Goal: Task Accomplishment & Management: Use online tool/utility

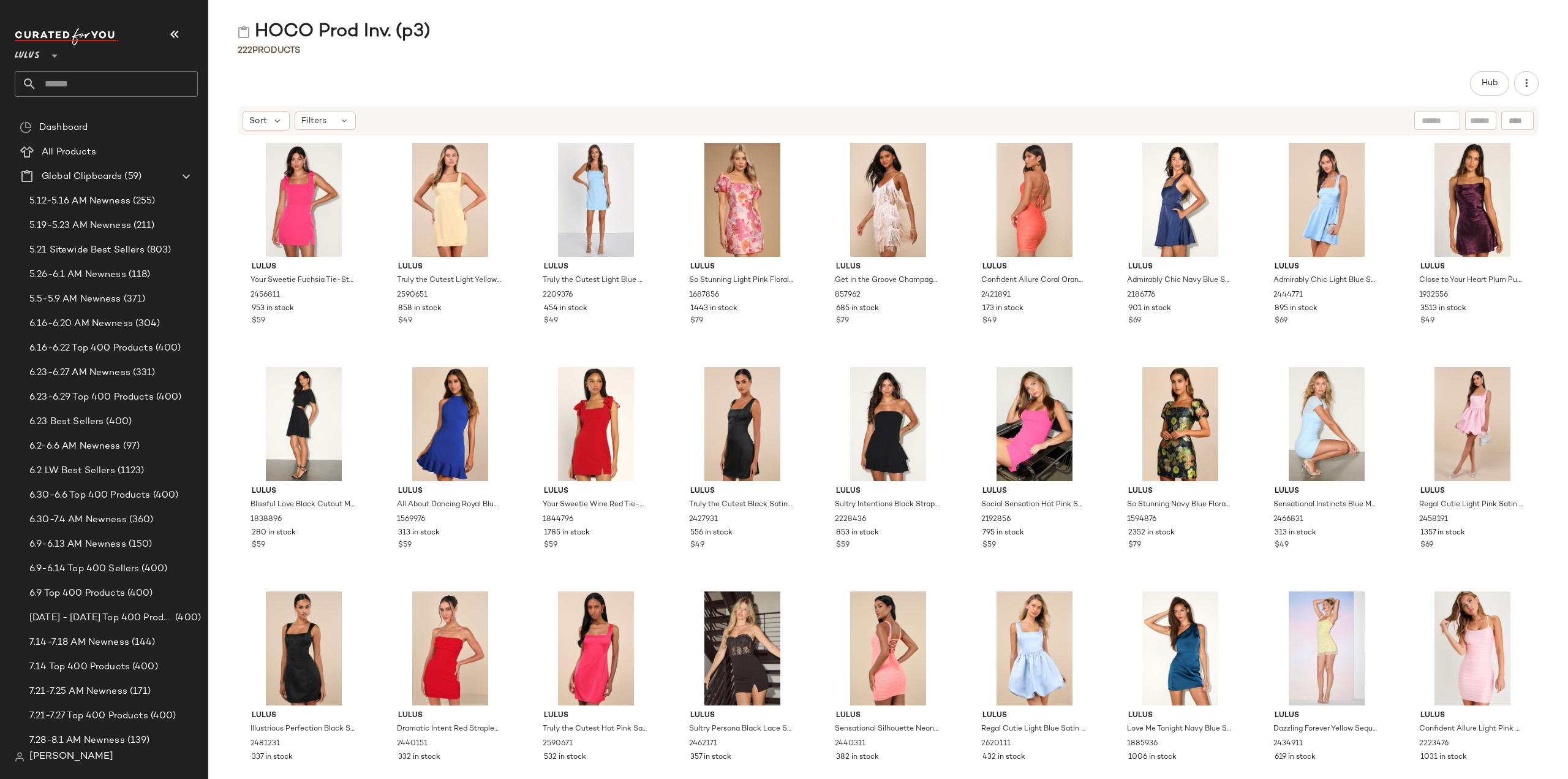
scroll to position [1103, 0]
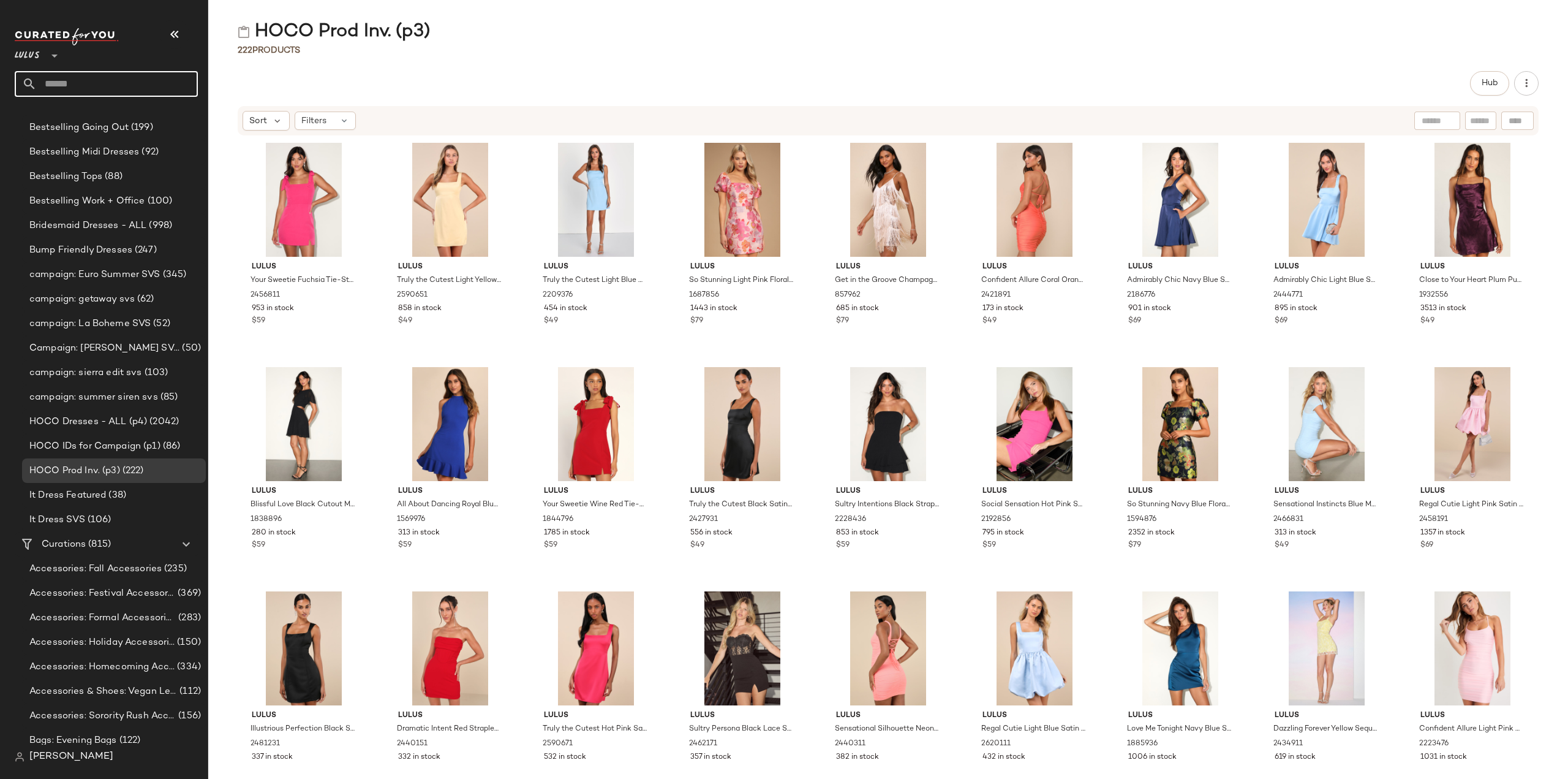
click at [71, 81] on input "text" at bounding box center [117, 84] width 161 height 26
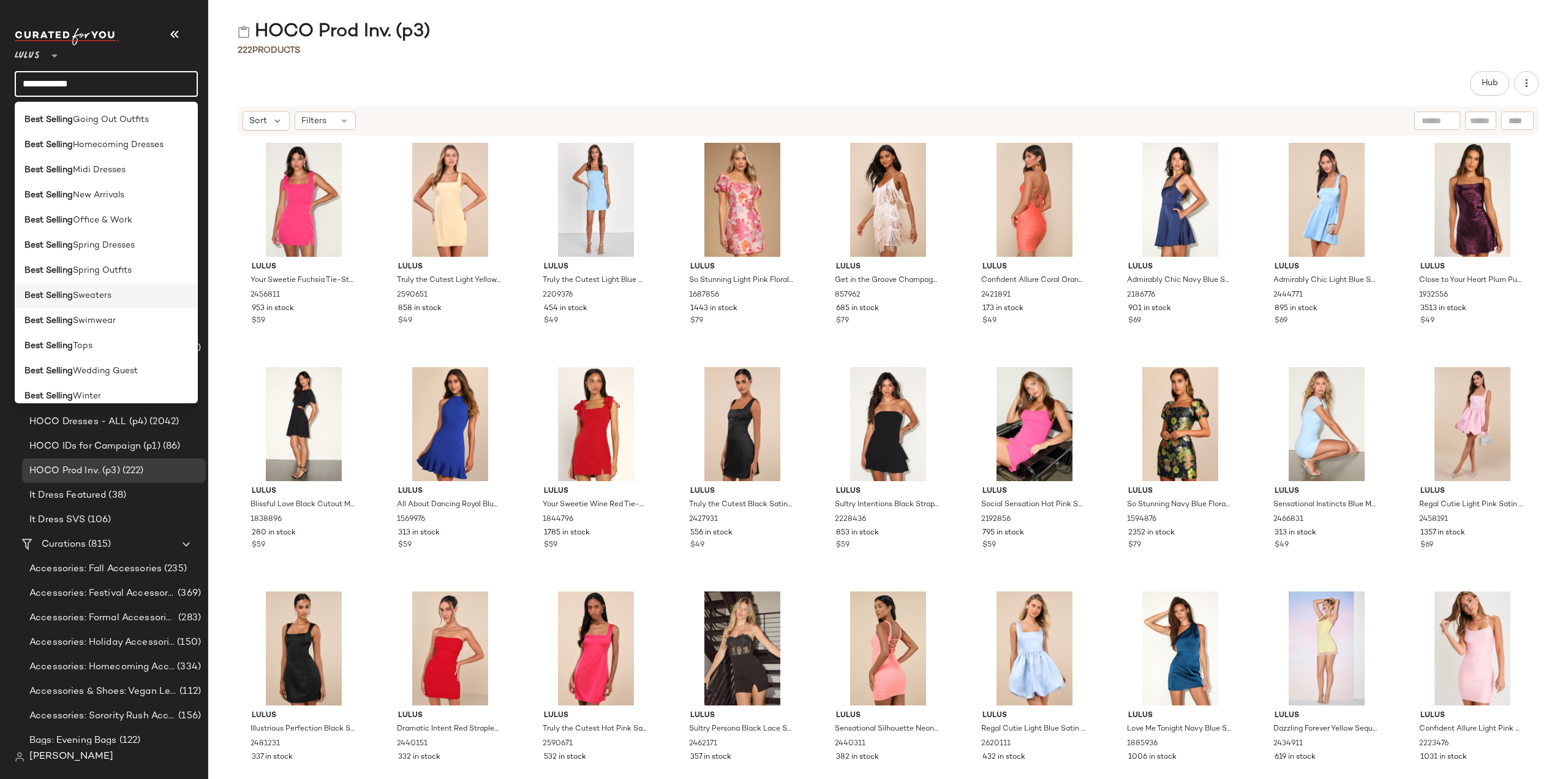
scroll to position [245, 0]
type input "**********"
click at [70, 350] on b "Best Selling" at bounding box center [48, 352] width 48 height 13
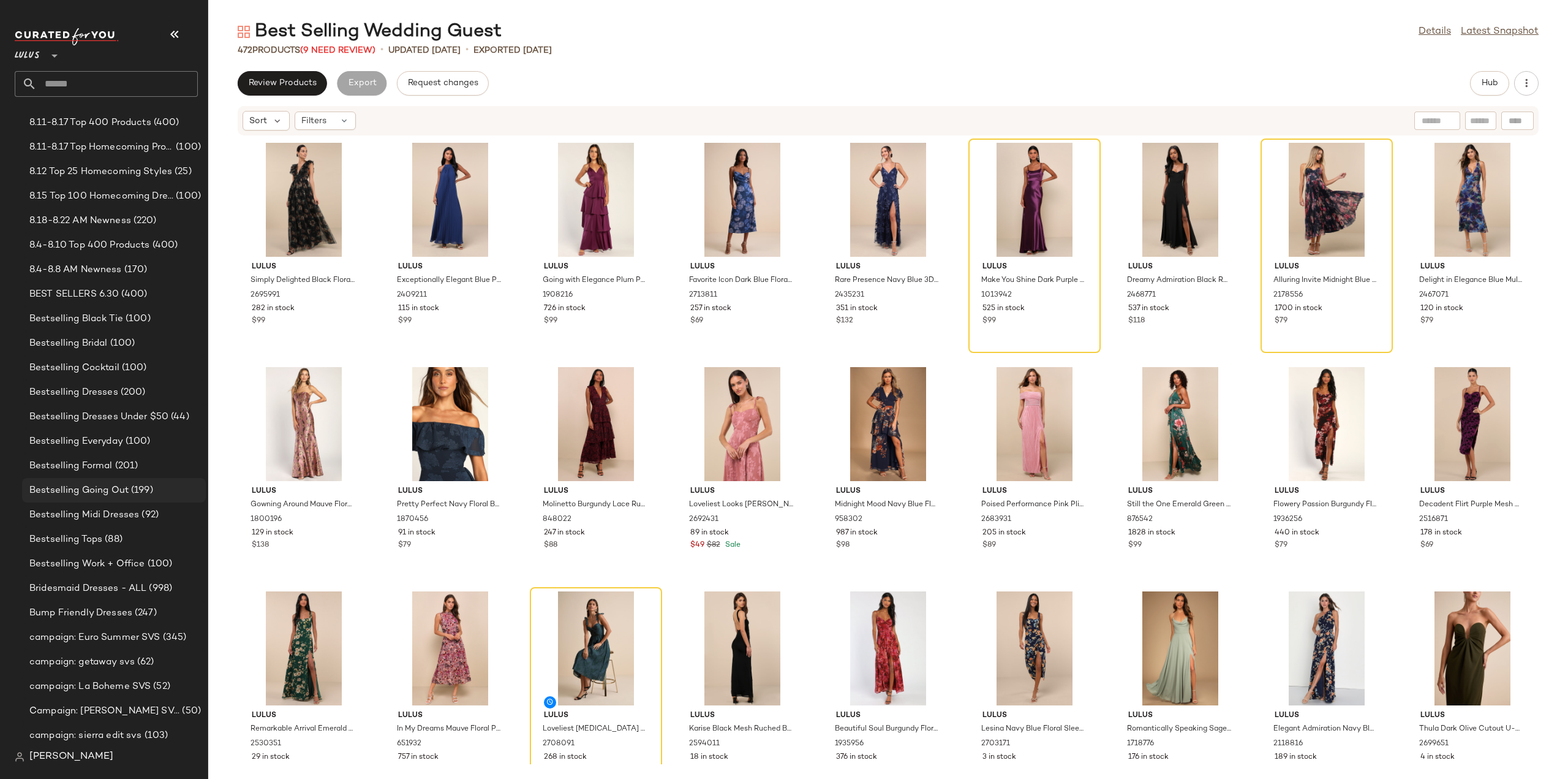
scroll to position [674, 0]
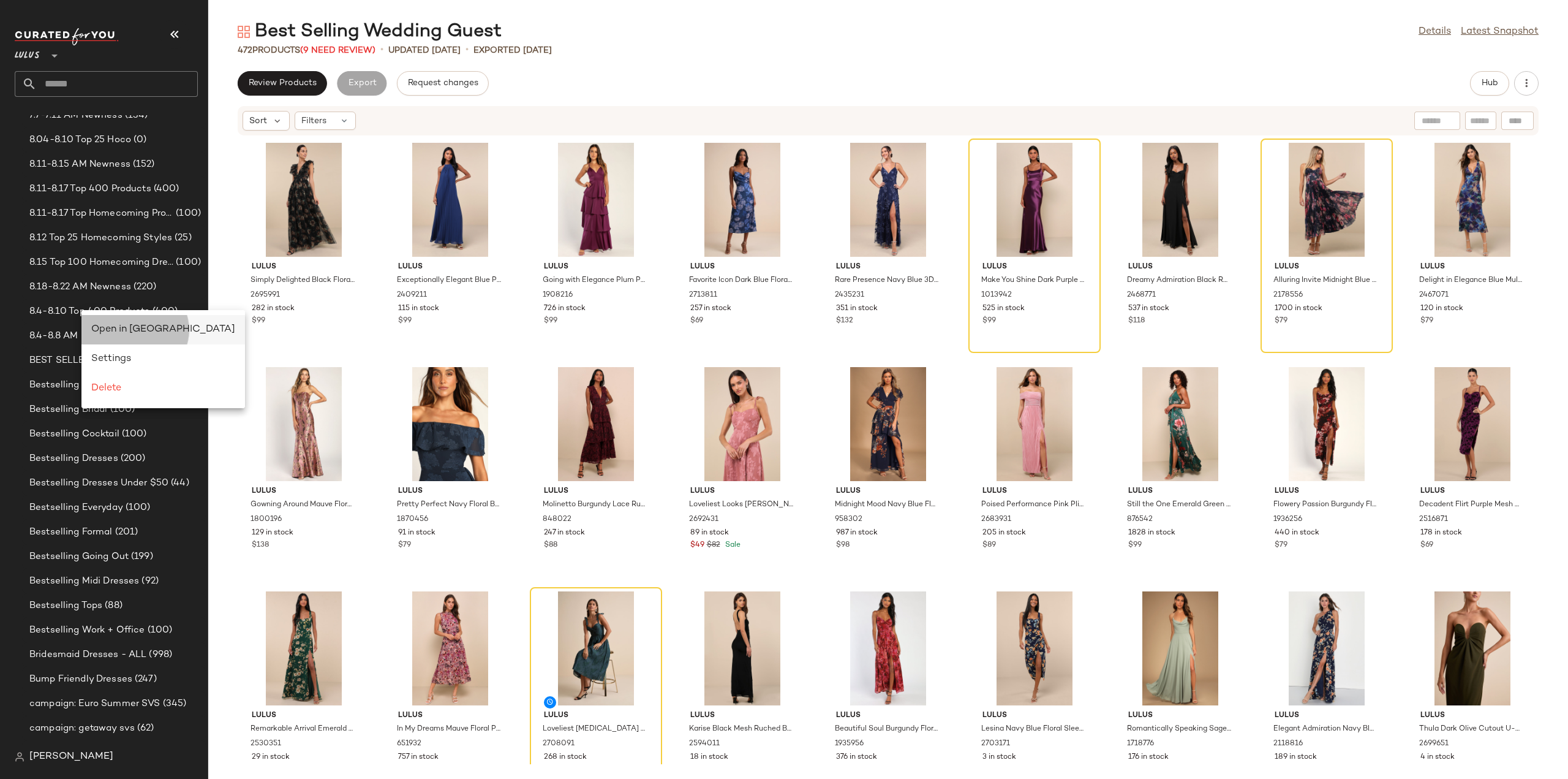
click at [118, 330] on span "Open in Split View" at bounding box center [163, 329] width 144 height 11
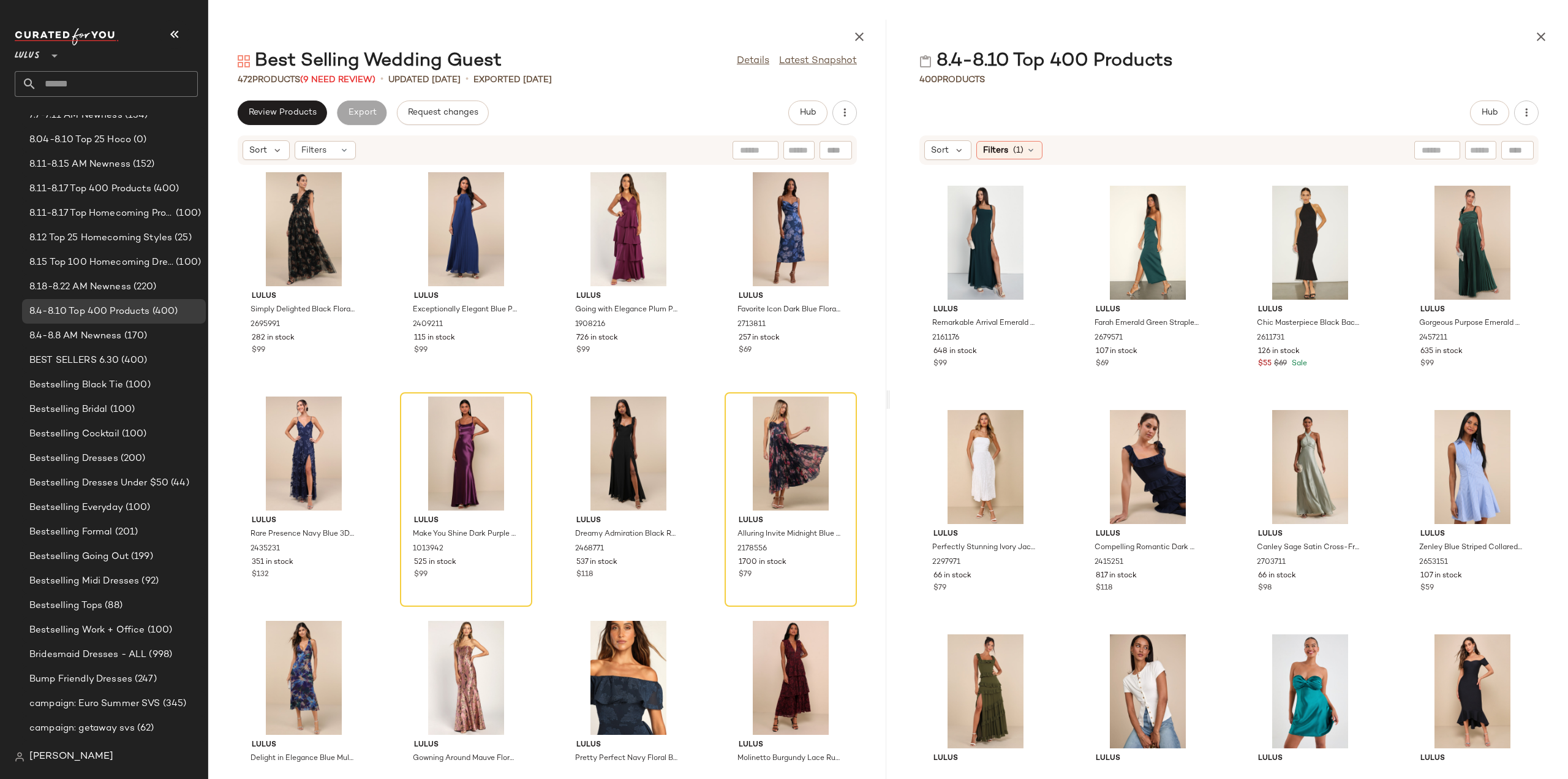
scroll to position [3931, 0]
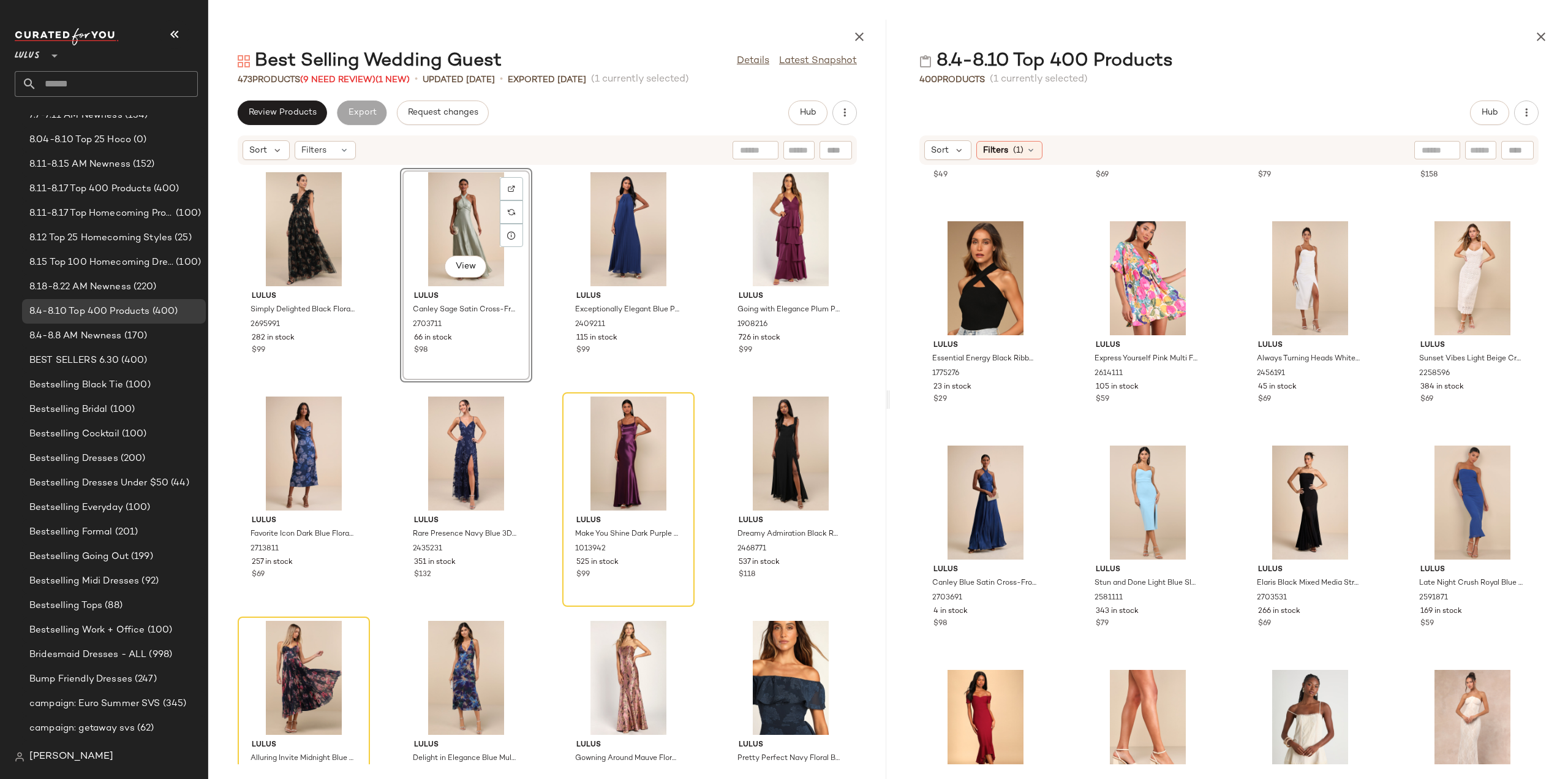
scroll to position [6934, 0]
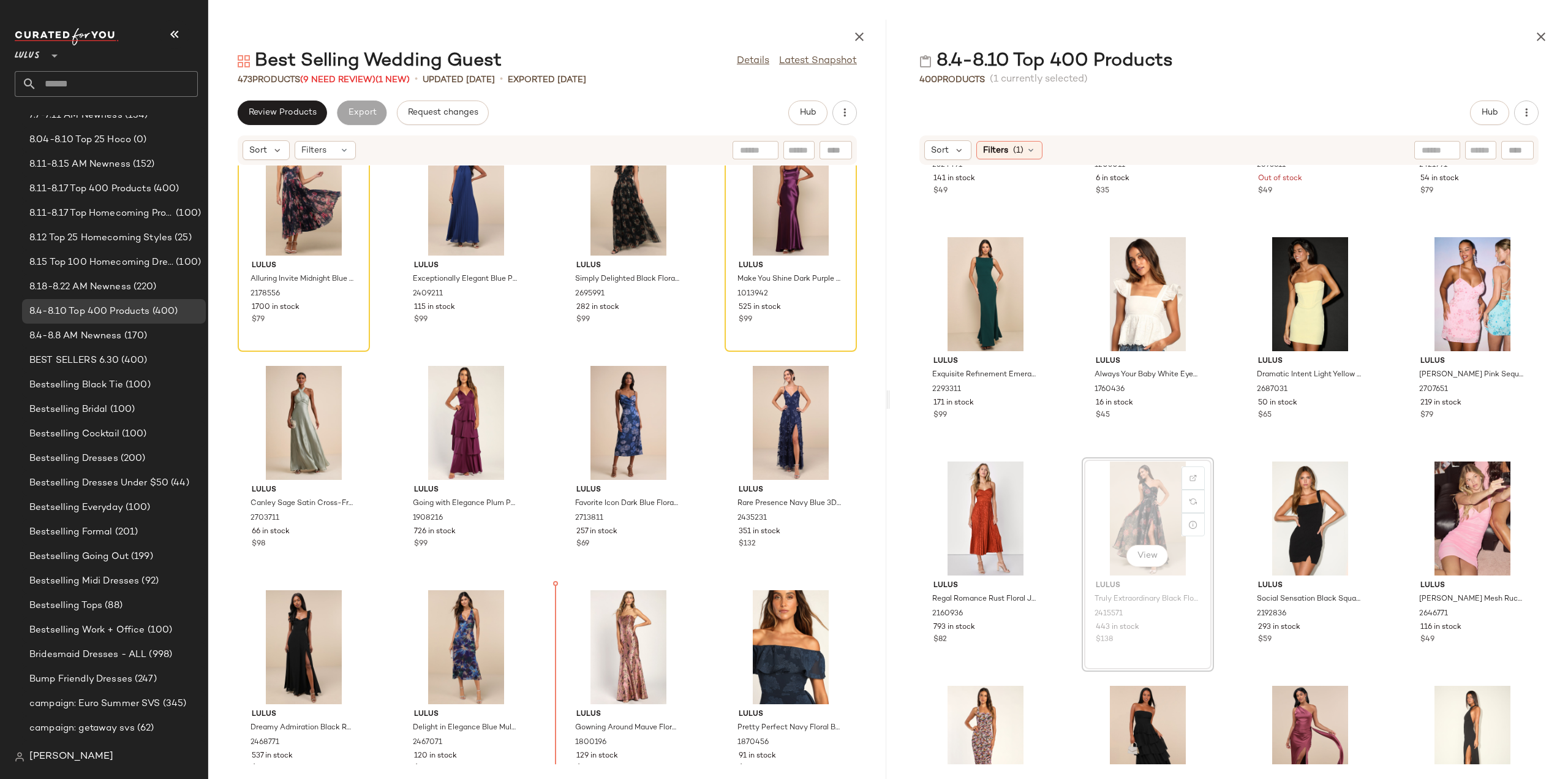
scroll to position [54, 0]
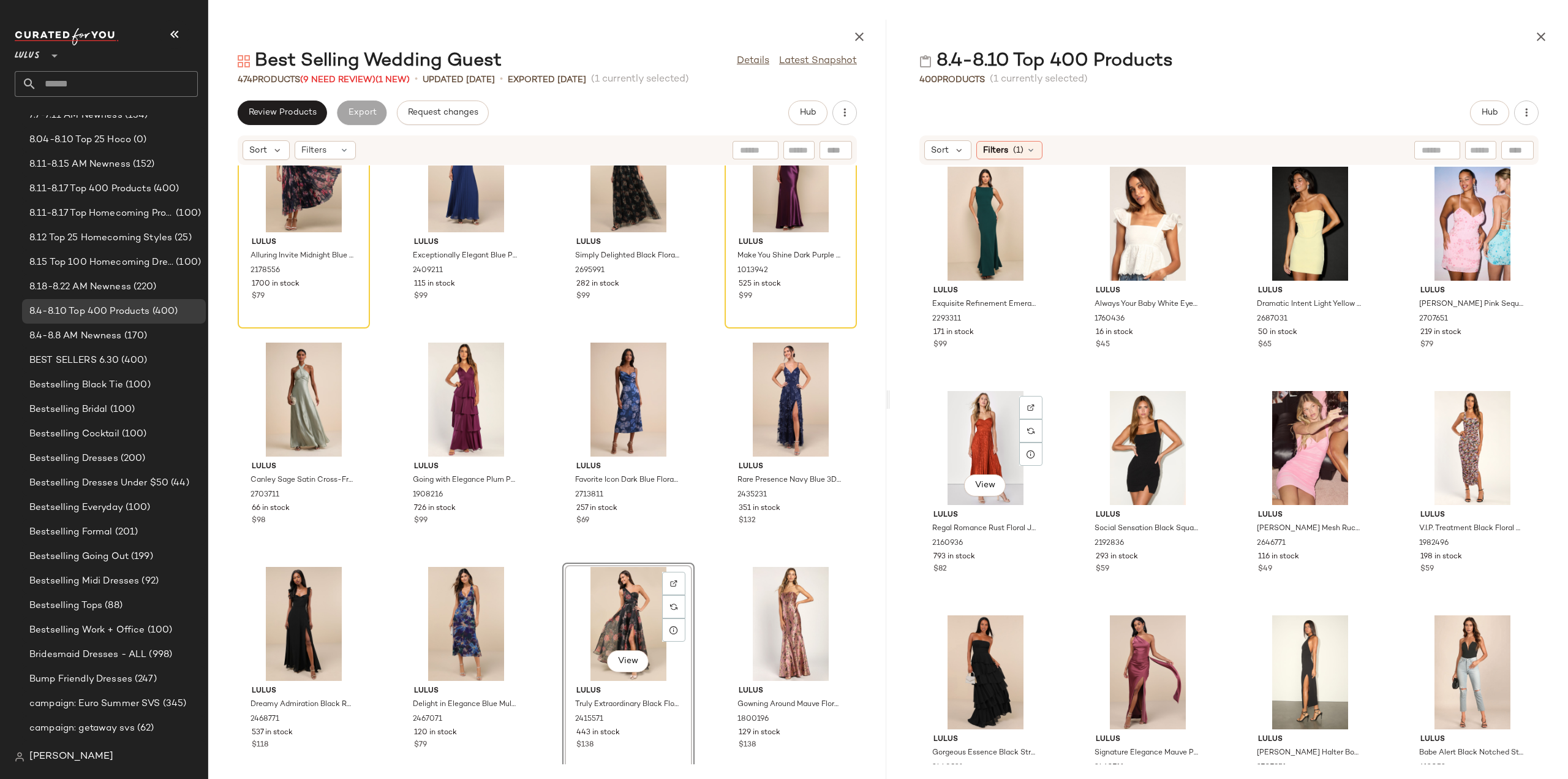
scroll to position [9323, 0]
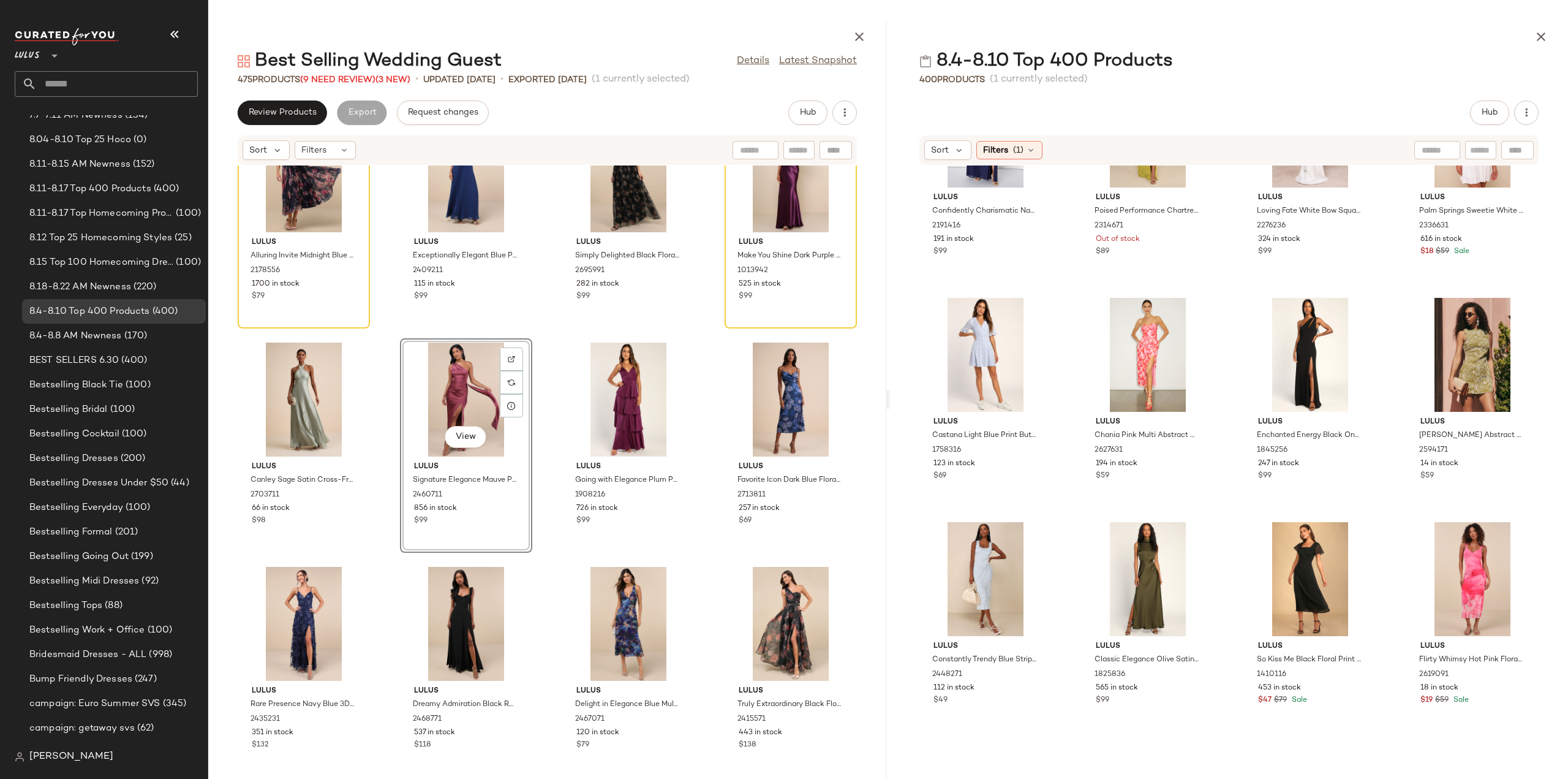
scroll to position [10242, 0]
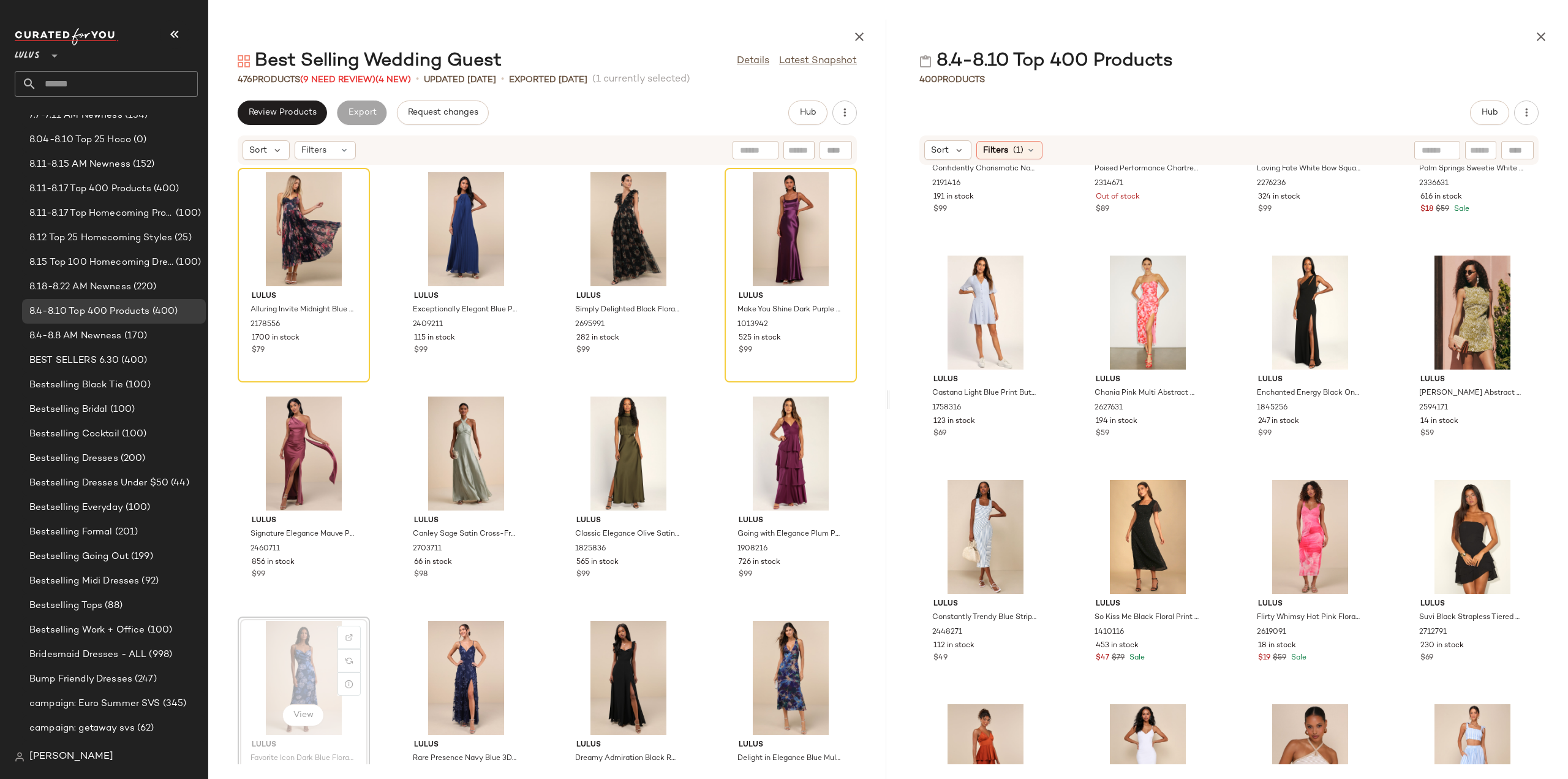
scroll to position [2, 0]
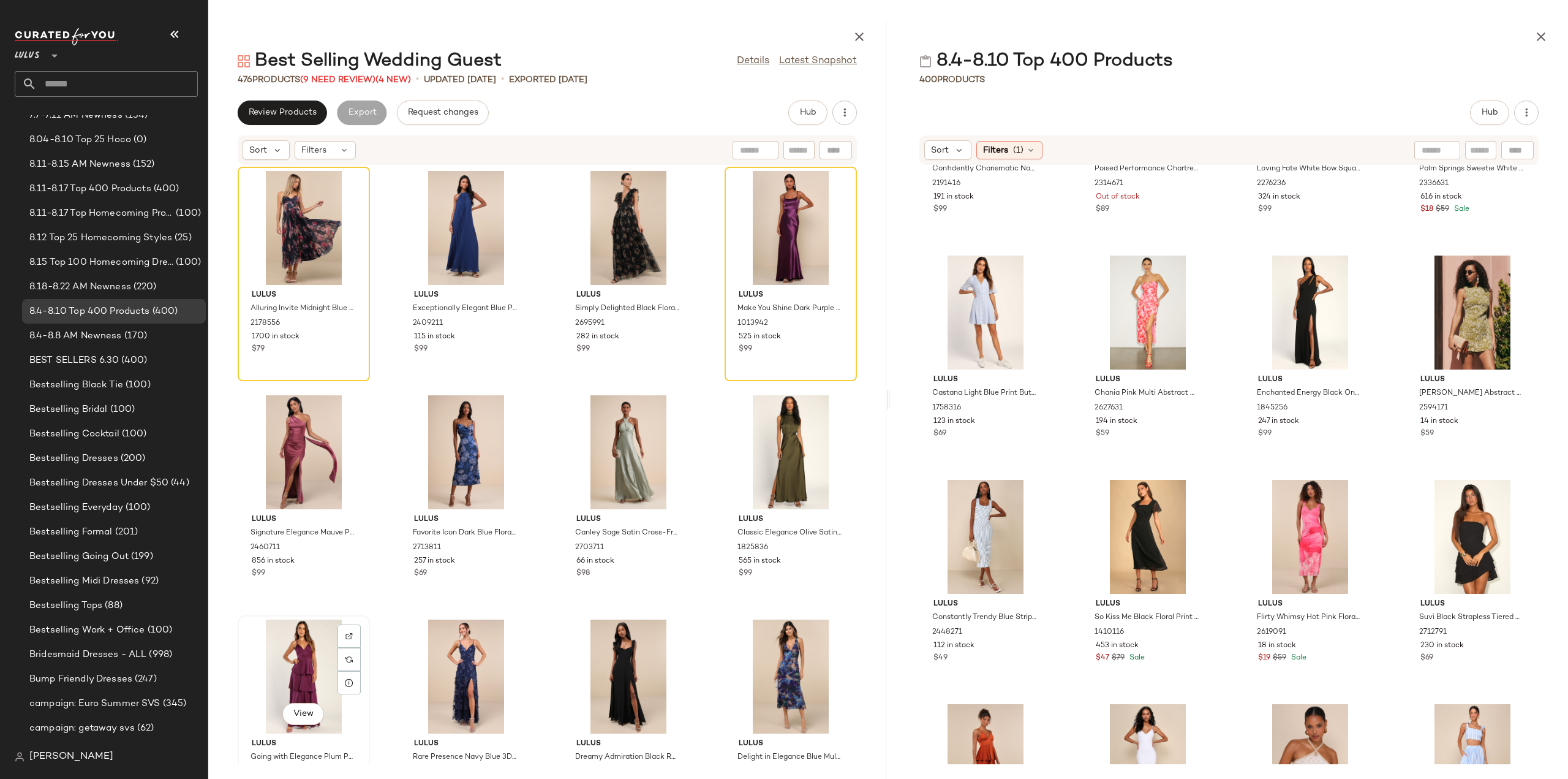
scroll to position [3, 0]
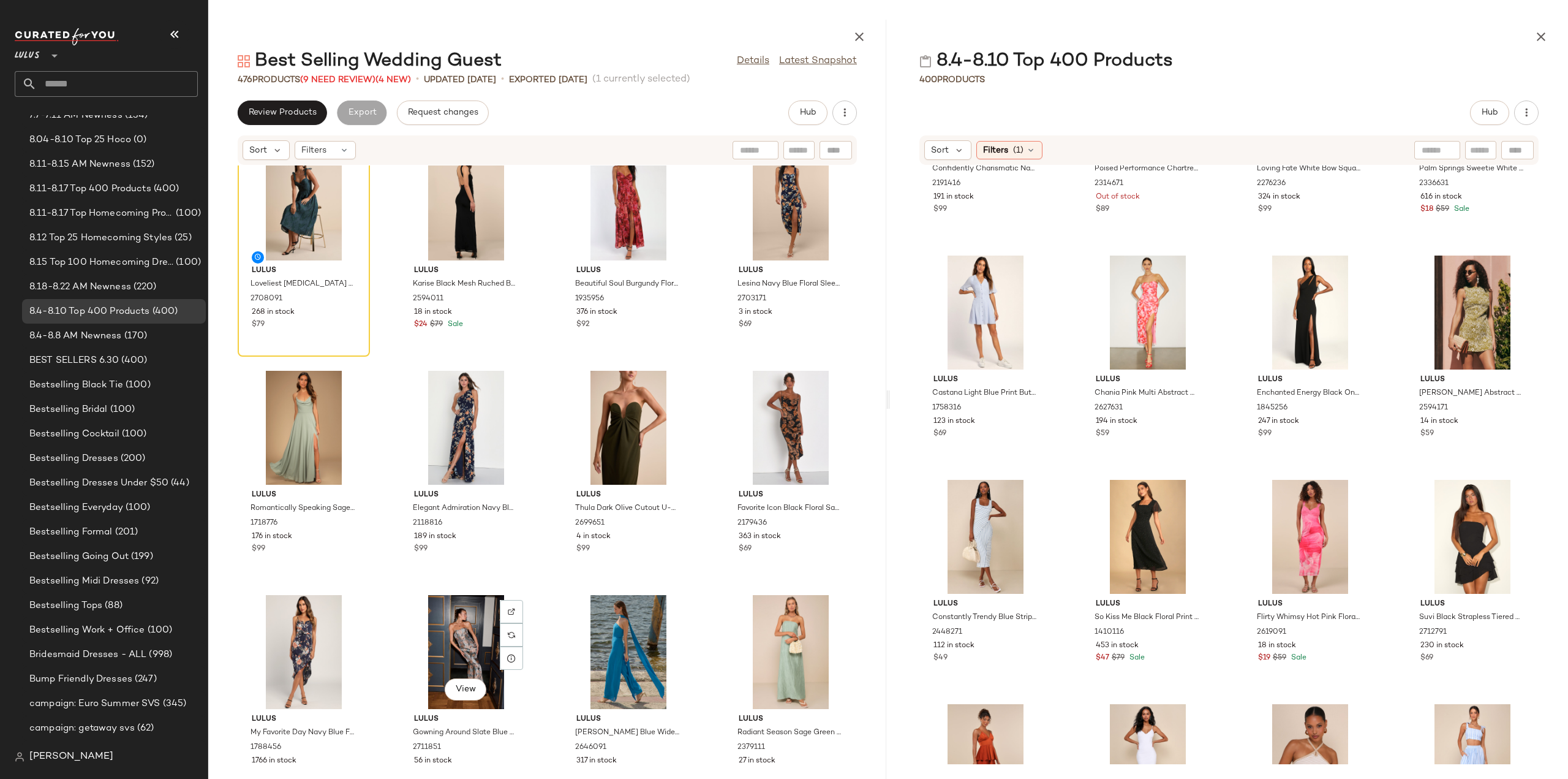
scroll to position [1238, 0]
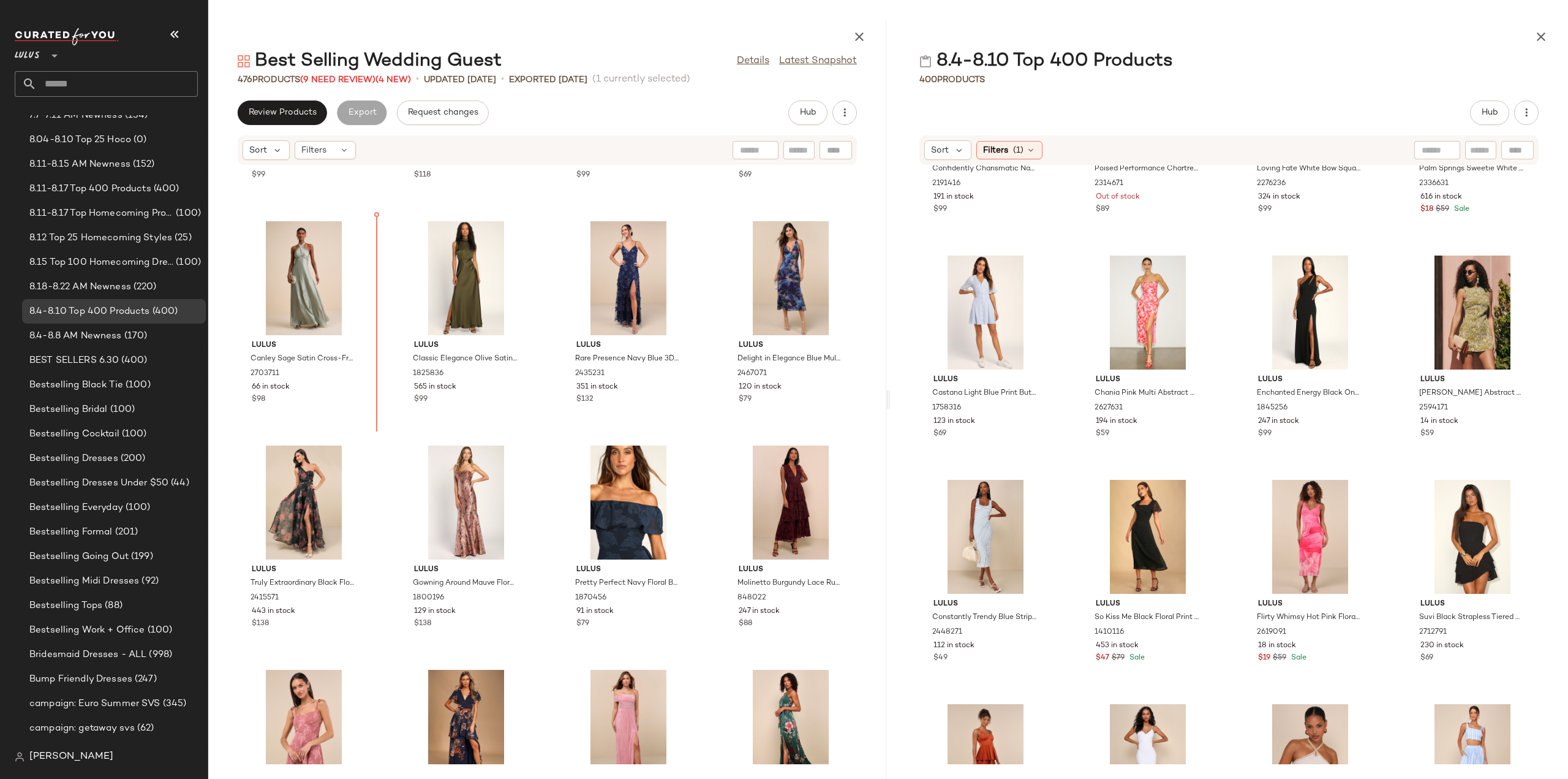
scroll to position [396, 0]
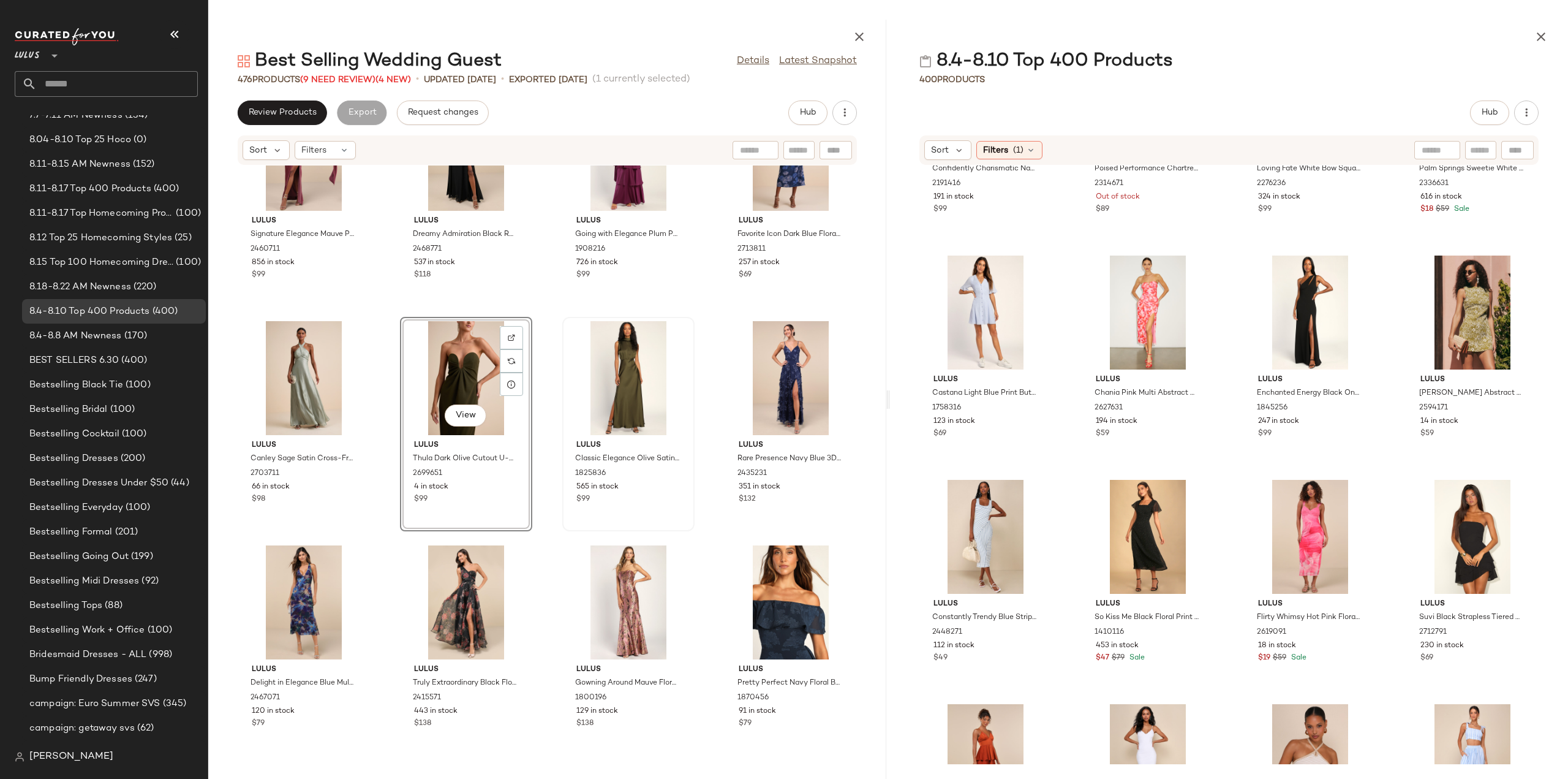
scroll to position [273, 0]
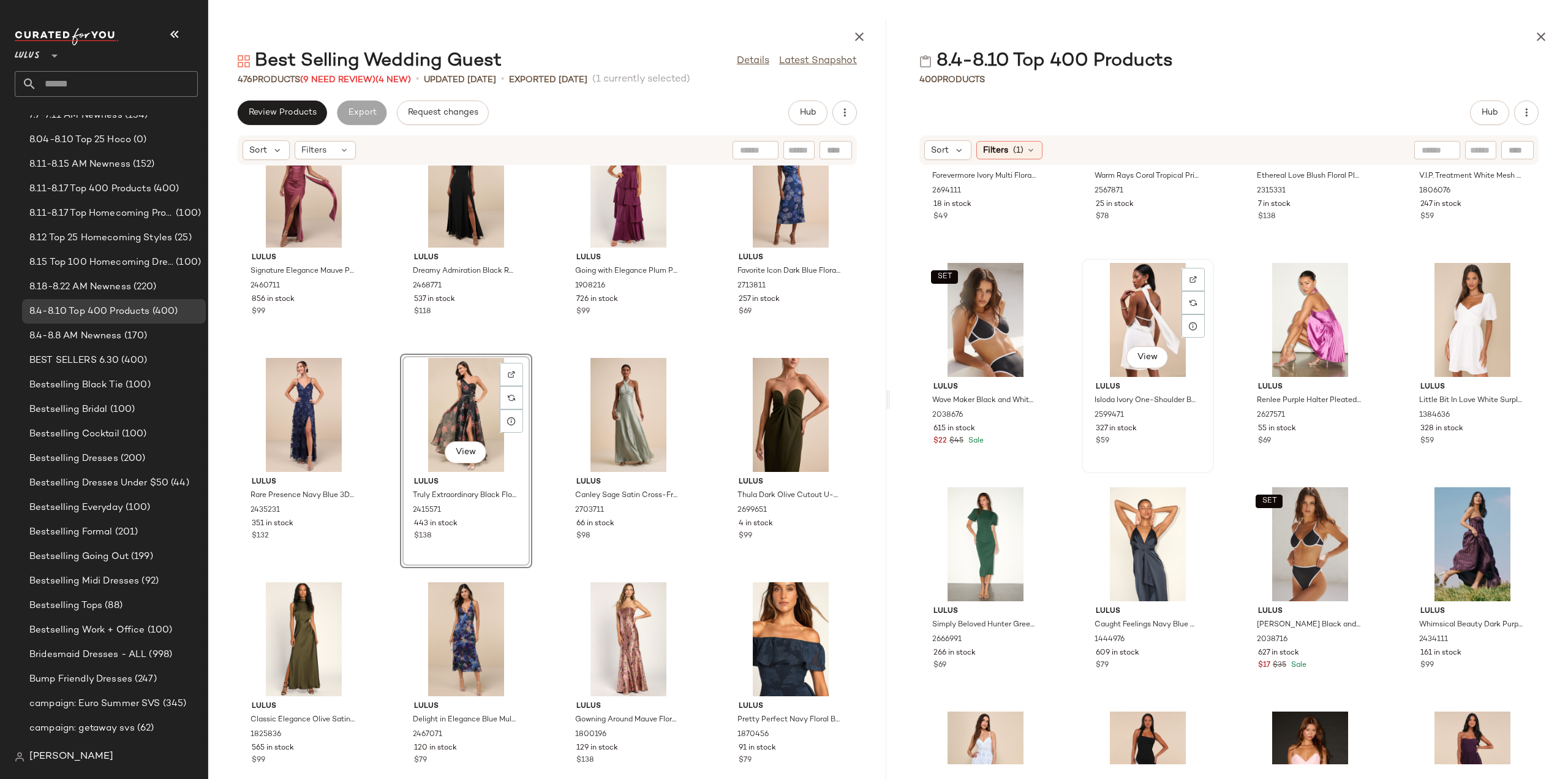
scroll to position [12081, 0]
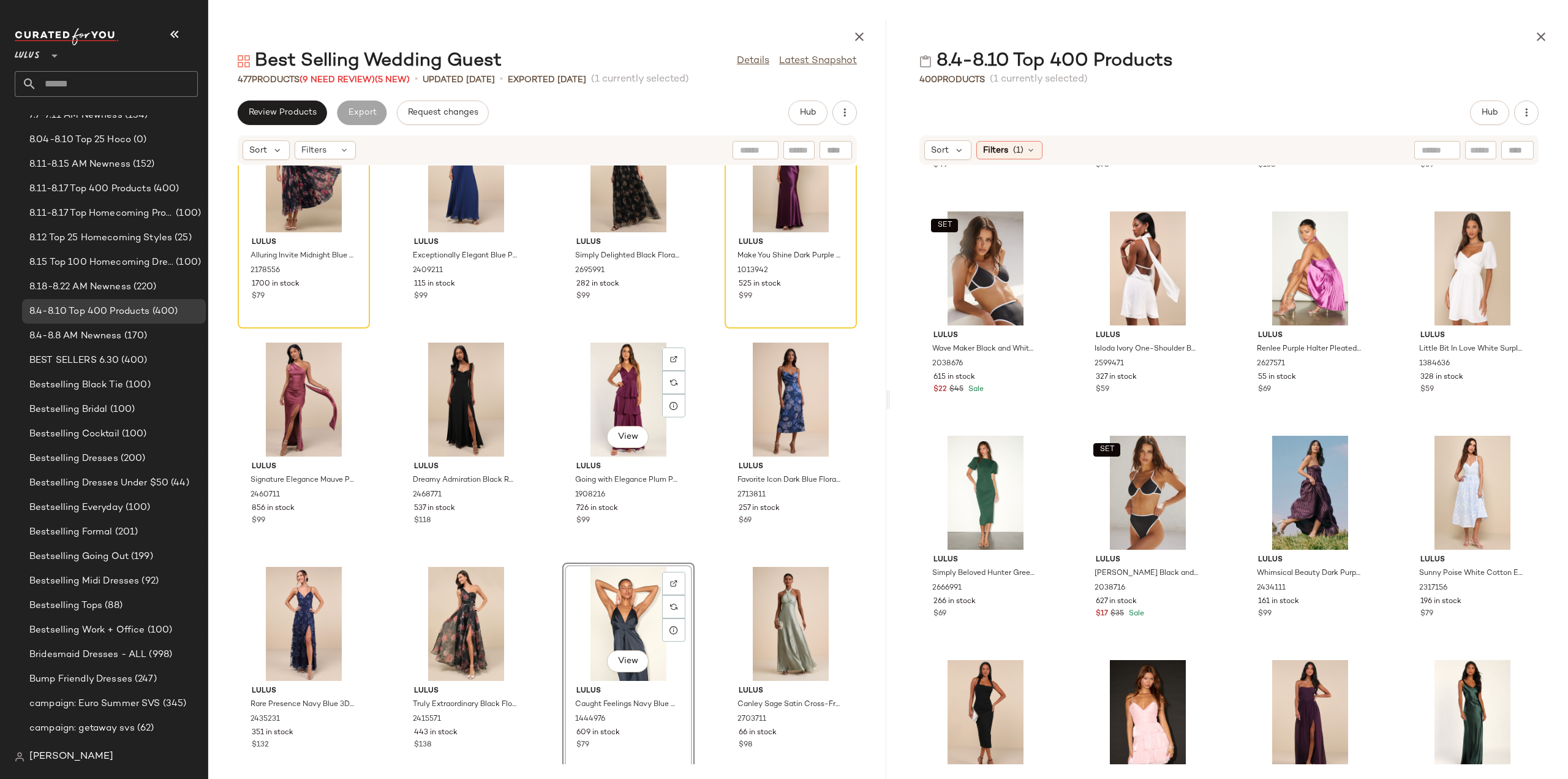
scroll to position [184, 0]
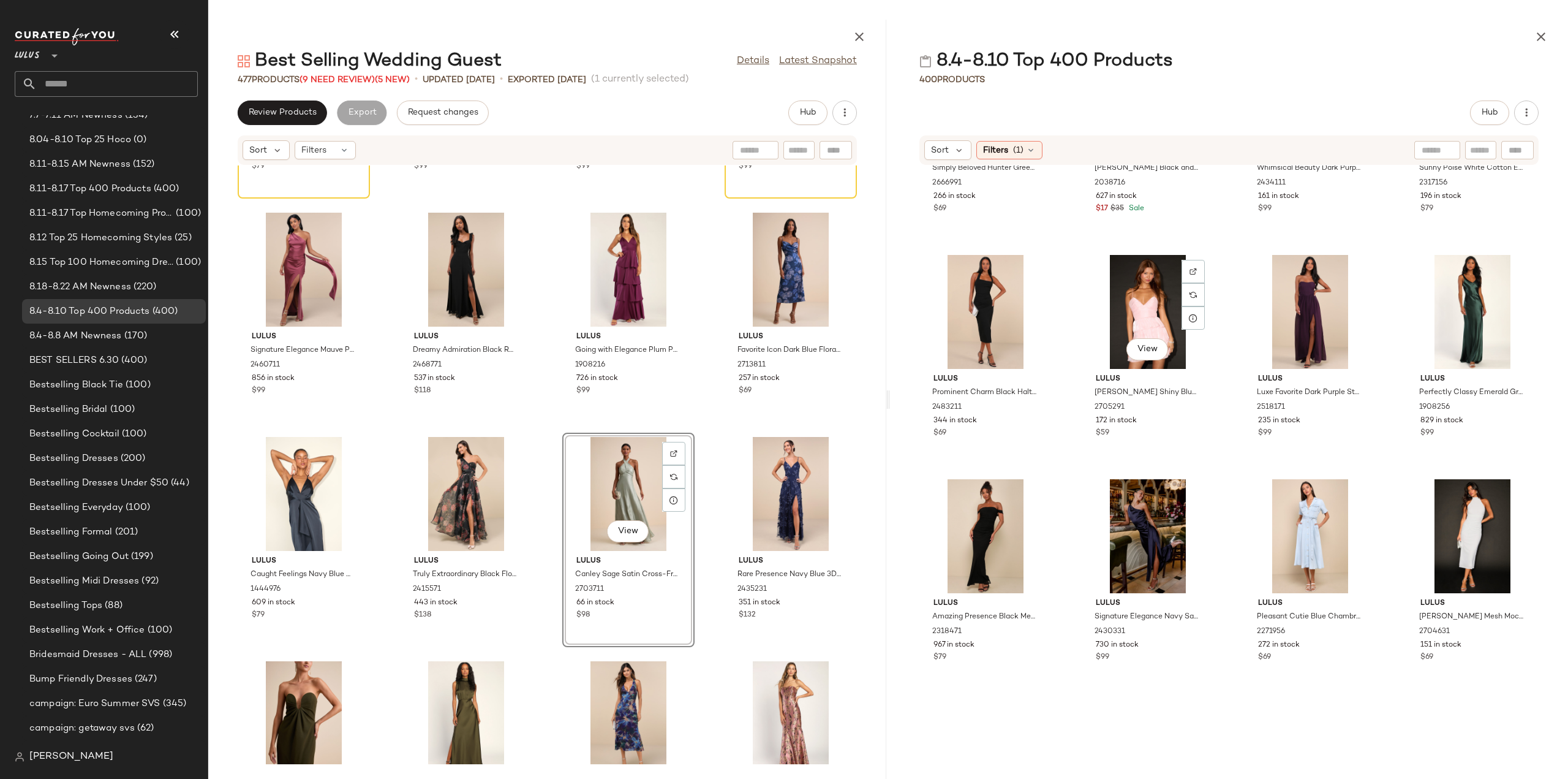
scroll to position [12571, 0]
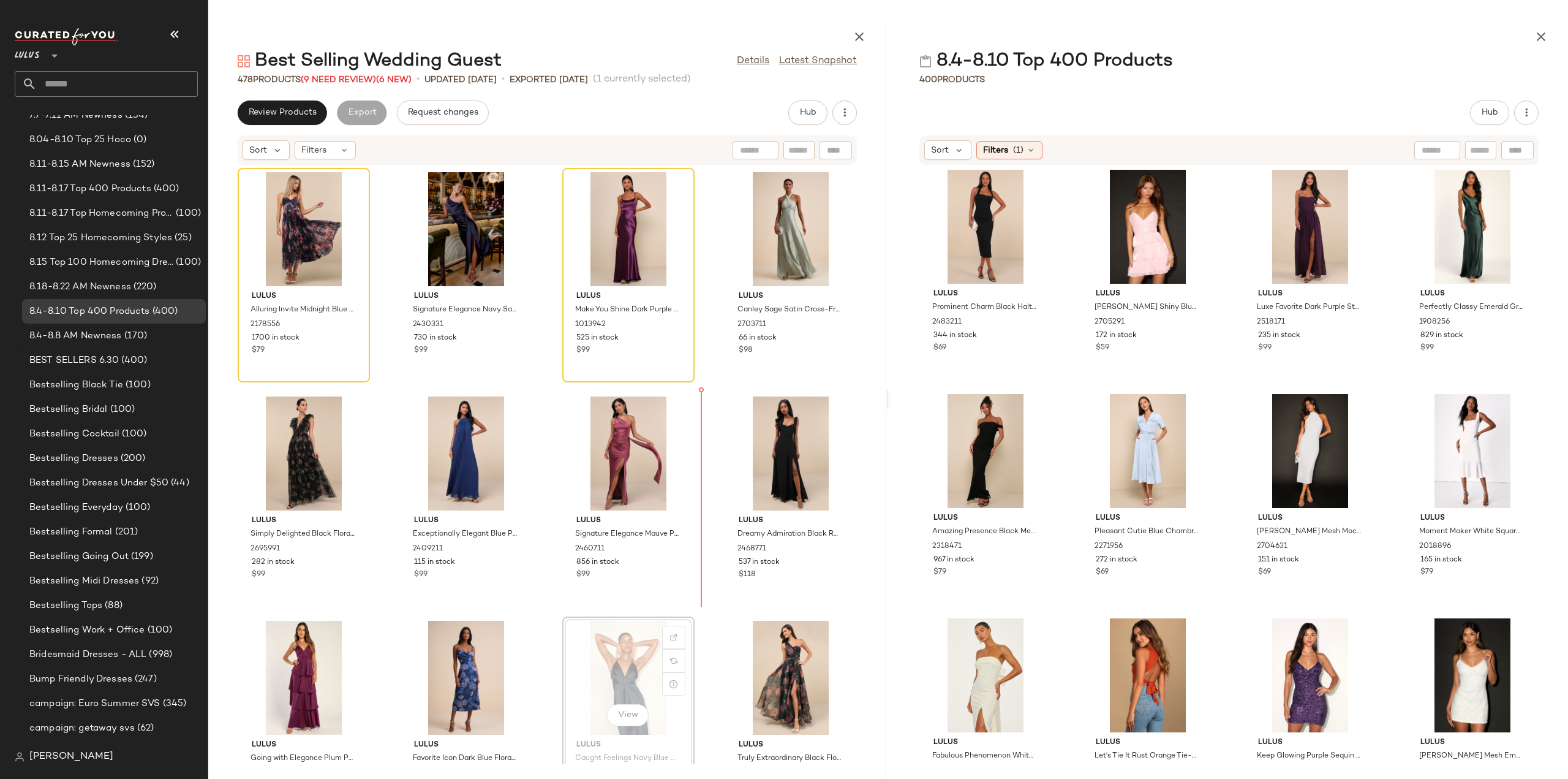
scroll to position [1, 0]
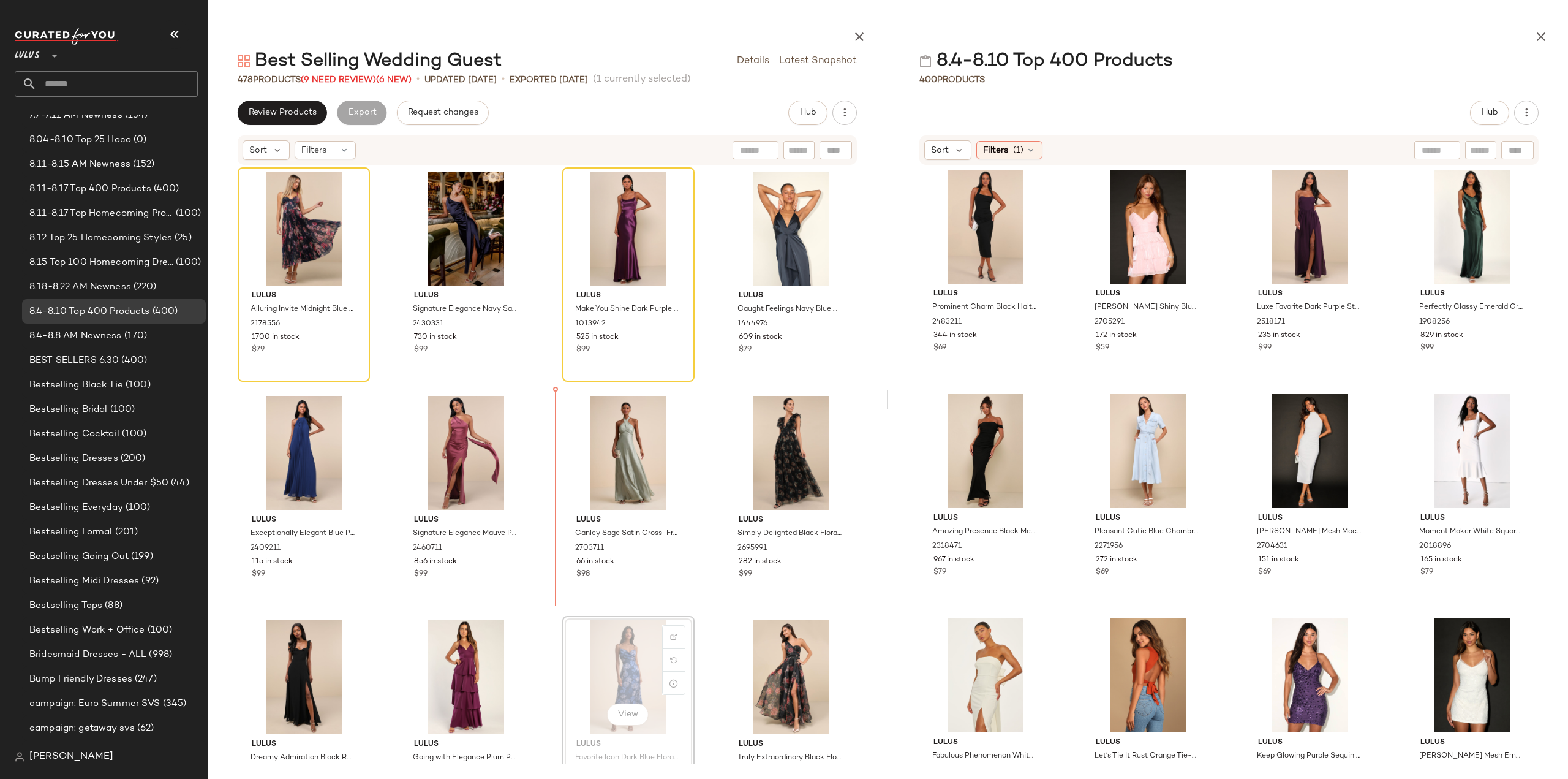
scroll to position [2, 0]
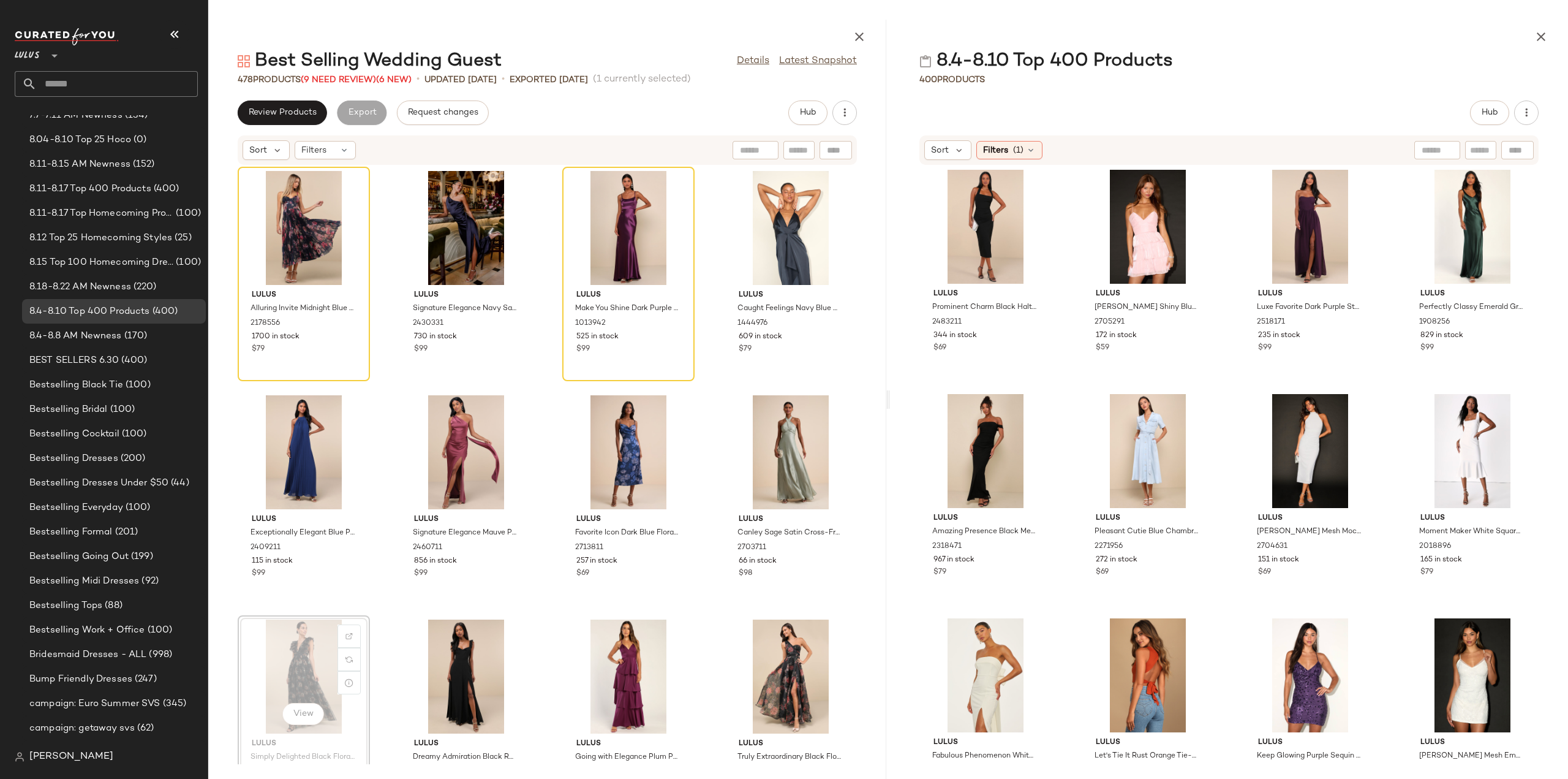
scroll to position [5, 0]
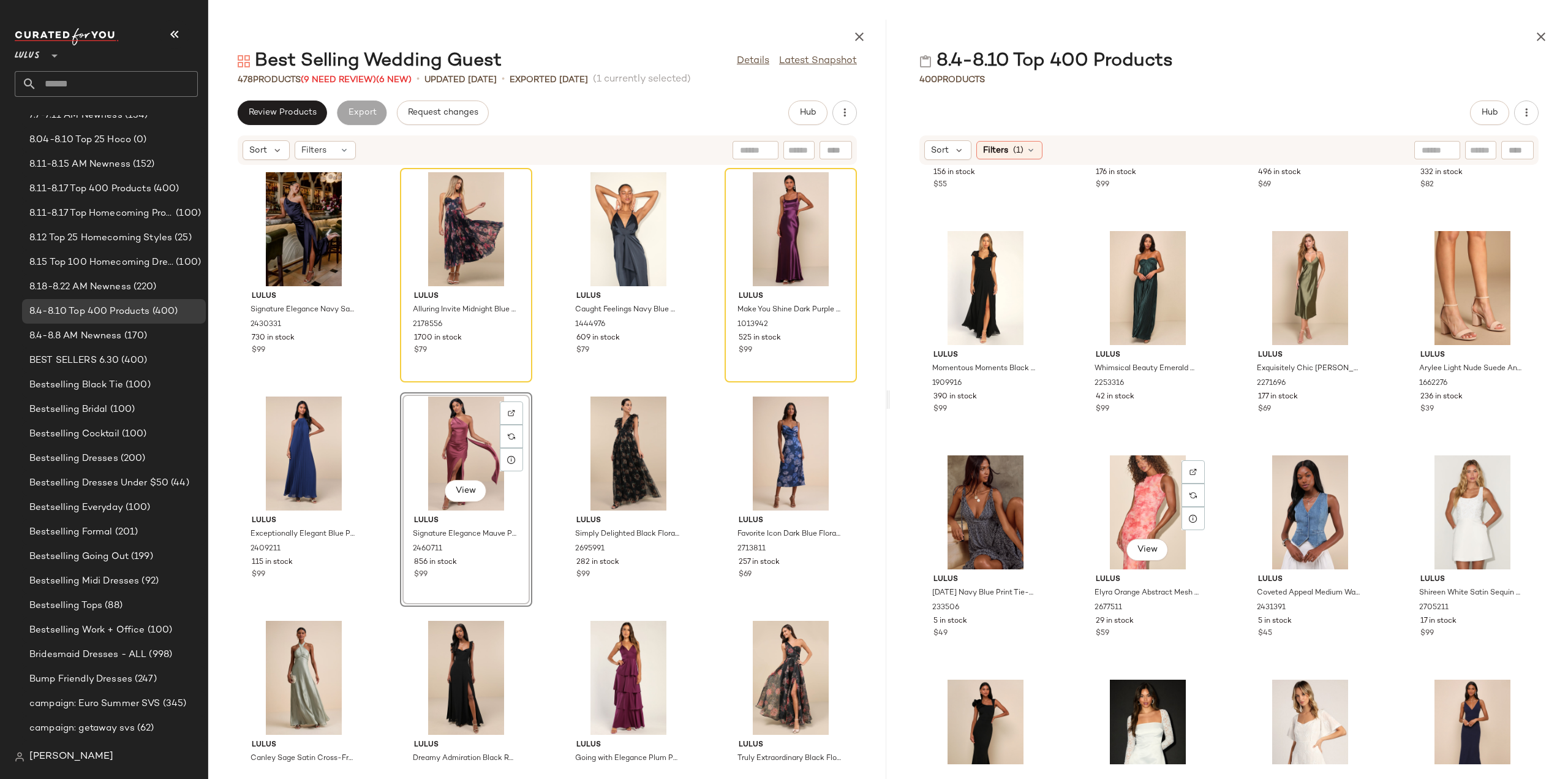
scroll to position [1542, 0]
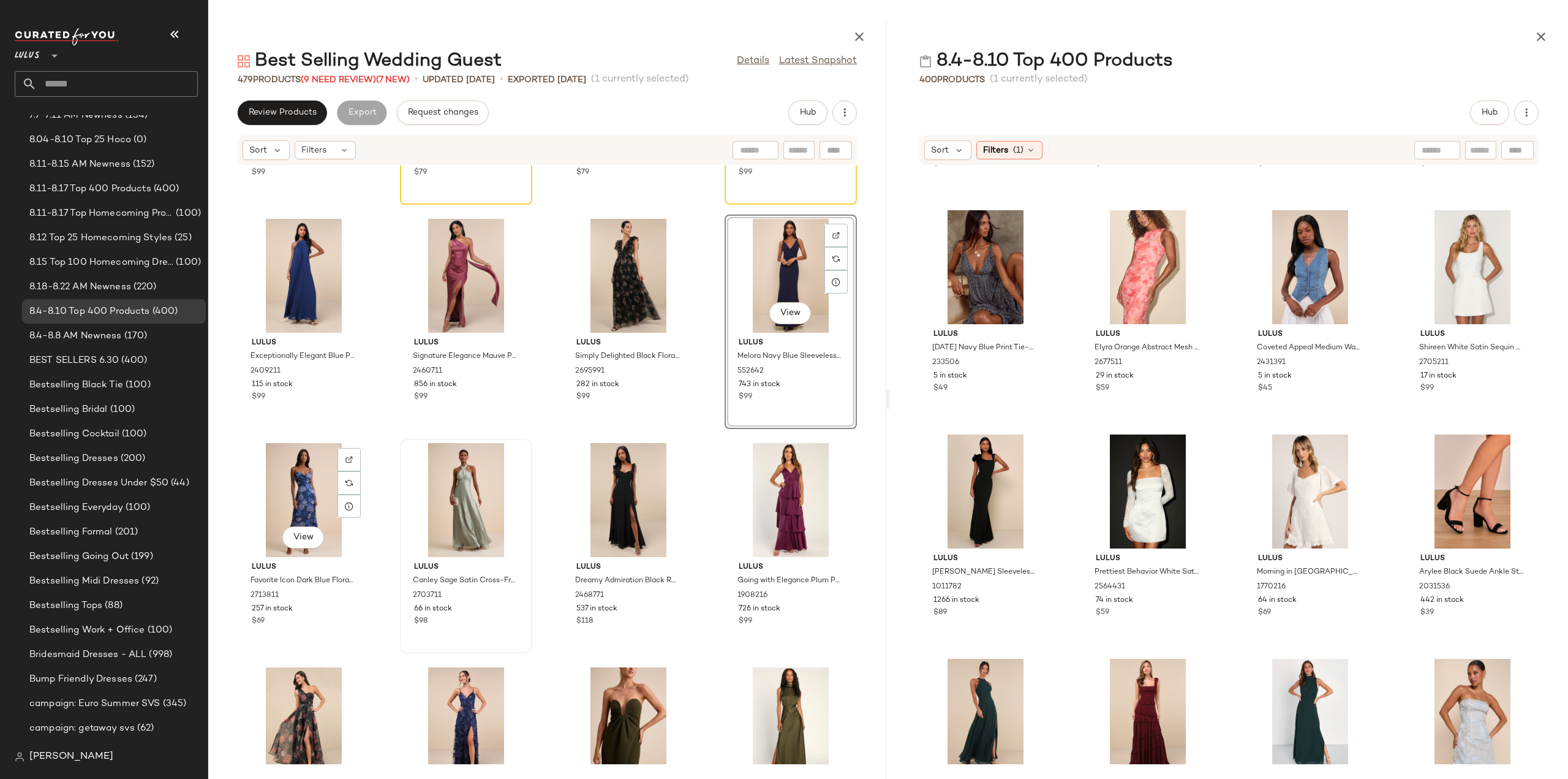
scroll to position [184, 0]
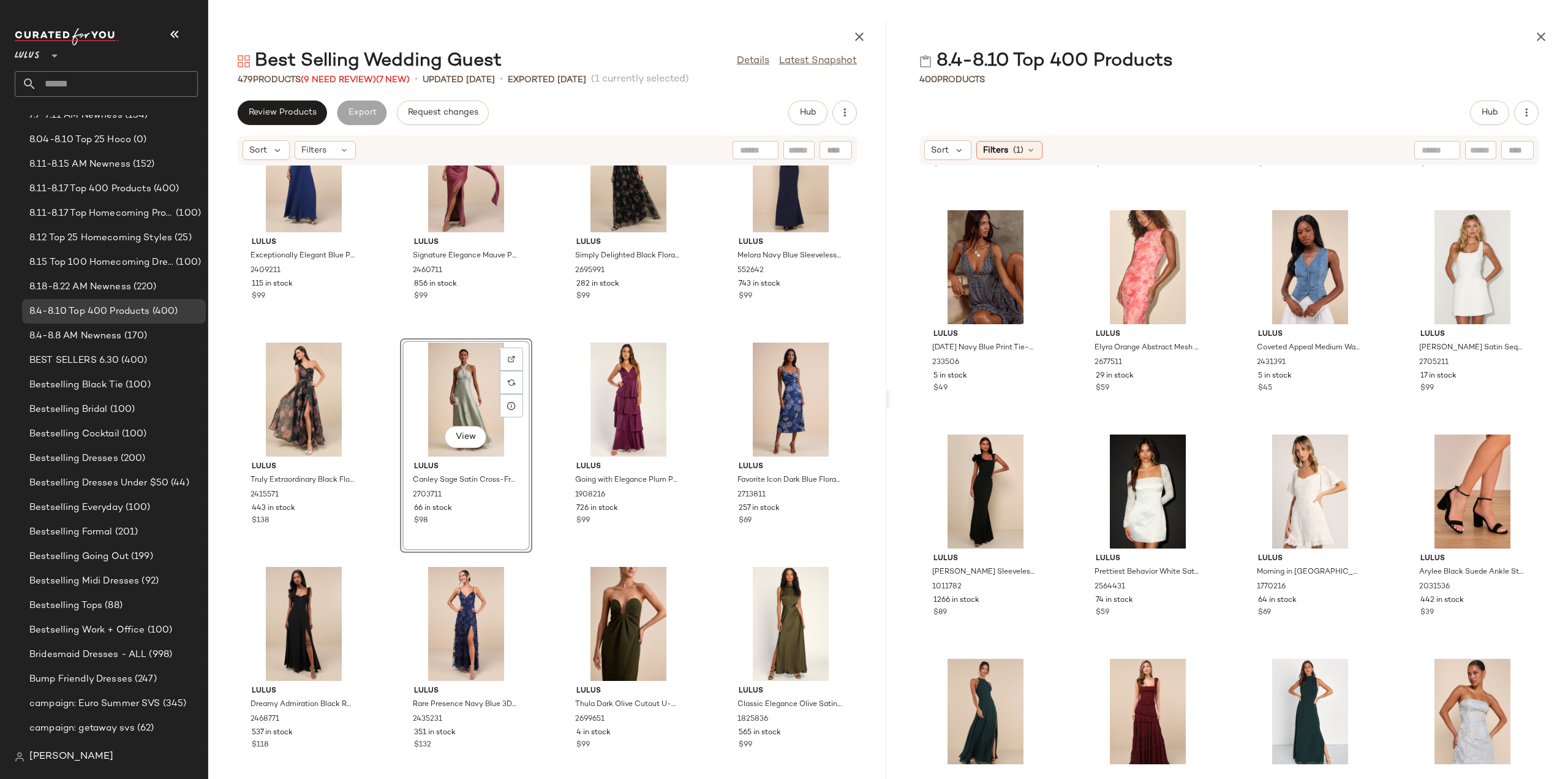
scroll to position [316, 0]
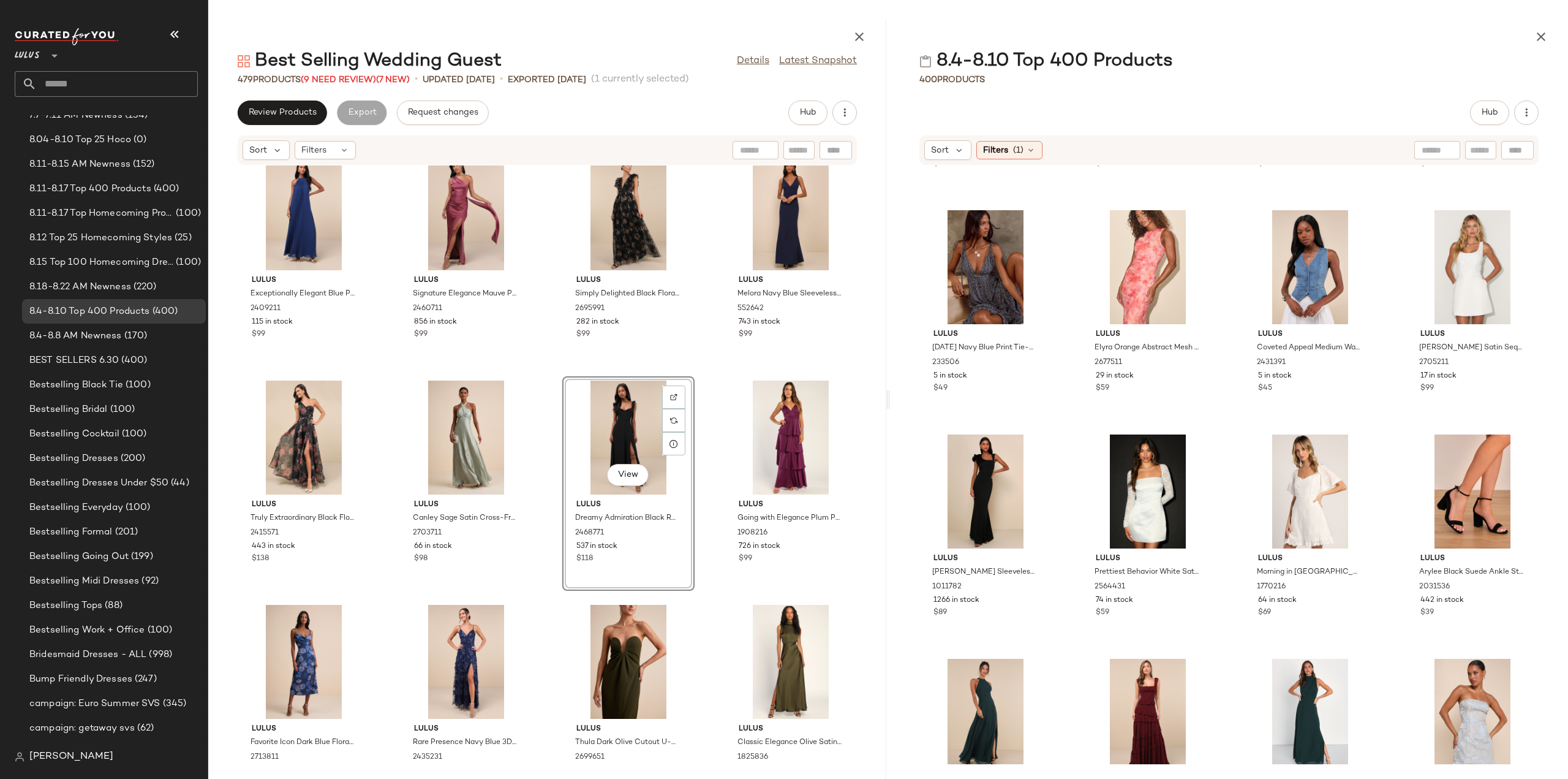
scroll to position [245, 0]
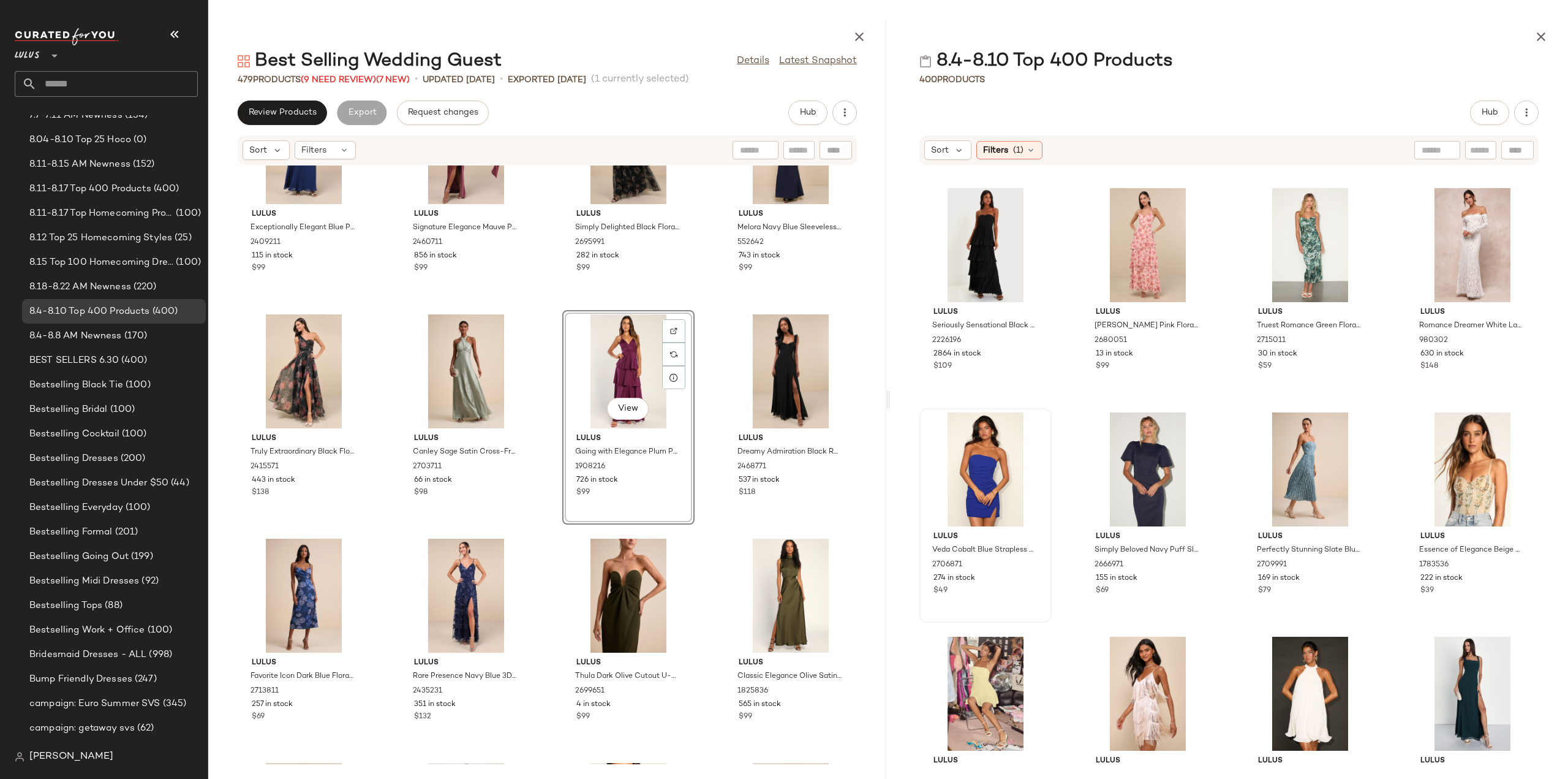
scroll to position [3135, 0]
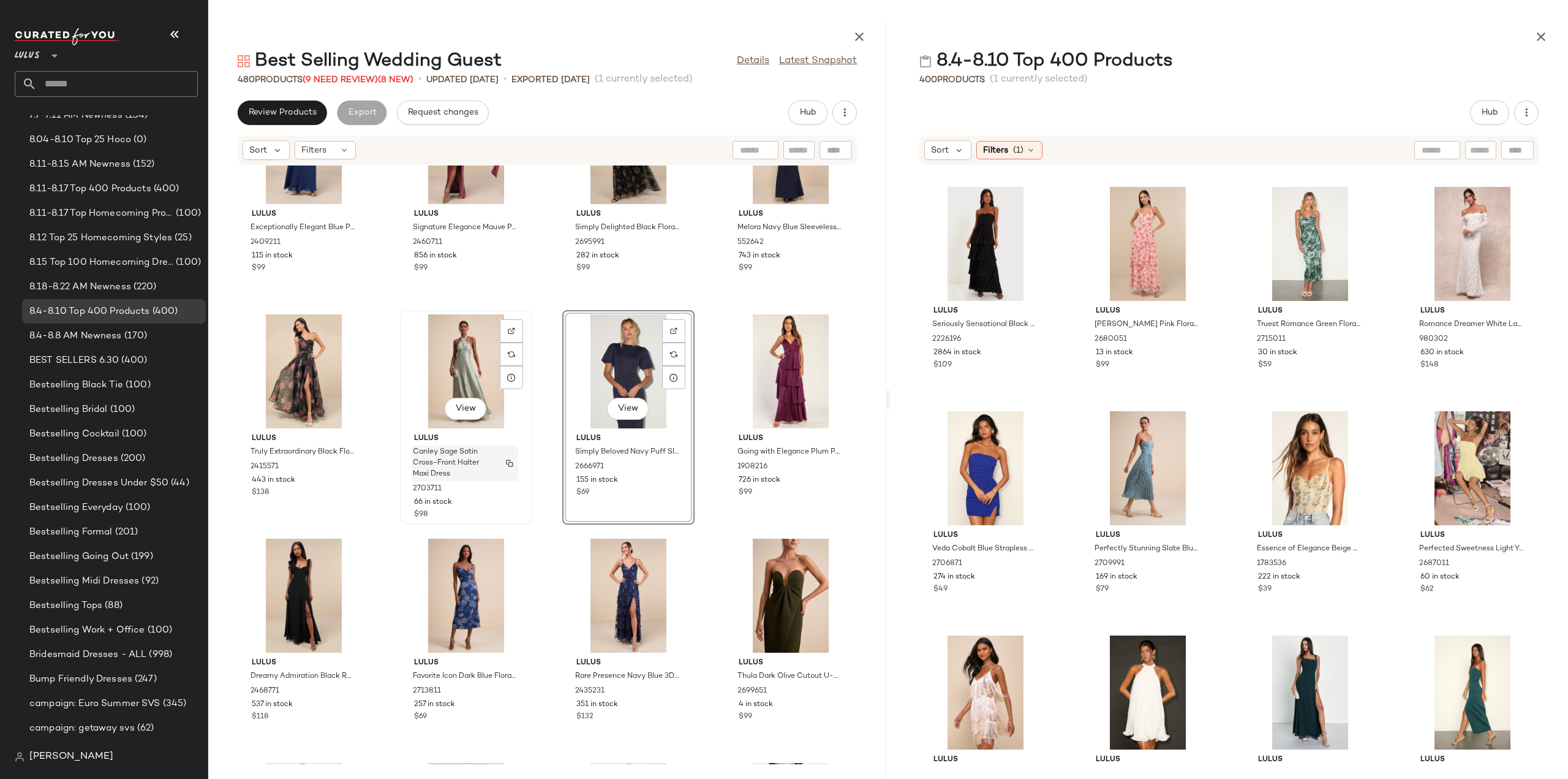
scroll to position [194, 0]
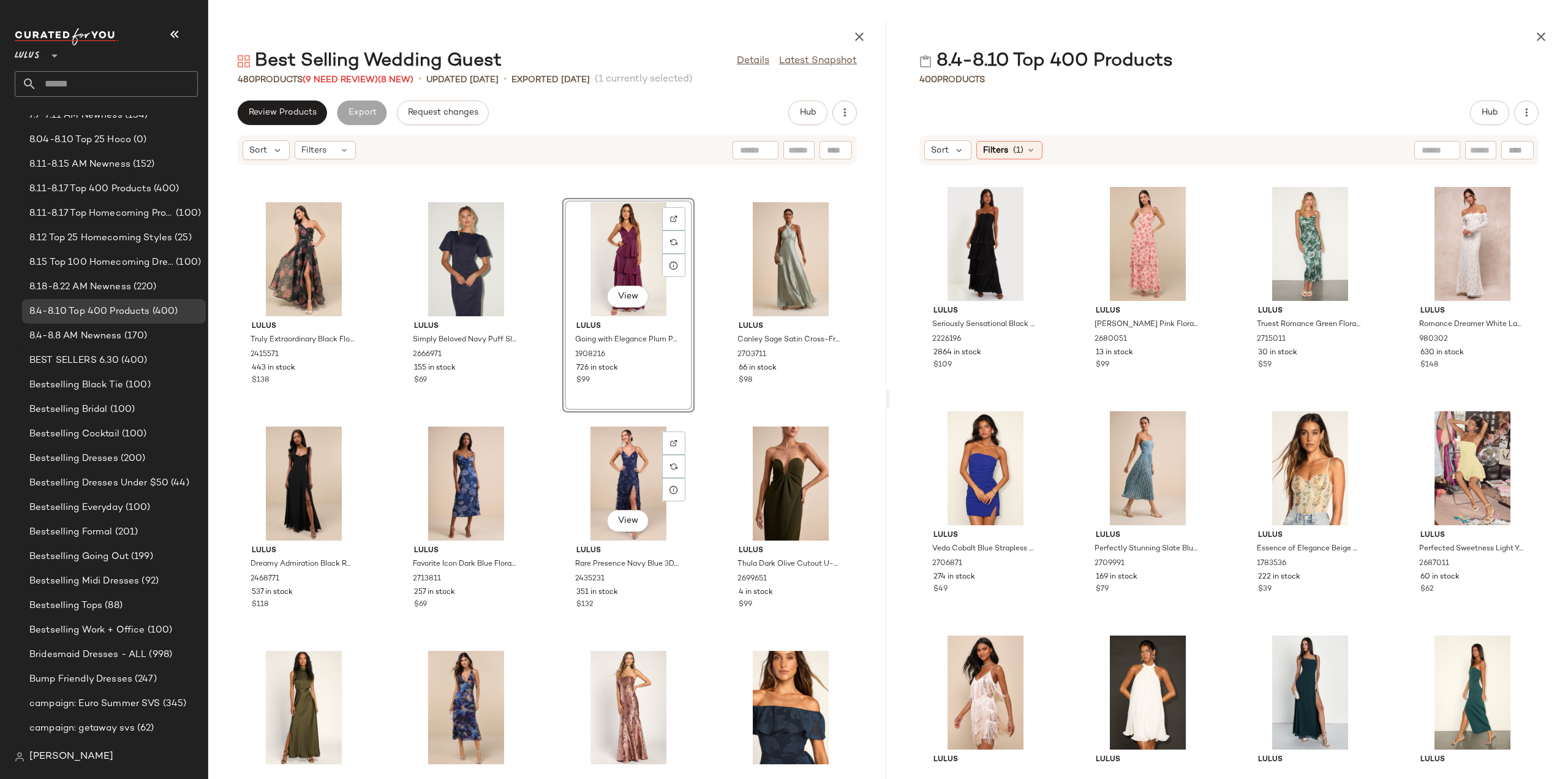
scroll to position [500, 0]
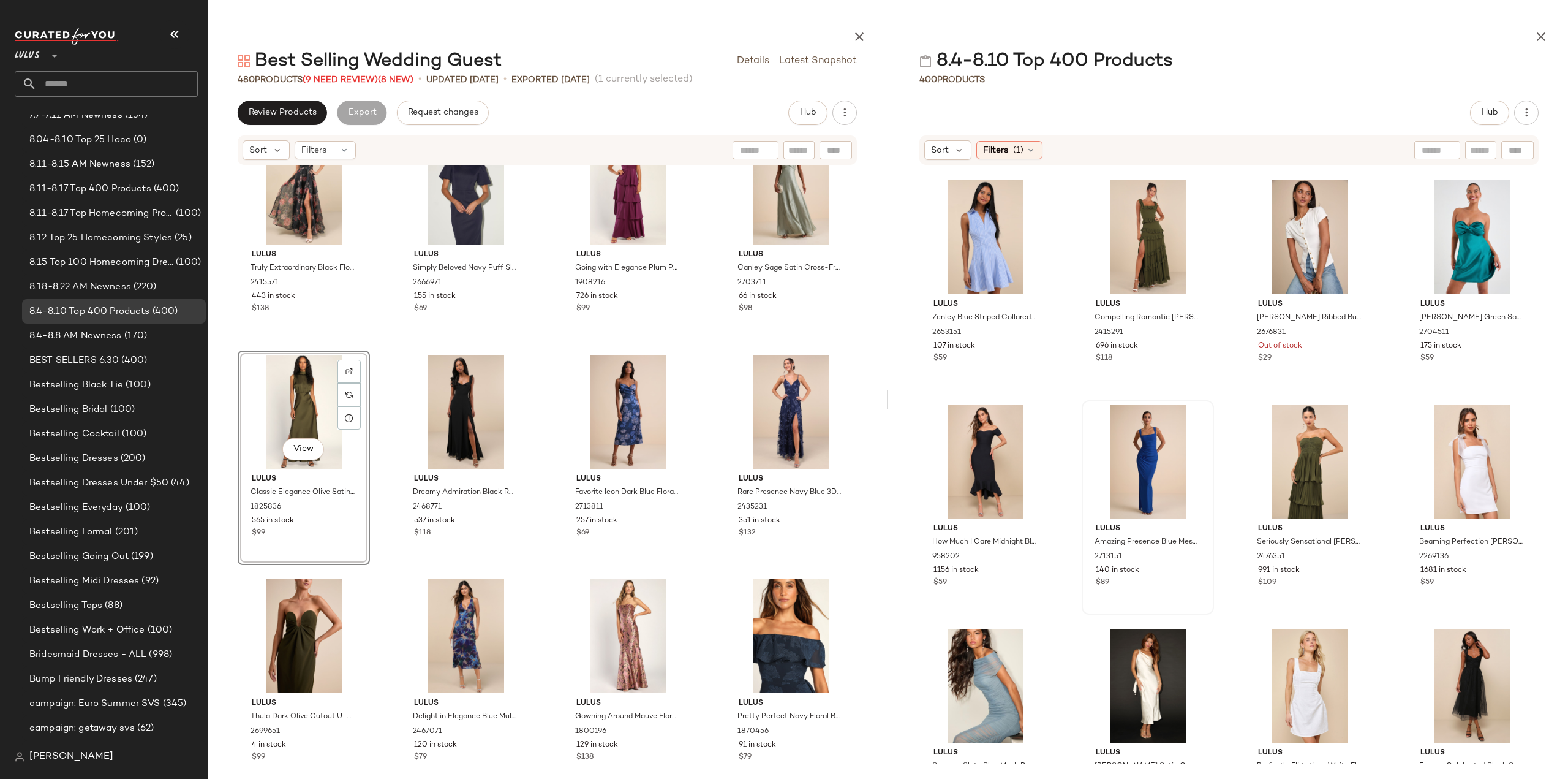
scroll to position [4054, 0]
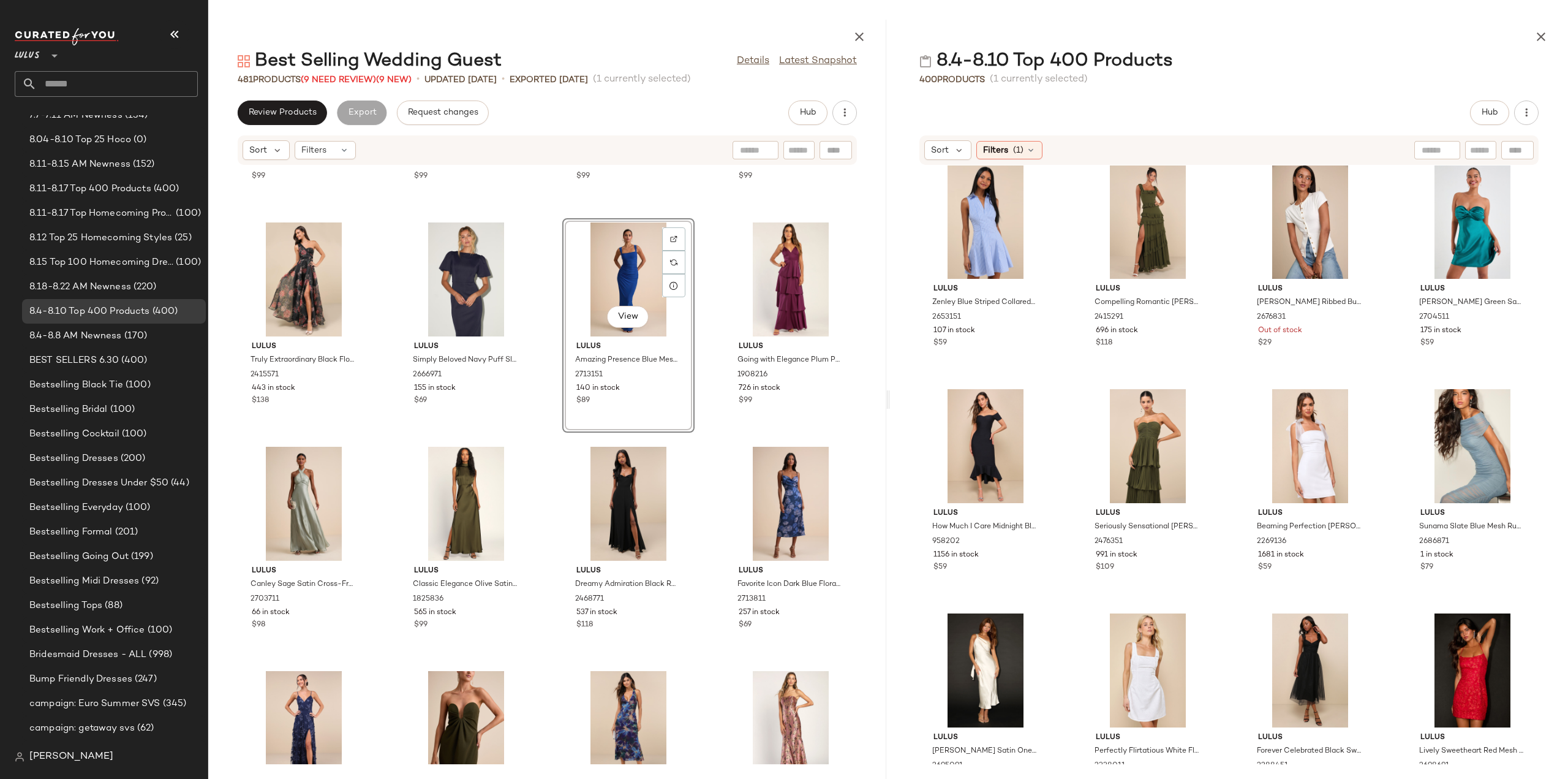
scroll to position [224, 0]
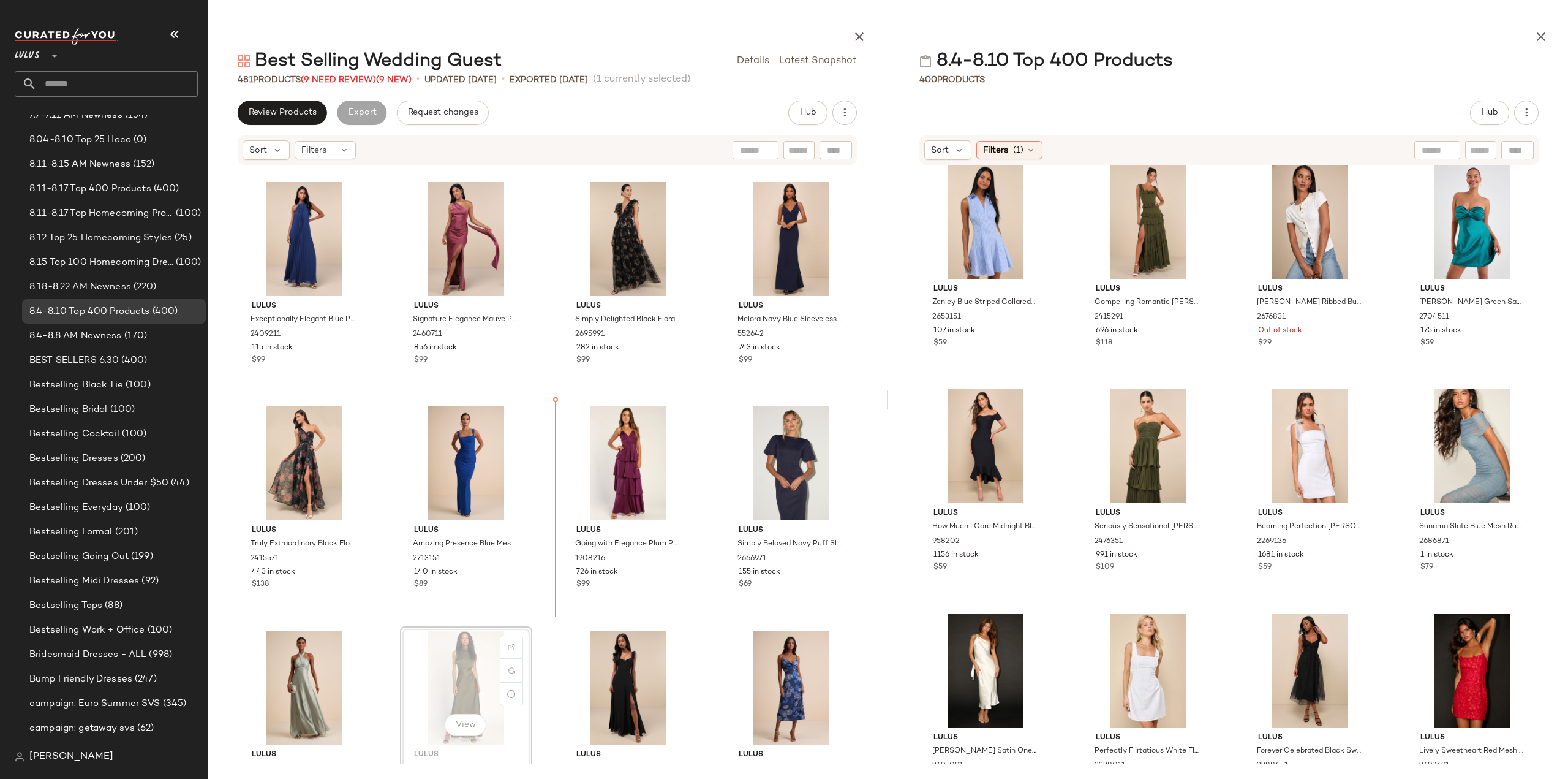
scroll to position [225, 0]
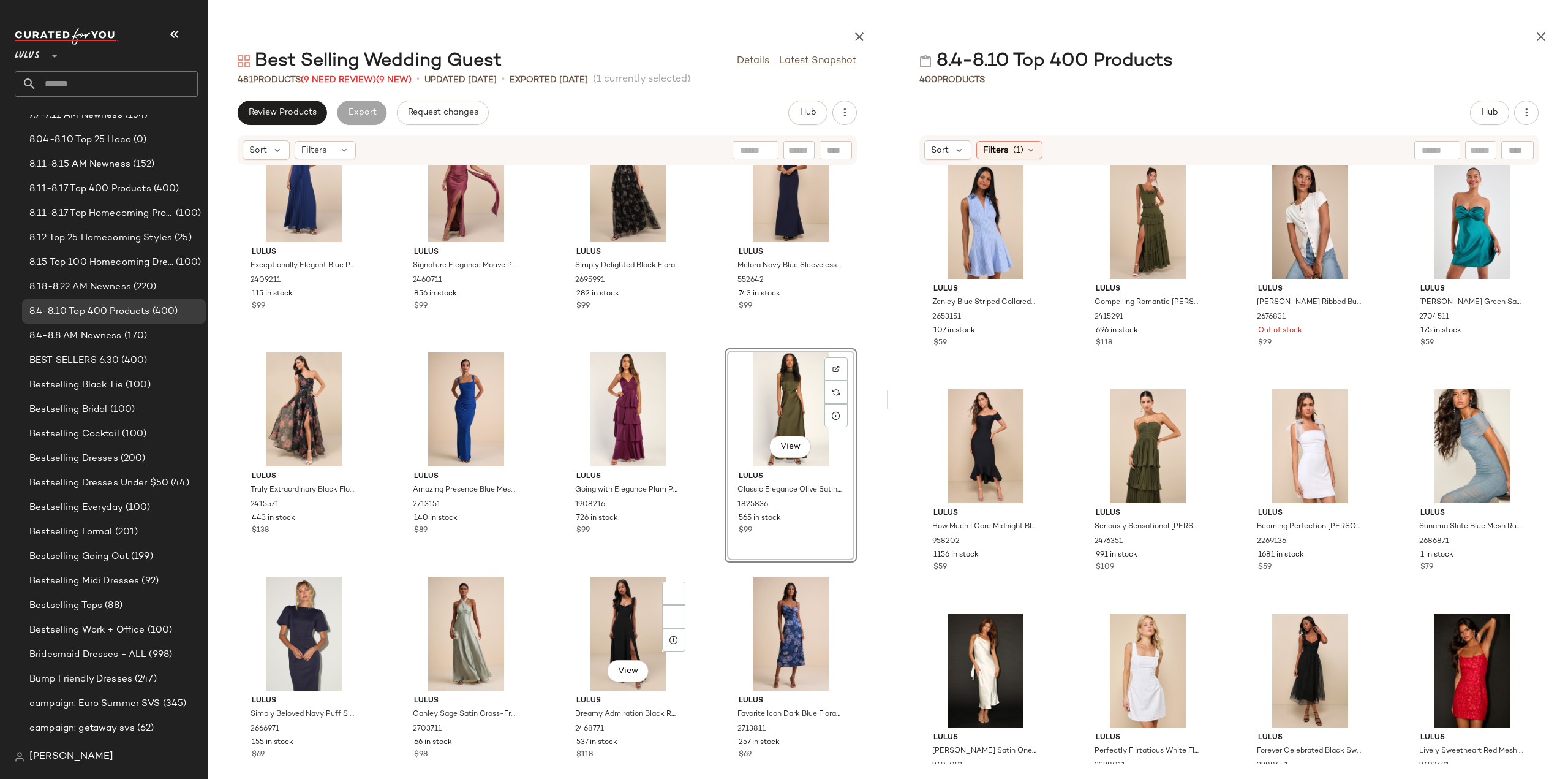
scroll to position [348, 0]
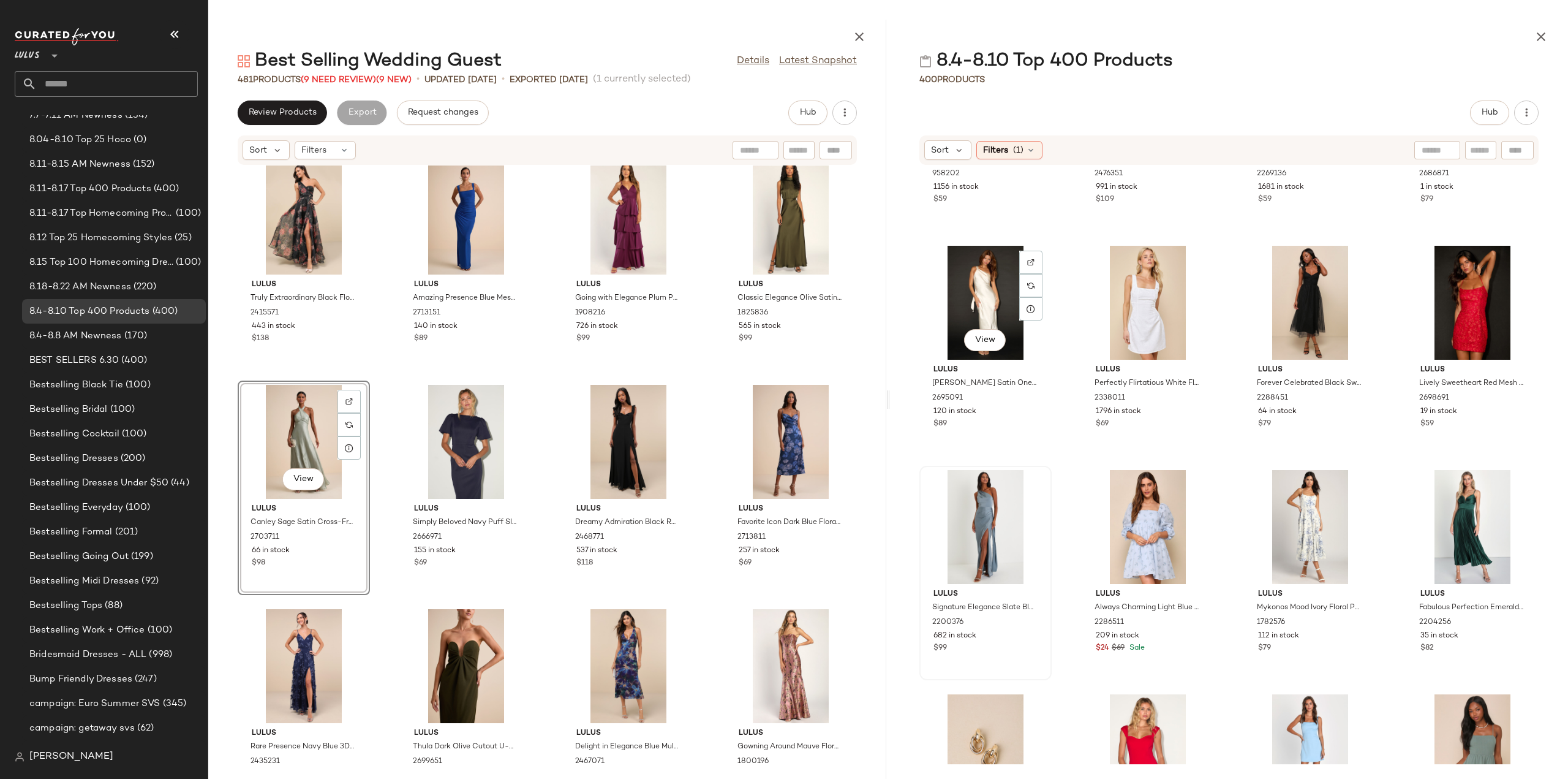
scroll to position [4483, 0]
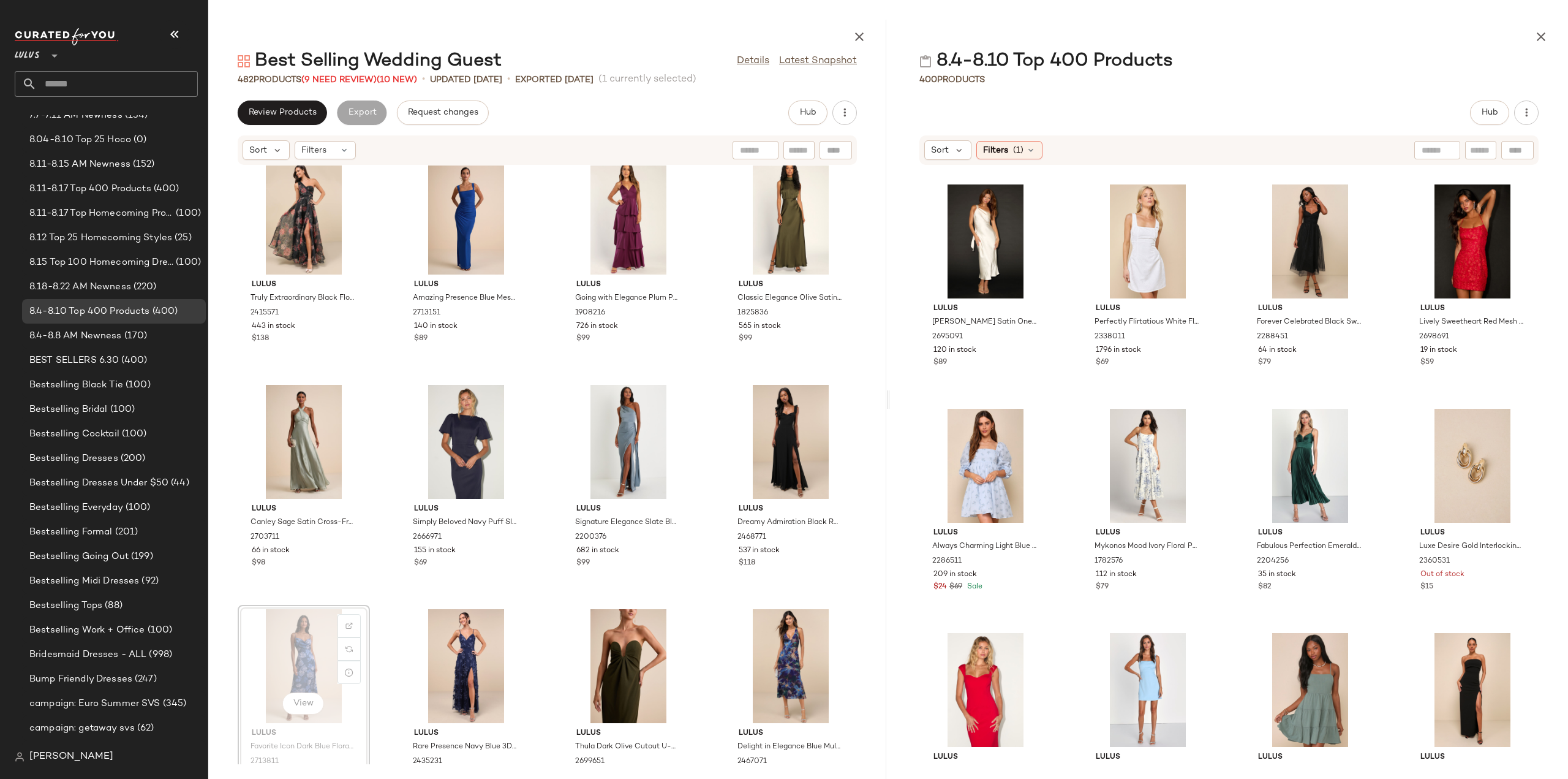
scroll to position [472, 0]
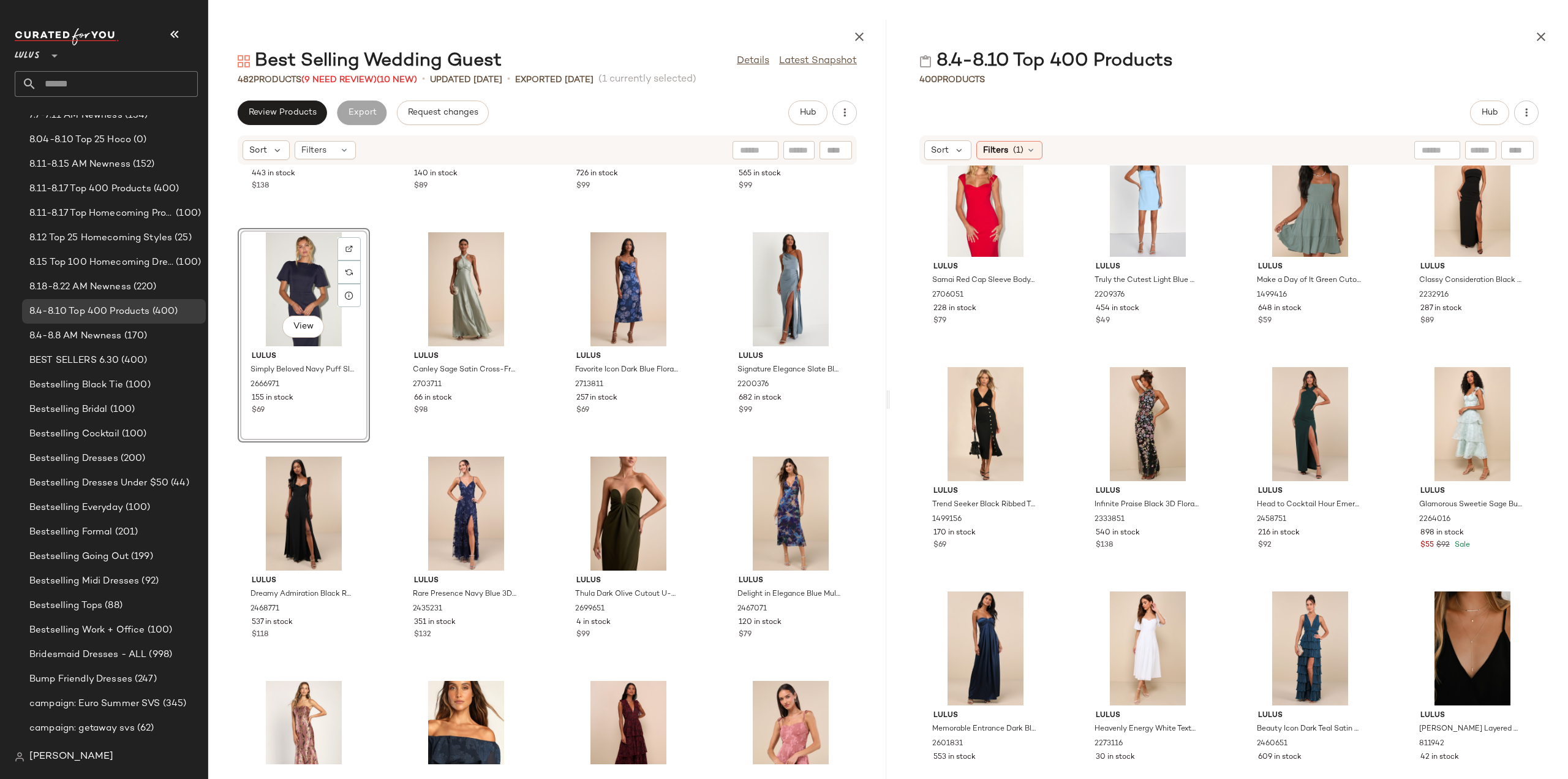
scroll to position [5096, 0]
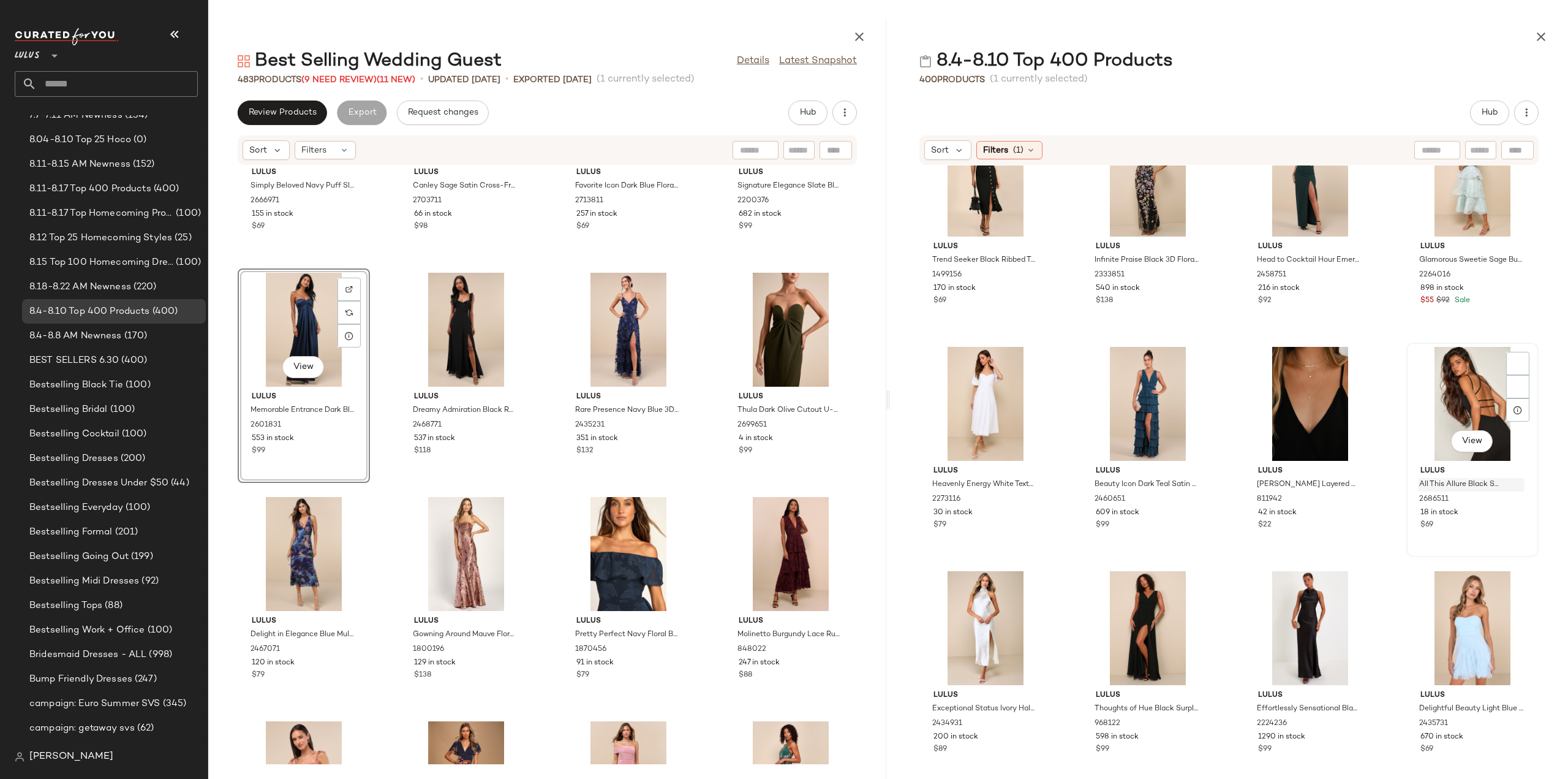
scroll to position [5218, 0]
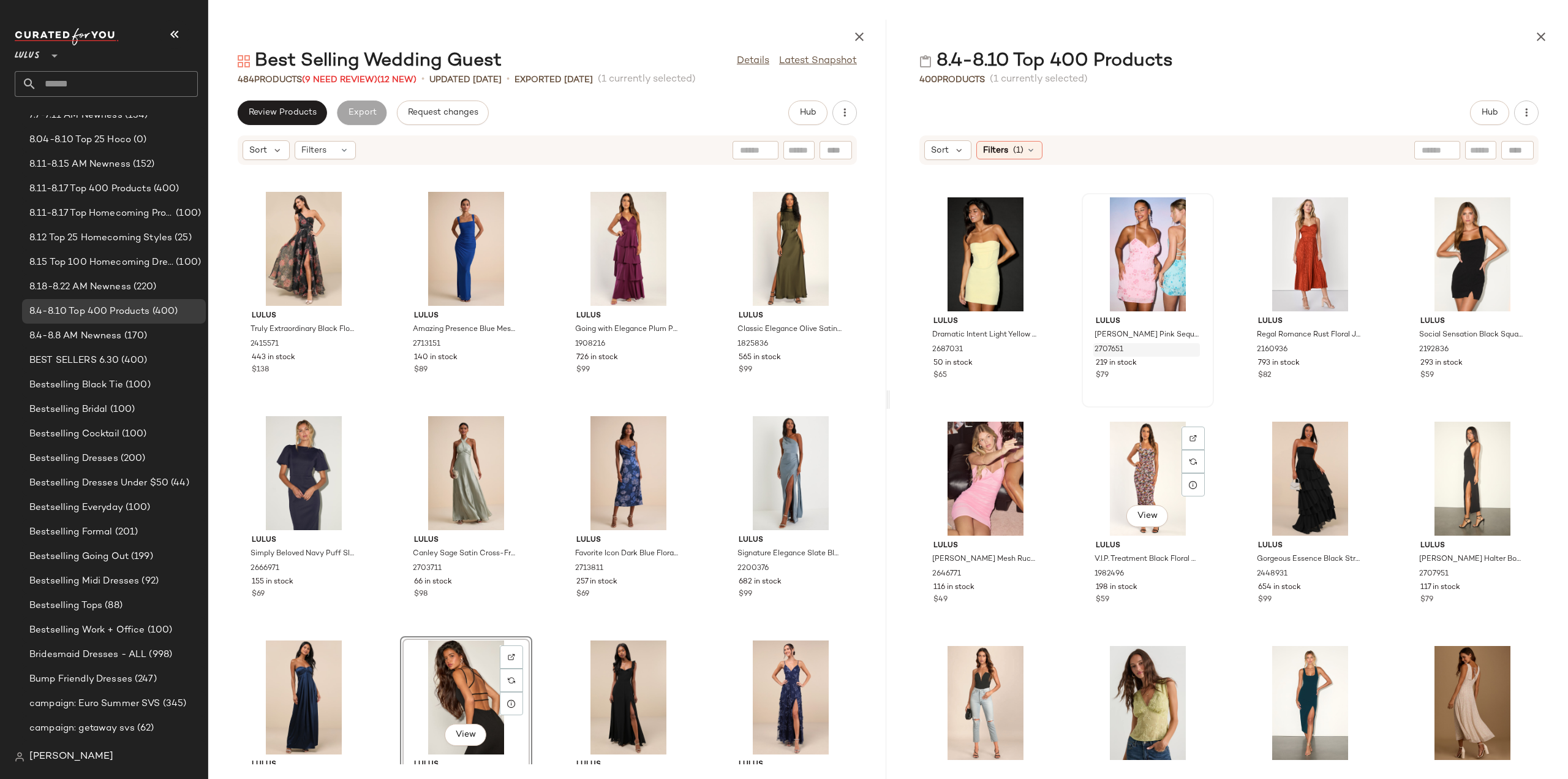
scroll to position [8956, 0]
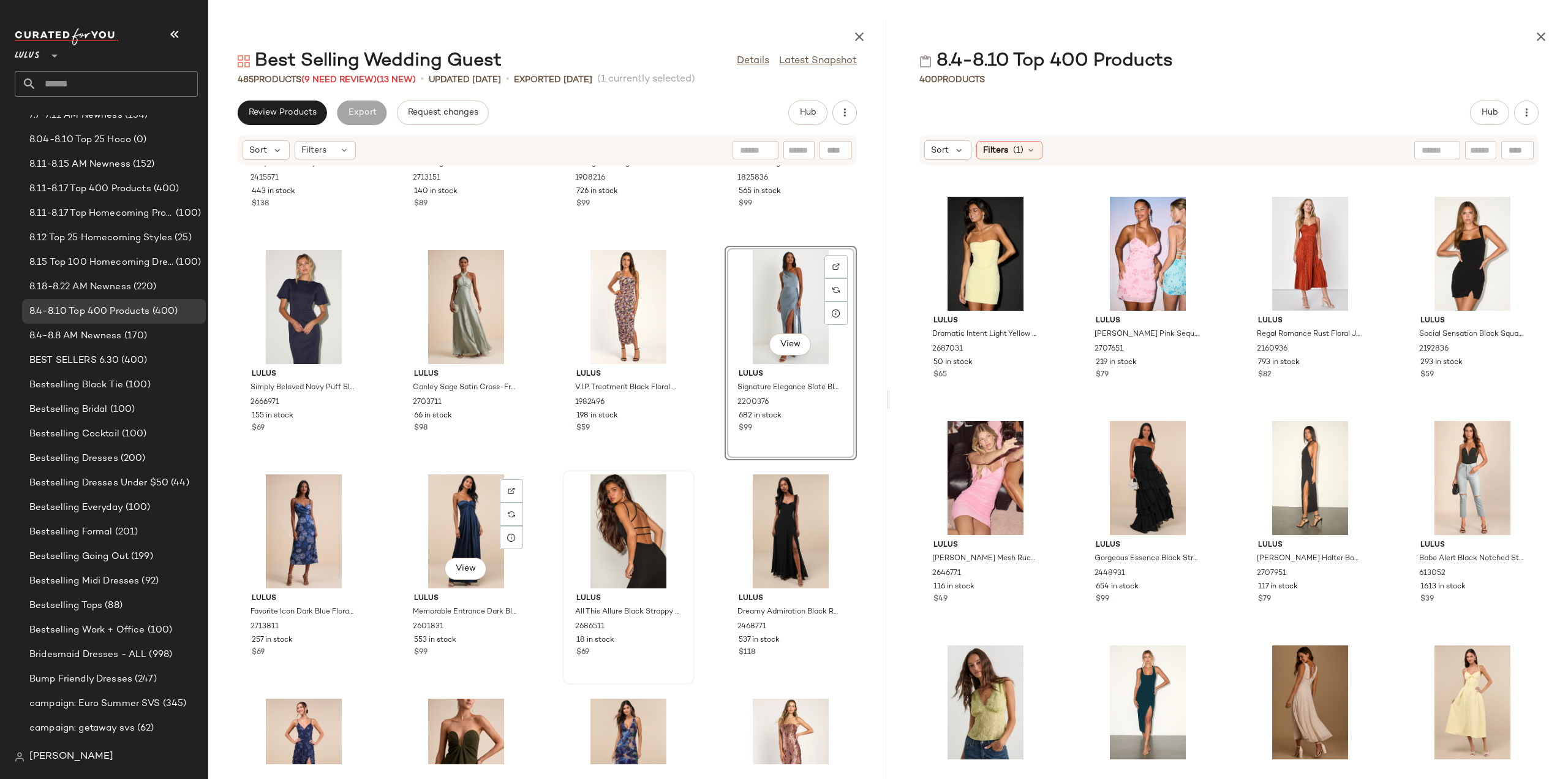
scroll to position [624, 0]
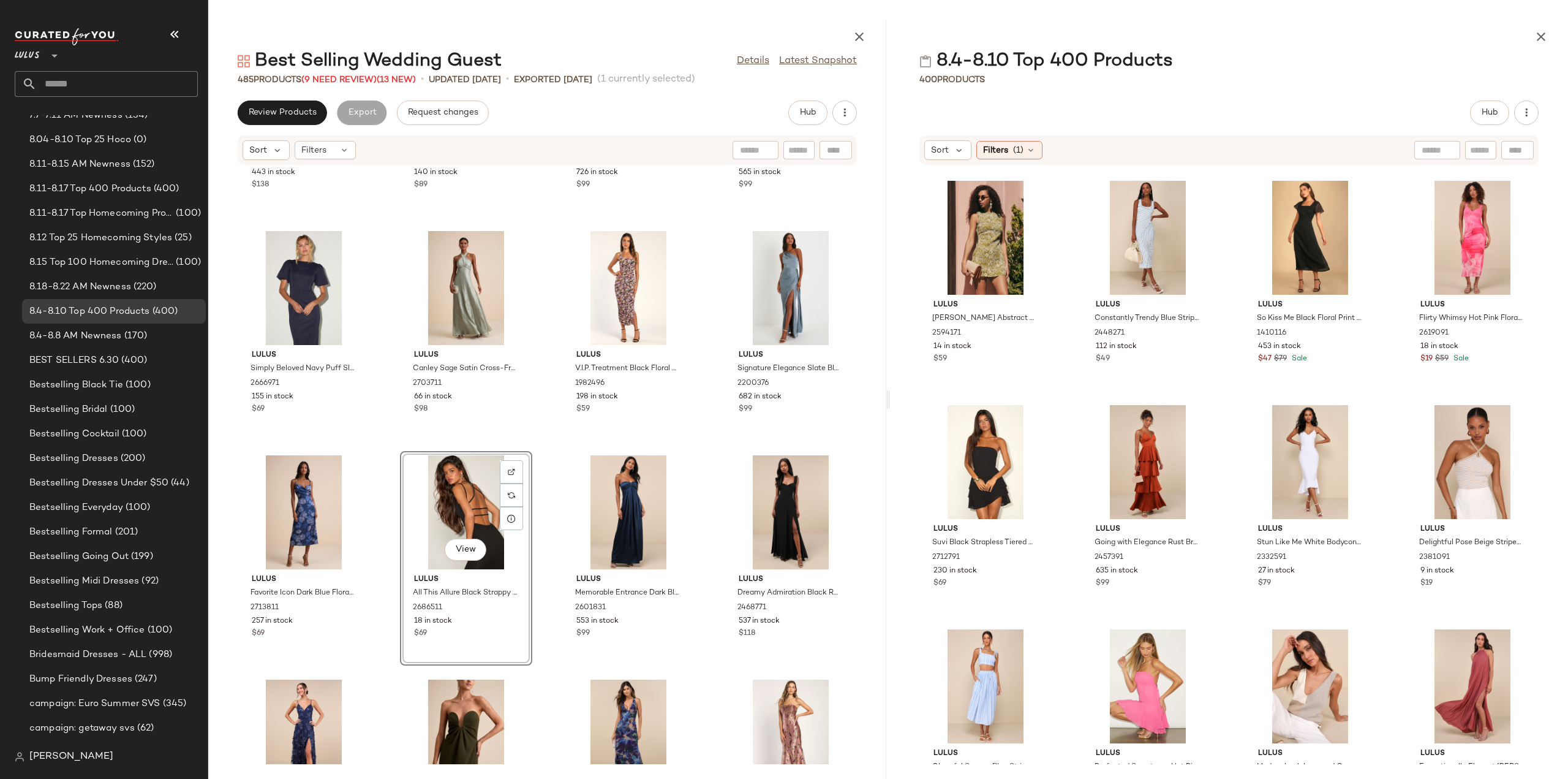
scroll to position [10120, 0]
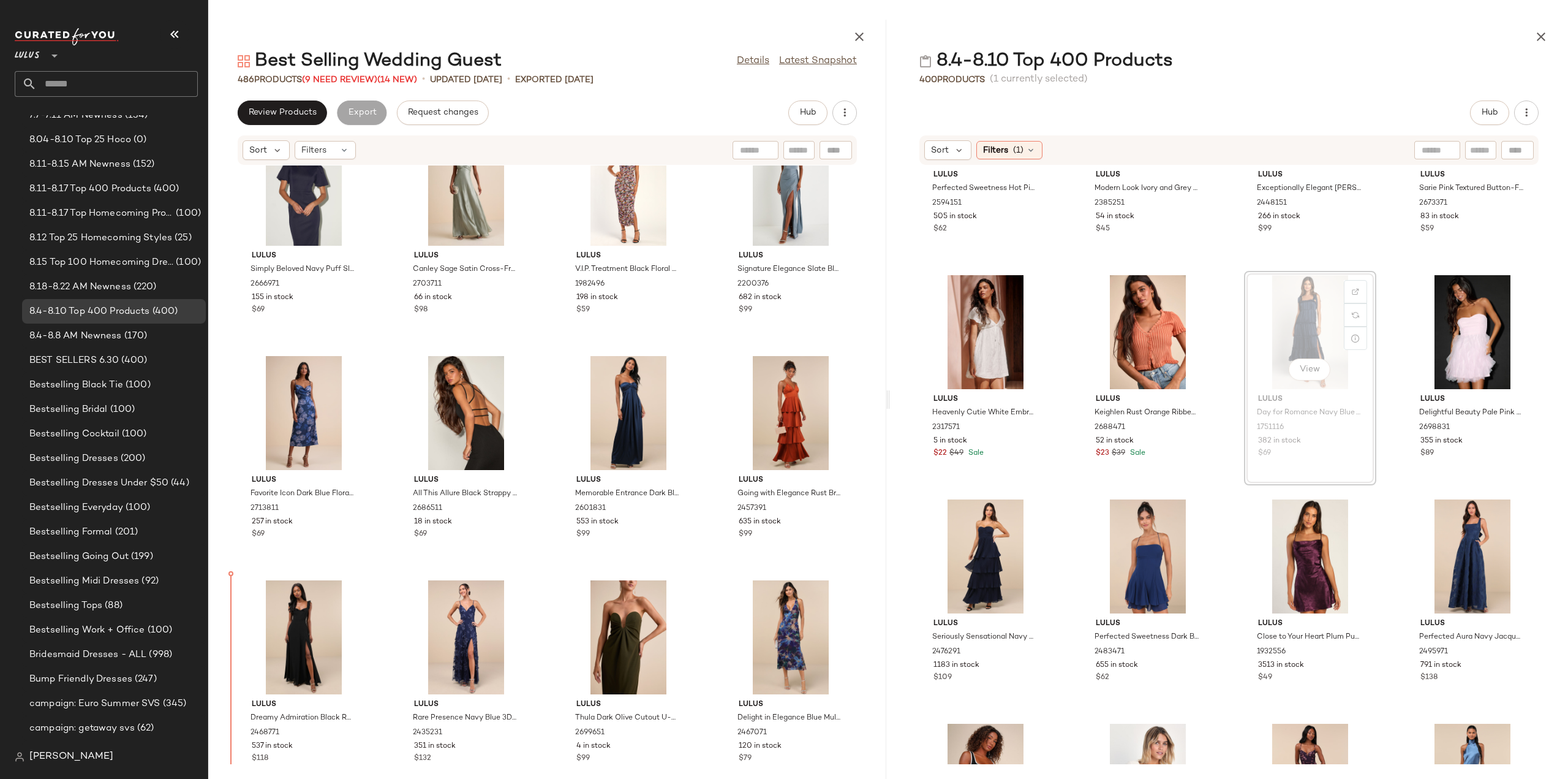
scroll to position [729, 0]
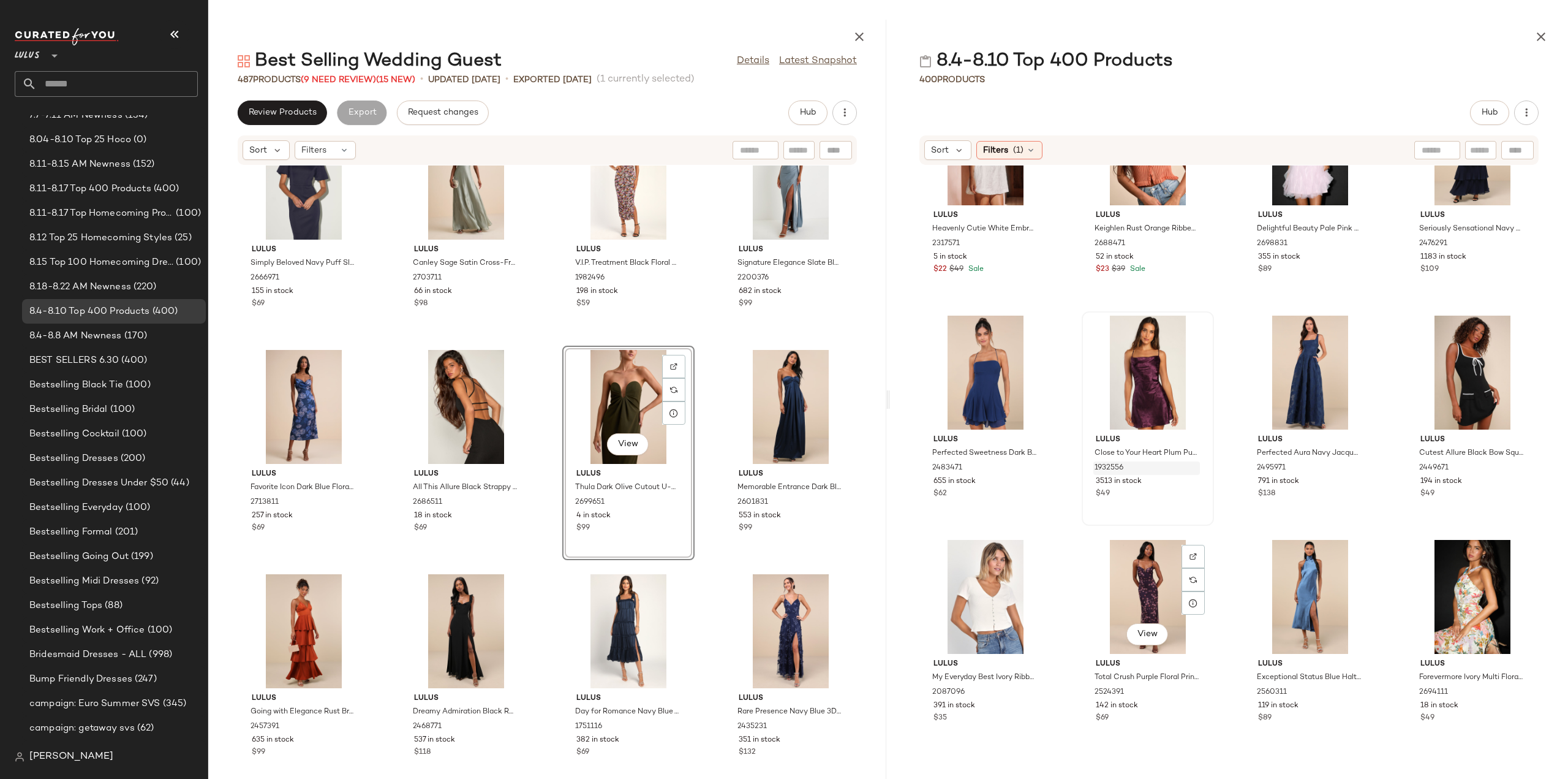
scroll to position [10978, 0]
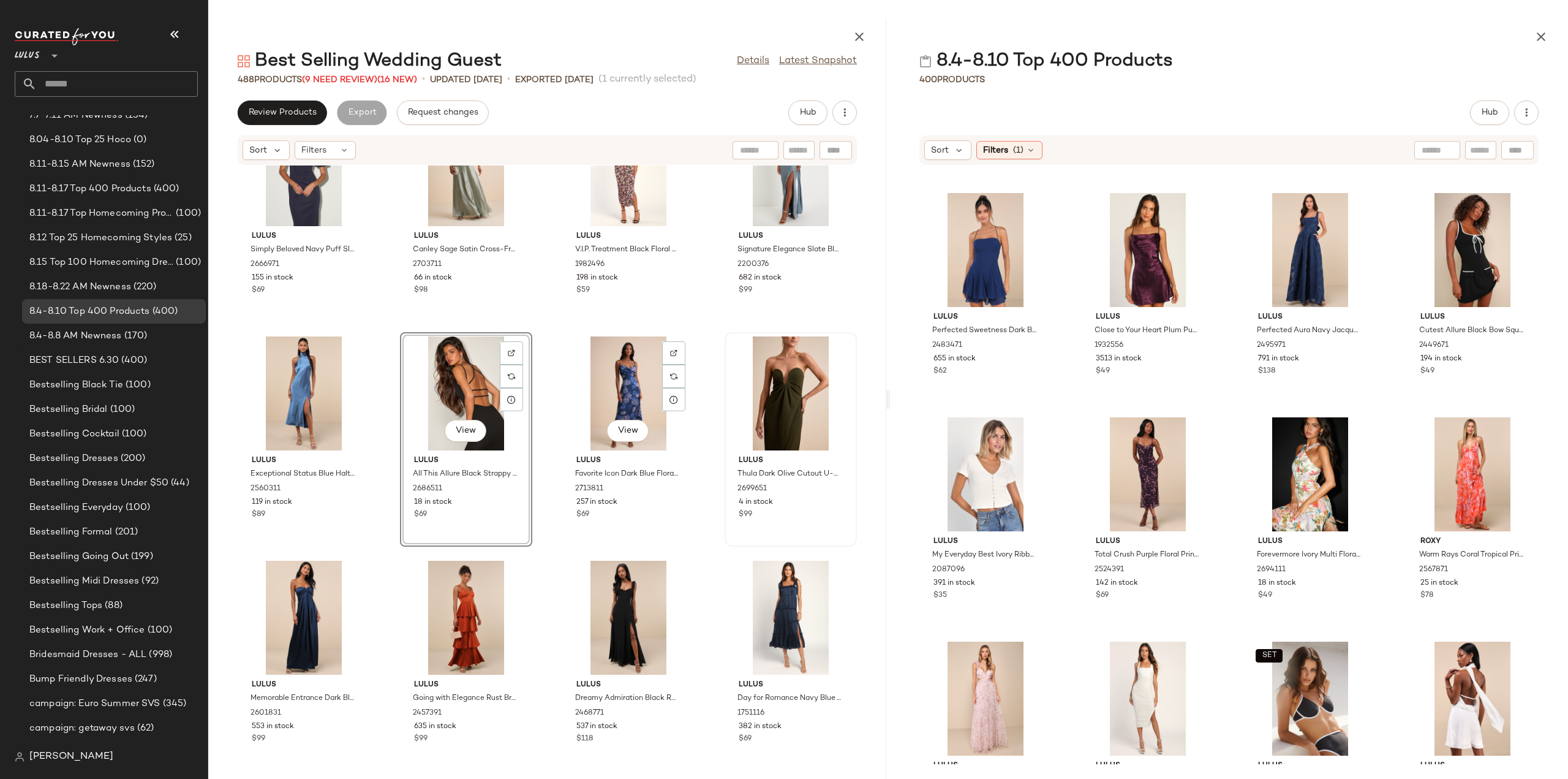
scroll to position [745, 0]
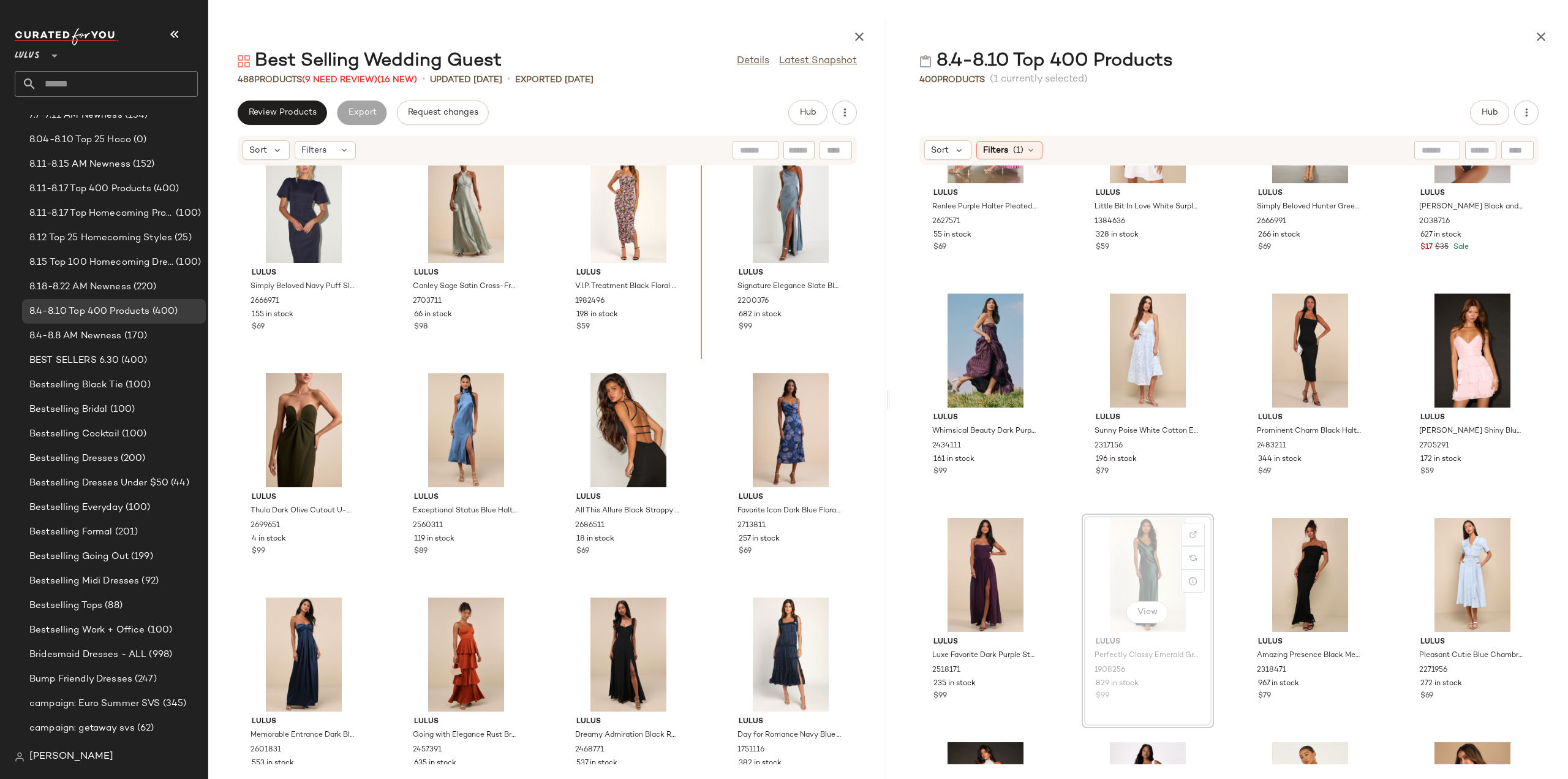
scroll to position [705, 0]
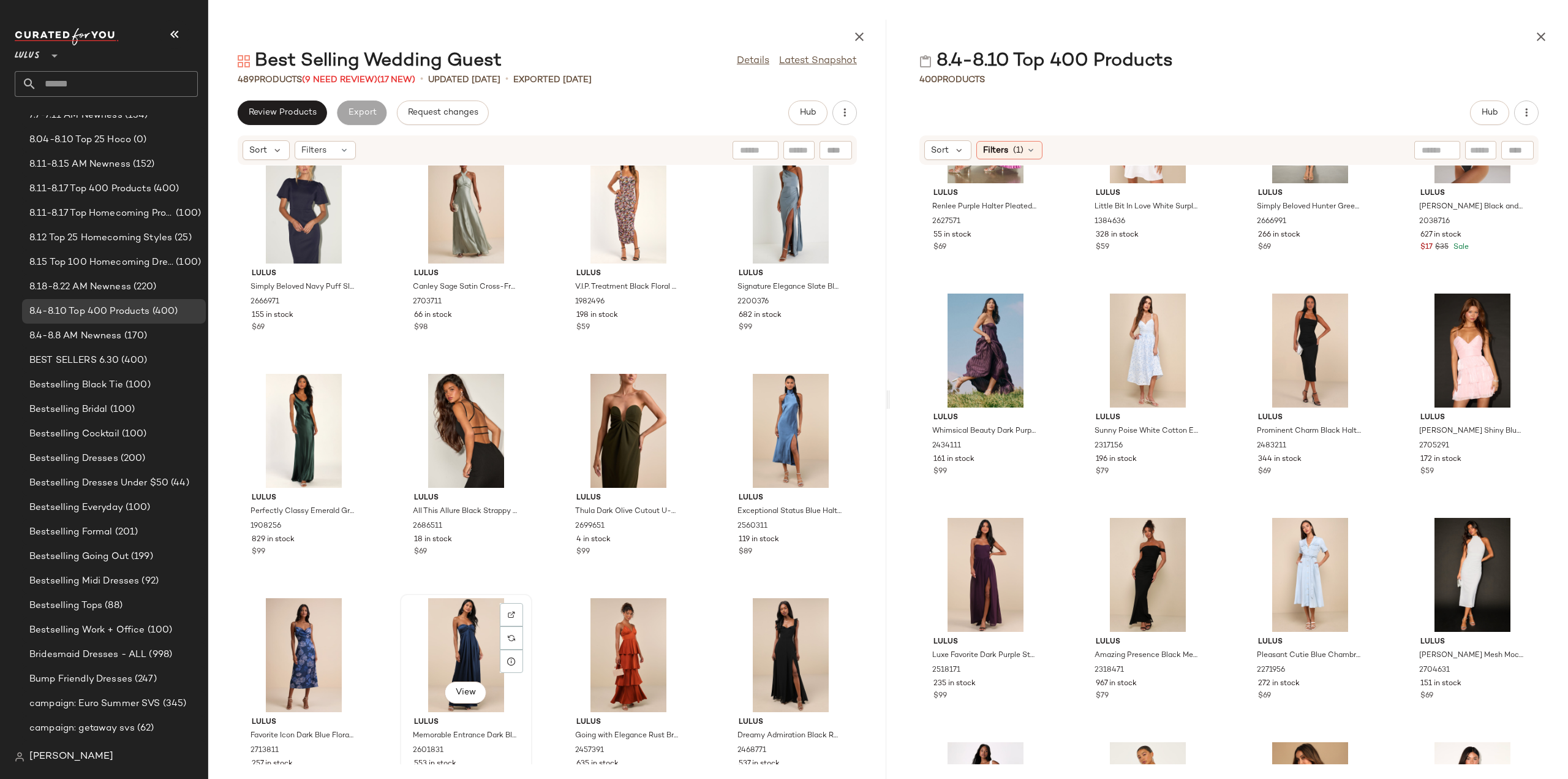
click at [460, 662] on div "View" at bounding box center [466, 655] width 124 height 114
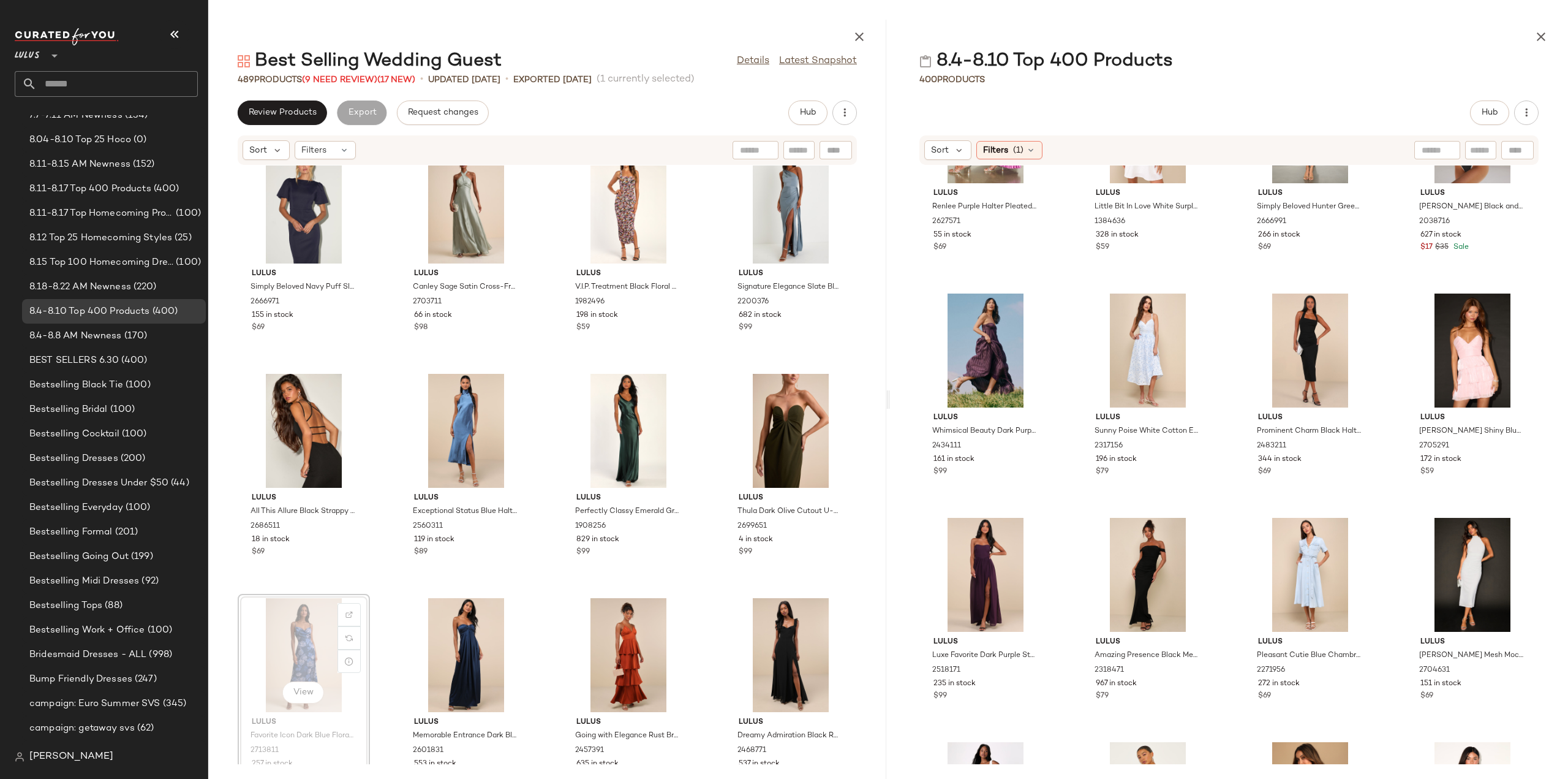
scroll to position [706, 0]
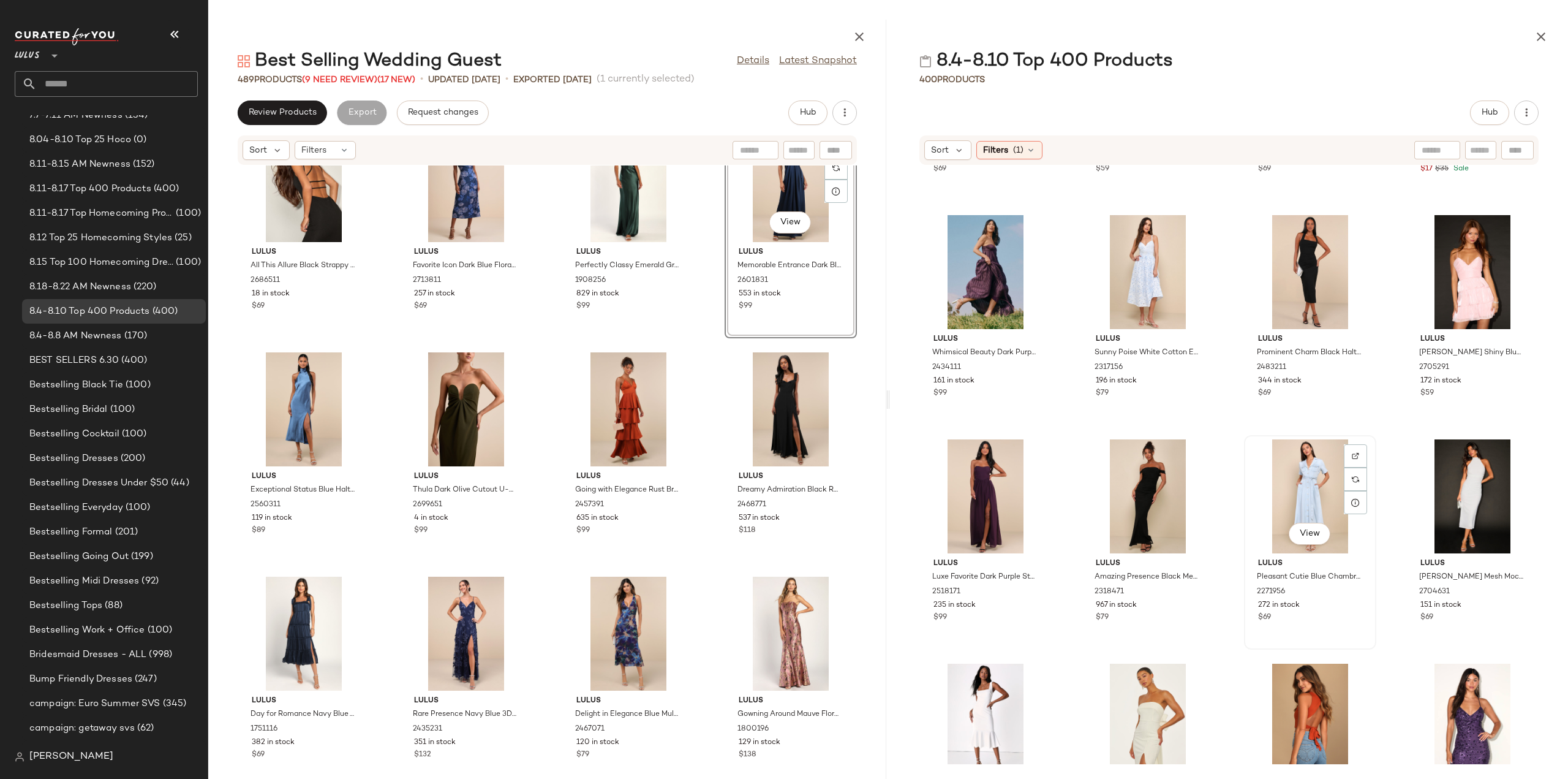
scroll to position [11897, 0]
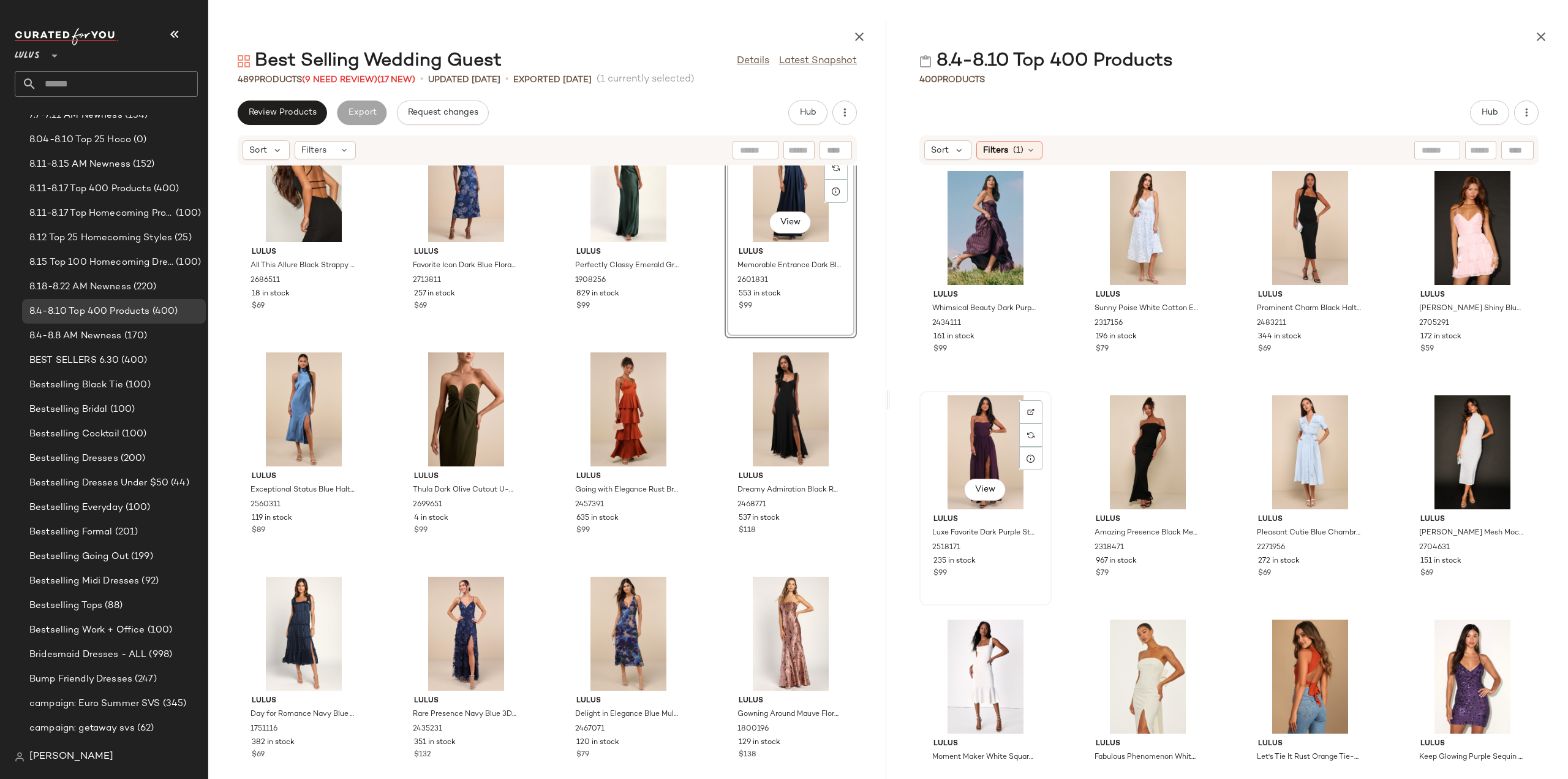
click at [975, 444] on div "View" at bounding box center [985, 453] width 124 height 114
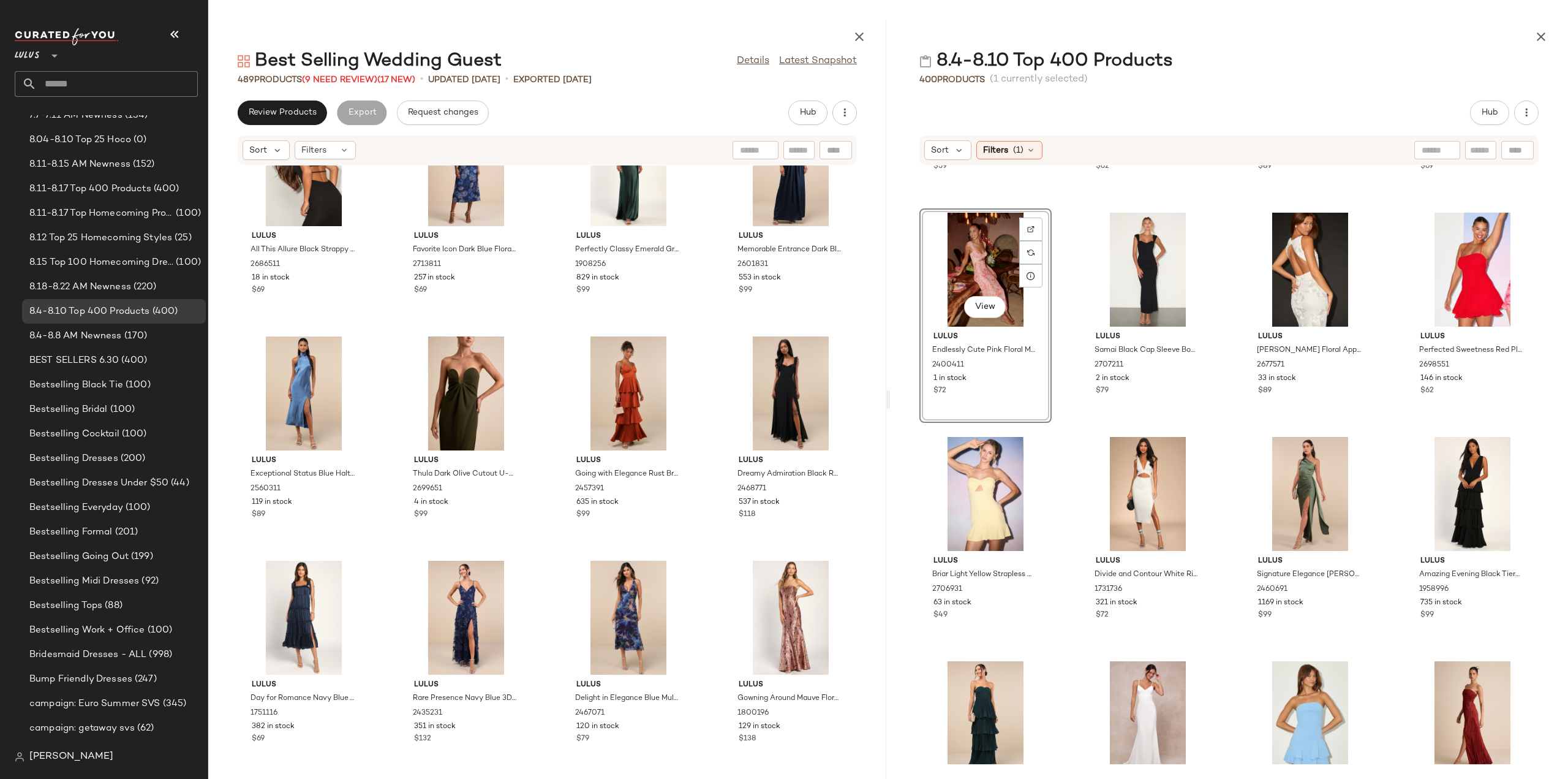
scroll to position [890, 0]
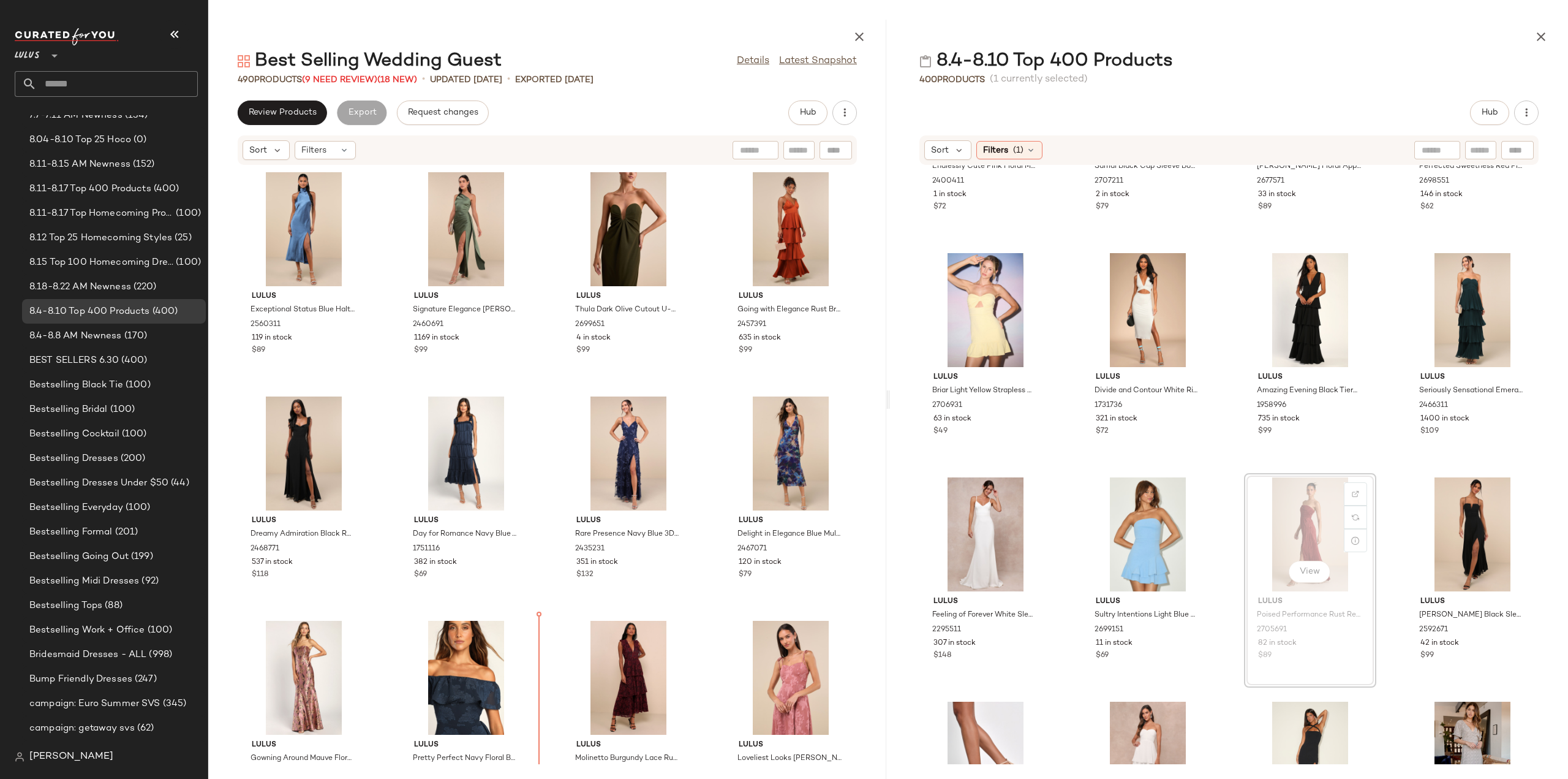
scroll to position [1148, 0]
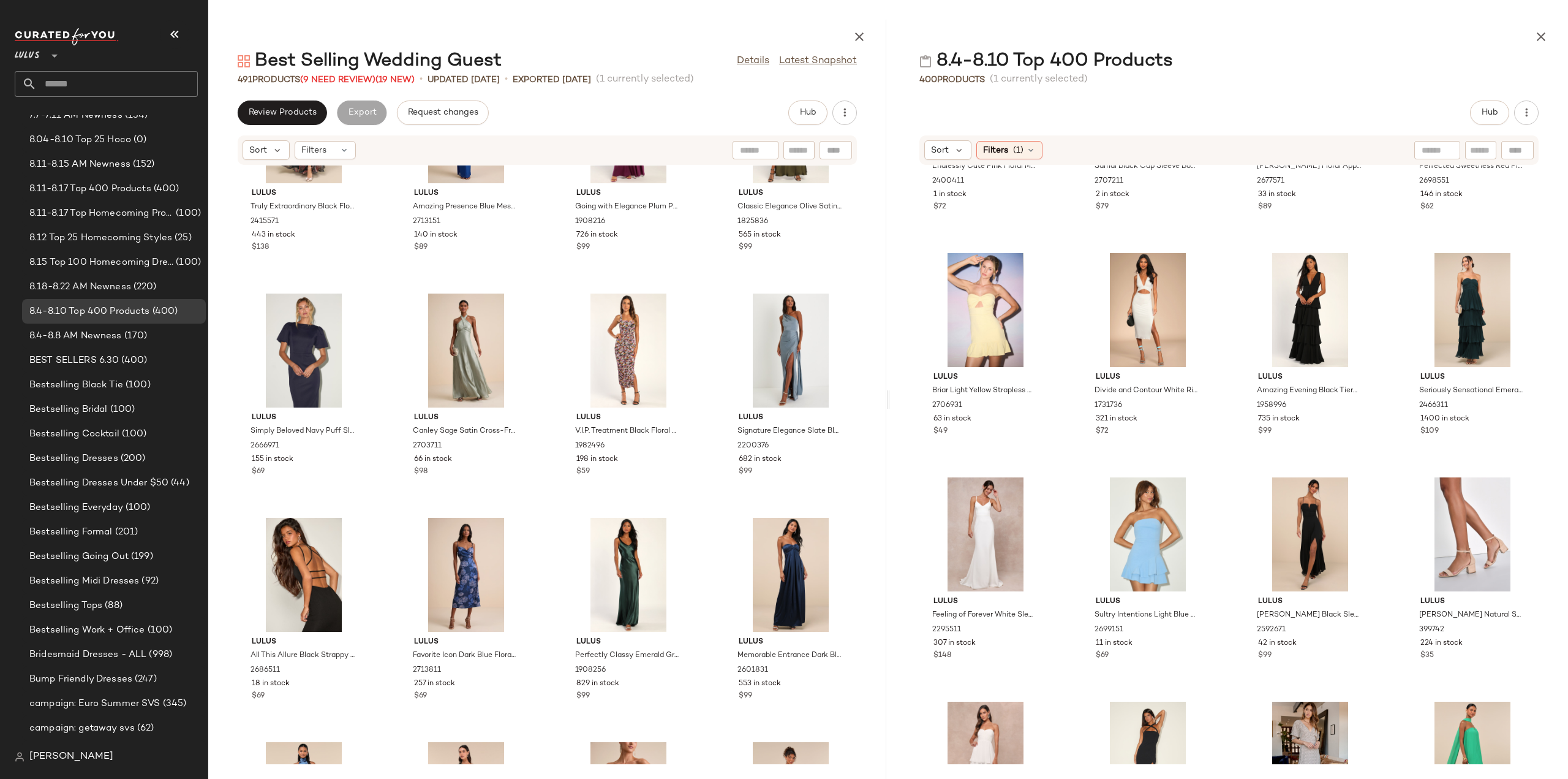
scroll to position [439, 0]
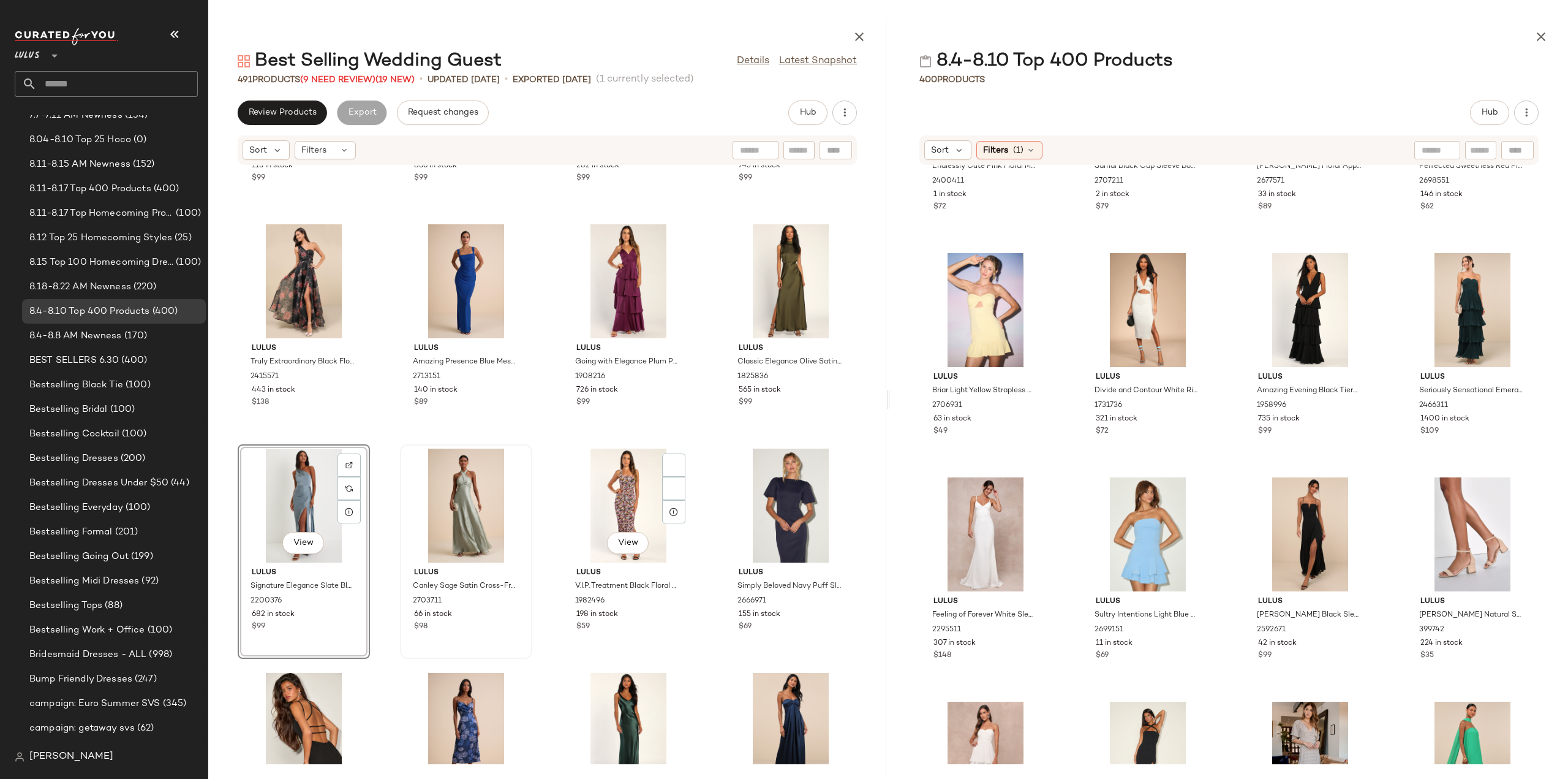
scroll to position [439, 0]
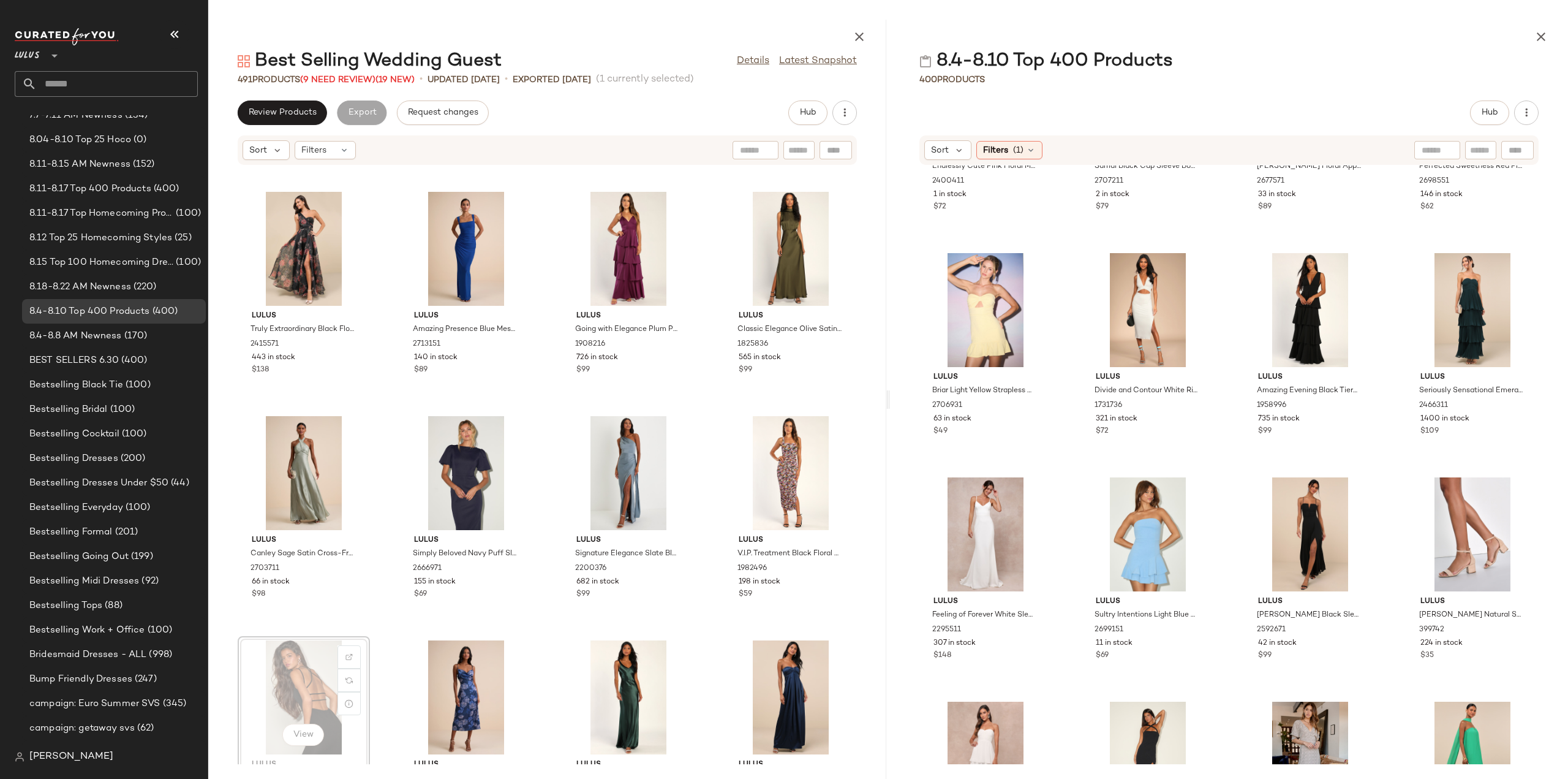
scroll to position [440, 0]
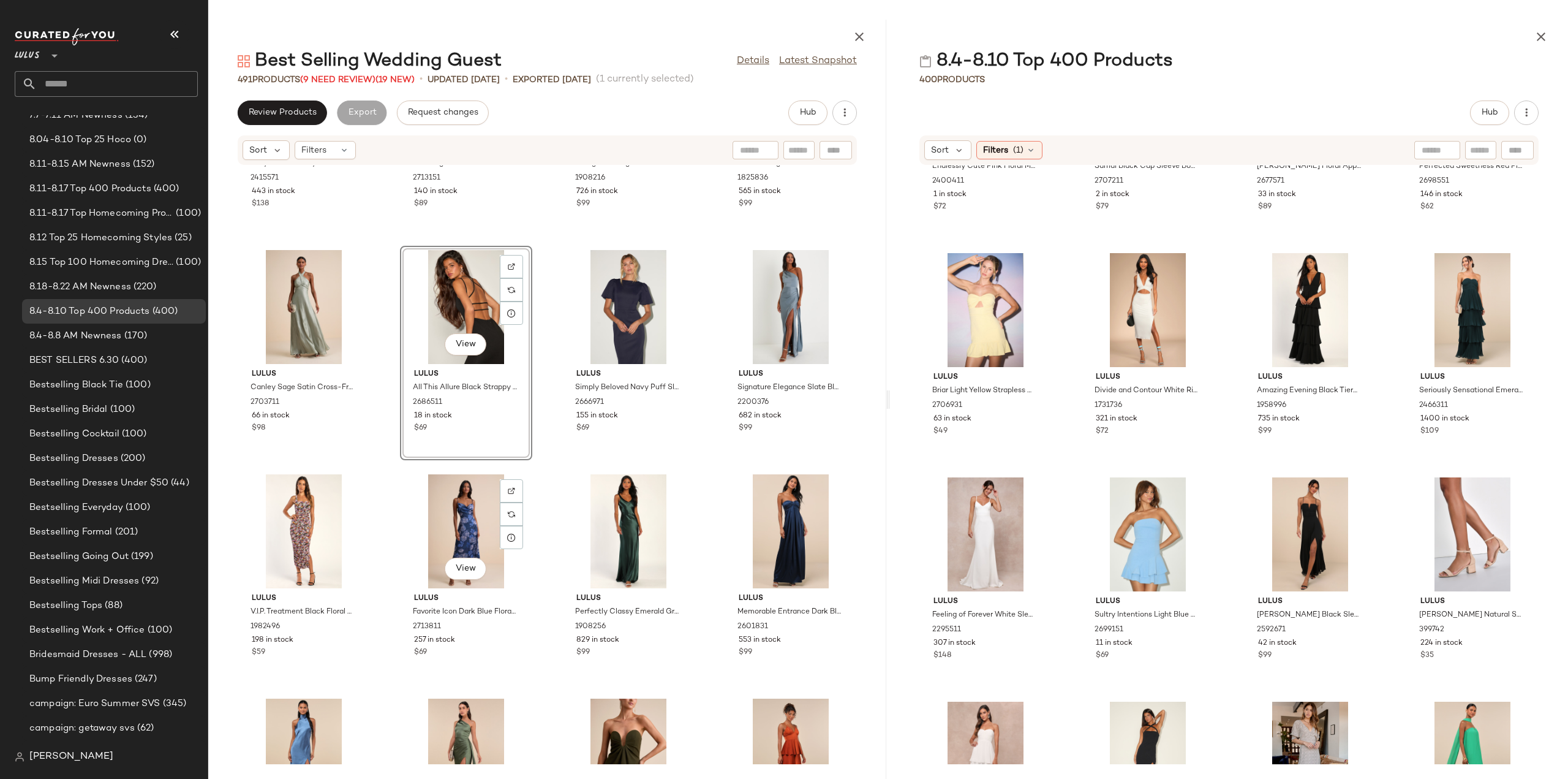
scroll to position [624, 0]
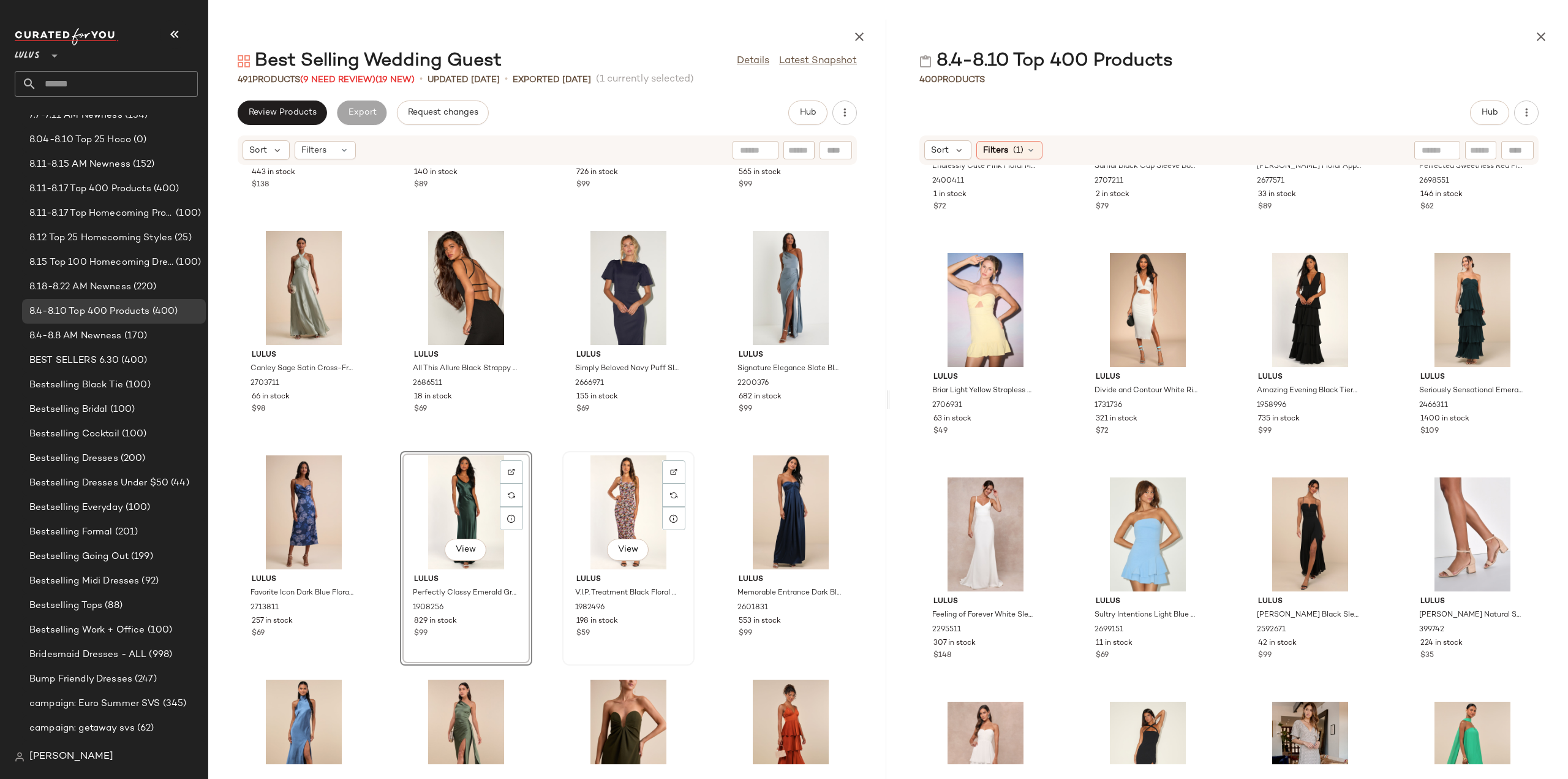
click at [603, 497] on div "View" at bounding box center [628, 512] width 124 height 114
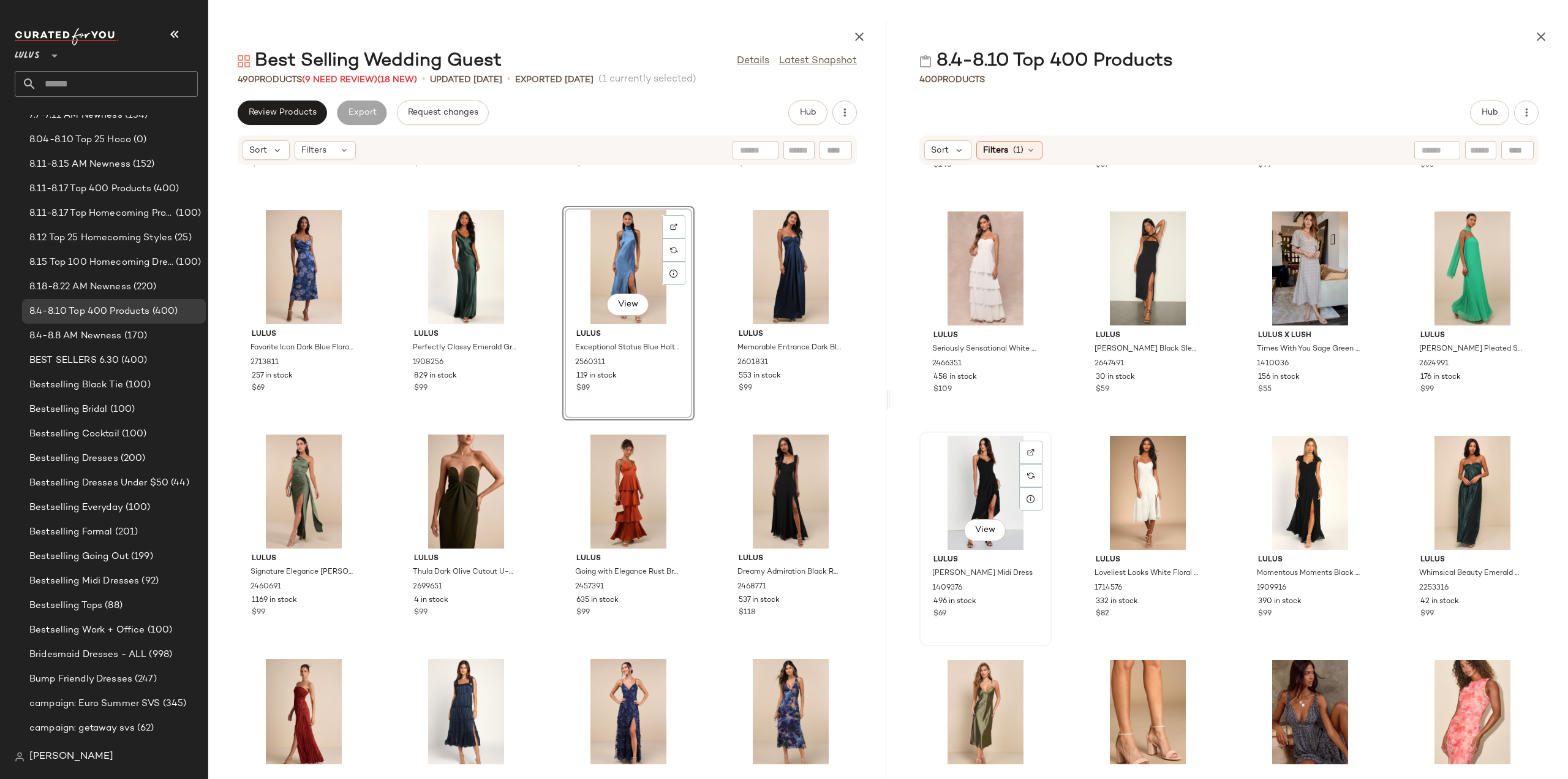
scroll to position [990, 0]
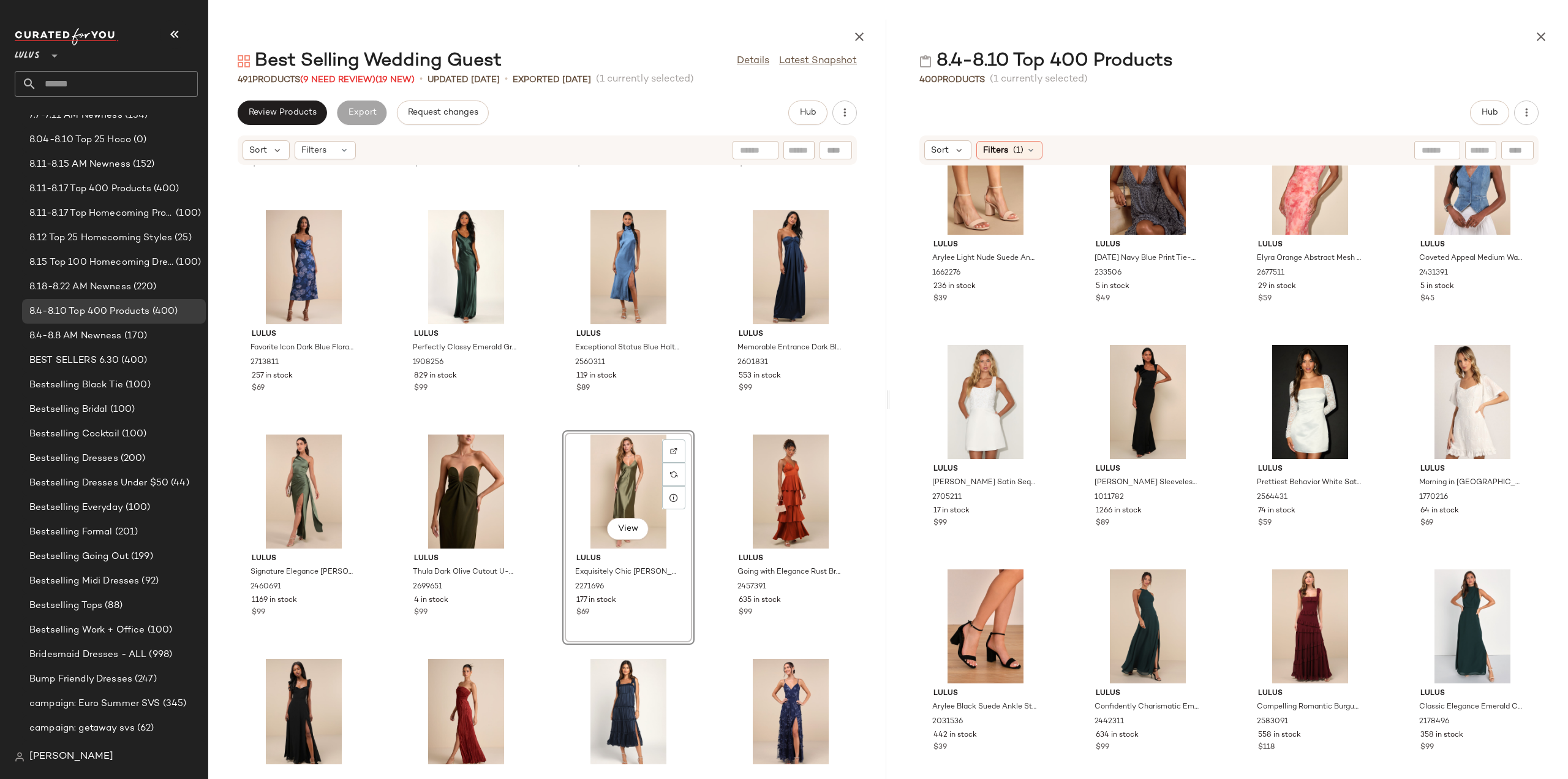
scroll to position [1481, 0]
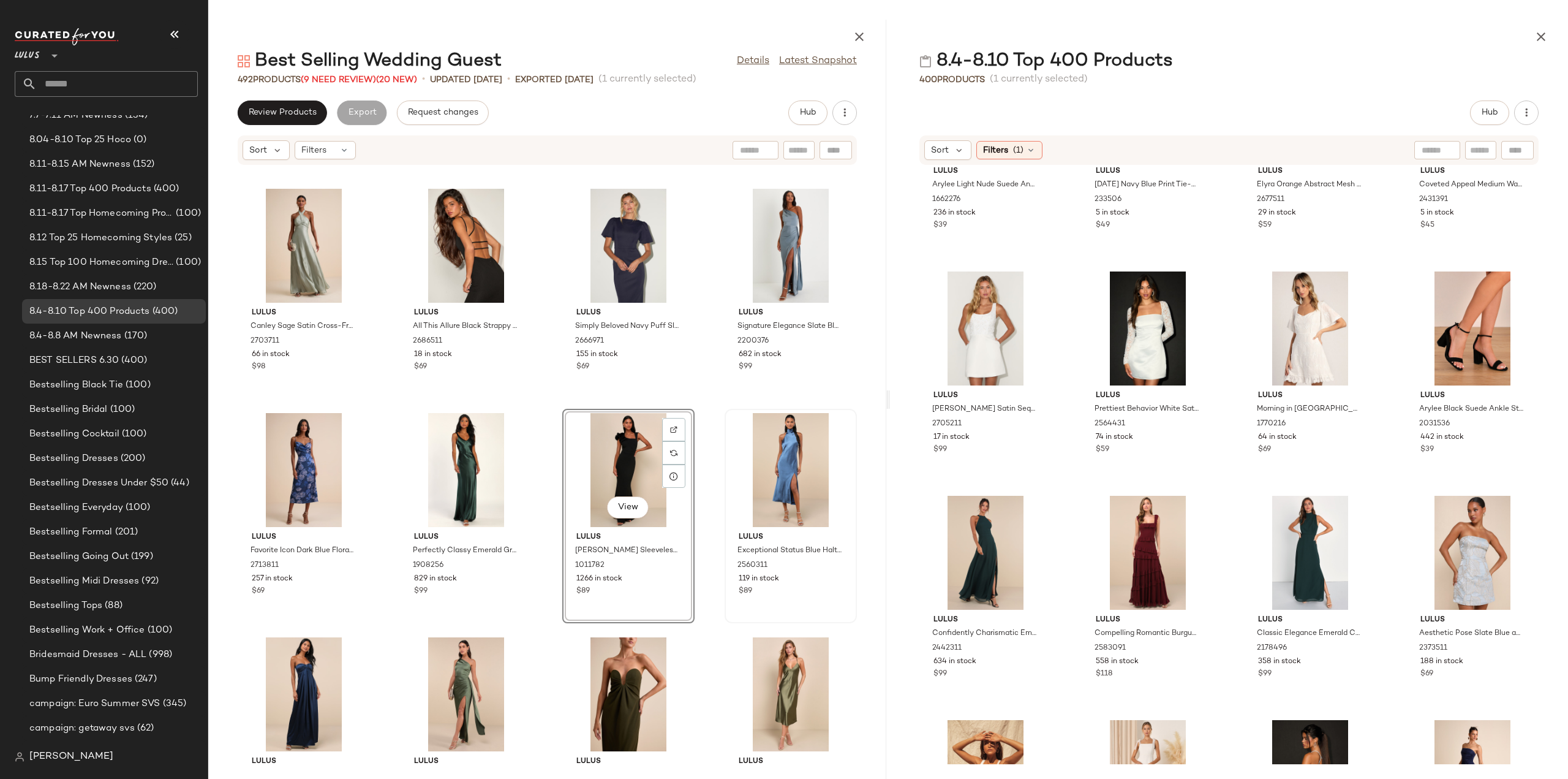
scroll to position [685, 0]
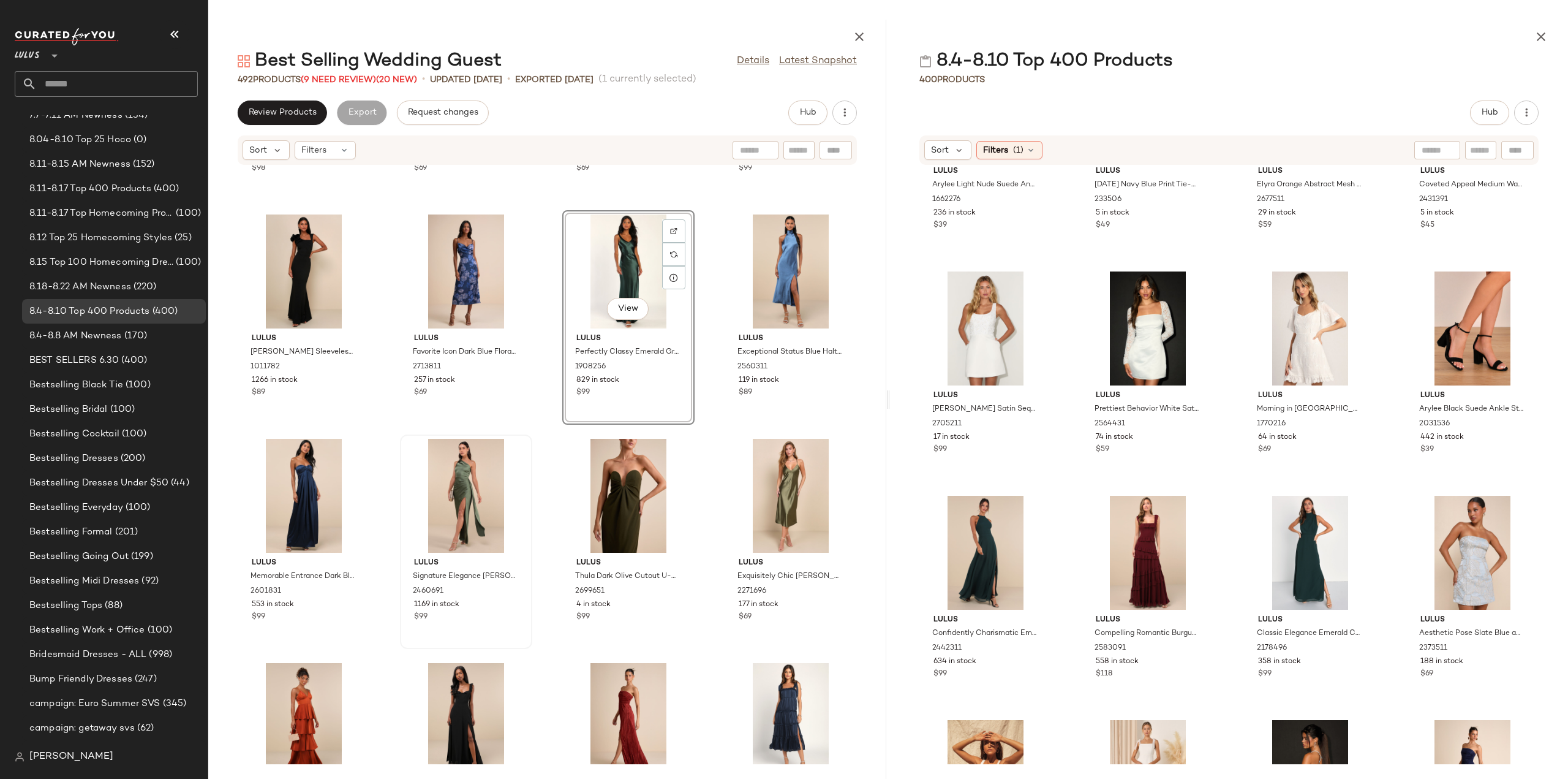
scroll to position [930, 0]
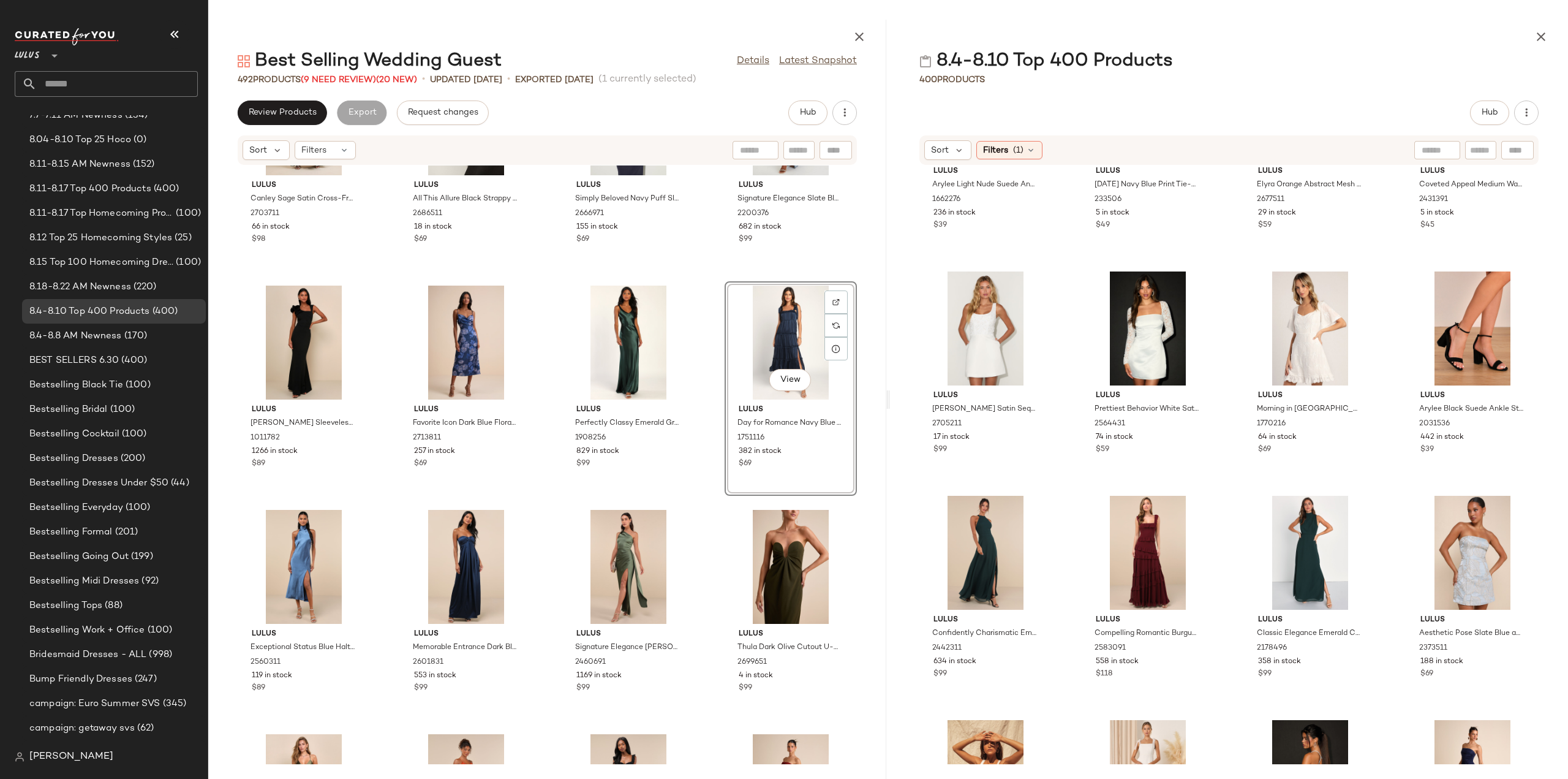
scroll to position [916, 0]
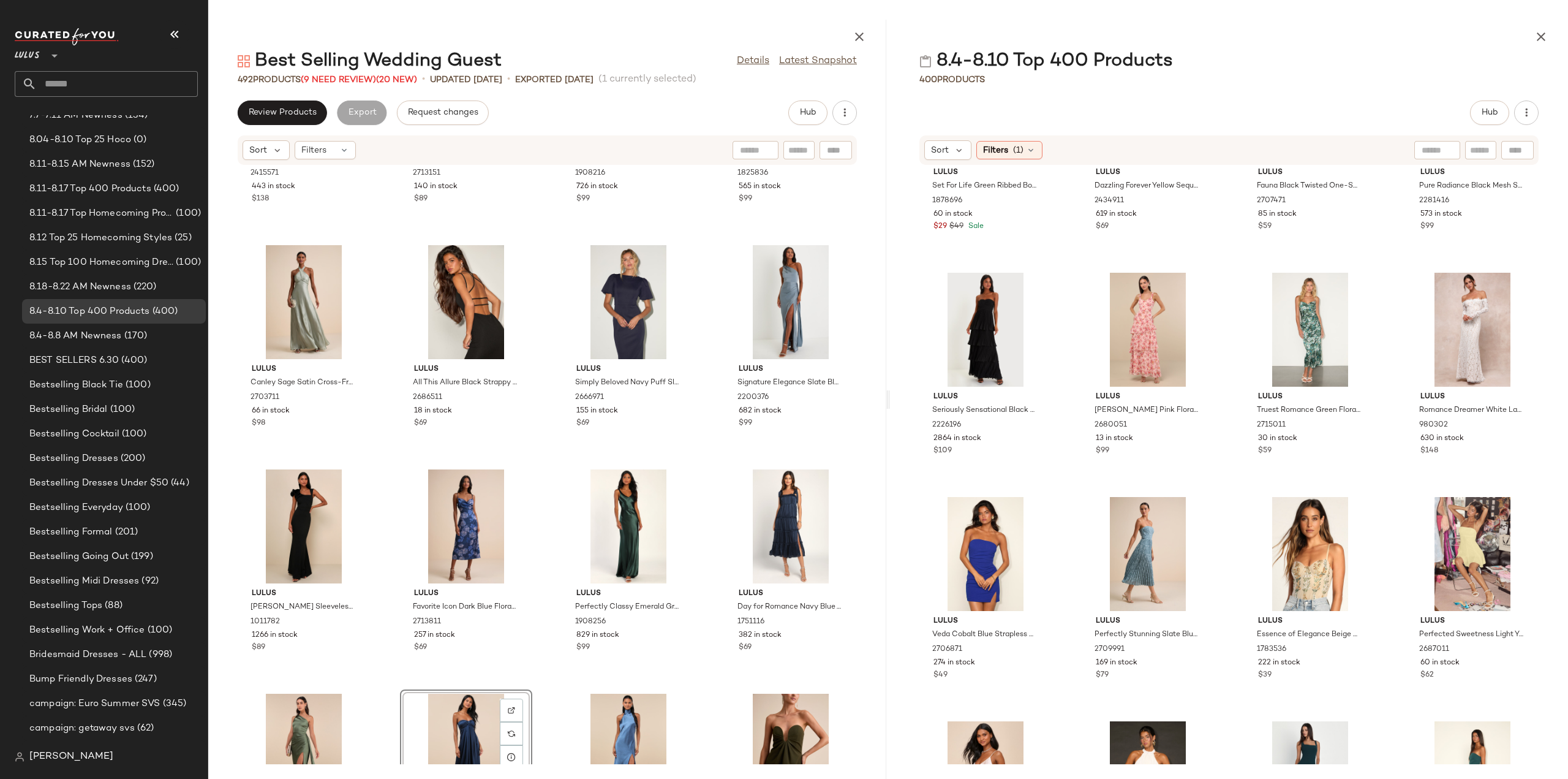
scroll to position [2829, 0]
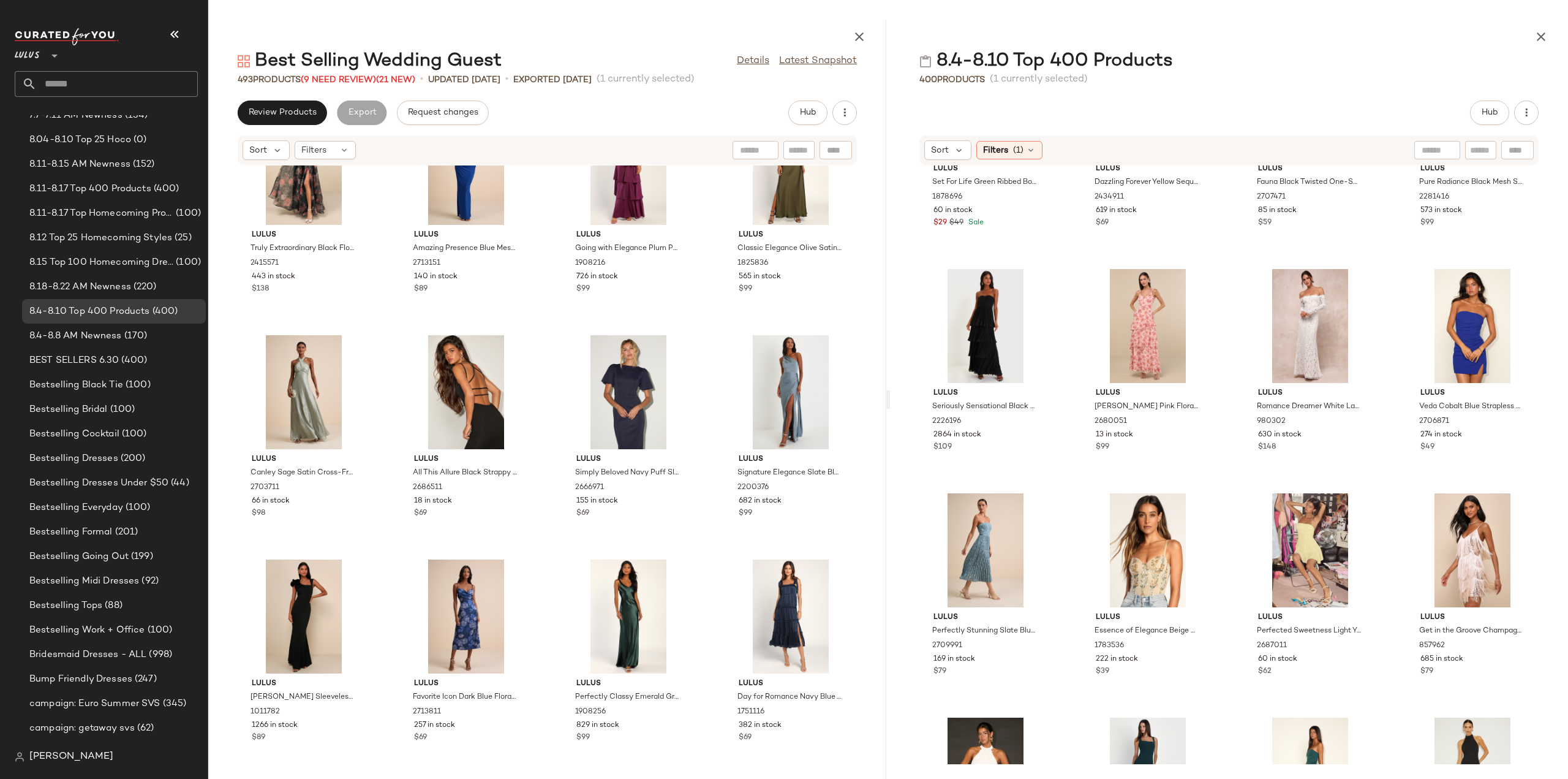
scroll to position [501, 0]
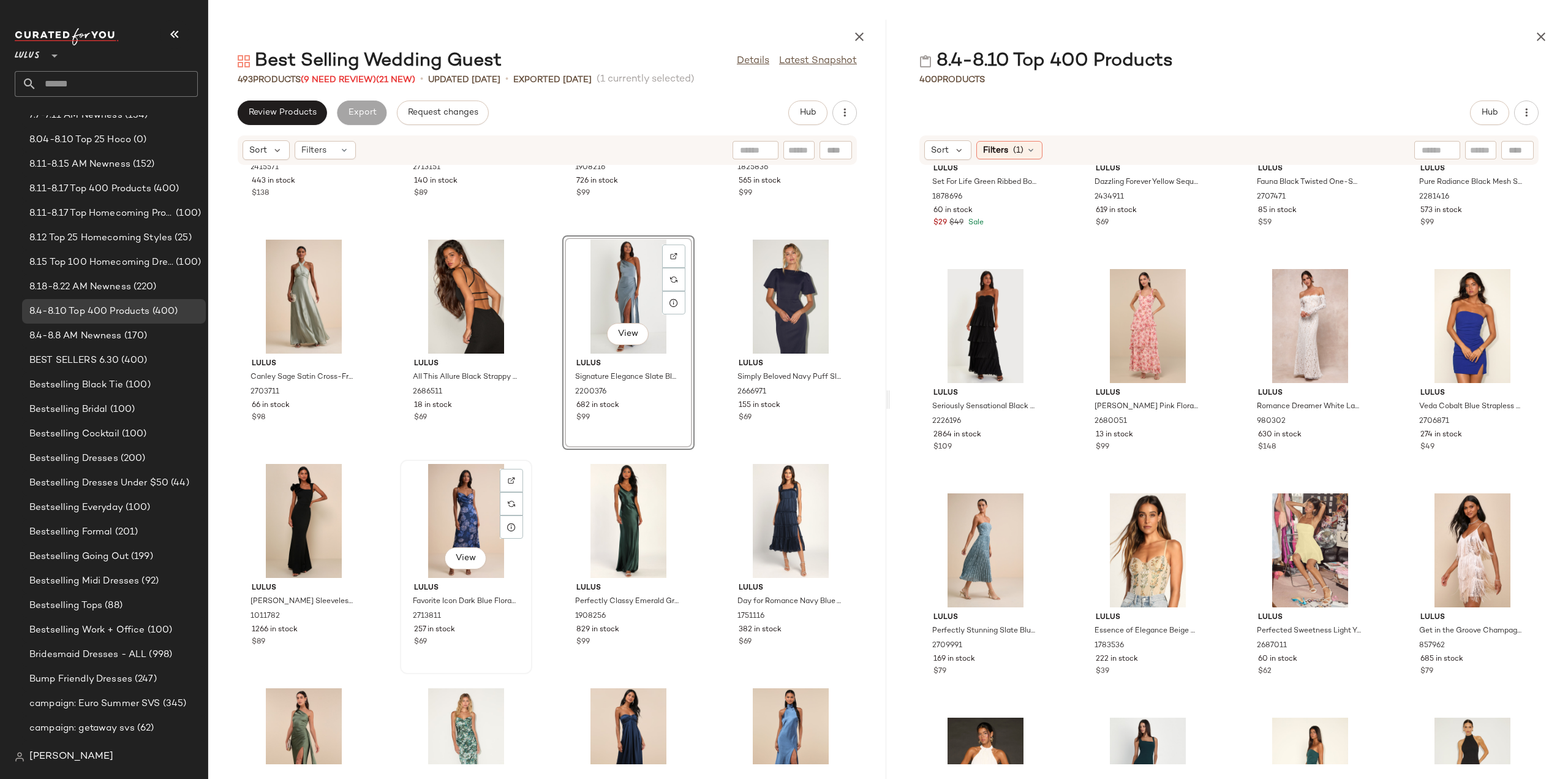
scroll to position [624, 0]
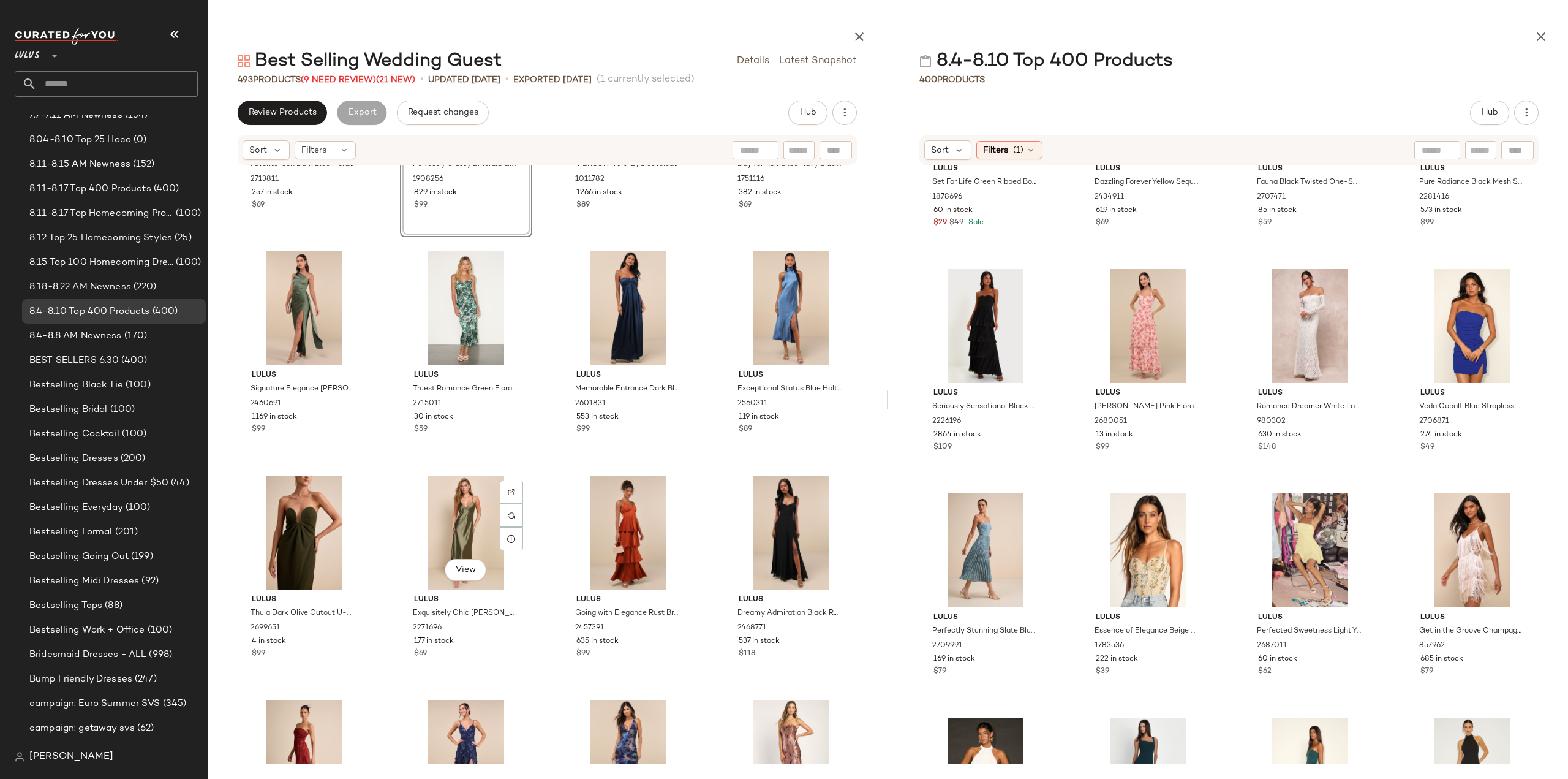
scroll to position [930, 0]
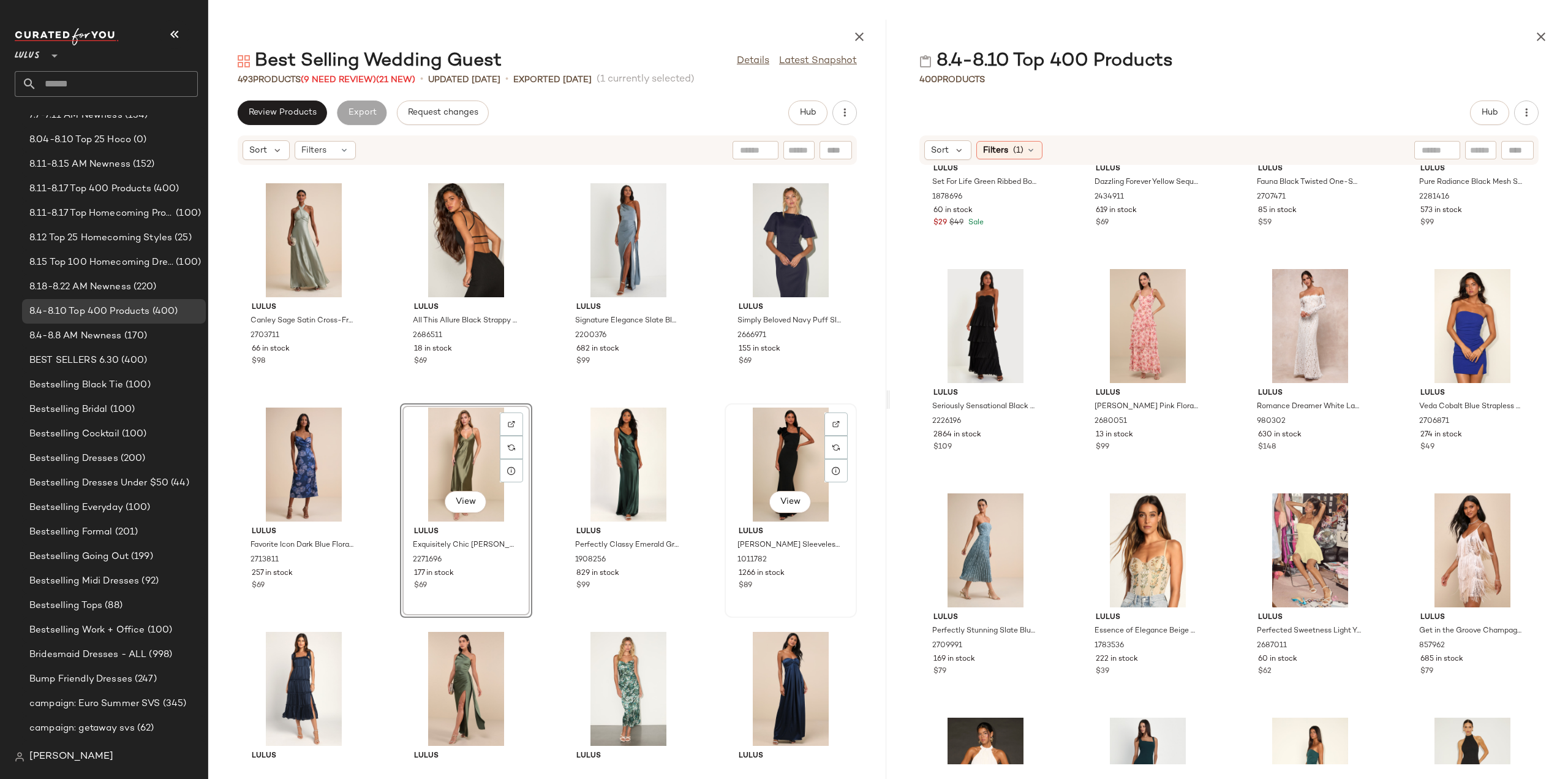
scroll to position [691, 0]
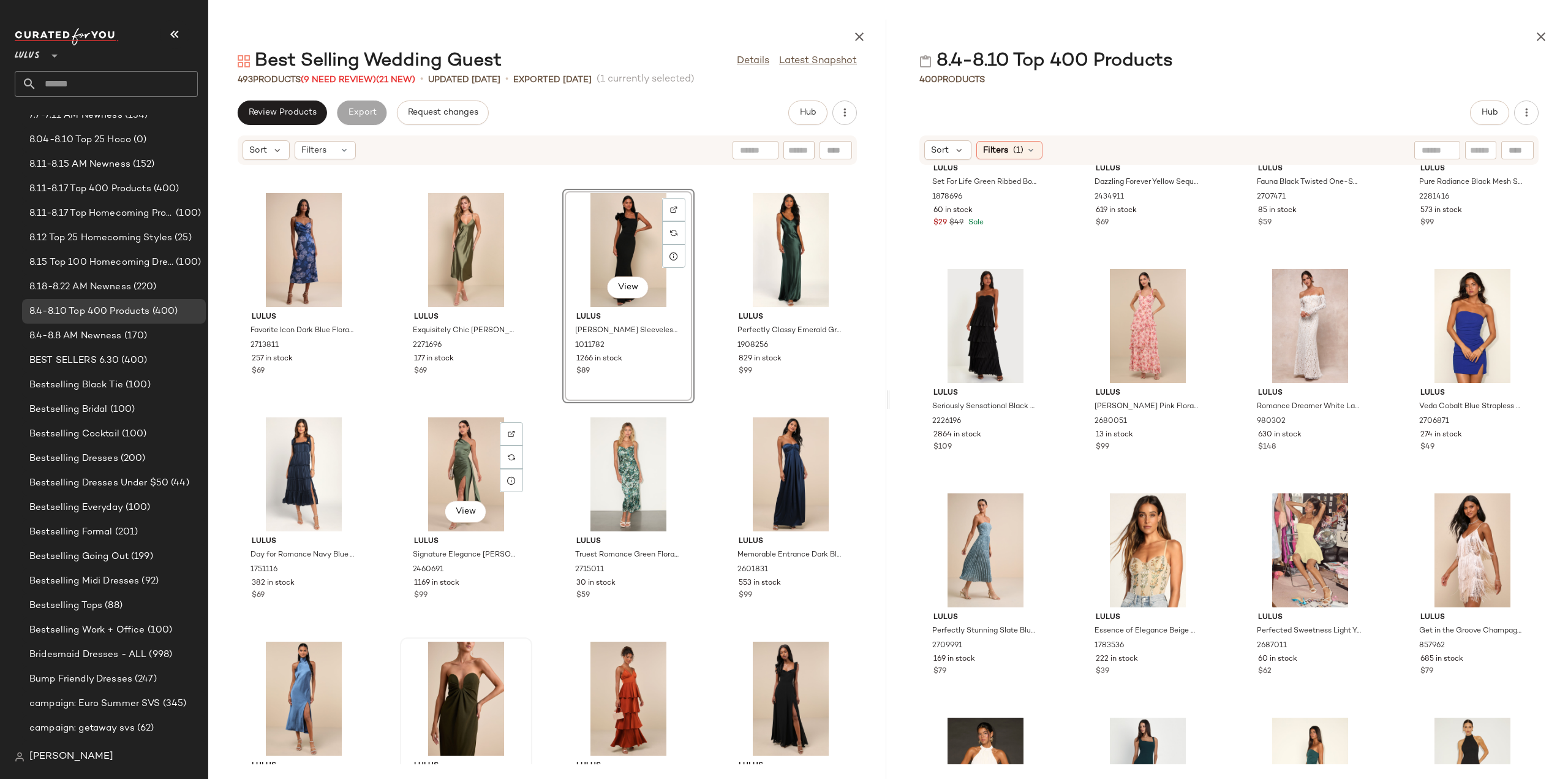
scroll to position [936, 0]
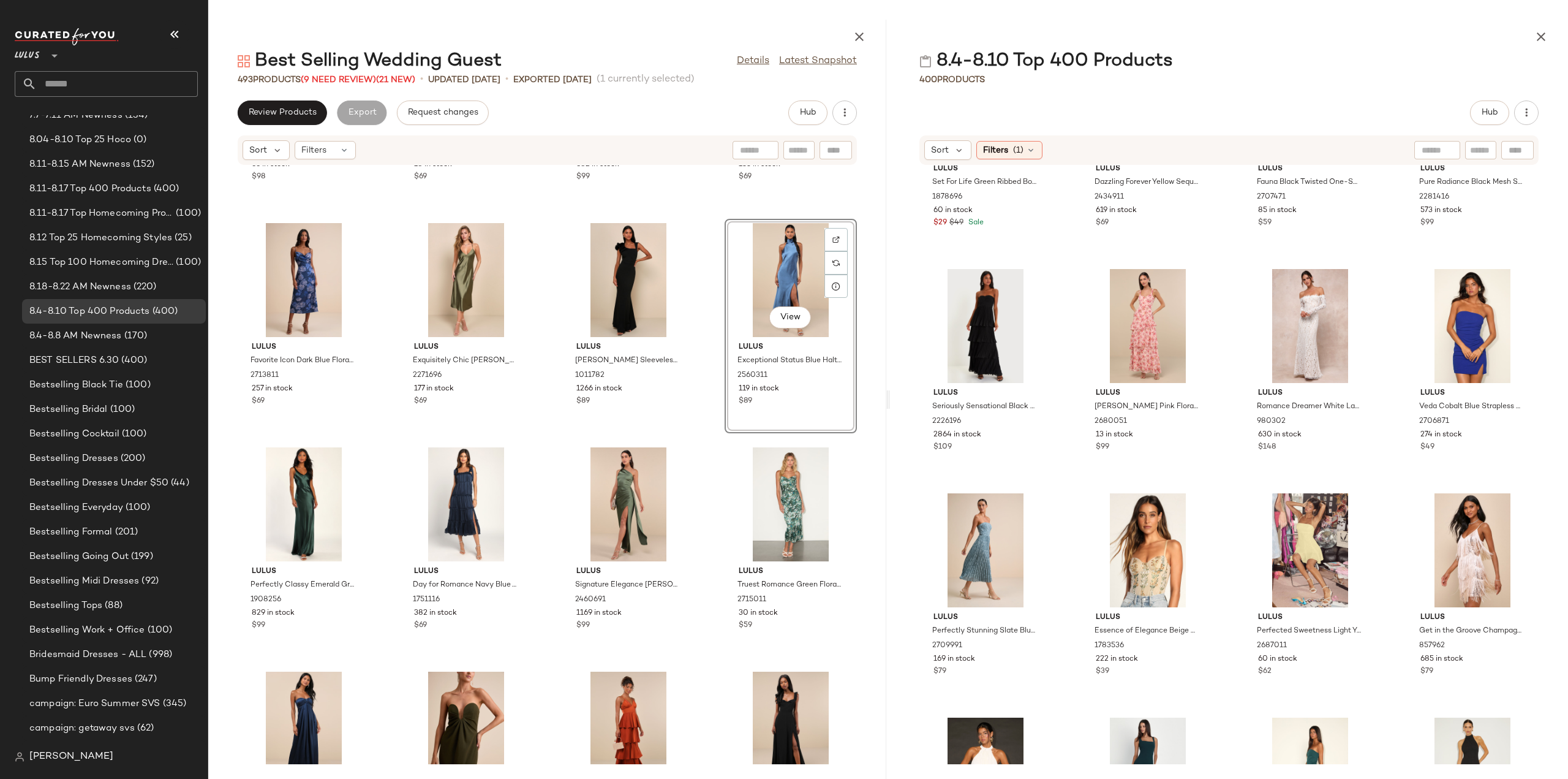
scroll to position [873, 0]
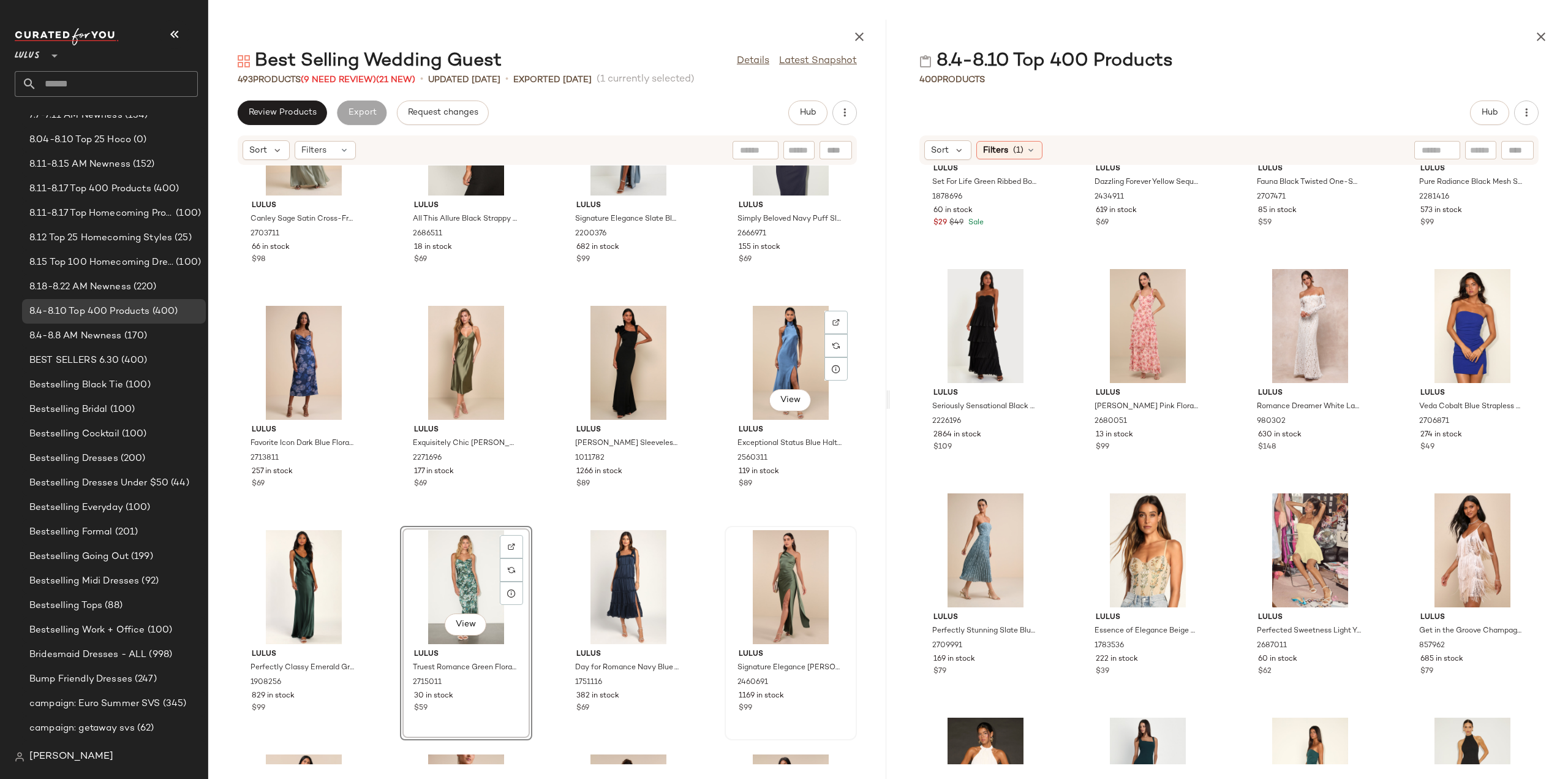
scroll to position [873, 0]
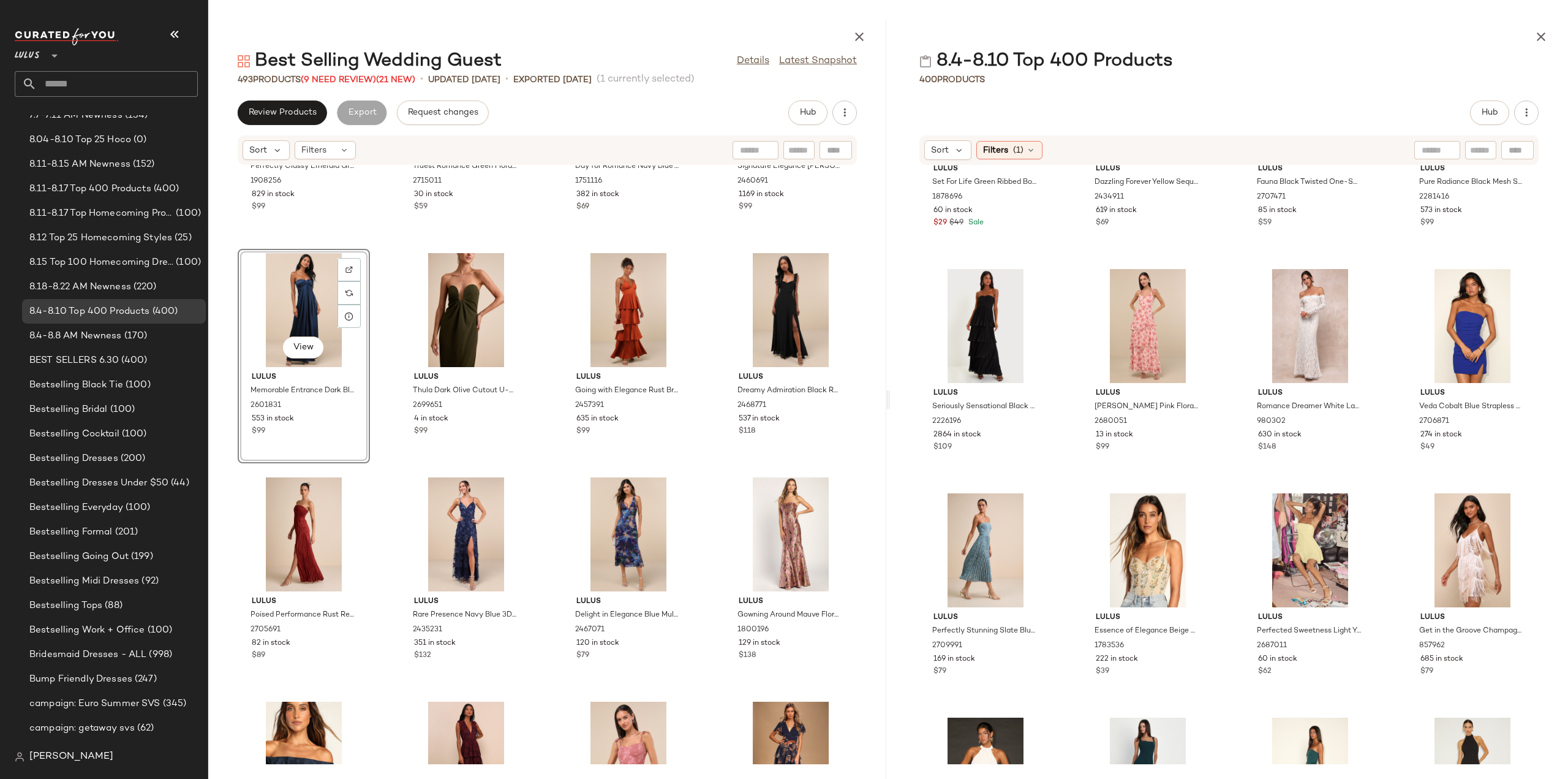
scroll to position [1198, 0]
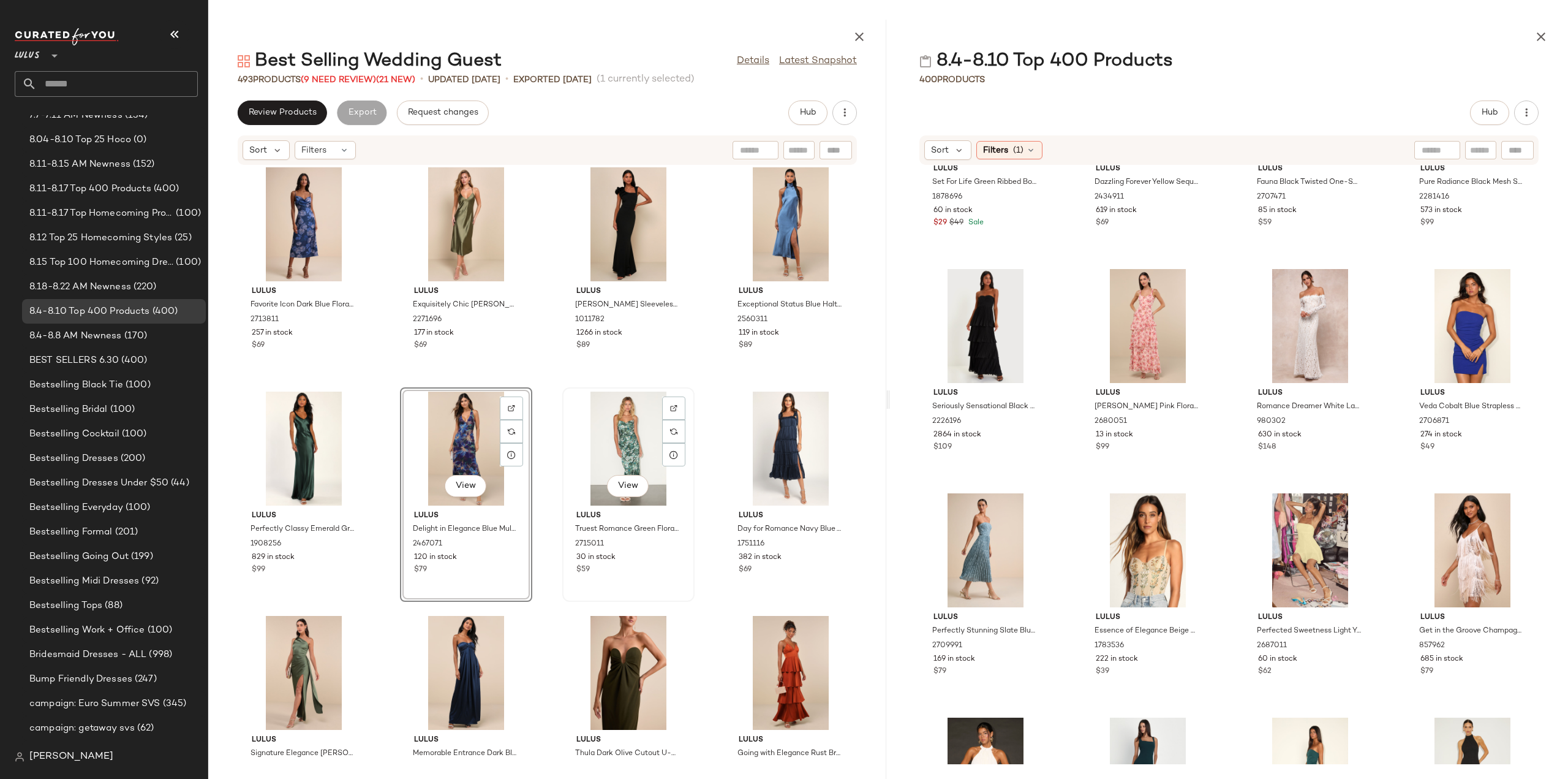
scroll to position [851, 0]
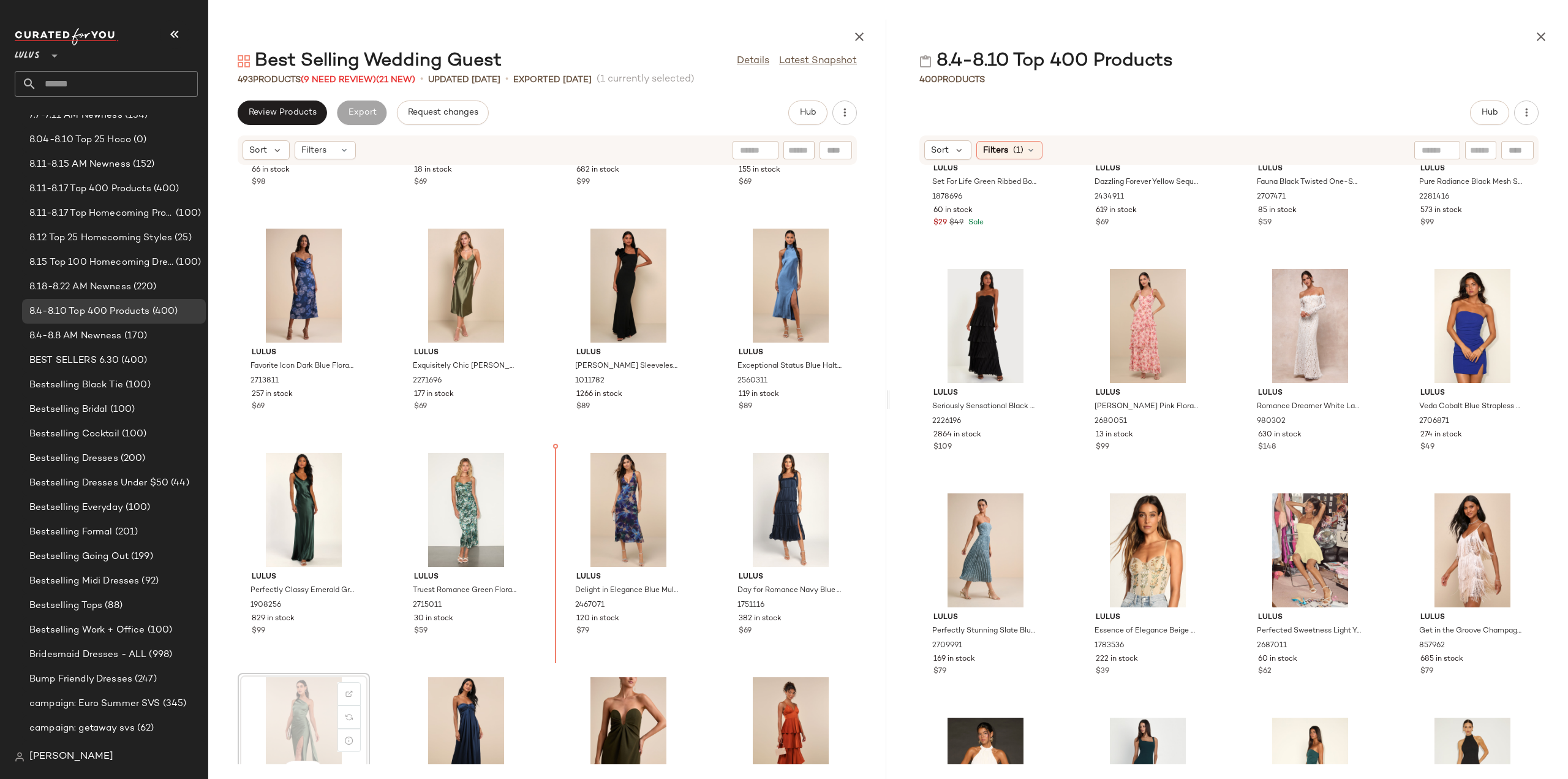
scroll to position [852, 0]
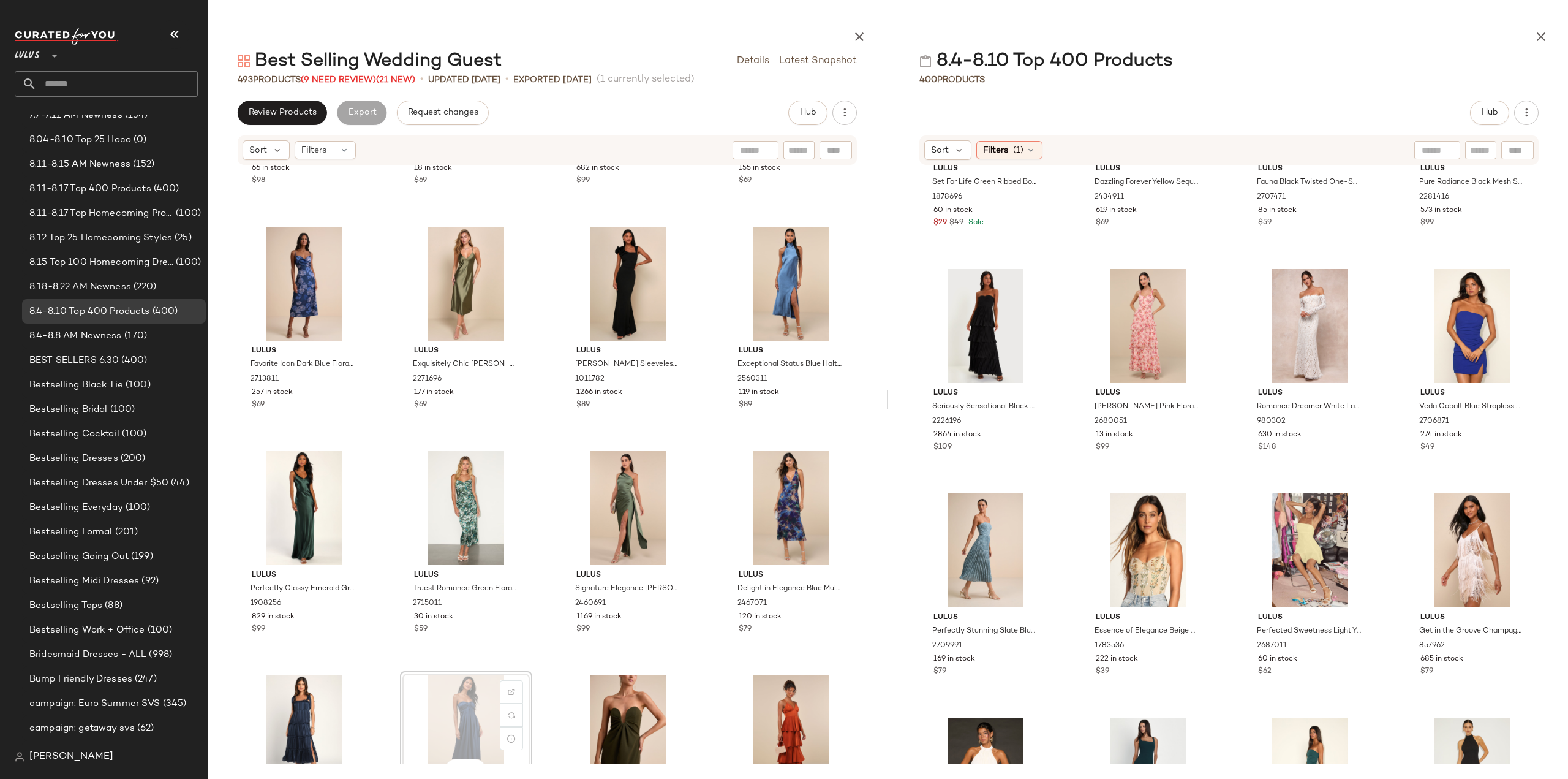
scroll to position [856, 0]
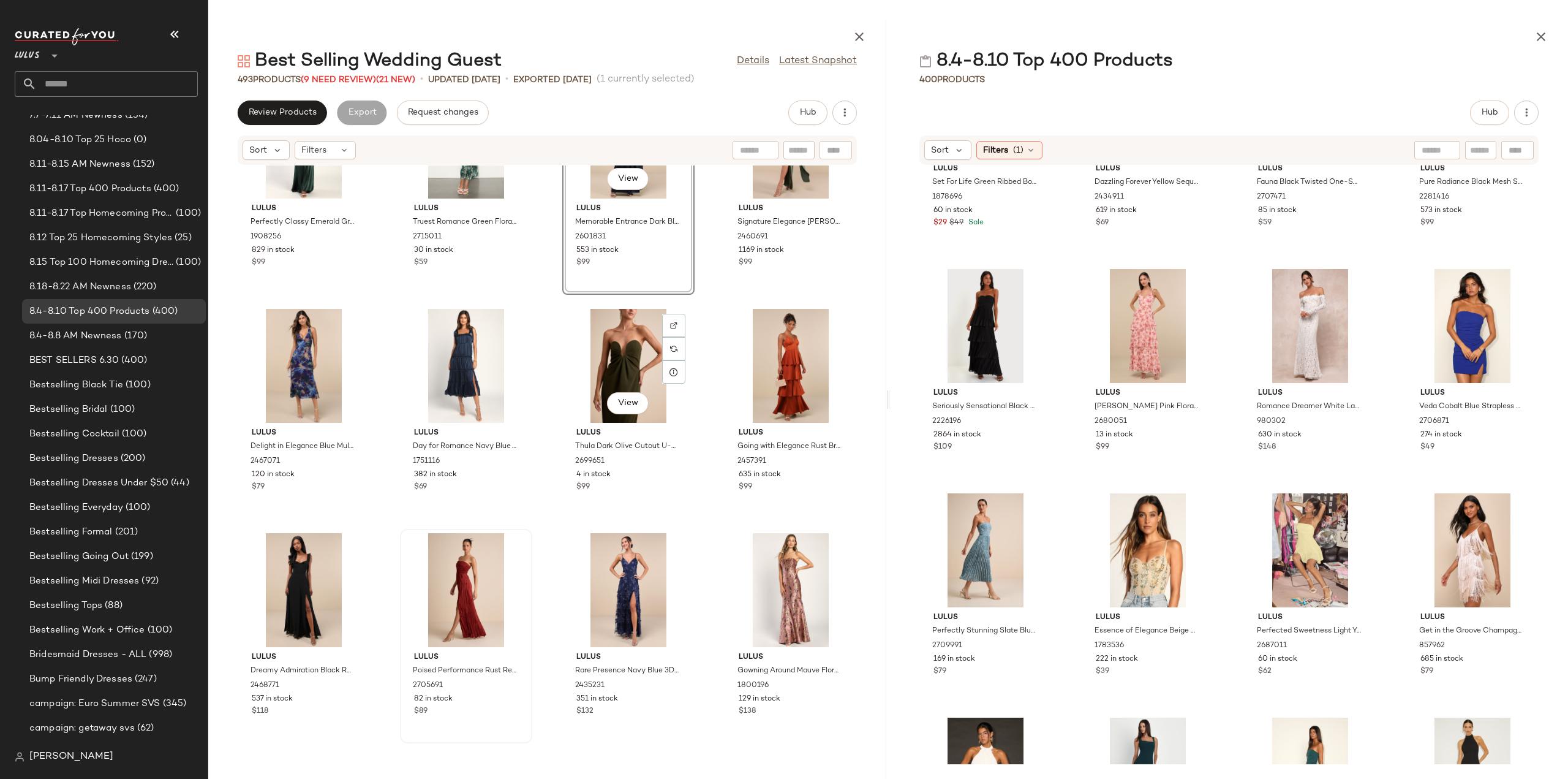
scroll to position [1223, 0]
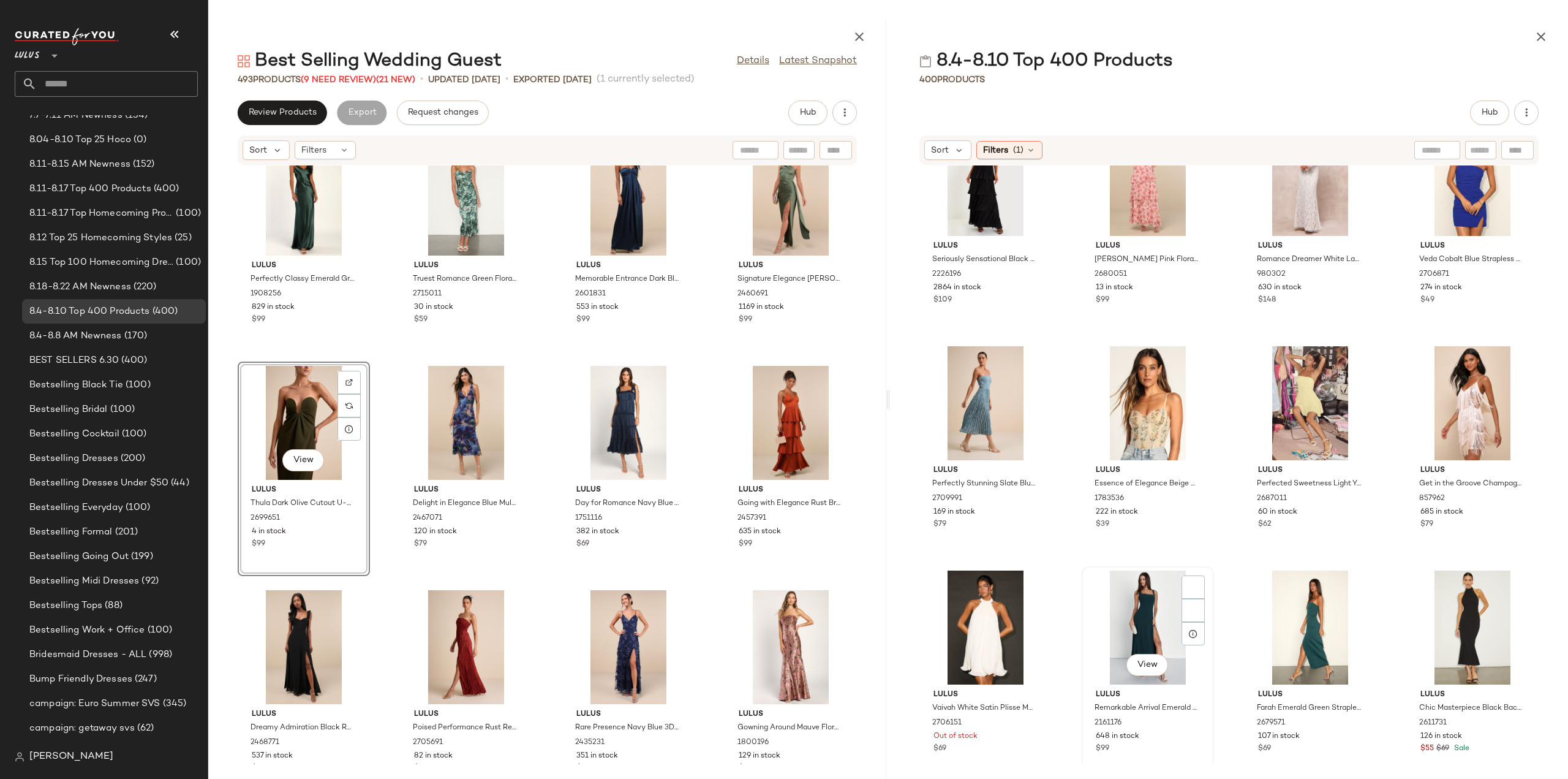
scroll to position [3074, 0]
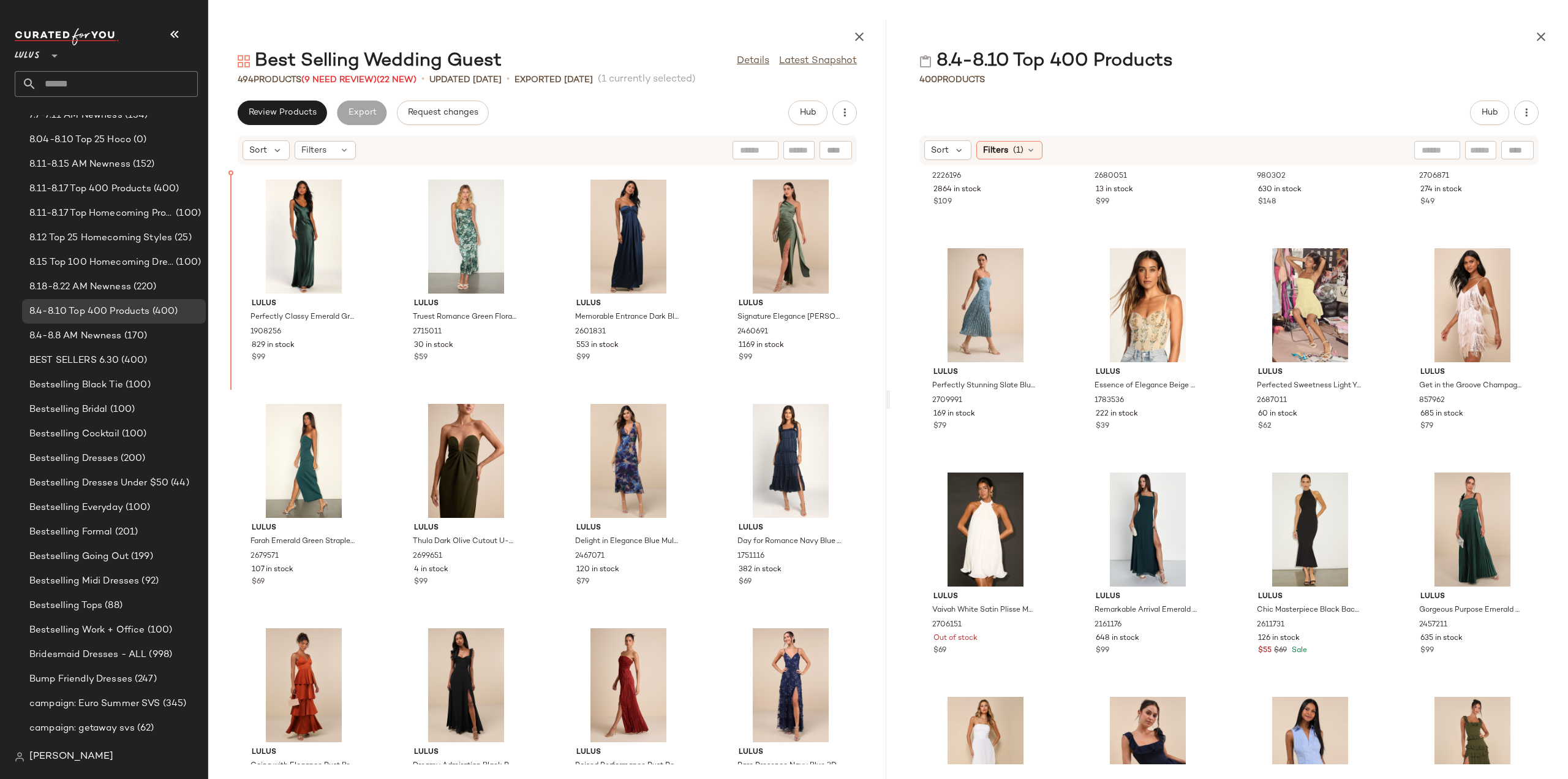
scroll to position [1120, 0]
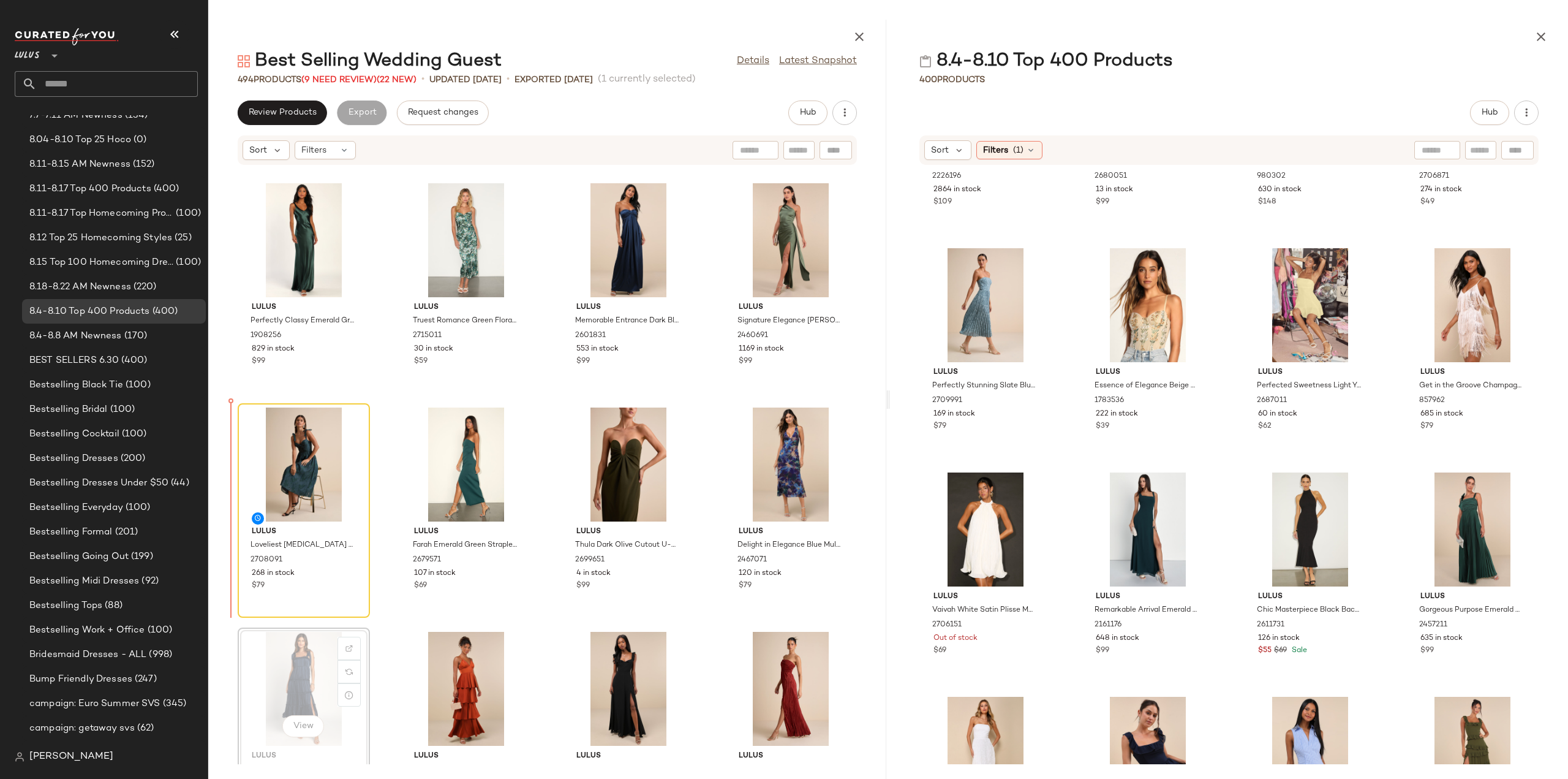
scroll to position [1121, 0]
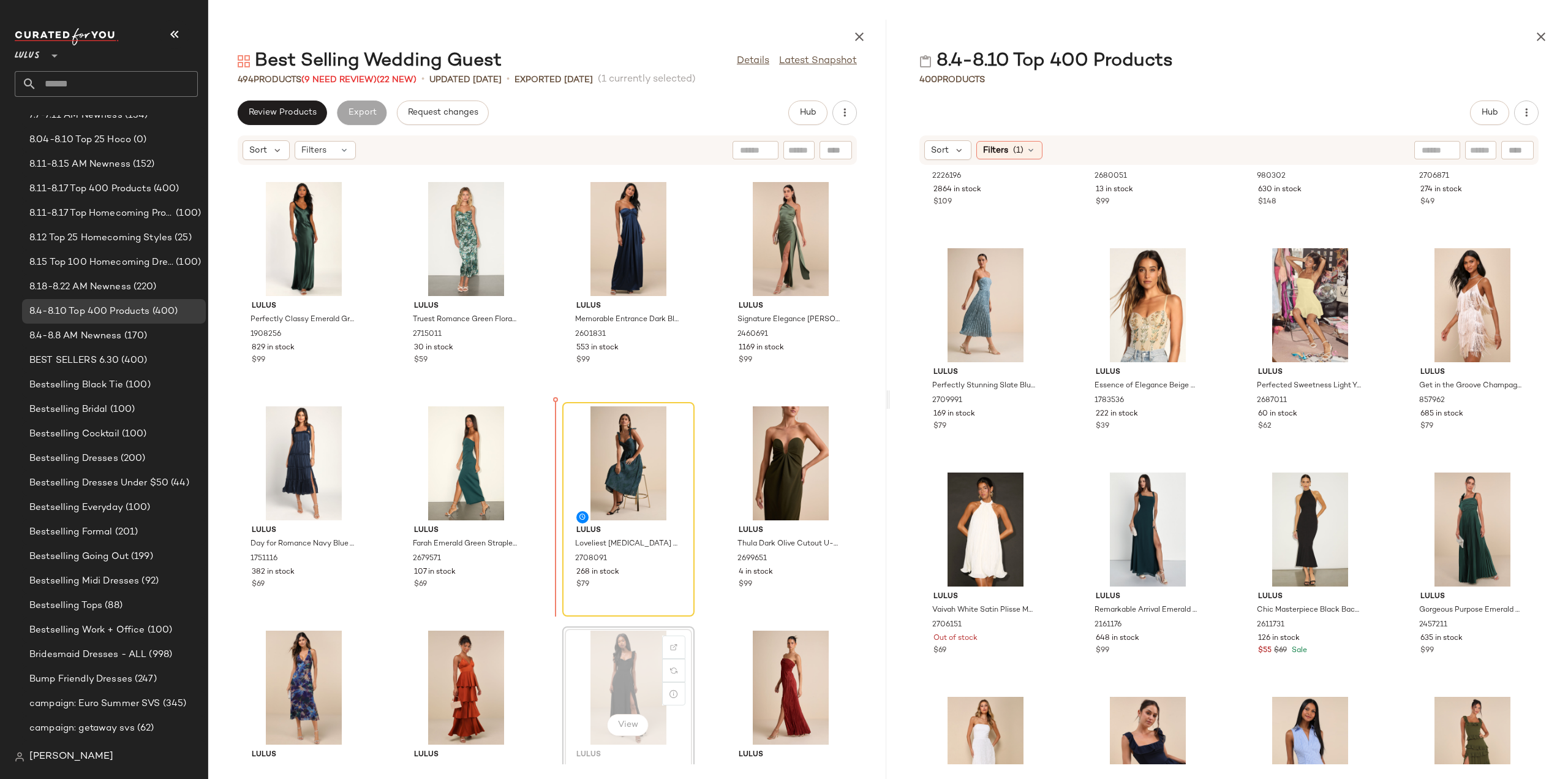
scroll to position [1123, 0]
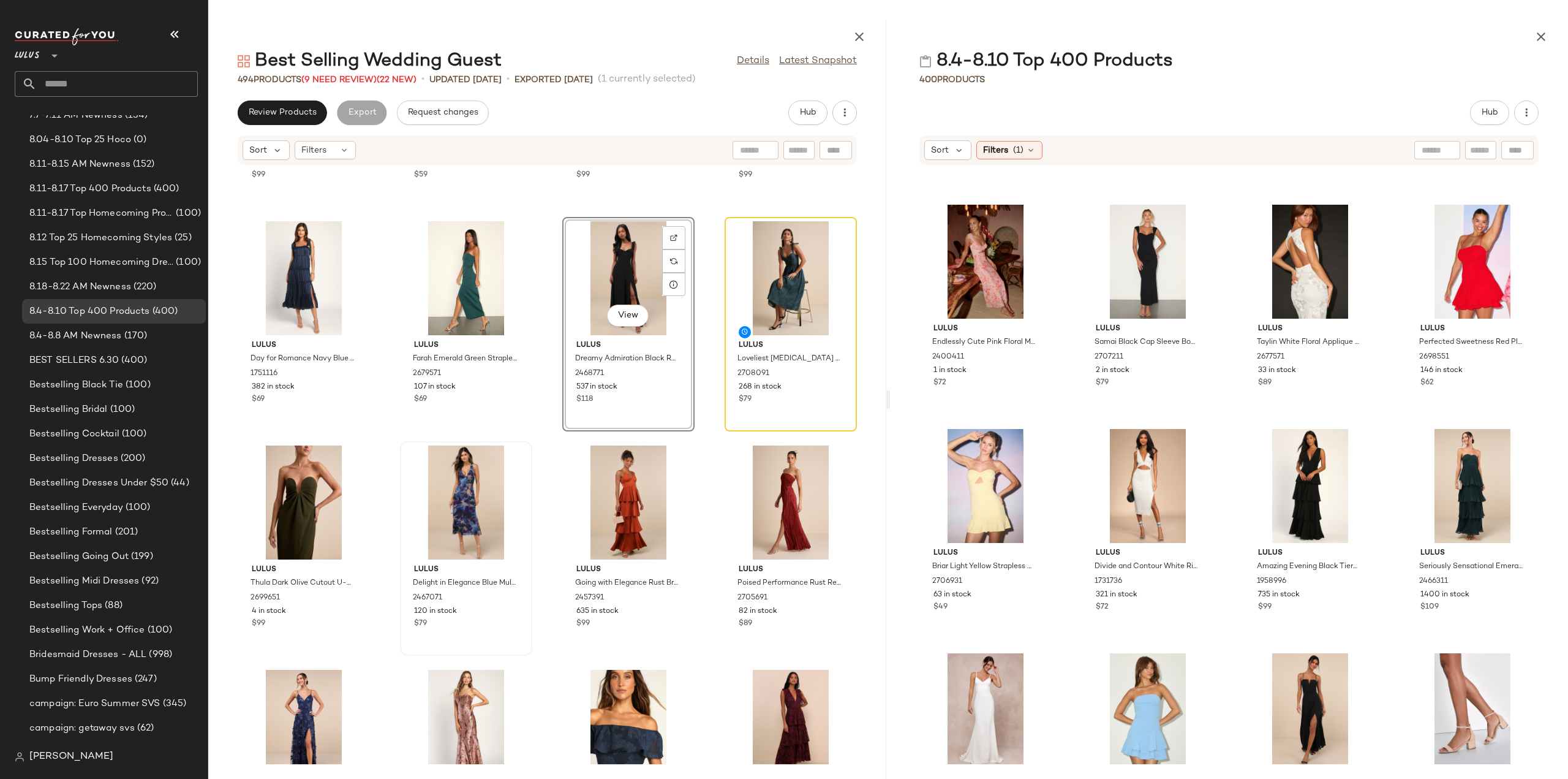
scroll to position [316, 0]
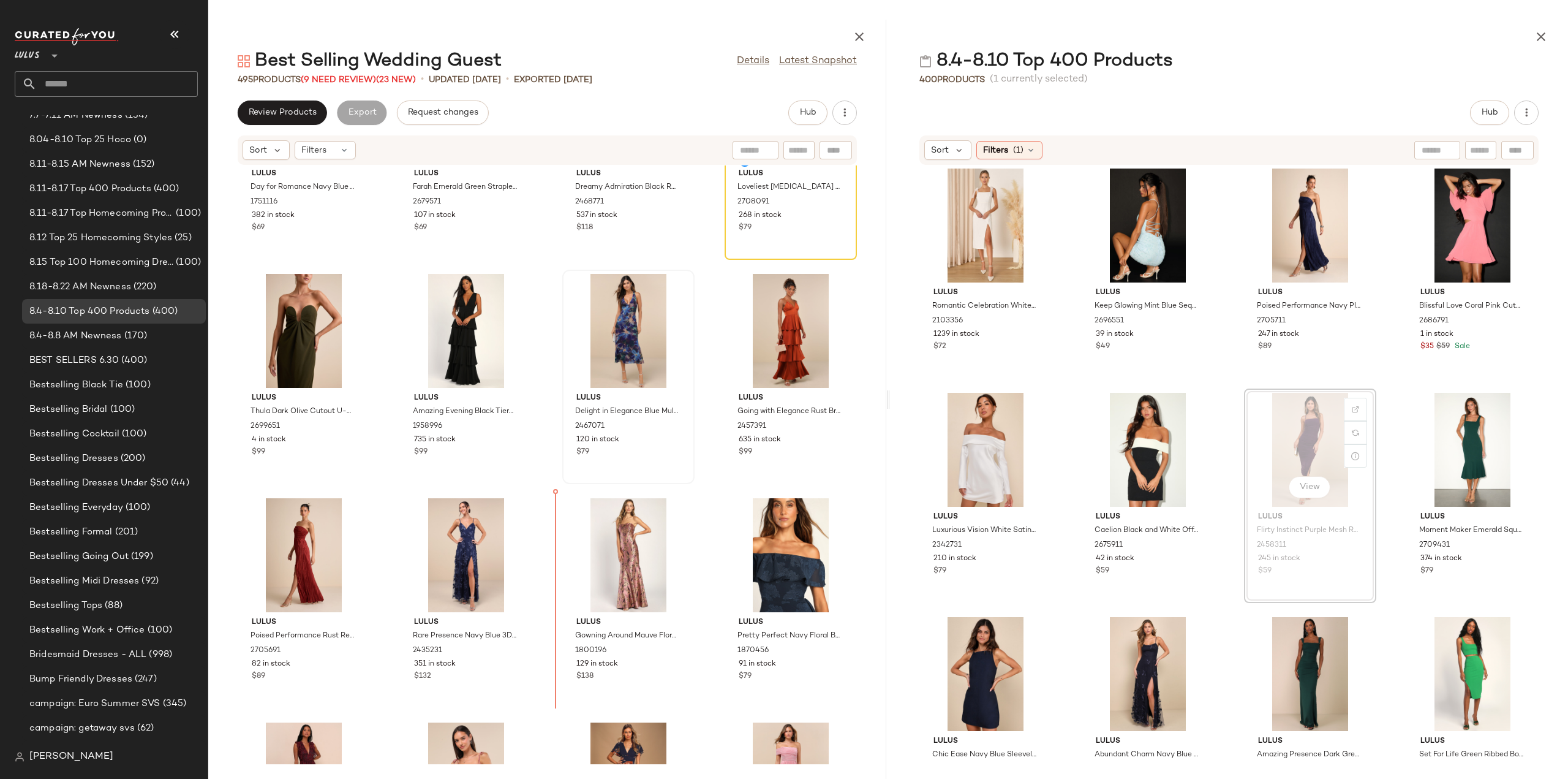
scroll to position [1487, 0]
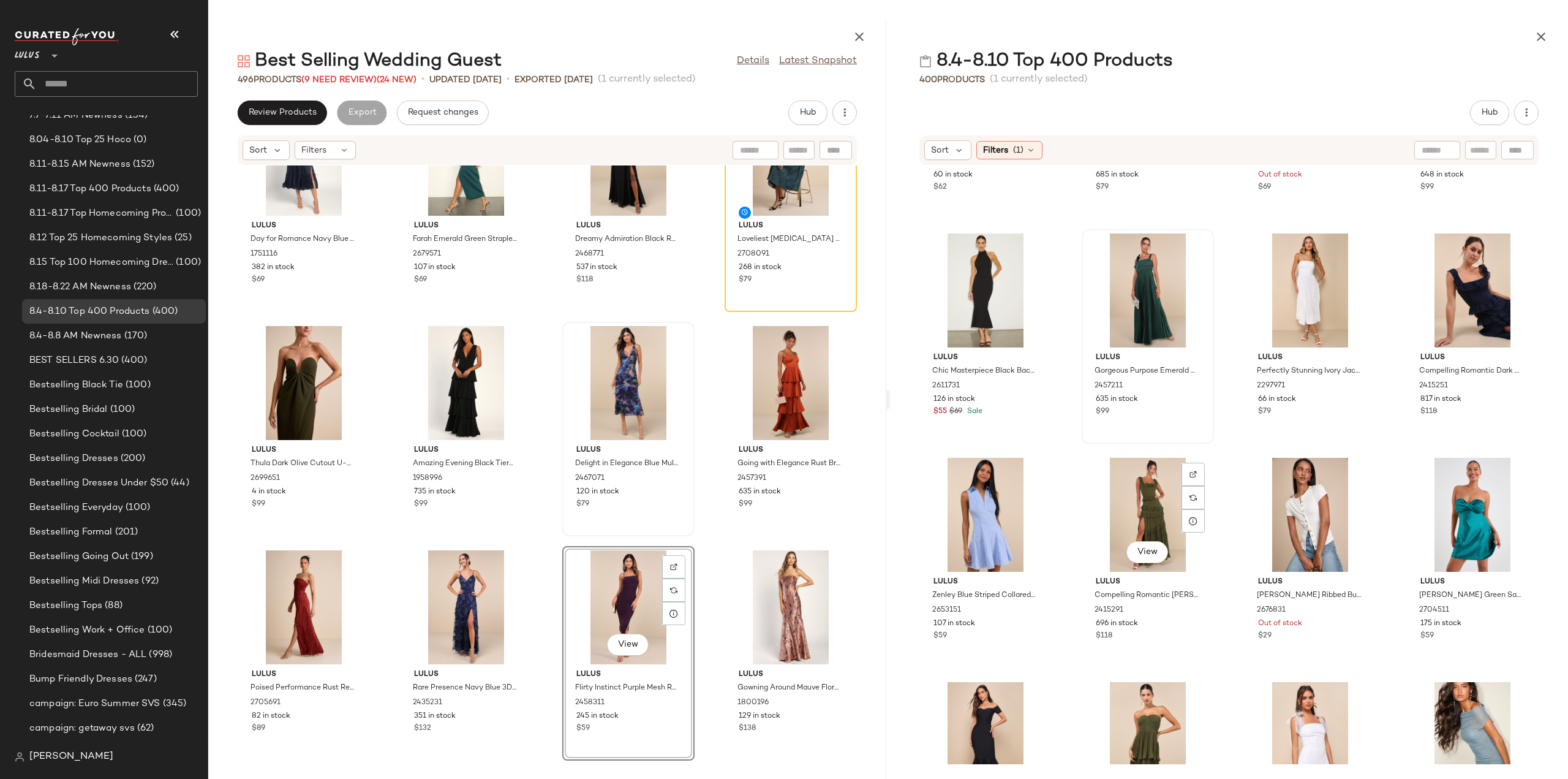
scroll to position [3319, 0]
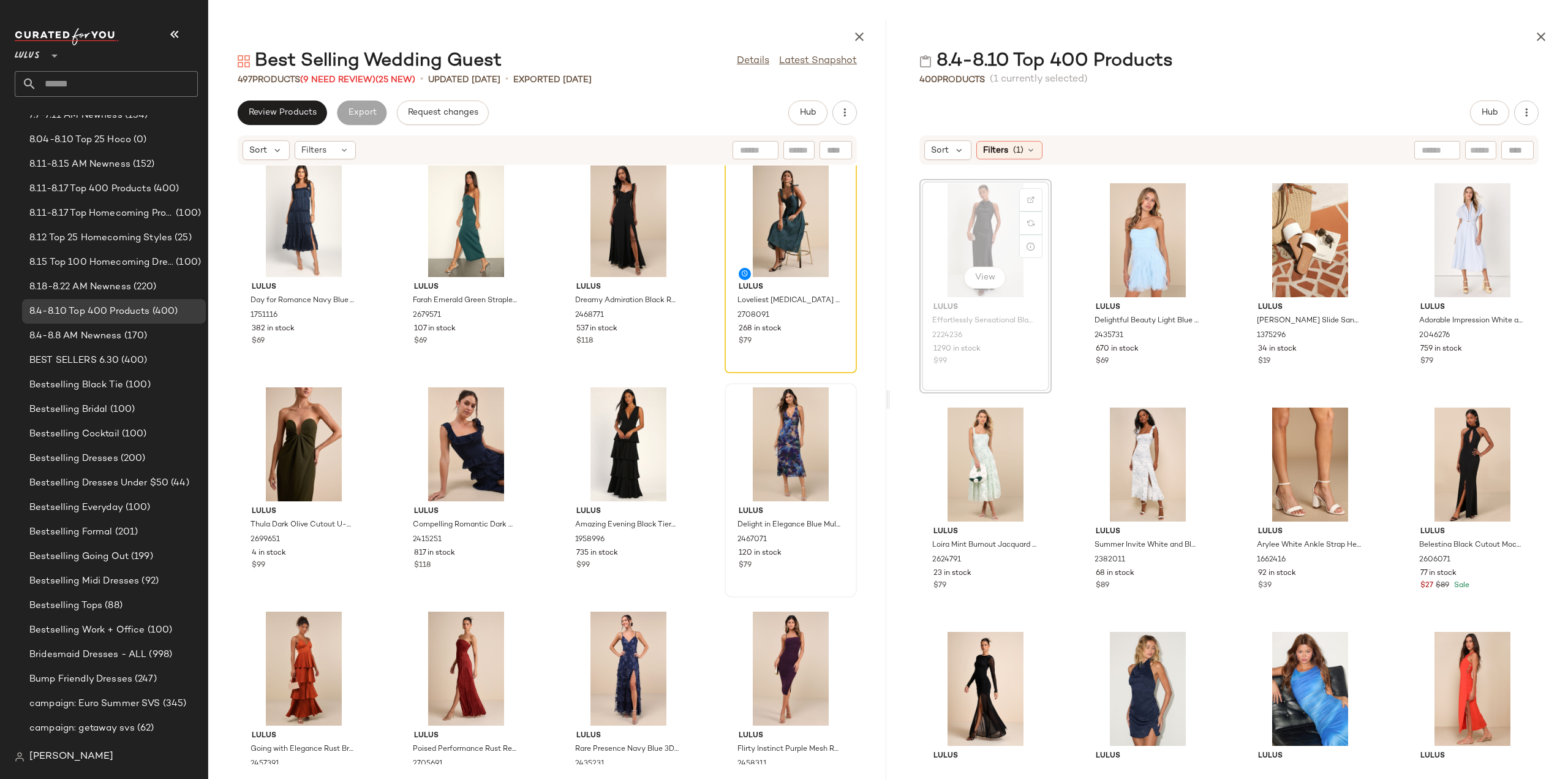
scroll to position [5155, 0]
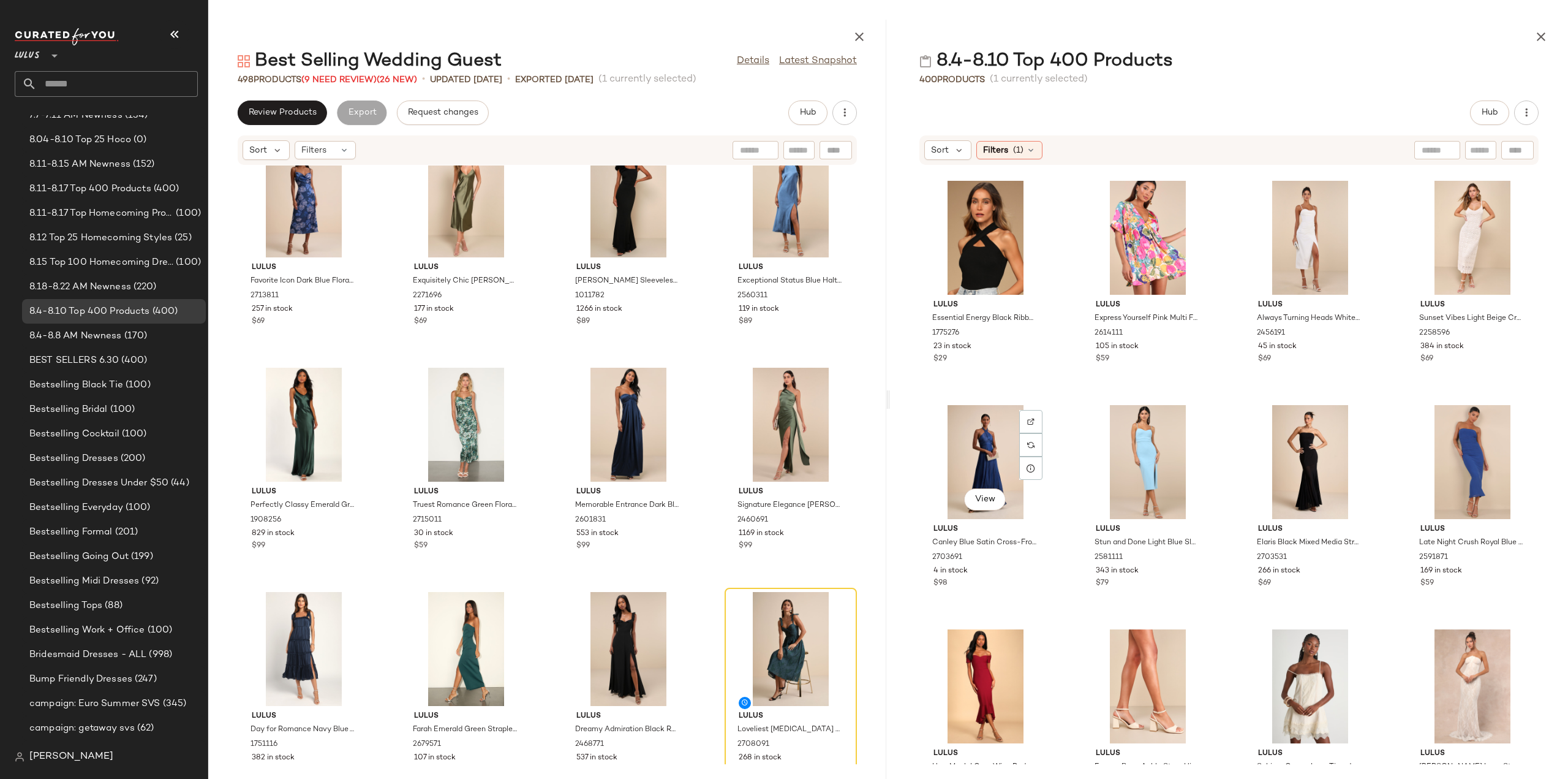
scroll to position [5952, 0]
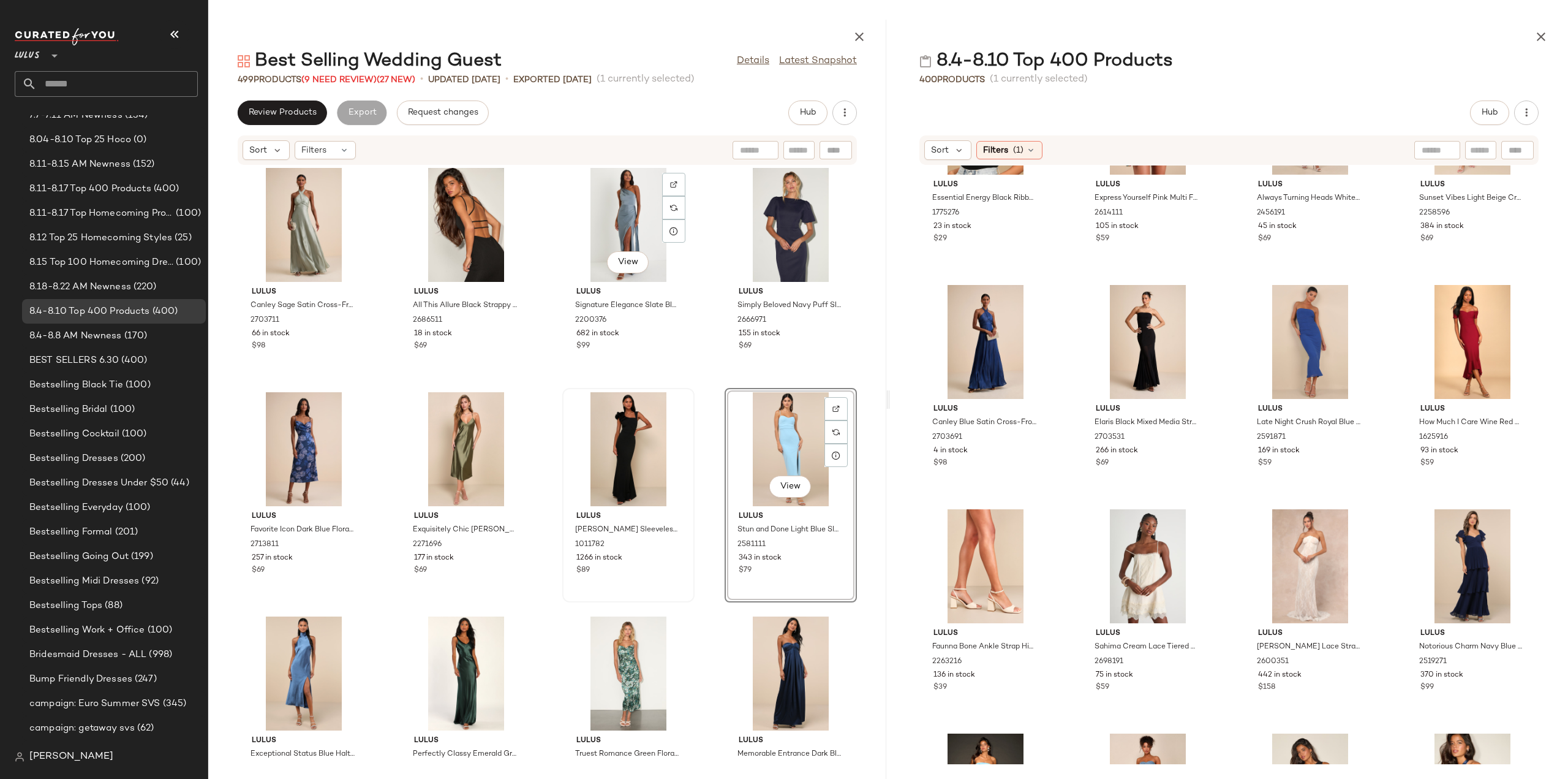
scroll to position [871, 0]
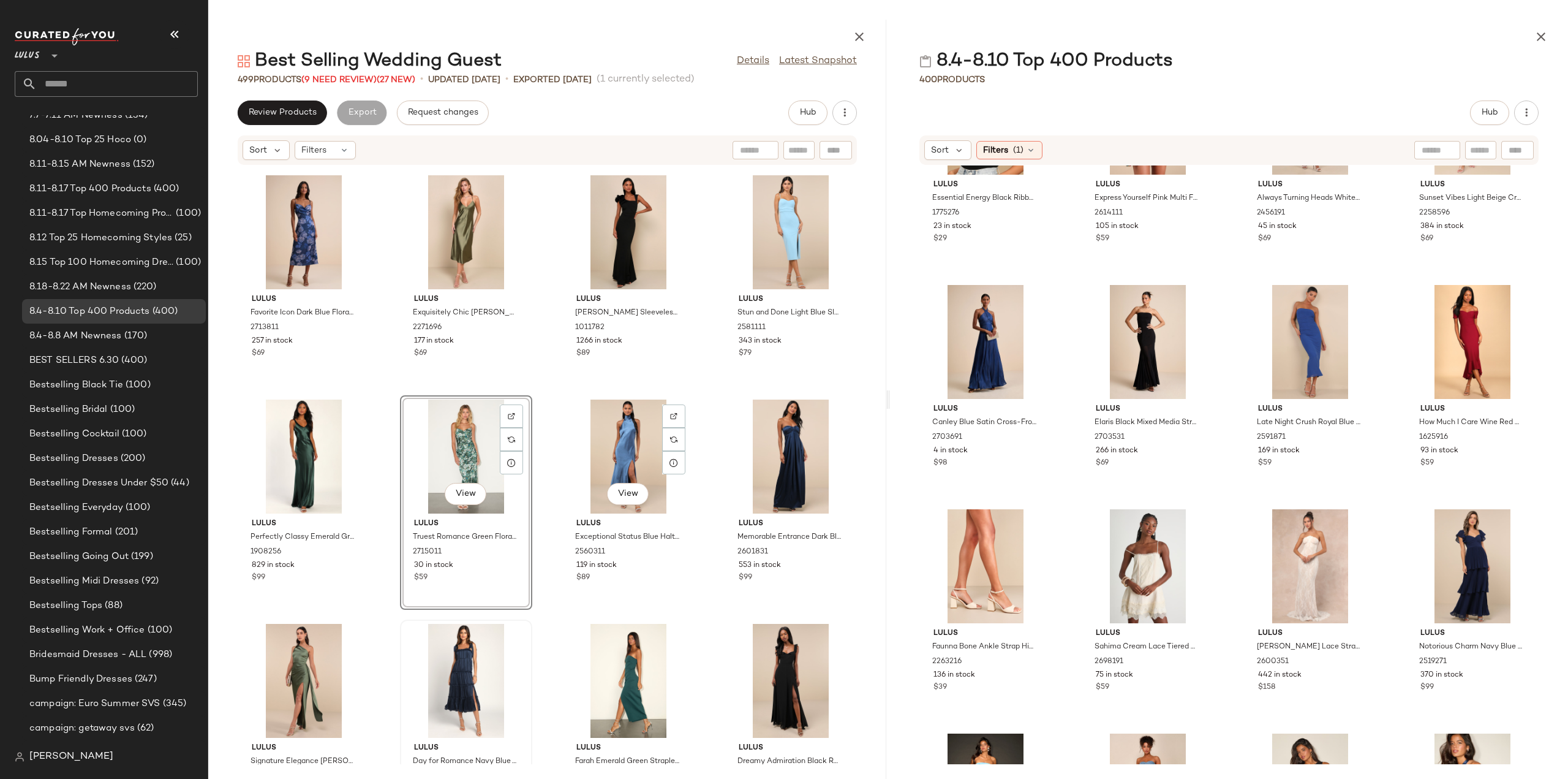
scroll to position [932, 0]
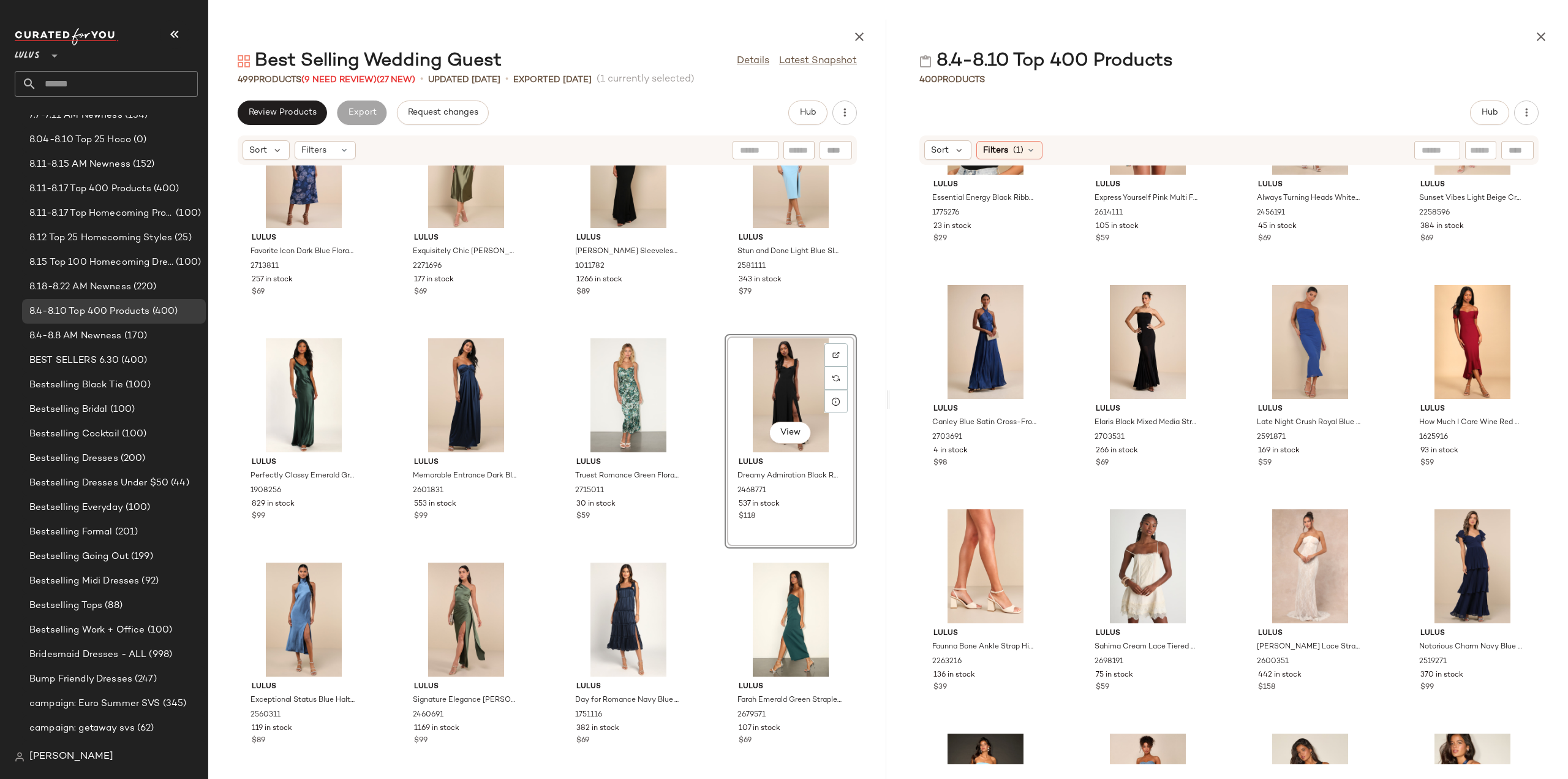
scroll to position [932, 0]
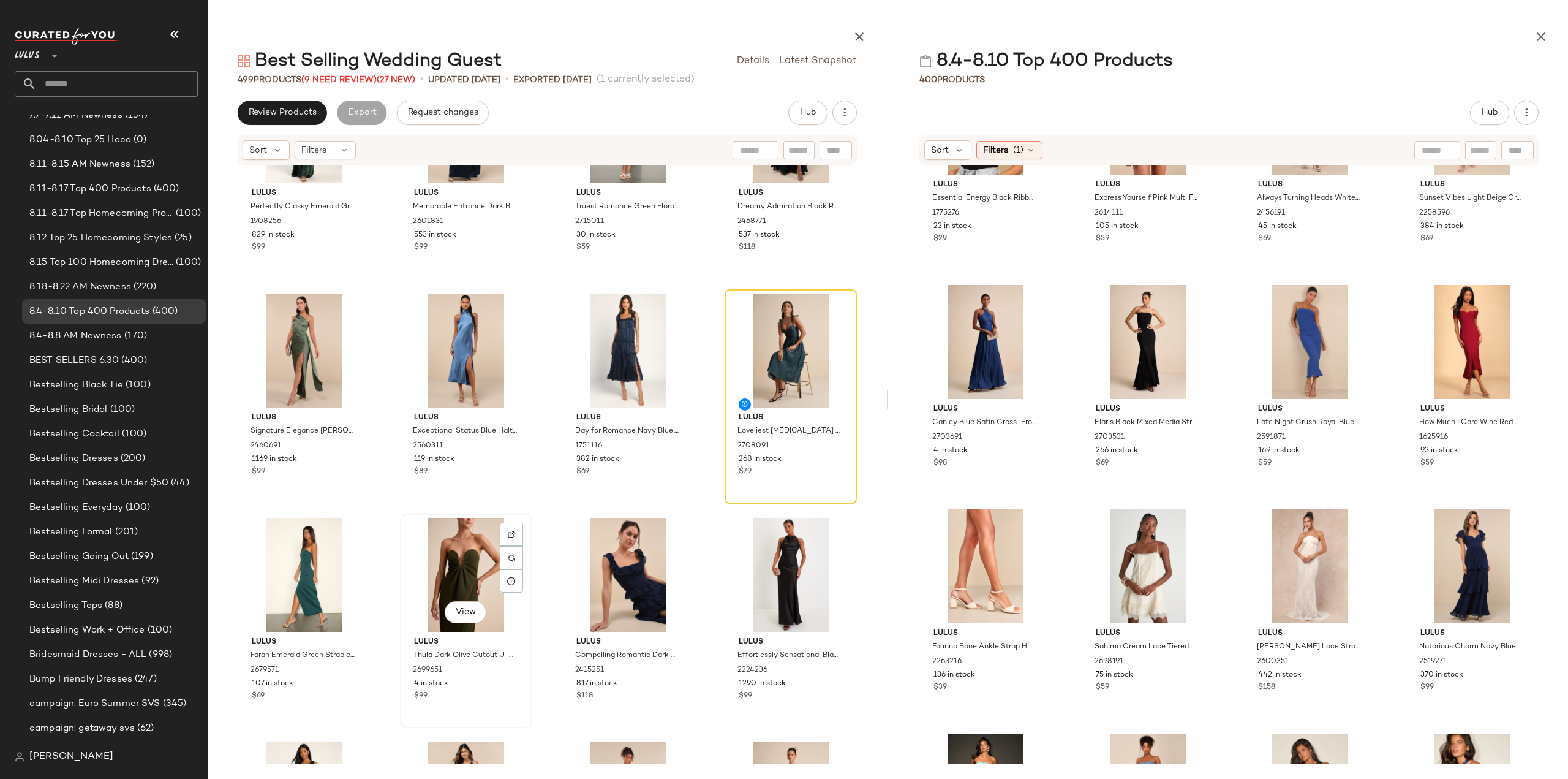
scroll to position [1238, 0]
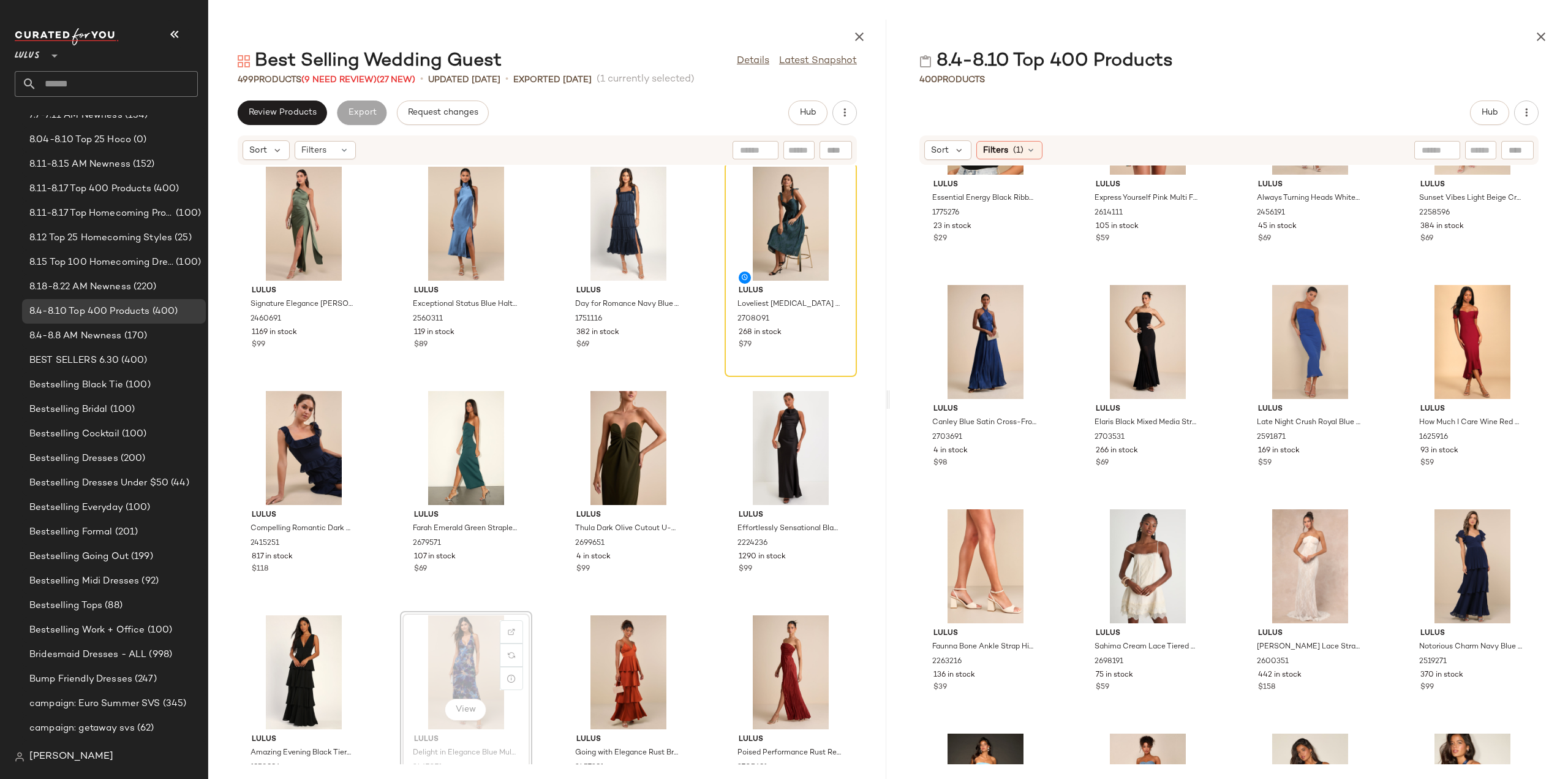
scroll to position [1363, 0]
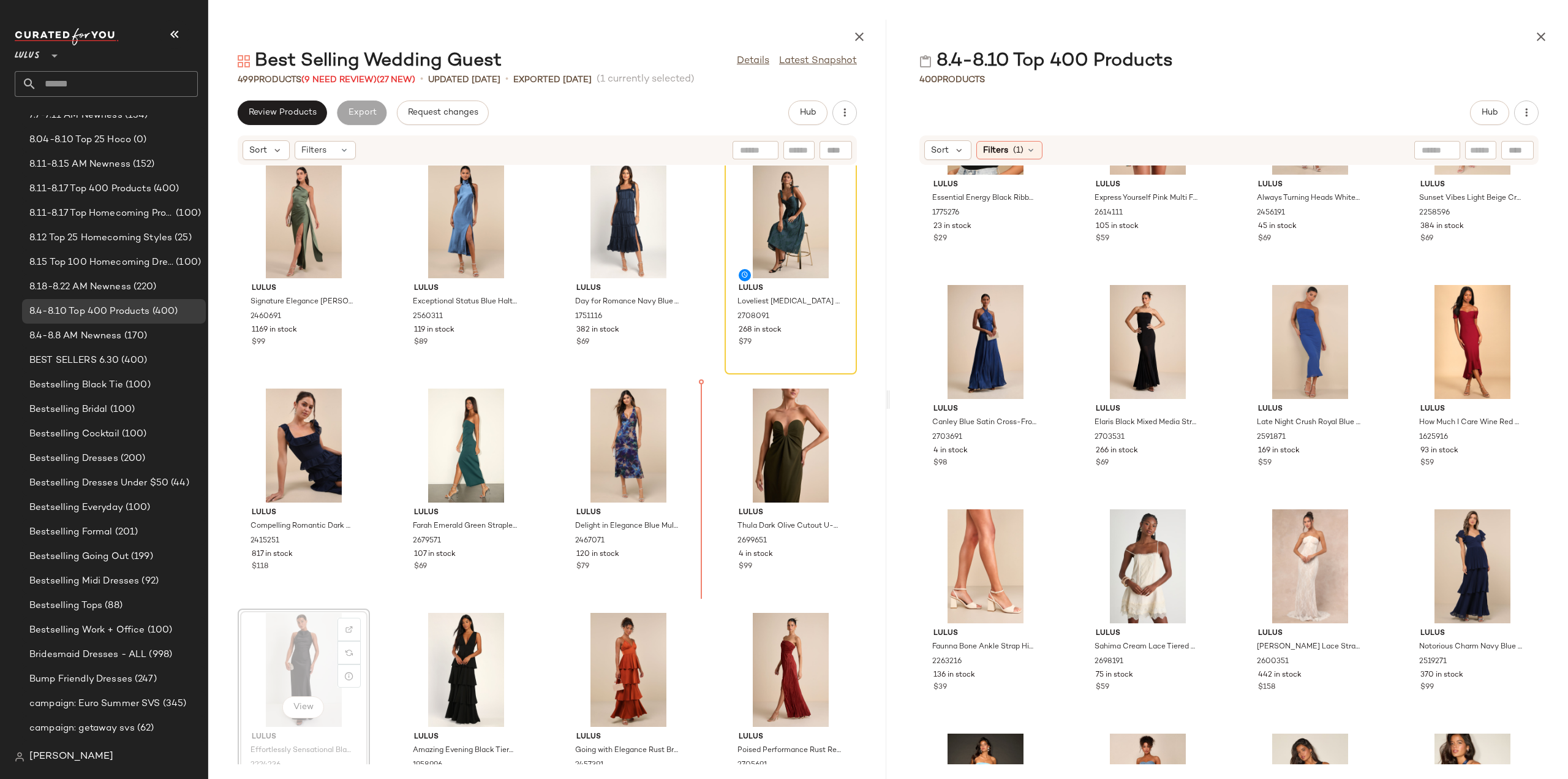
scroll to position [1364, 0]
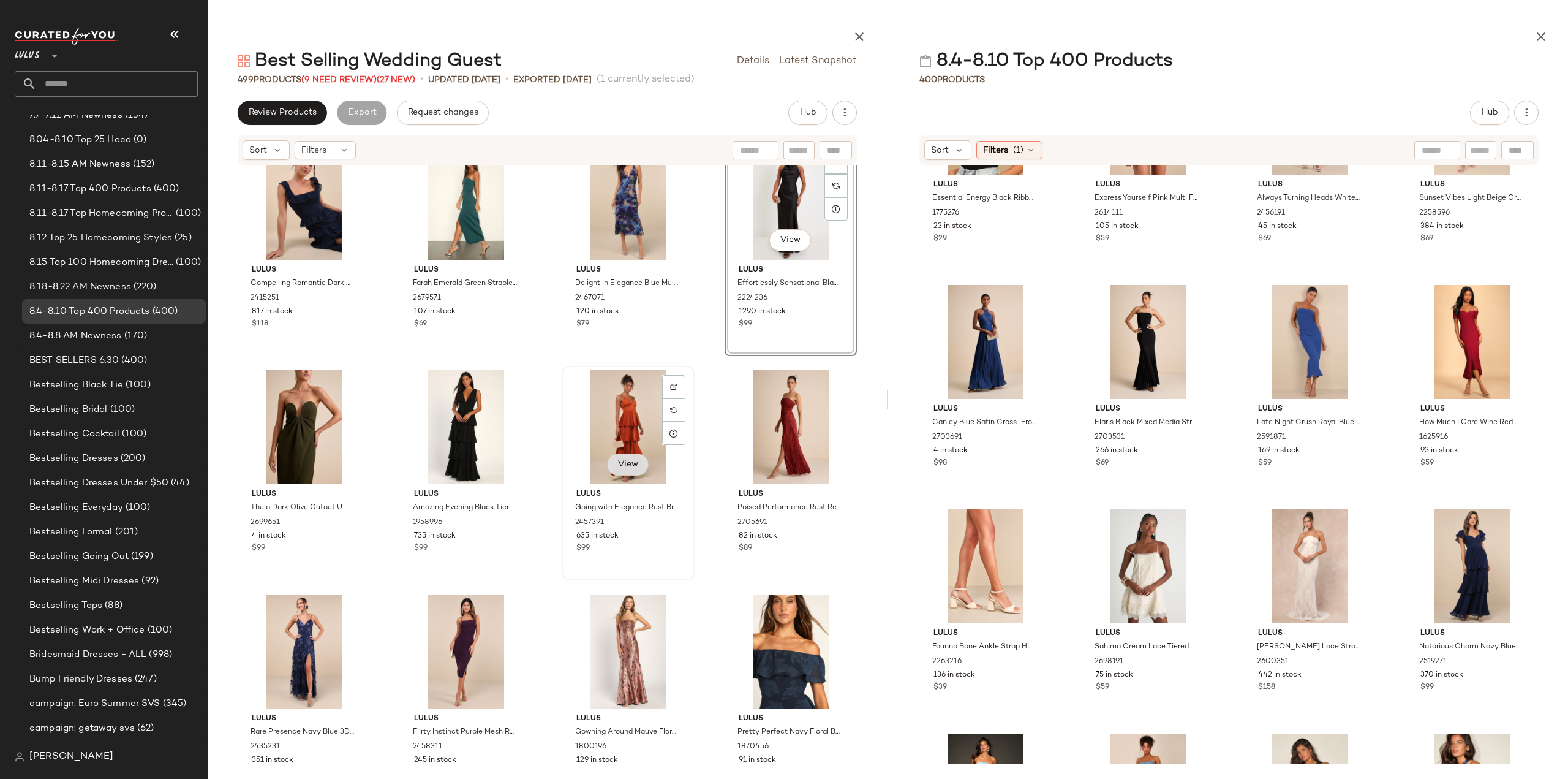
scroll to position [1609, 0]
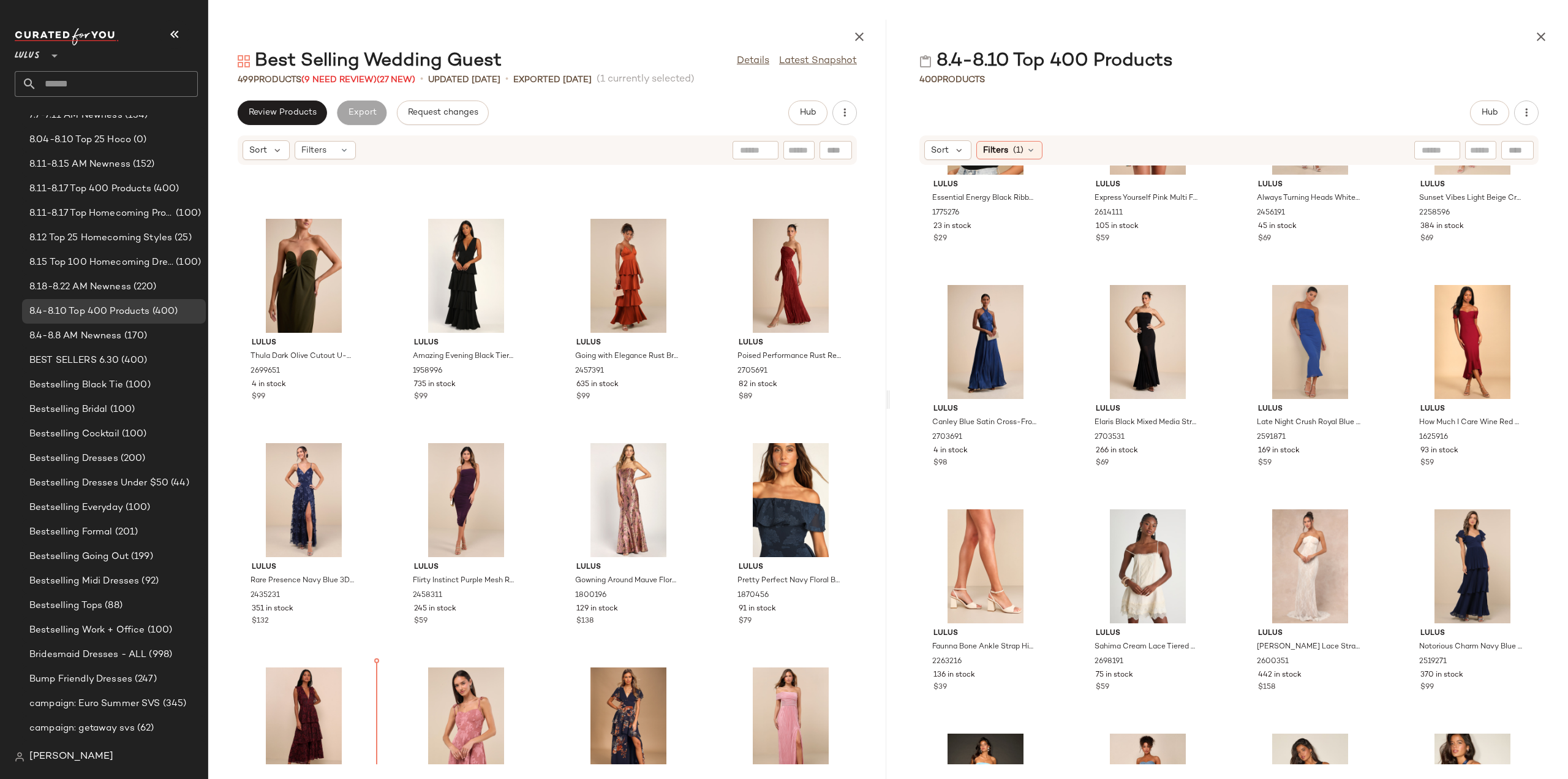
scroll to position [1743, 0]
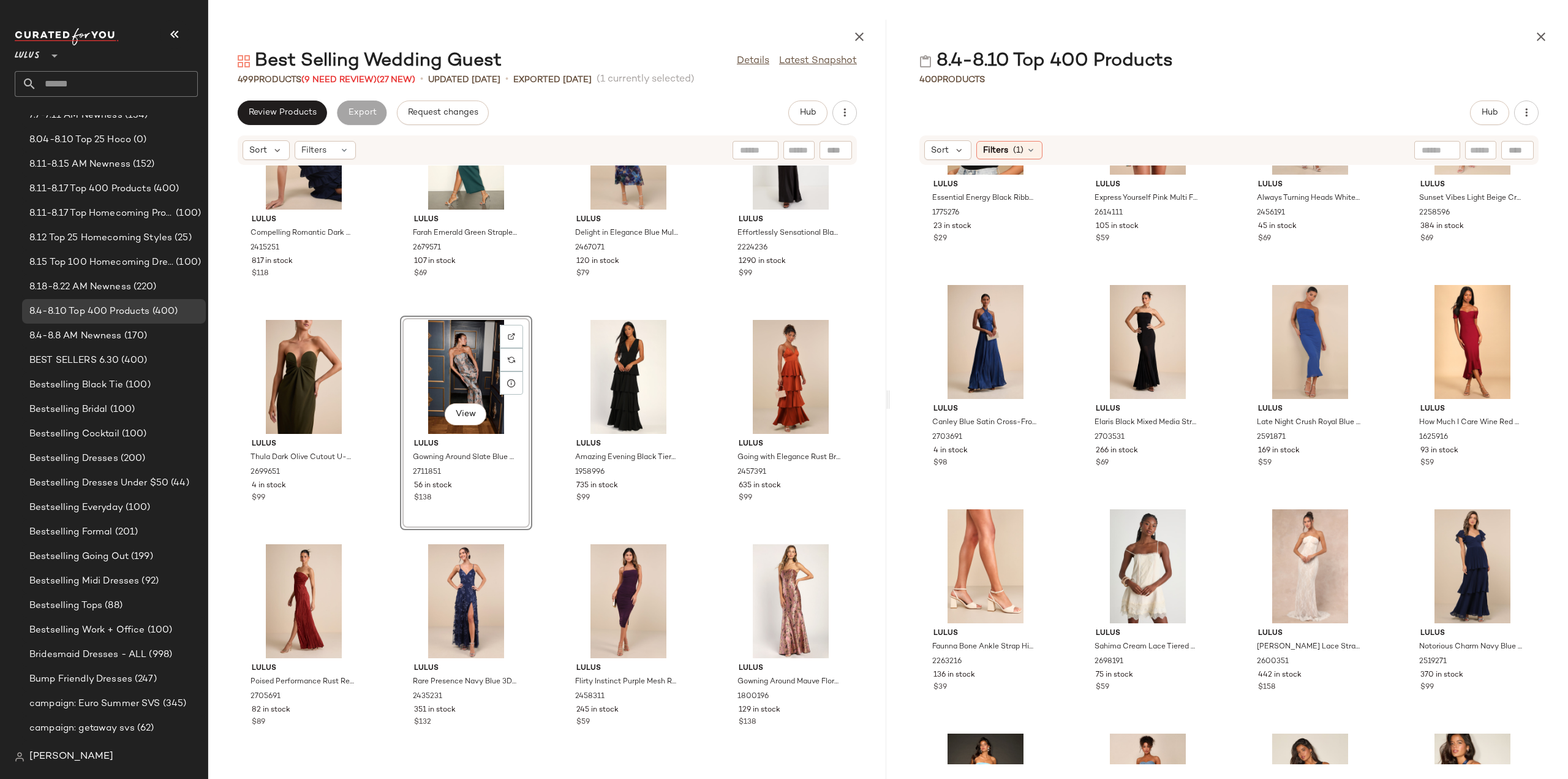
scroll to position [1560, 0]
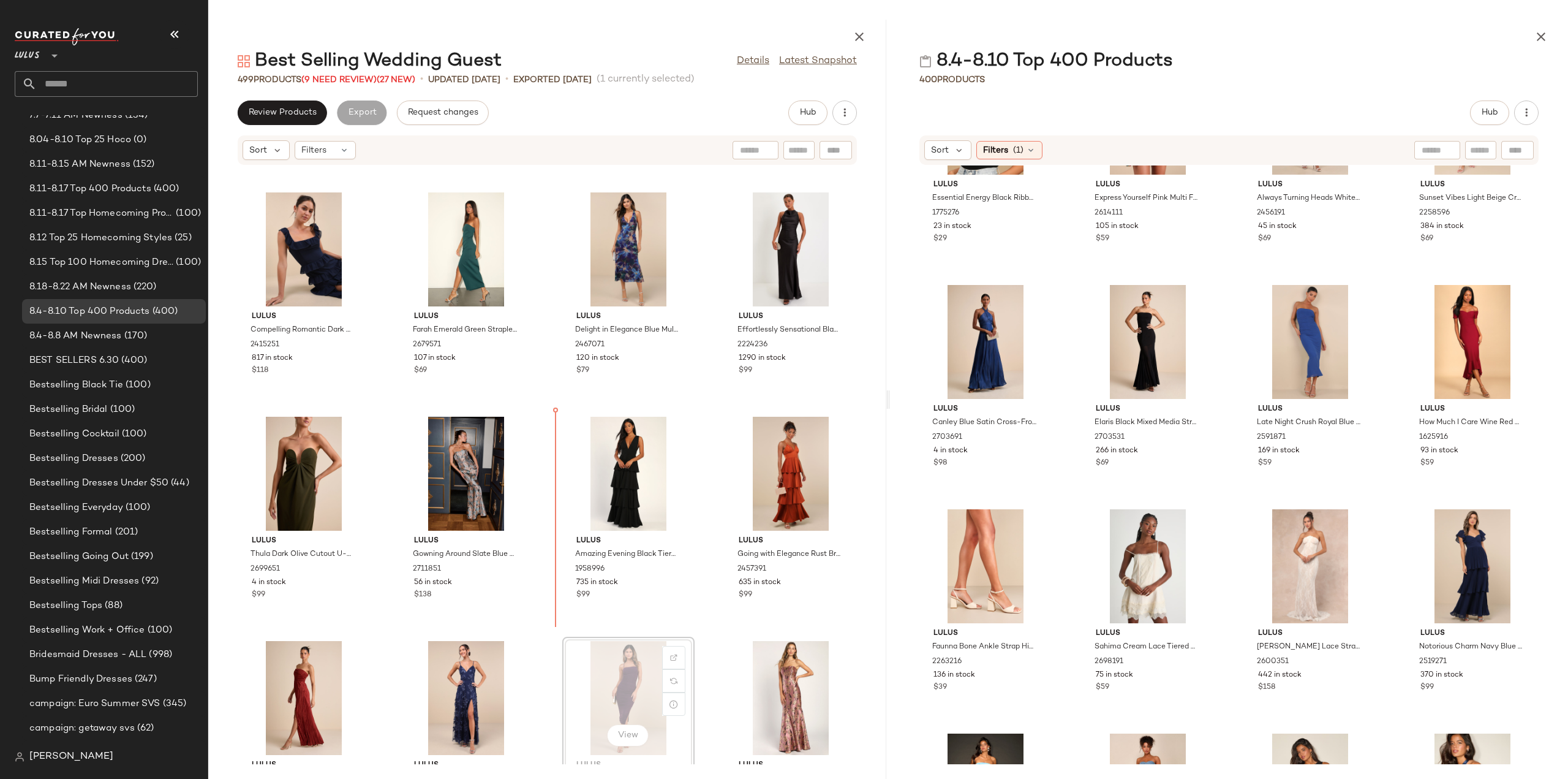
scroll to position [1561, 0]
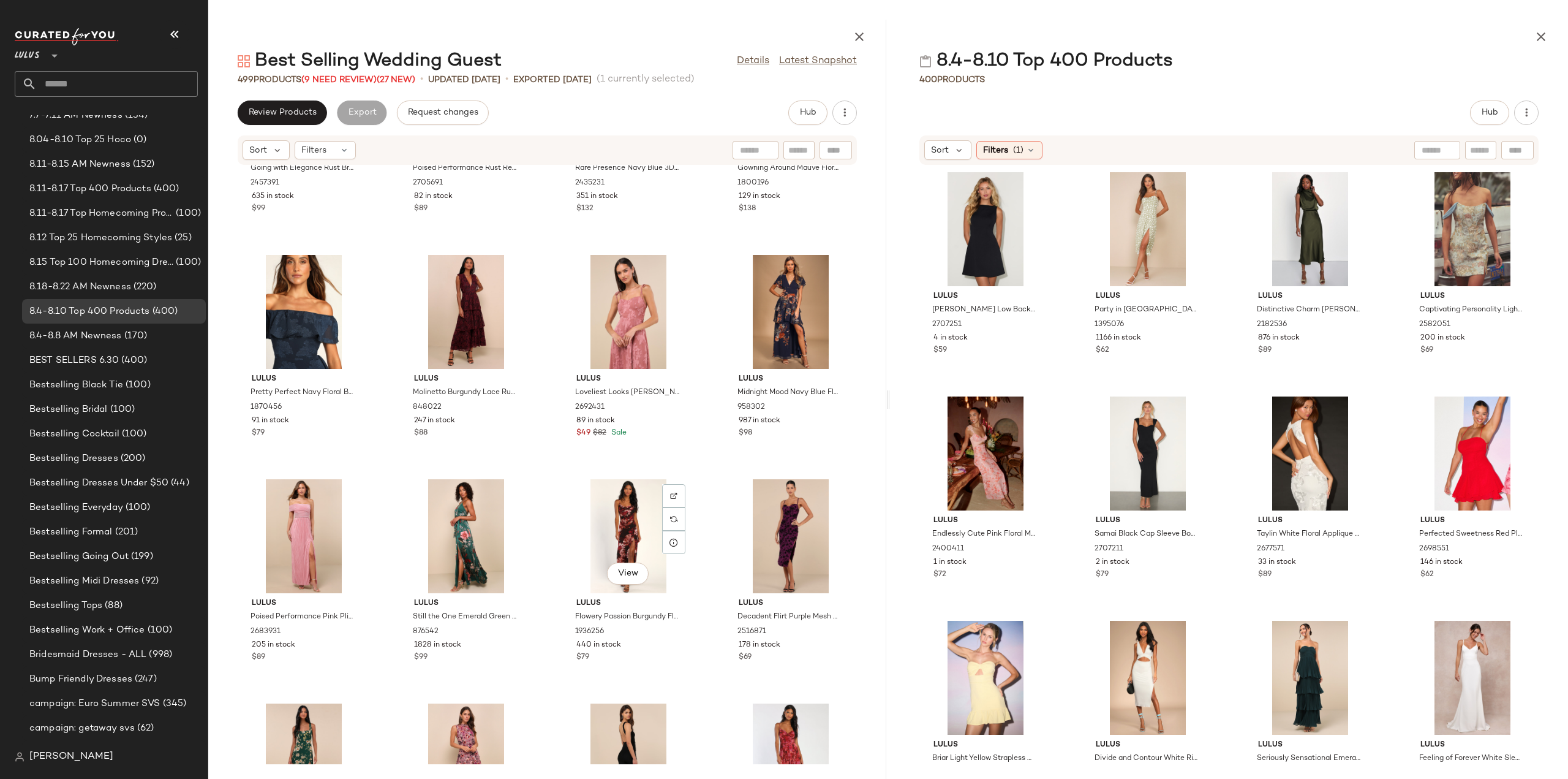
scroll to position [2235, 0]
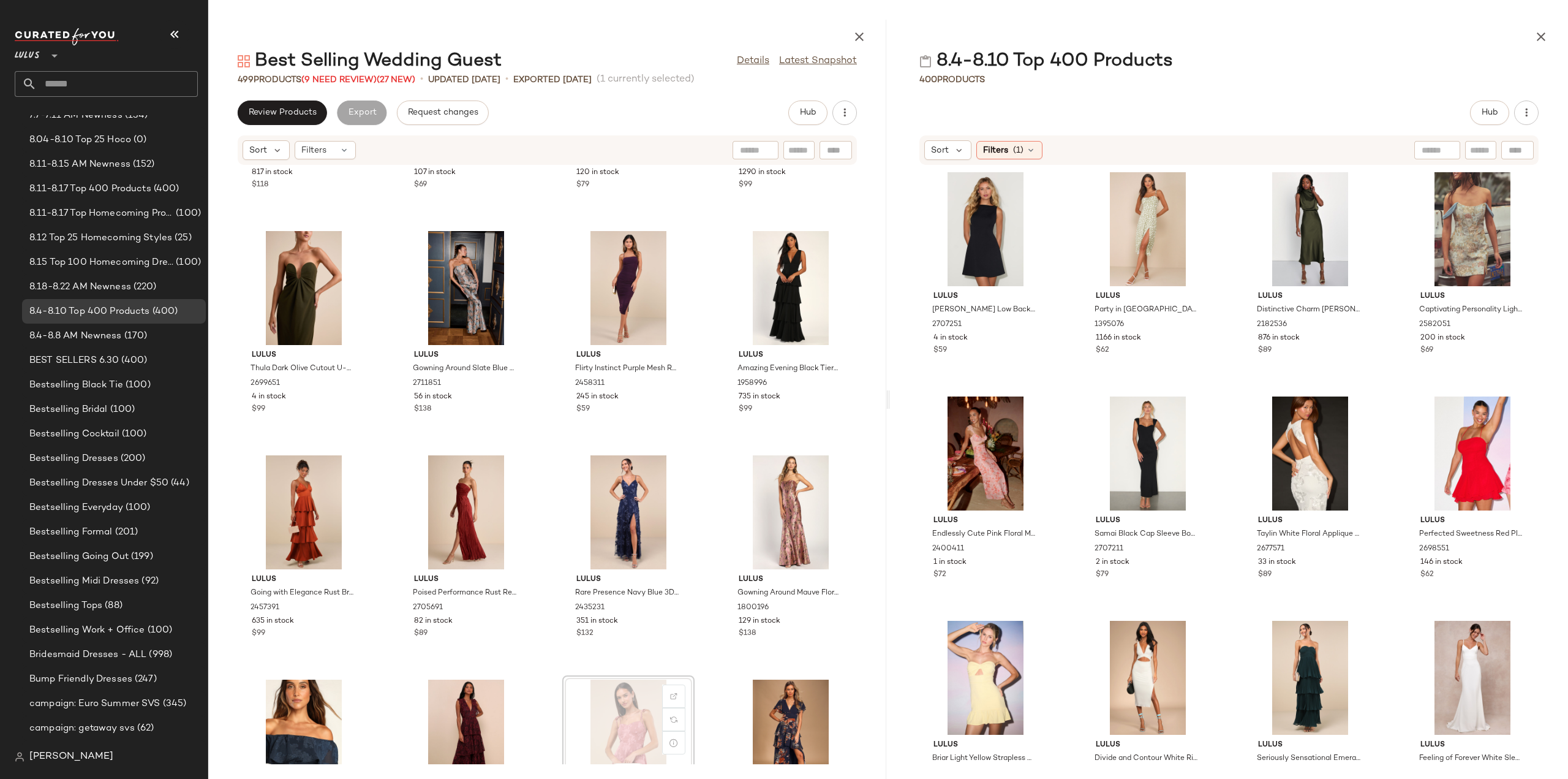
scroll to position [1747, 0]
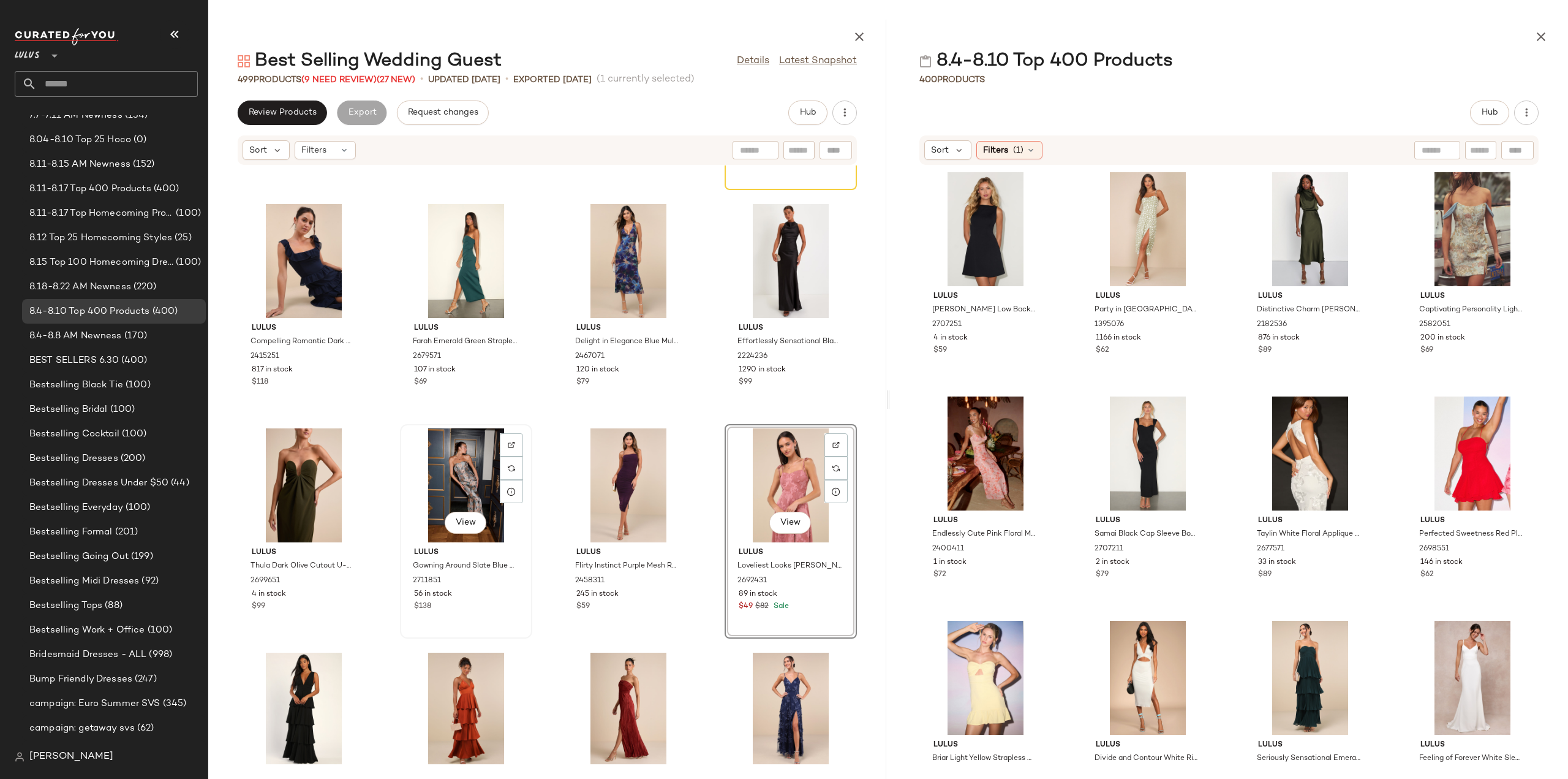
scroll to position [1624, 0]
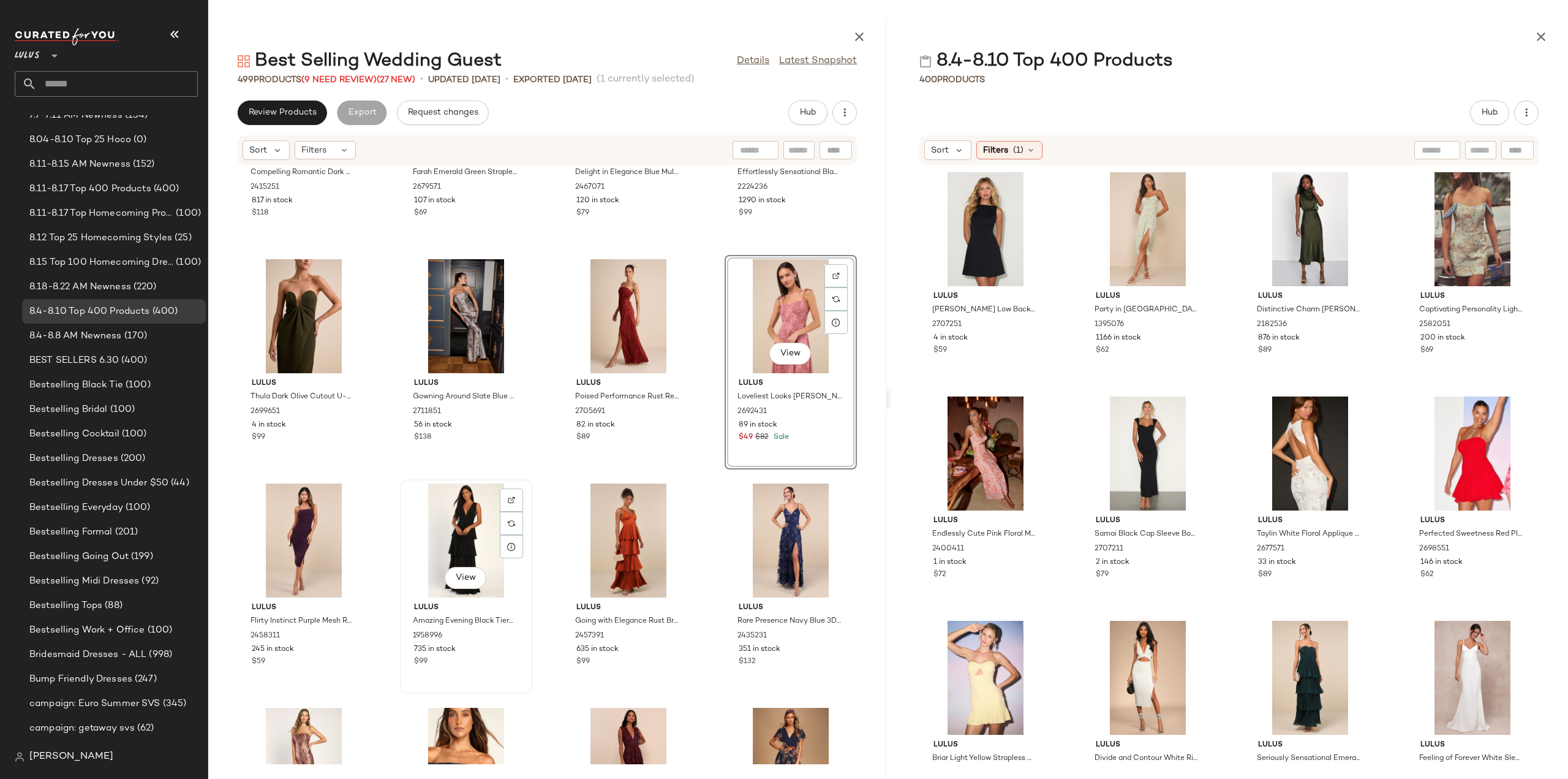
scroll to position [1747, 0]
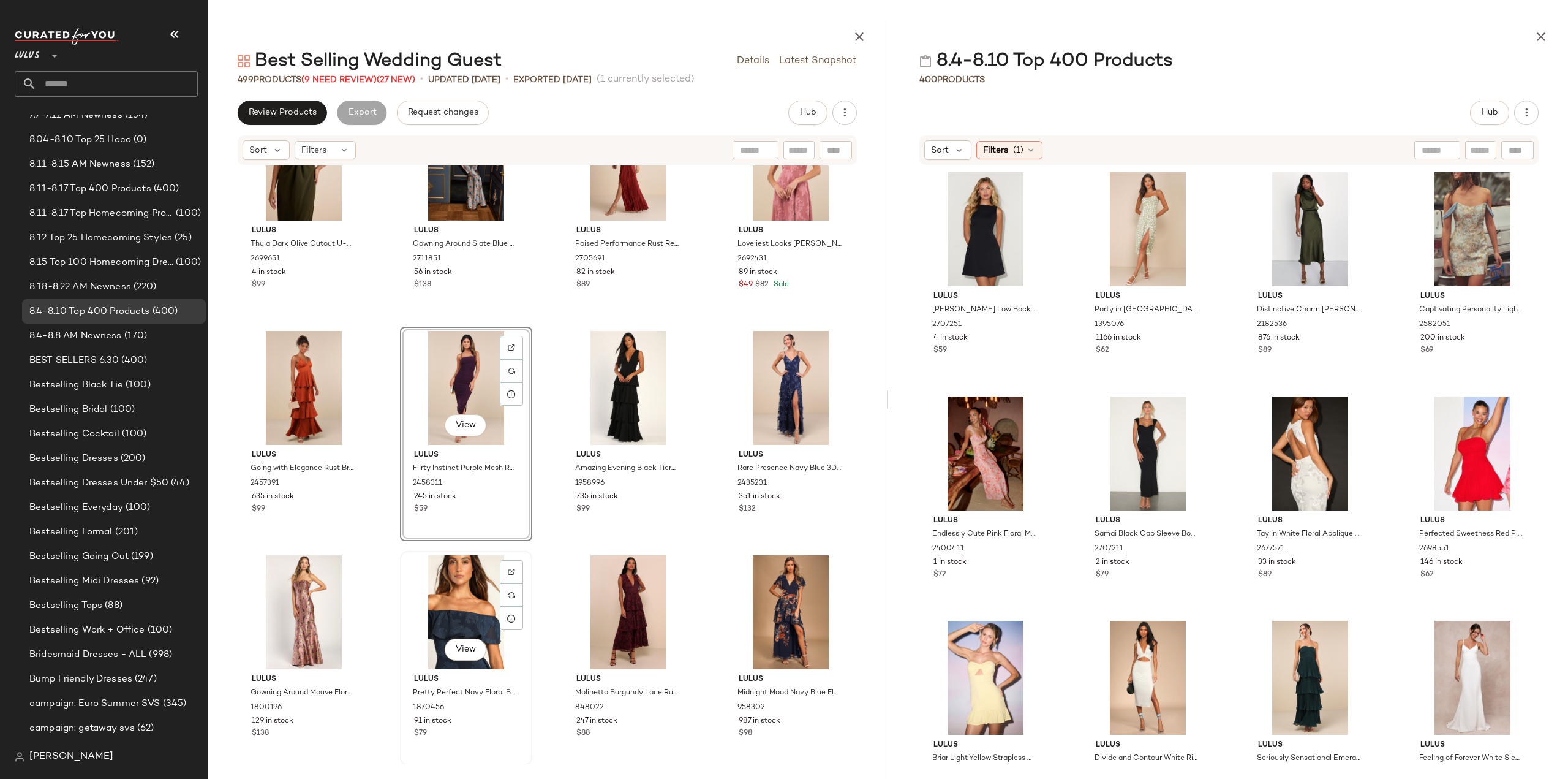
scroll to position [2053, 0]
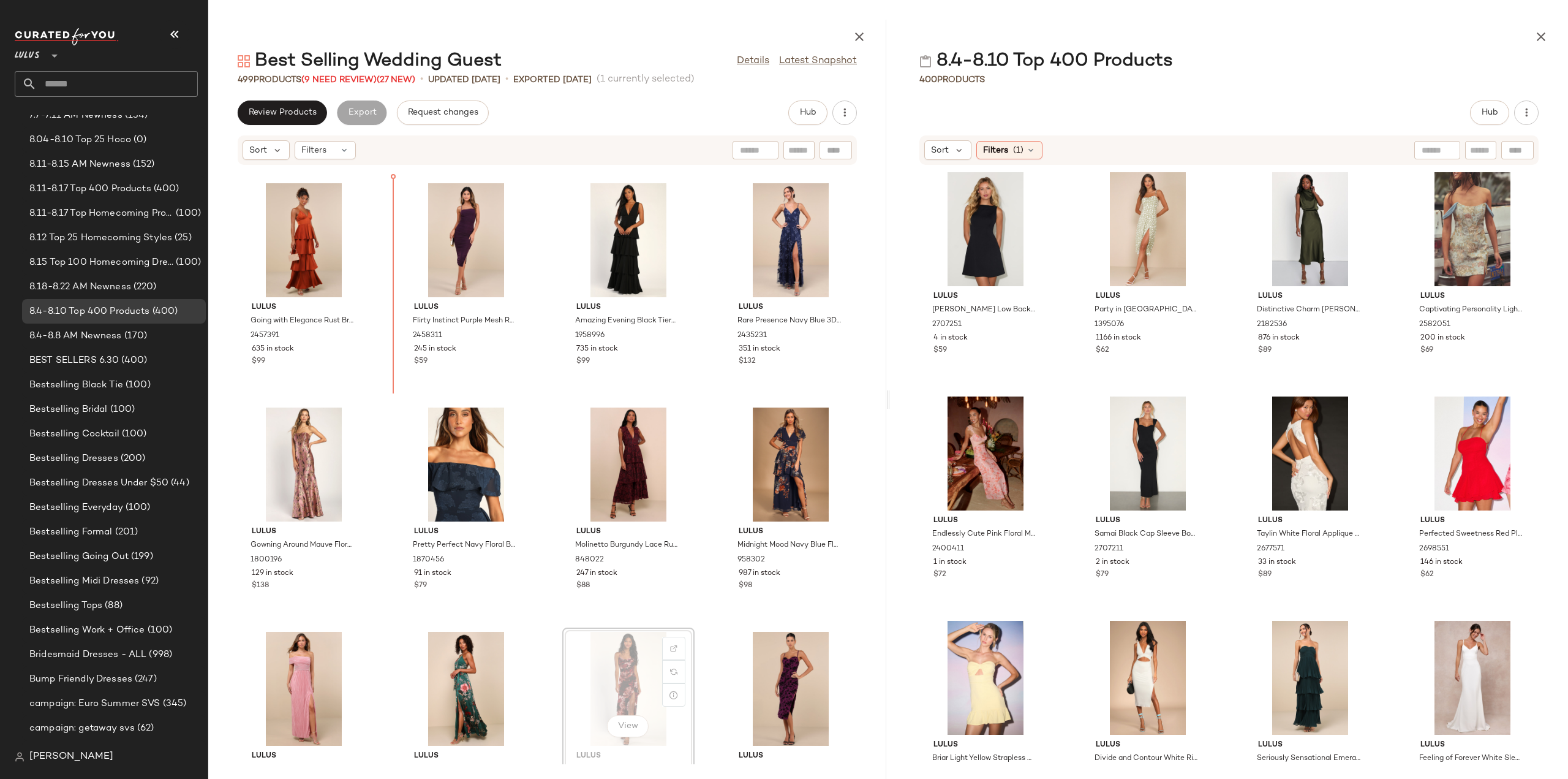
scroll to position [1981, 0]
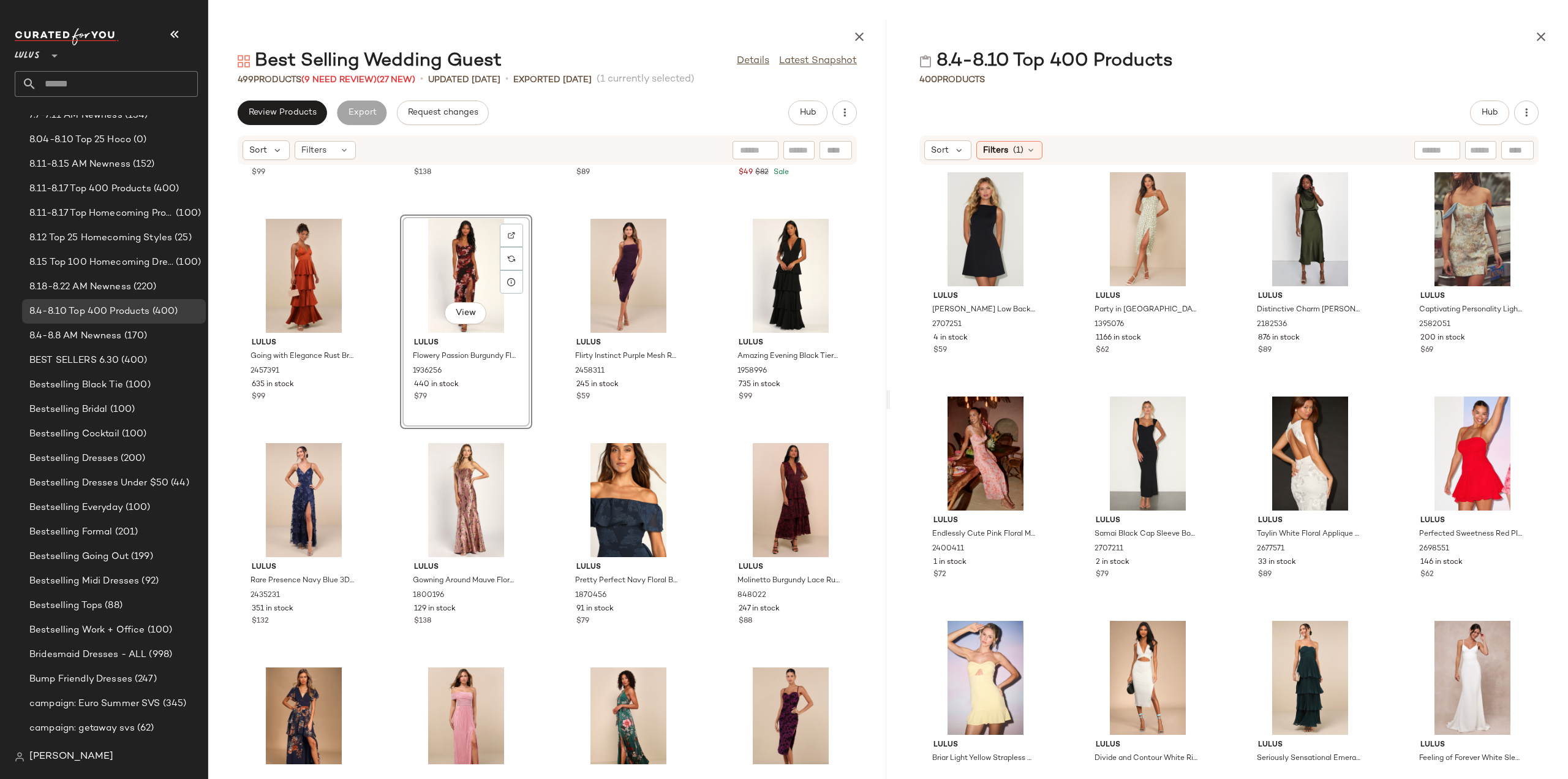
scroll to position [1797, 0]
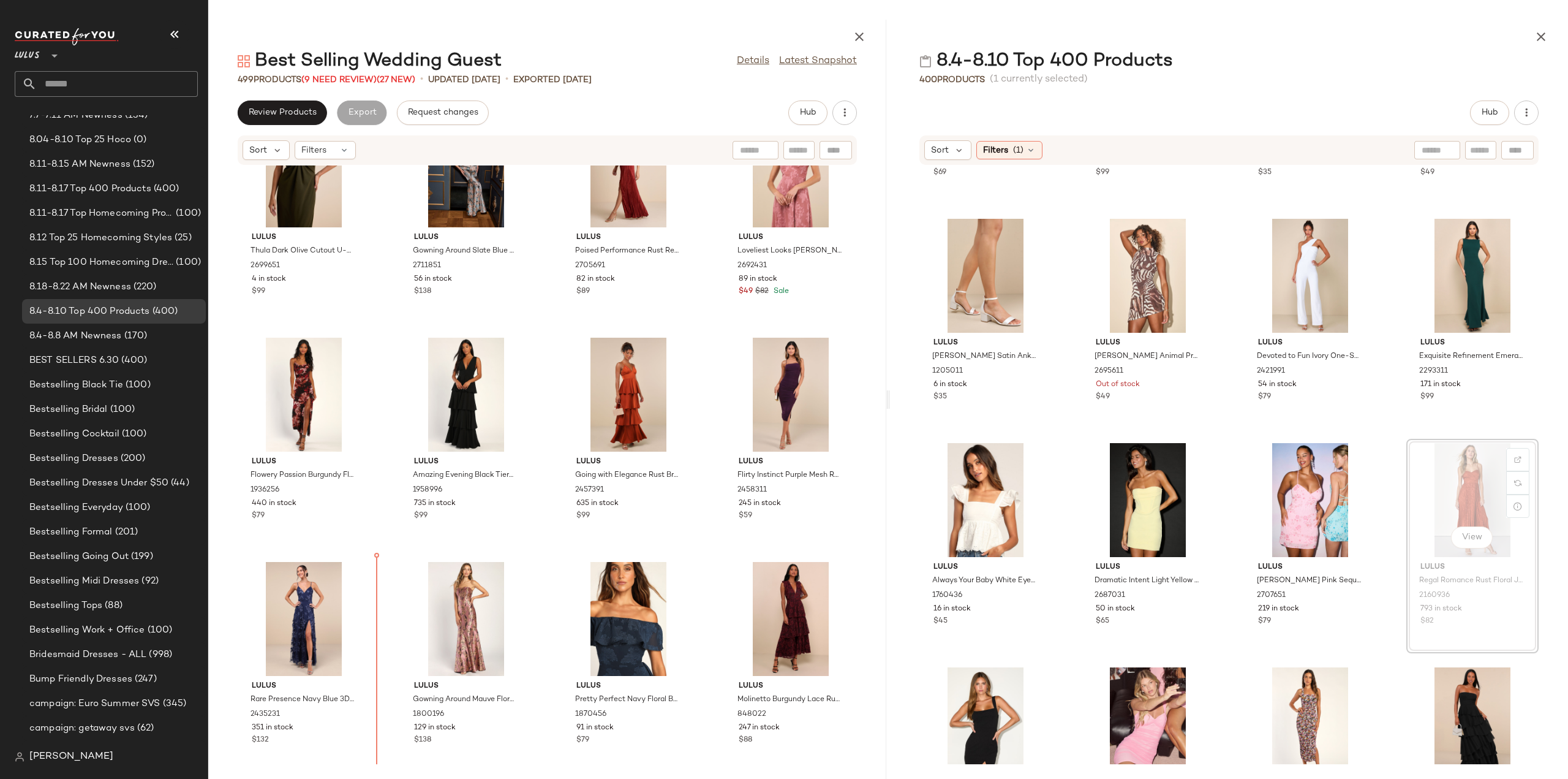
scroll to position [1886, 0]
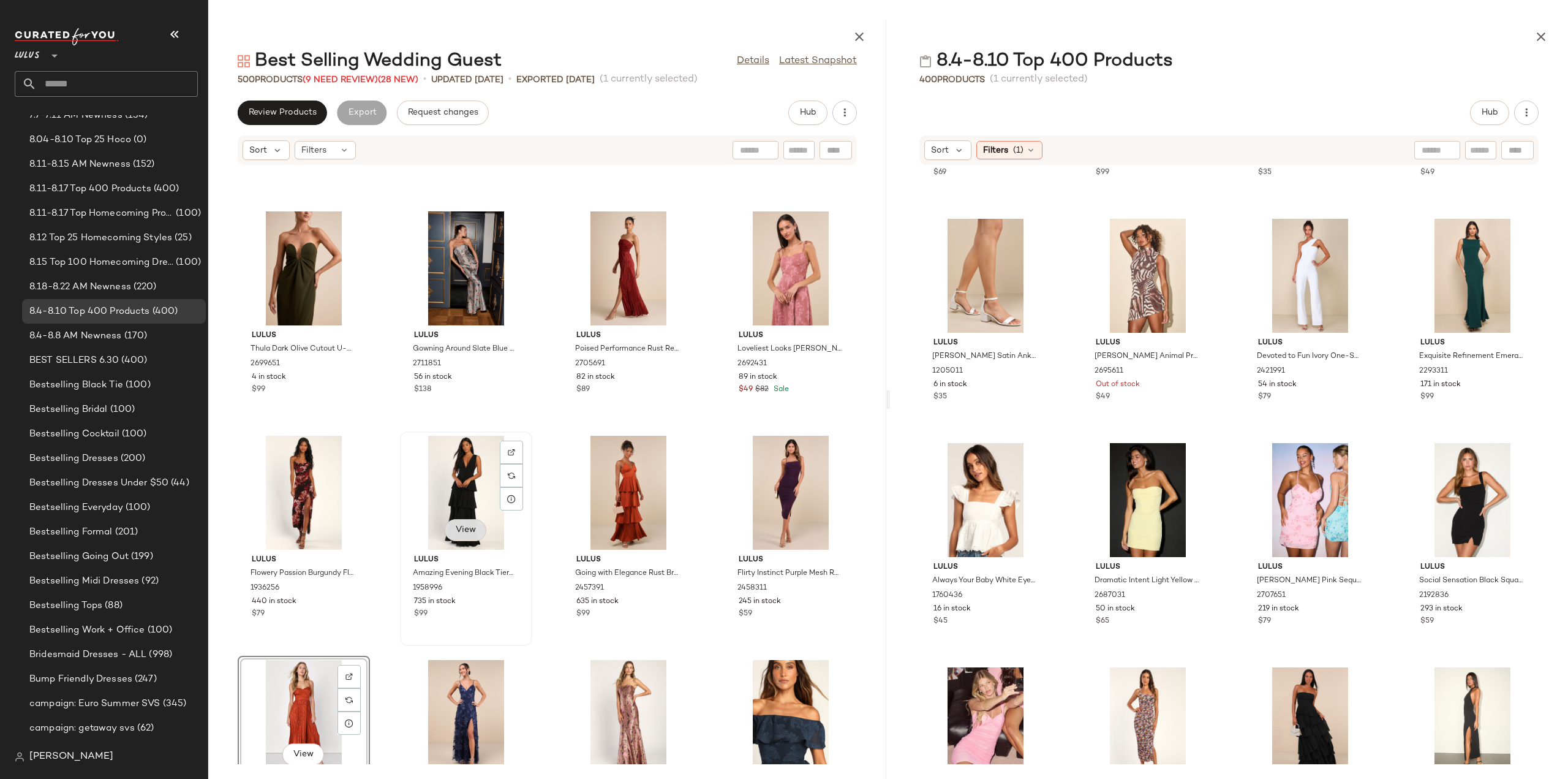
scroll to position [1763, 0]
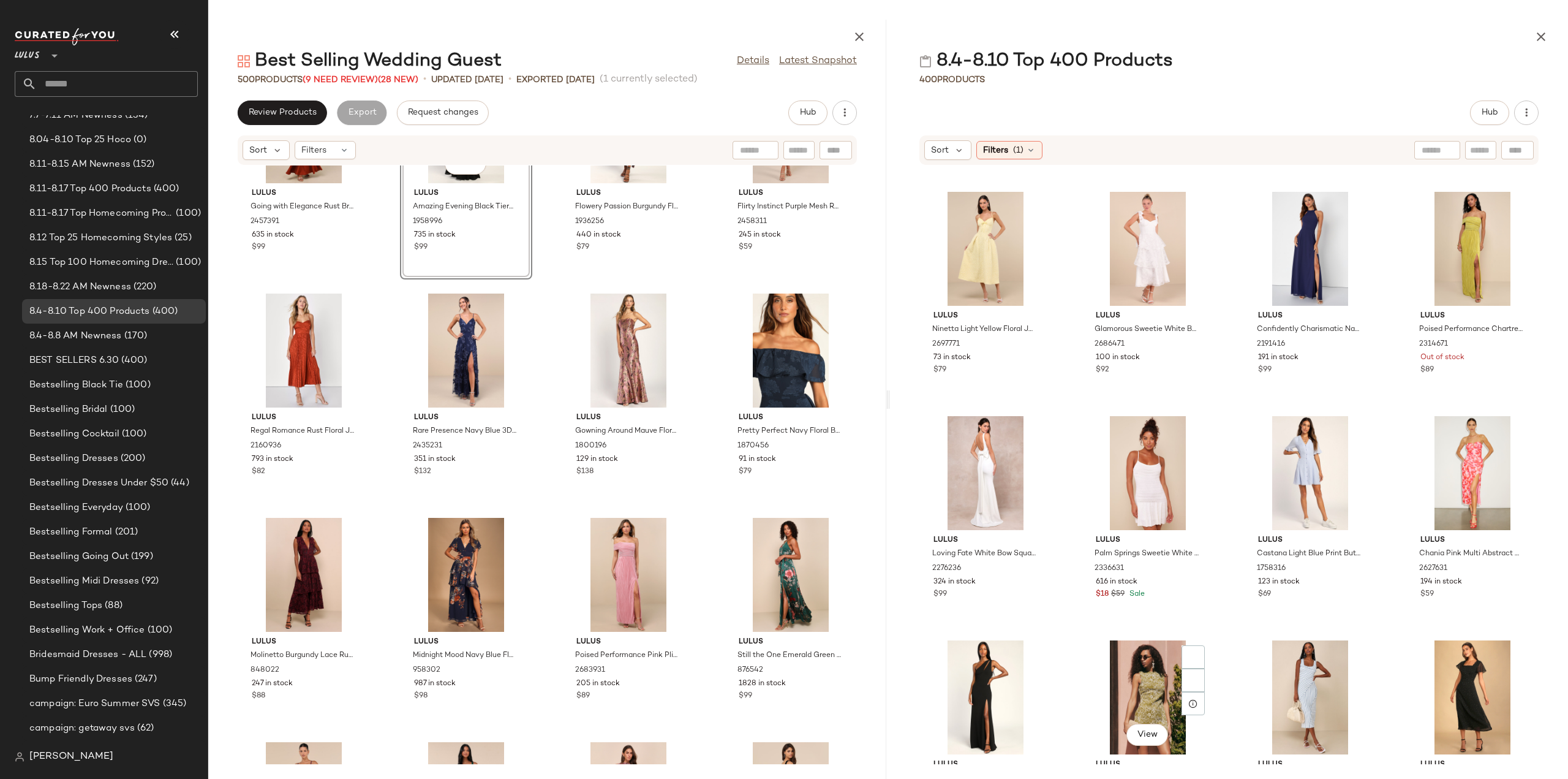
scroll to position [9140, 0]
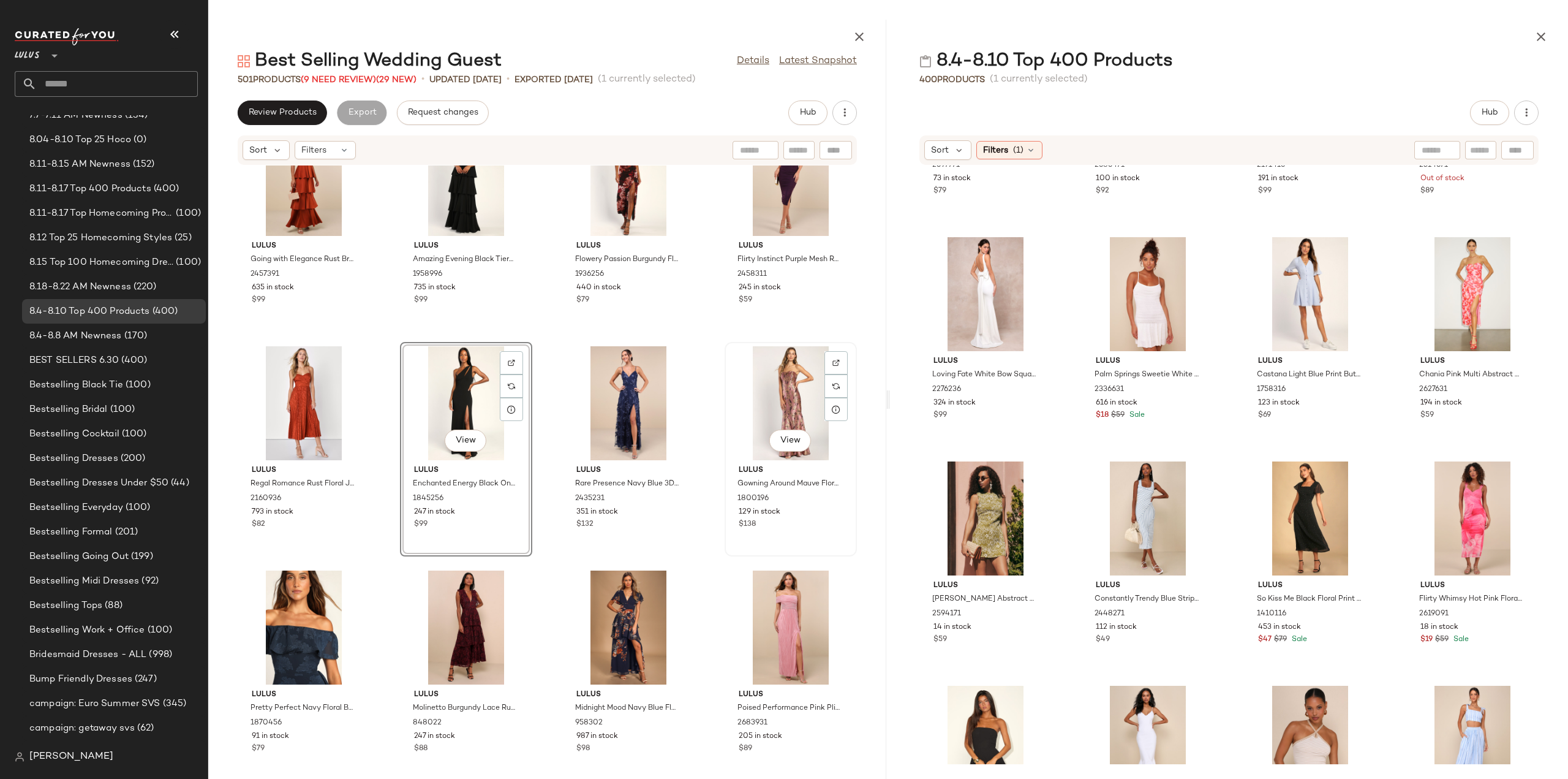
scroll to position [2008, 0]
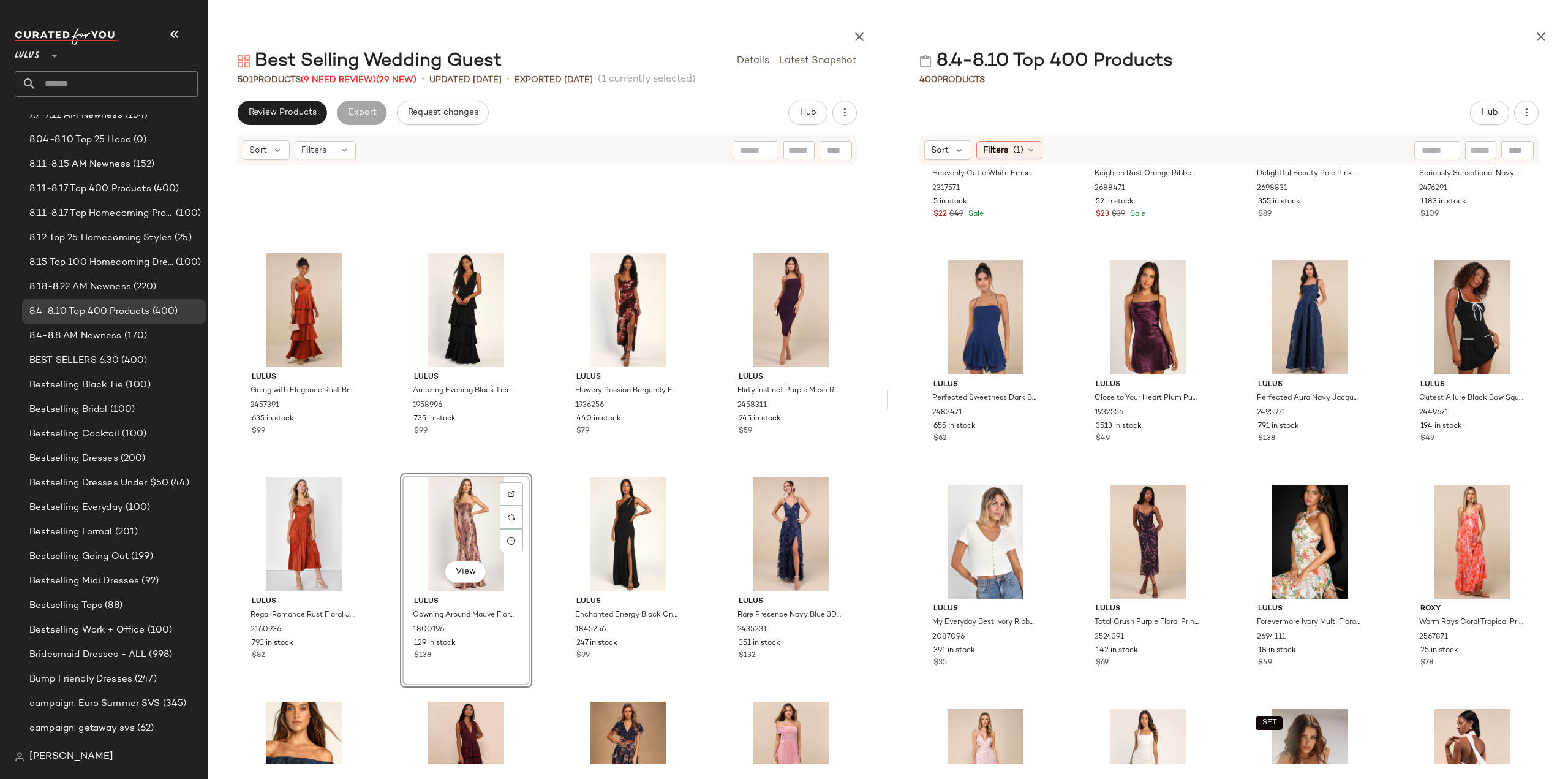
scroll to position [10304, 0]
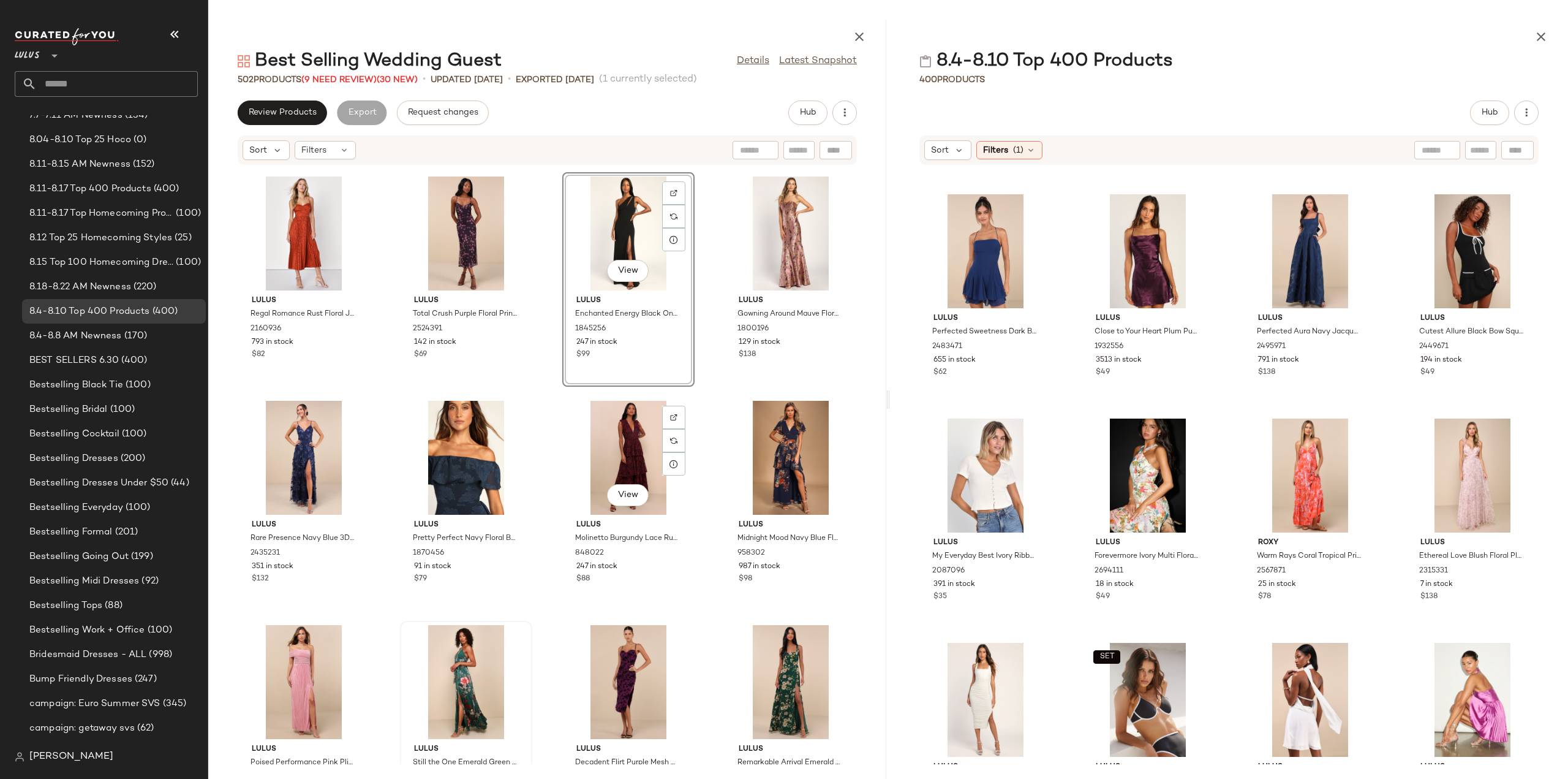
scroll to position [2315, 0]
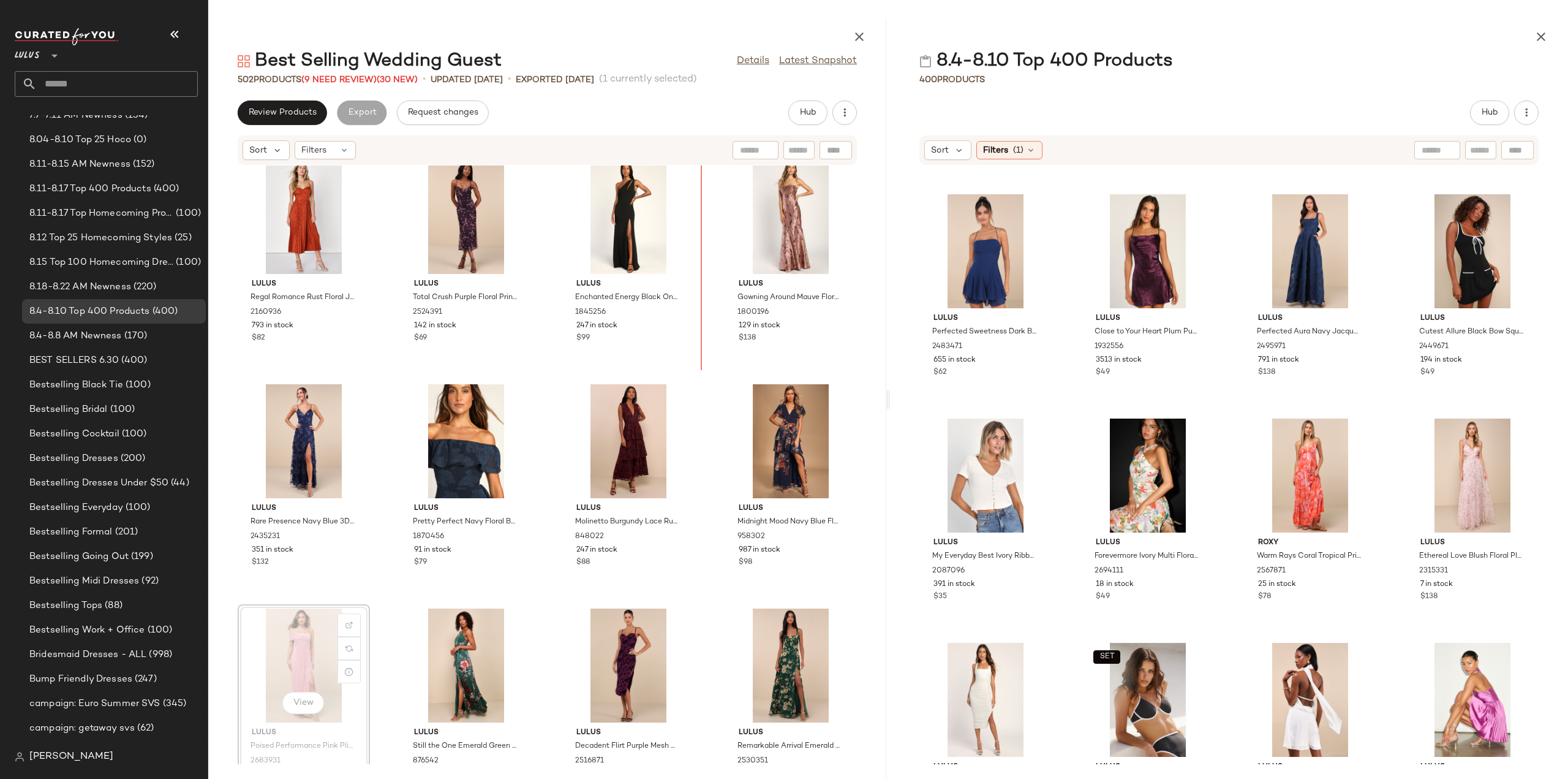
scroll to position [2265, 0]
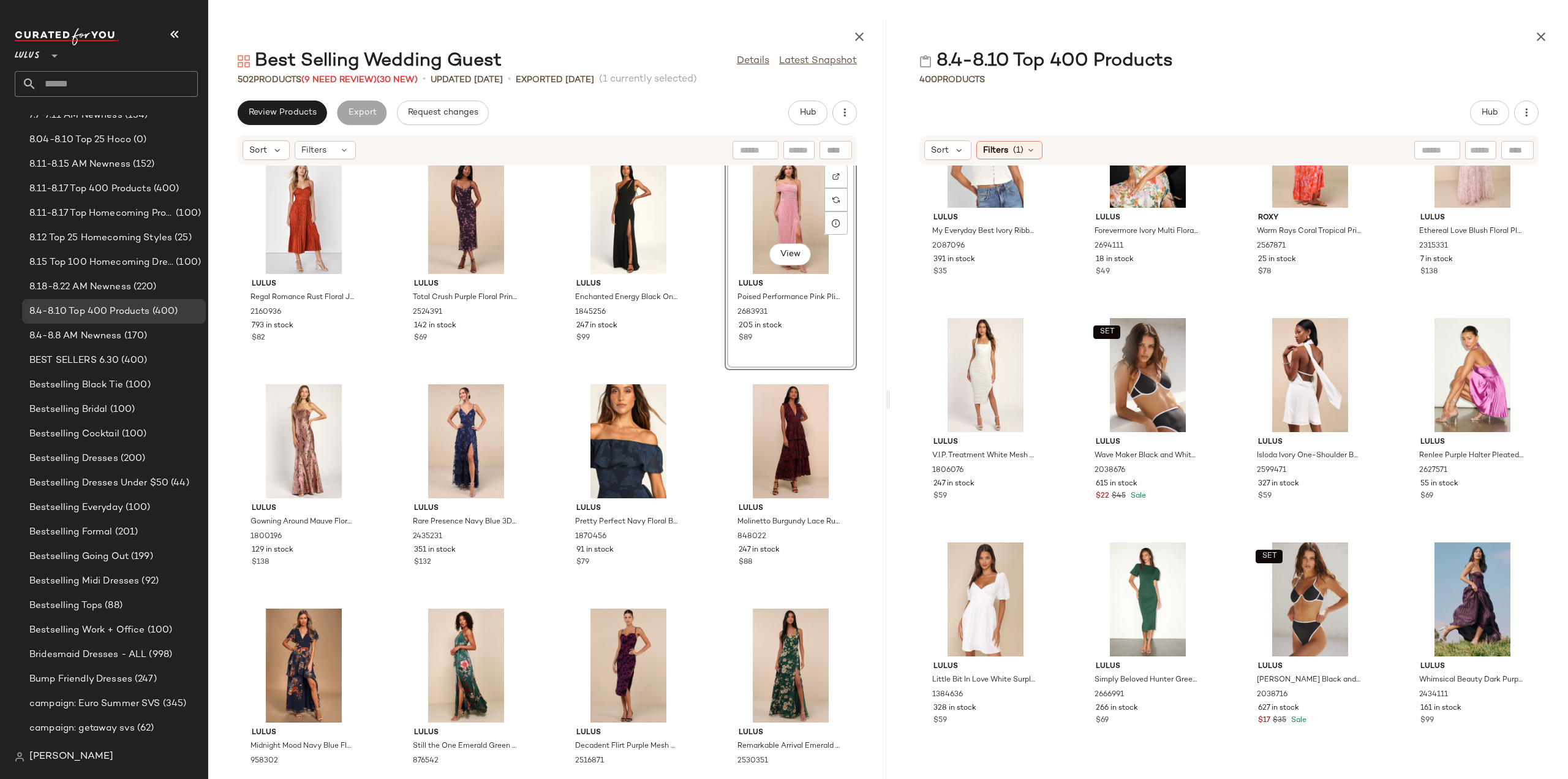
scroll to position [10733, 0]
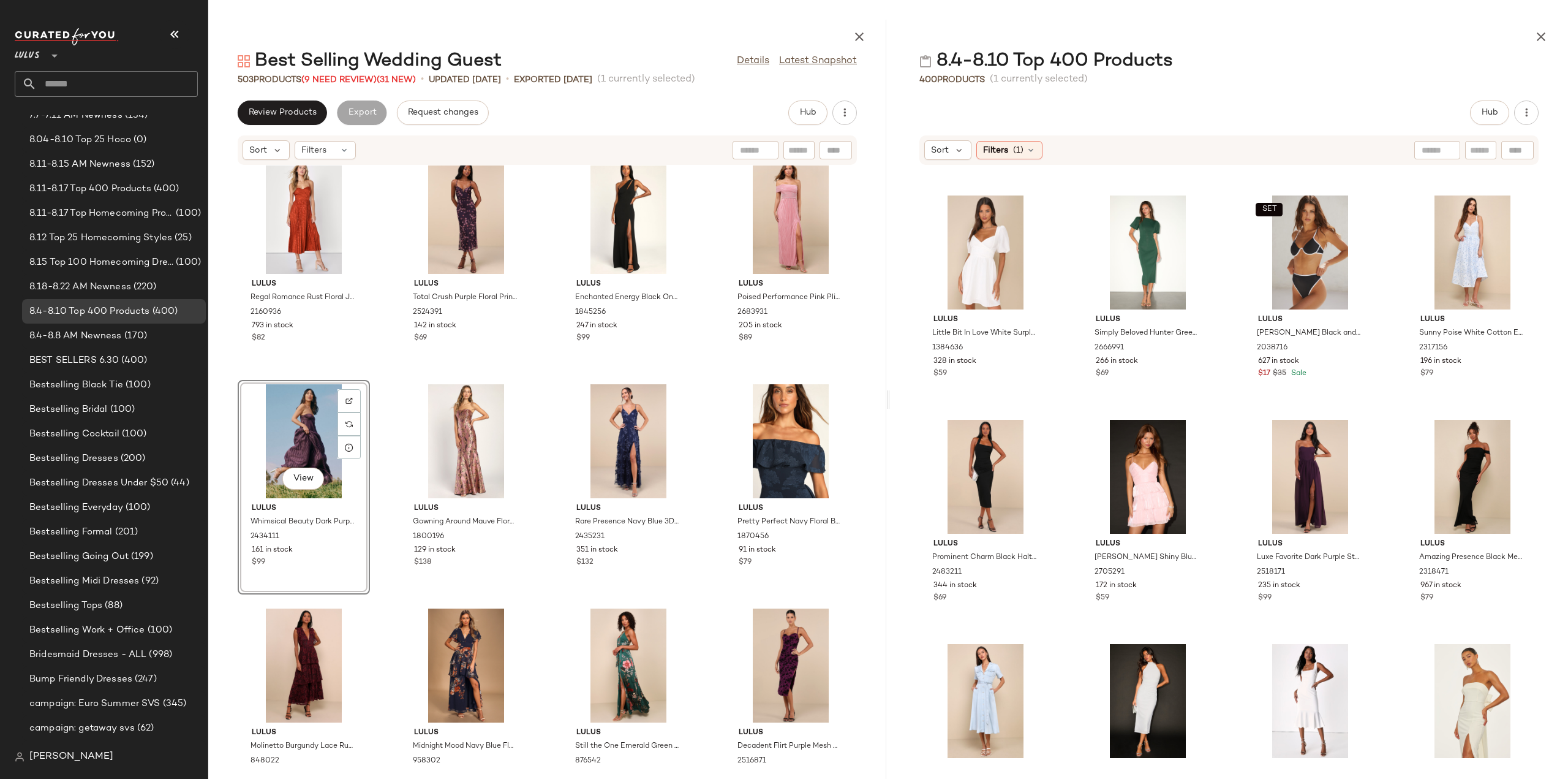
scroll to position [10978, 0]
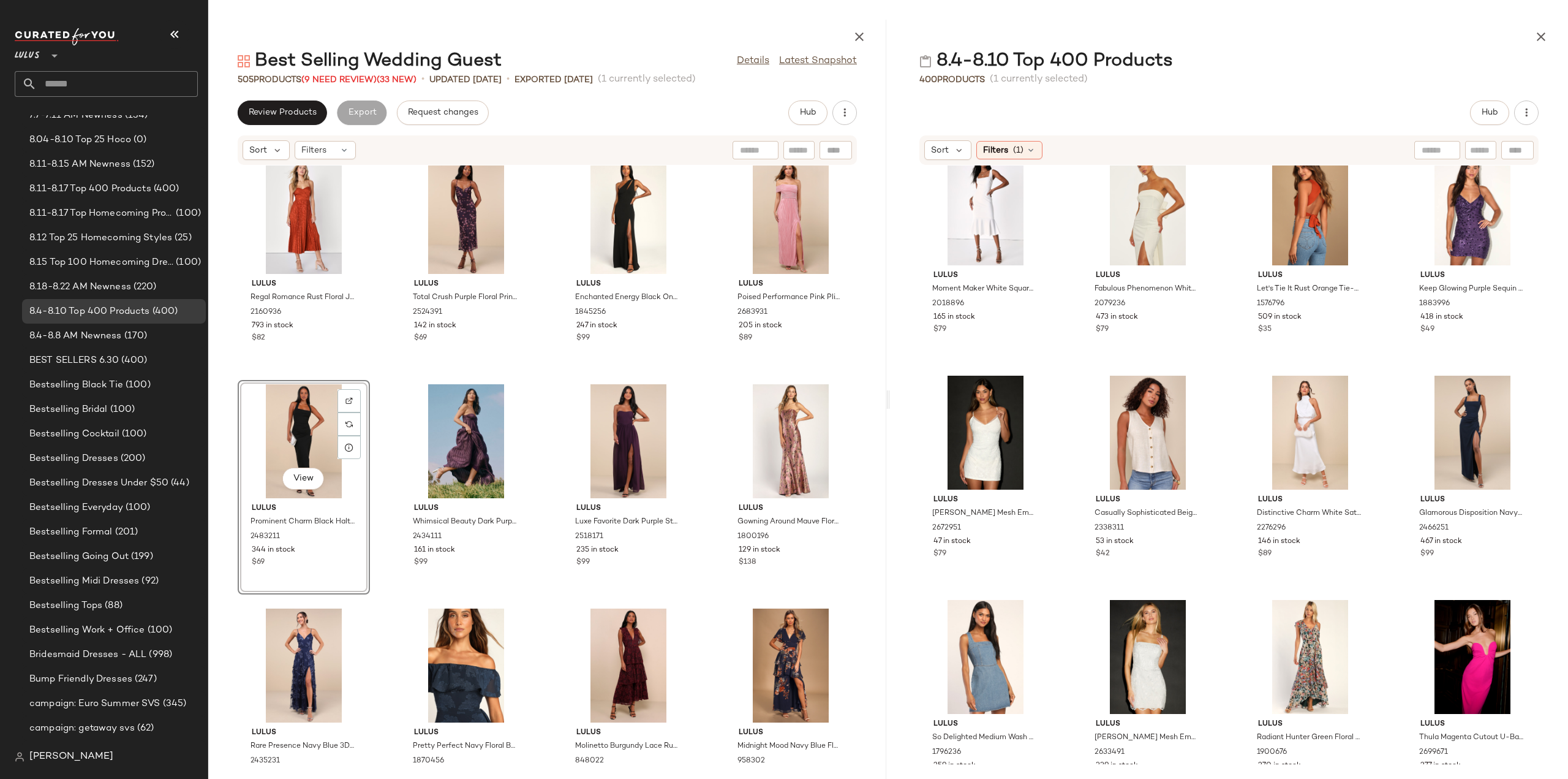
scroll to position [11652, 0]
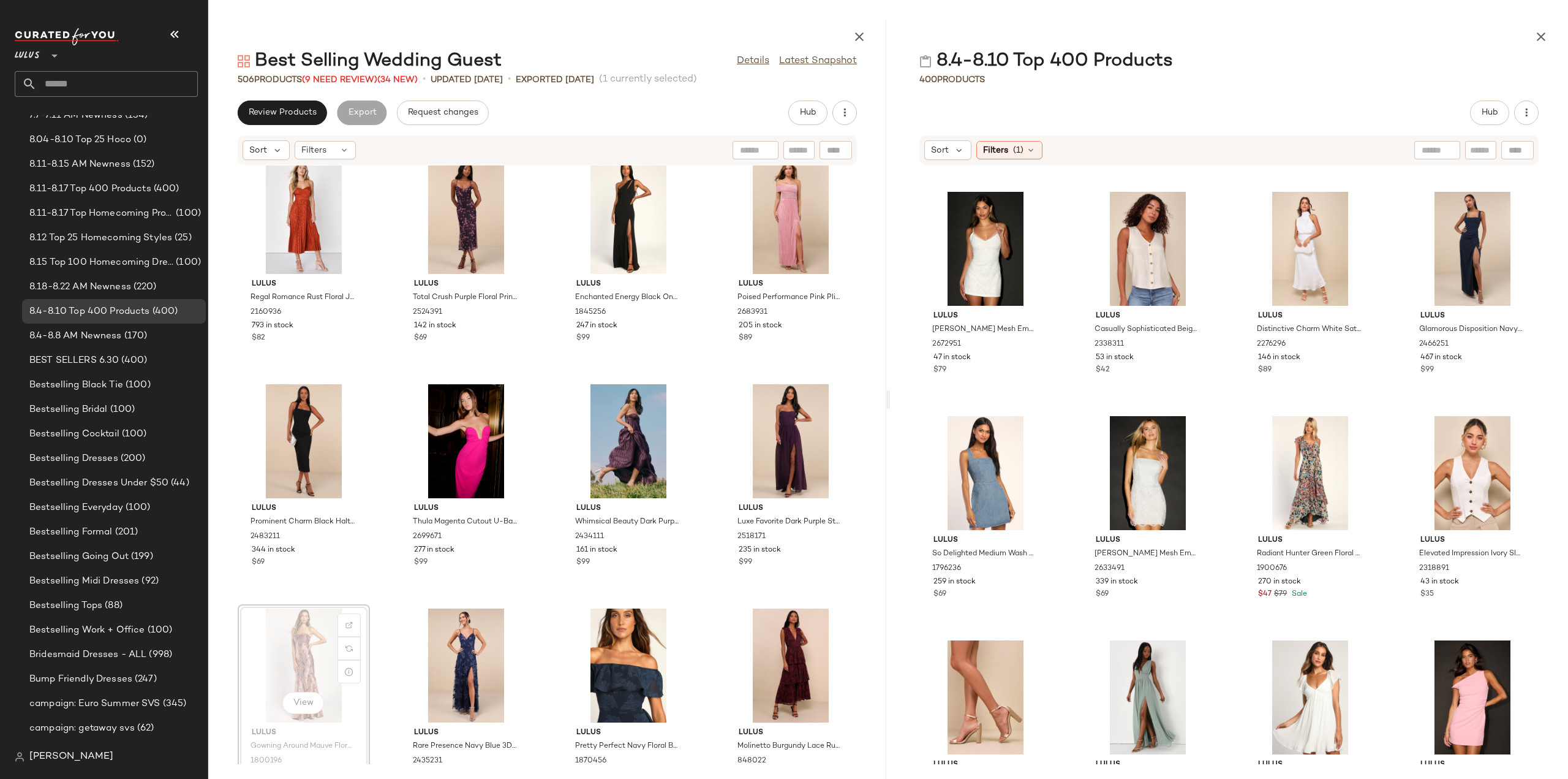
scroll to position [2265, 0]
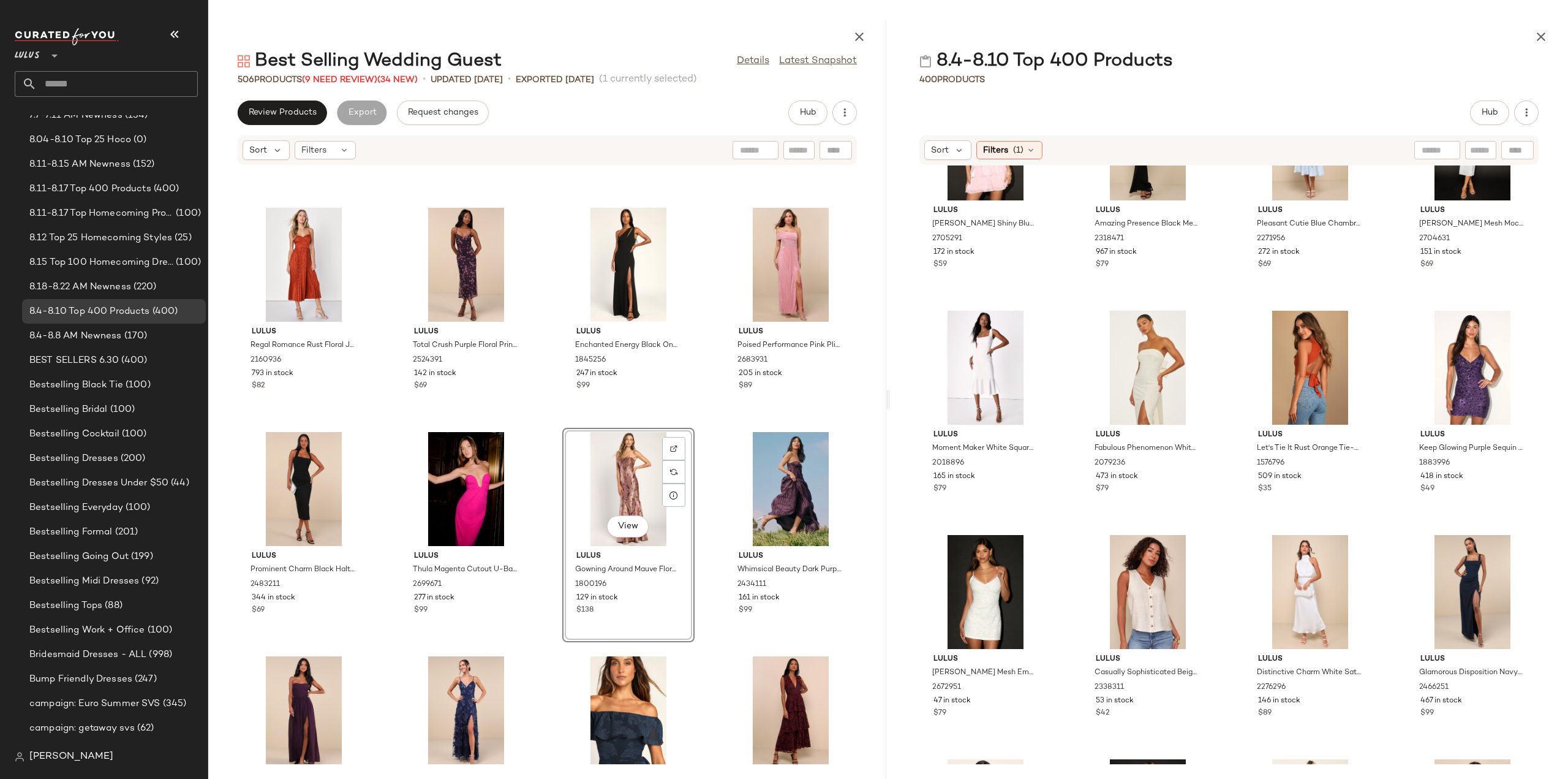
scroll to position [2265, 0]
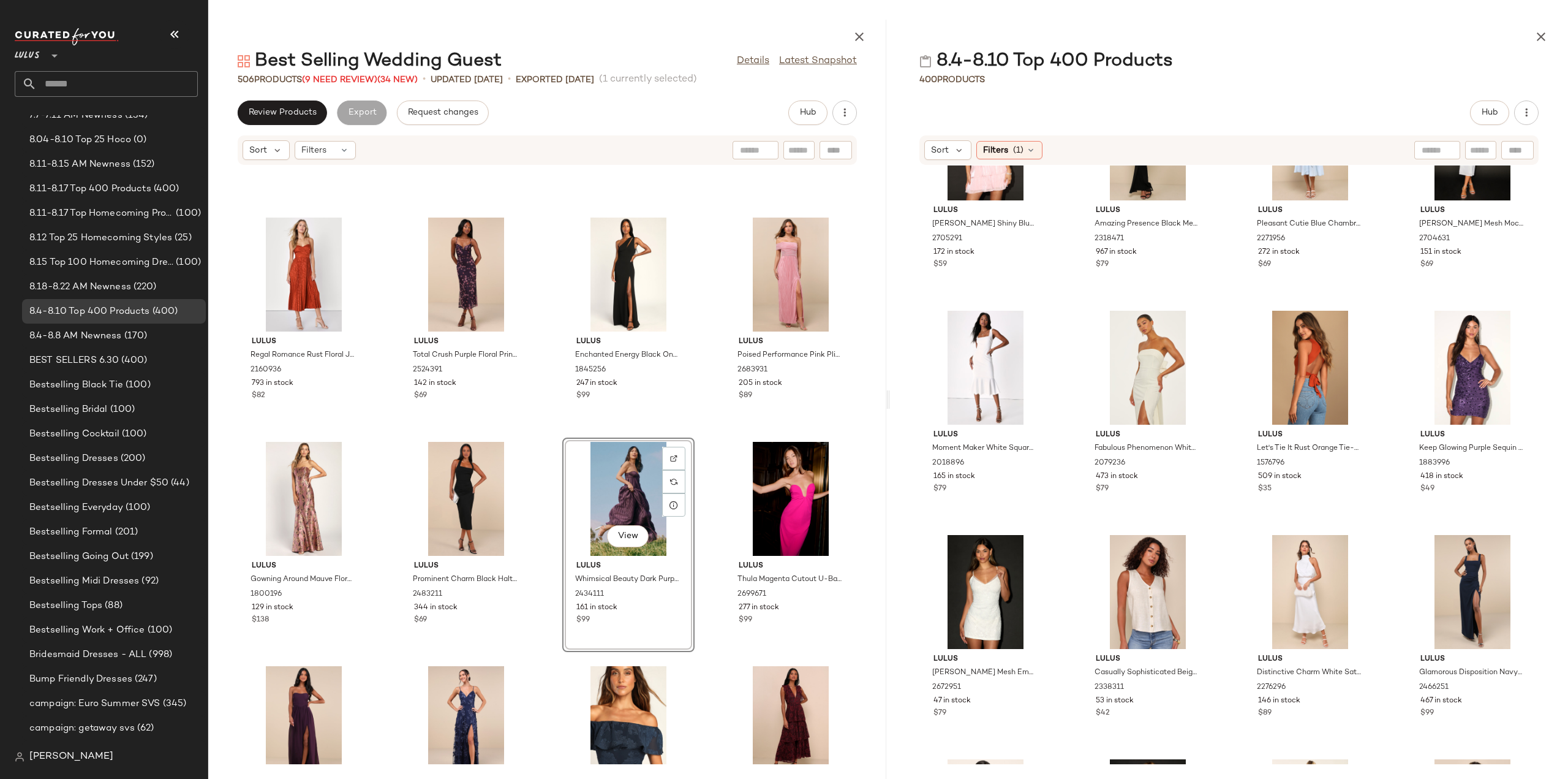
scroll to position [2204, 0]
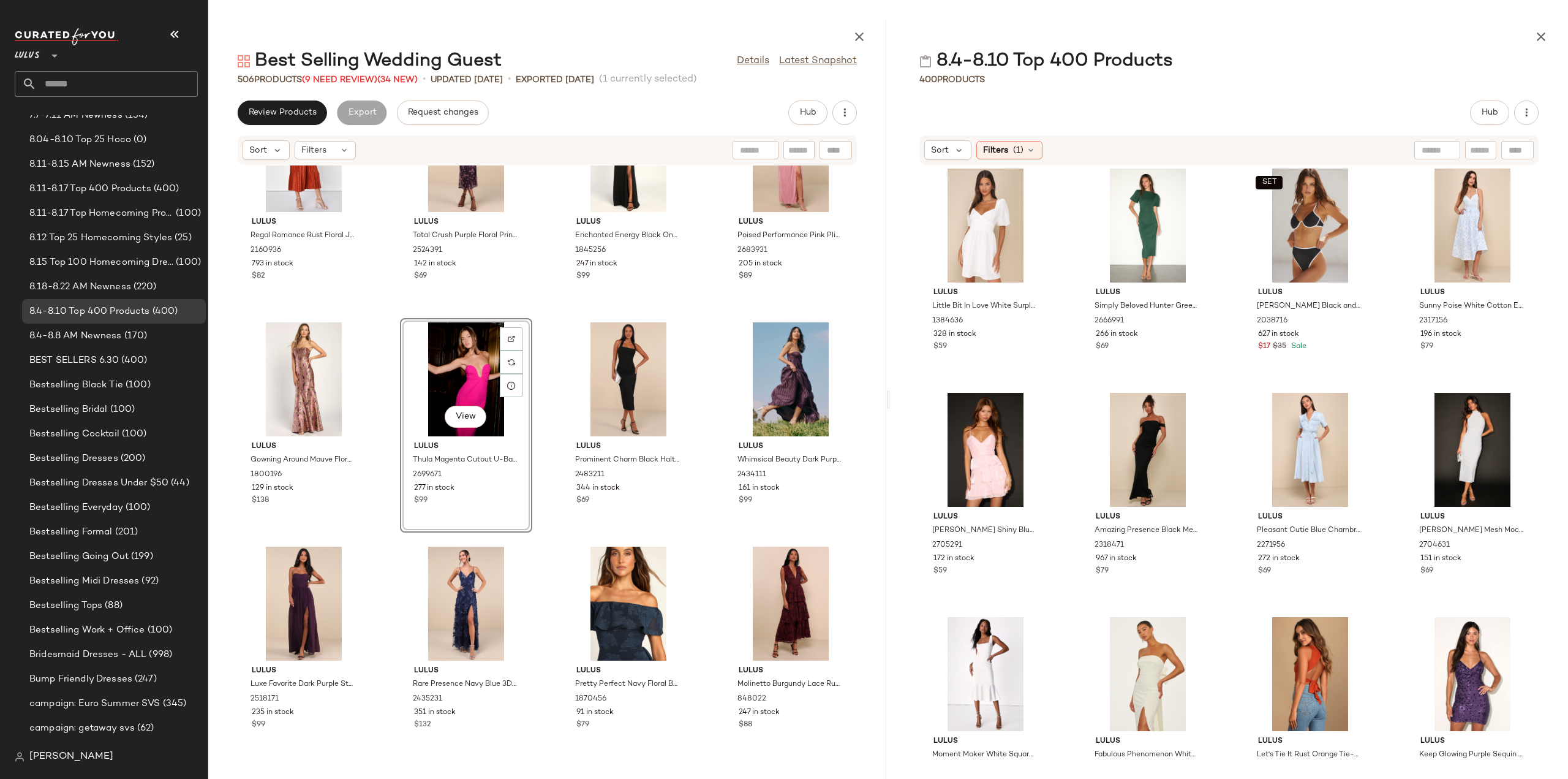
scroll to position [10879, 0]
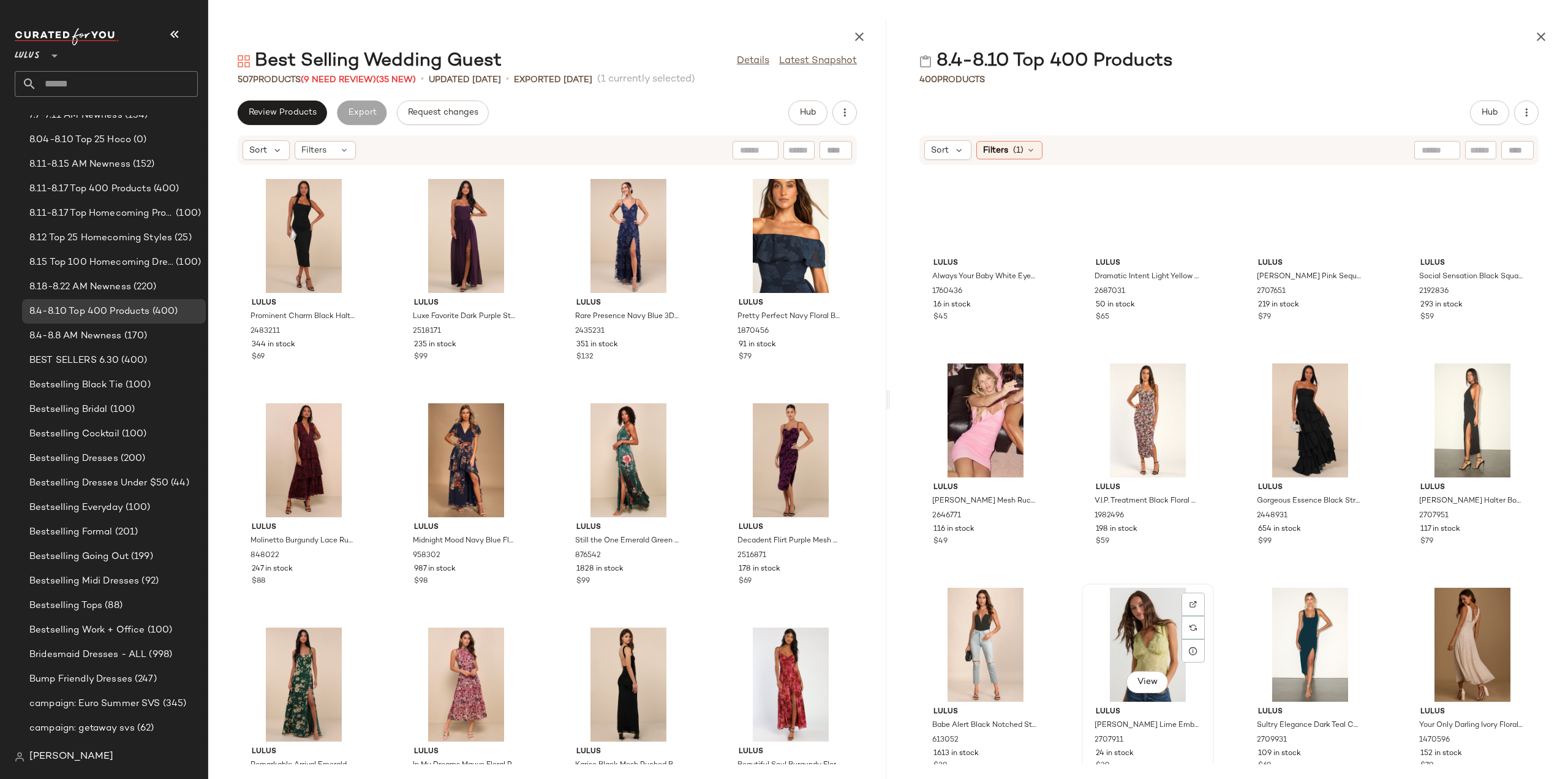
scroll to position [8306, 0]
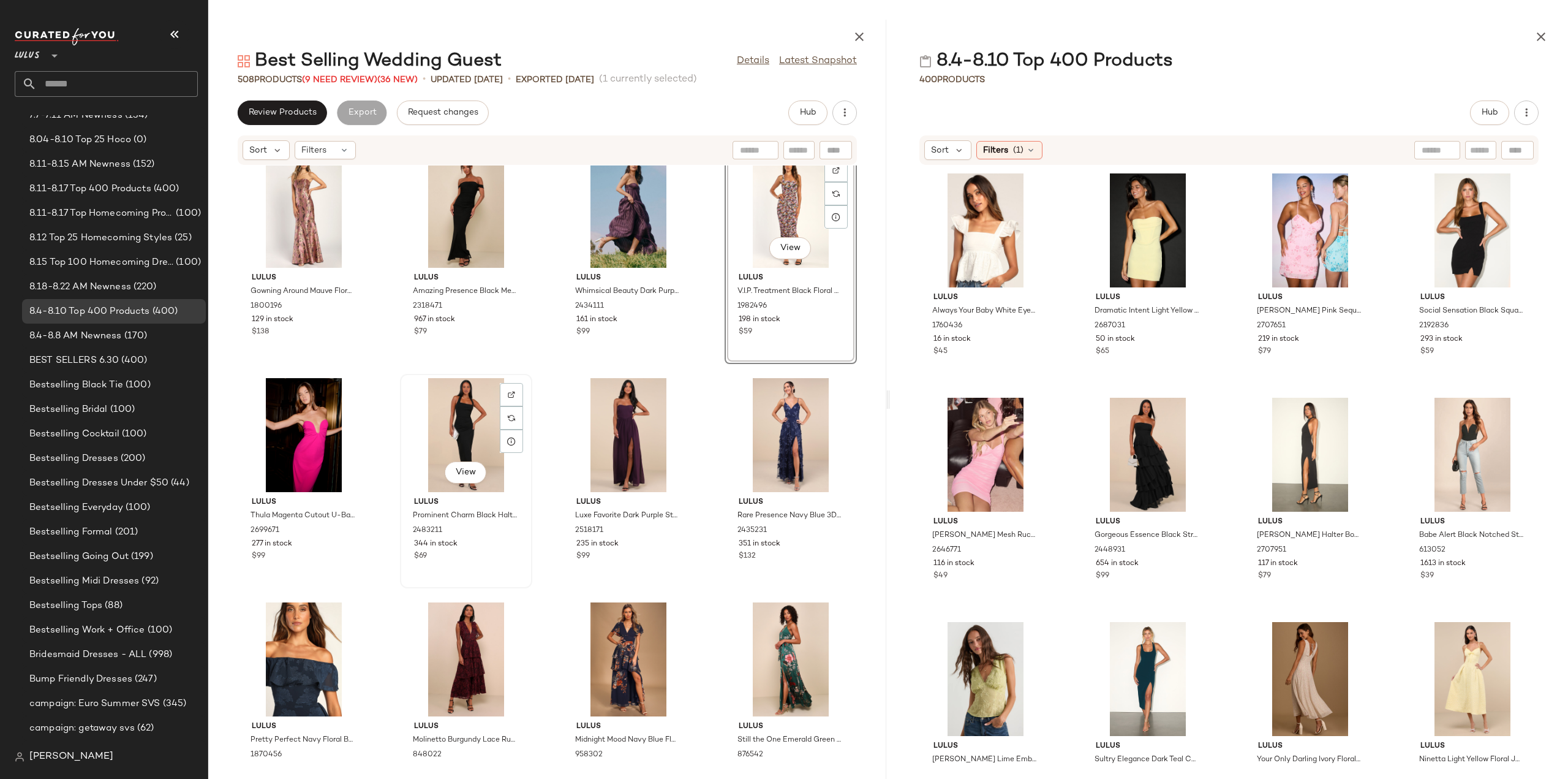
scroll to position [2514, 0]
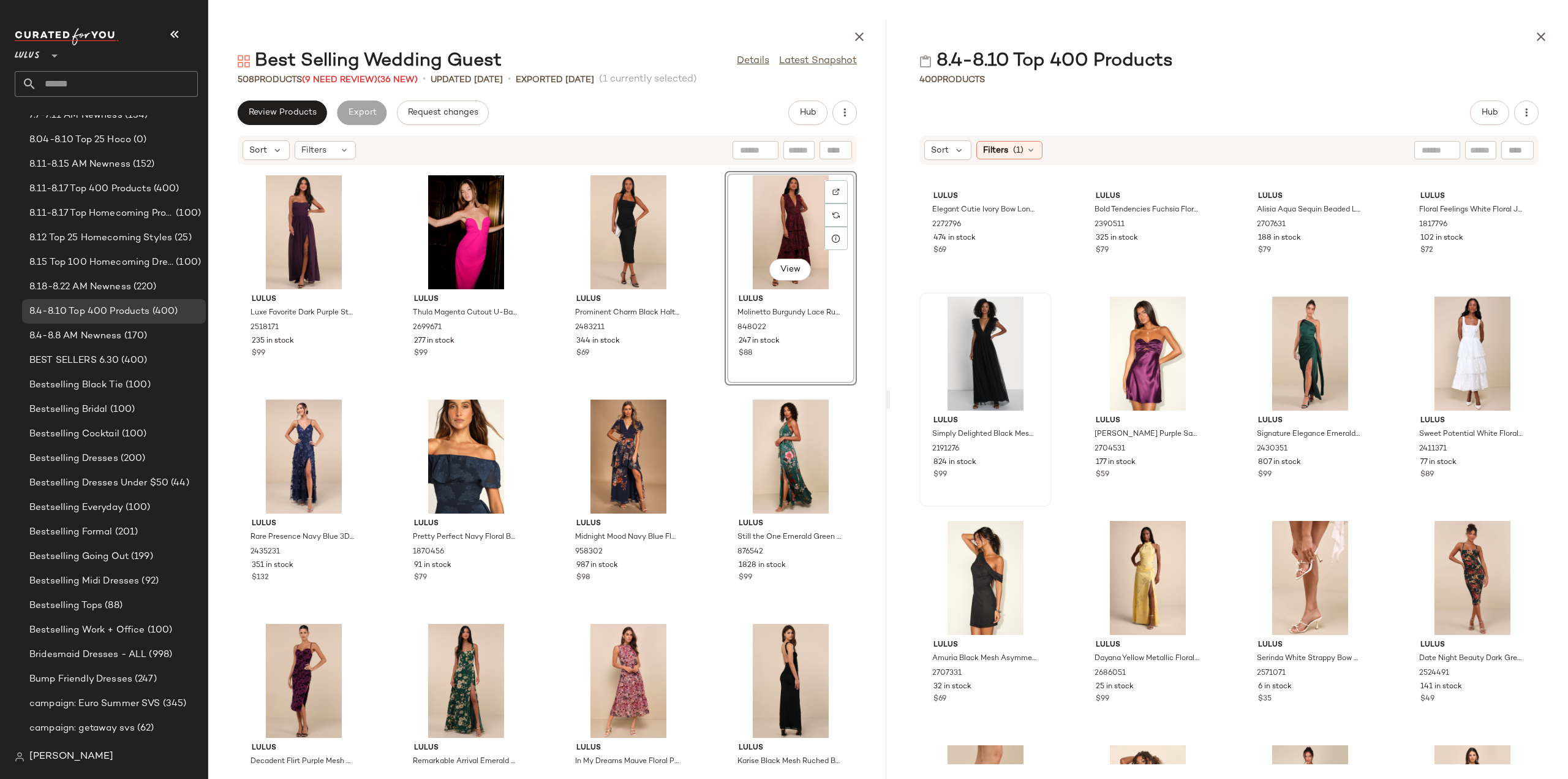
scroll to position [7509, 0]
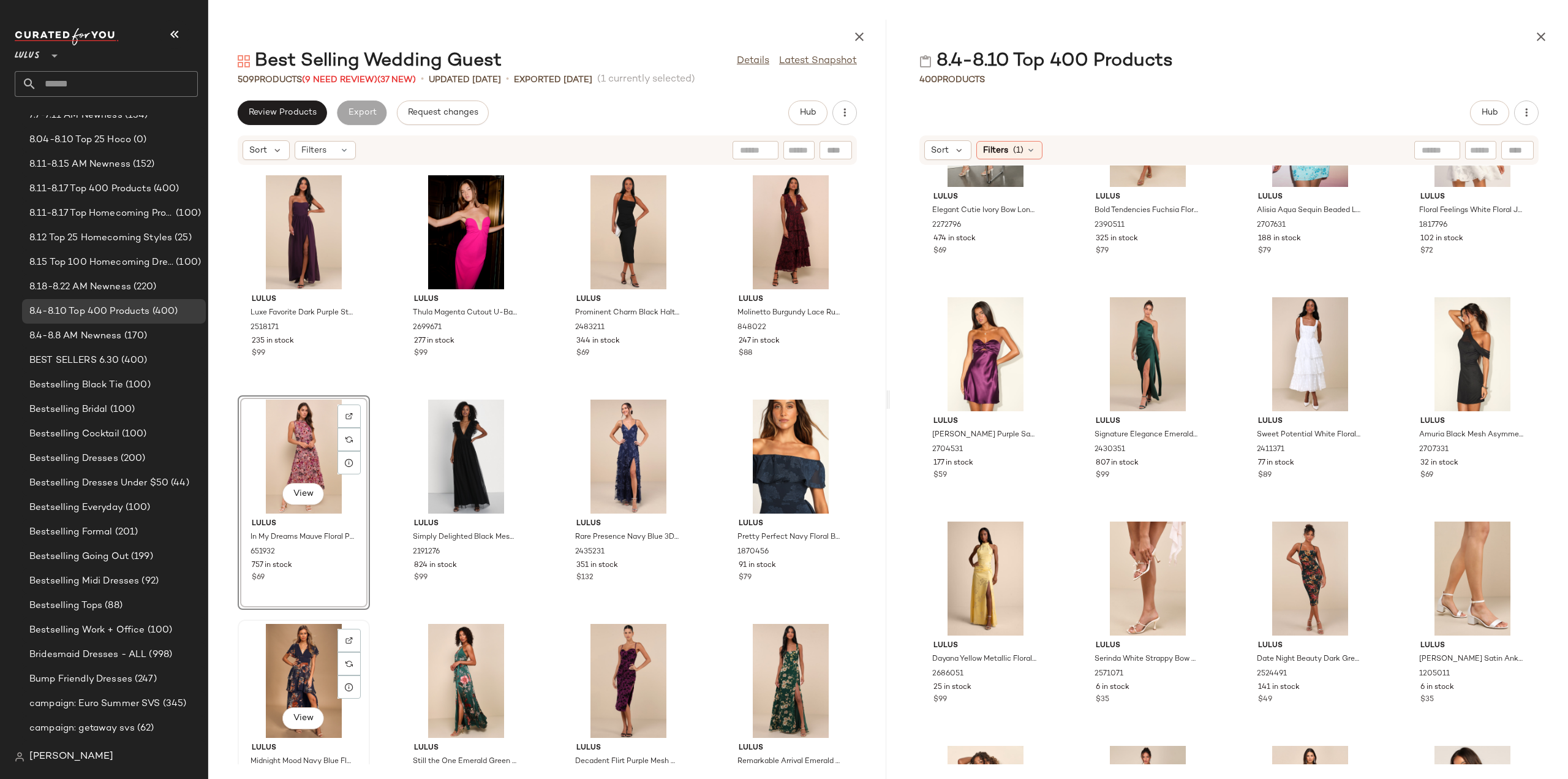
scroll to position [2698, 0]
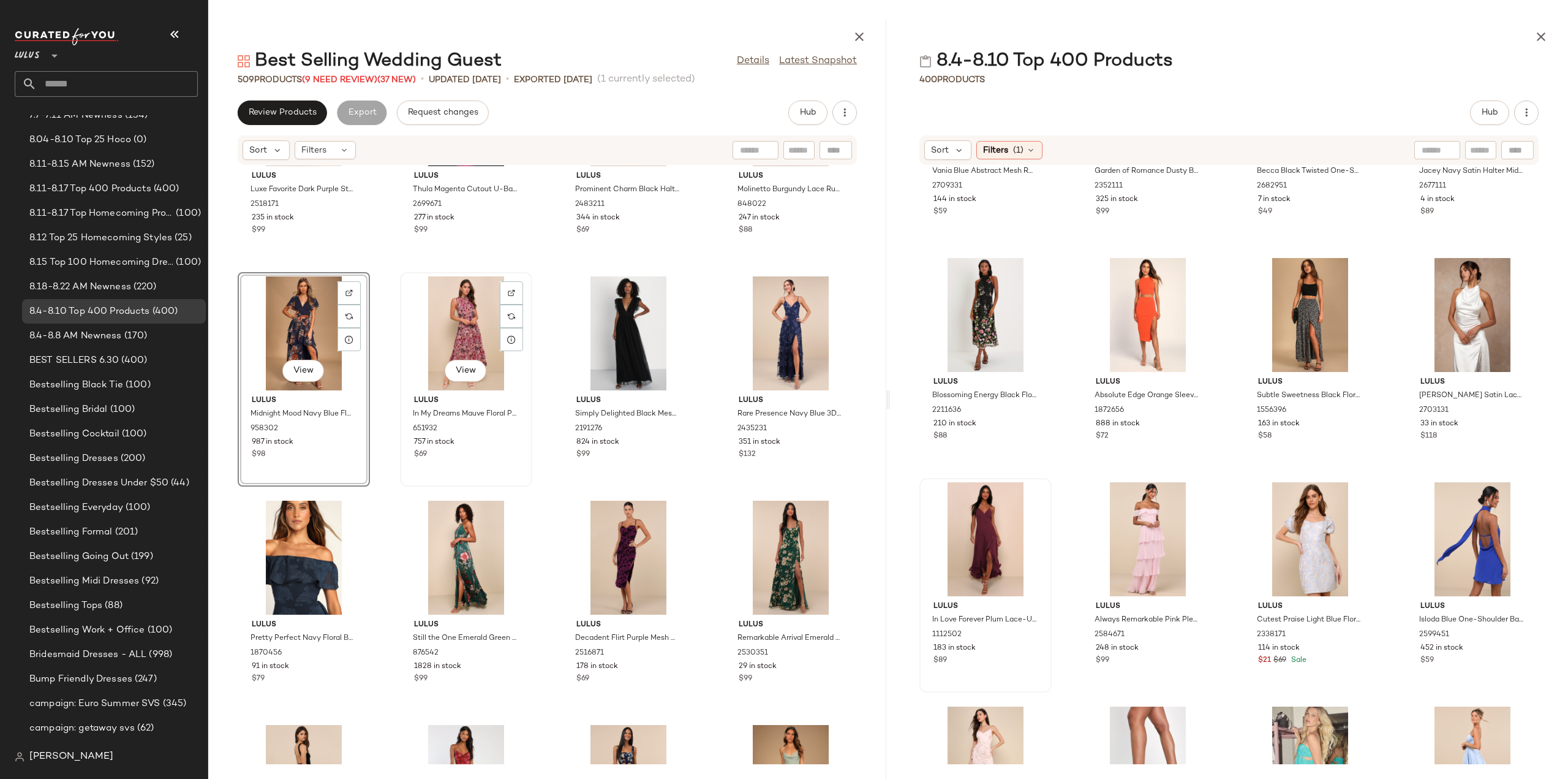
scroll to position [2698, 0]
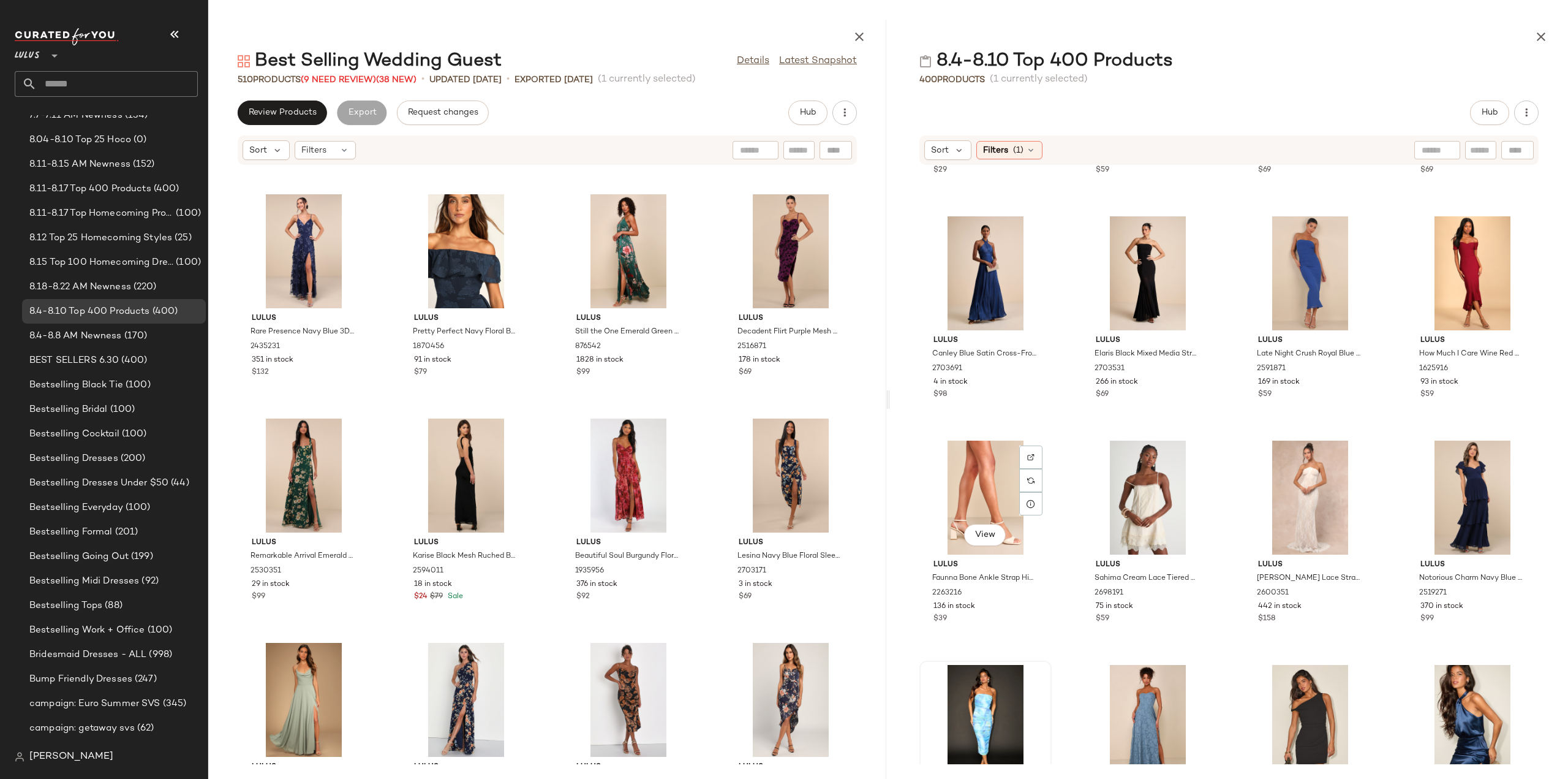
scroll to position [5916, 0]
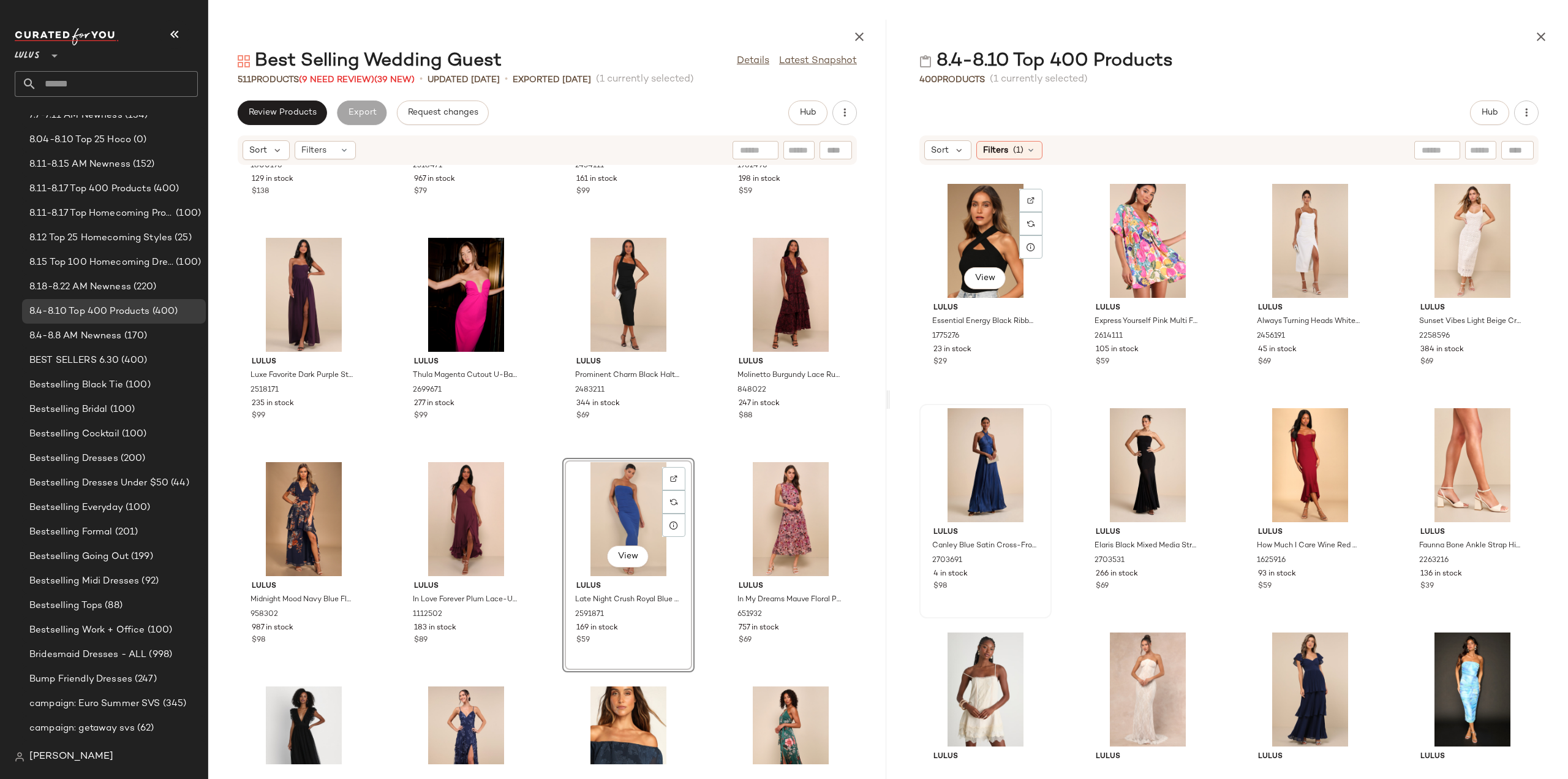
scroll to position [5794, 0]
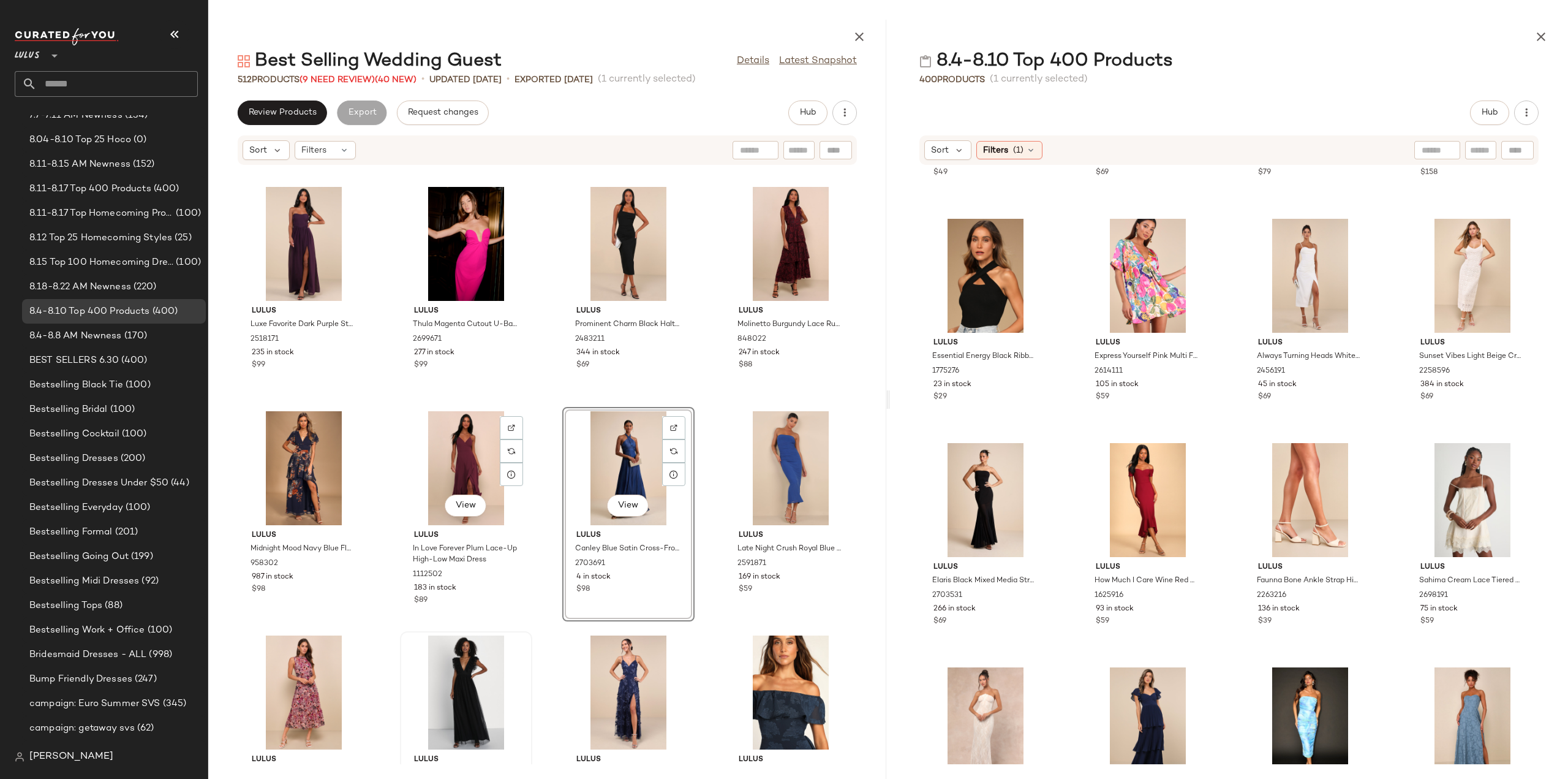
scroll to position [2758, 0]
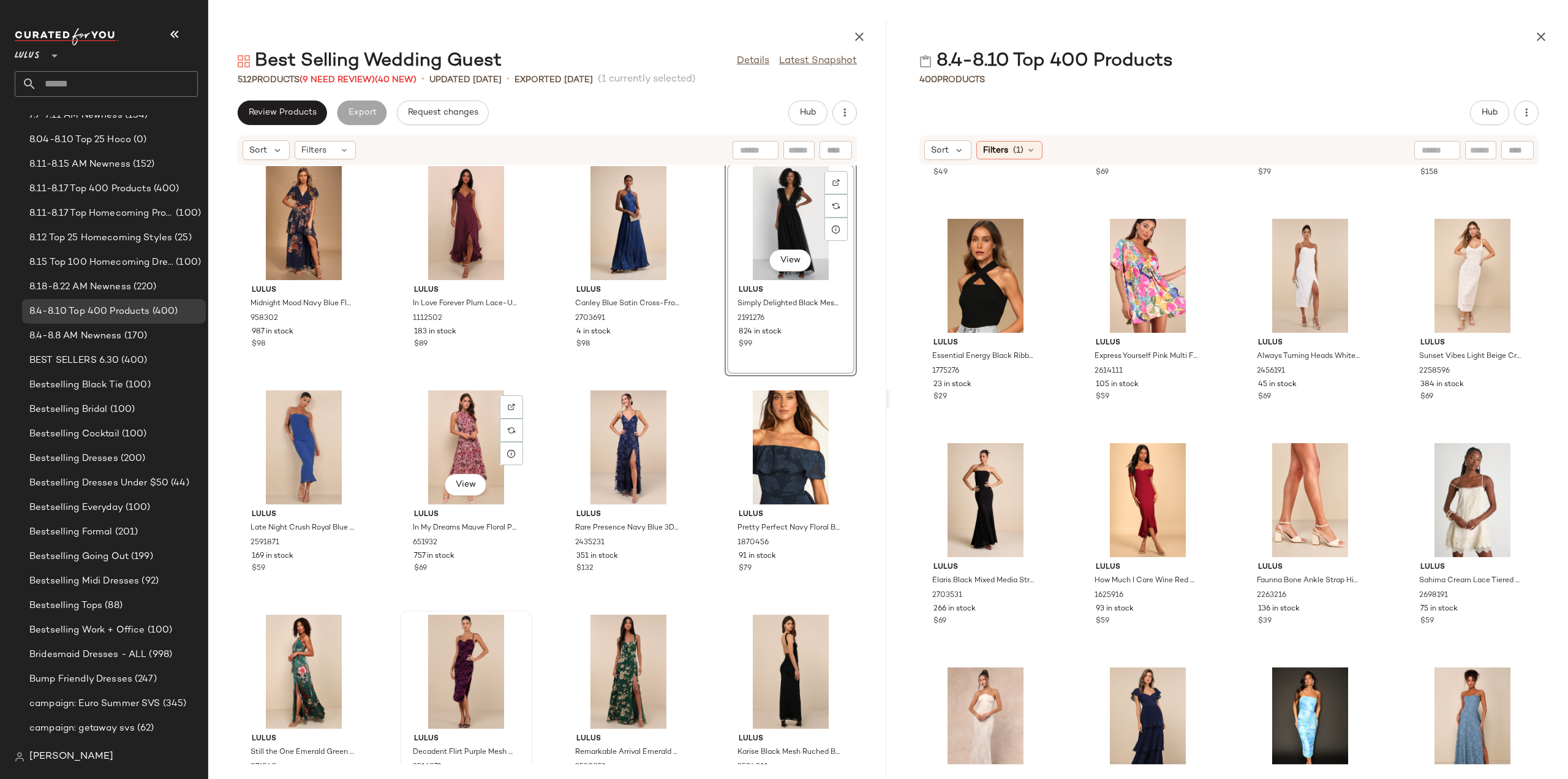
scroll to position [3003, 0]
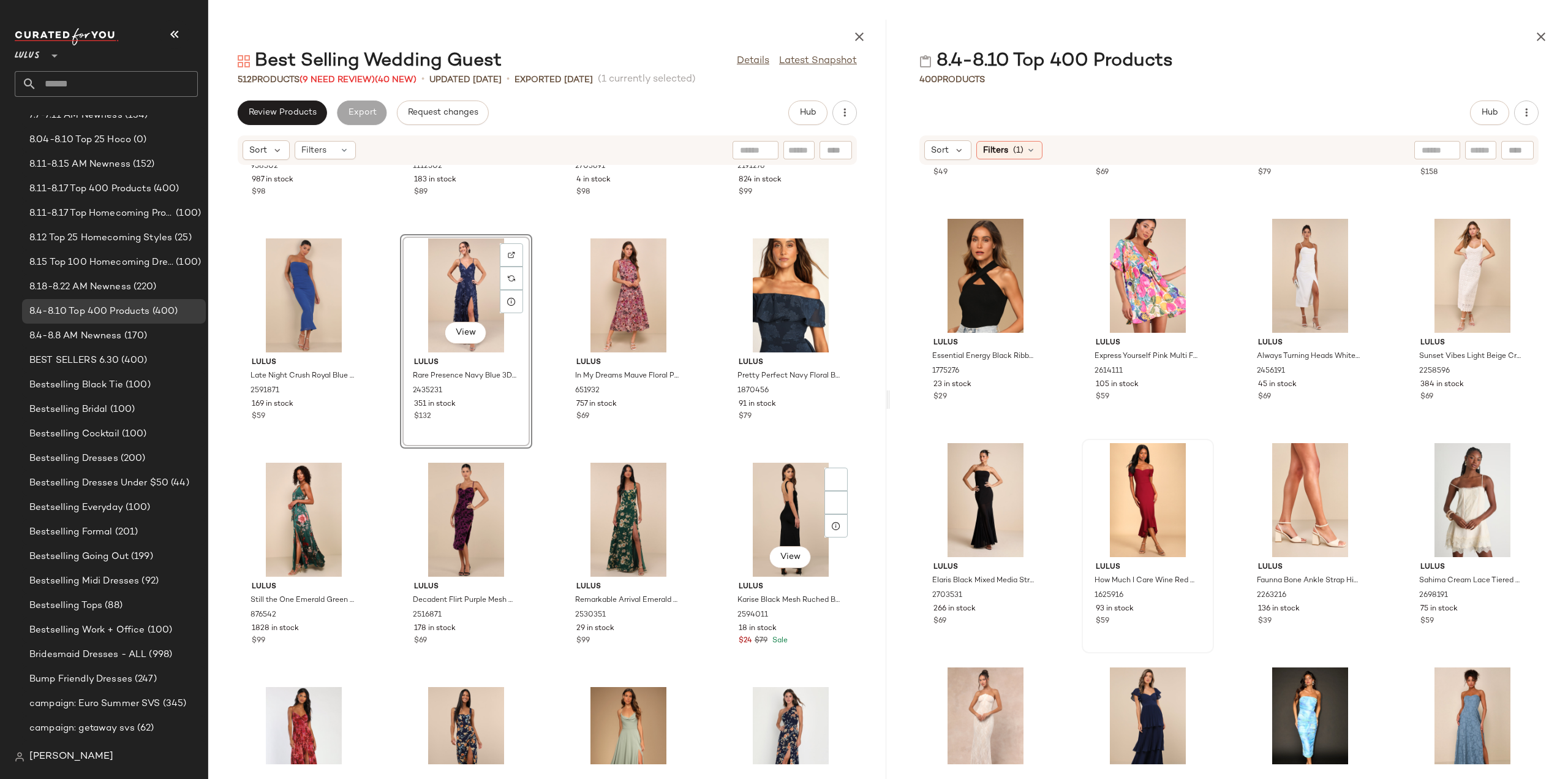
scroll to position [3064, 0]
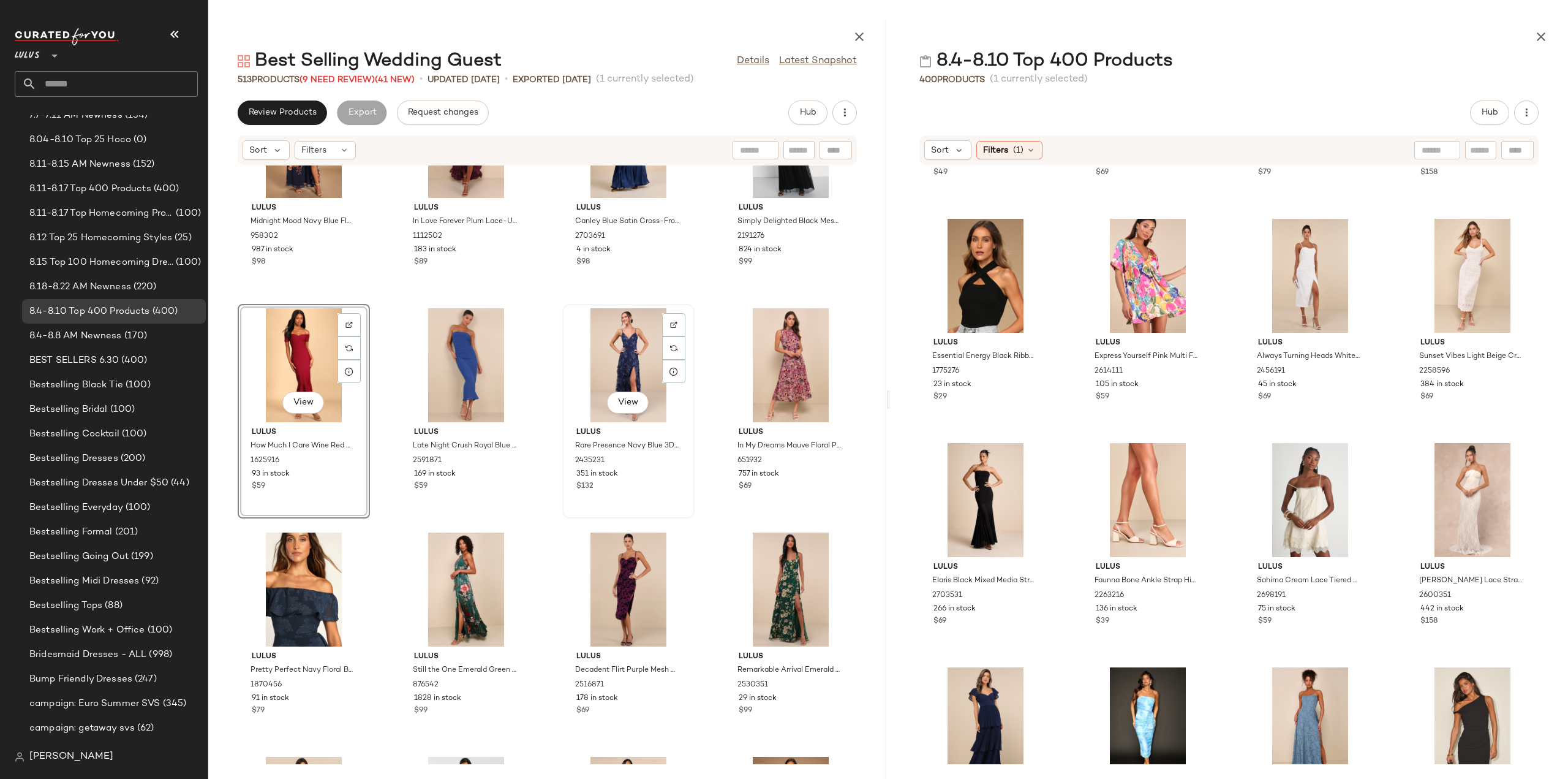
scroll to position [2942, 0]
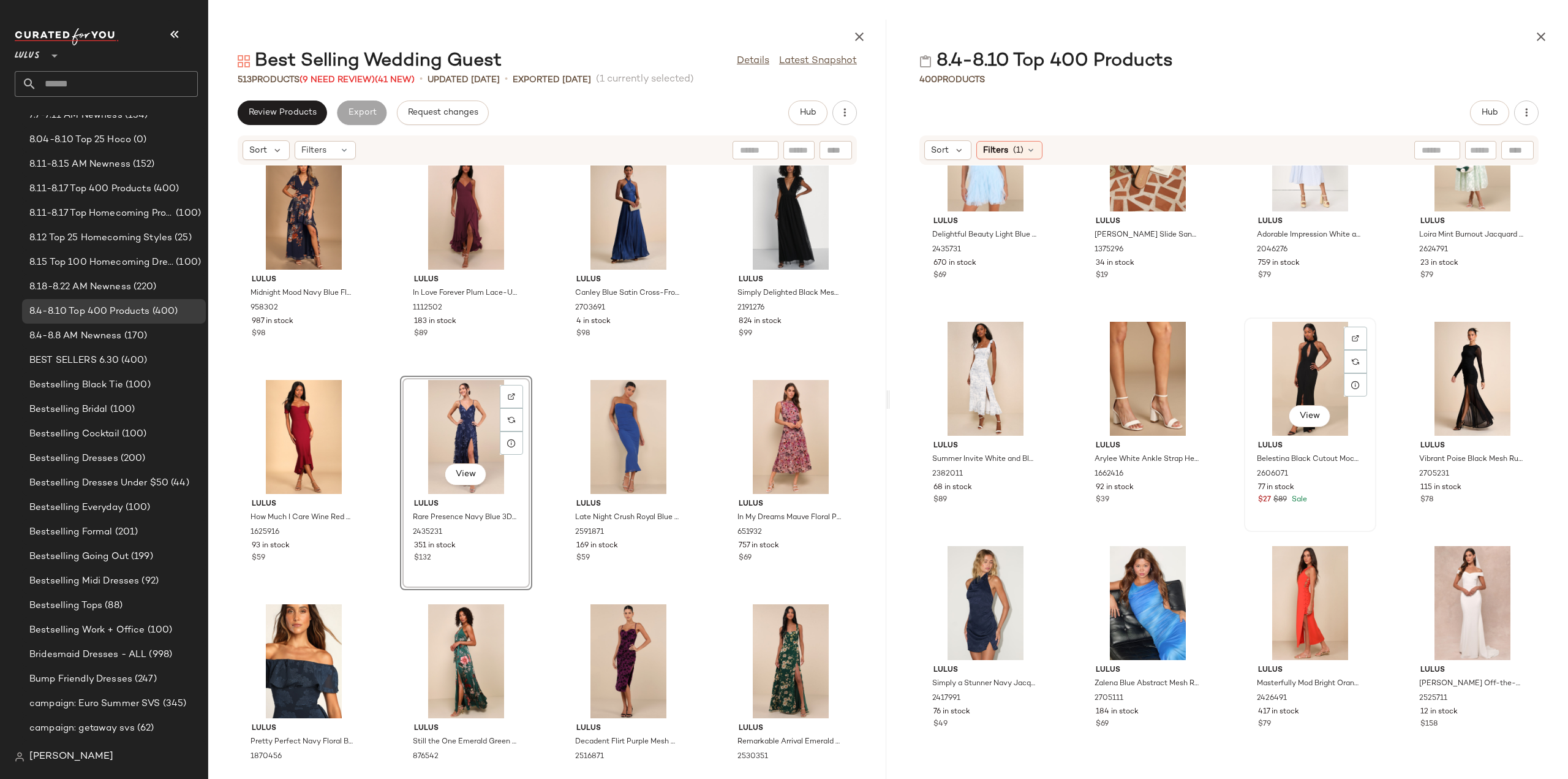
scroll to position [5058, 0]
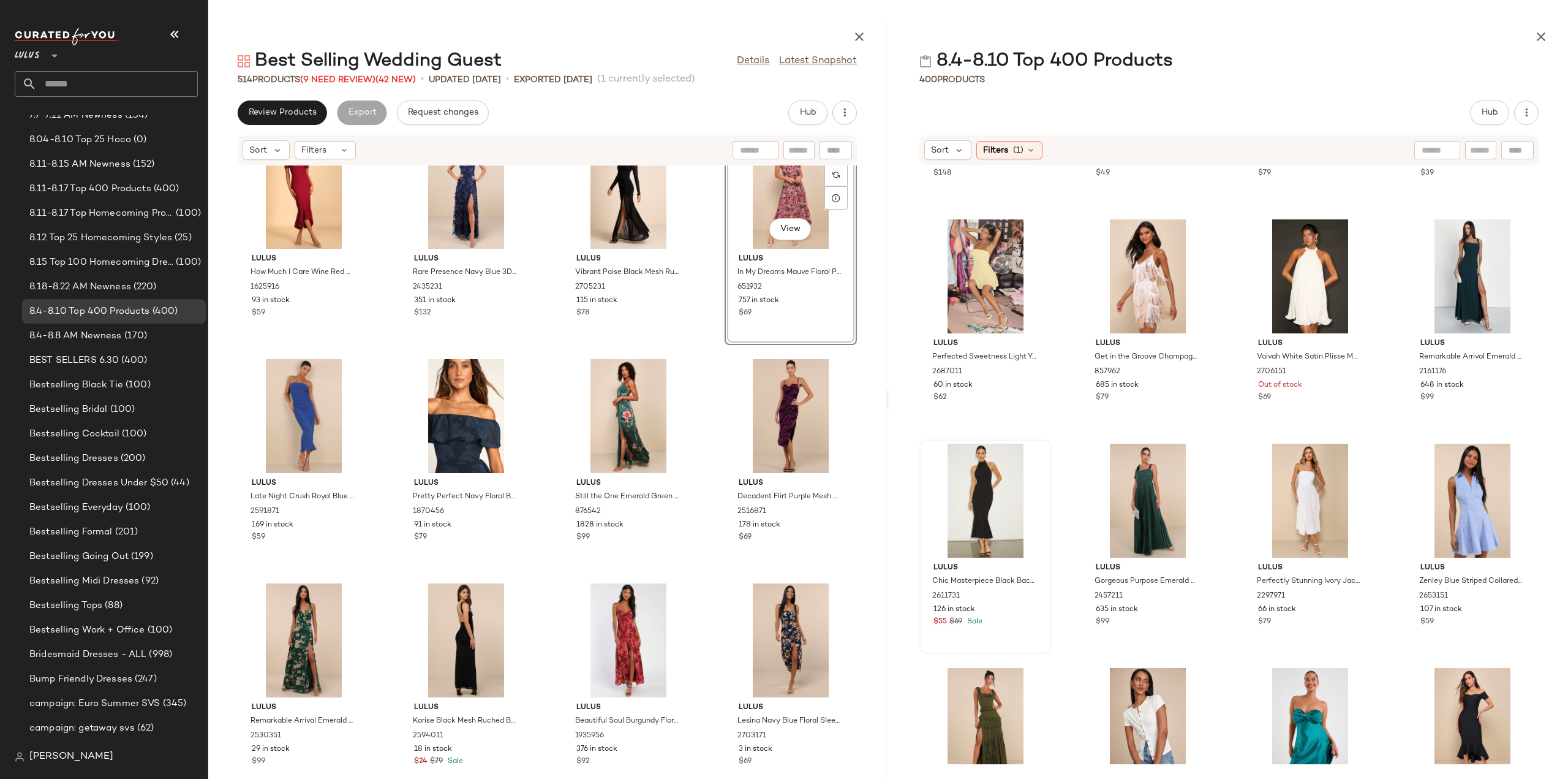
scroll to position [3098, 0]
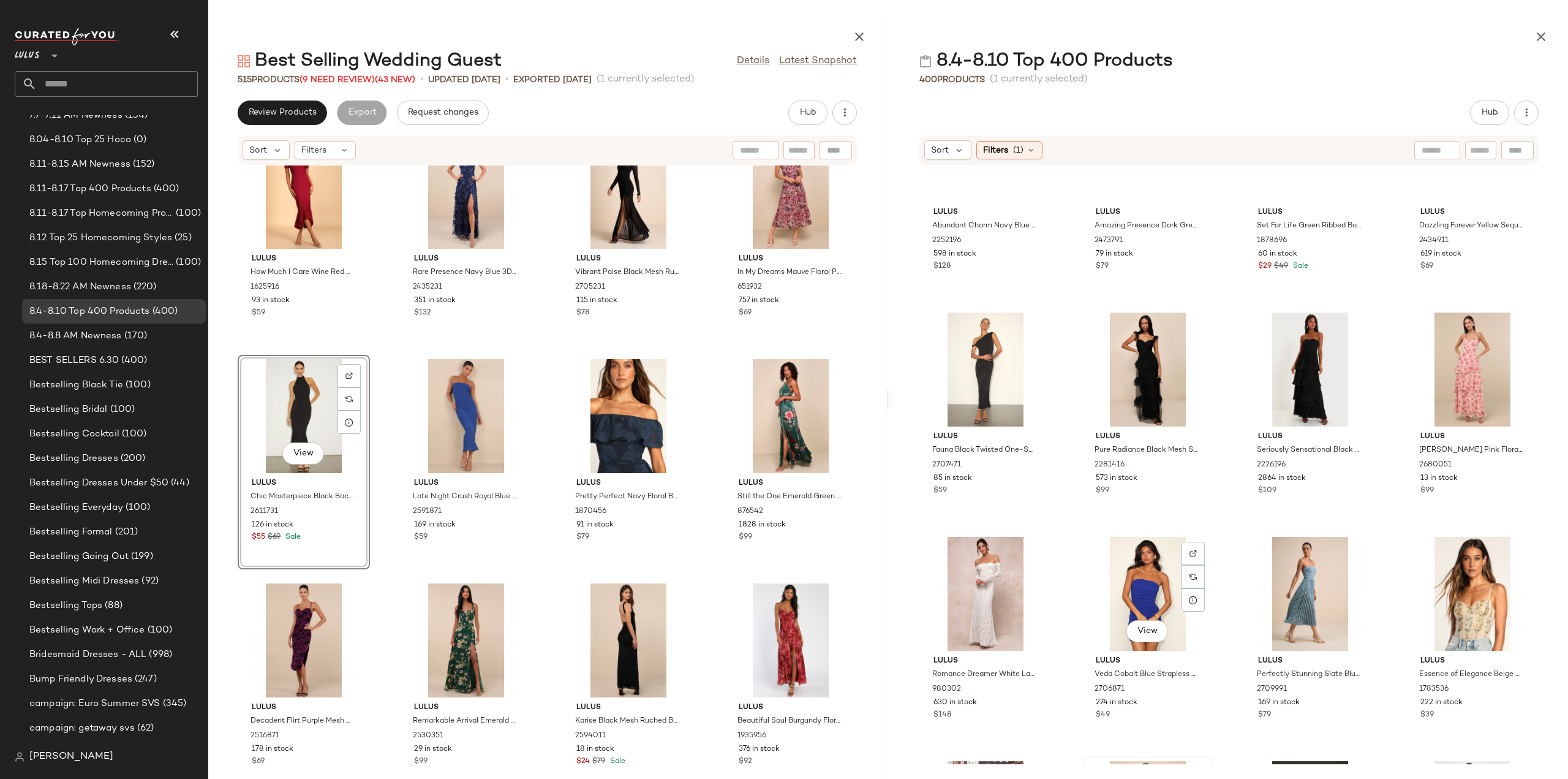
scroll to position [2546, 0]
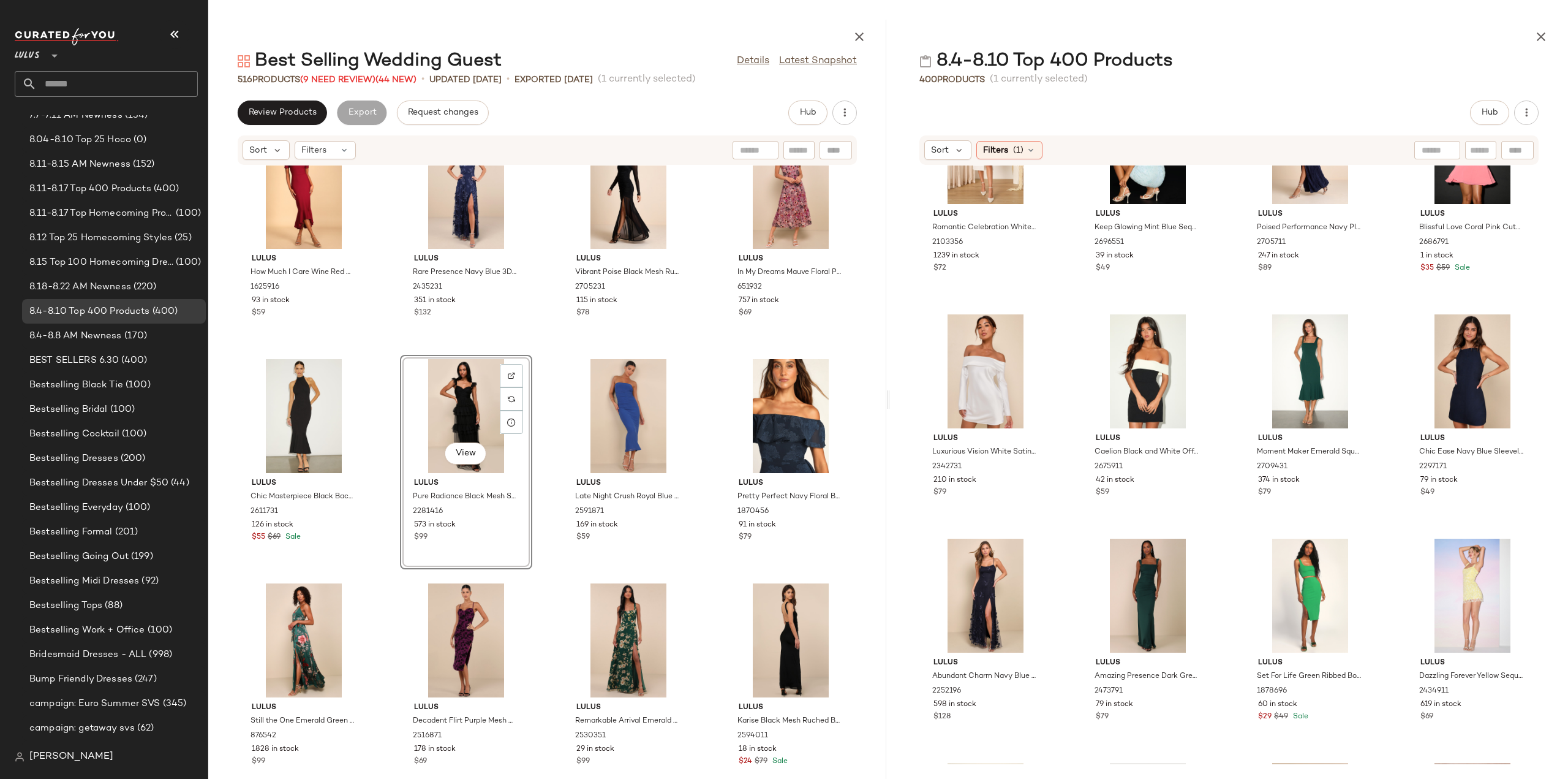
scroll to position [1934, 0]
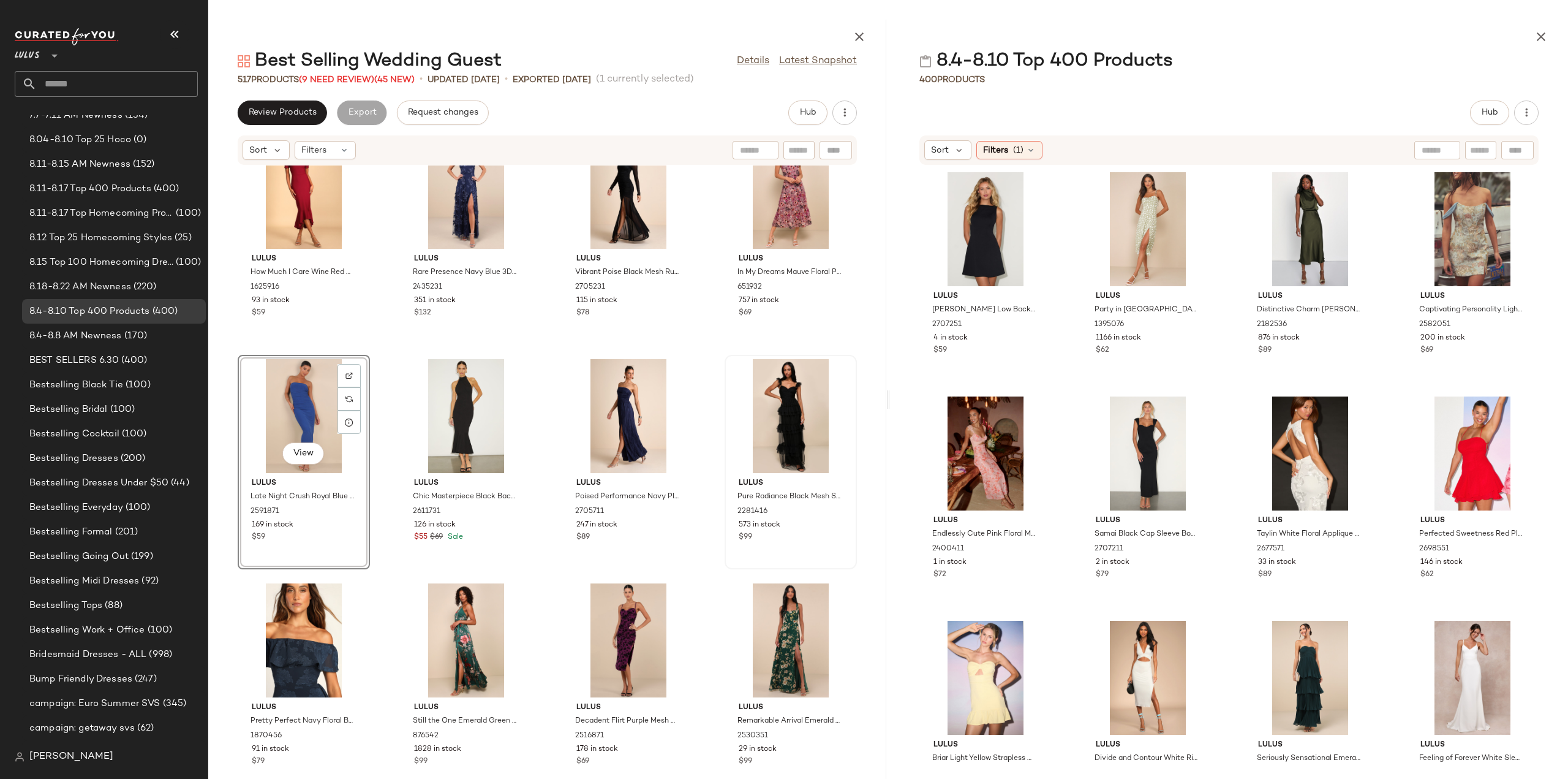
scroll to position [3196, 0]
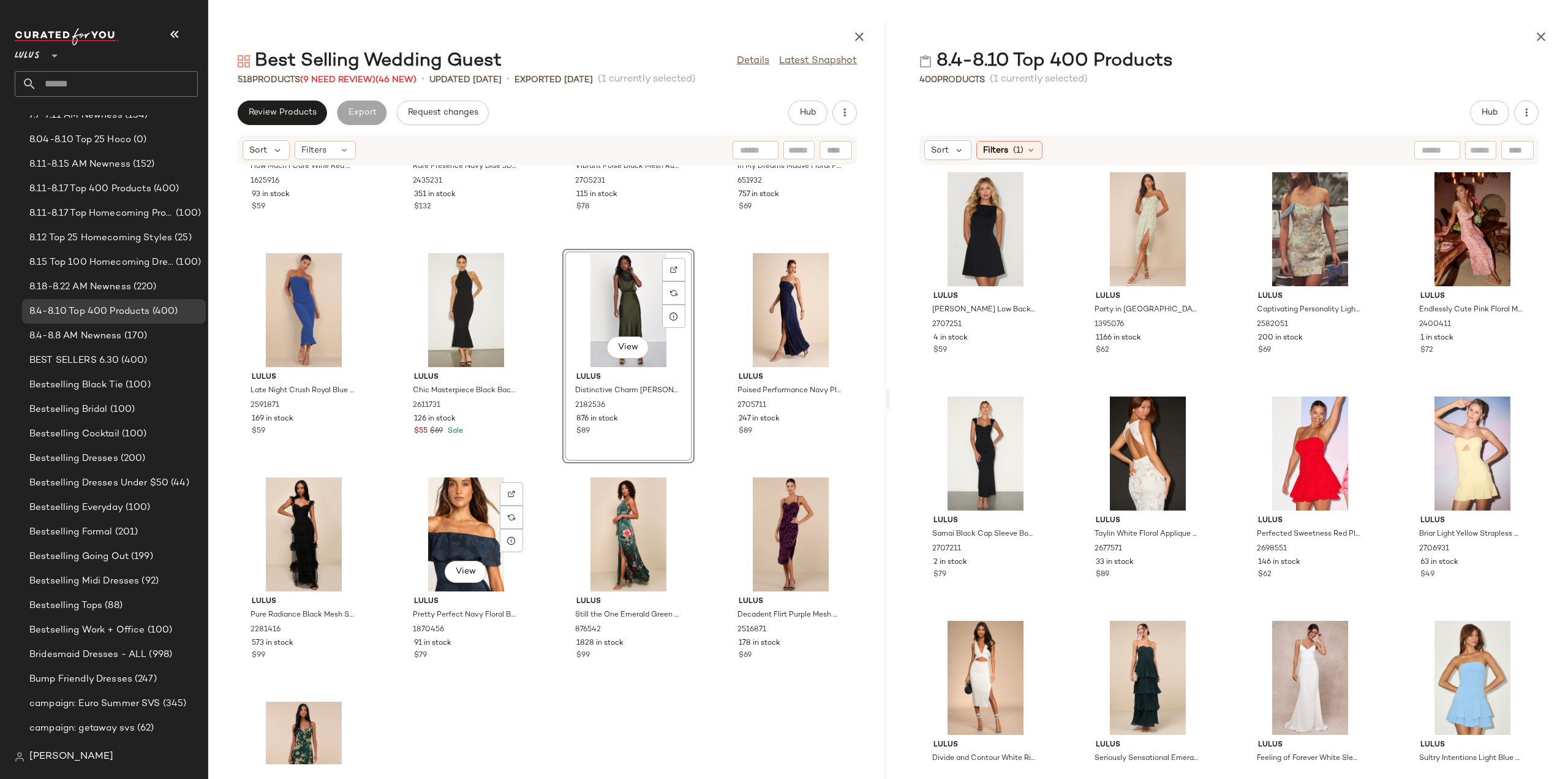
scroll to position [3380, 0]
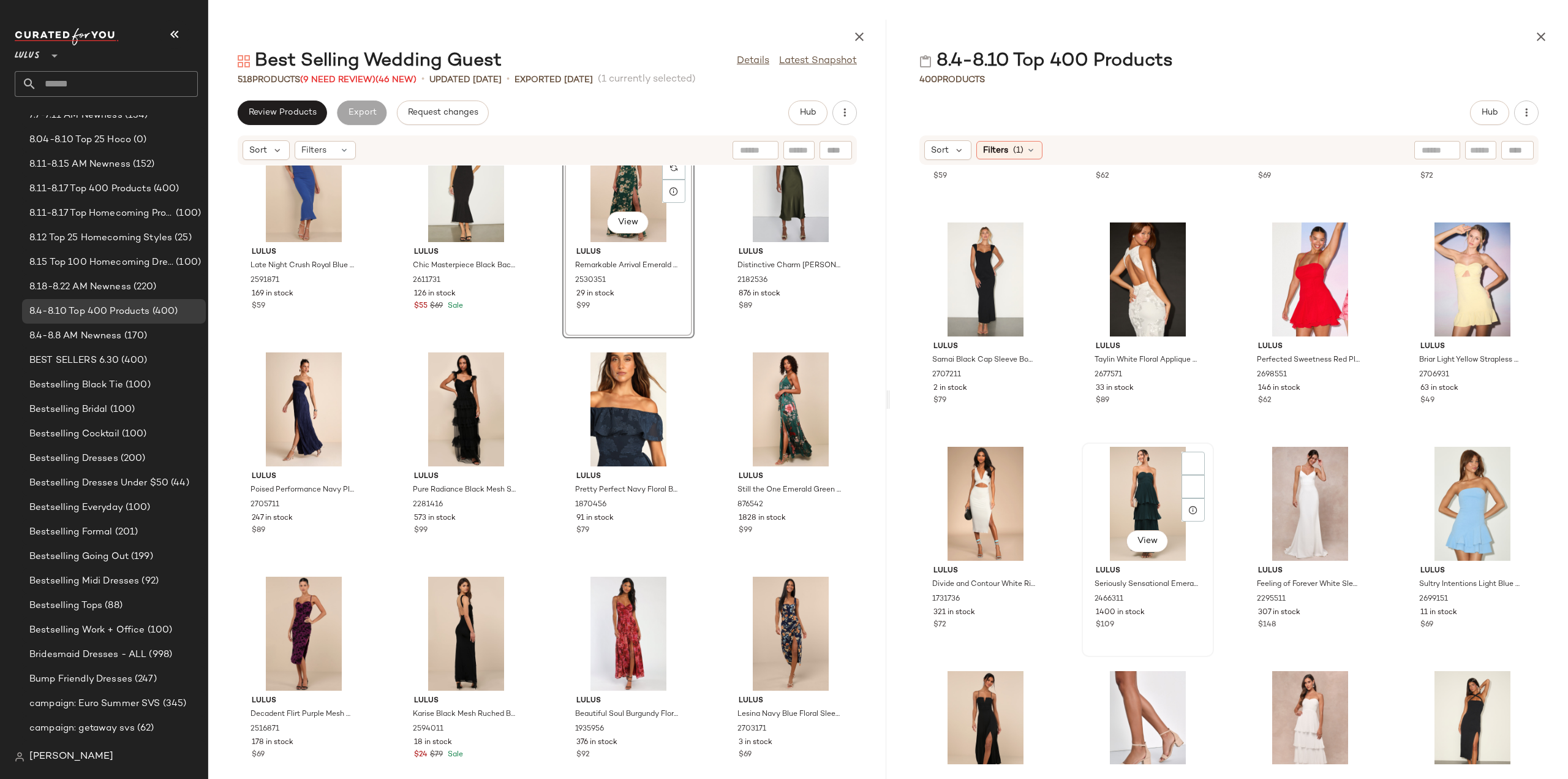
scroll to position [255, 0]
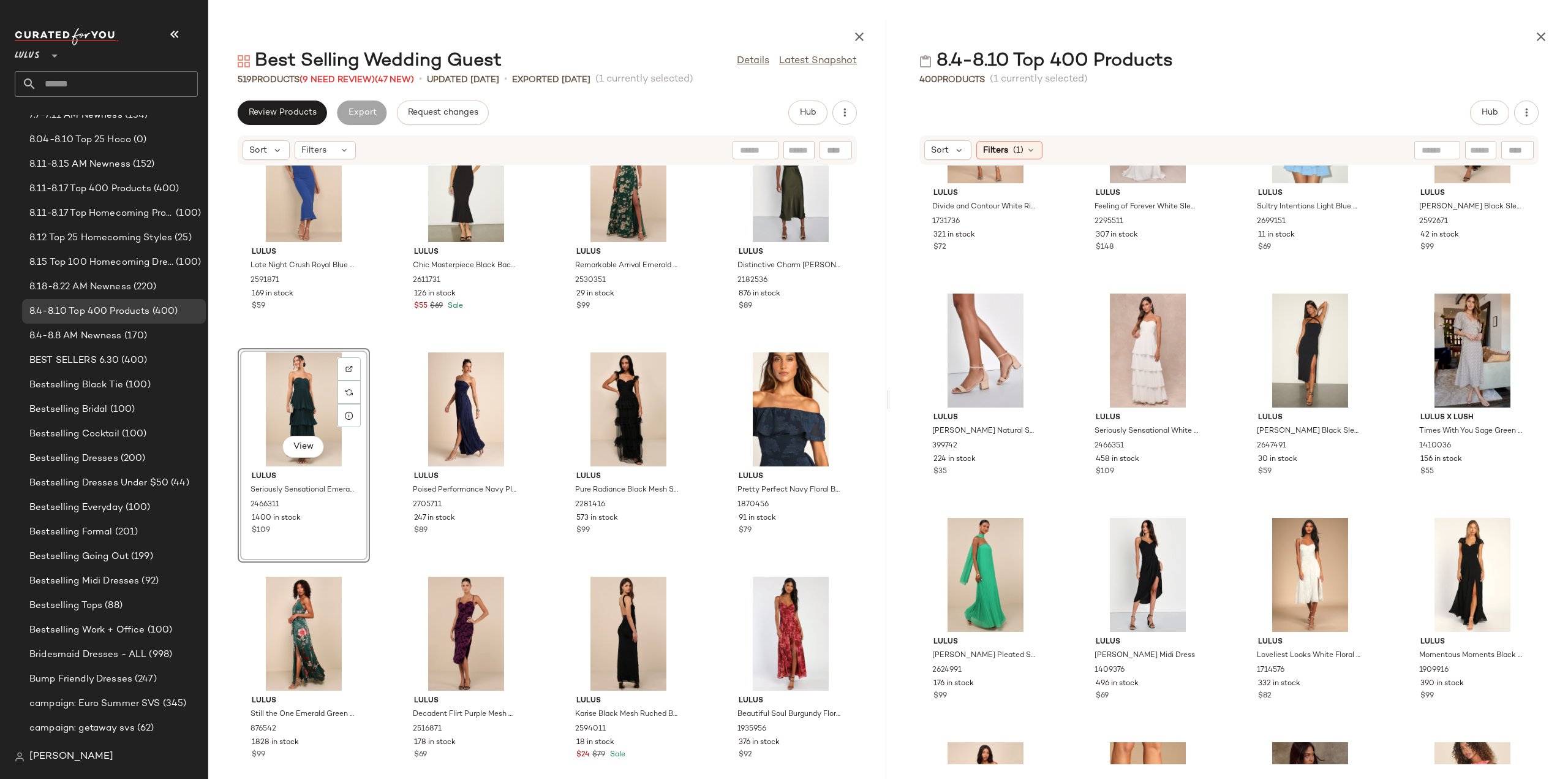
scroll to position [745, 0]
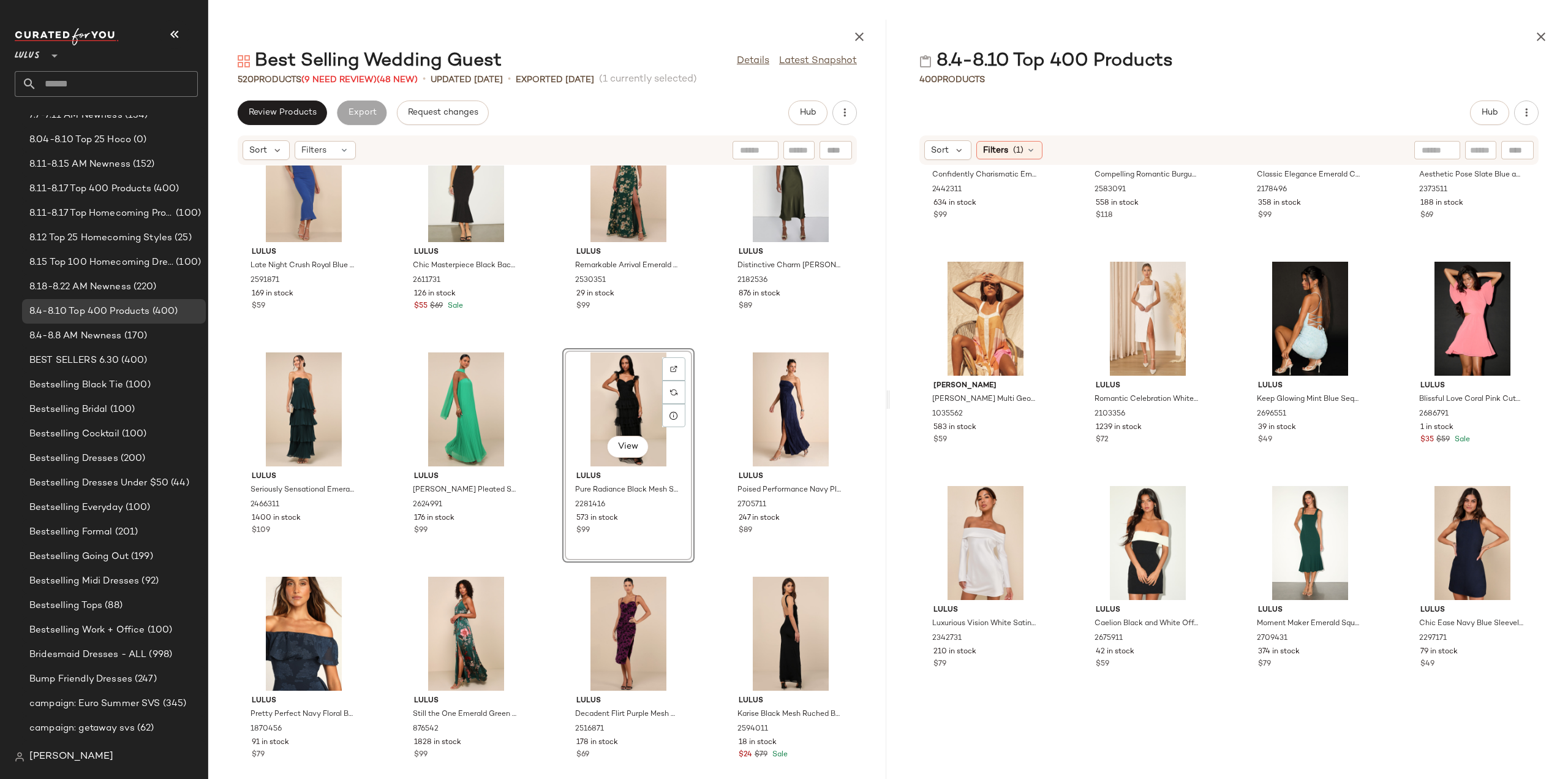
scroll to position [1787, 0]
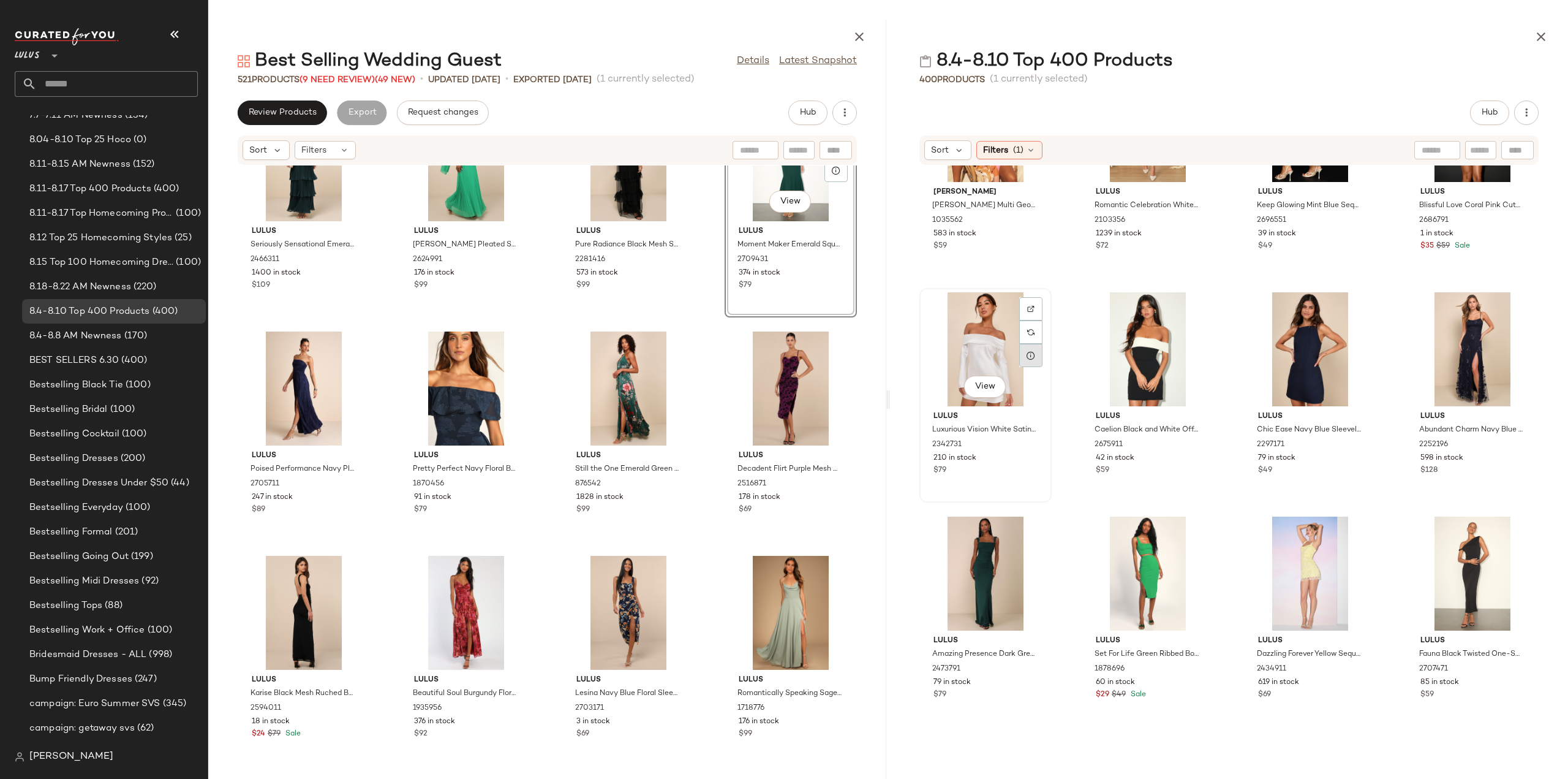
scroll to position [1909, 0]
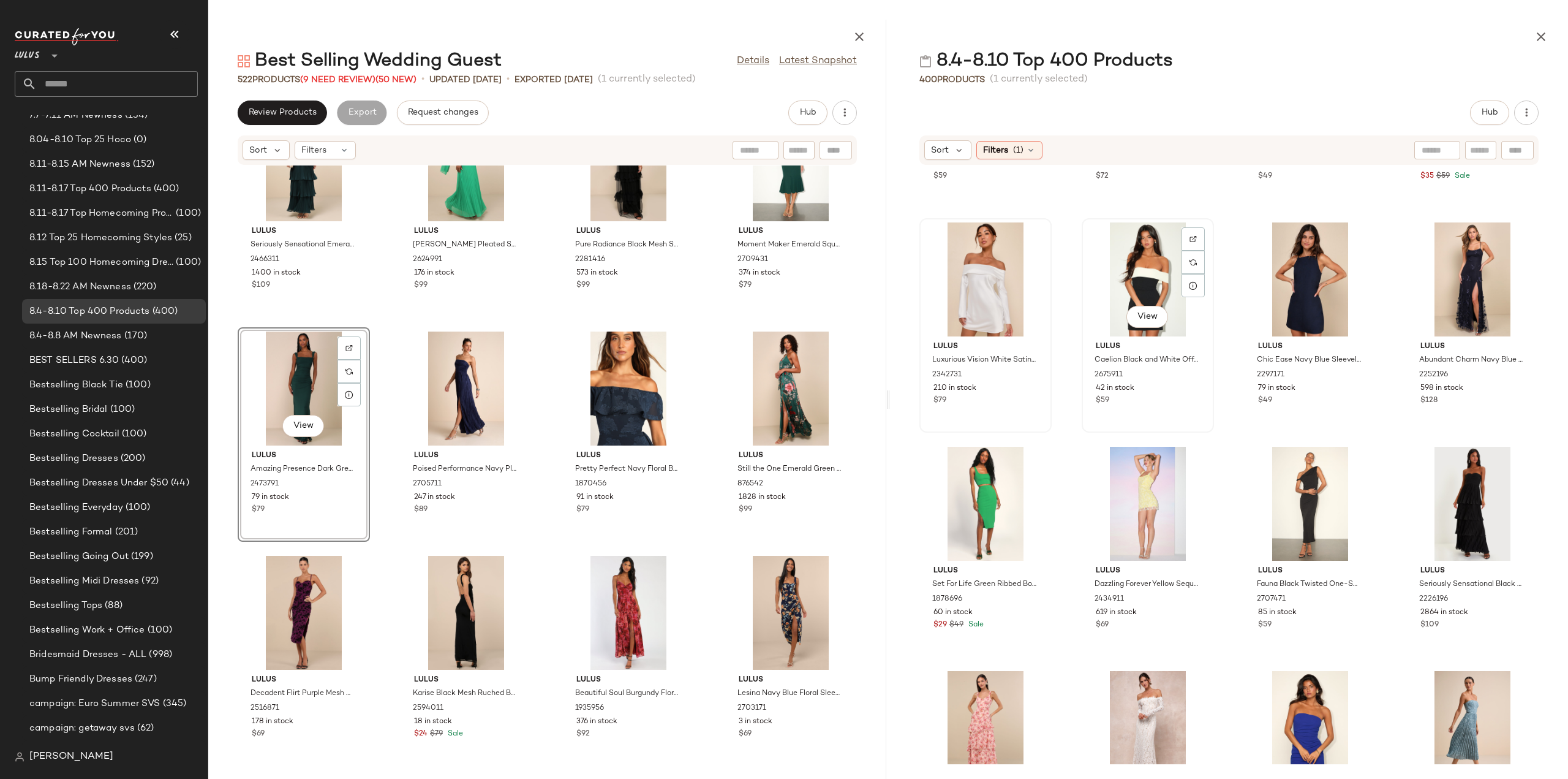
scroll to position [2093, 0]
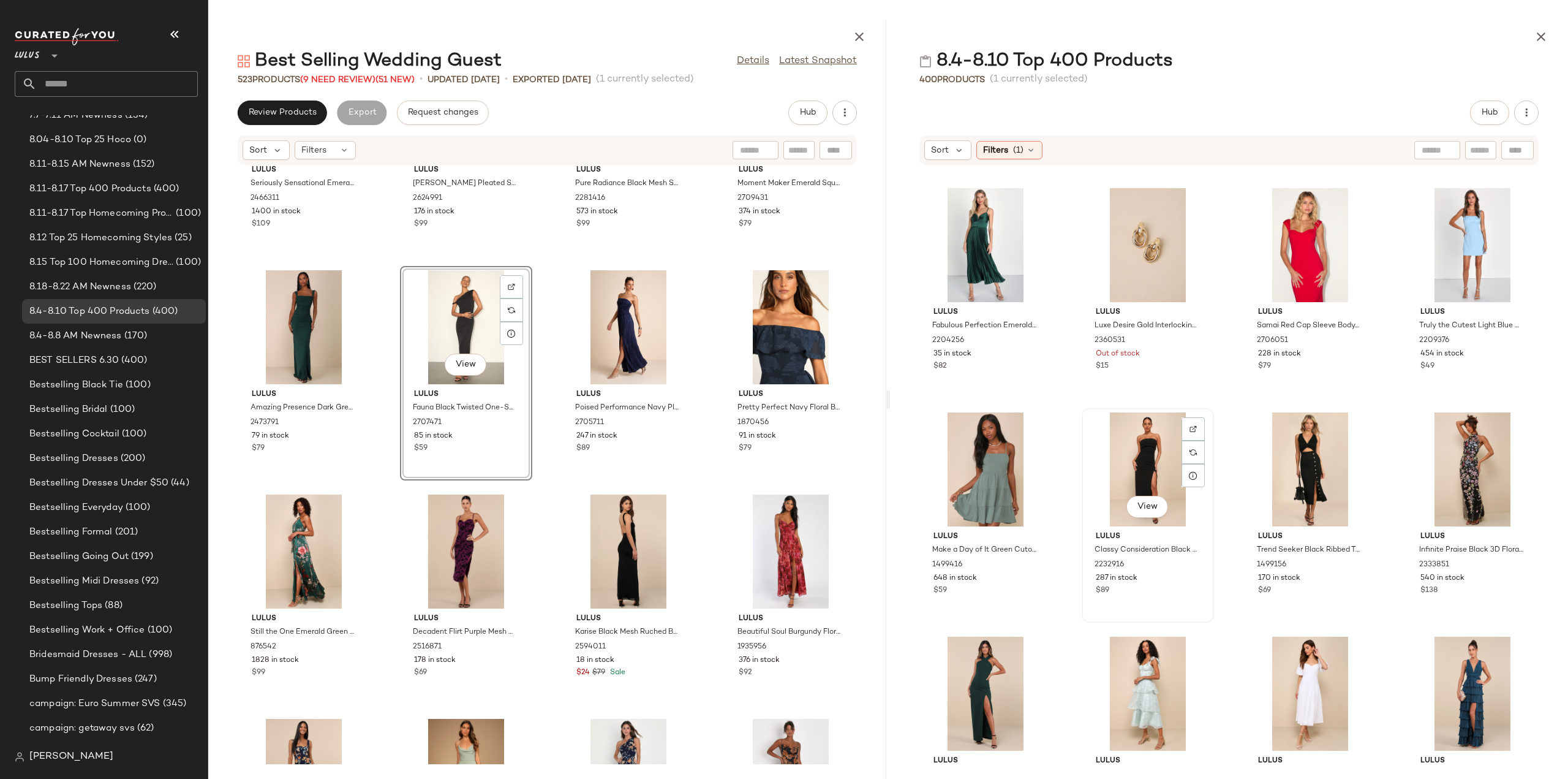
scroll to position [3931, 0]
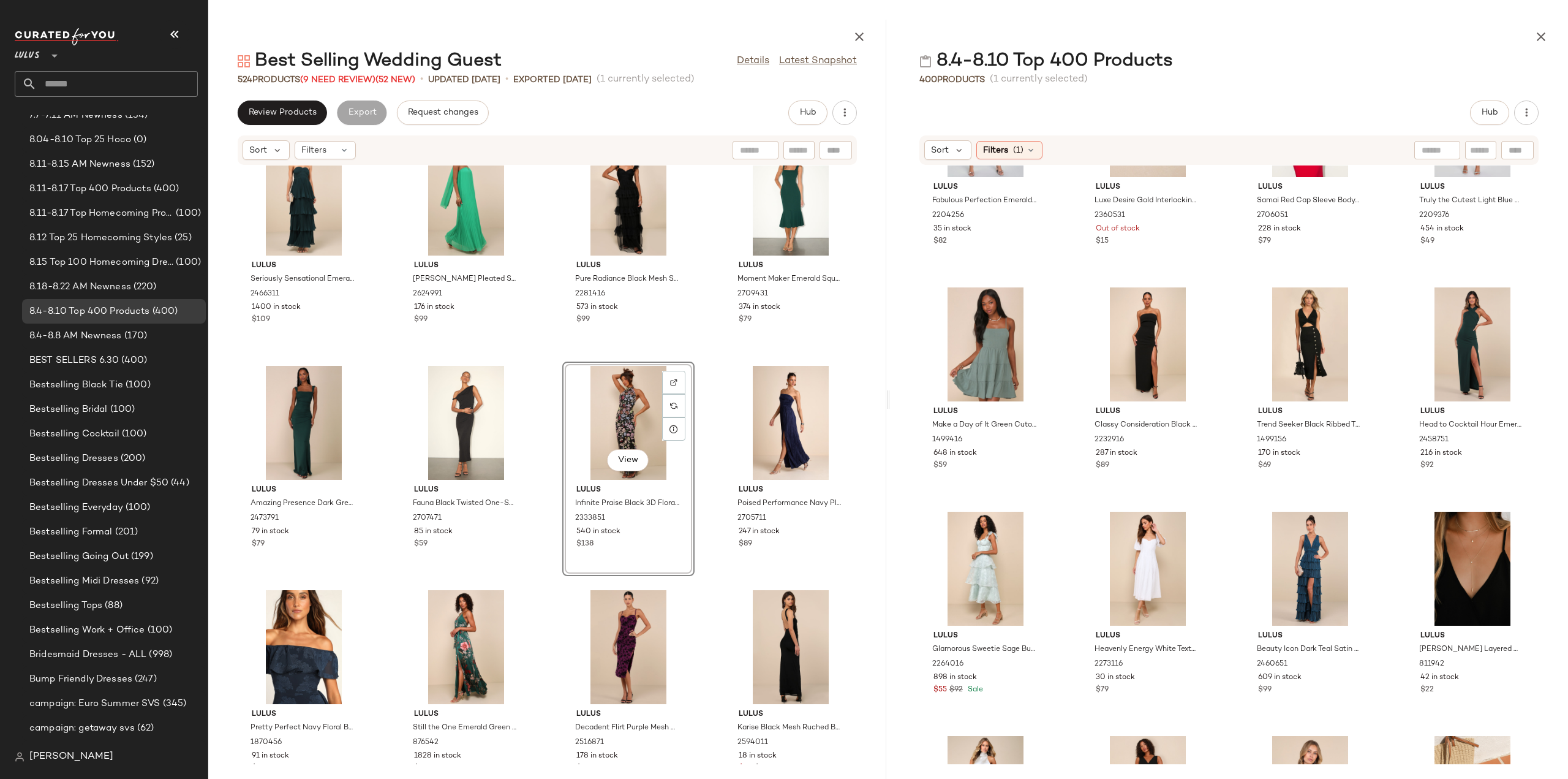
scroll to position [3724, 0]
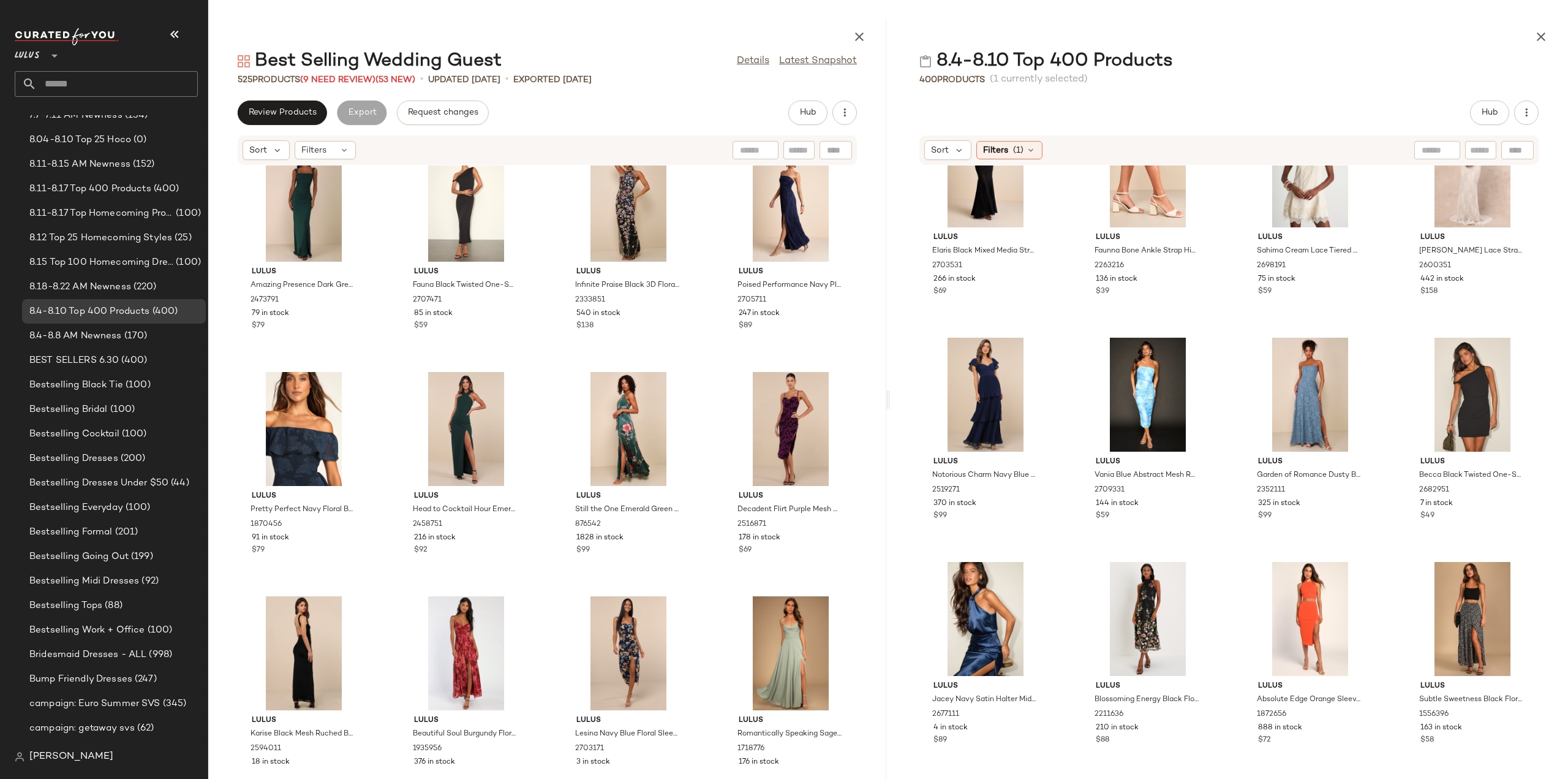
scroll to position [5463, 0]
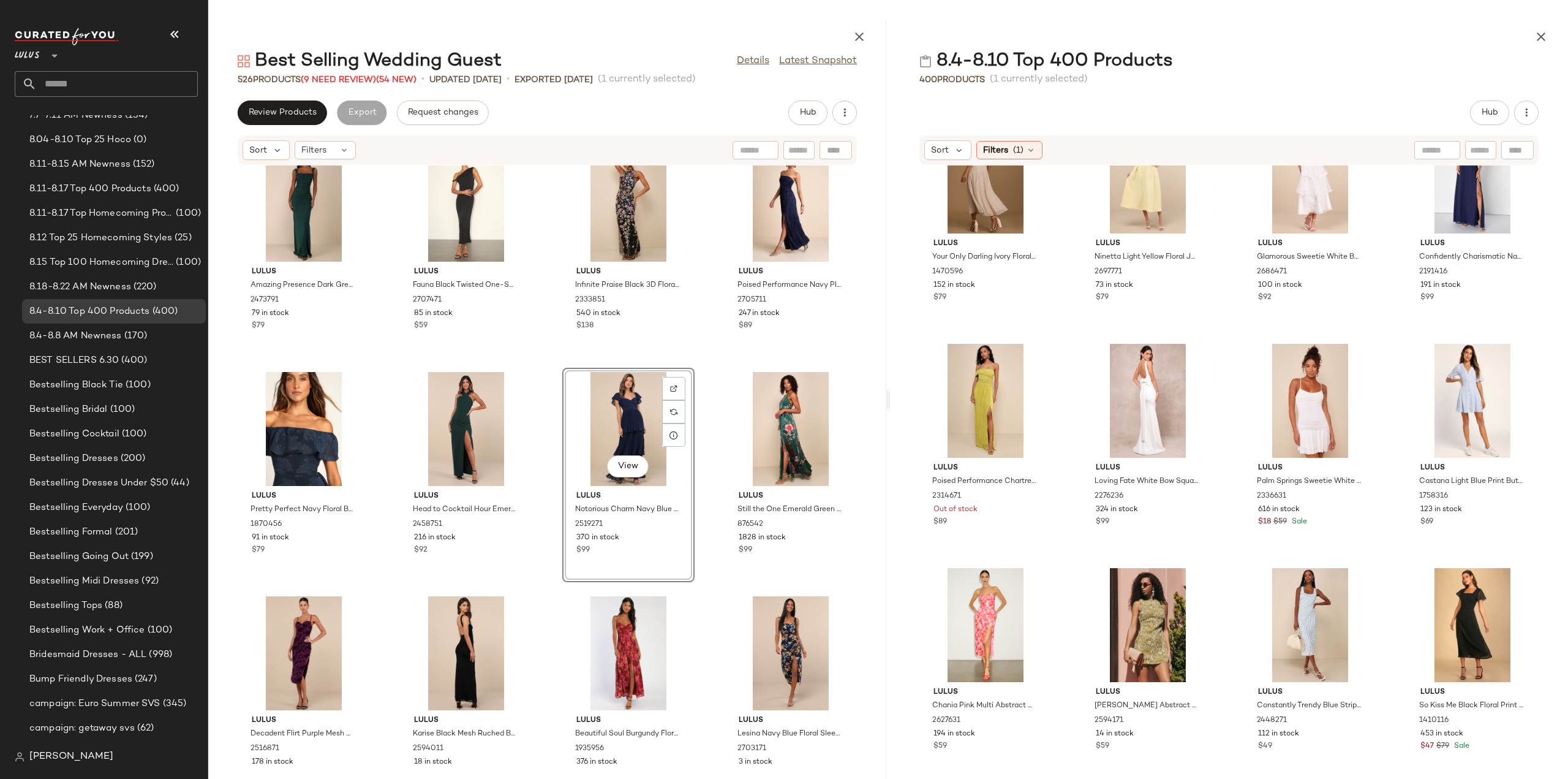
scroll to position [7914, 0]
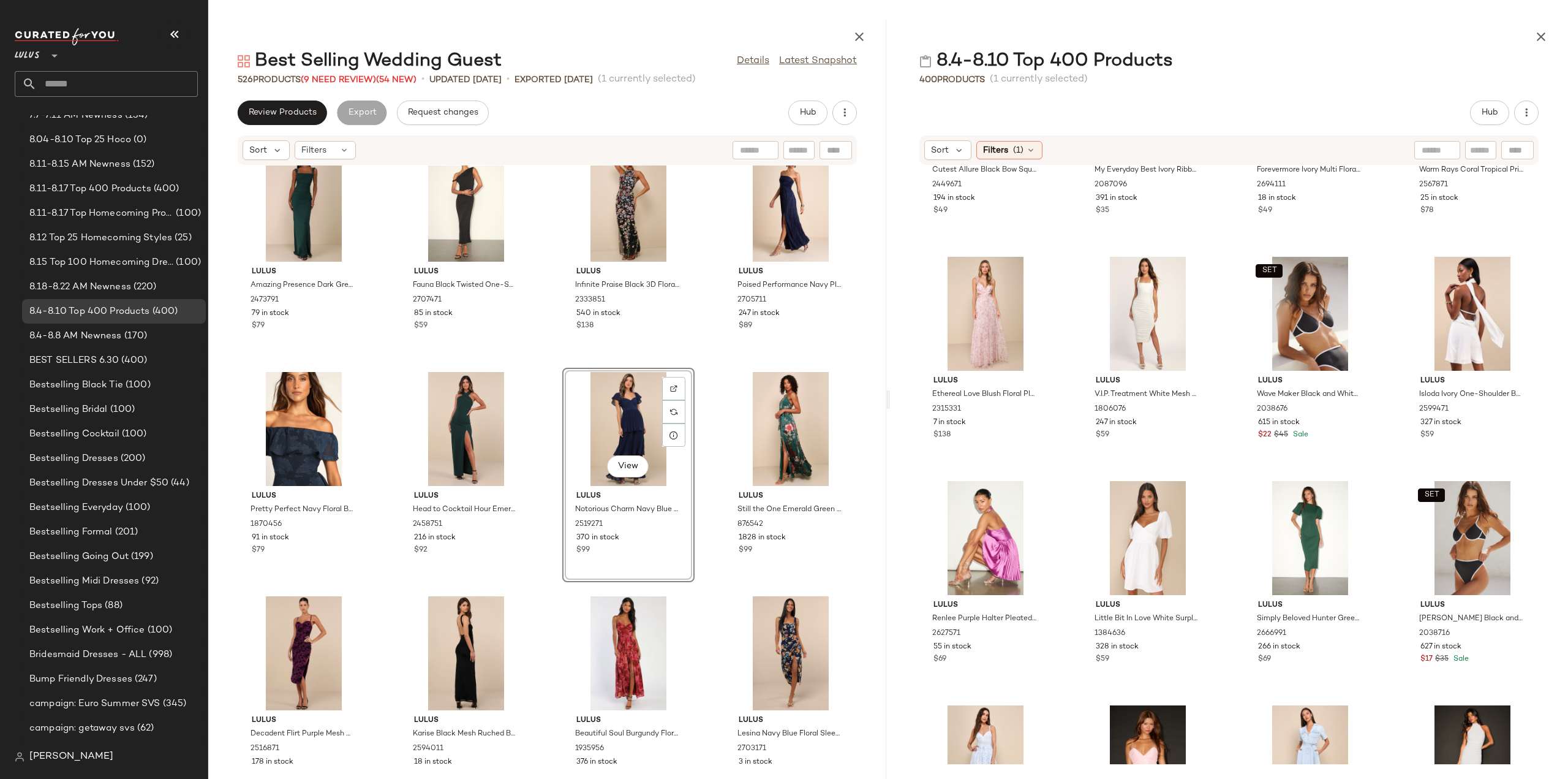
scroll to position [9752, 0]
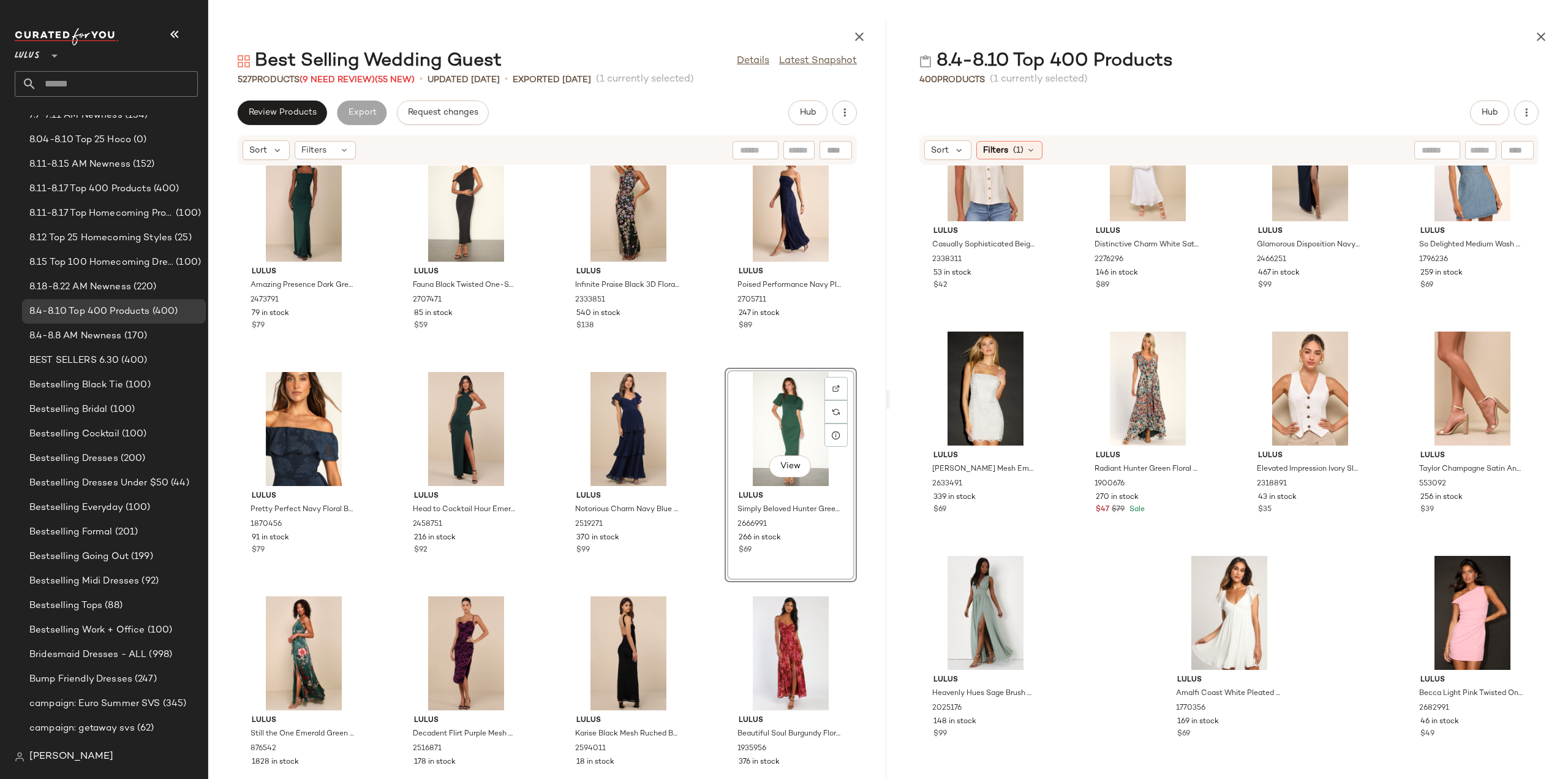
scroll to position [10616, 0]
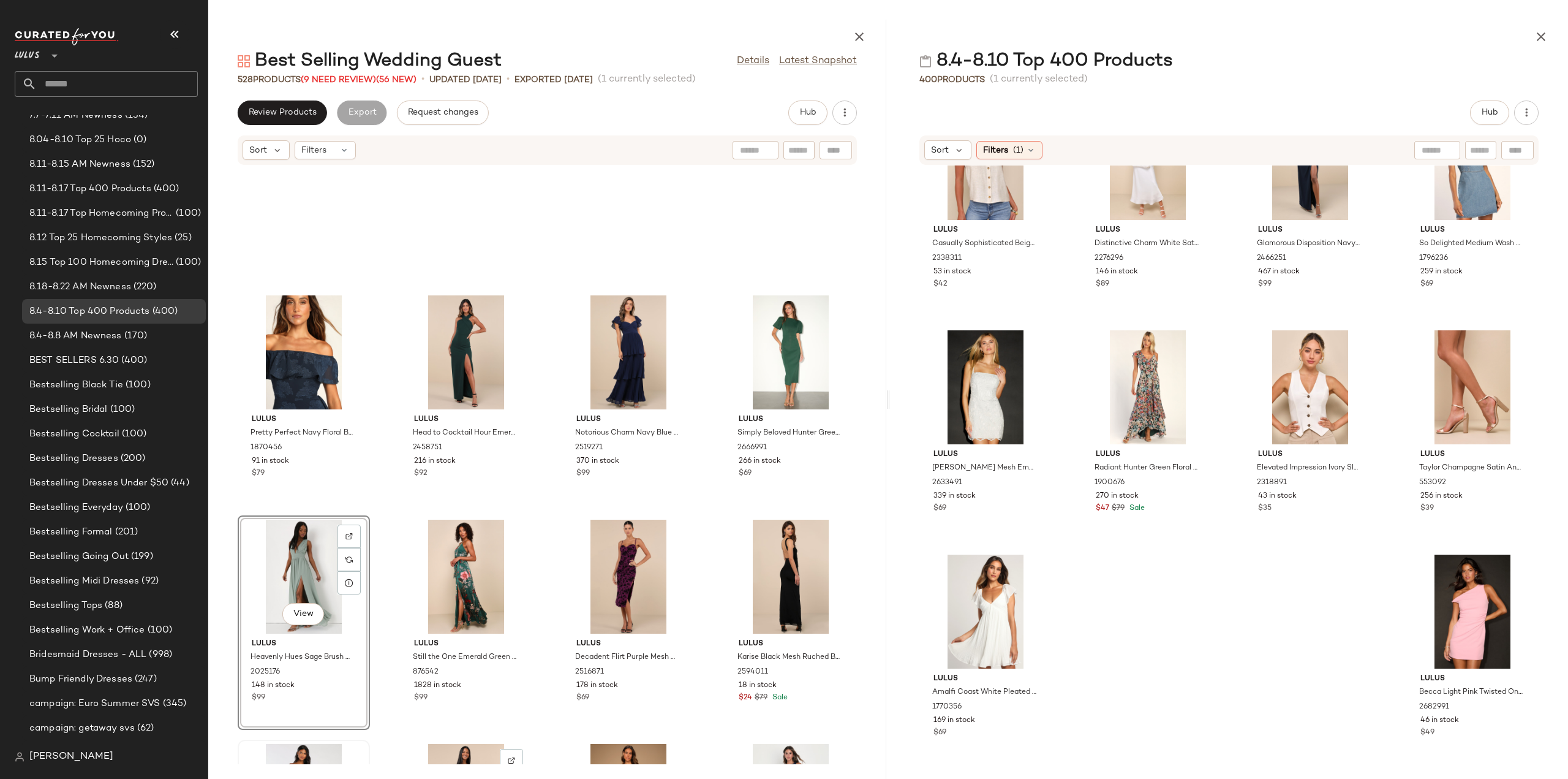
scroll to position [4105, 0]
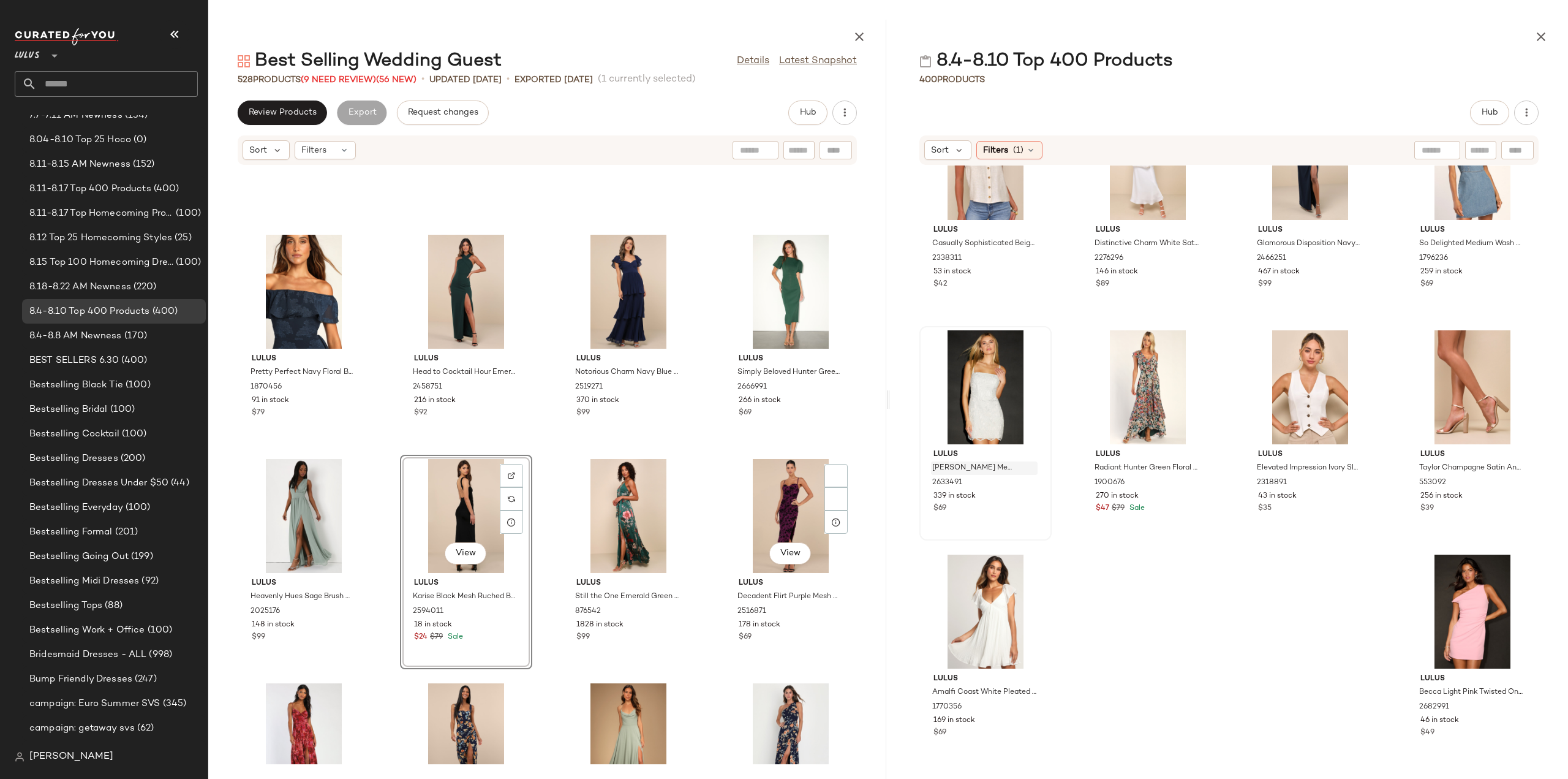
scroll to position [3983, 0]
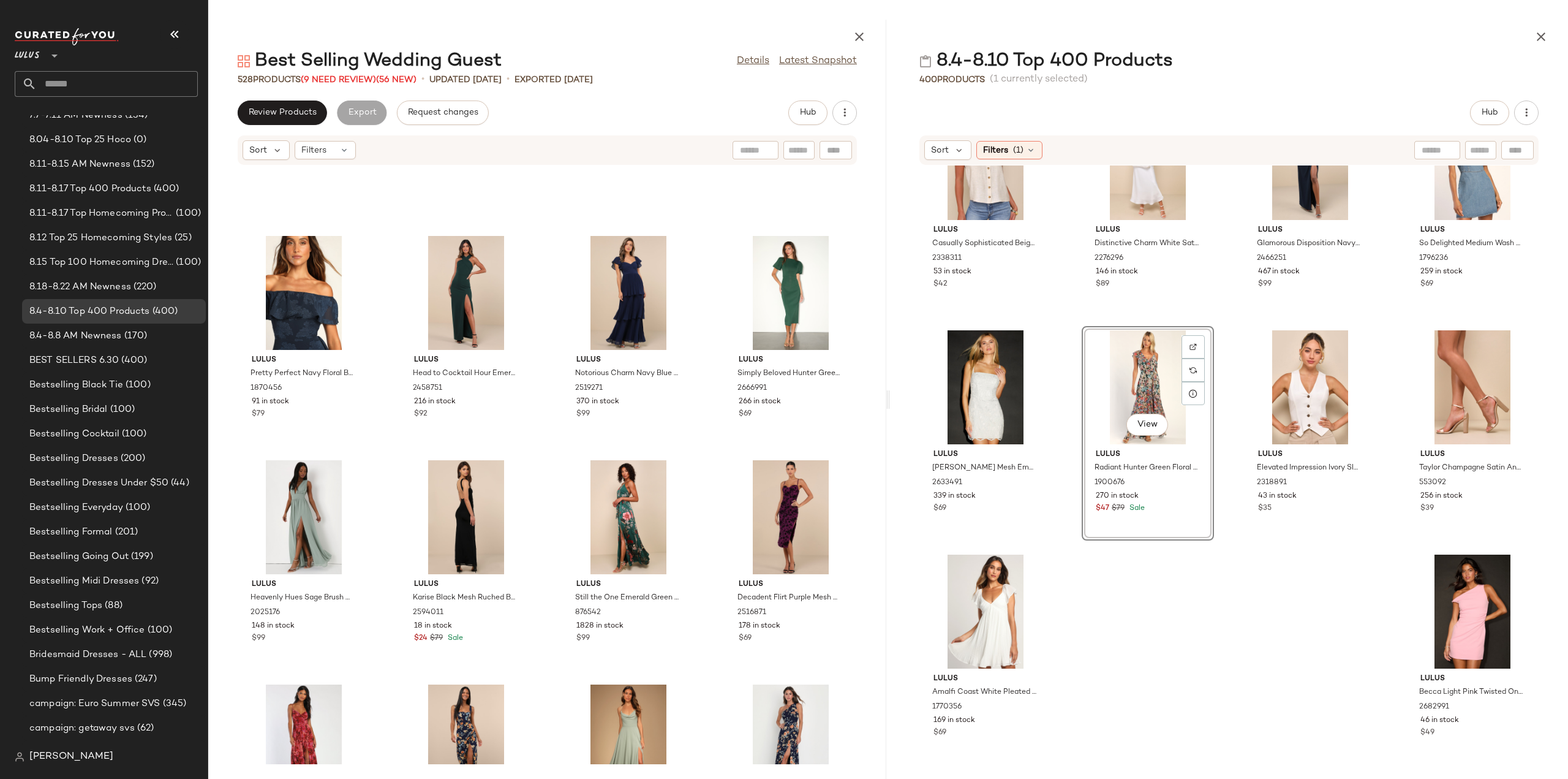
click at [1129, 389] on div "View" at bounding box center [1148, 387] width 124 height 114
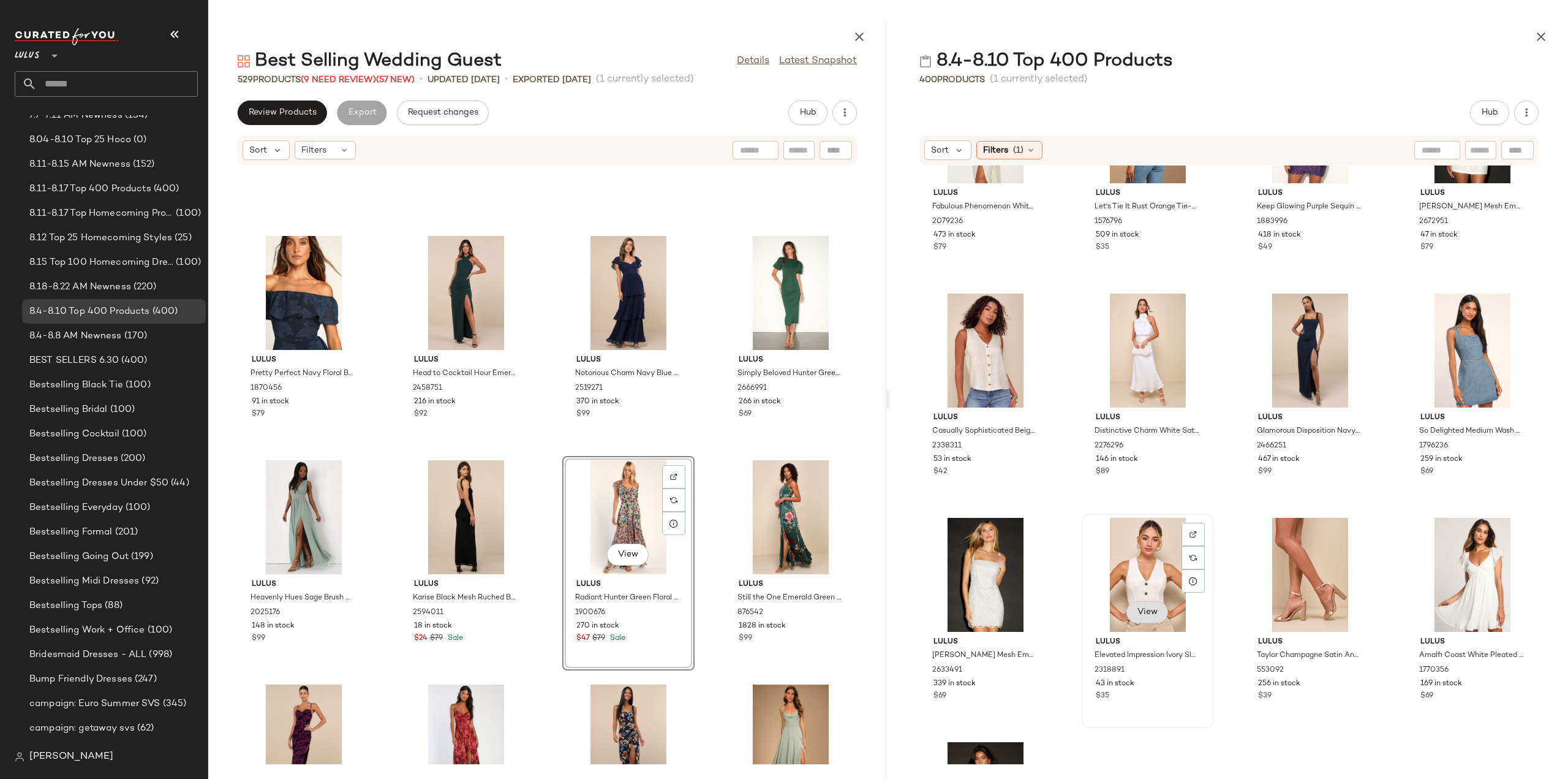
scroll to position [10371, 0]
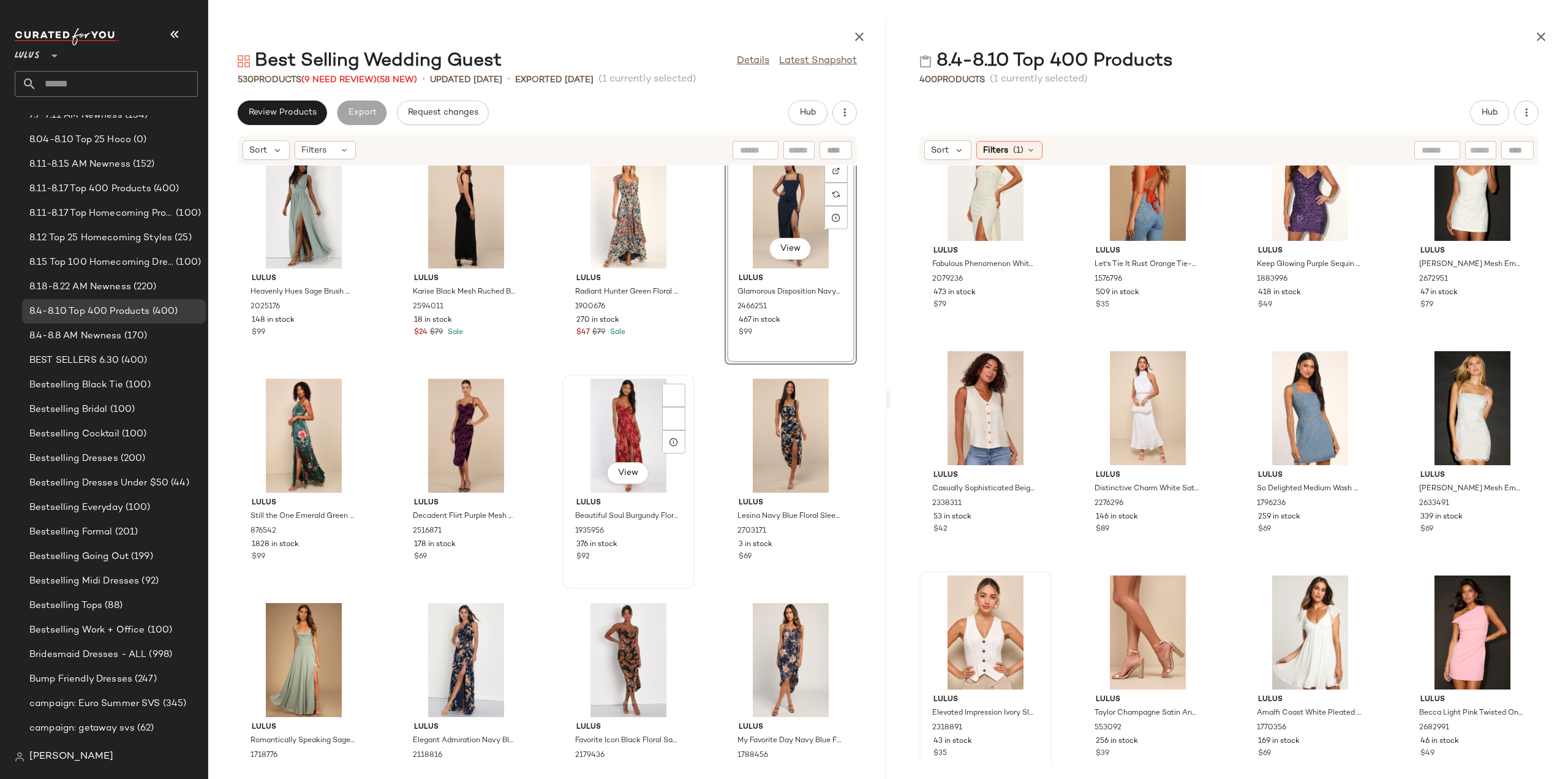
scroll to position [4289, 0]
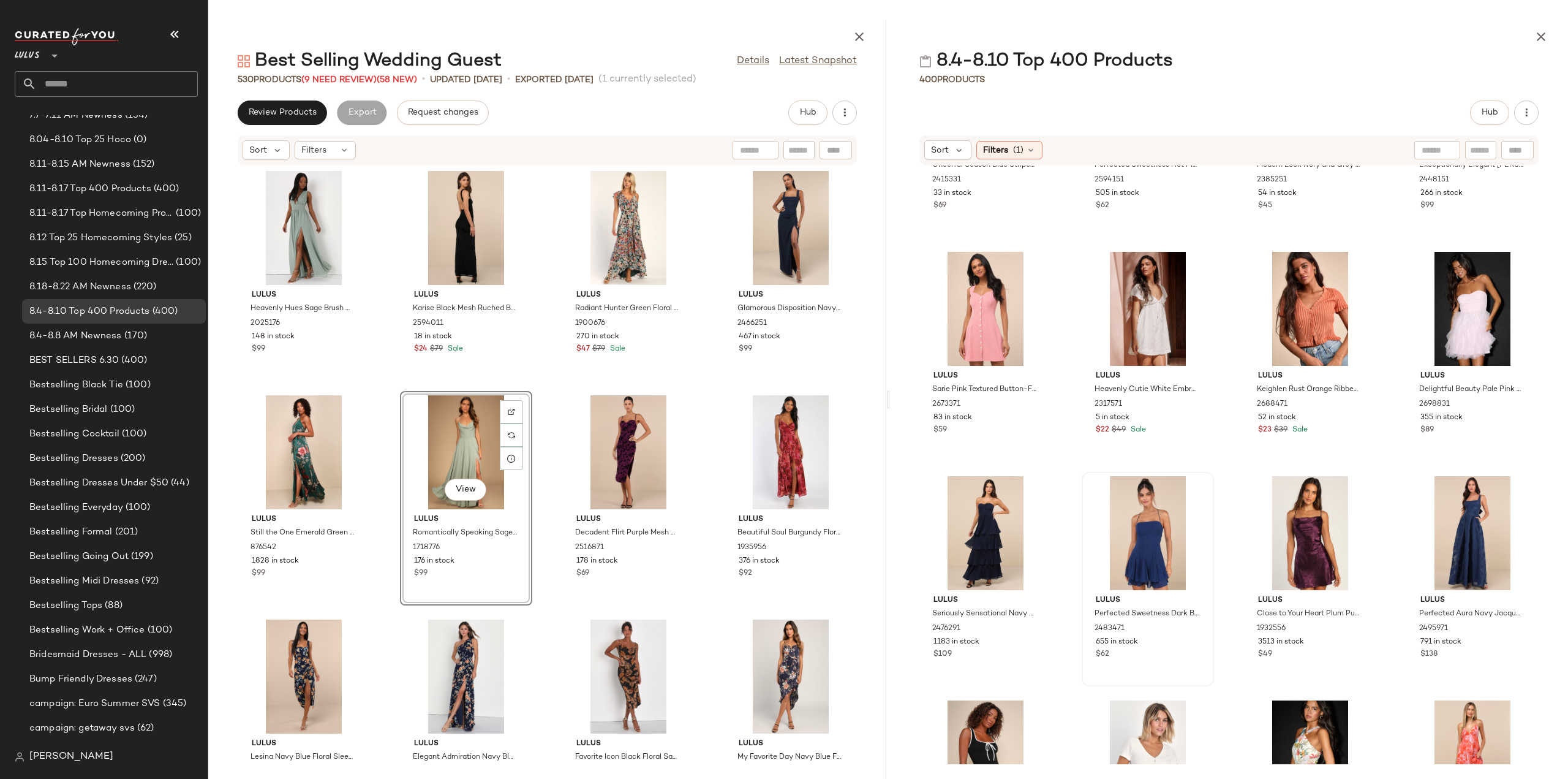
scroll to position [4291, 0]
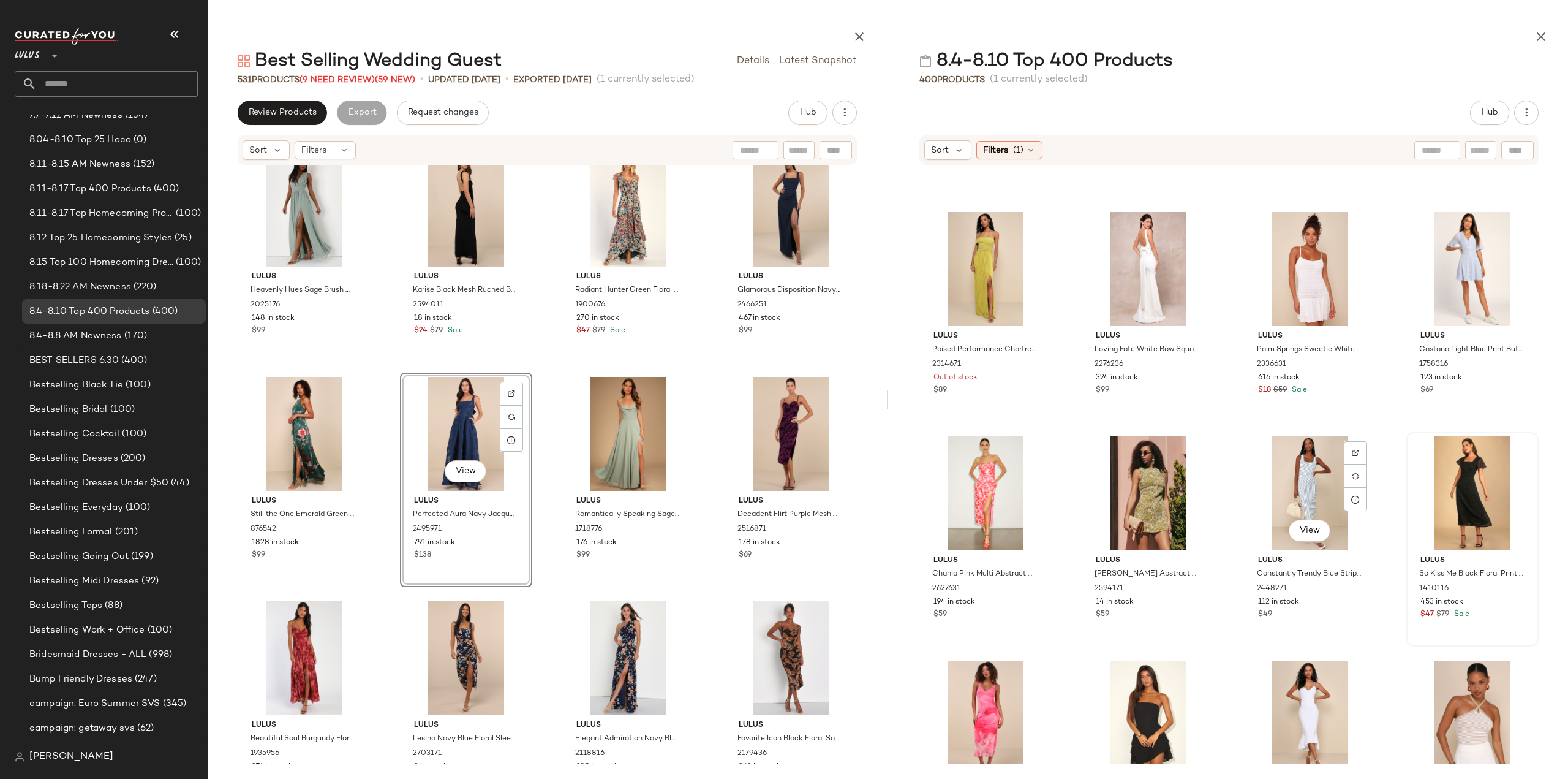
scroll to position [8042, 0]
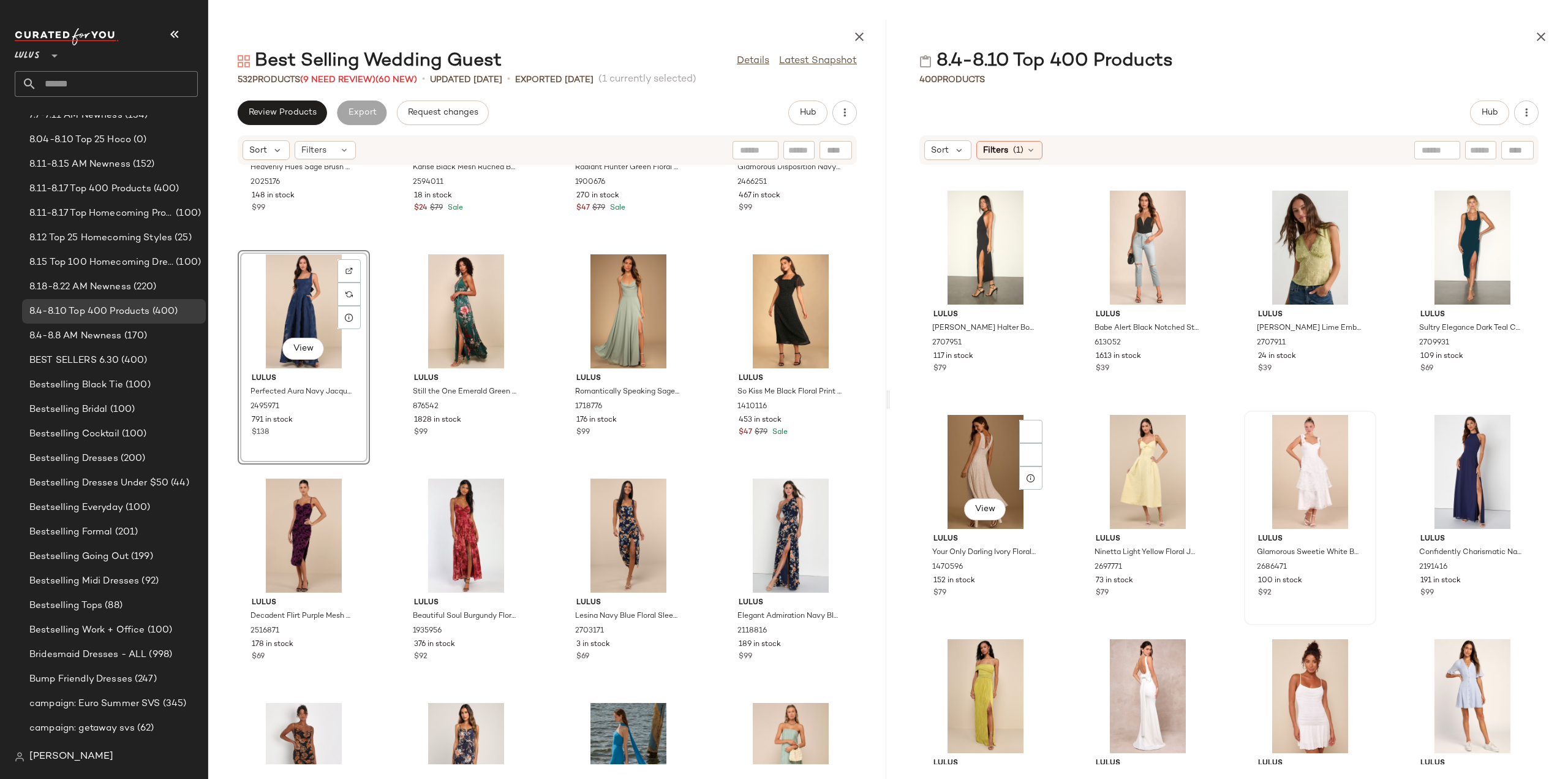
scroll to position [7613, 0]
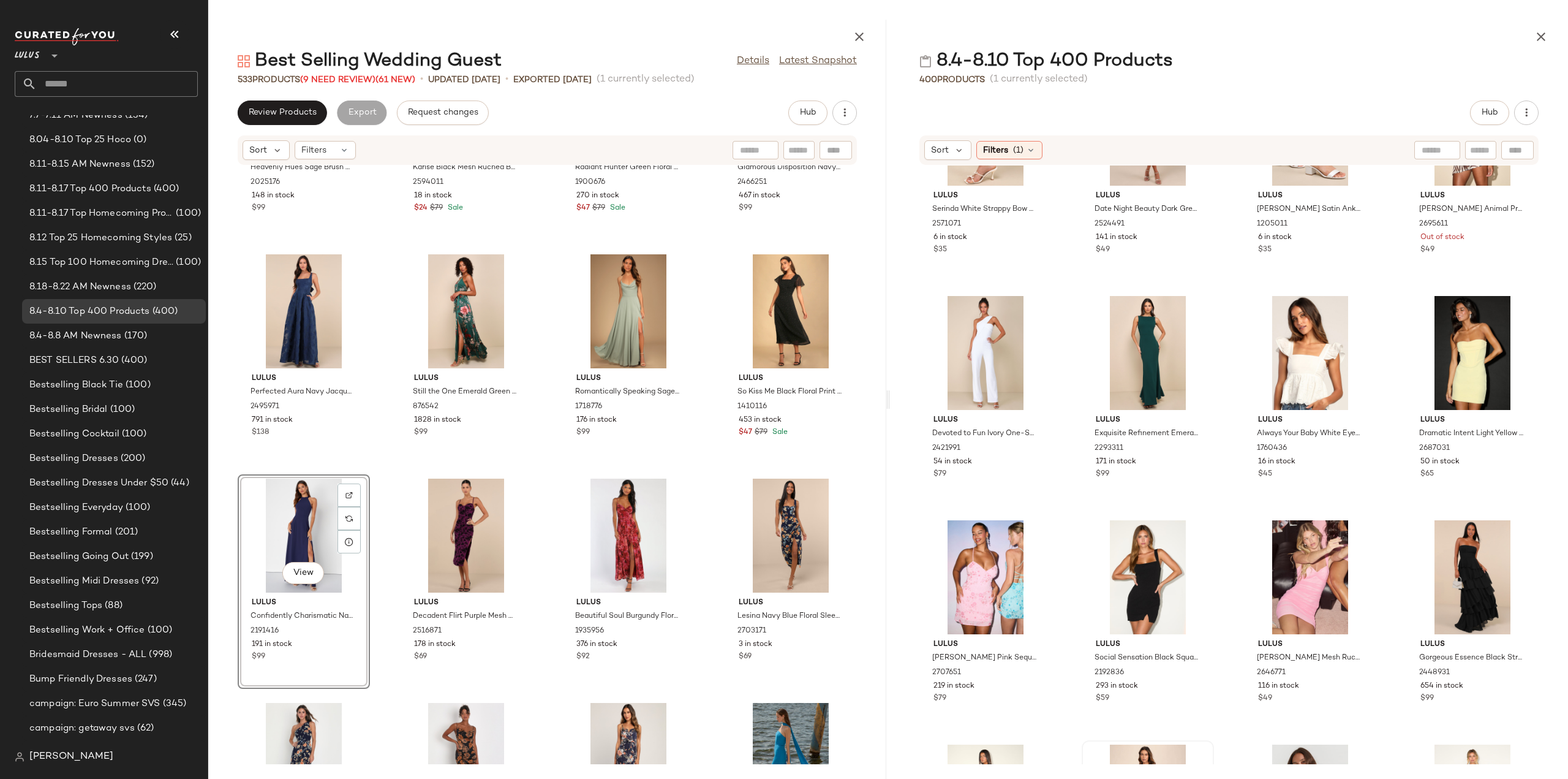
scroll to position [6939, 0]
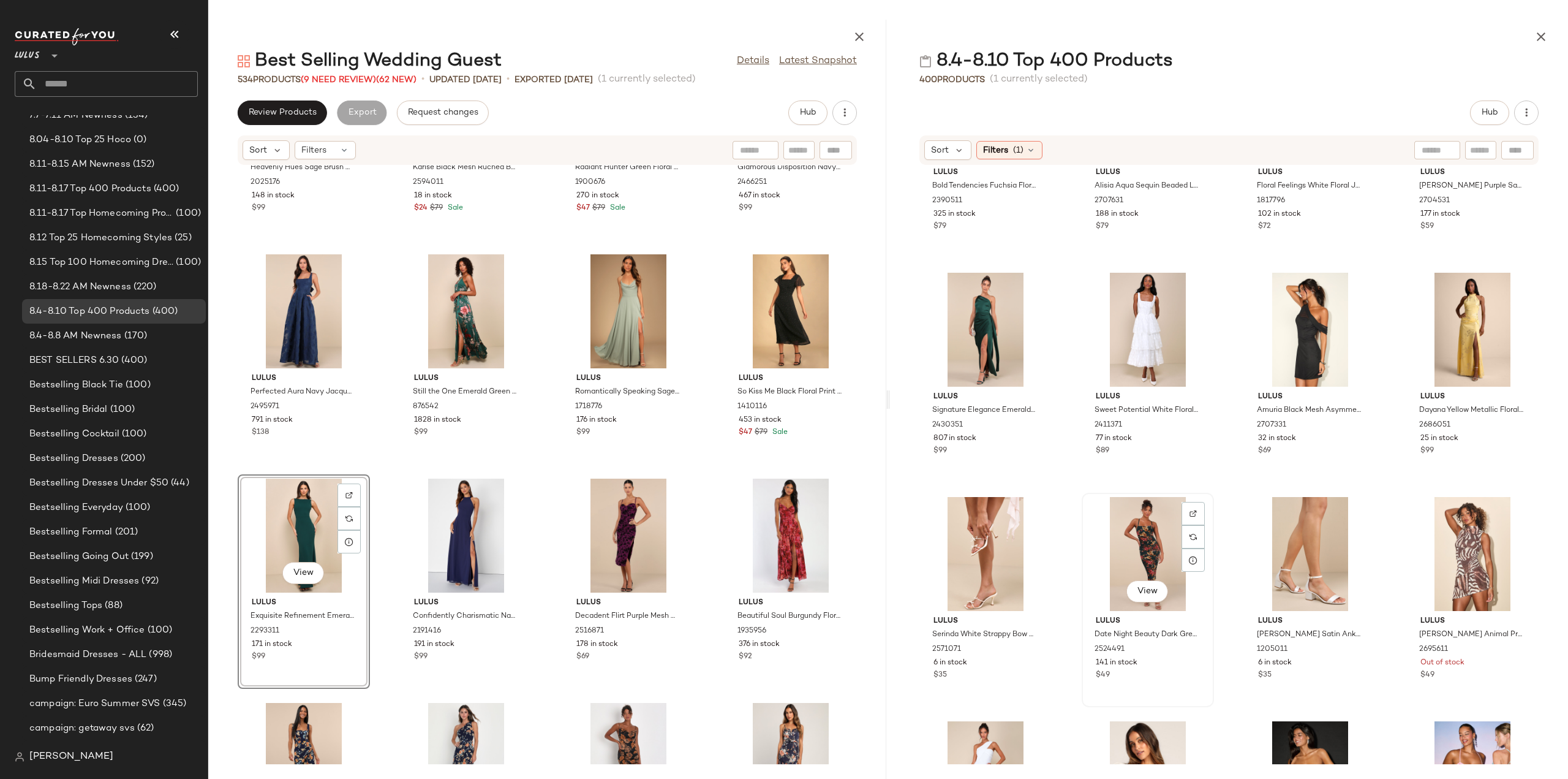
scroll to position [6633, 0]
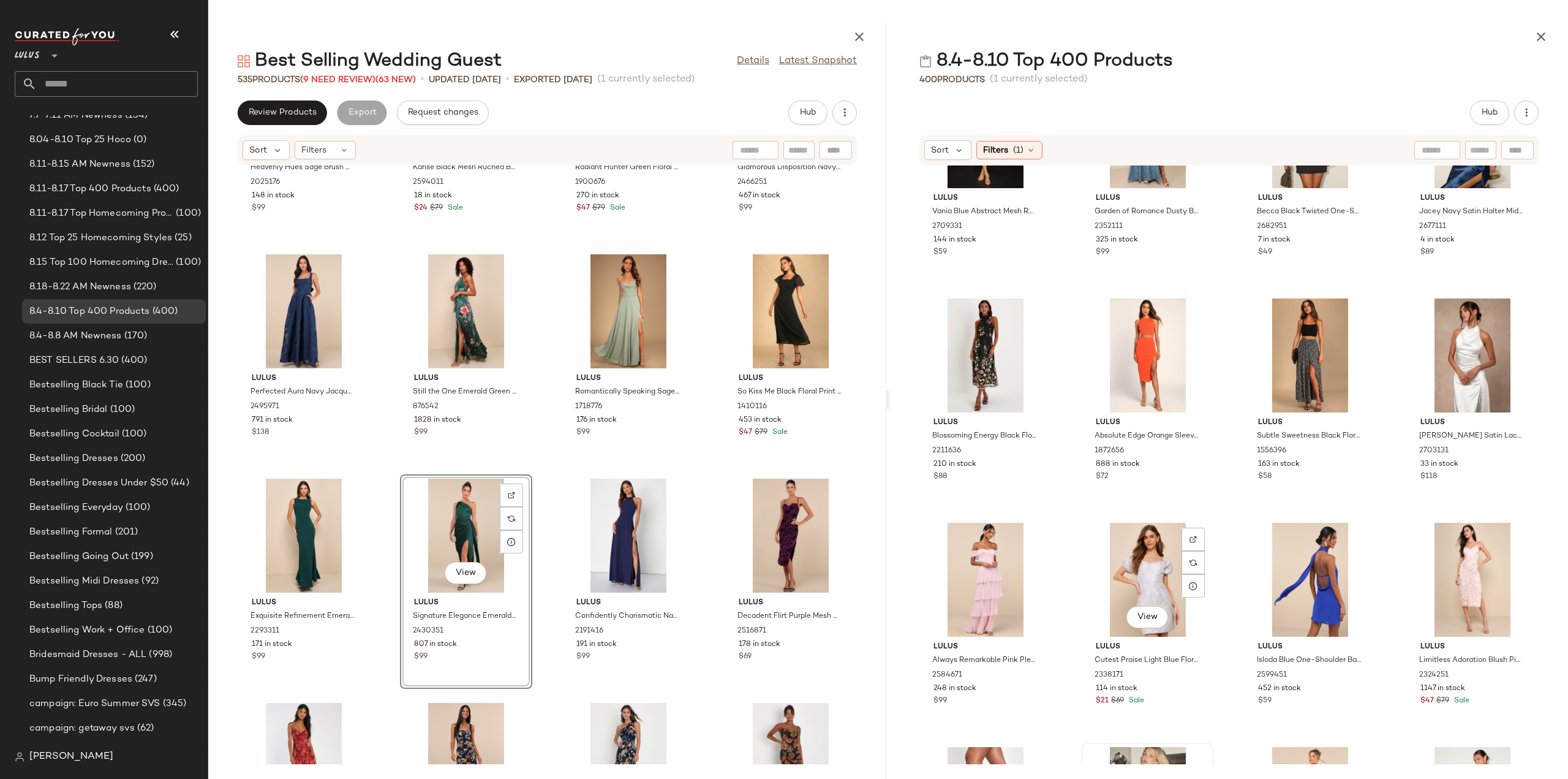
scroll to position [5530, 0]
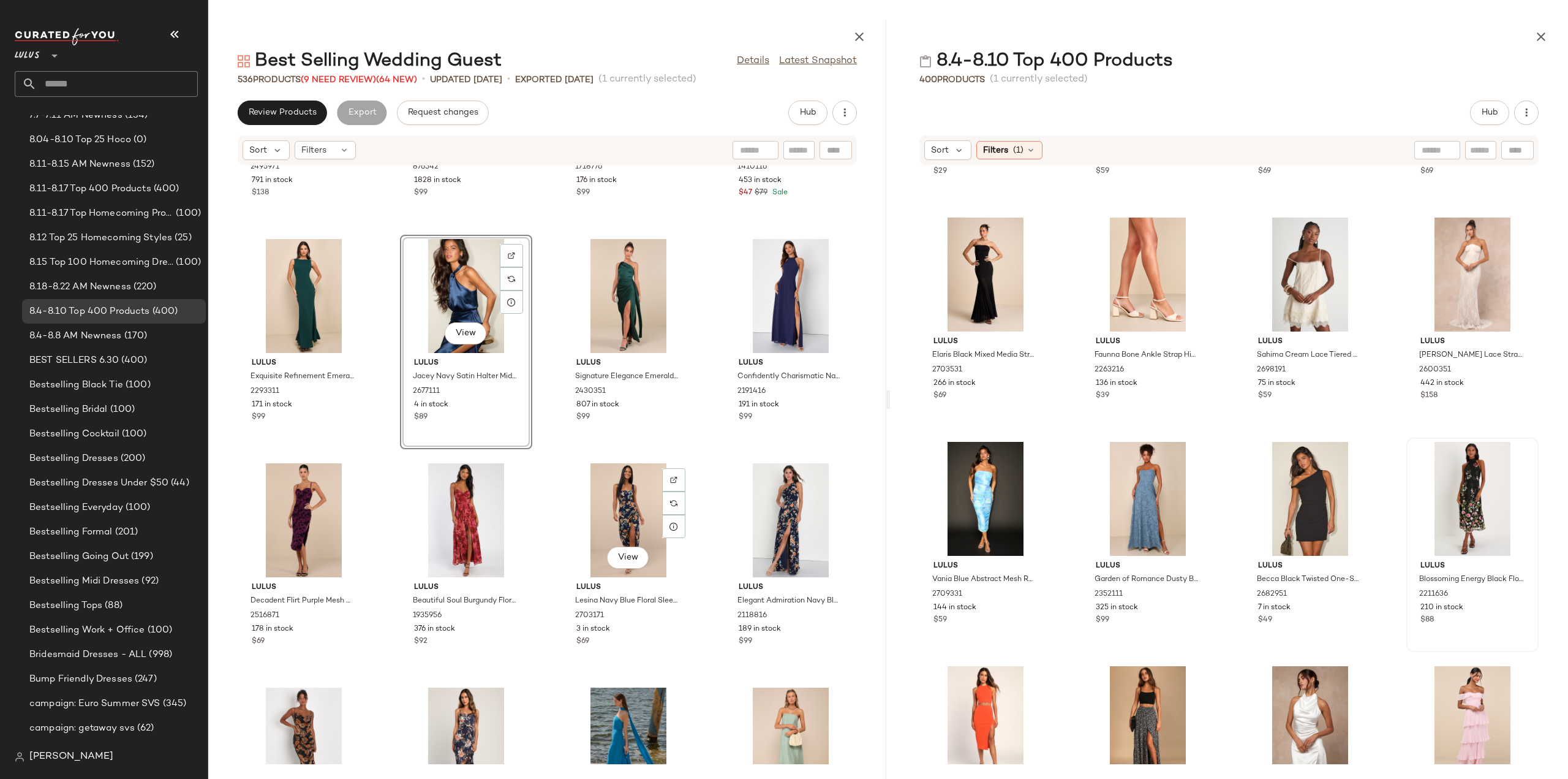
scroll to position [4719, 0]
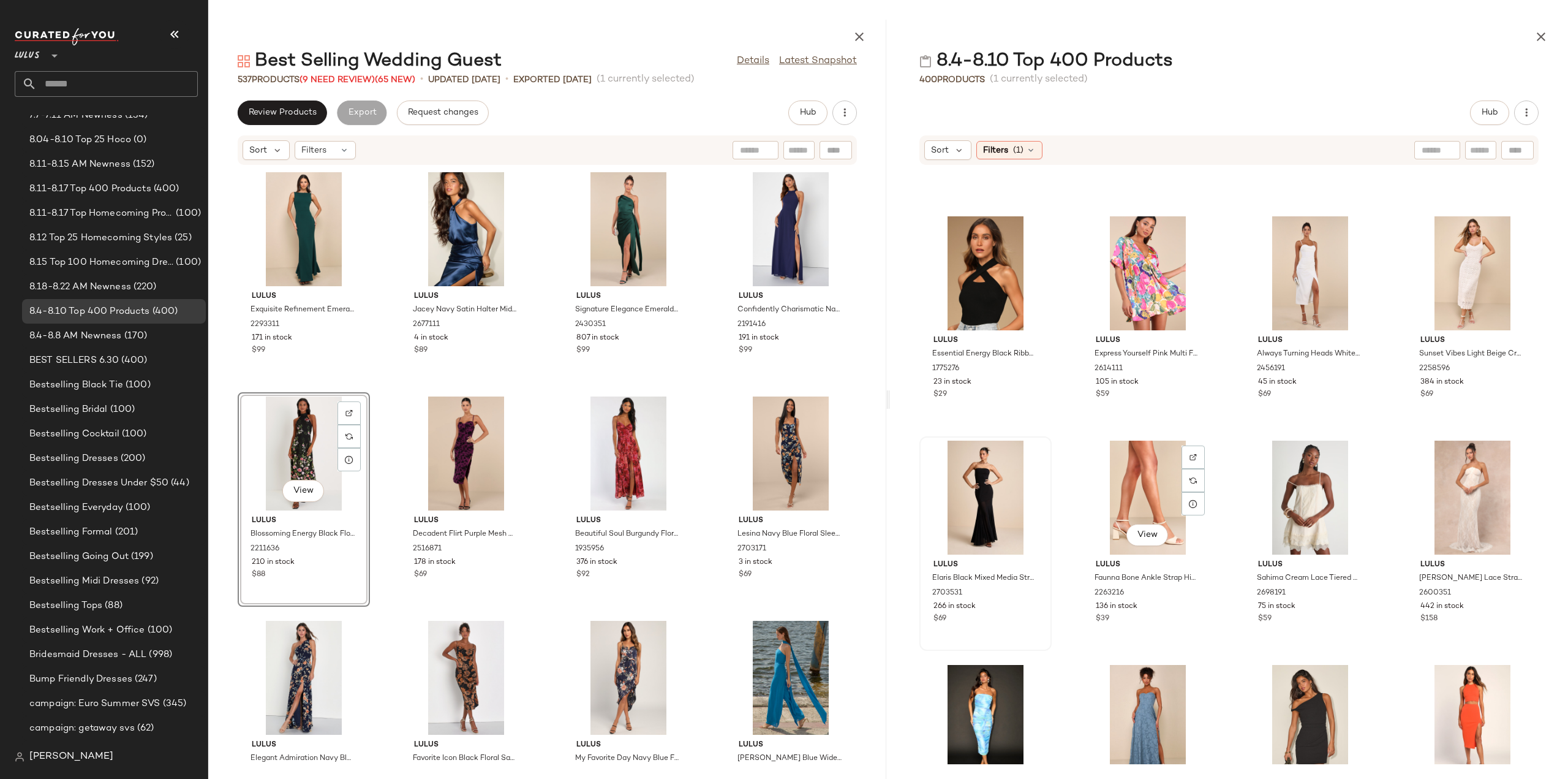
scroll to position [5101, 0]
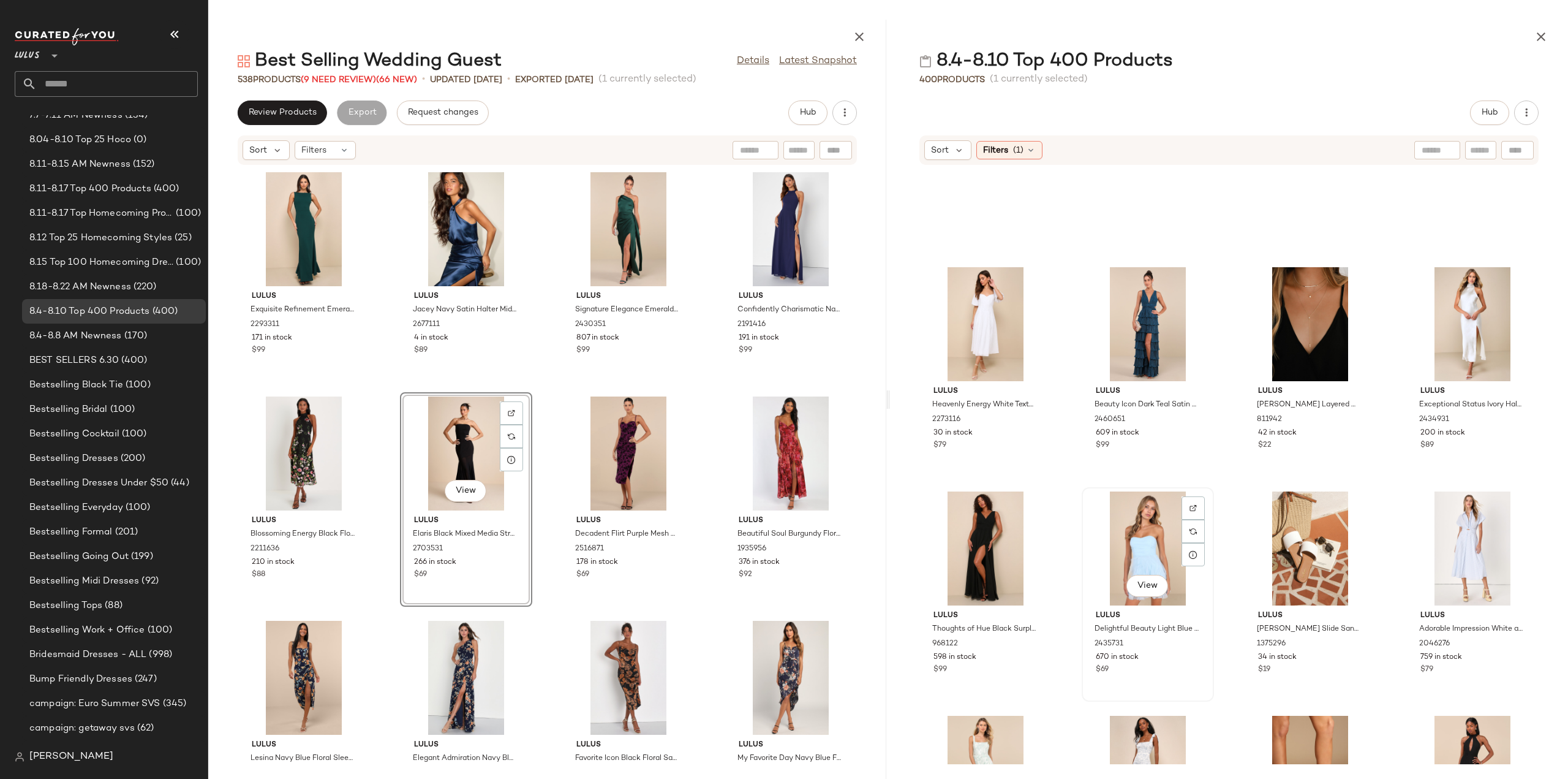
scroll to position [4060, 0]
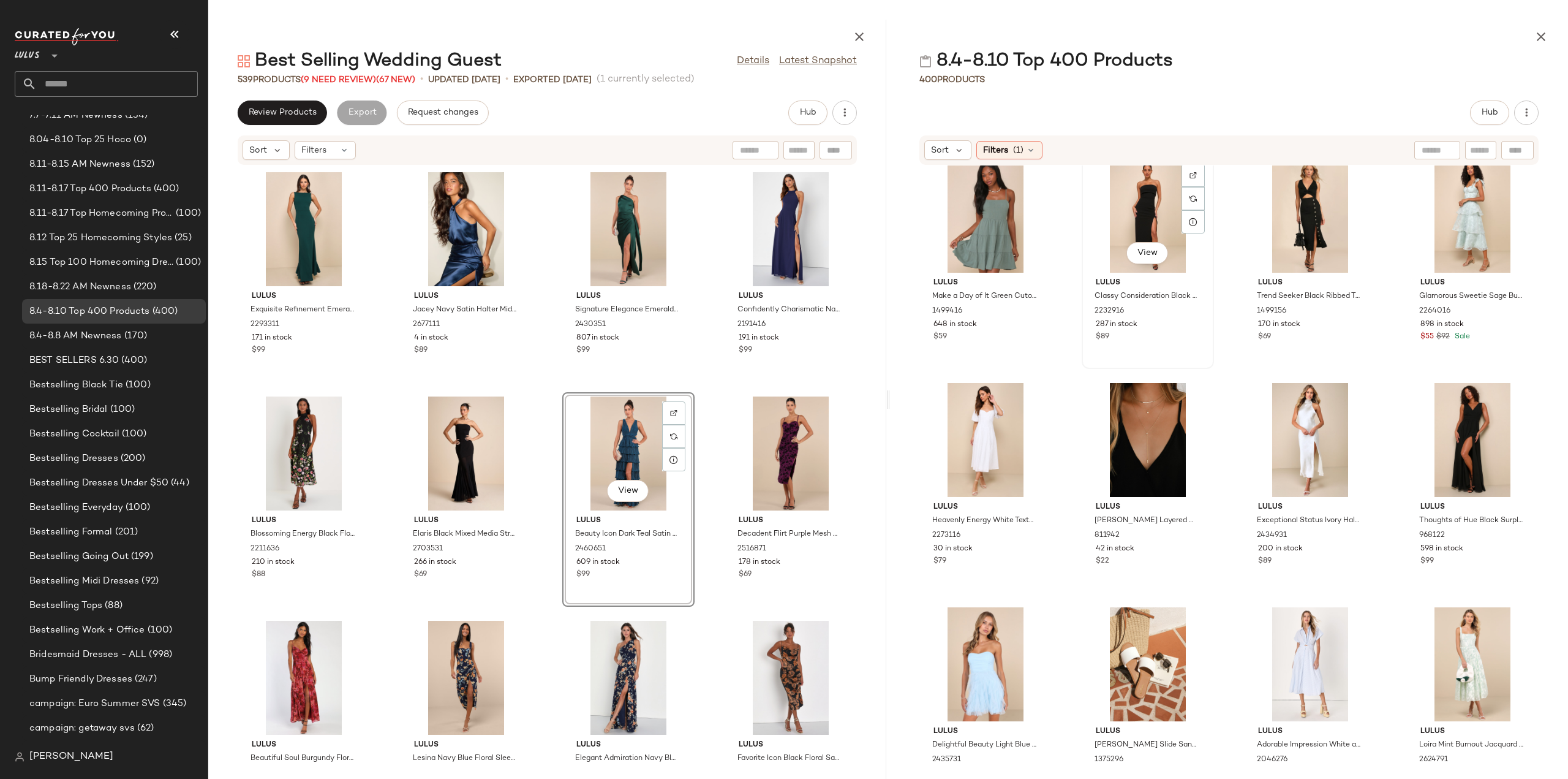
scroll to position [4059, 0]
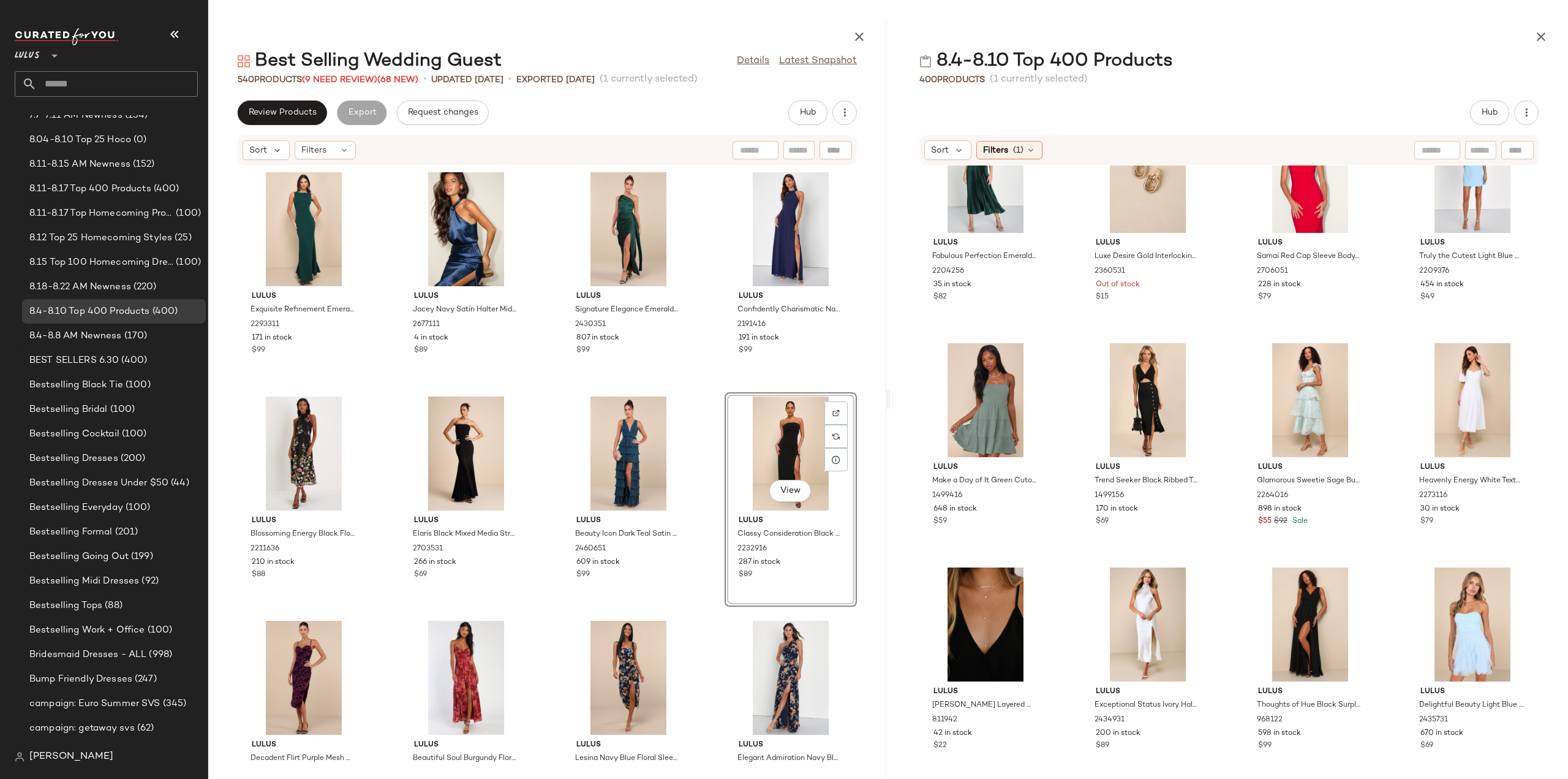
scroll to position [3753, 0]
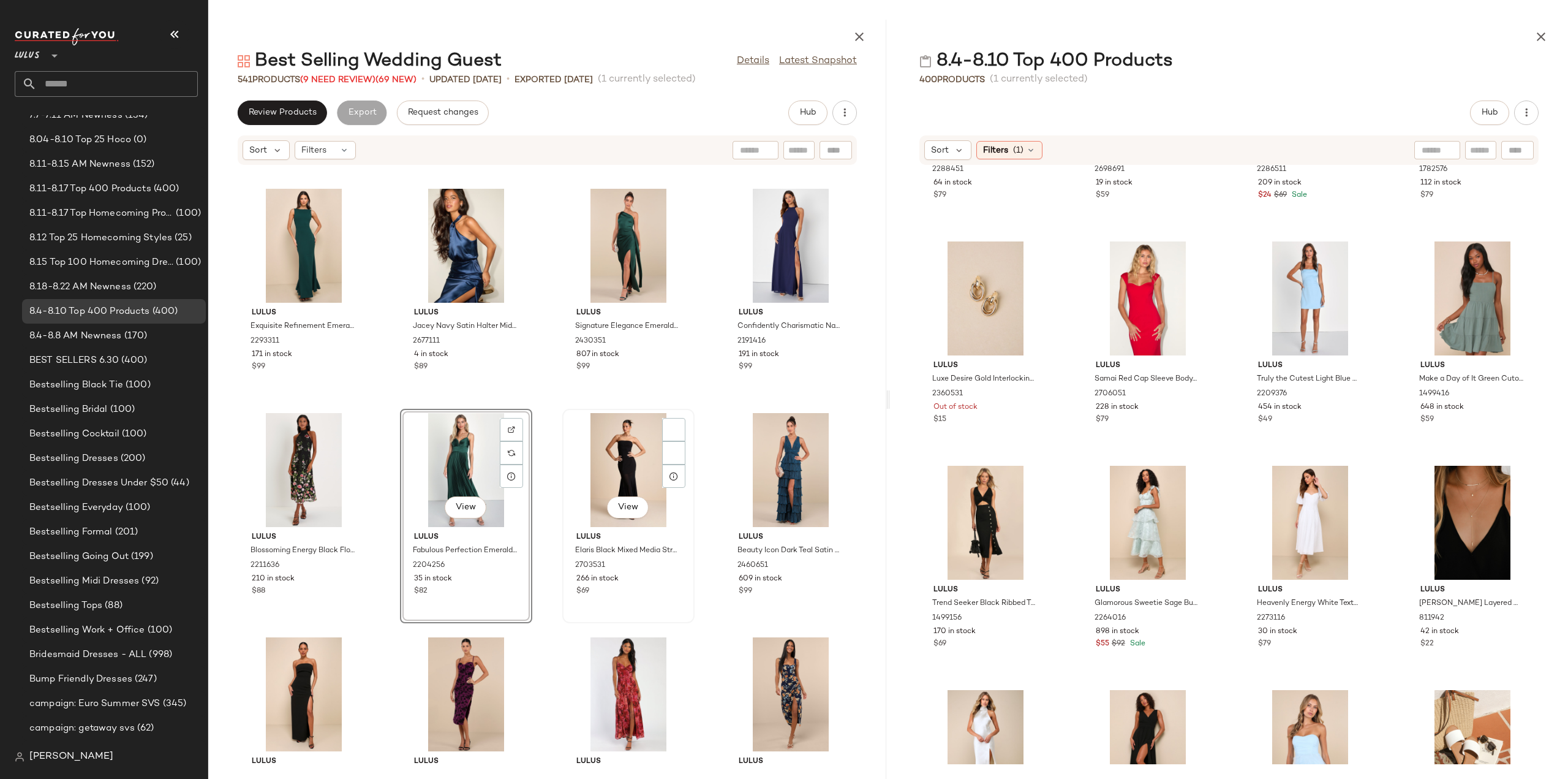
scroll to position [4658, 0]
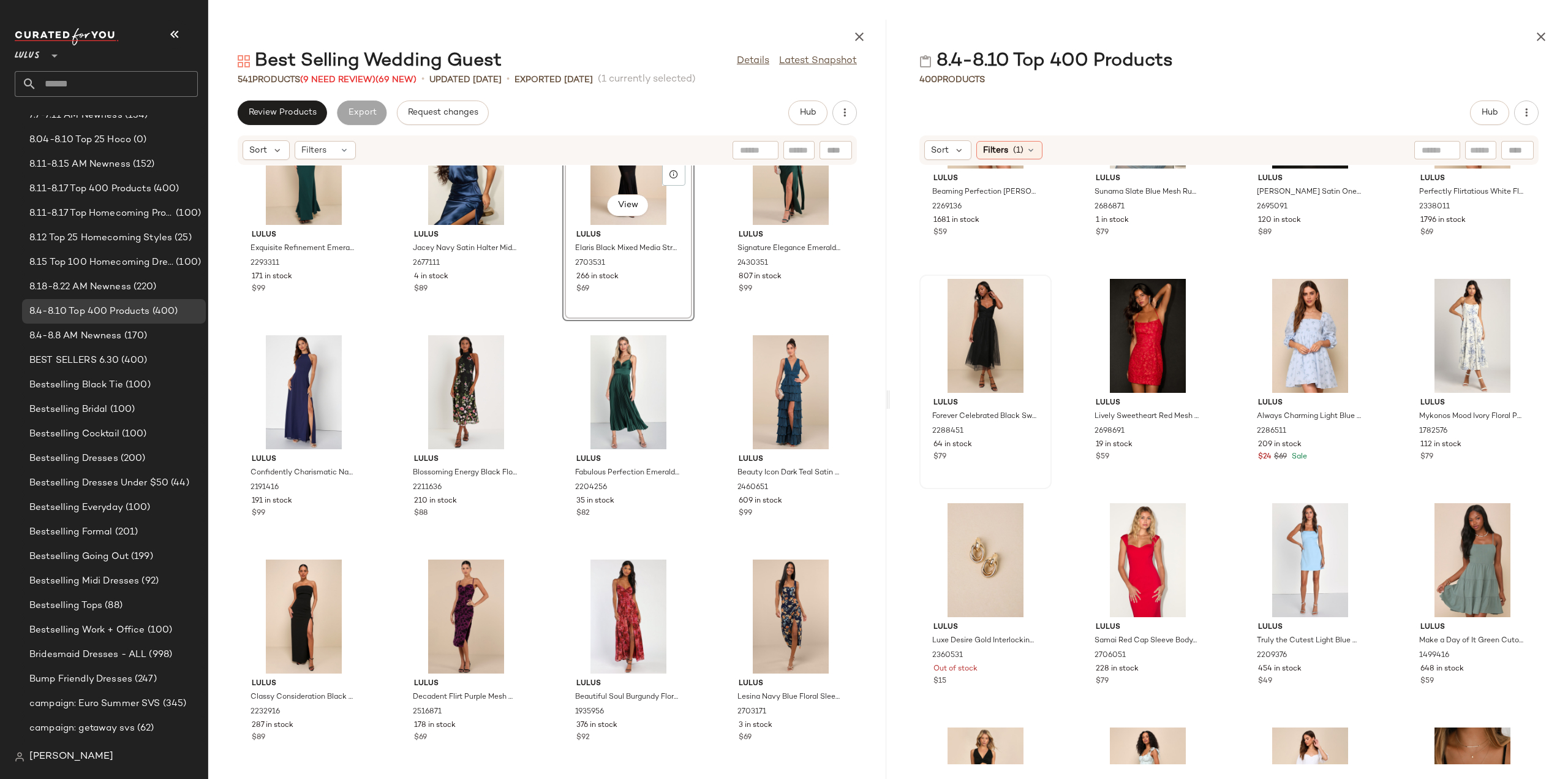
scroll to position [3446, 0]
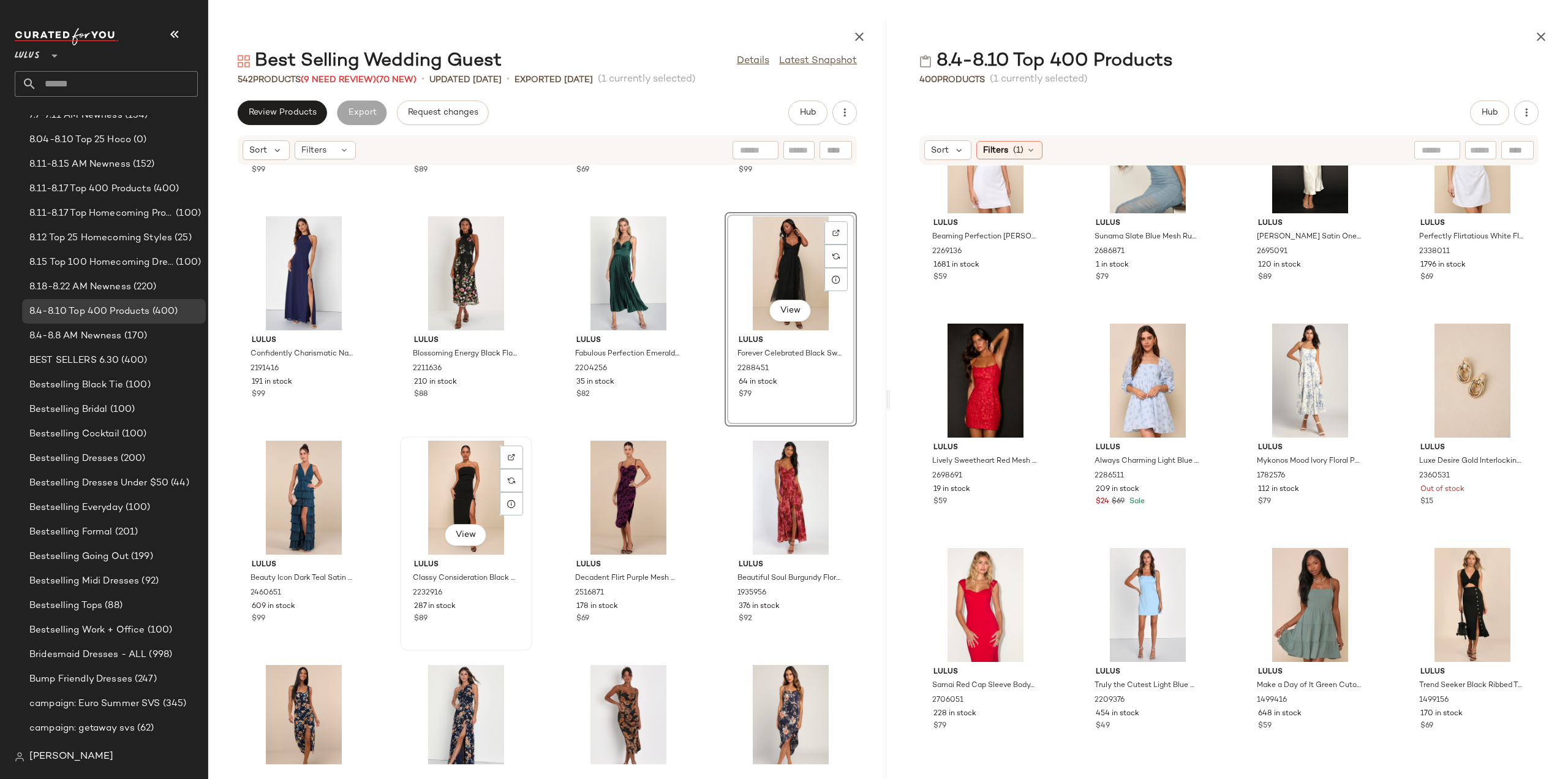
scroll to position [4903, 0]
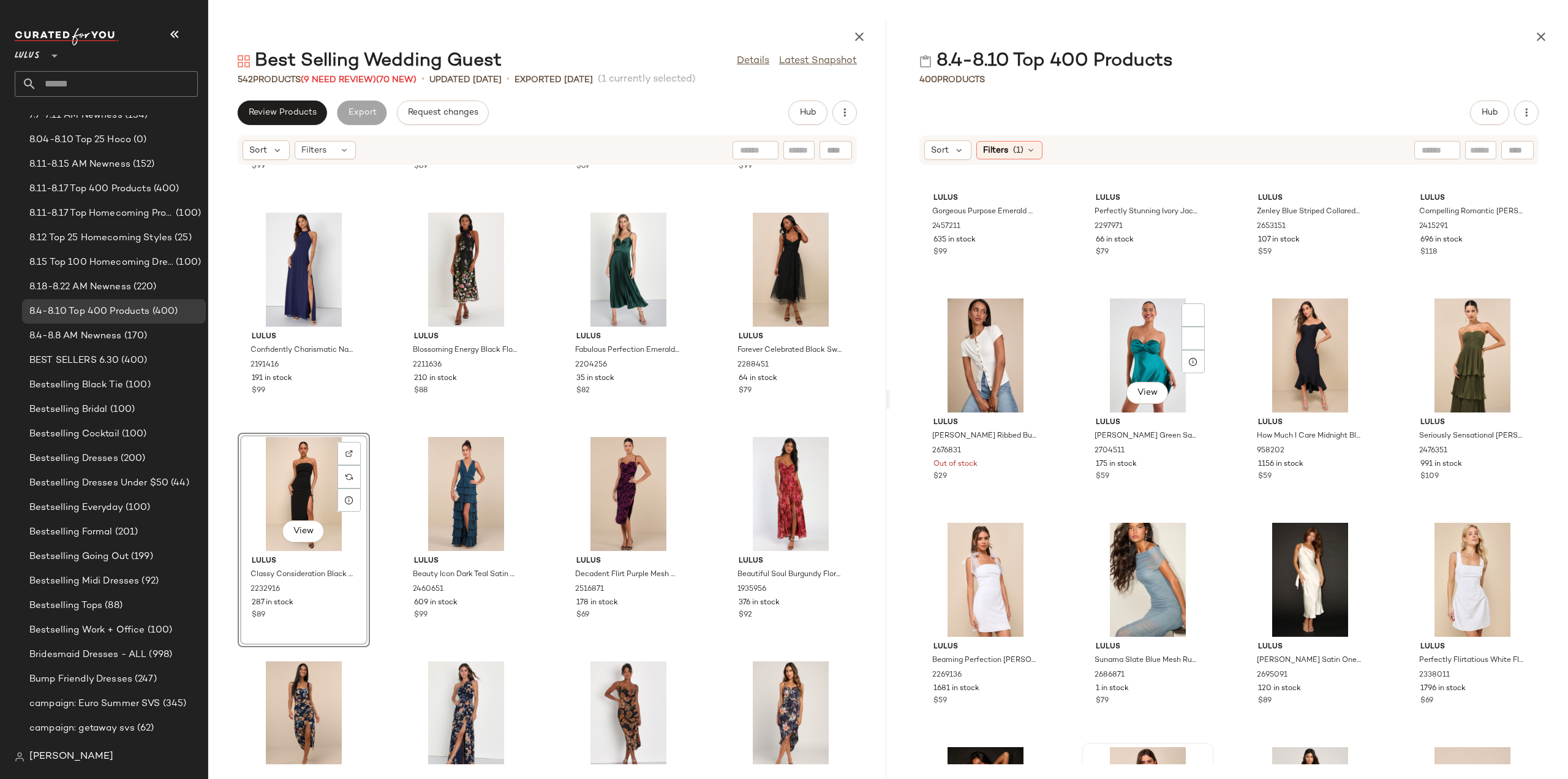
scroll to position [2956, 0]
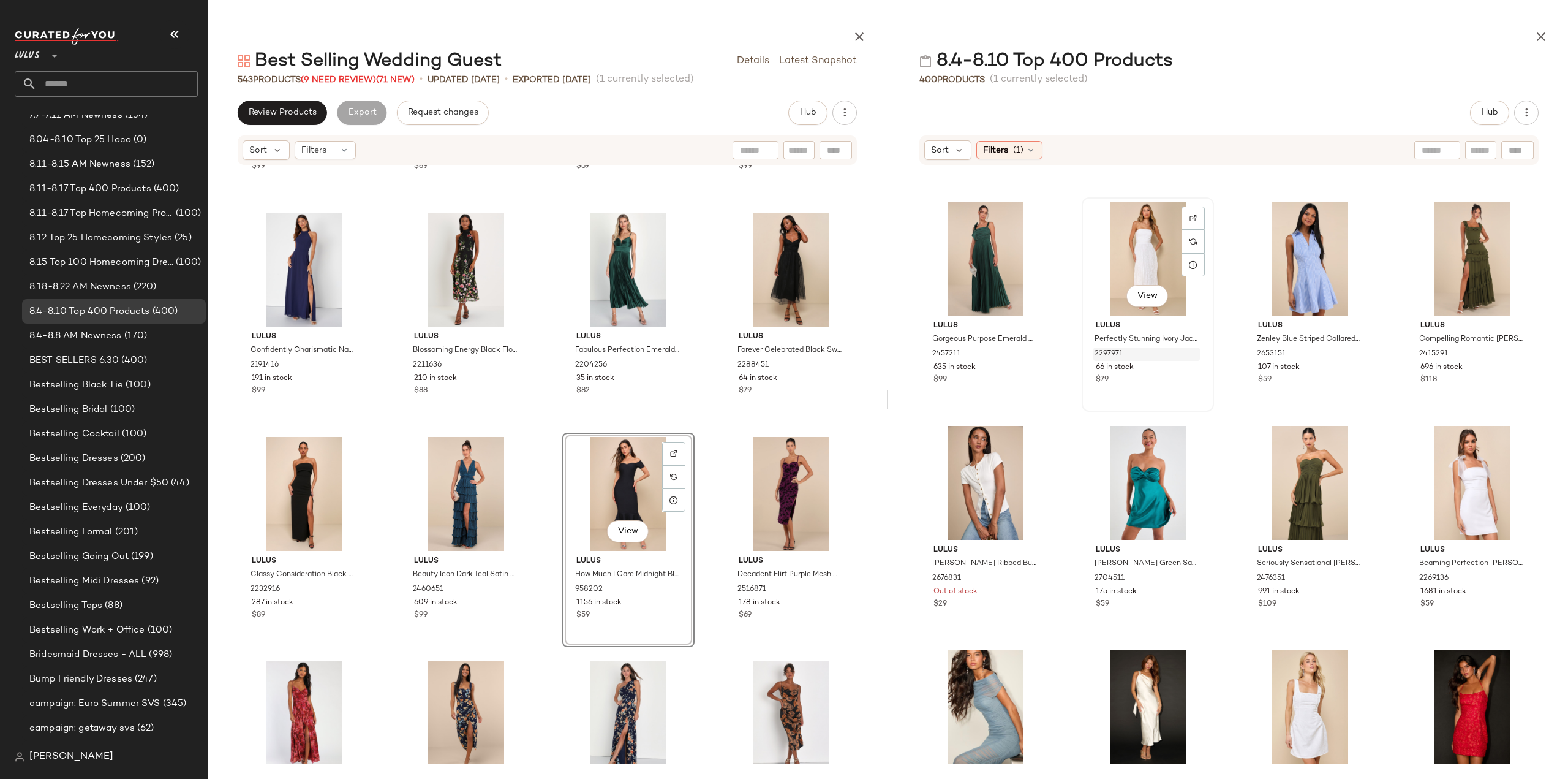
scroll to position [2772, 0]
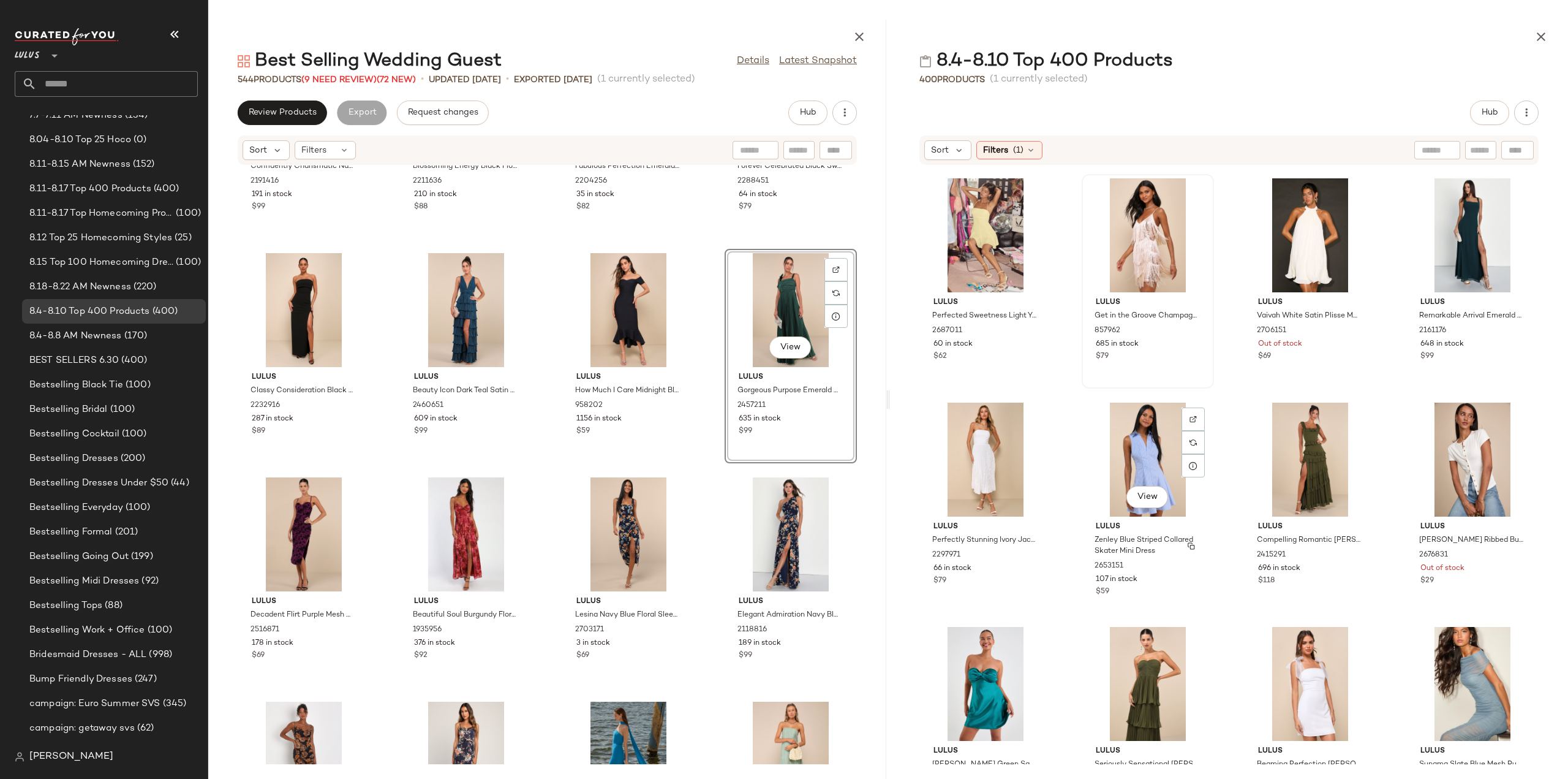
scroll to position [2589, 0]
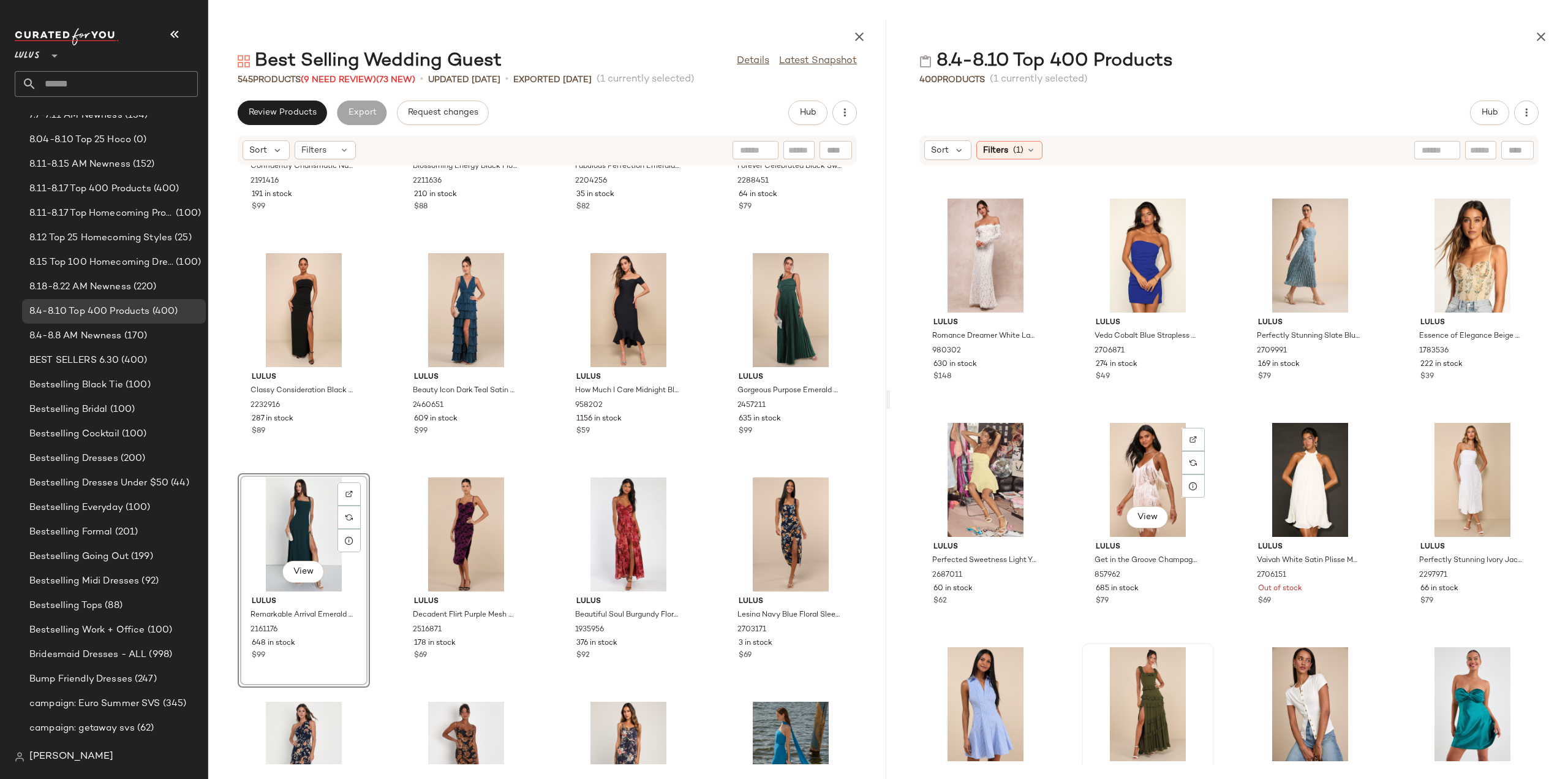
scroll to position [2589, 0]
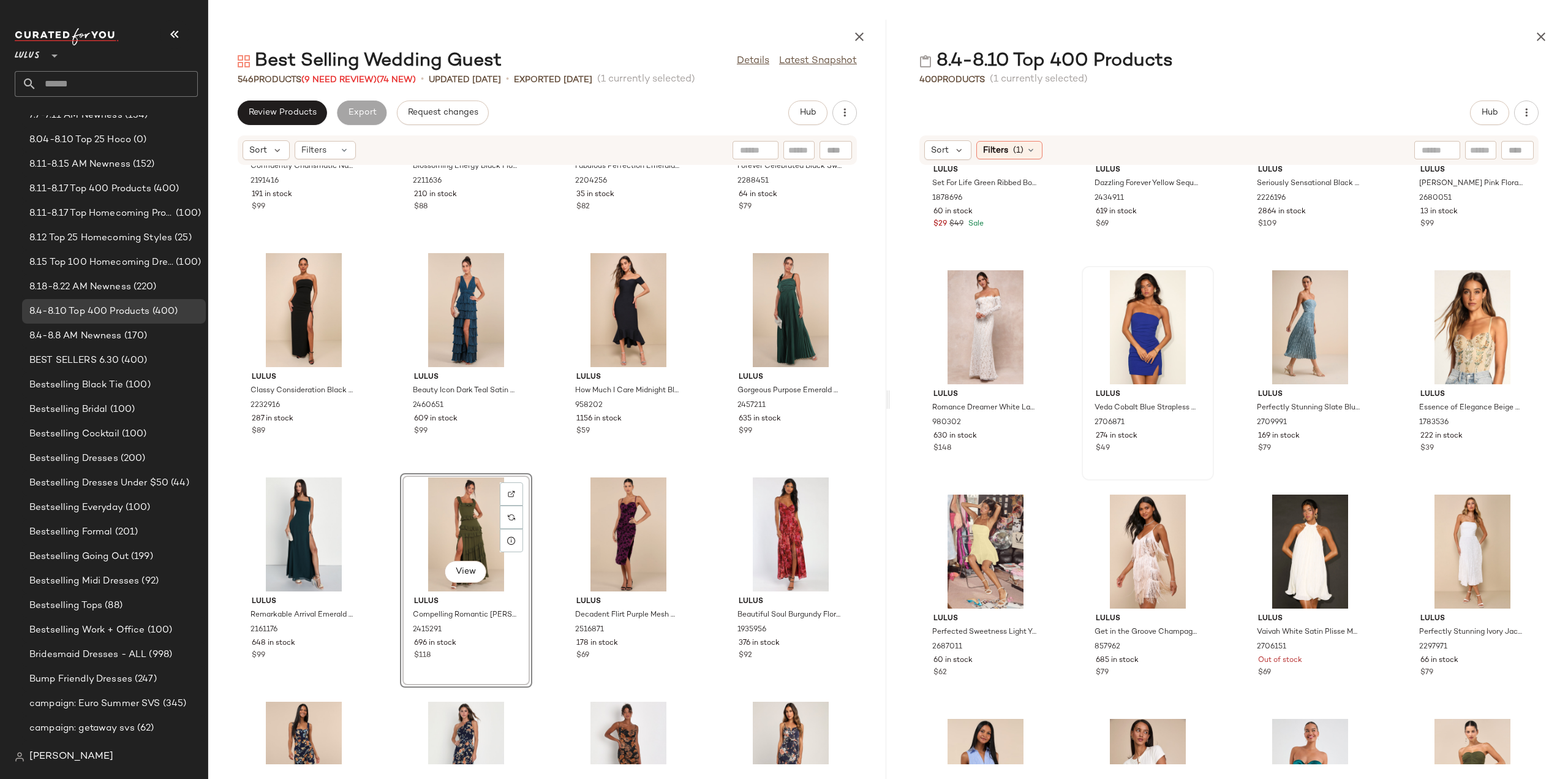
scroll to position [2221, 0]
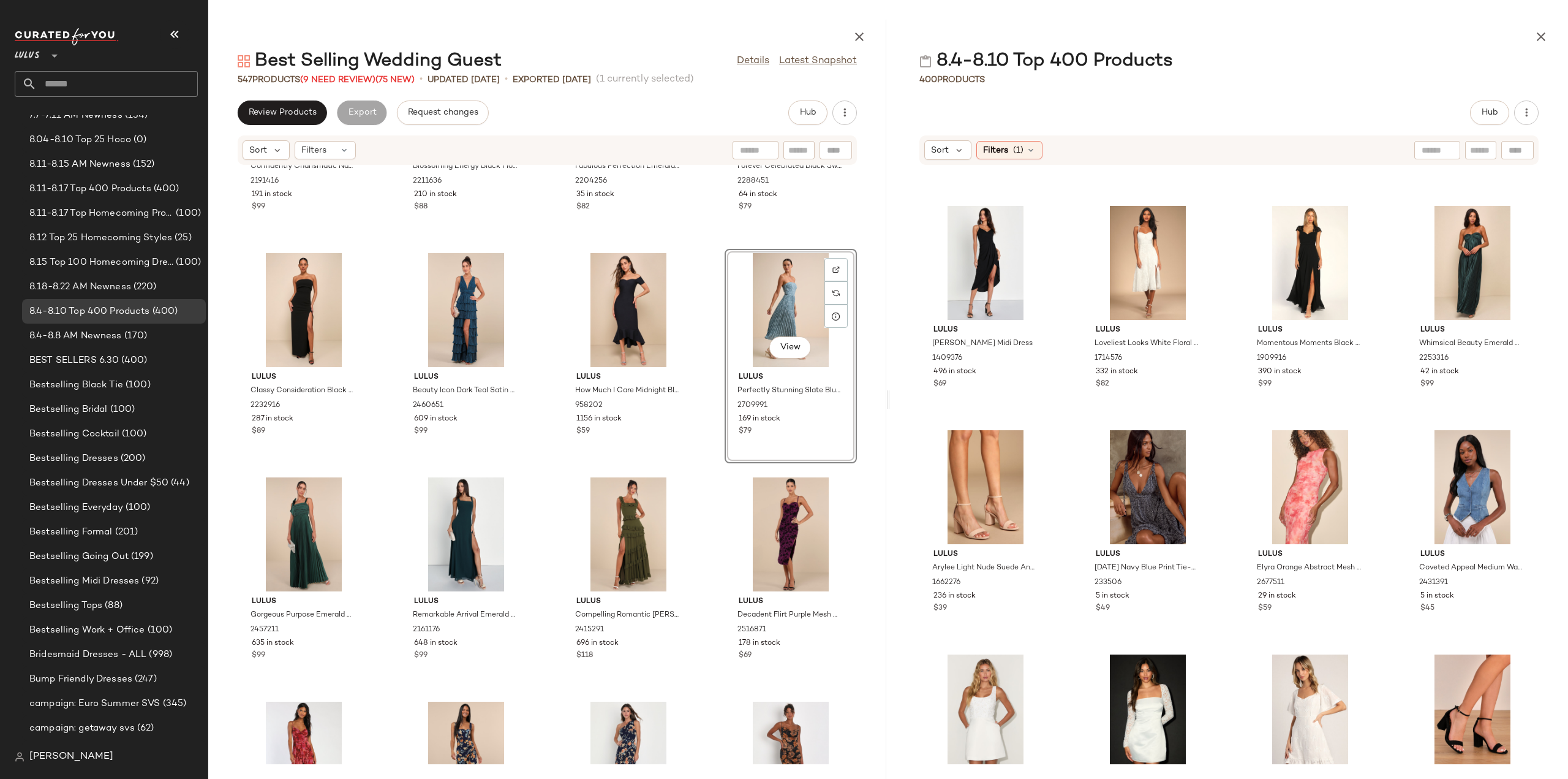
scroll to position [689, 0]
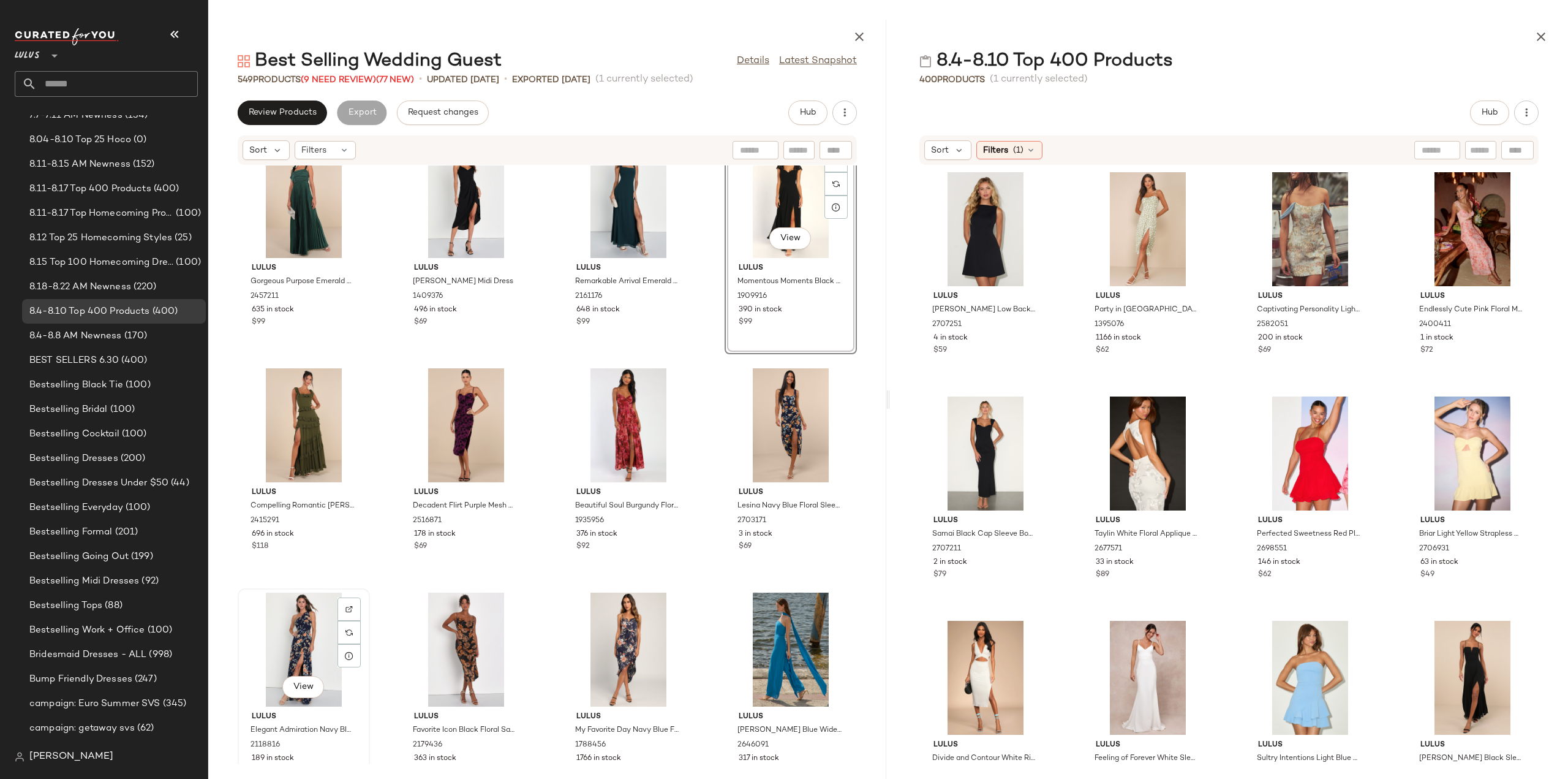
scroll to position [5393, 0]
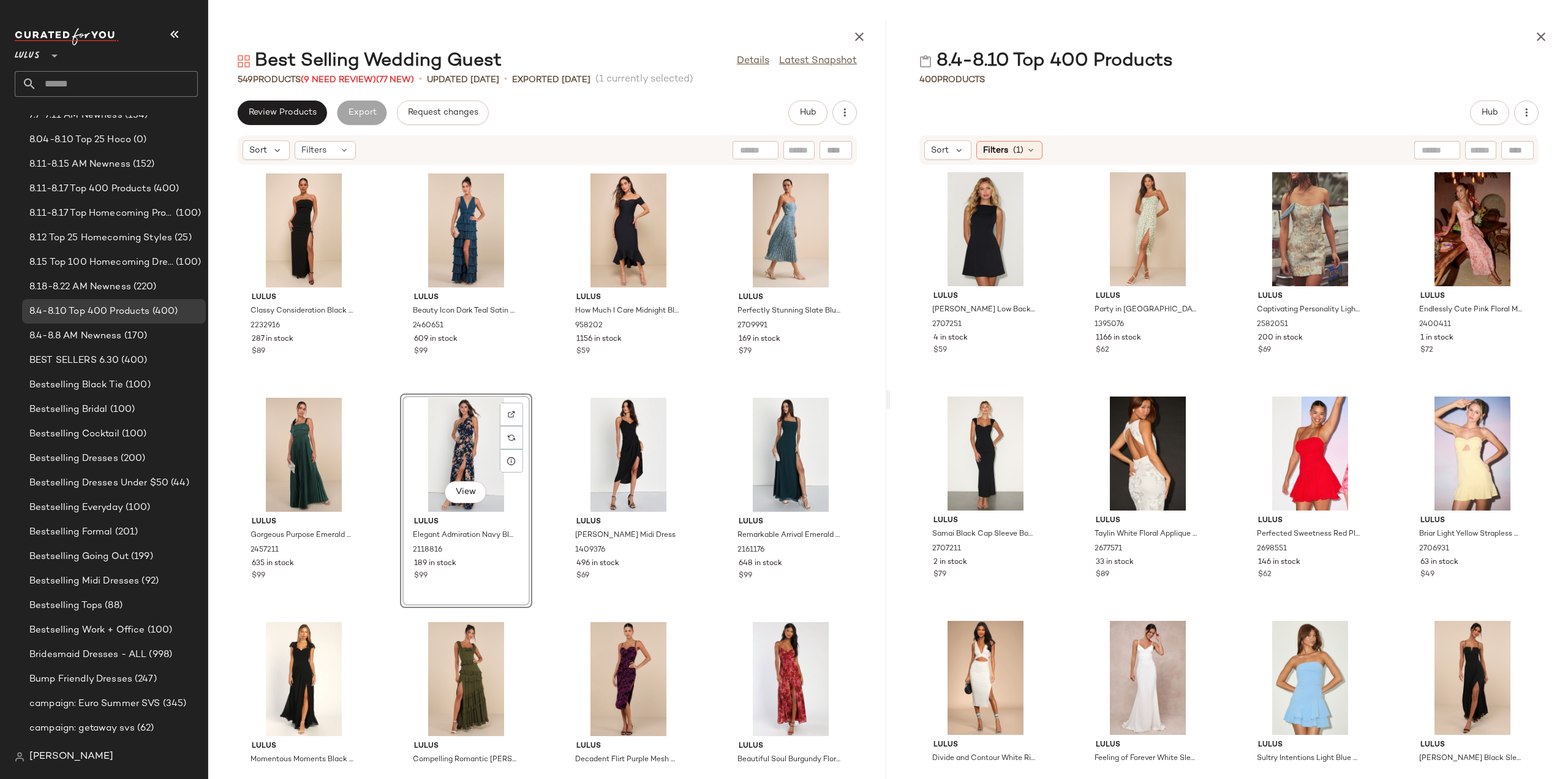
scroll to position [5210, 0]
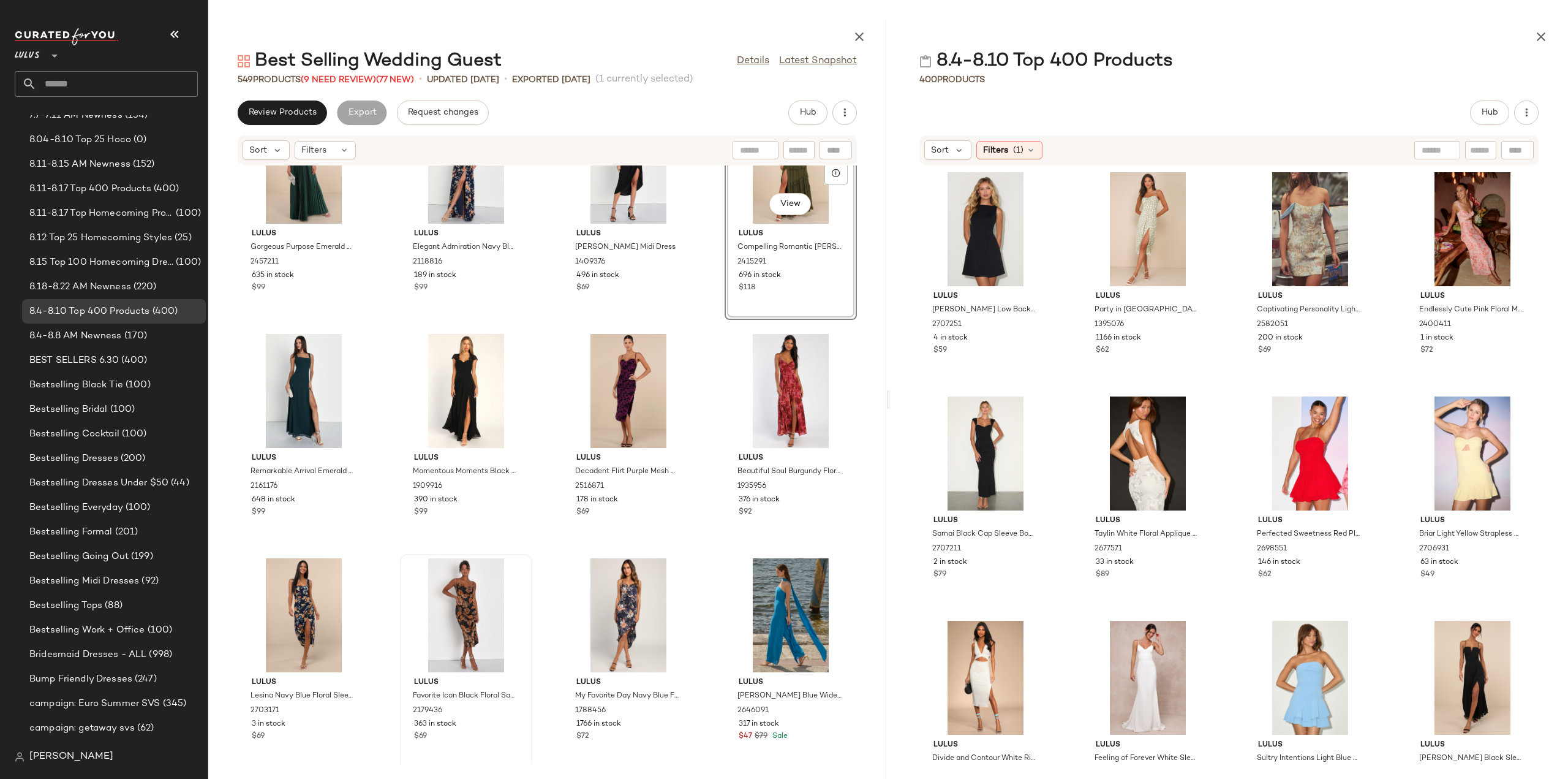
scroll to position [5455, 0]
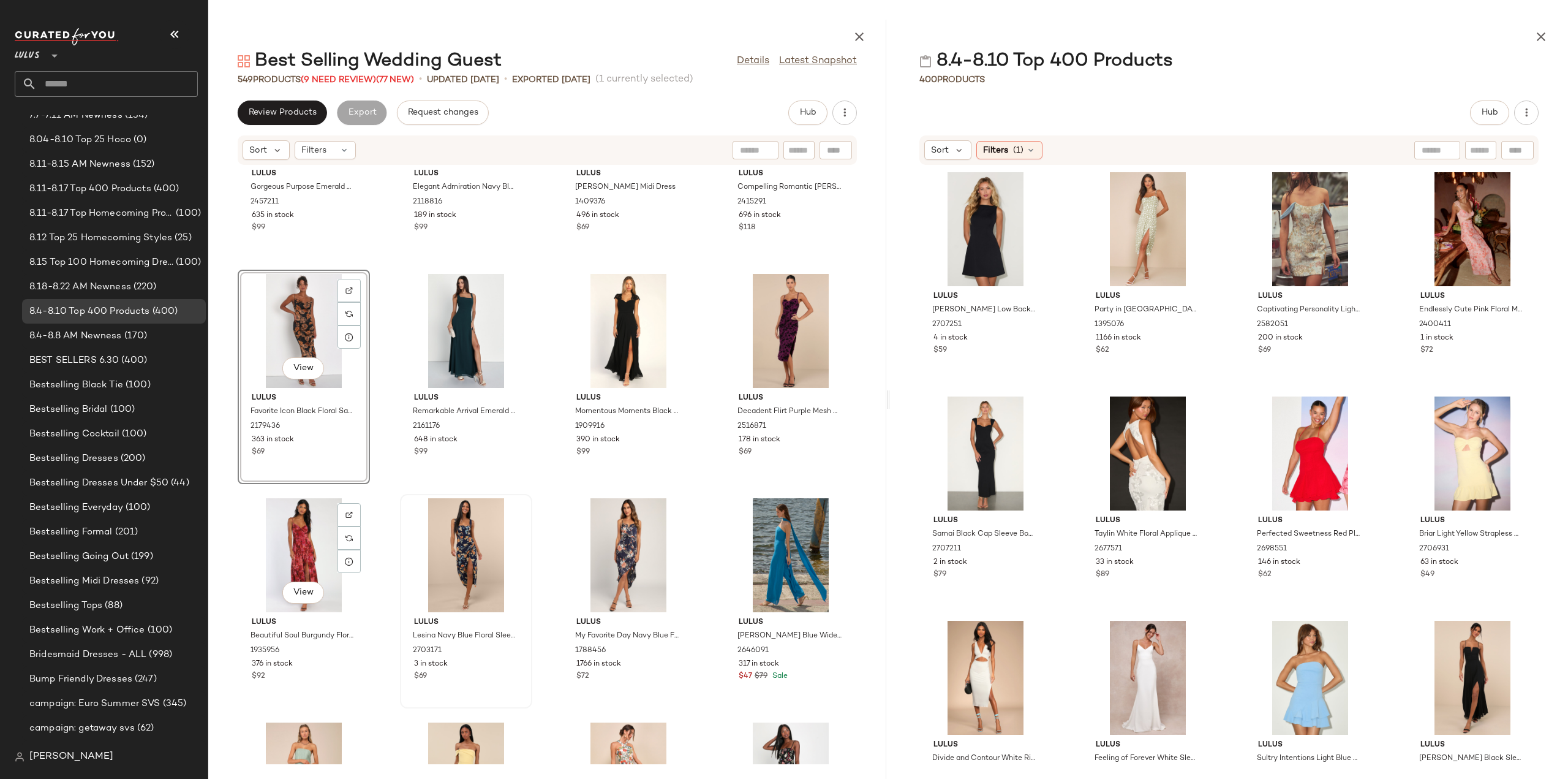
scroll to position [5455, 0]
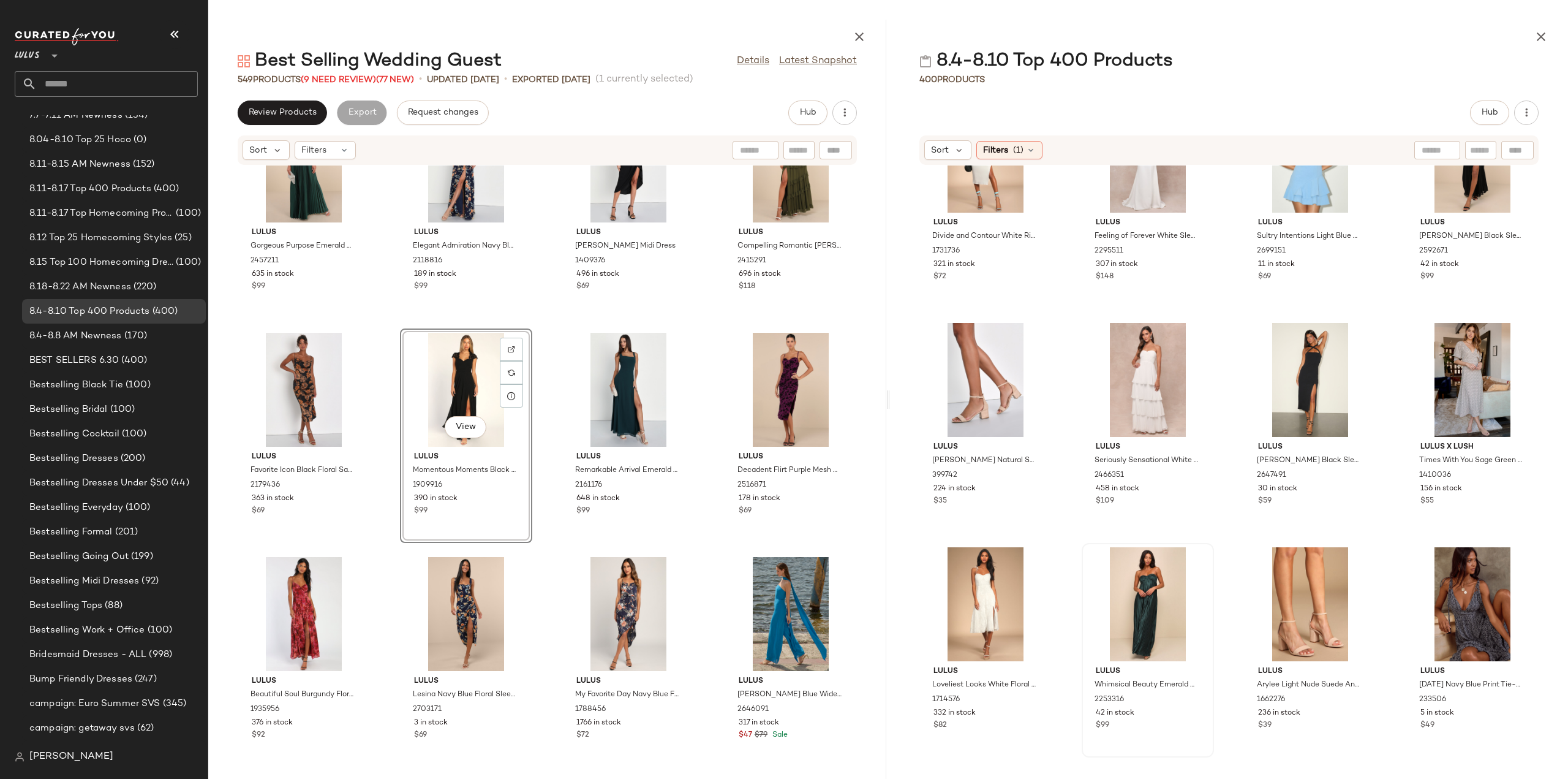
scroll to position [684, 0]
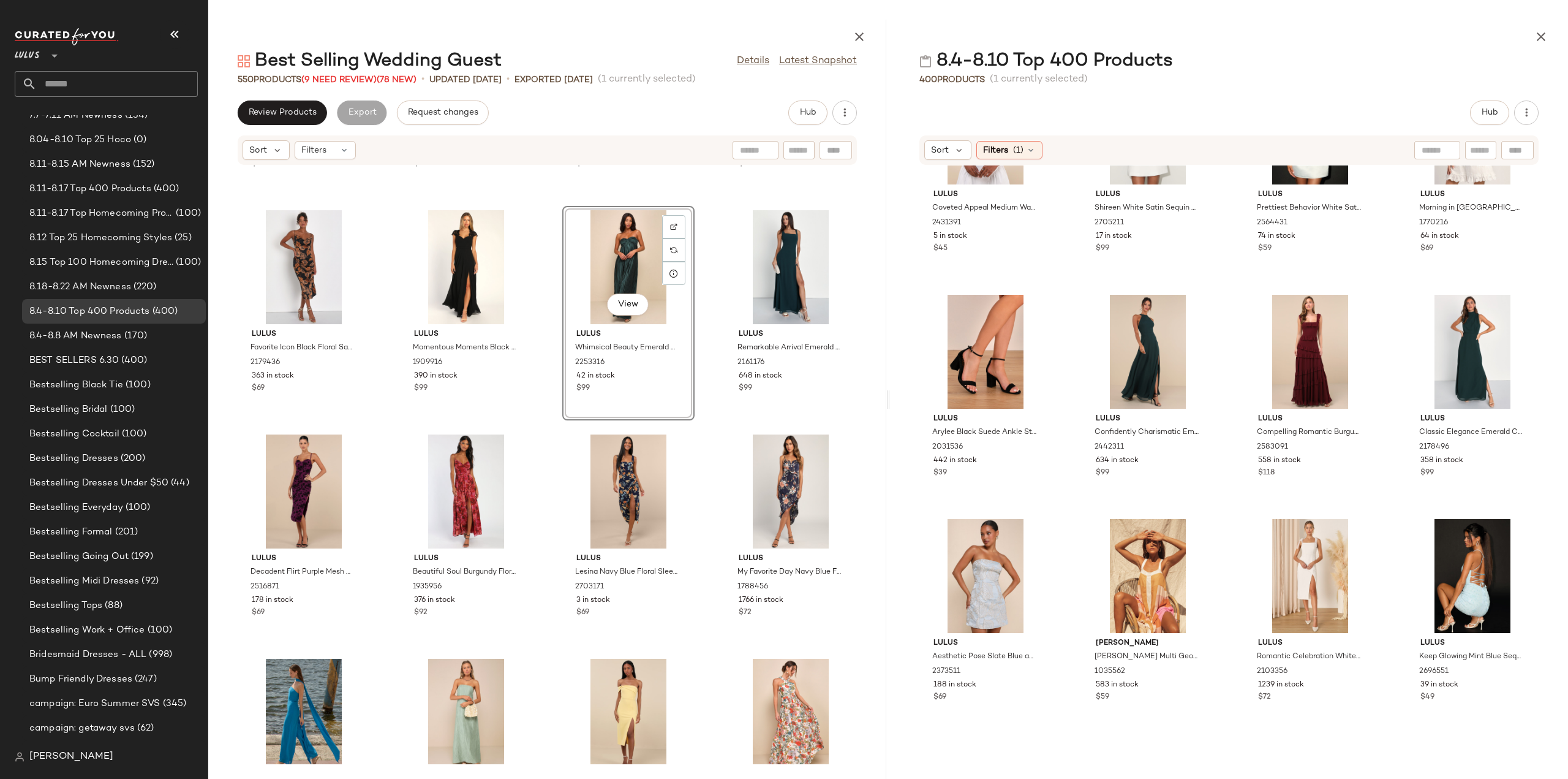
scroll to position [1235, 0]
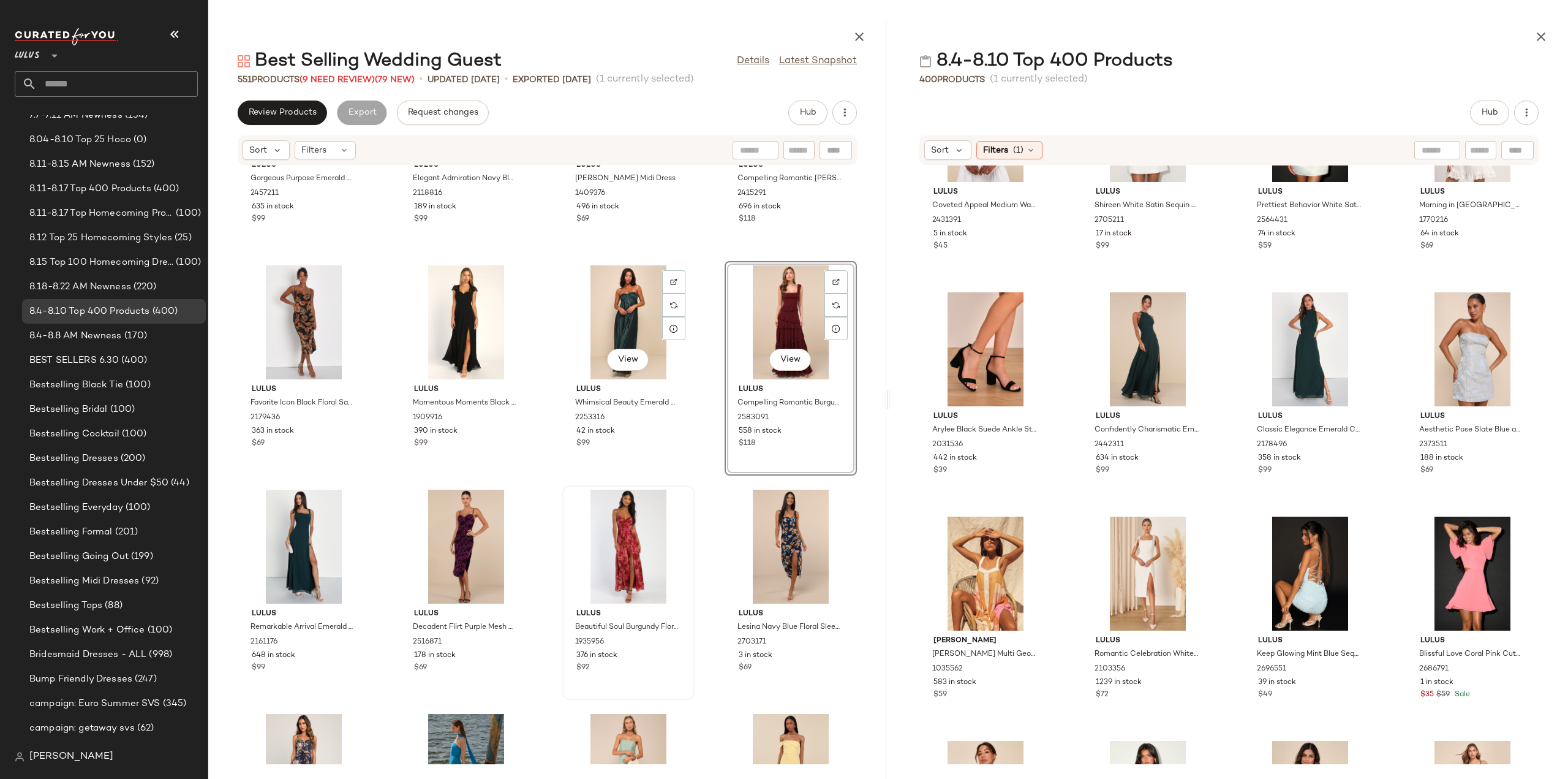
scroll to position [5578, 0]
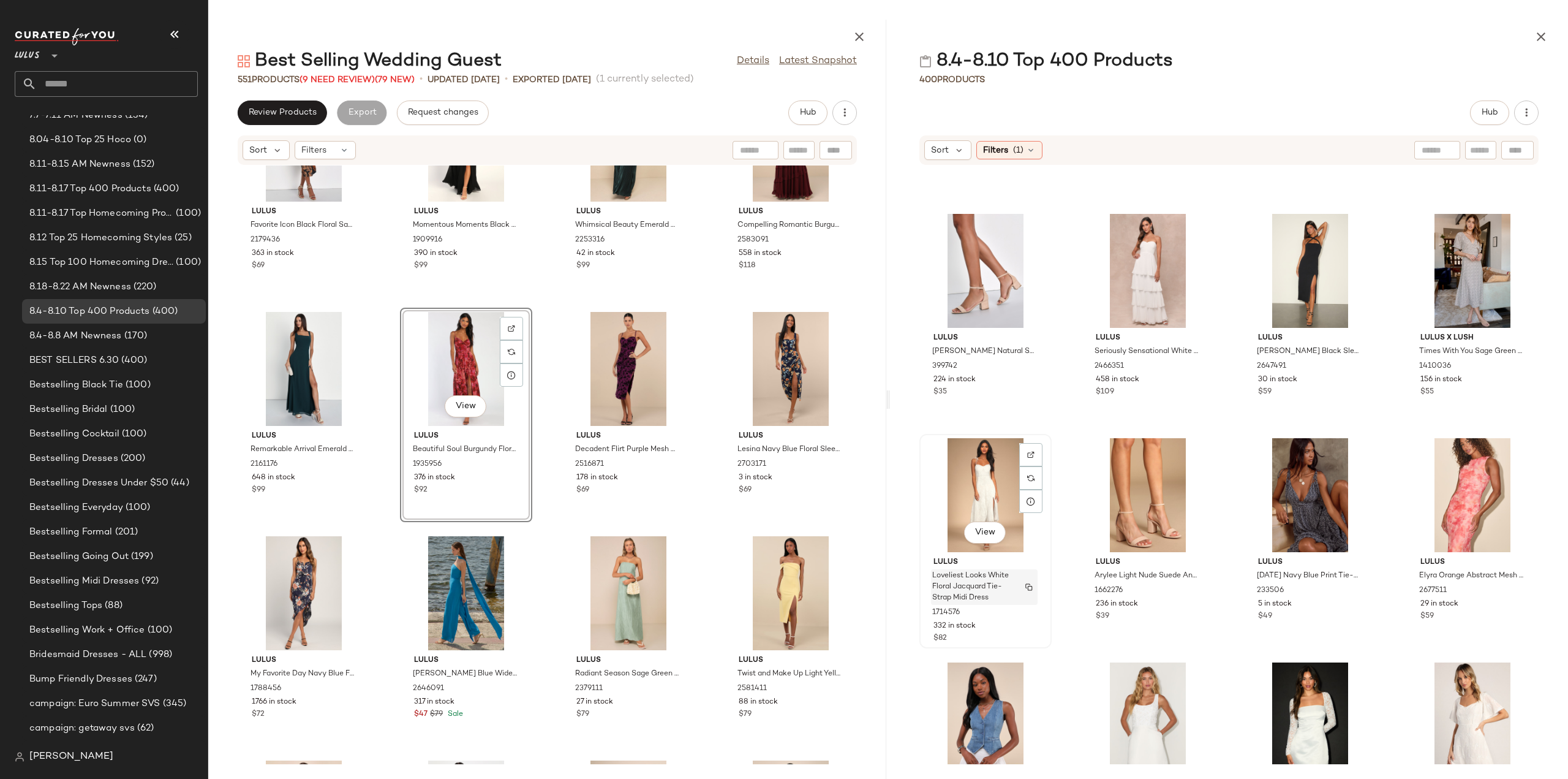
scroll to position [561, 0]
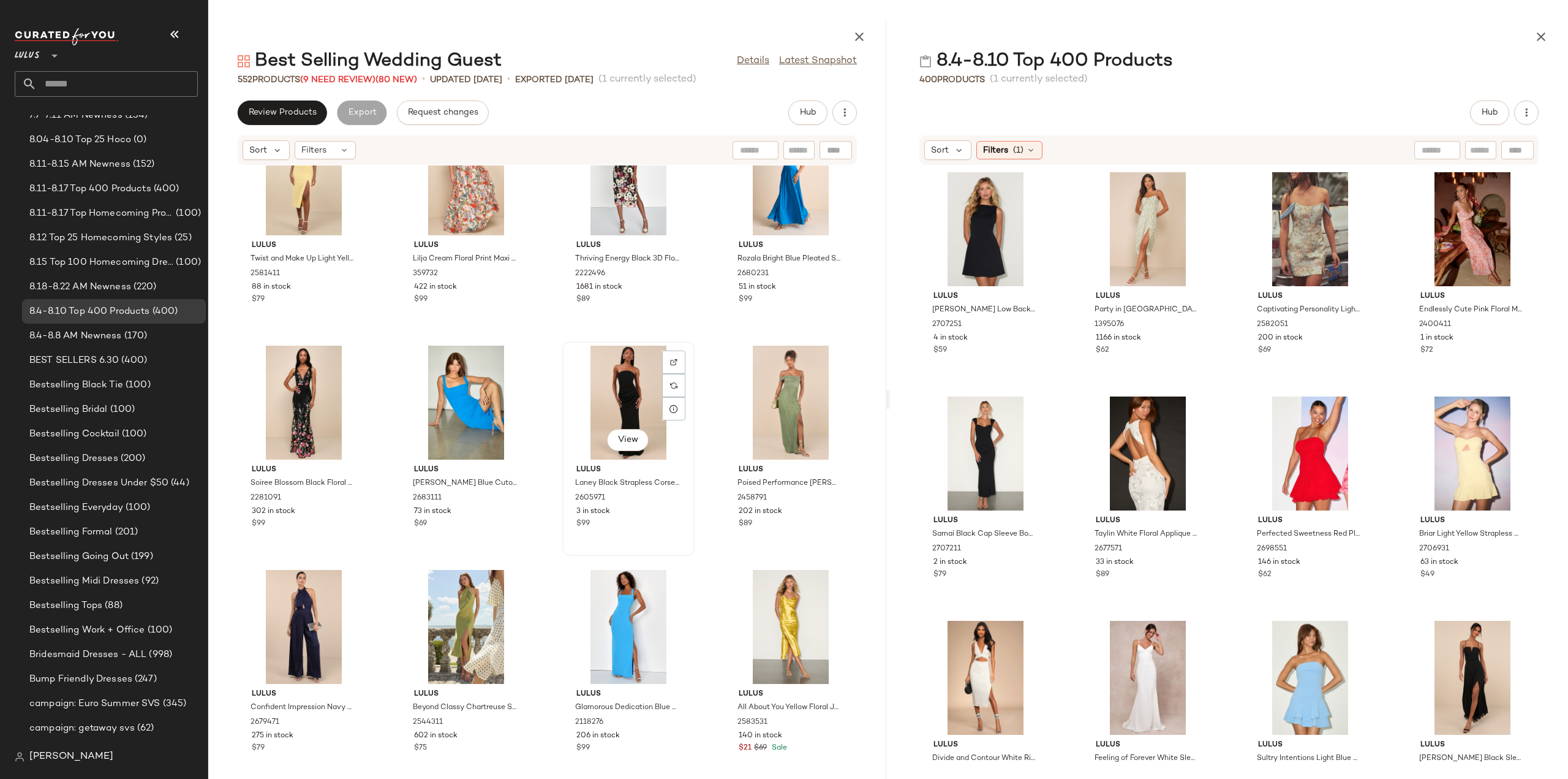
scroll to position [6252, 0]
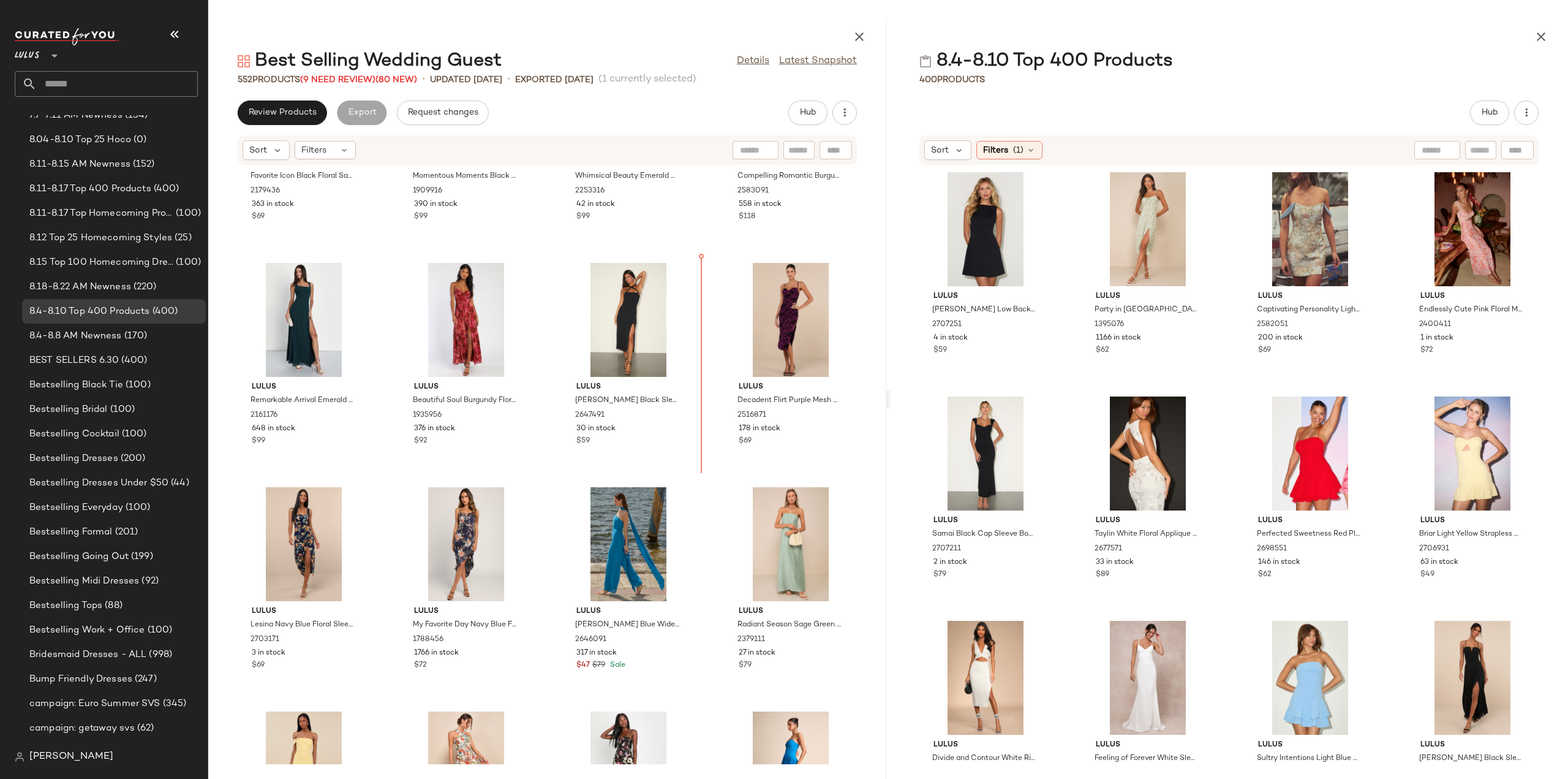
scroll to position [5748, 0]
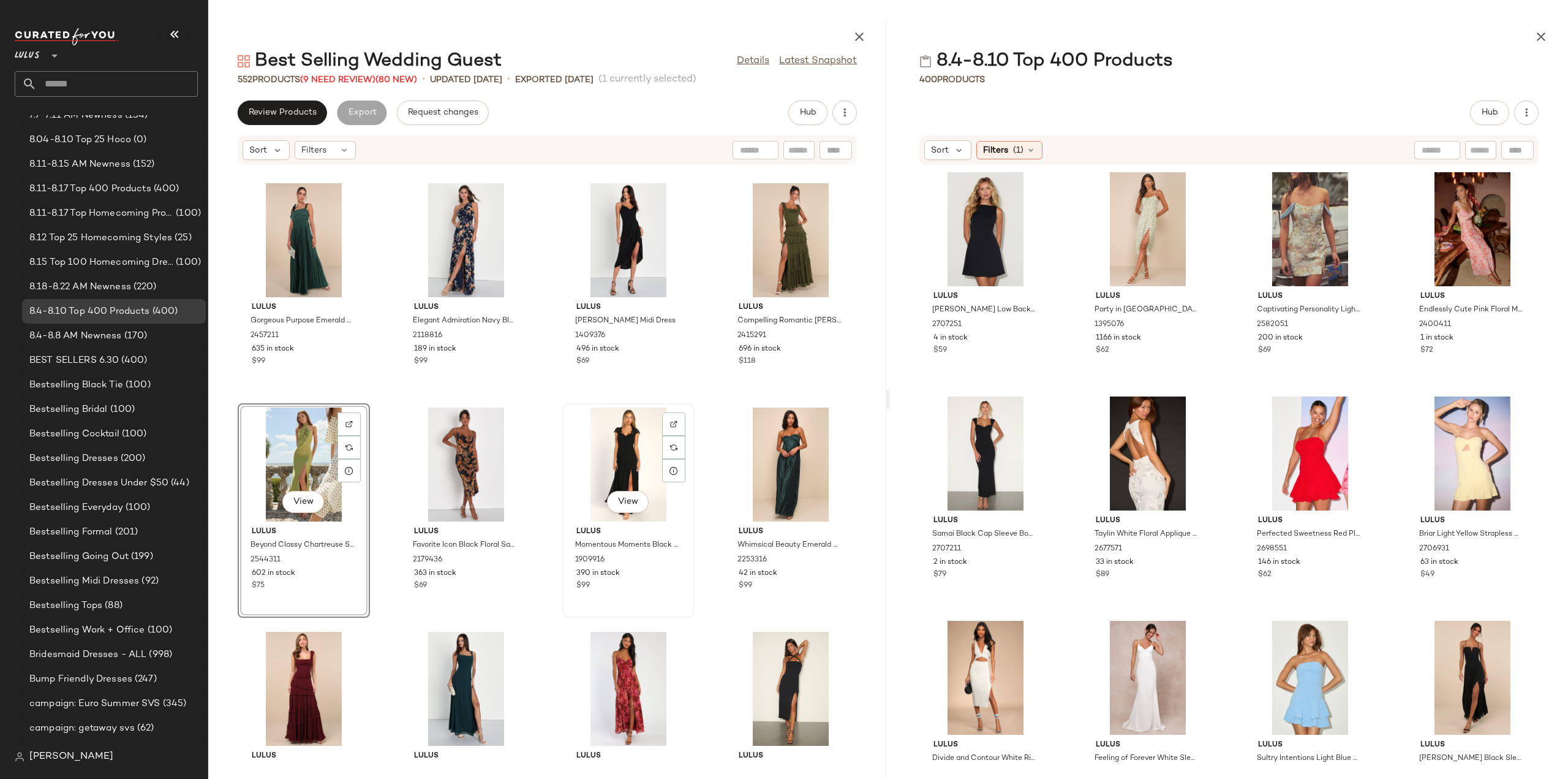
scroll to position [5442, 0]
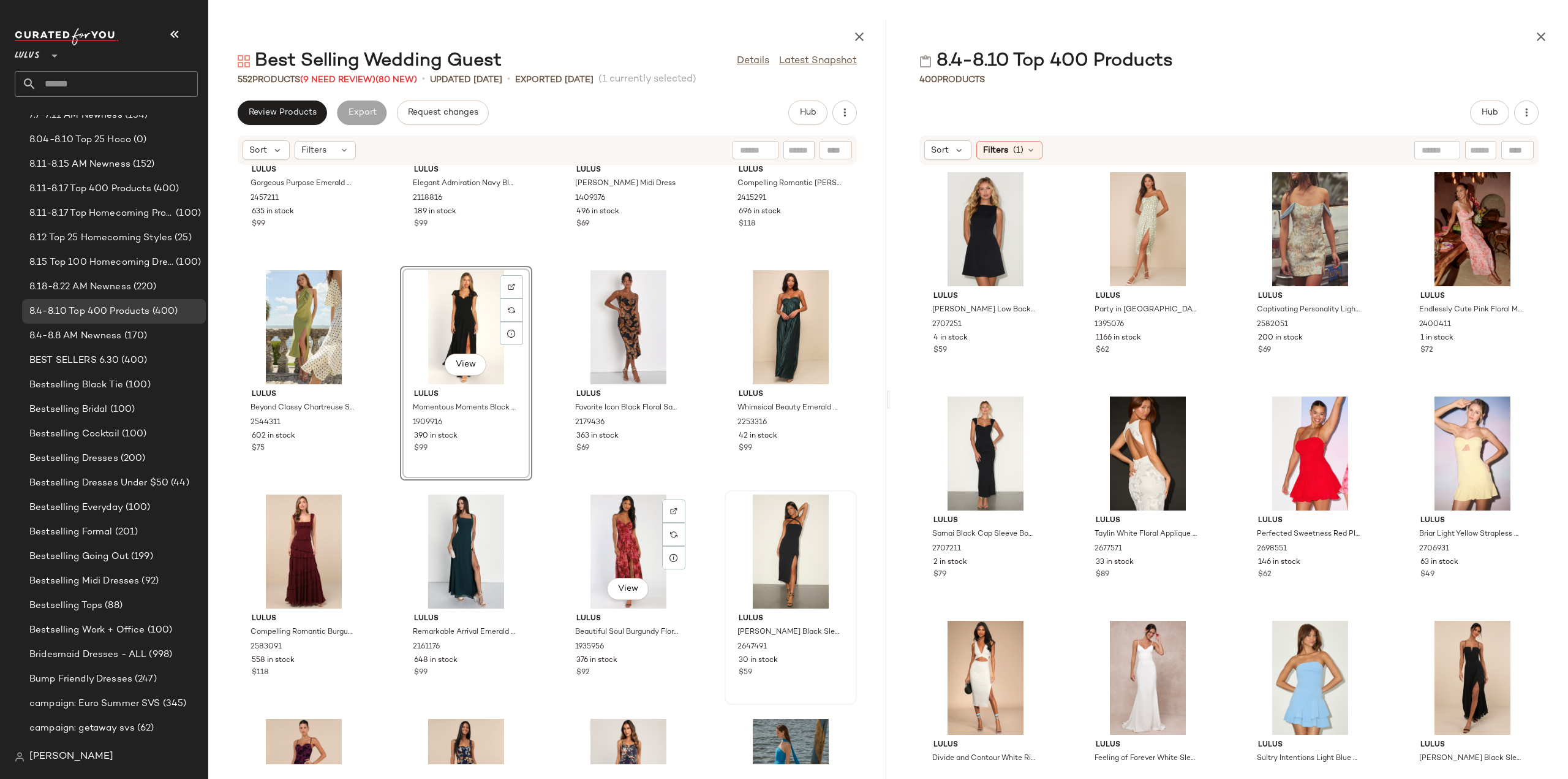
scroll to position [5626, 0]
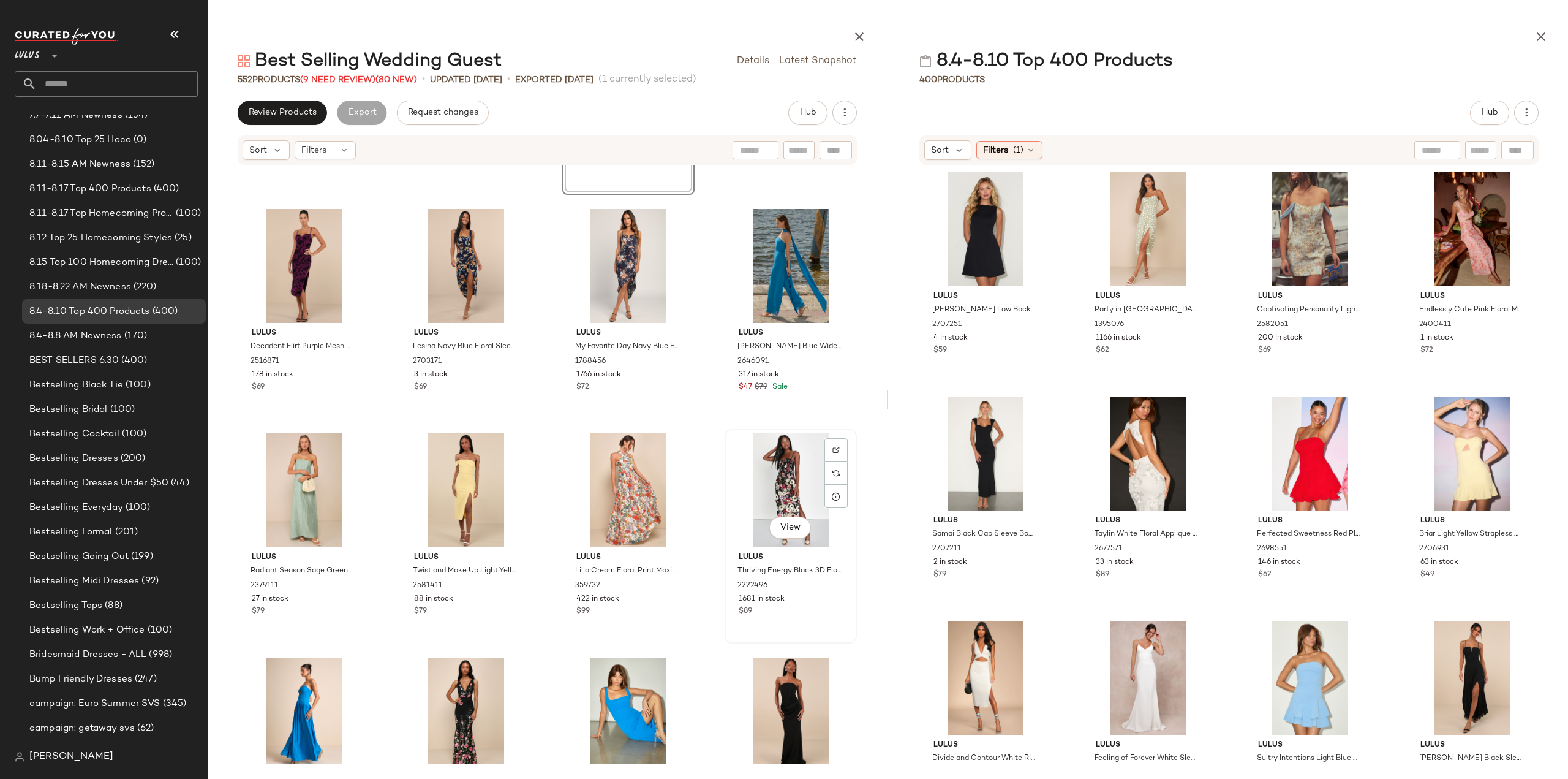
scroll to position [6055, 0]
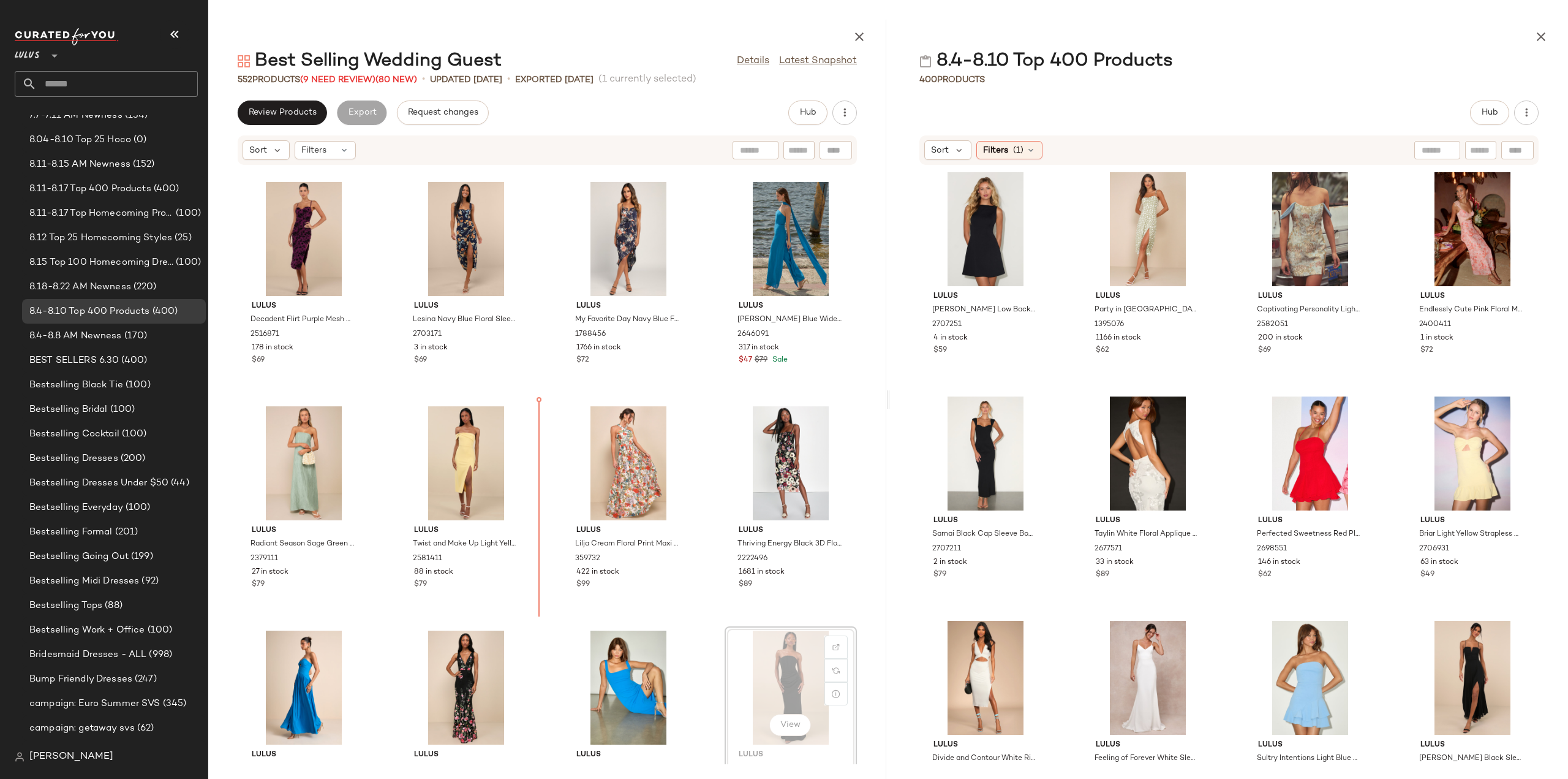
scroll to position [6056, 0]
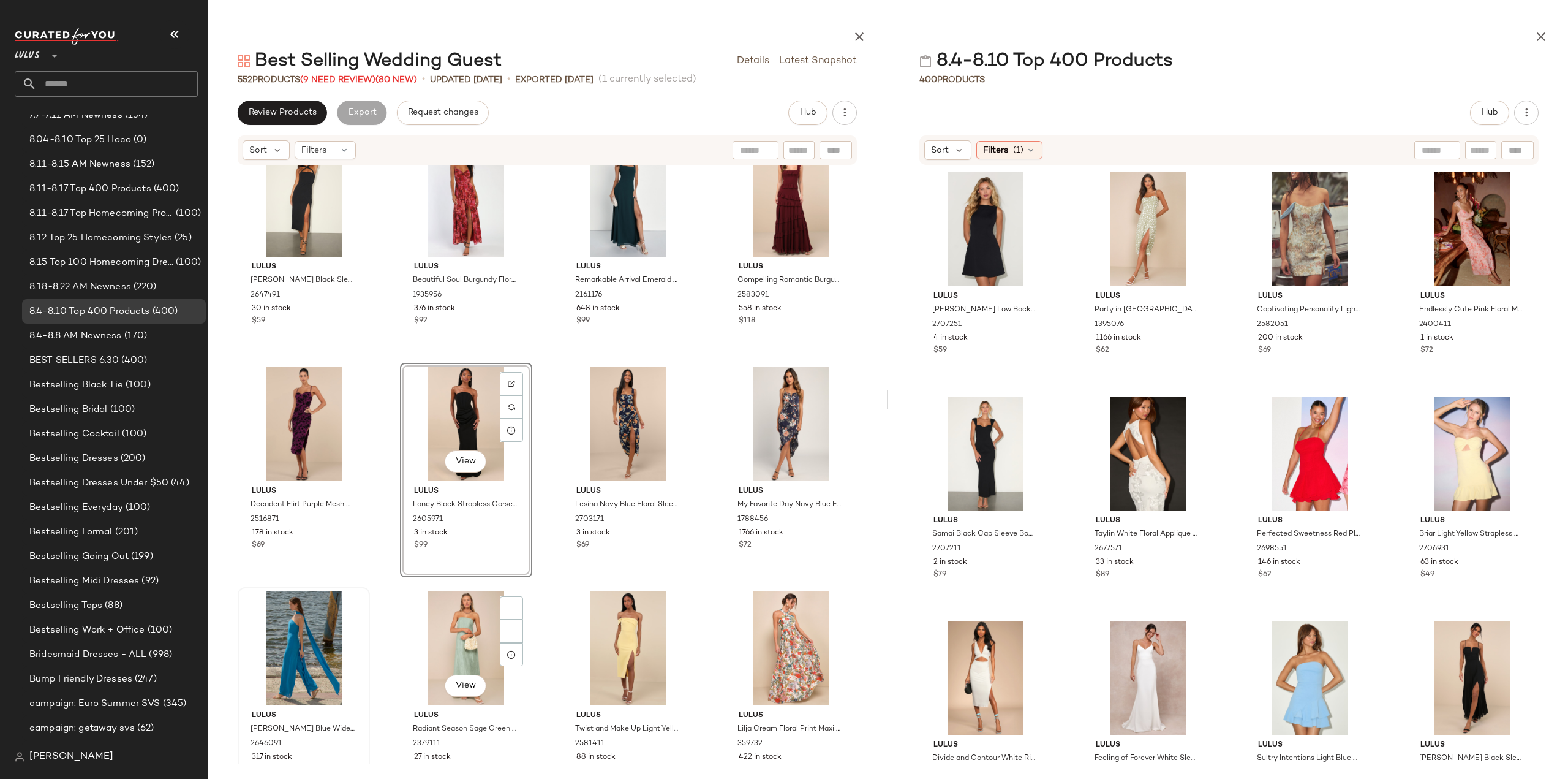
scroll to position [5872, 0]
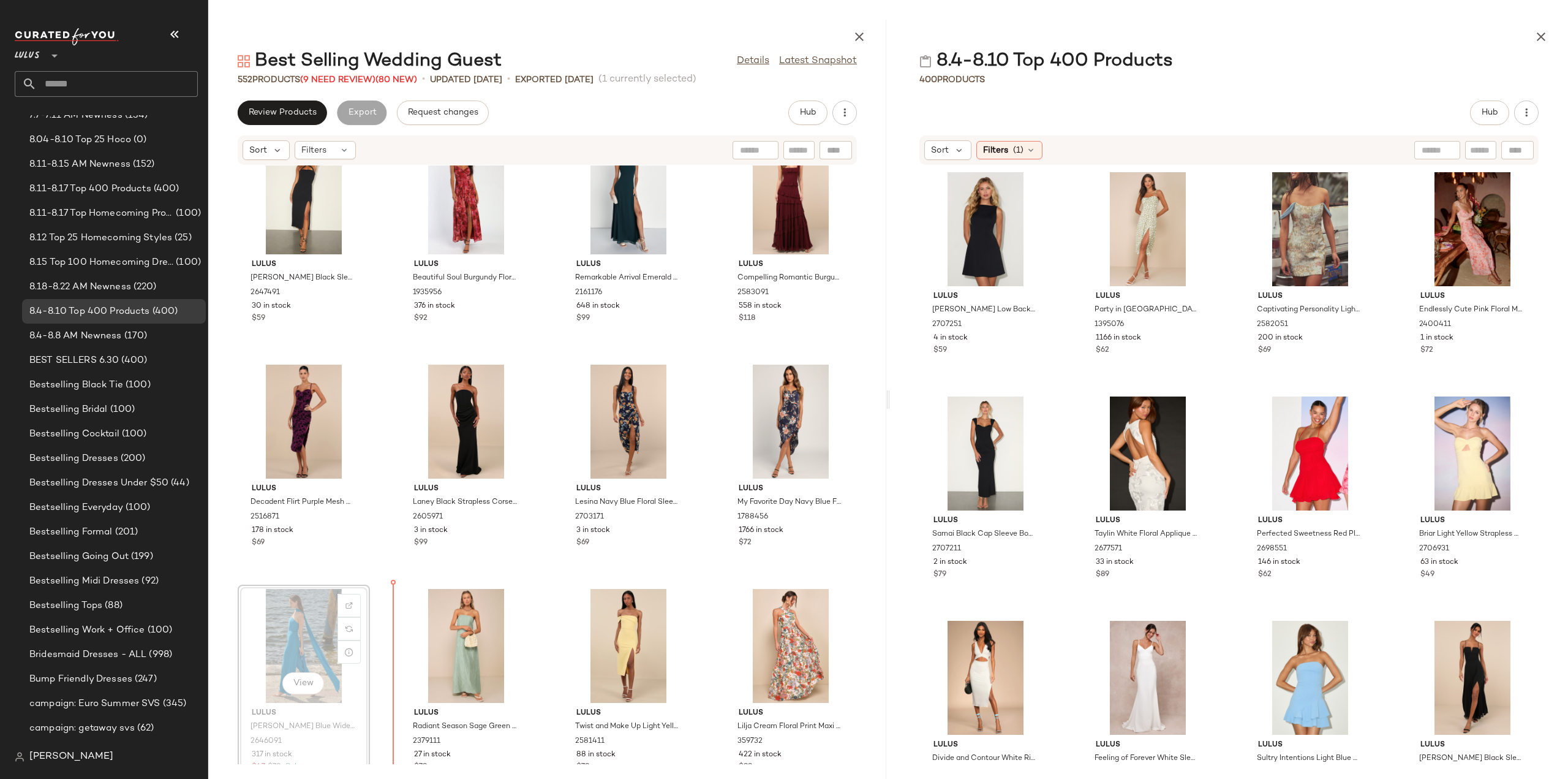
scroll to position [5885, 0]
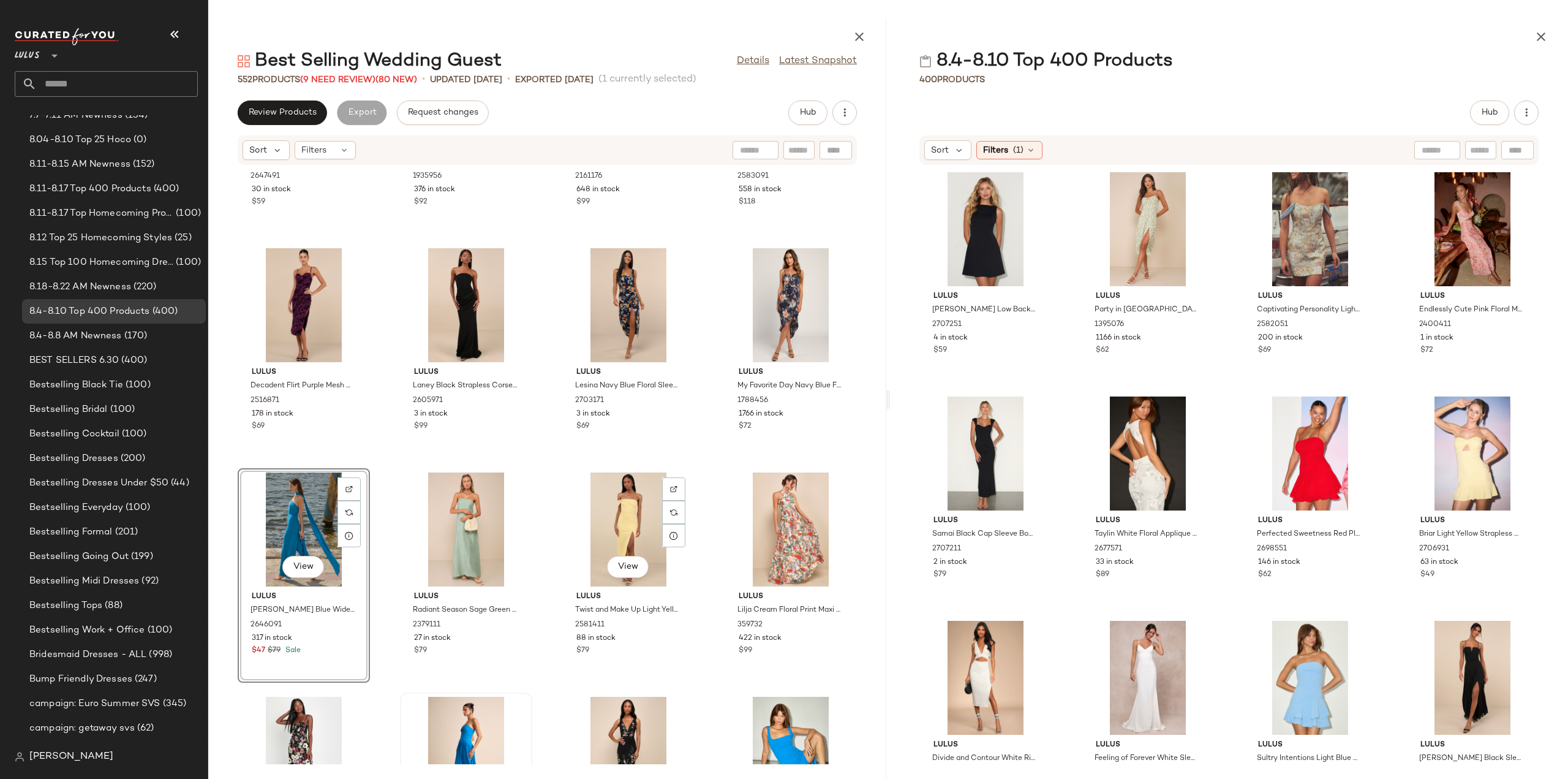
scroll to position [6007, 0]
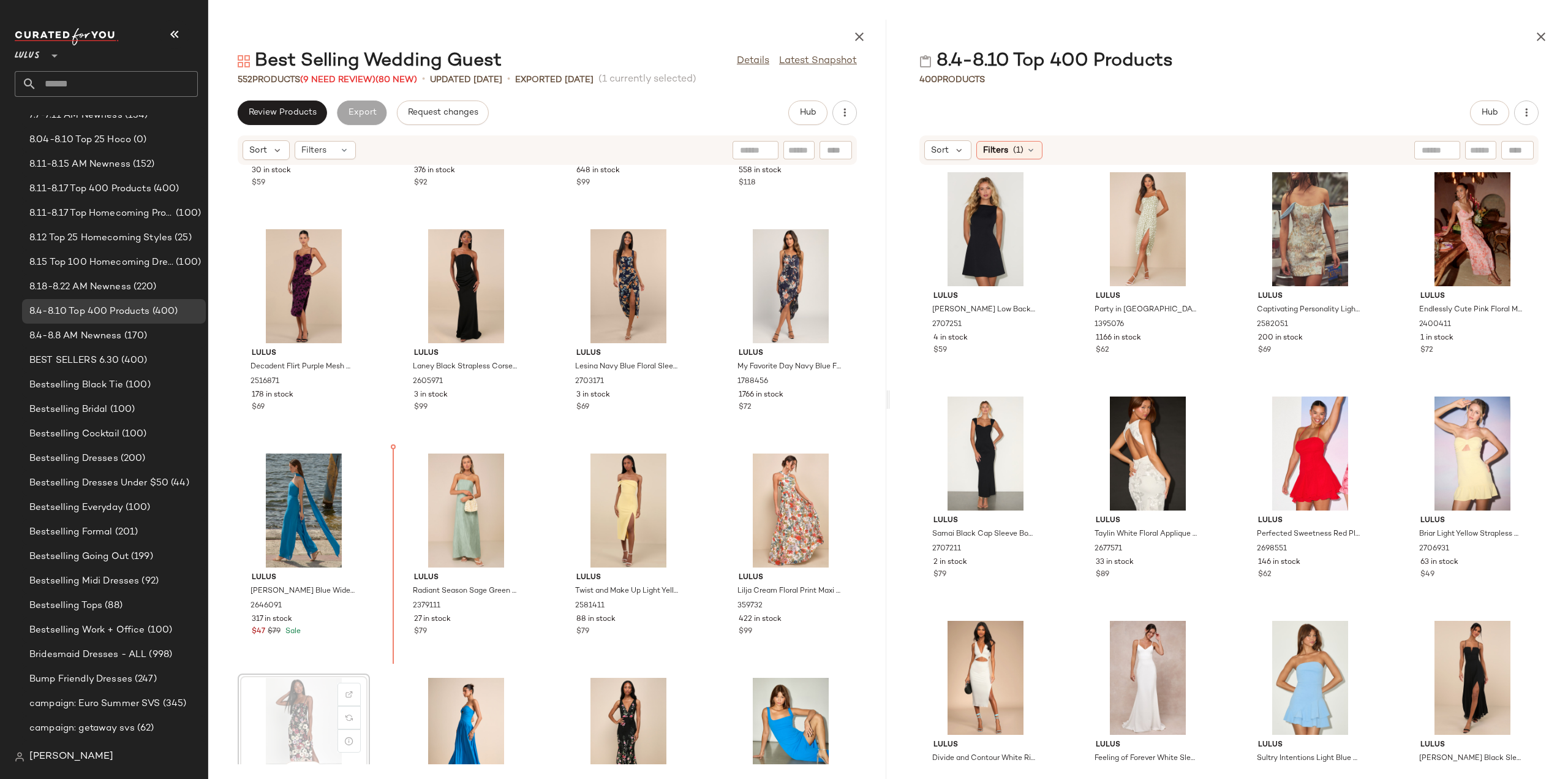
scroll to position [6010, 0]
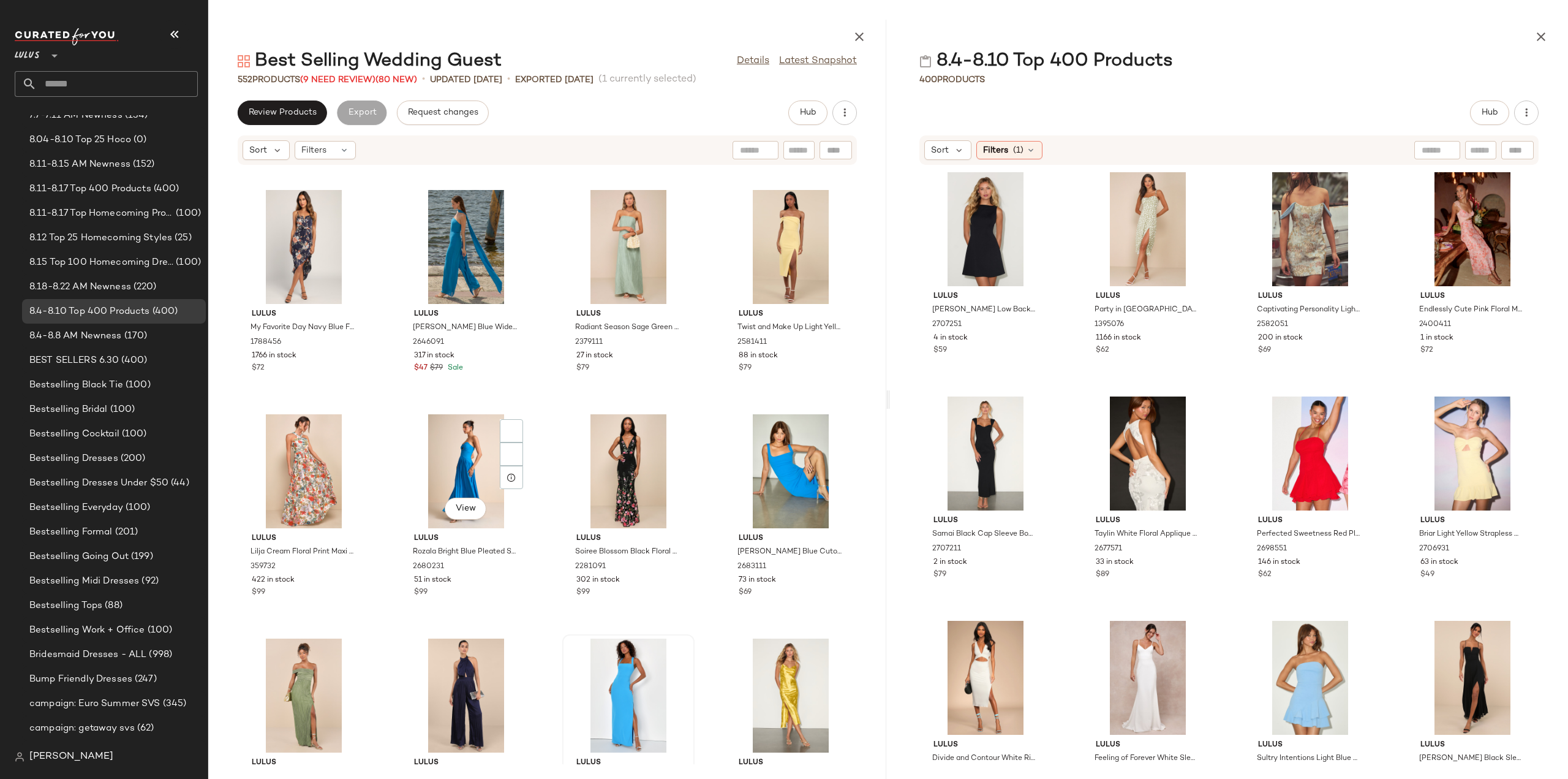
scroll to position [6256, 0]
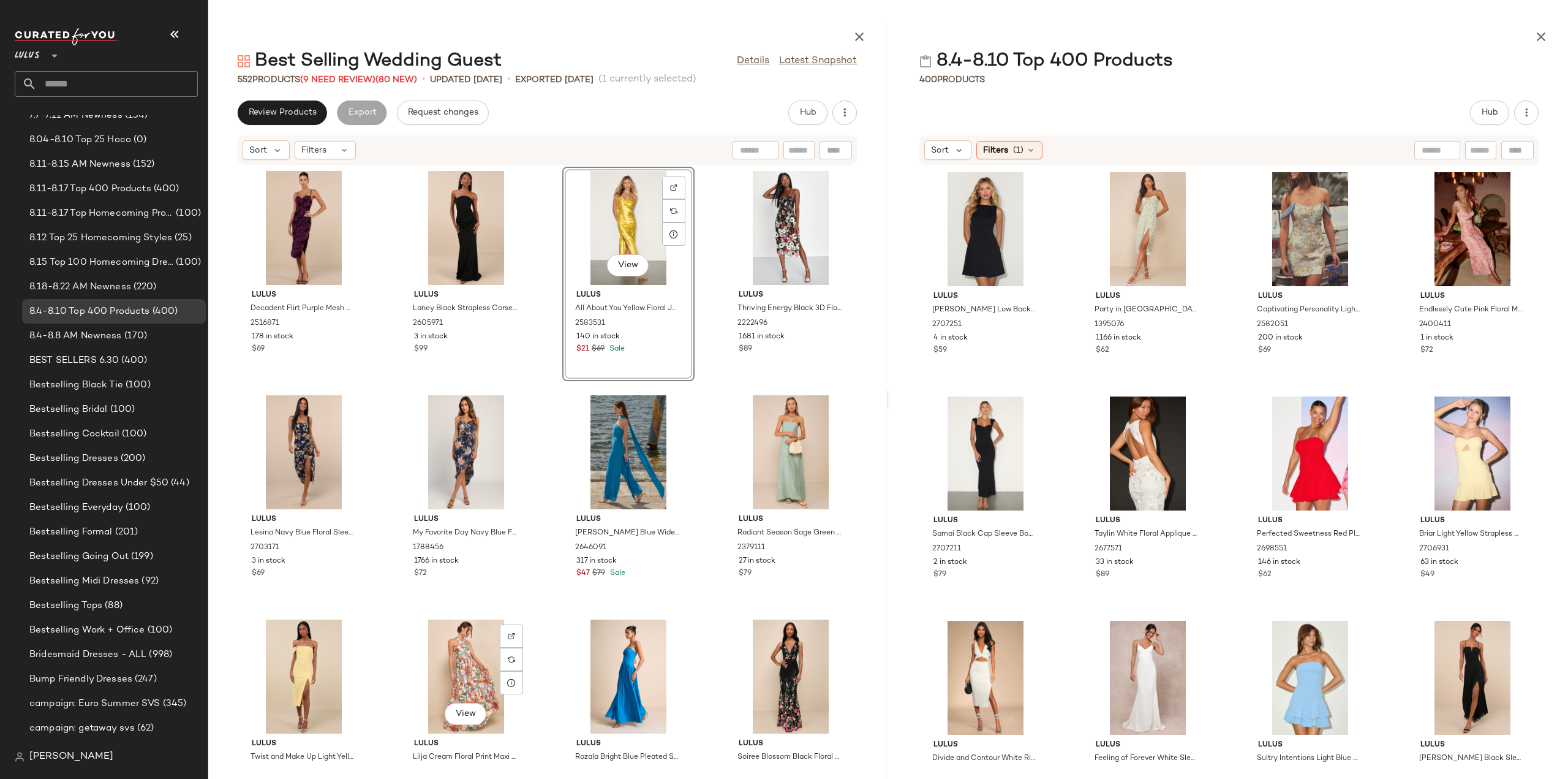
scroll to position [6126, 0]
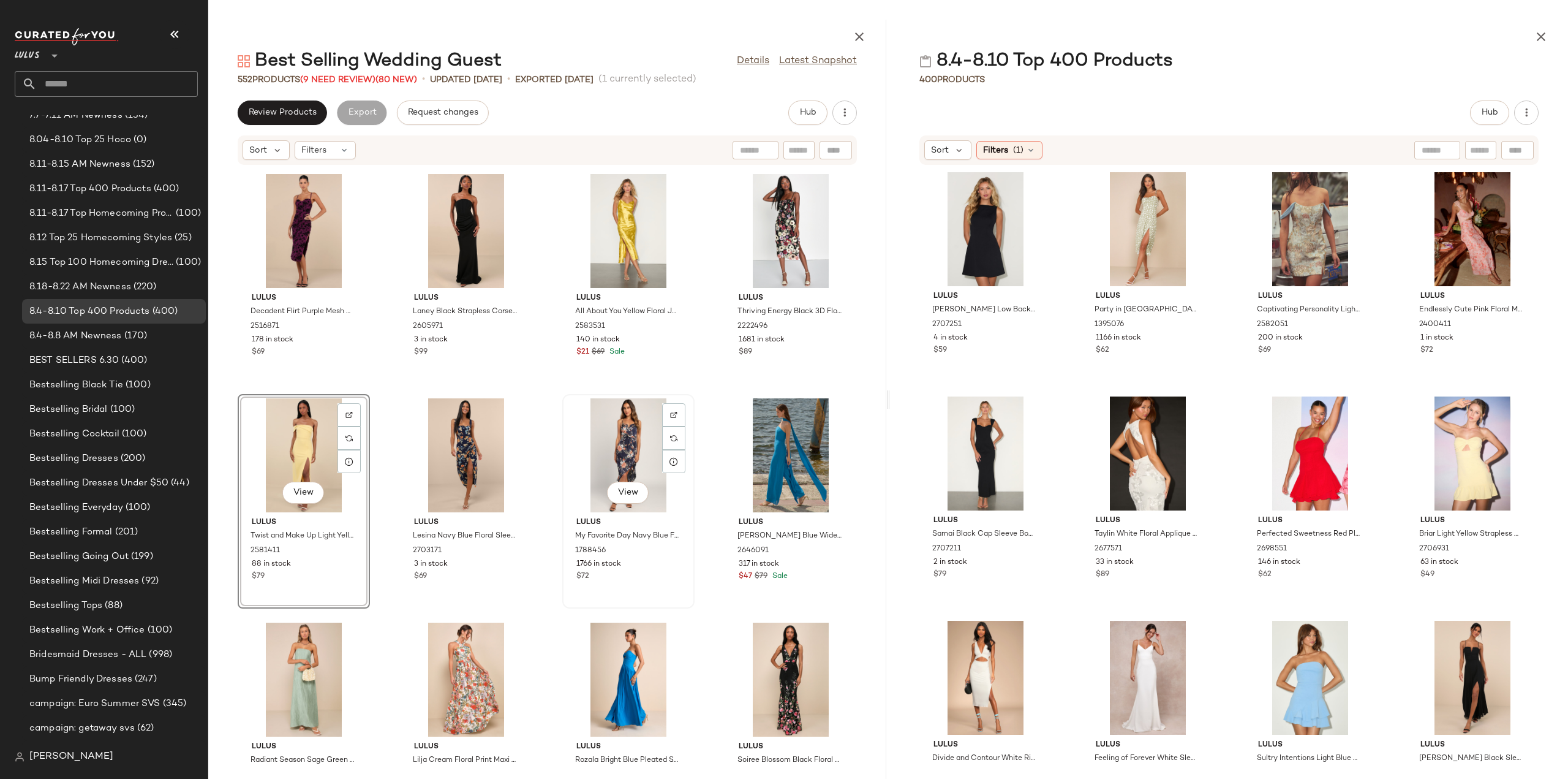
scroll to position [6004, 0]
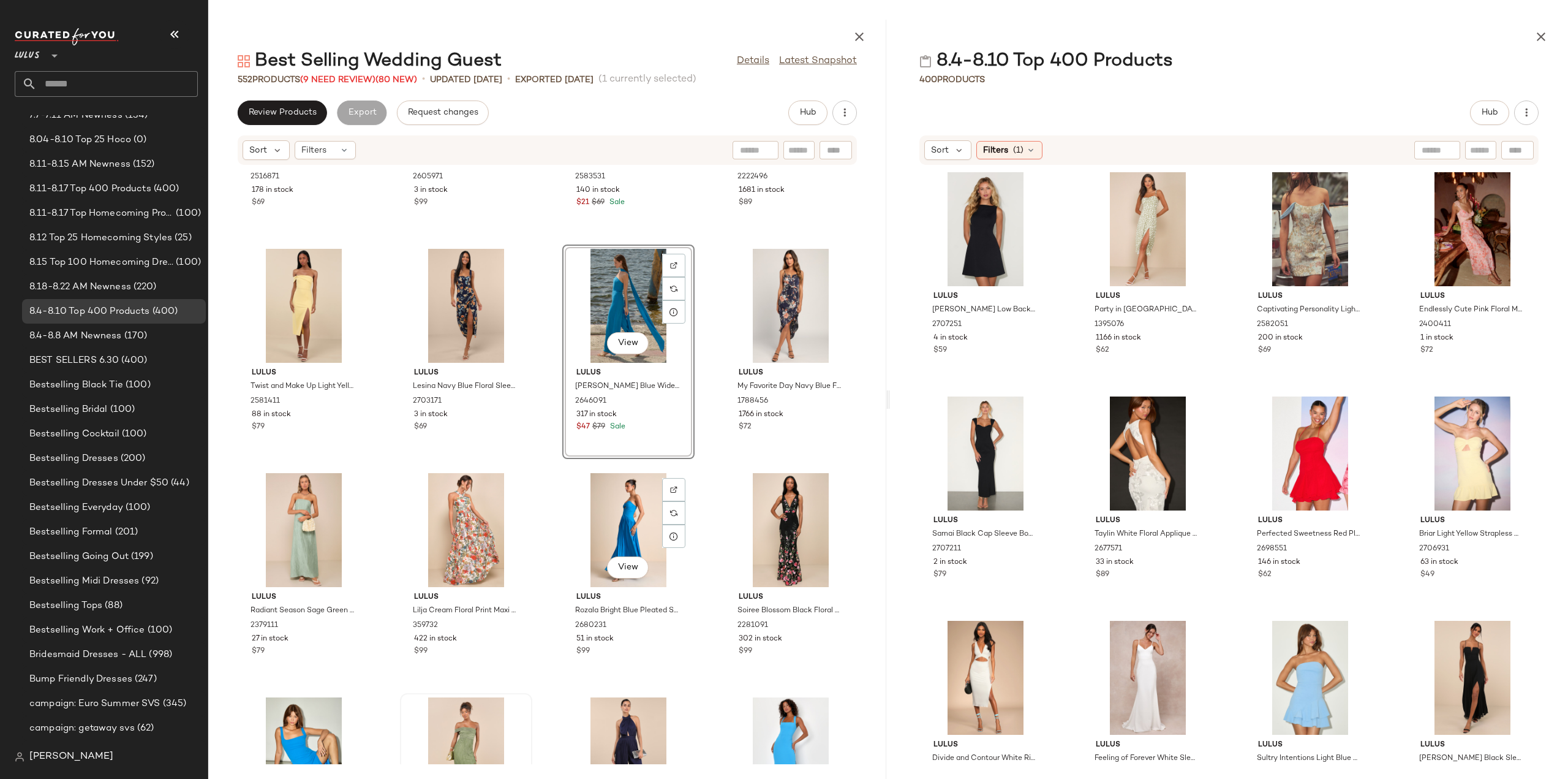
scroll to position [6310, 0]
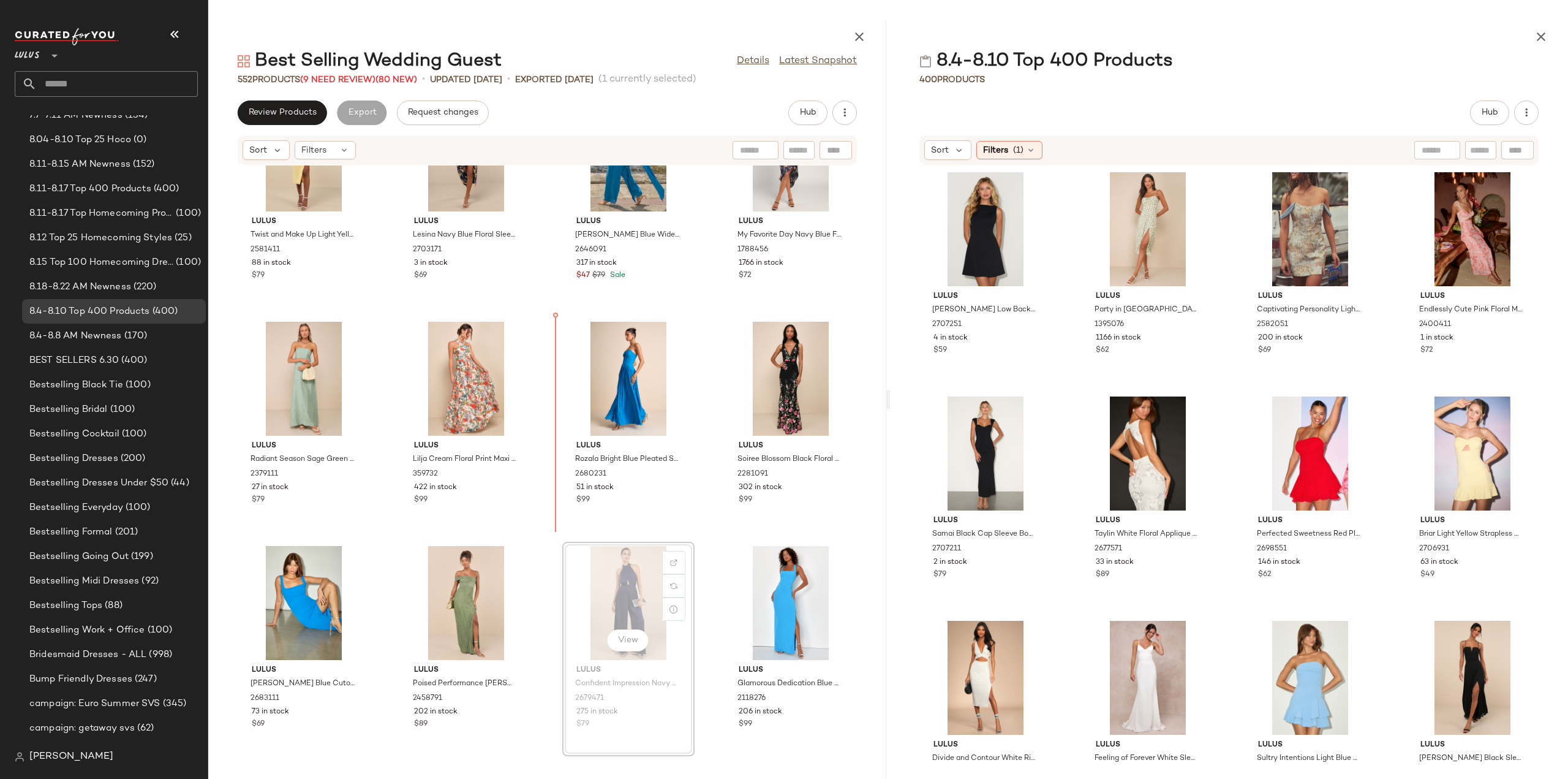
scroll to position [6378, 0]
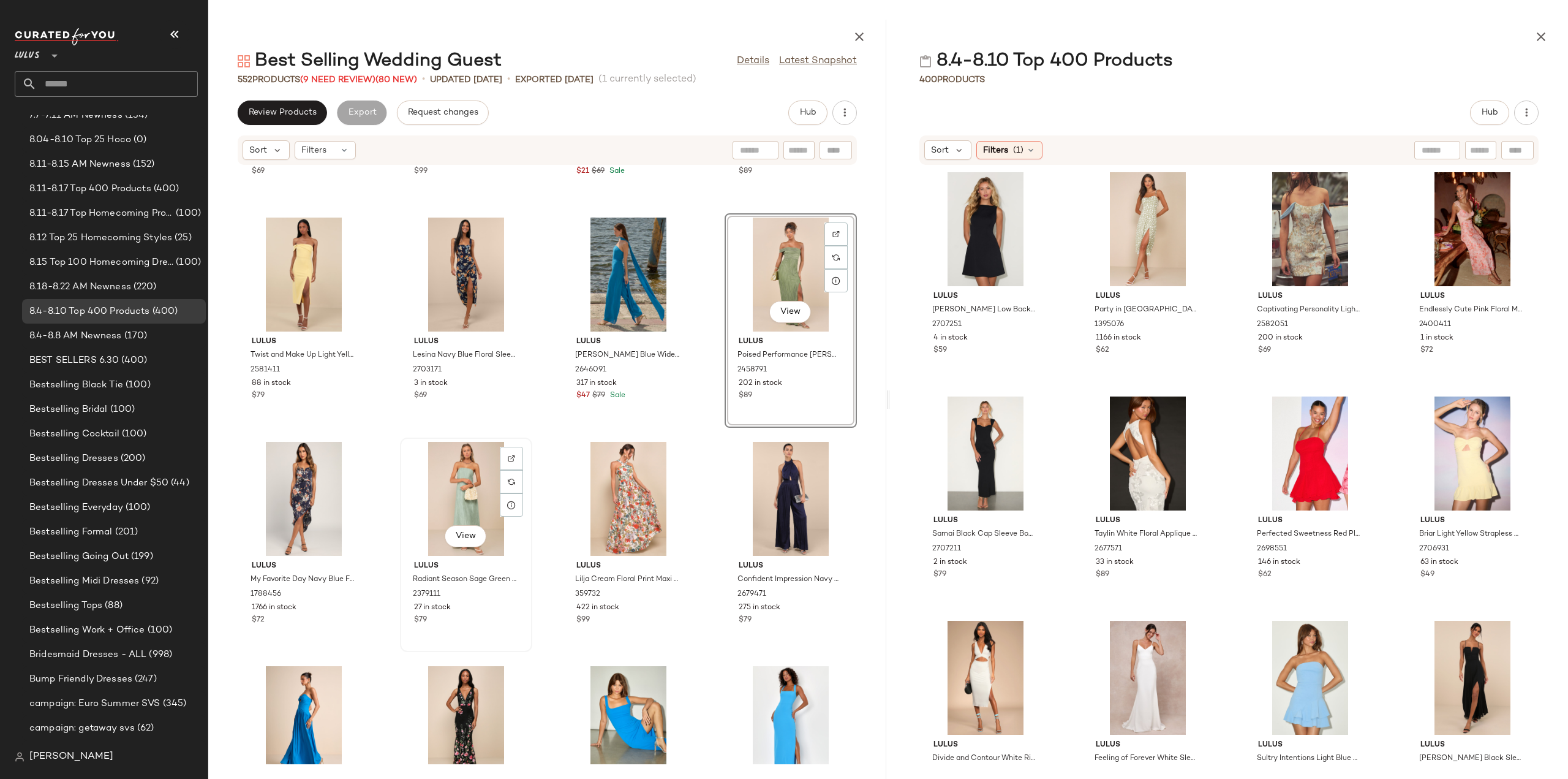
scroll to position [6300, 0]
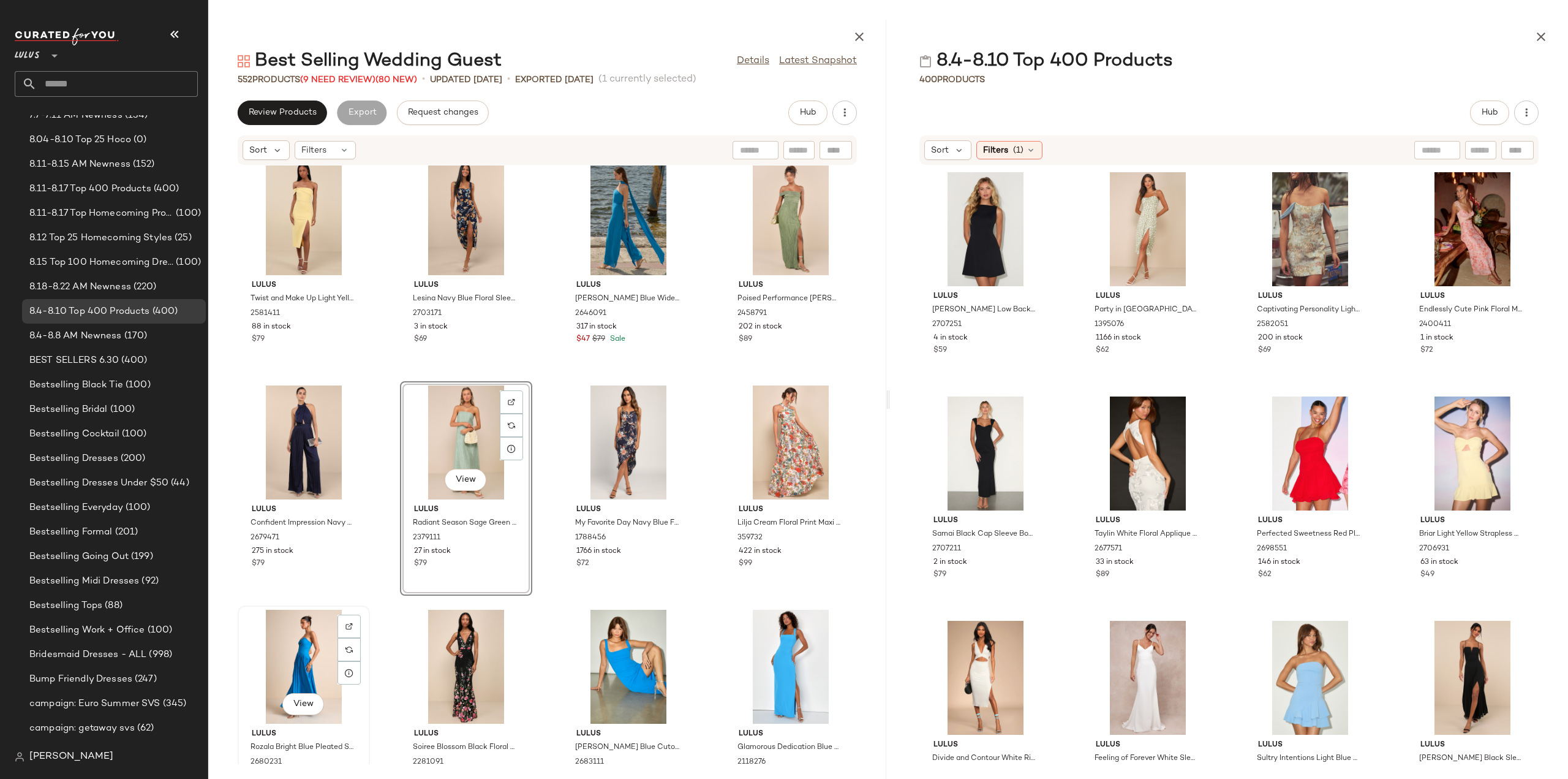
scroll to position [6301, 0]
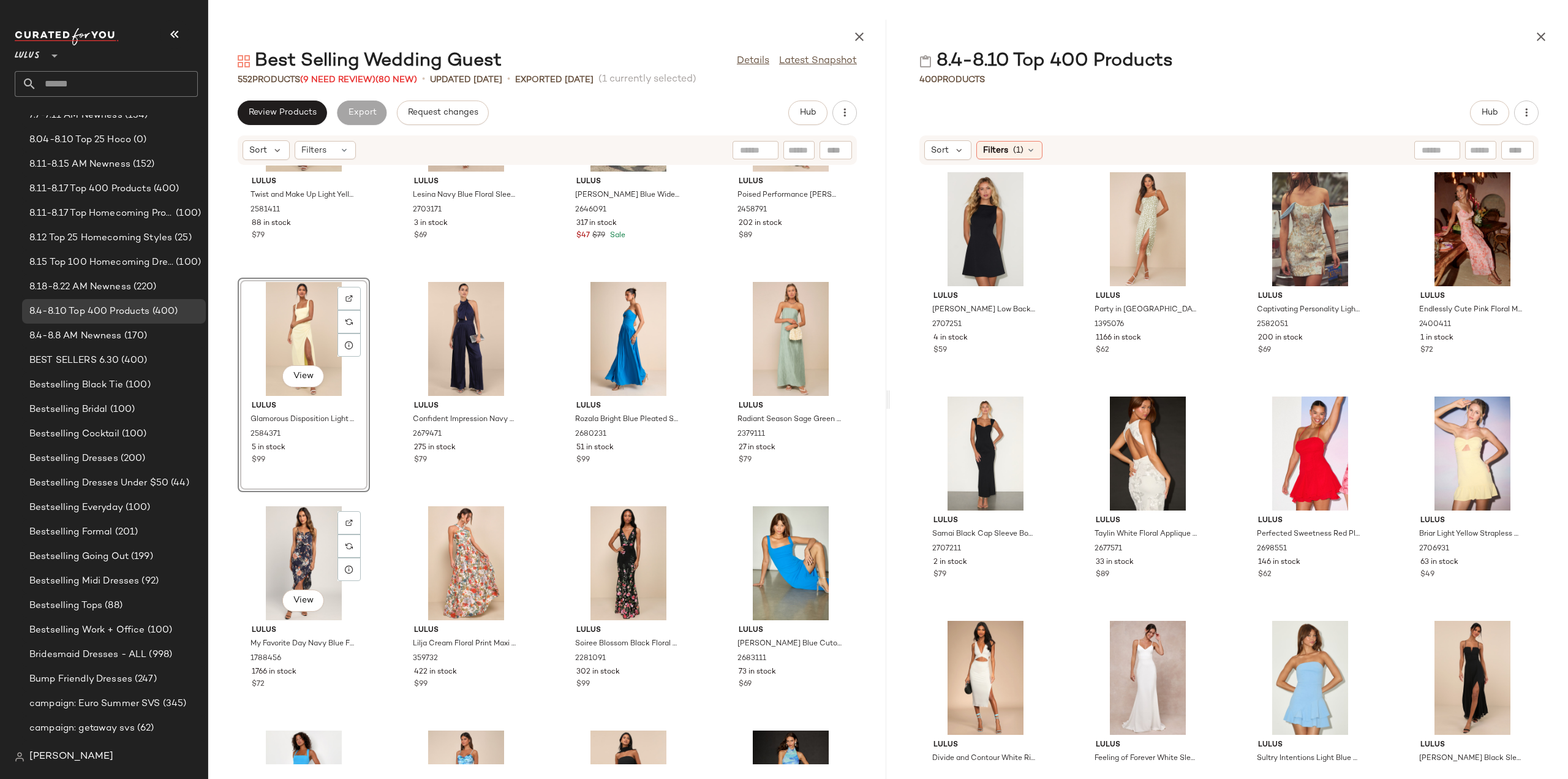
scroll to position [6302, 0]
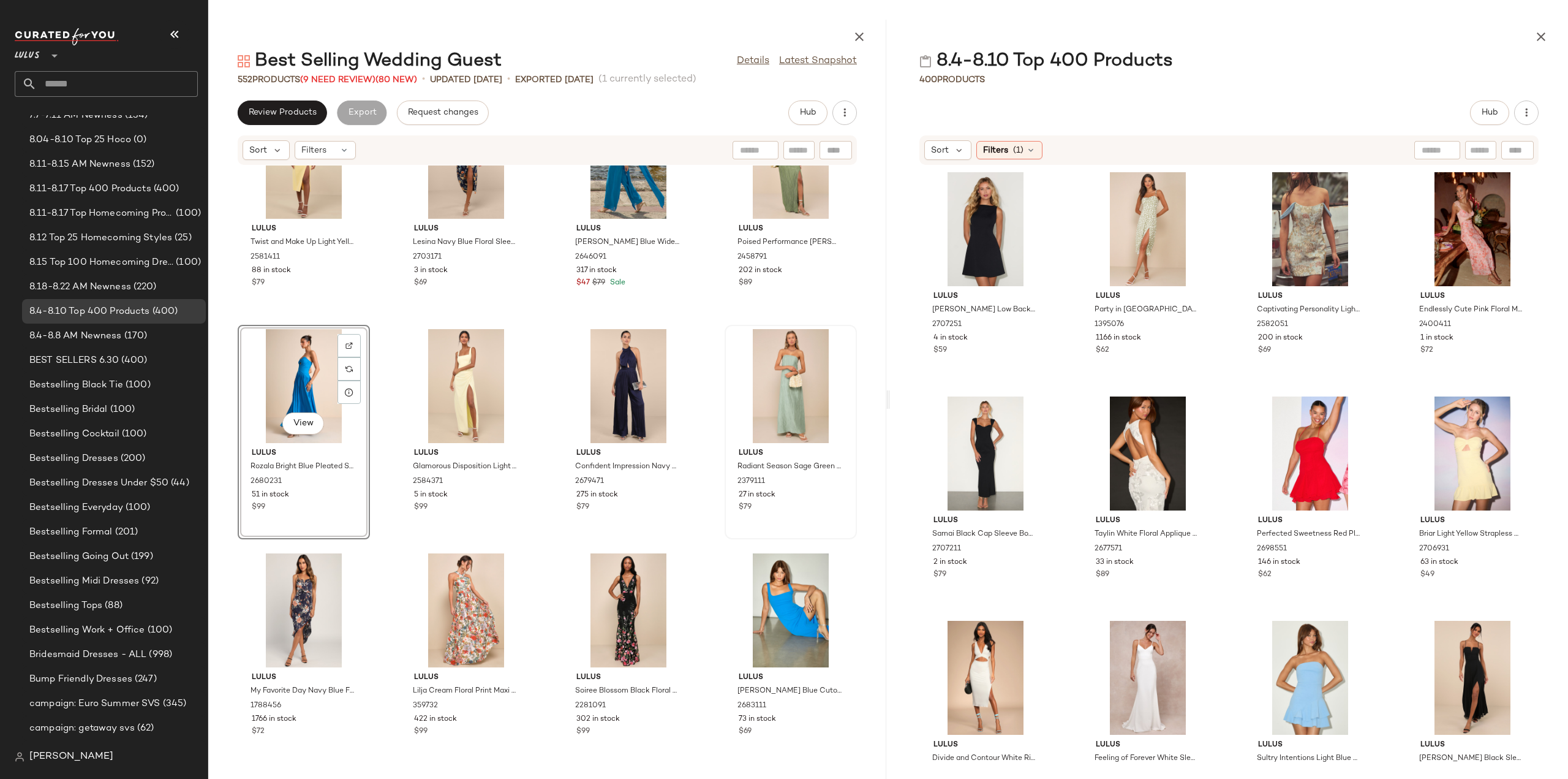
scroll to position [6302, 0]
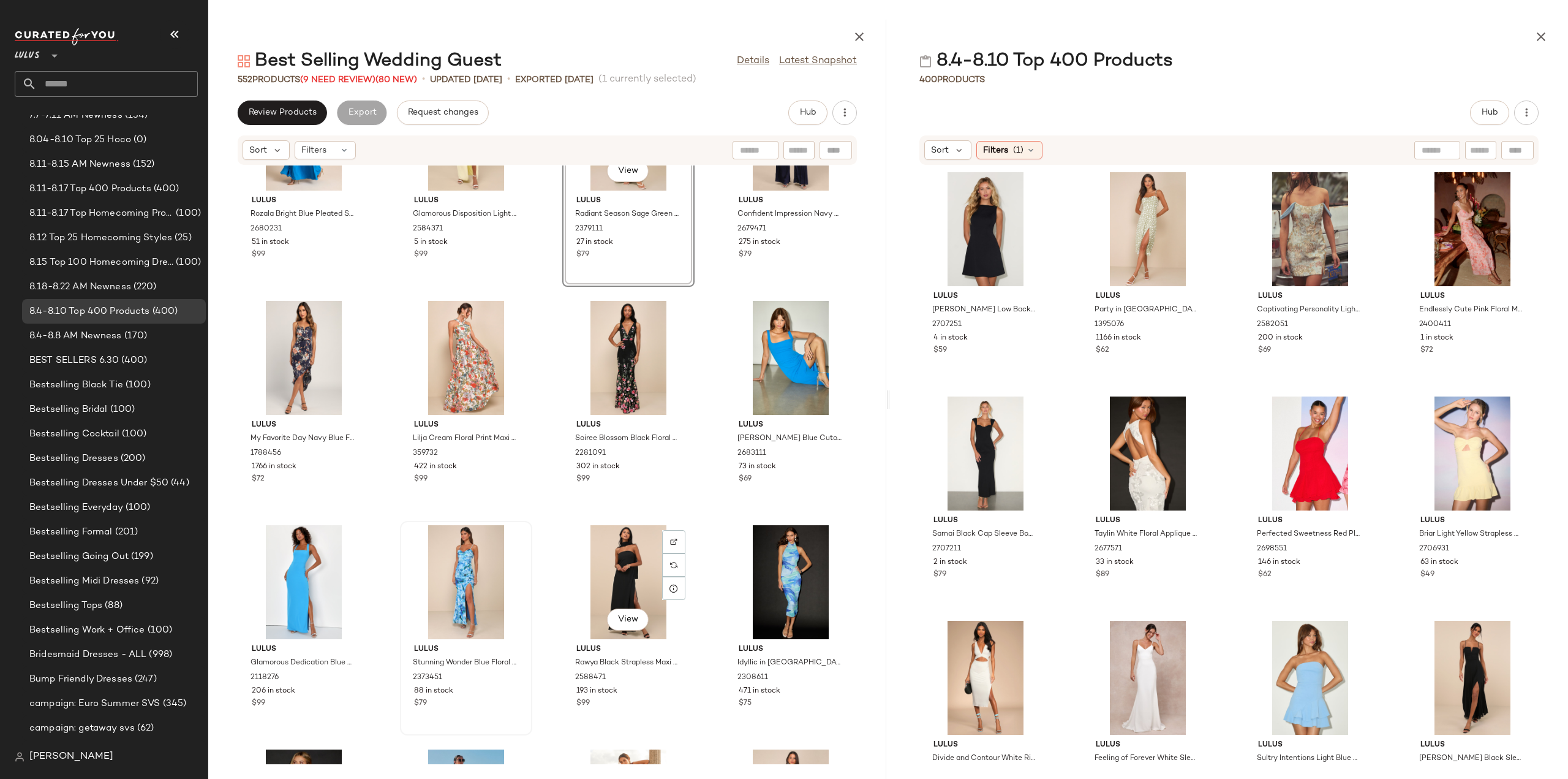
scroll to position [6670, 0]
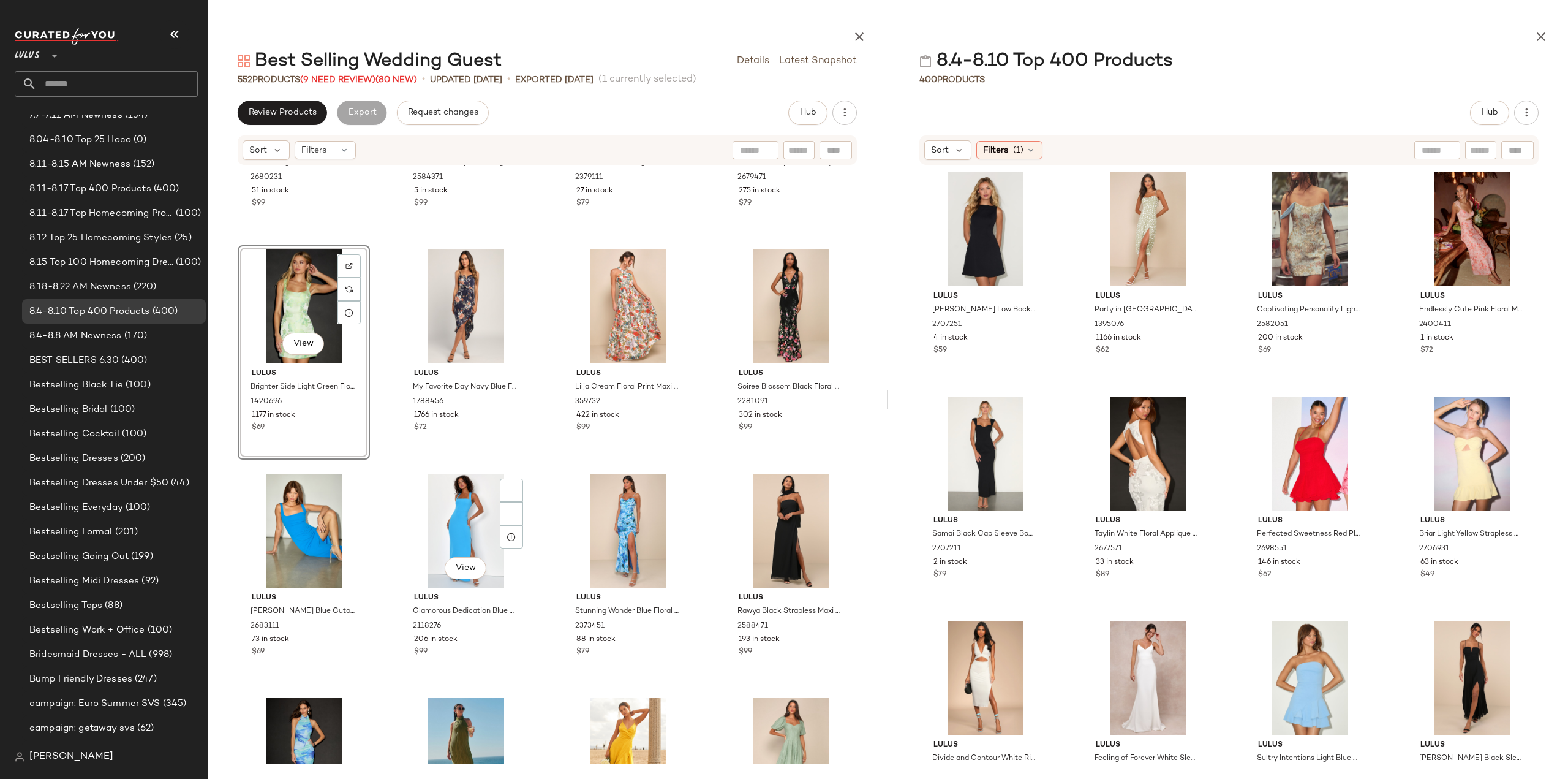
scroll to position [6672, 0]
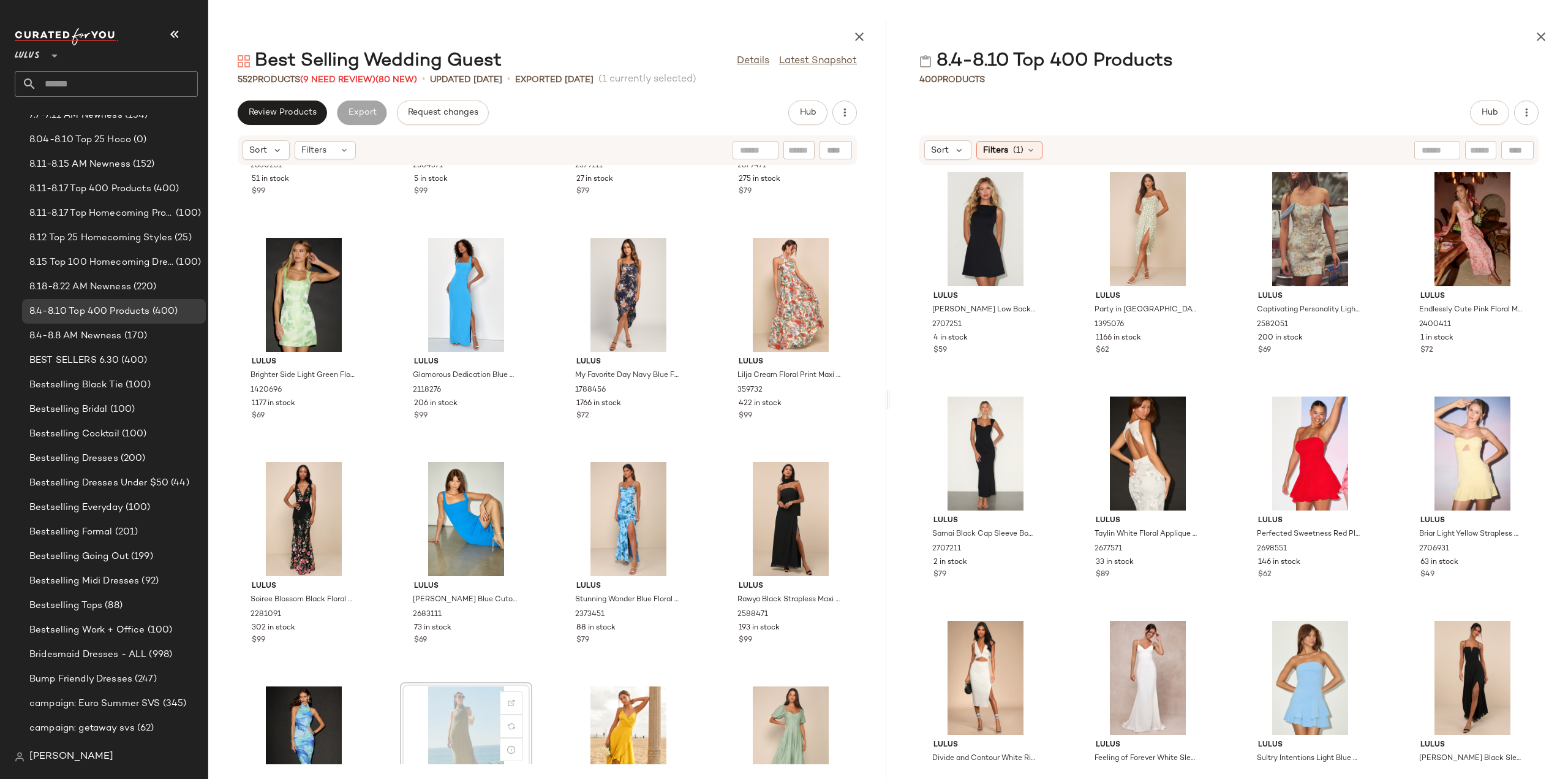
scroll to position [6674, 0]
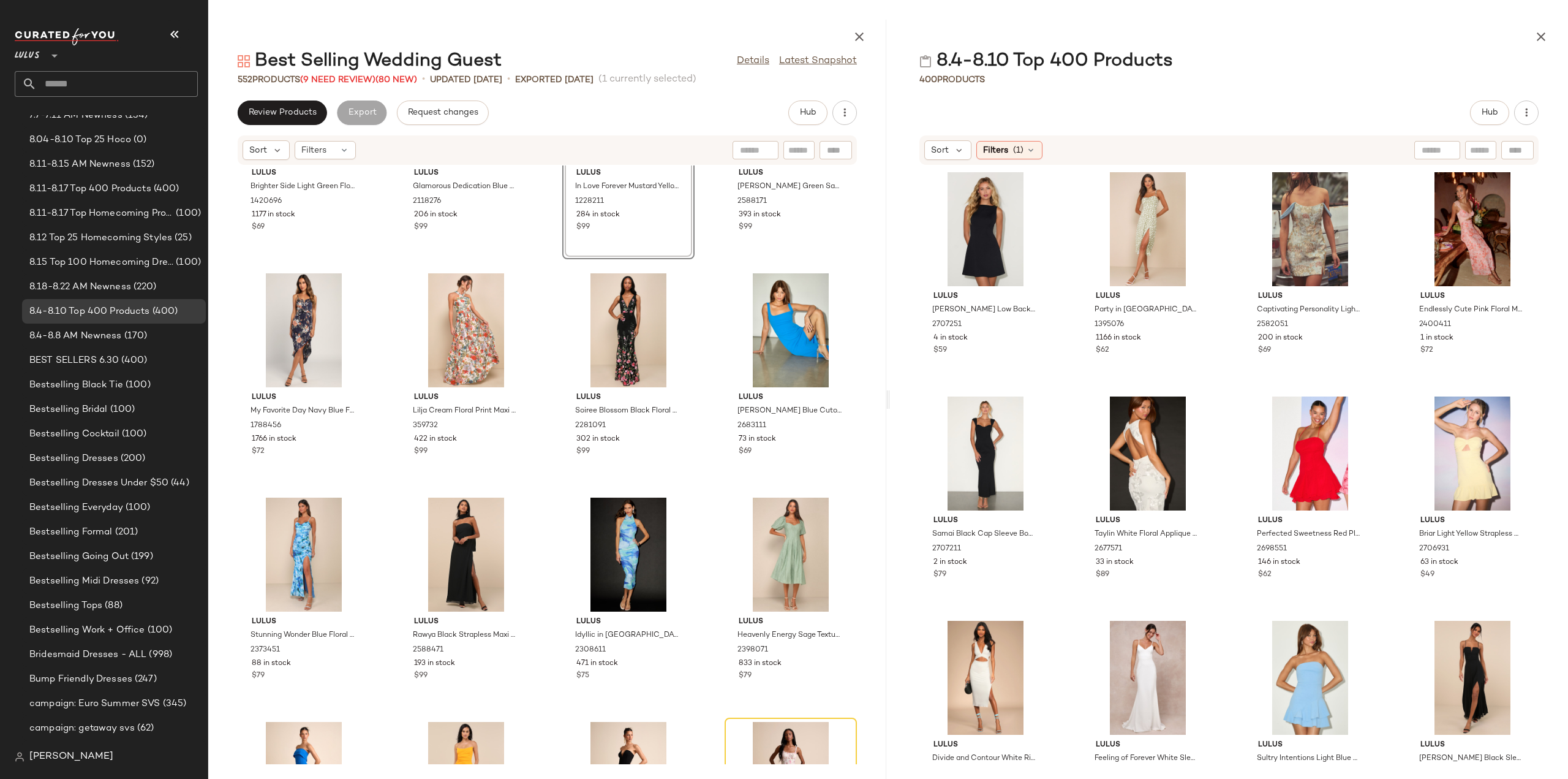
scroll to position [6676, 0]
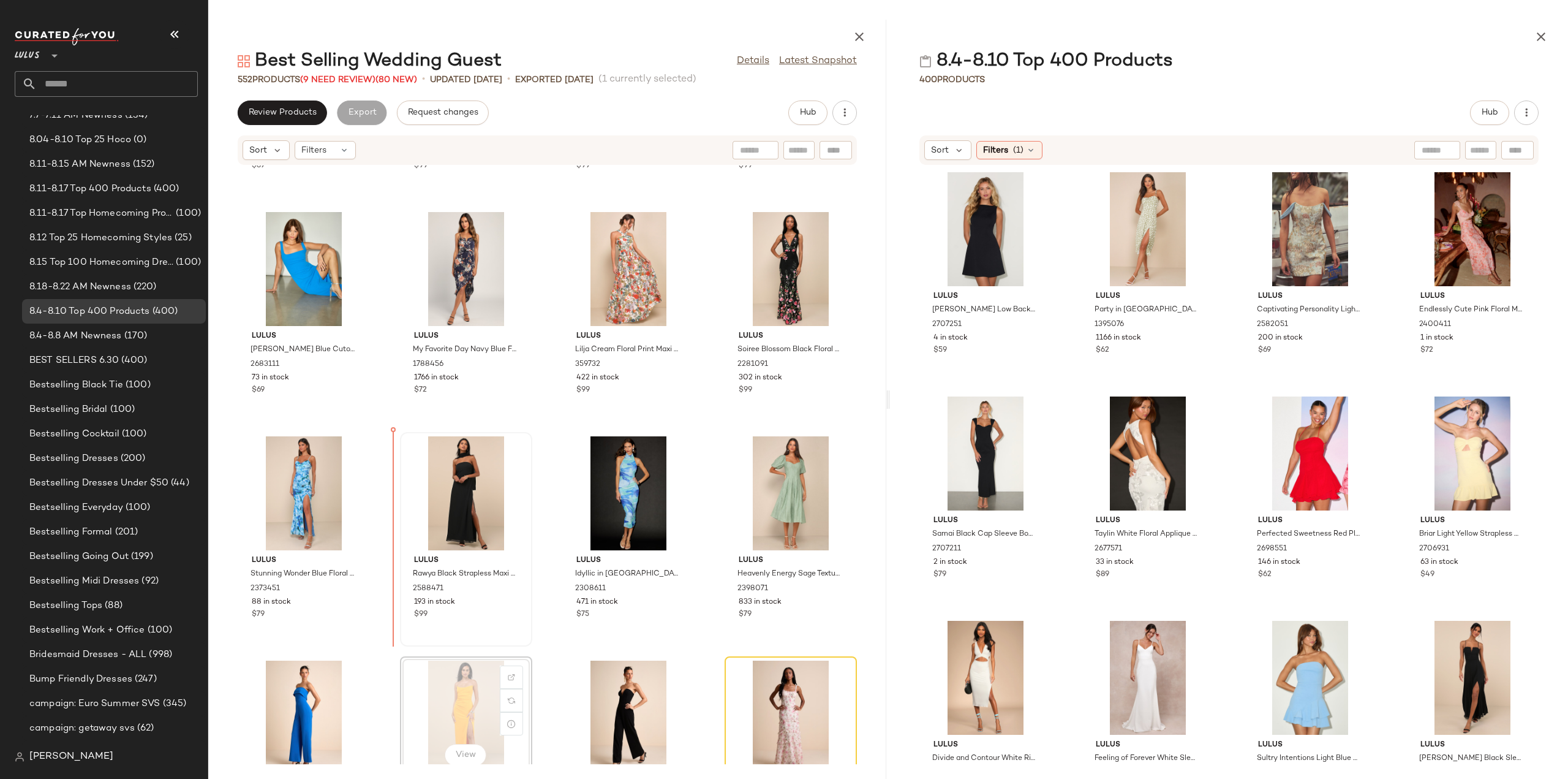
scroll to position [6922, 0]
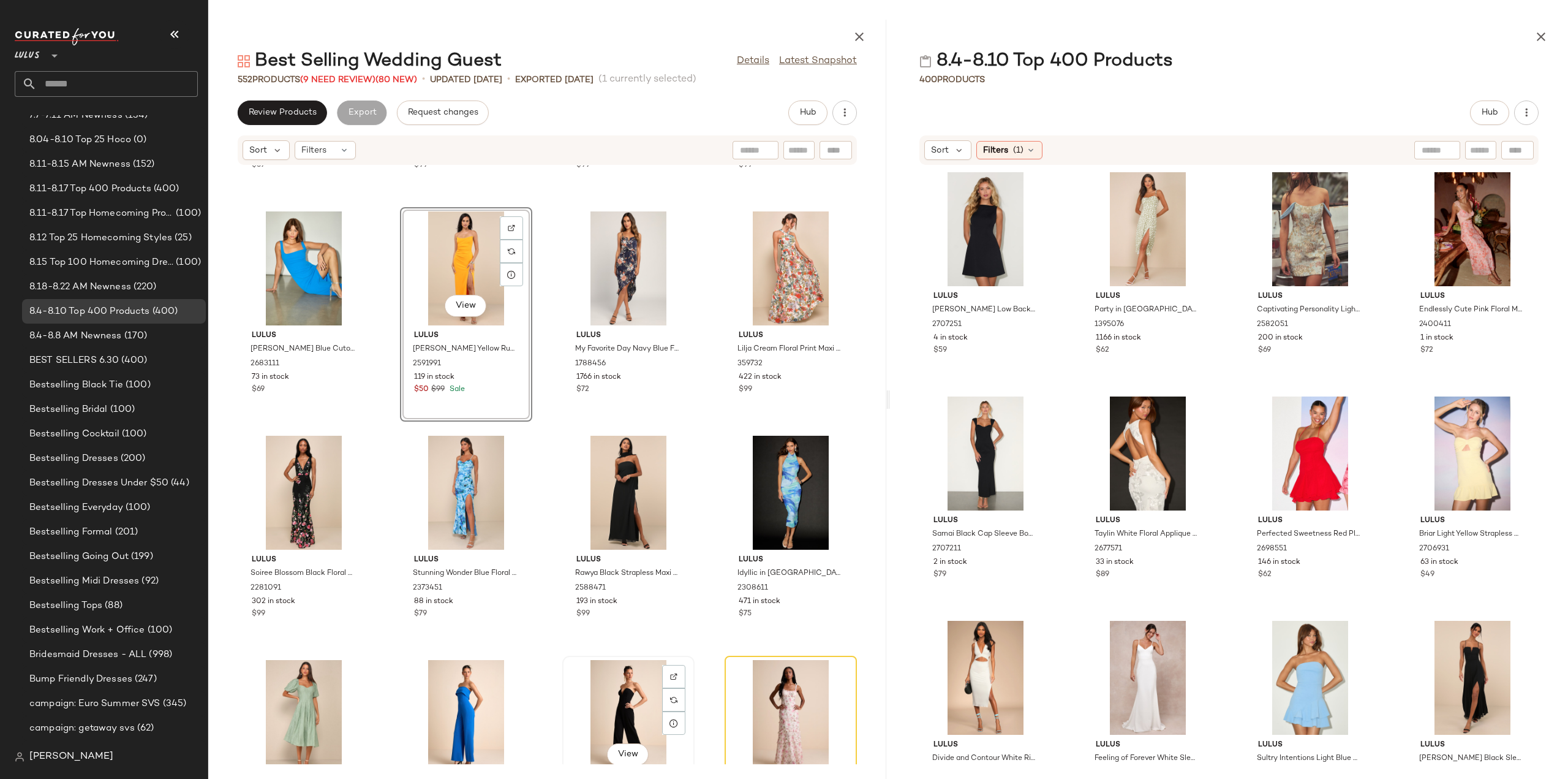
scroll to position [6924, 0]
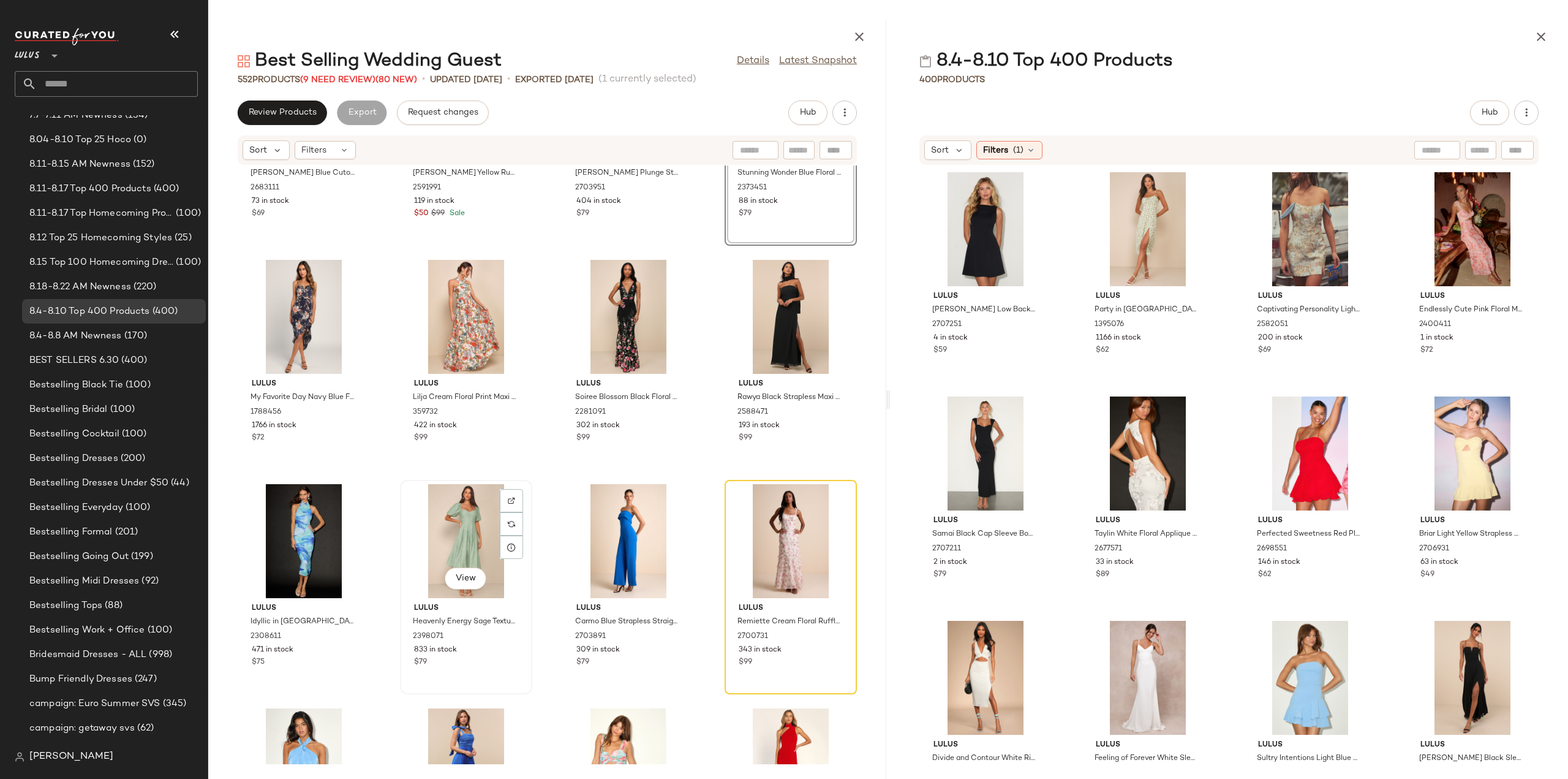
scroll to position [7046, 0]
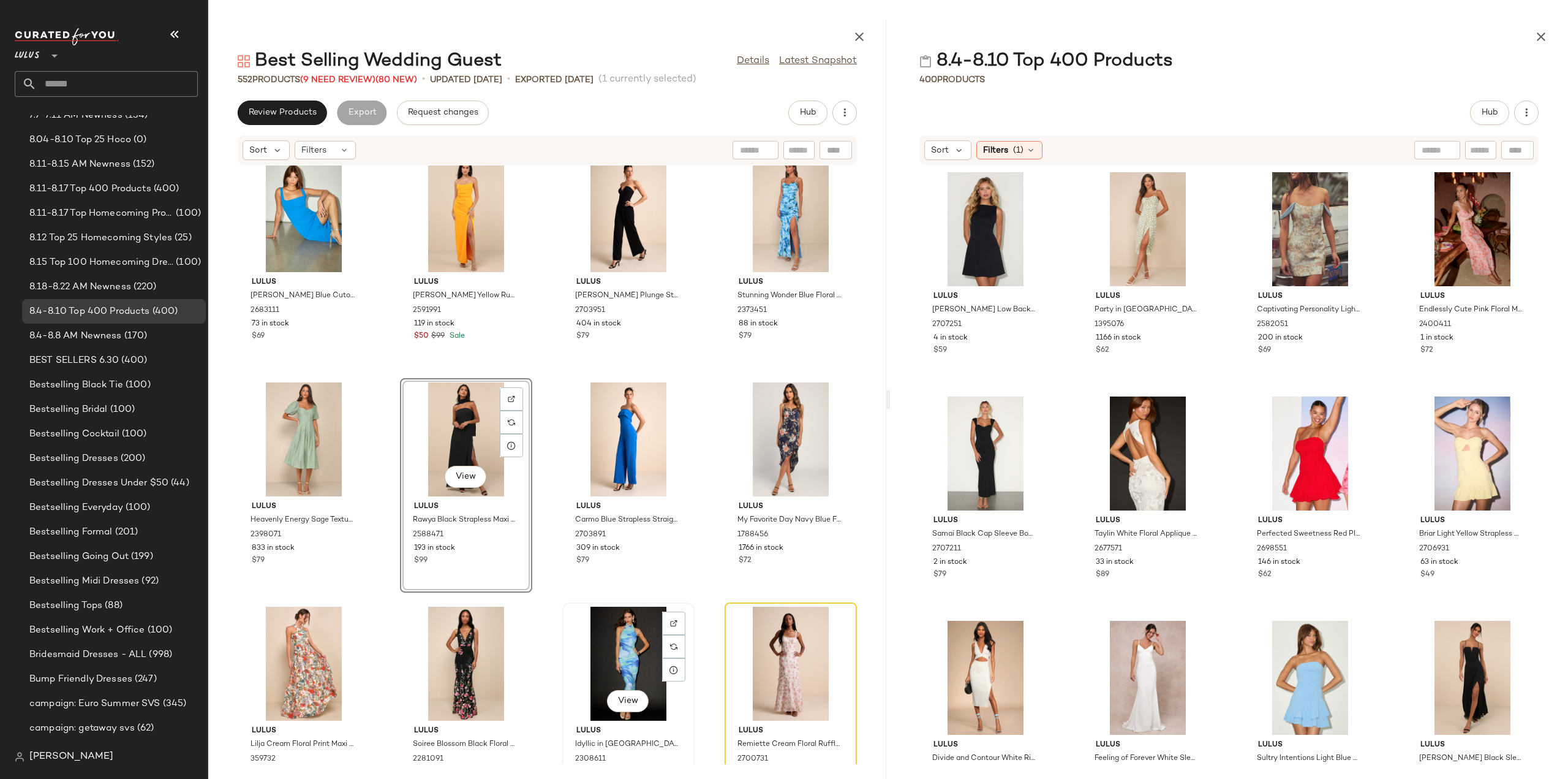
scroll to position [7046, 0]
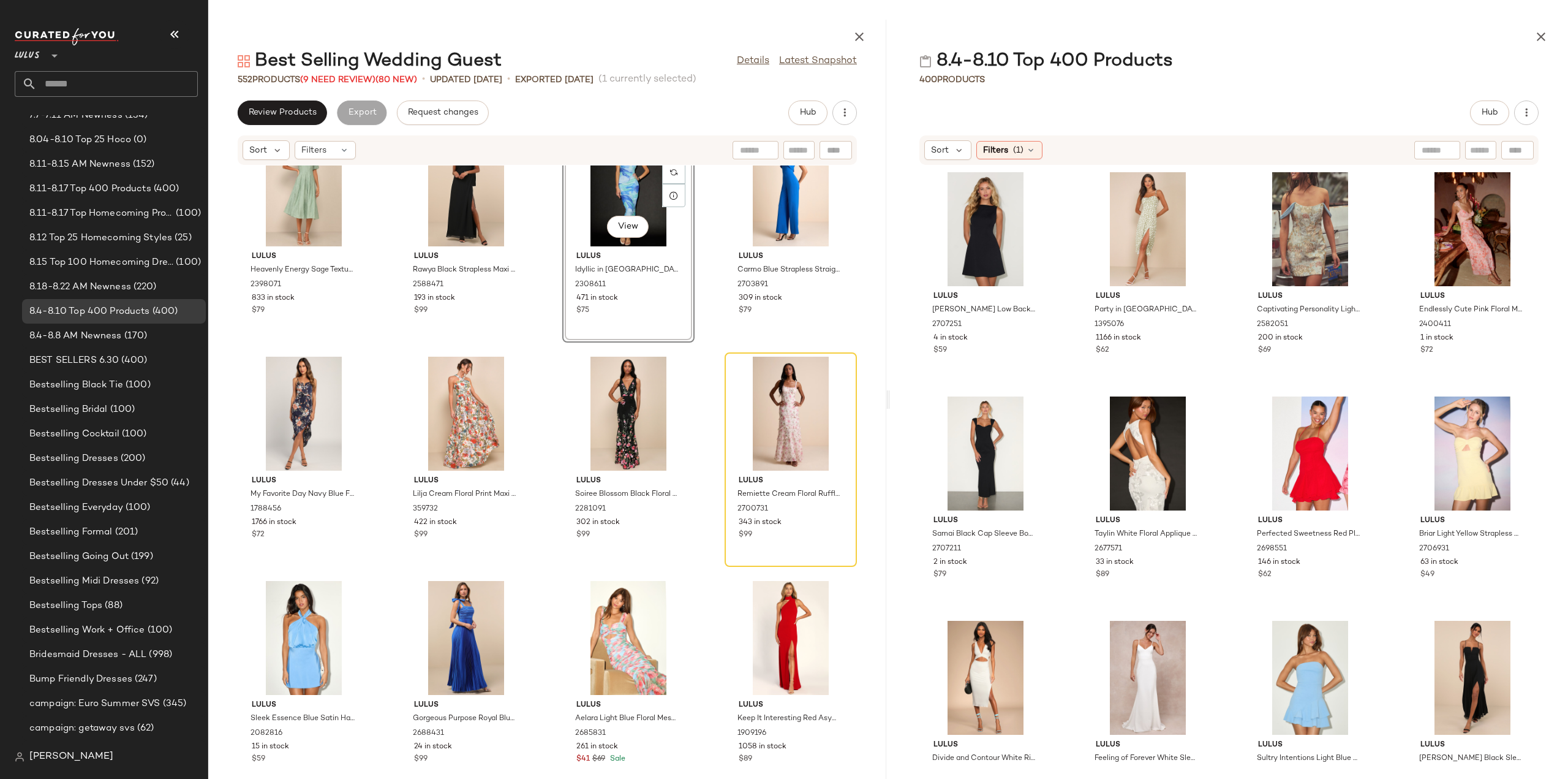
scroll to position [7230, 0]
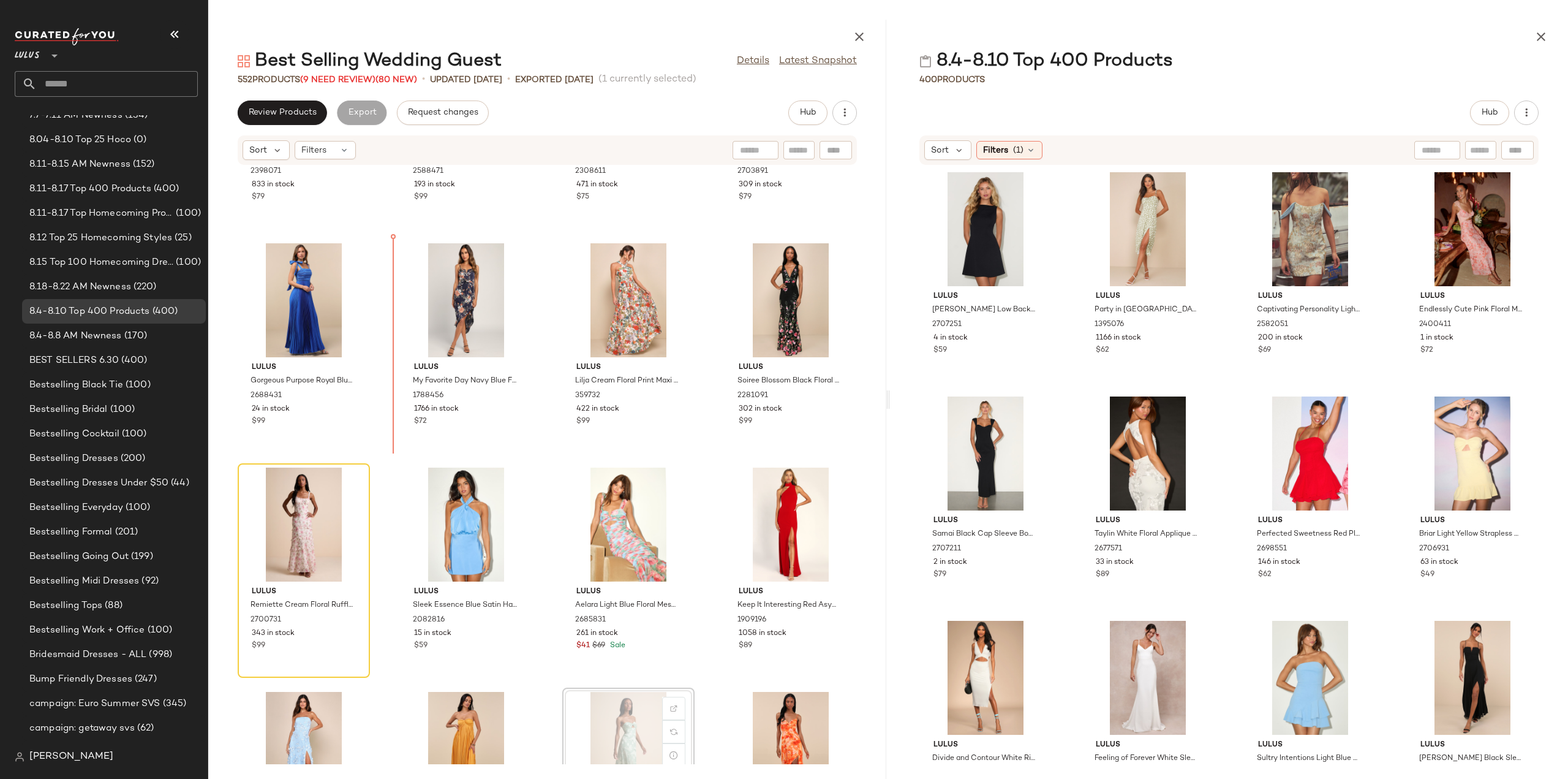
scroll to position [7337, 0]
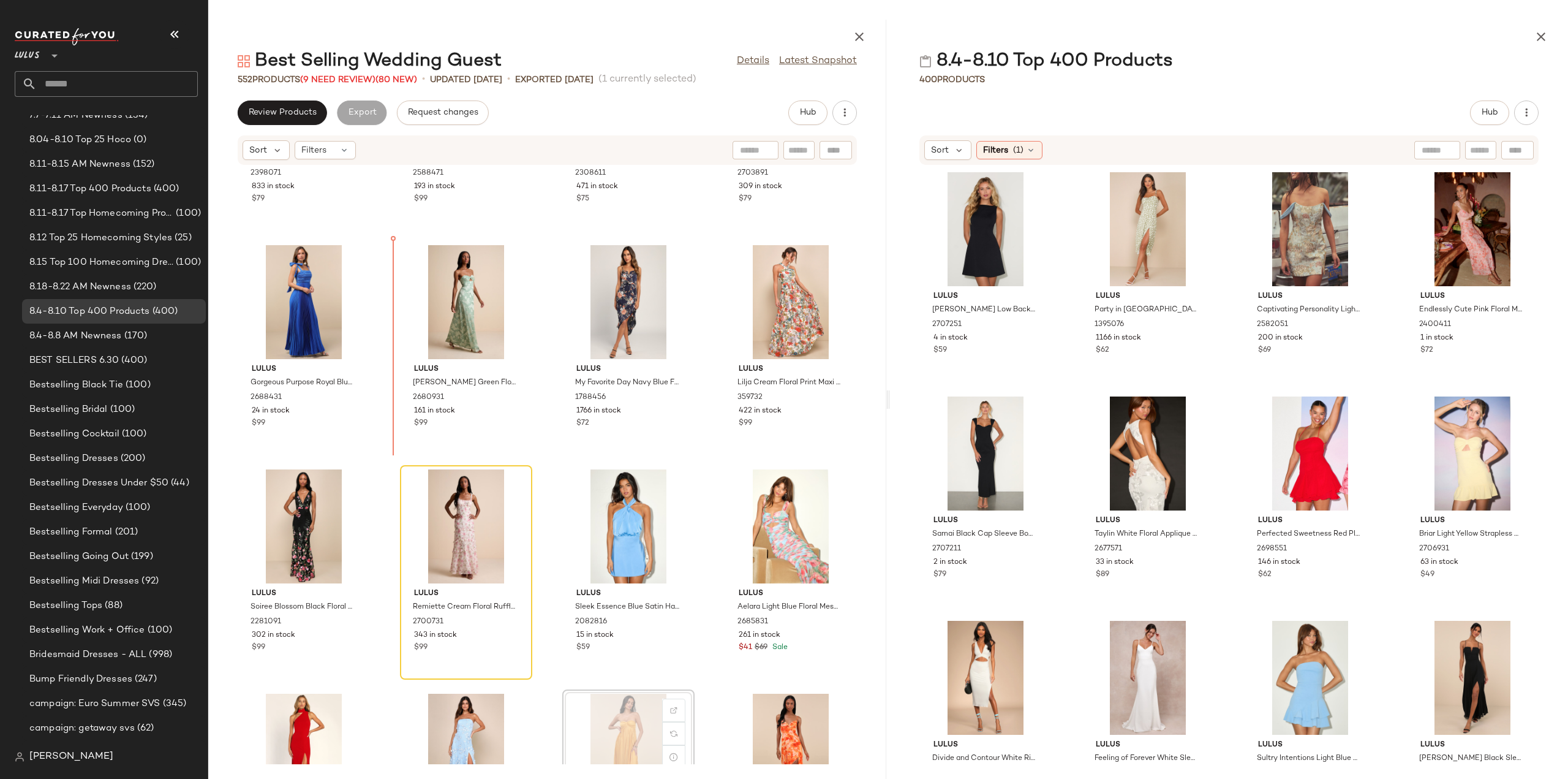
scroll to position [7339, 0]
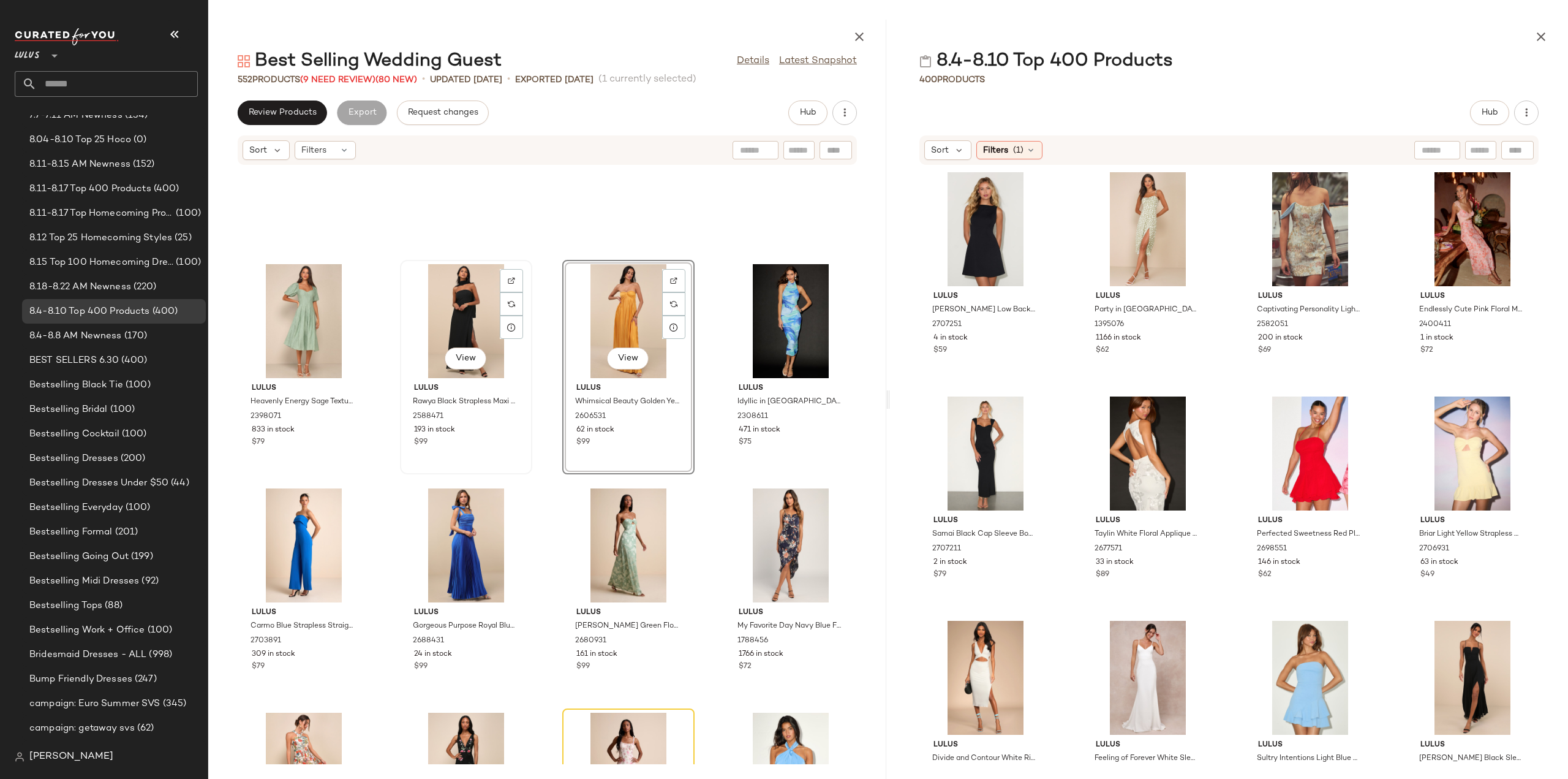
scroll to position [6910, 0]
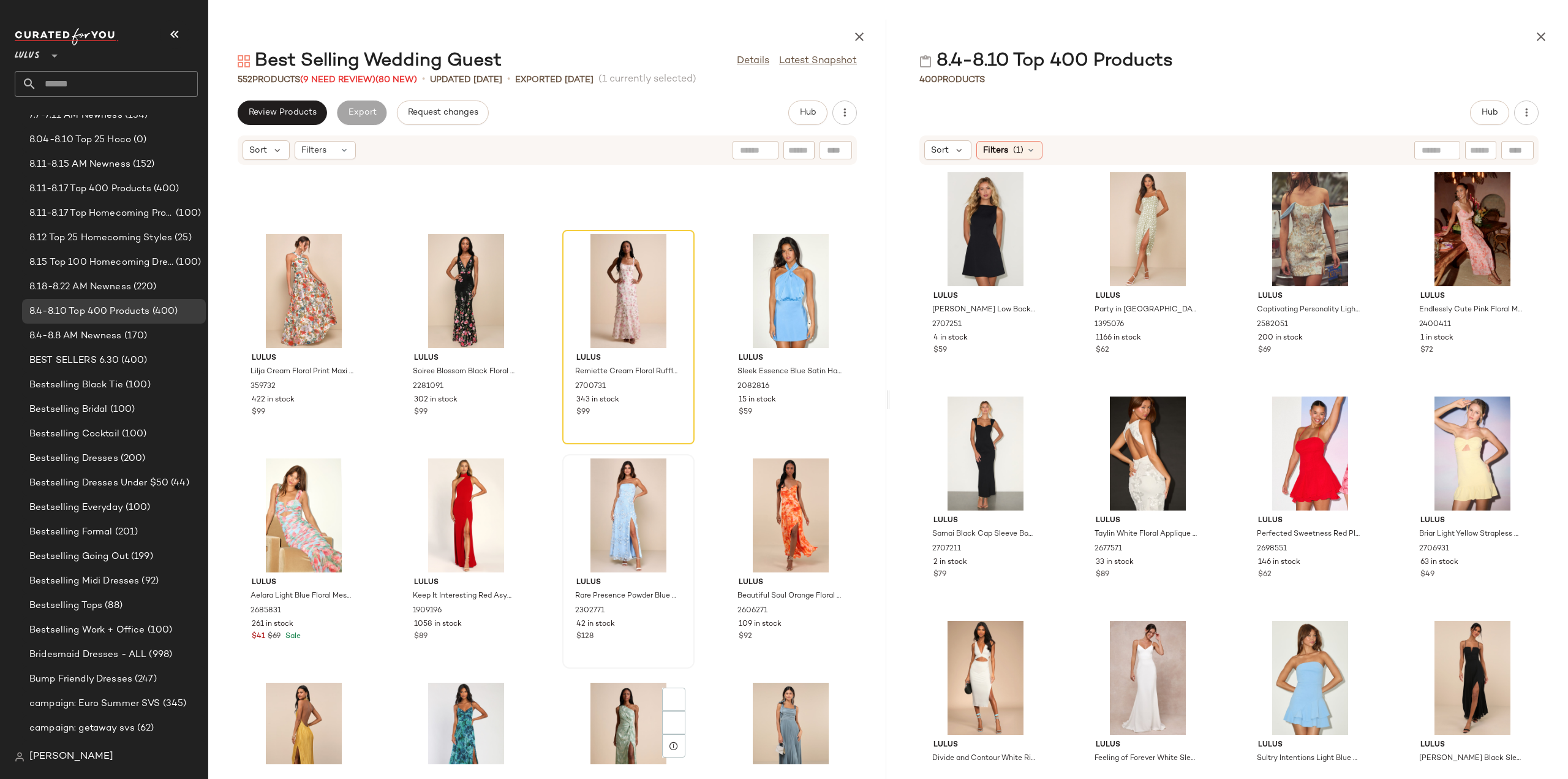
scroll to position [7709, 0]
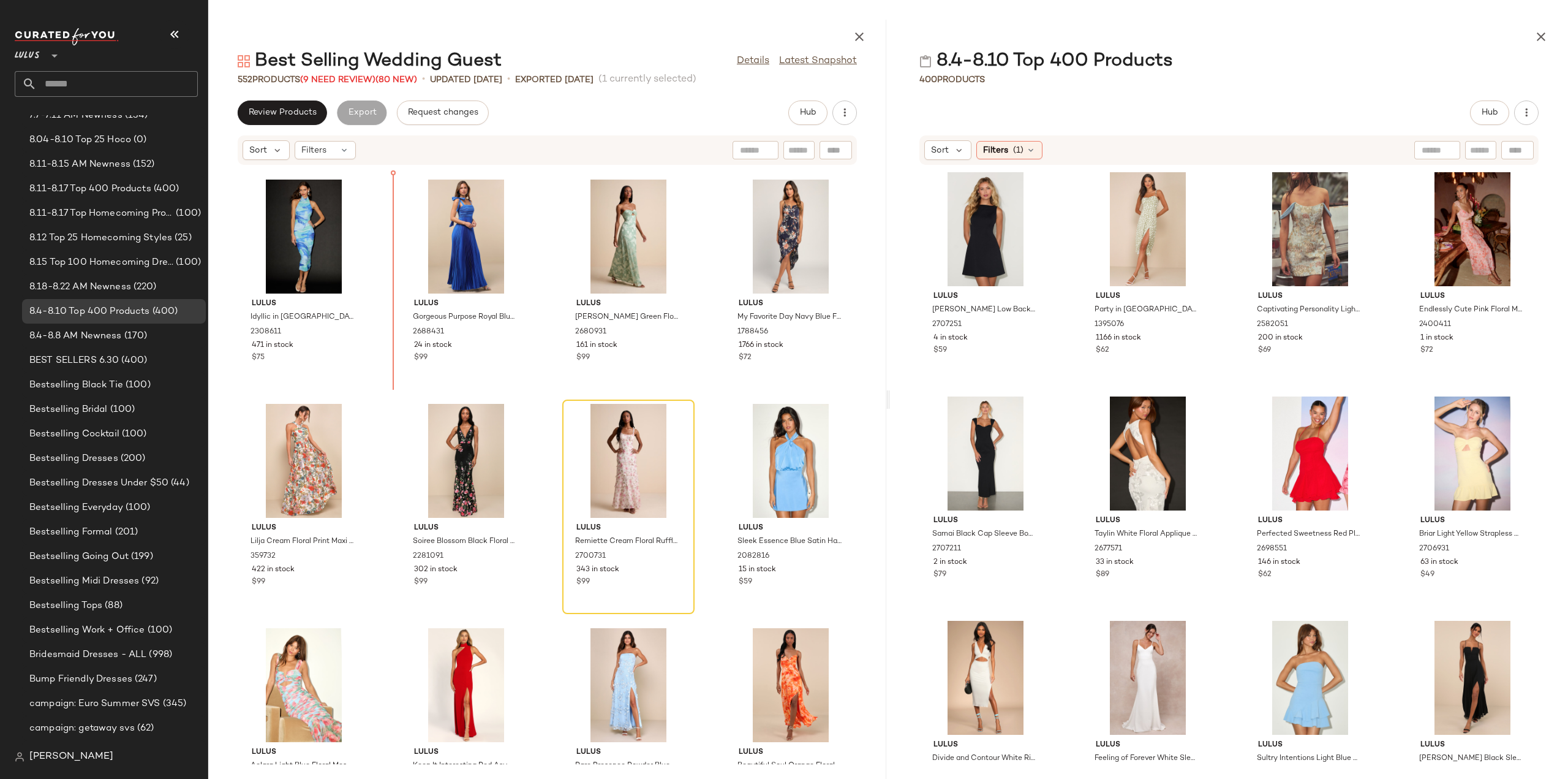
scroll to position [7383, 0]
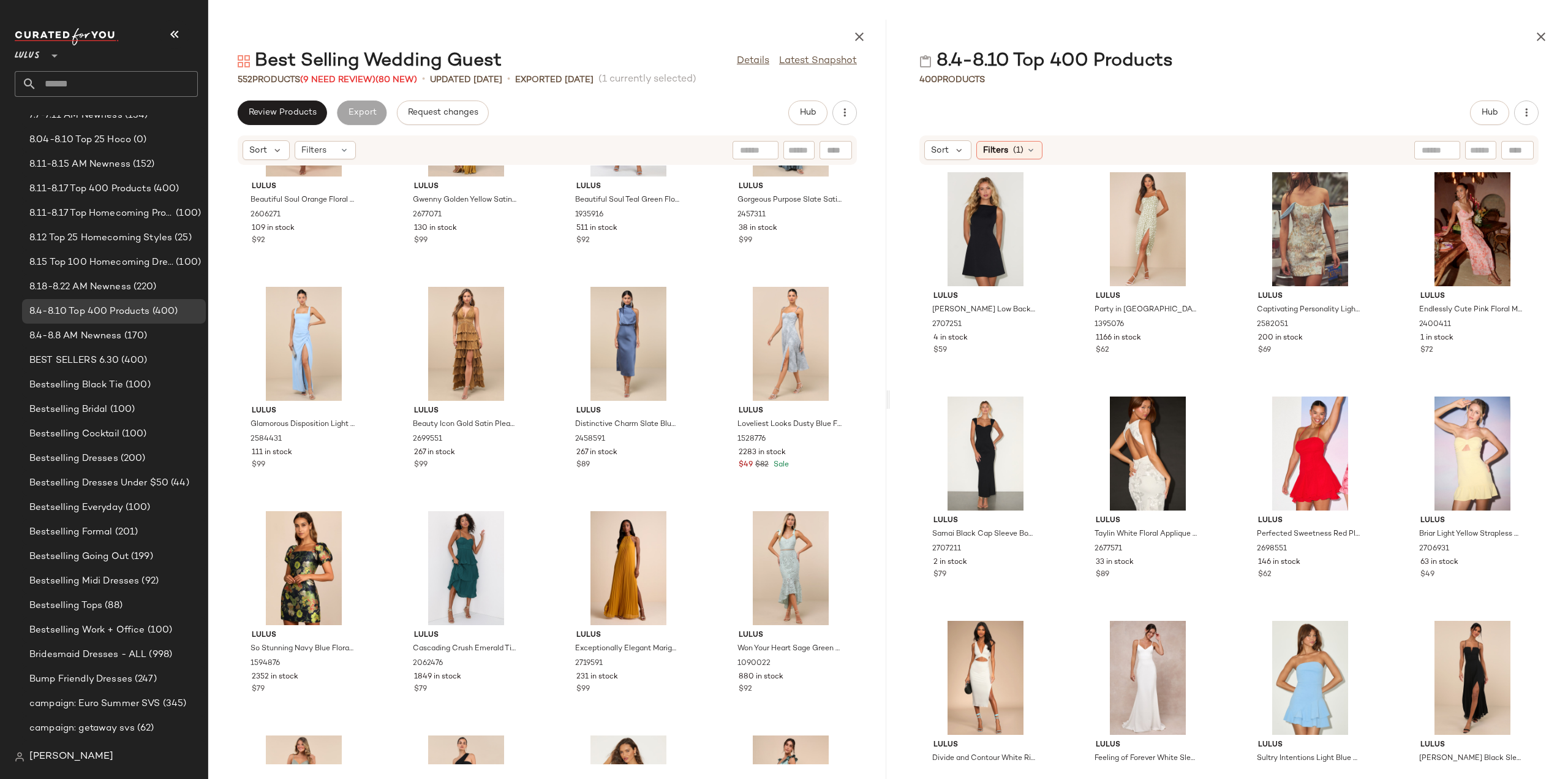
scroll to position [8241, 0]
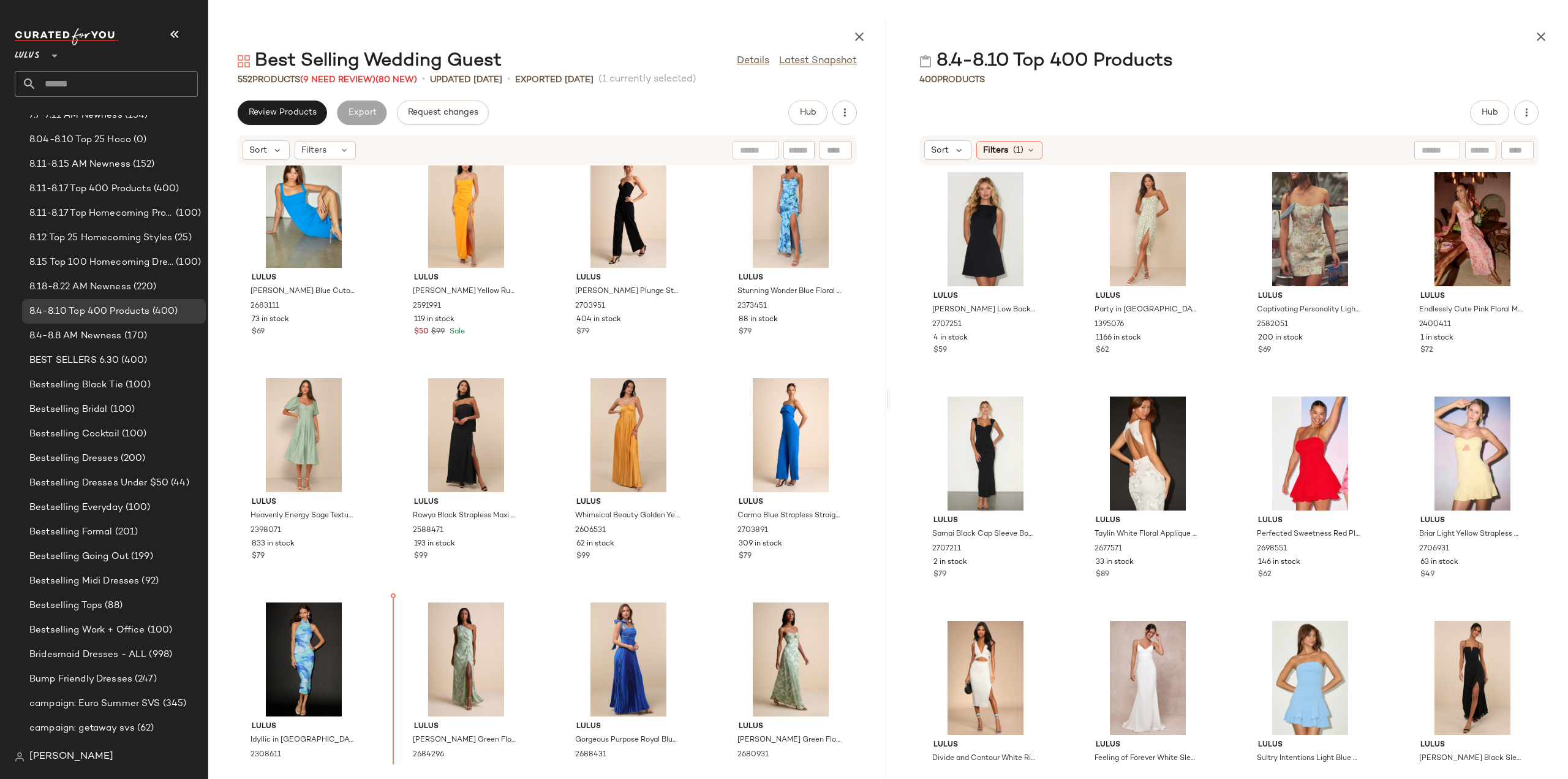
scroll to position [7066, 0]
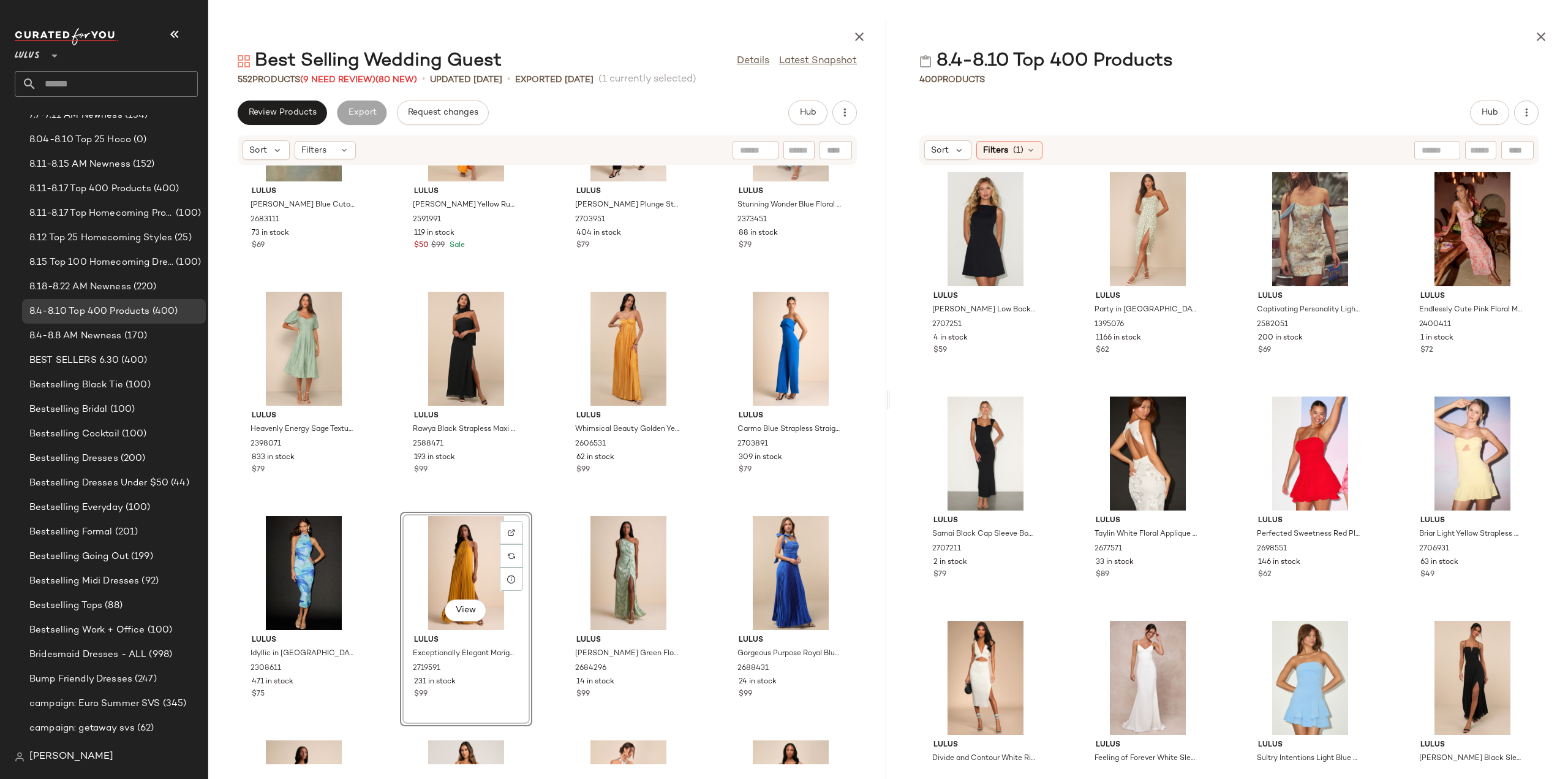
scroll to position [7250, 0]
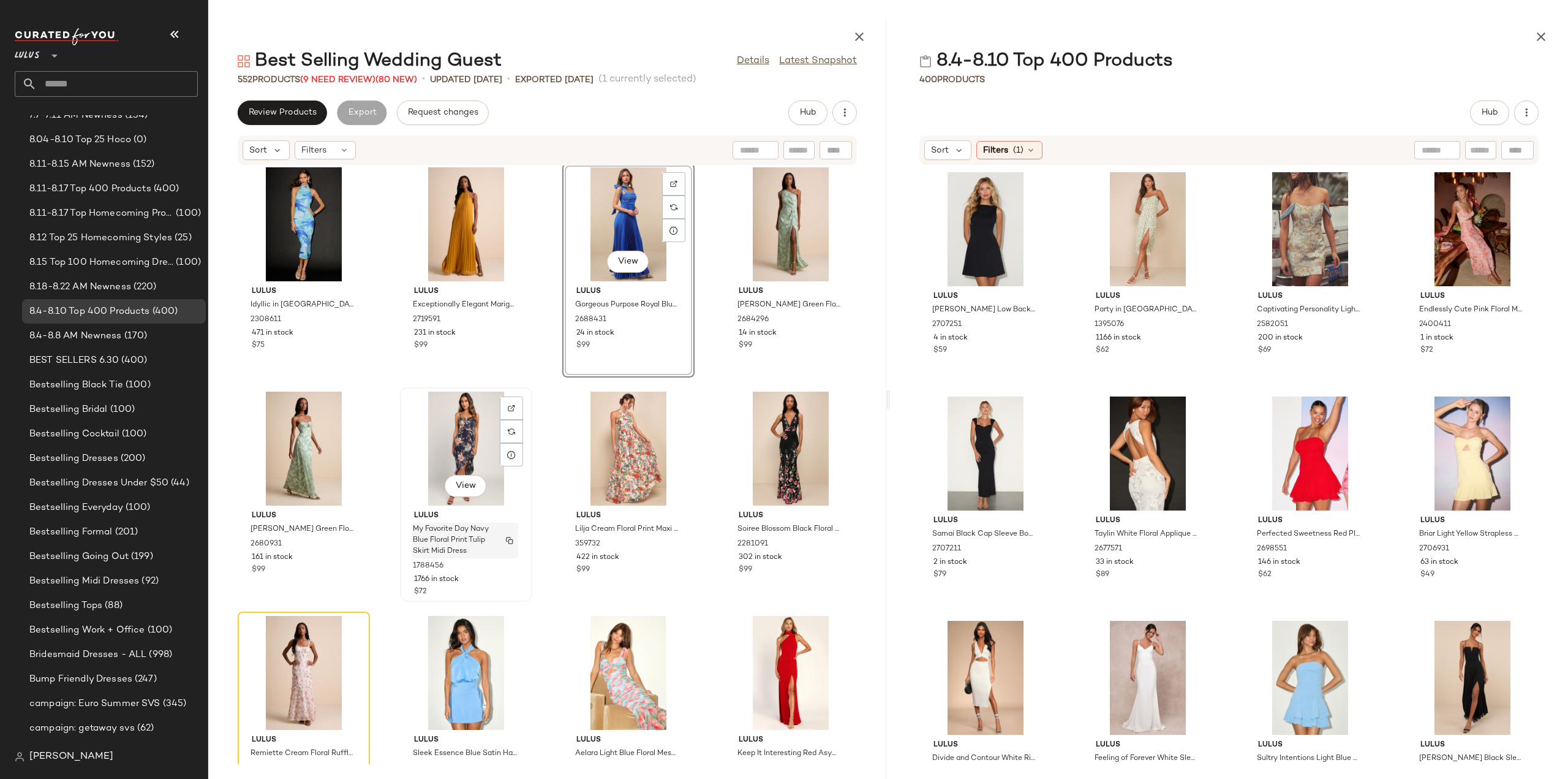
scroll to position [7434, 0]
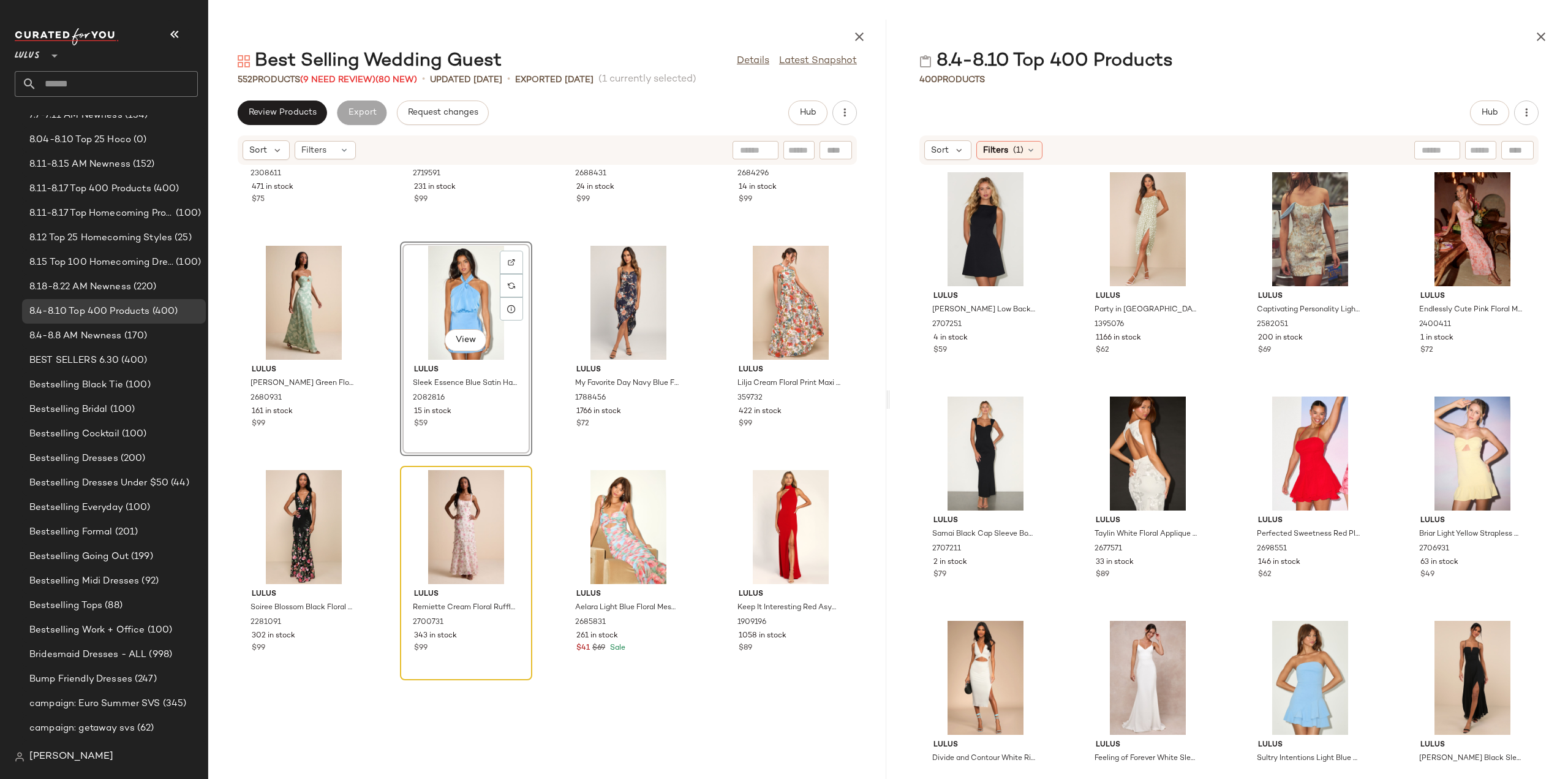
scroll to position [7679, 0]
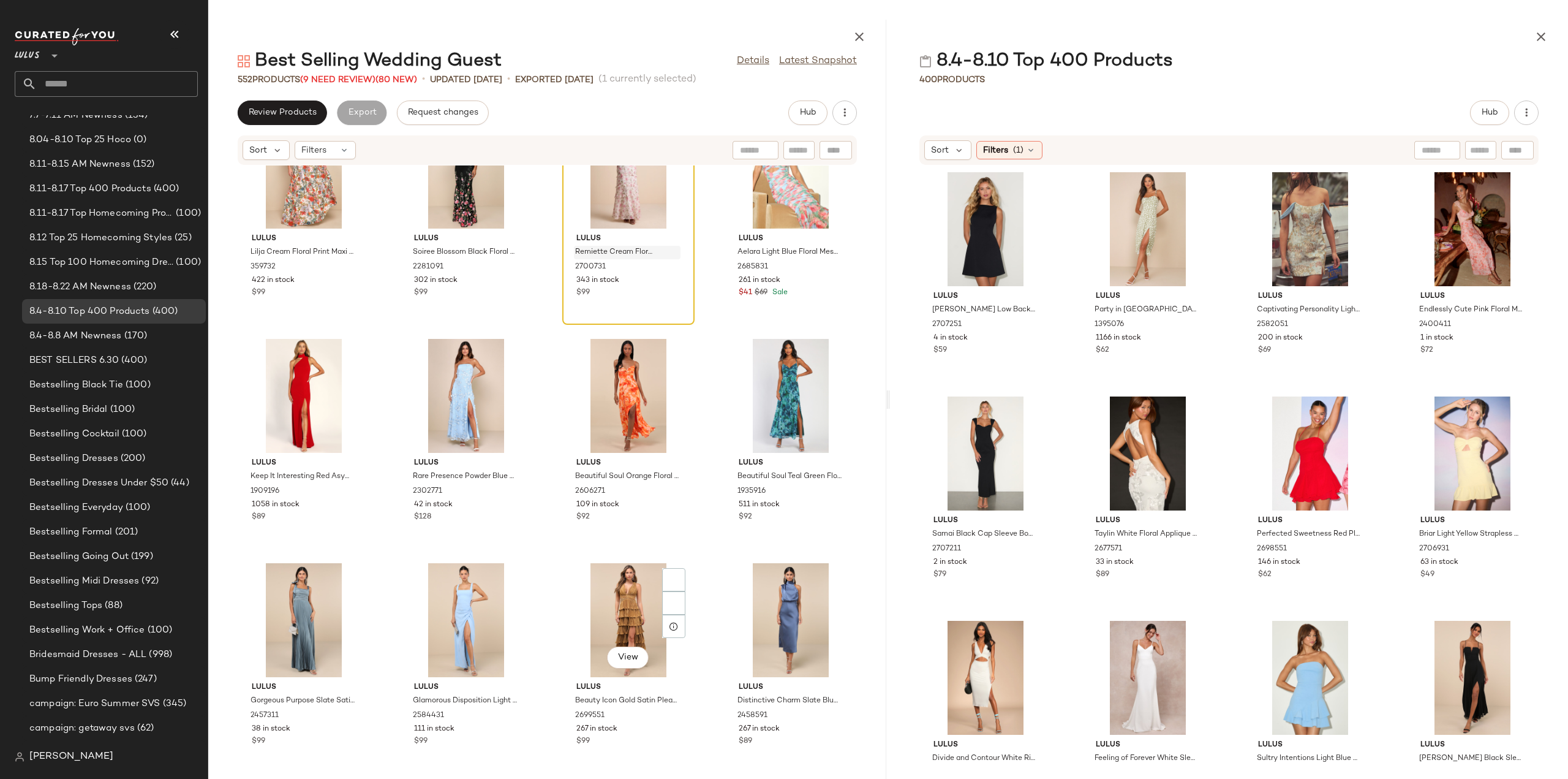
scroll to position [7985, 0]
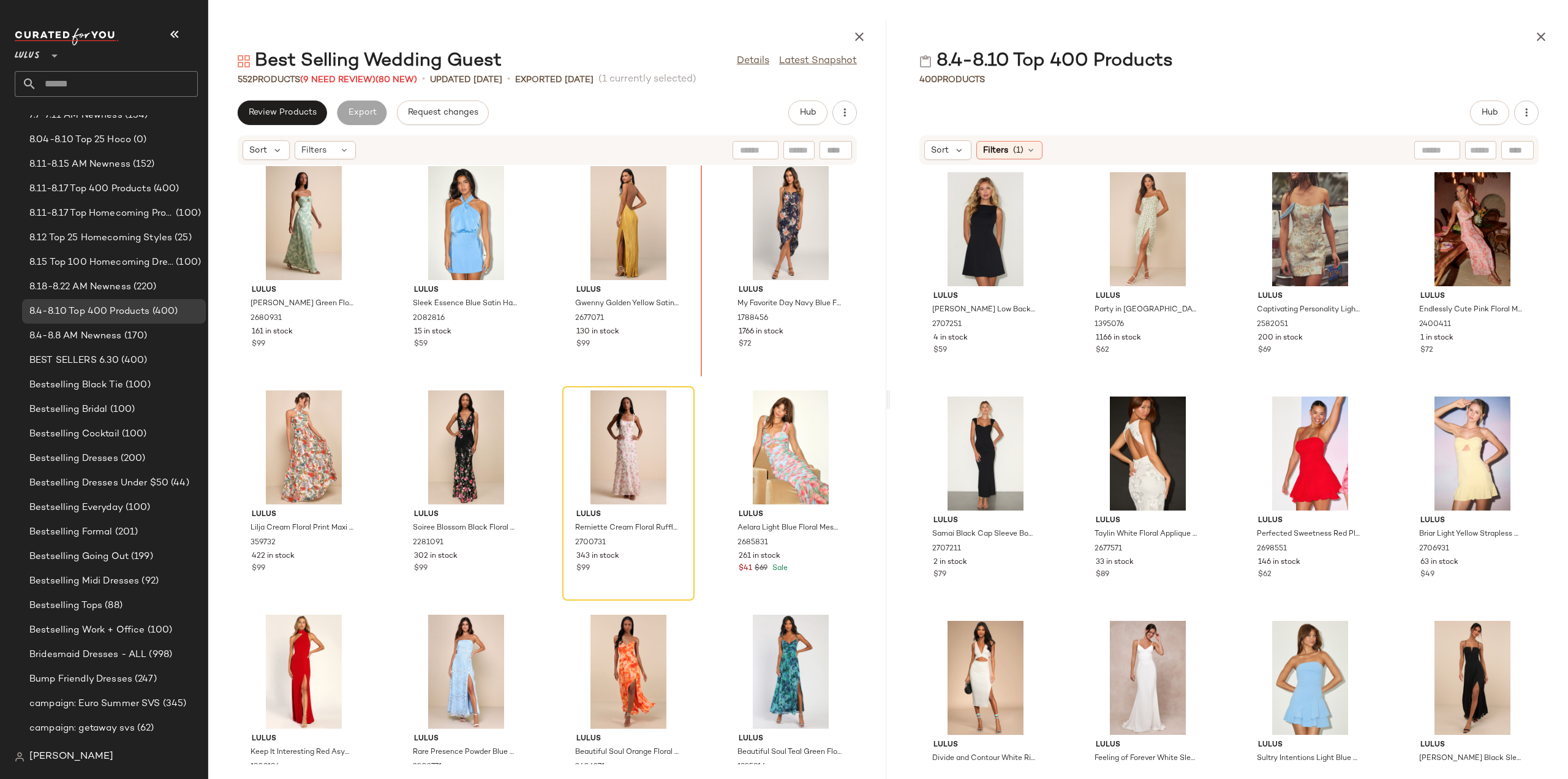
scroll to position [7601, 0]
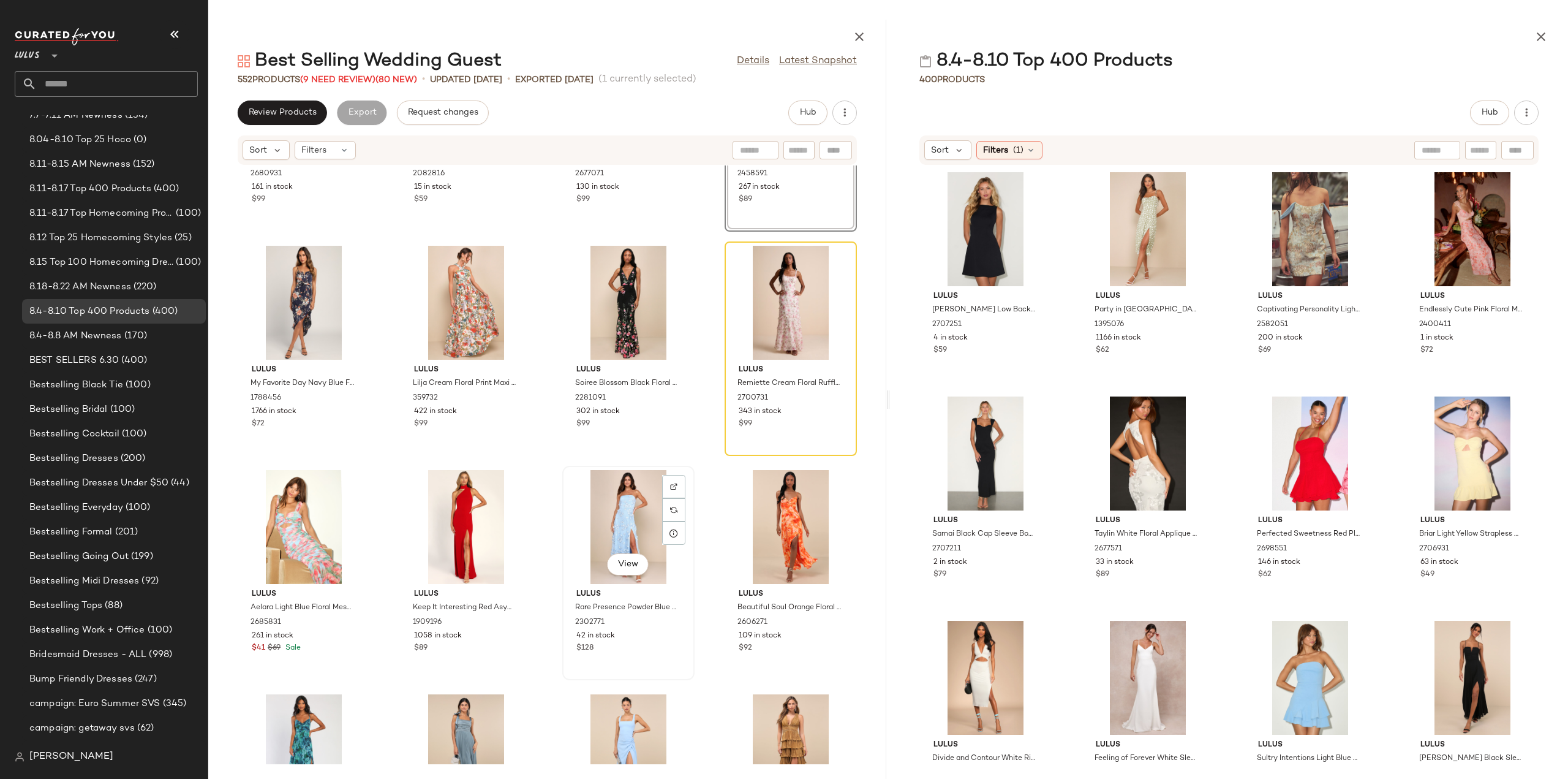
scroll to position [7846, 0]
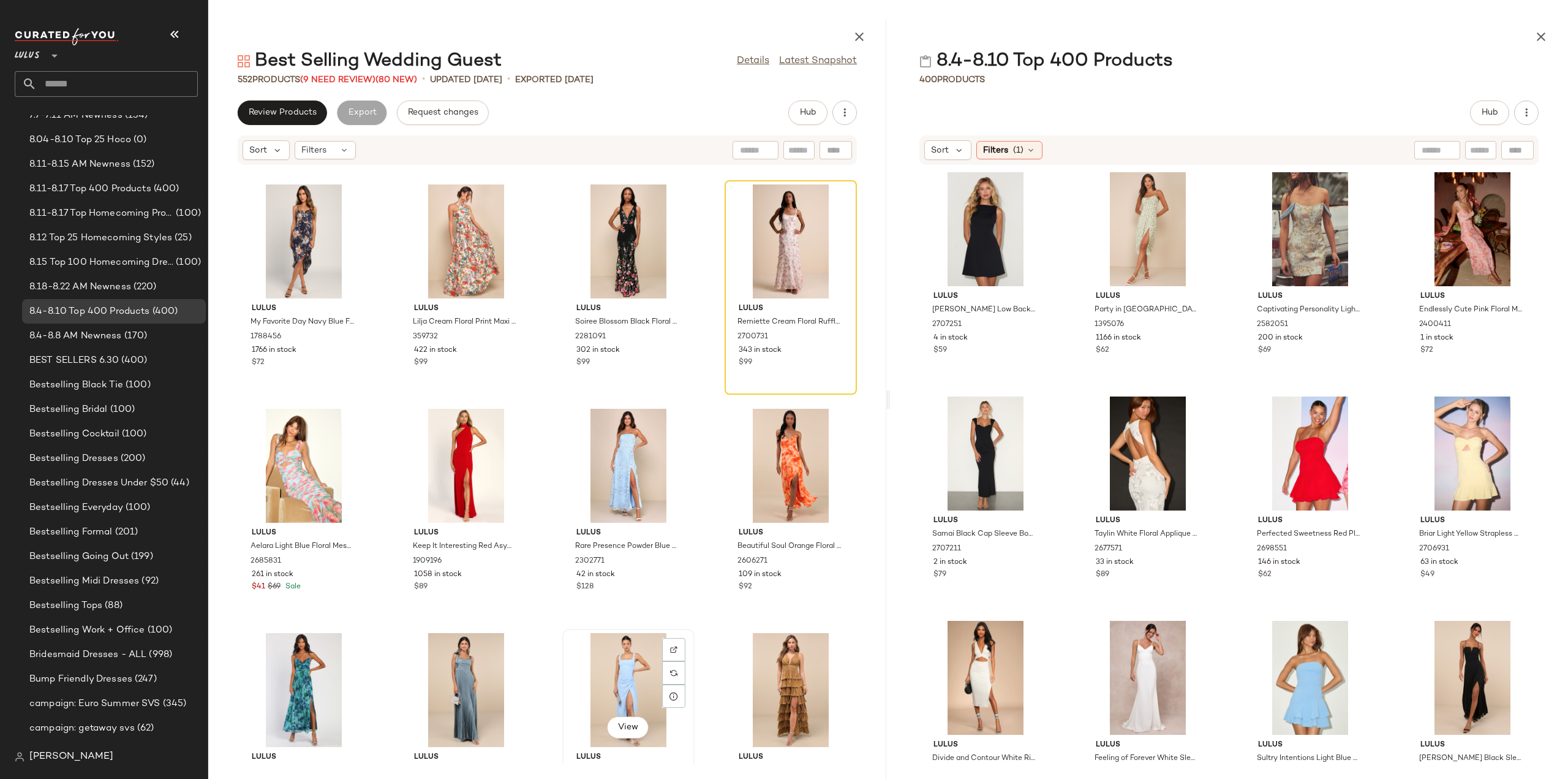
scroll to position [7847, 0]
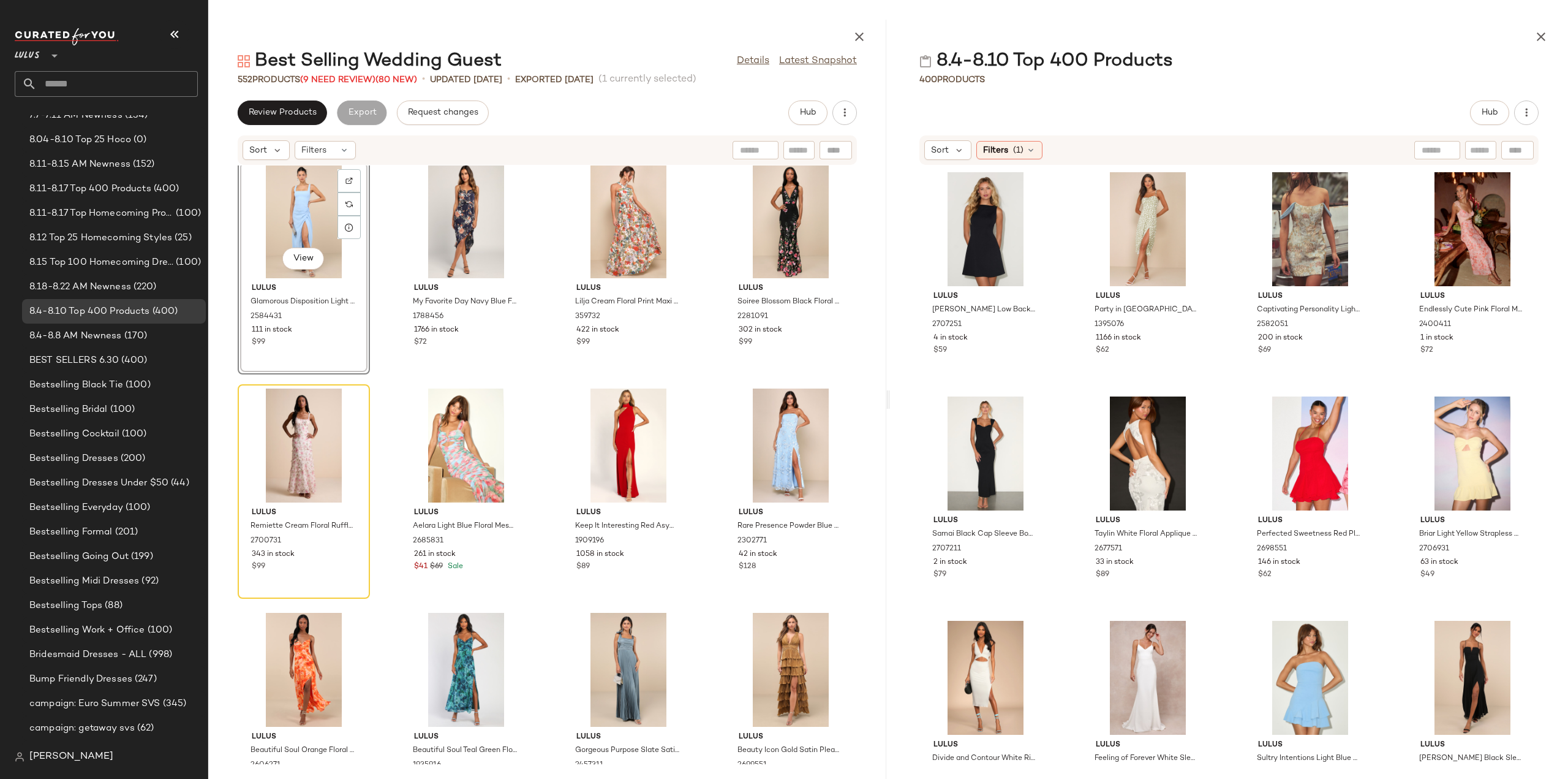
scroll to position [7847, 0]
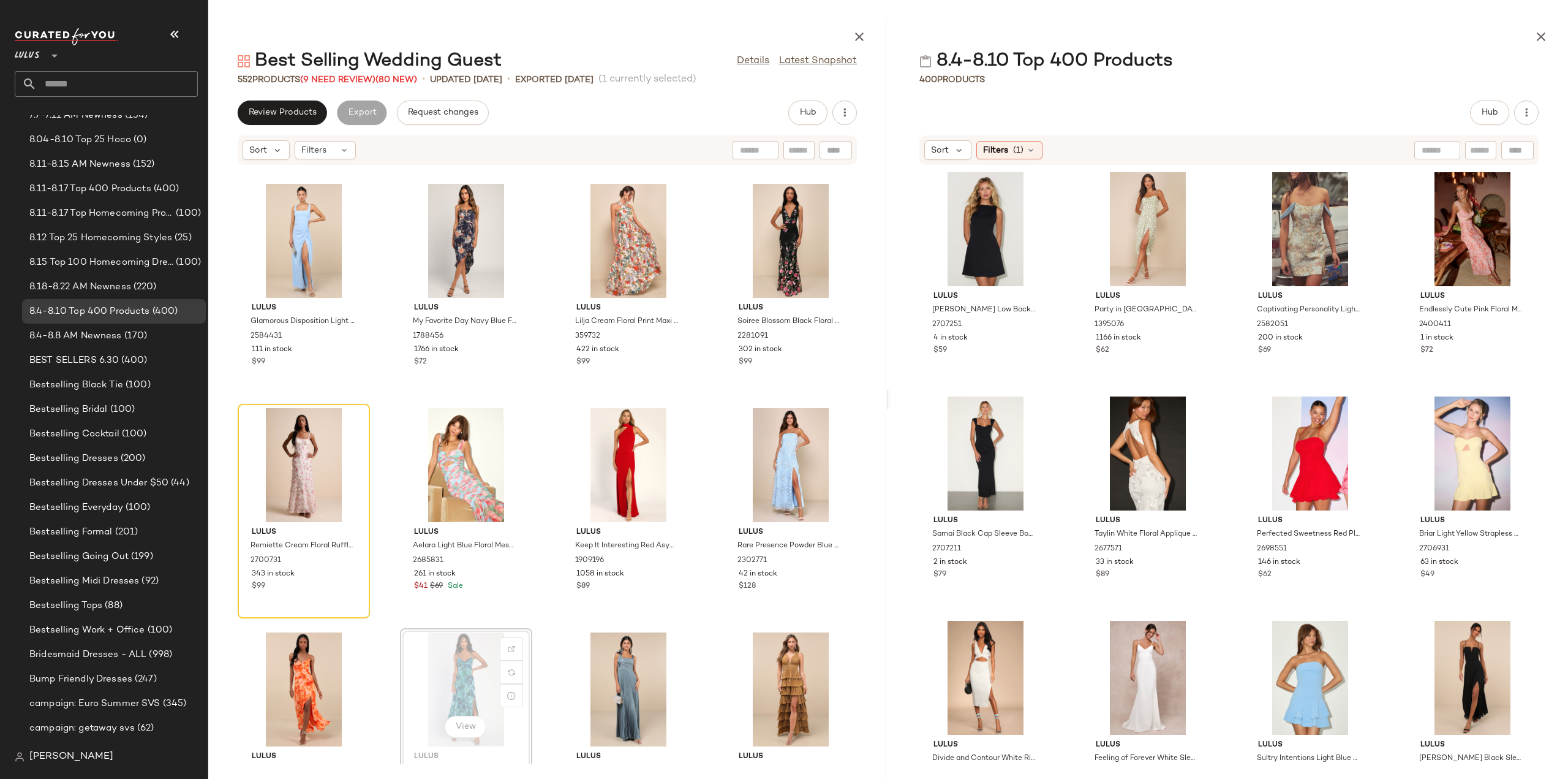
scroll to position [7849, 0]
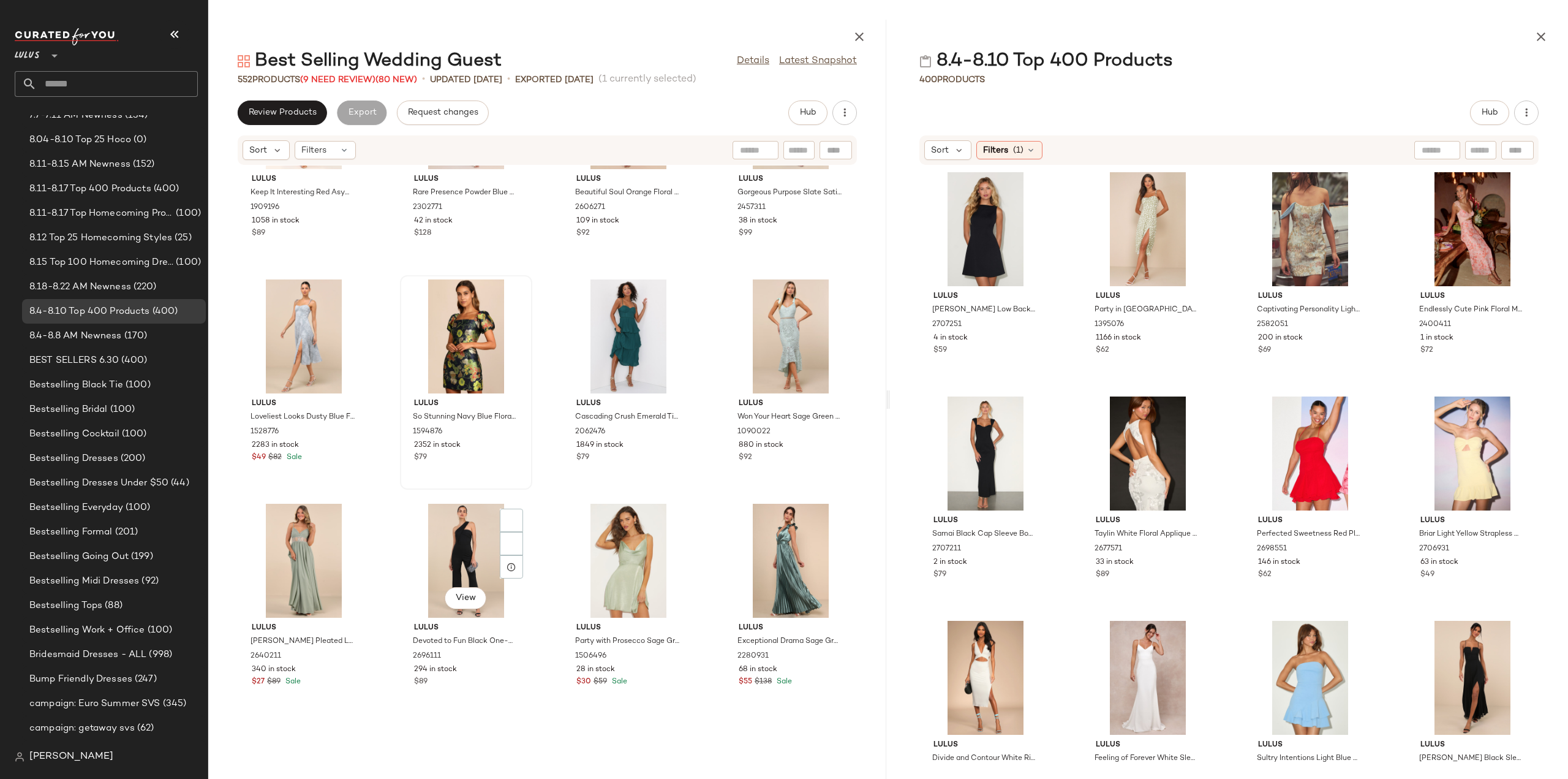
scroll to position [8523, 0]
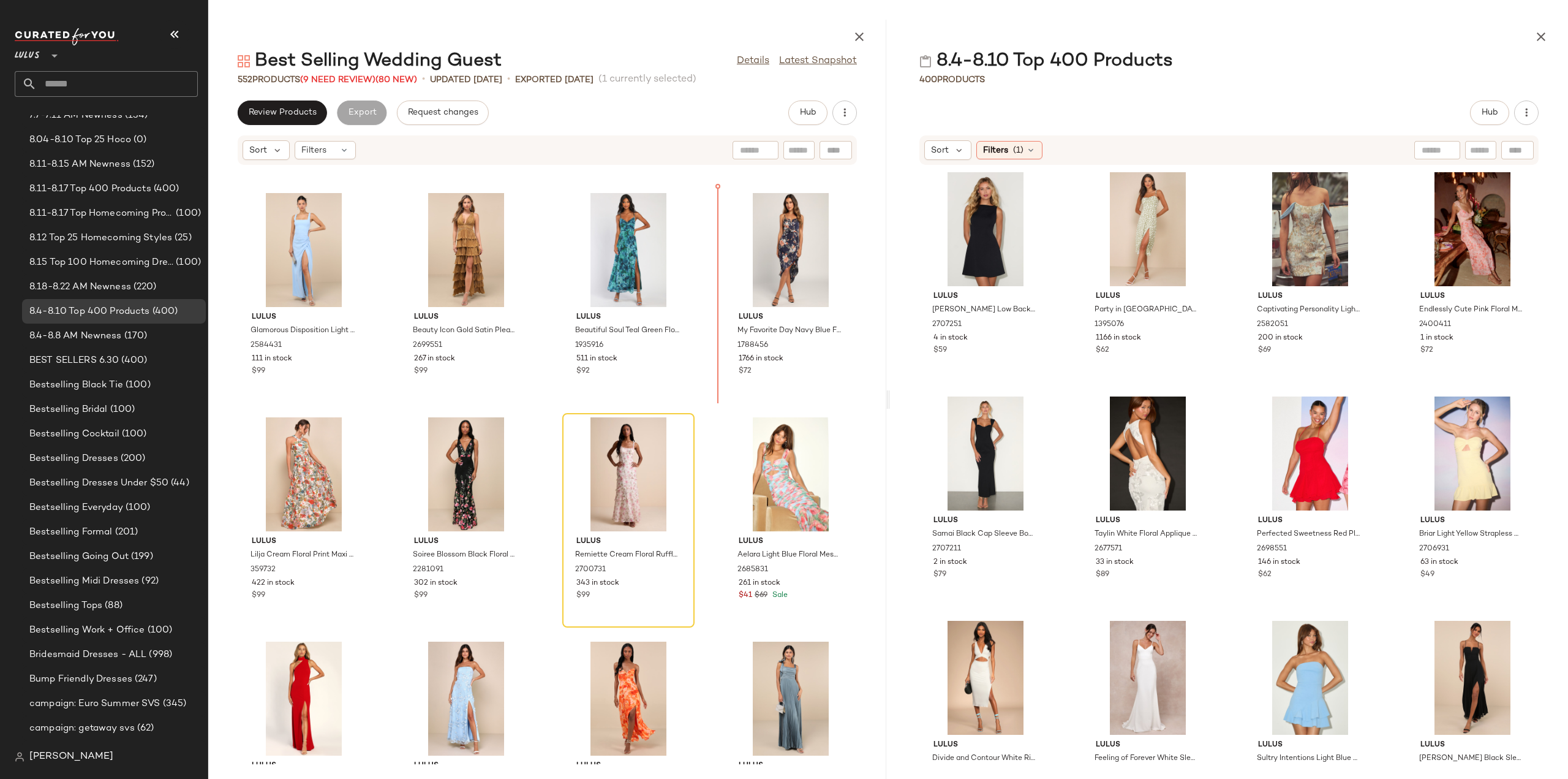
scroll to position [7818, 0]
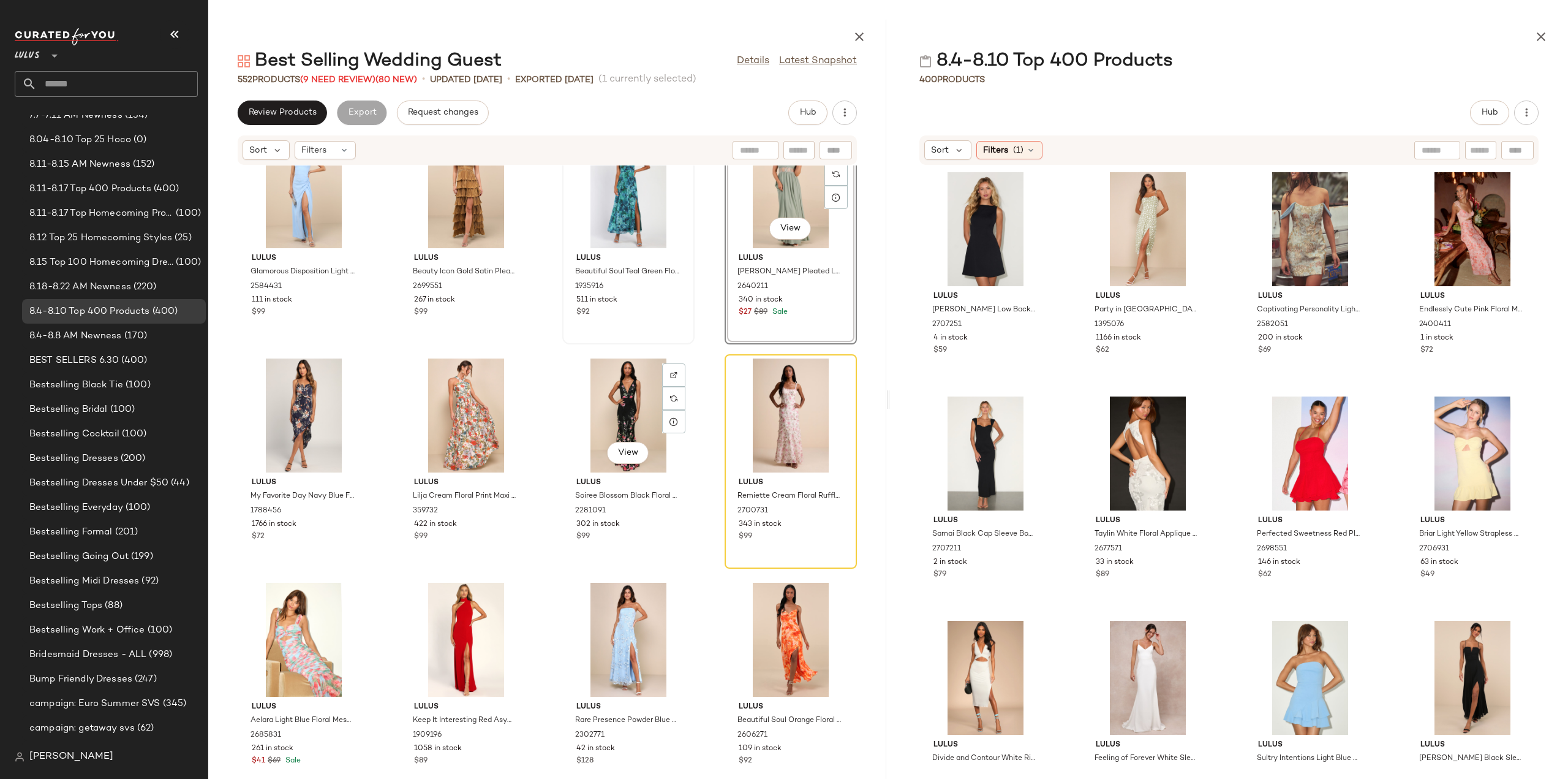
scroll to position [7941, 0]
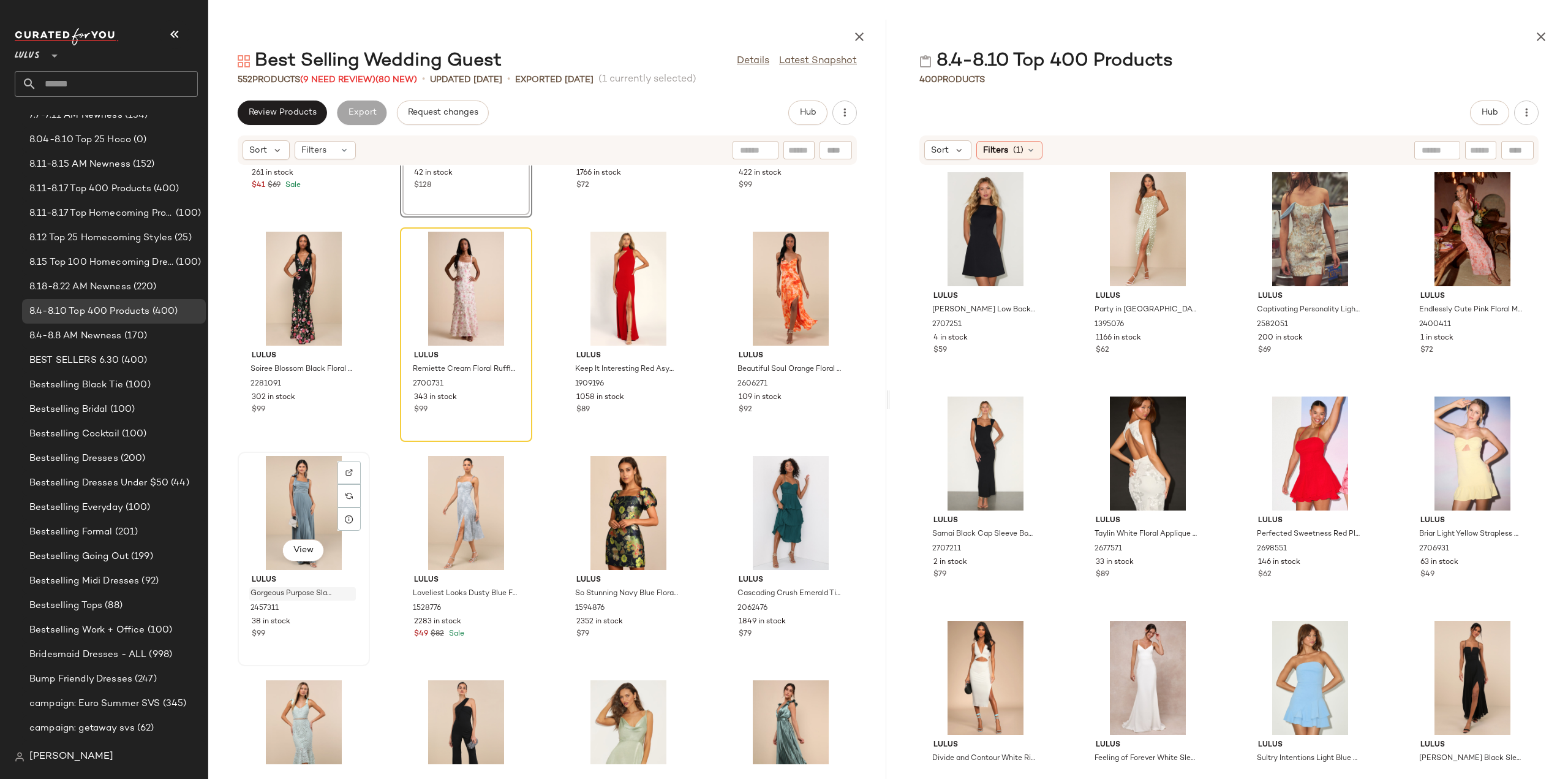
scroll to position [8431, 0]
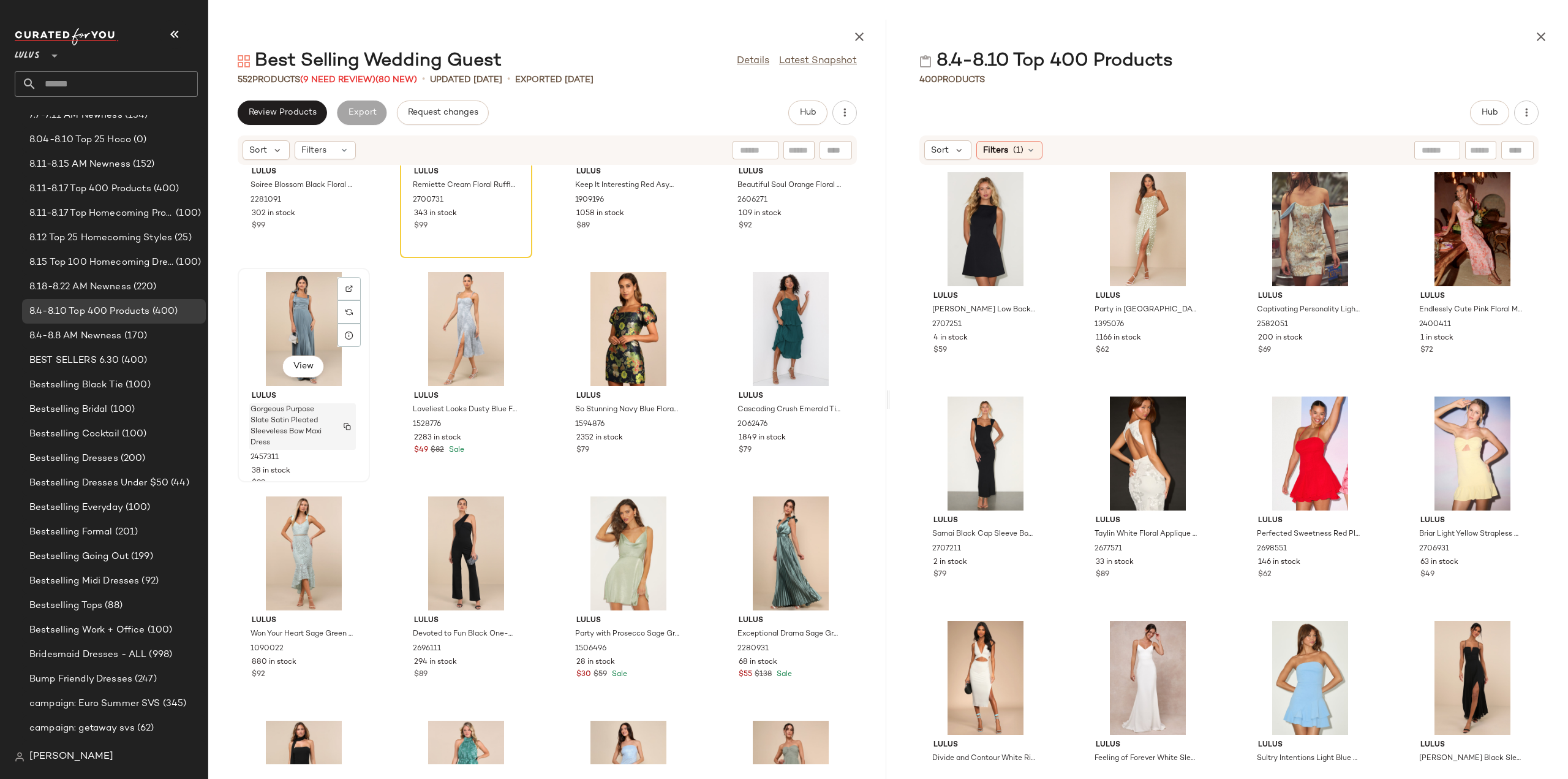
click at [314, 445] on span "Gorgeous Purpose Slate Satin Pleated Sleeveless Bow Maxi Dress" at bounding box center [290, 427] width 81 height 44
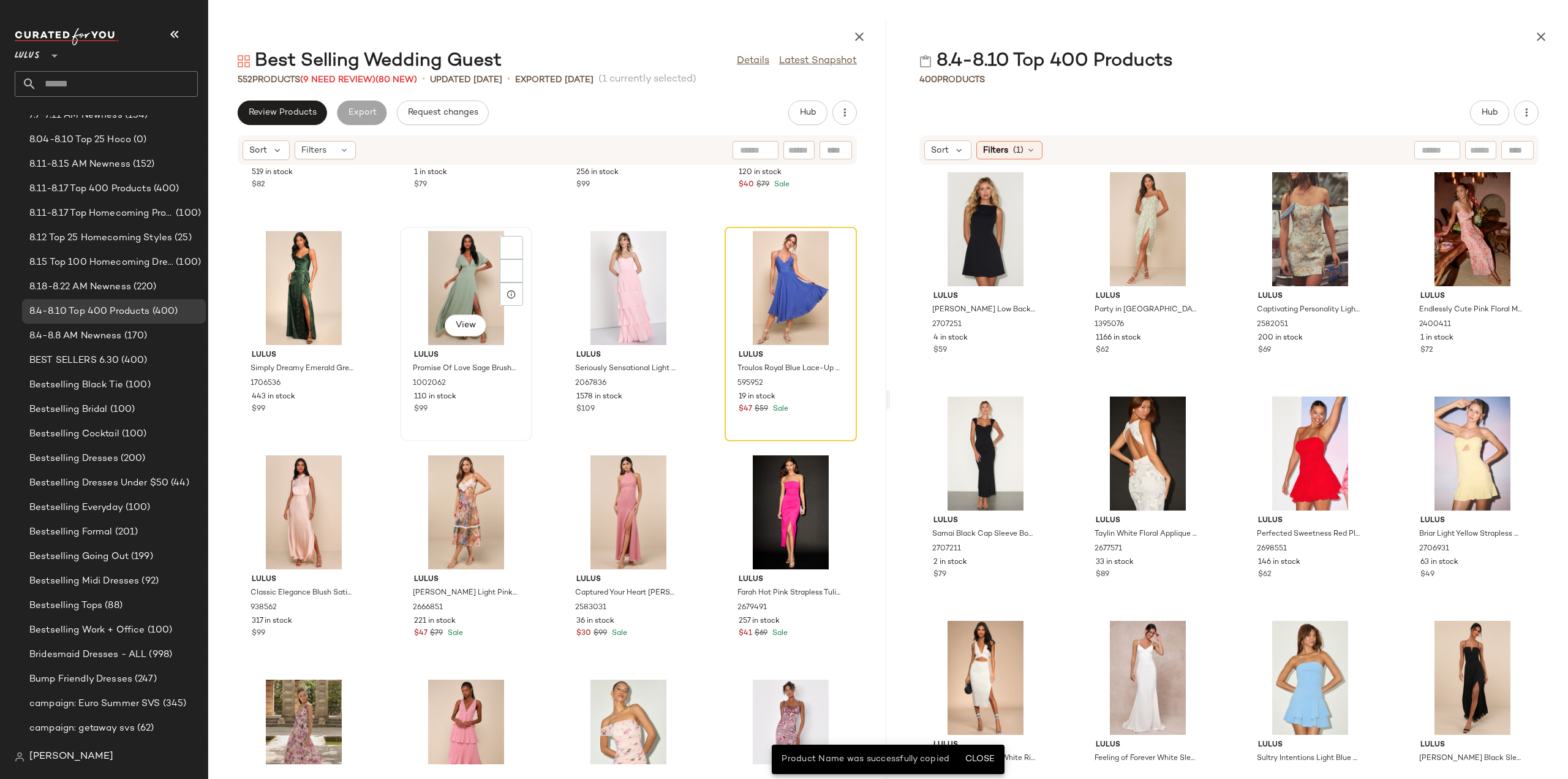
scroll to position [9350, 0]
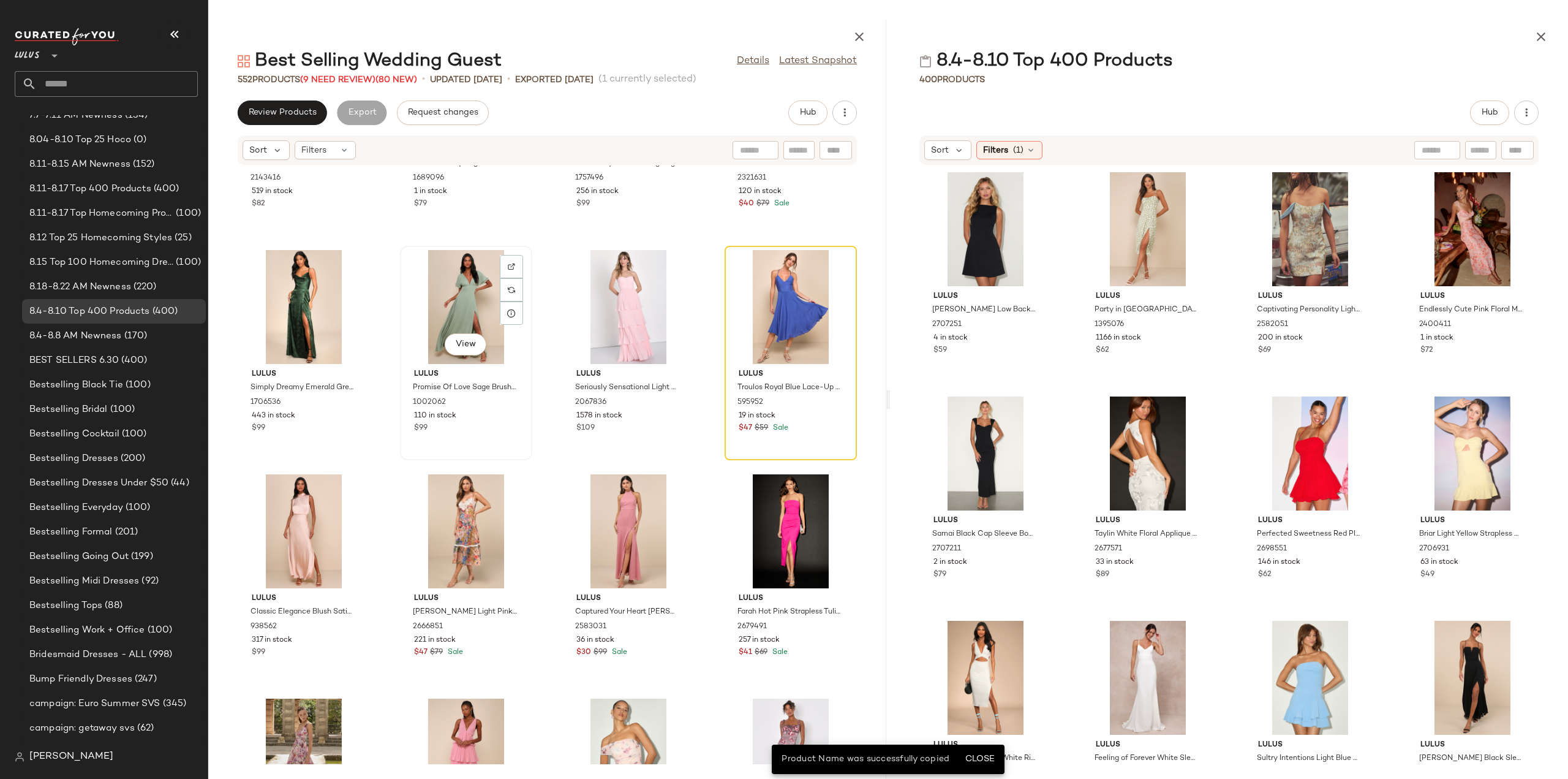
click at [479, 430] on div "$99" at bounding box center [466, 428] width 104 height 11
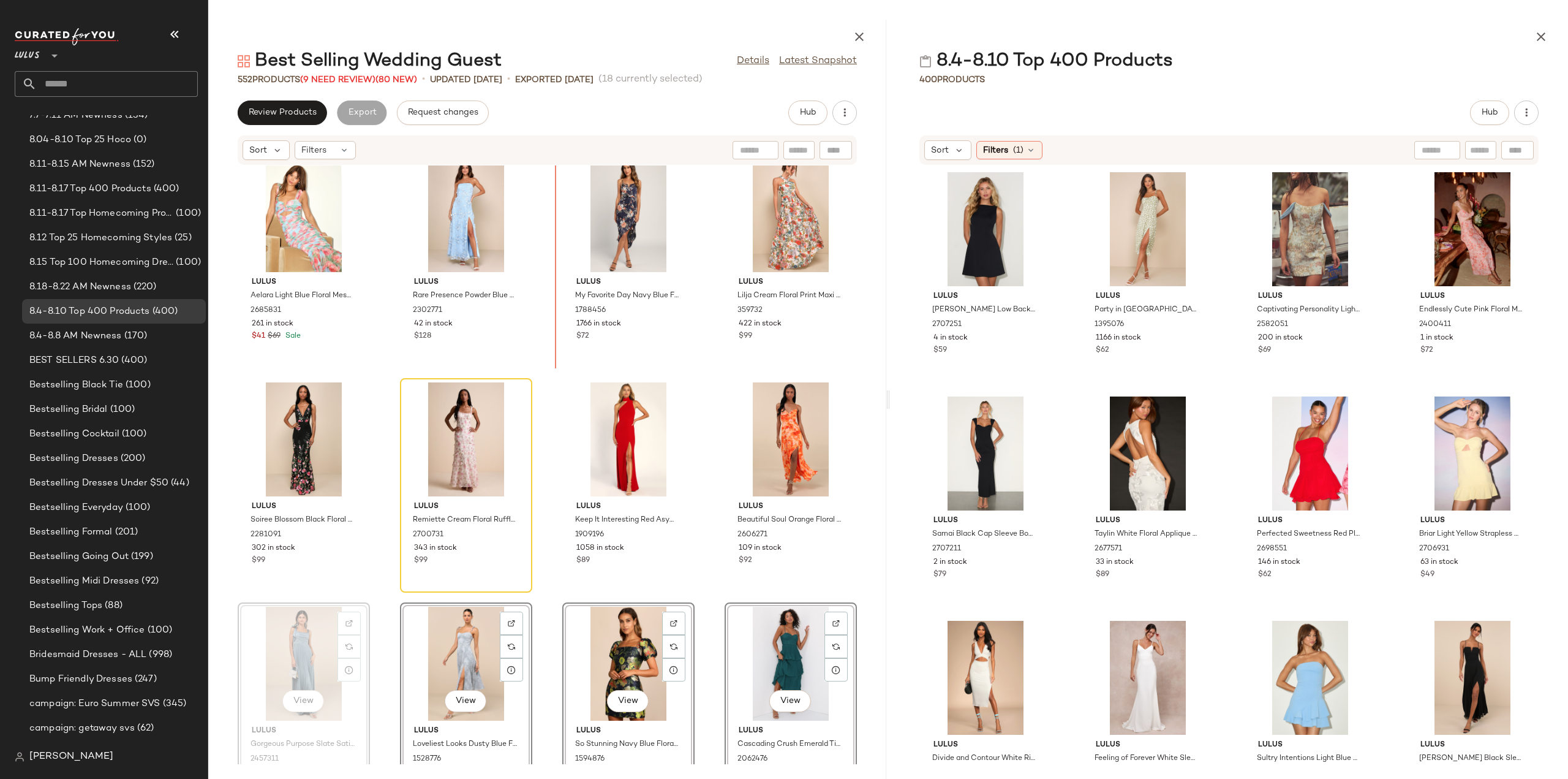
scroll to position [8060, 0]
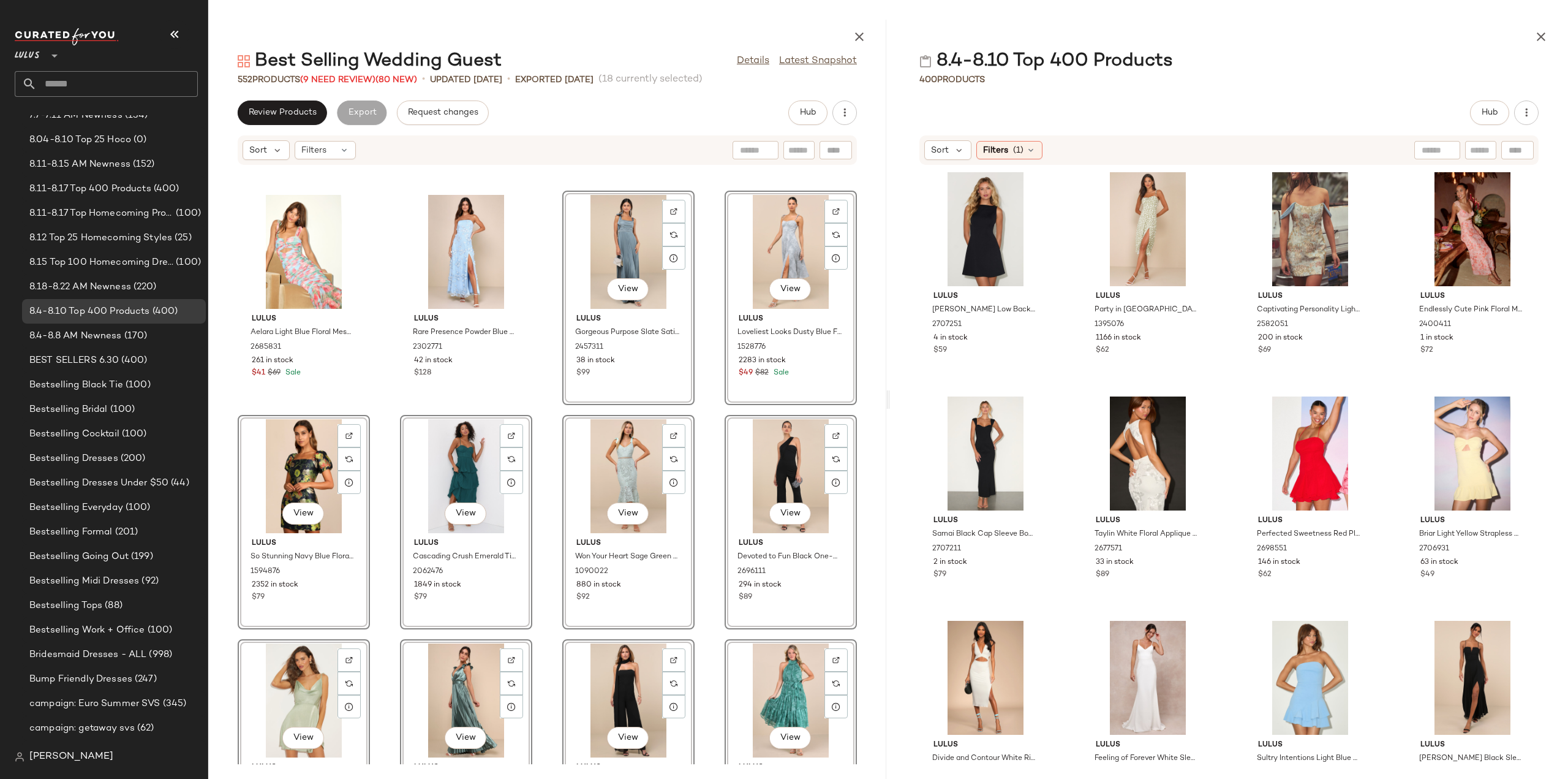
click at [540, 494] on div "Lulus Aelara Light Blue Floral Mesh Ruched Trumpet Midi Dress 2685831 261 in st…" at bounding box center [547, 464] width 678 height 598
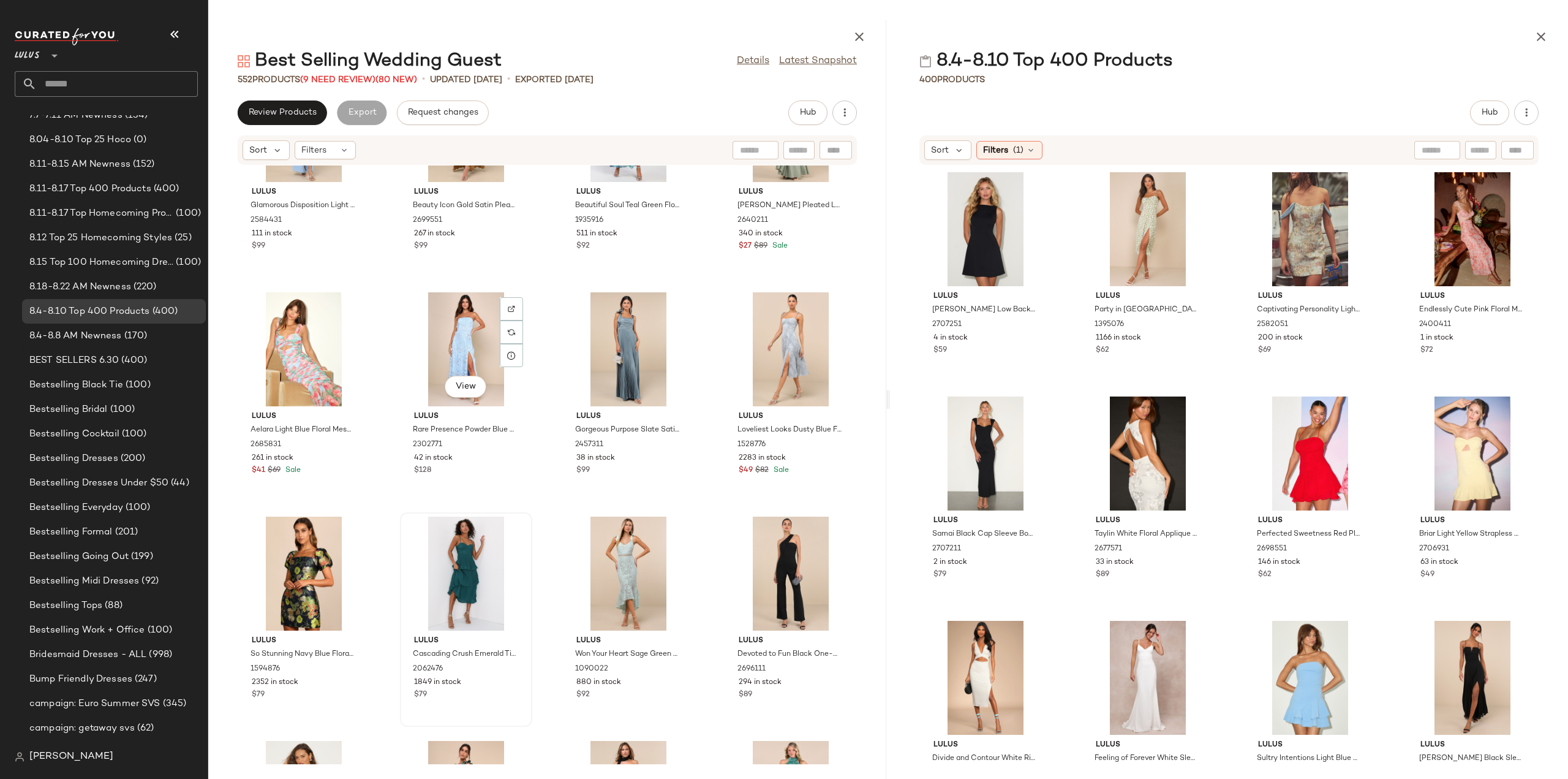
scroll to position [7876, 0]
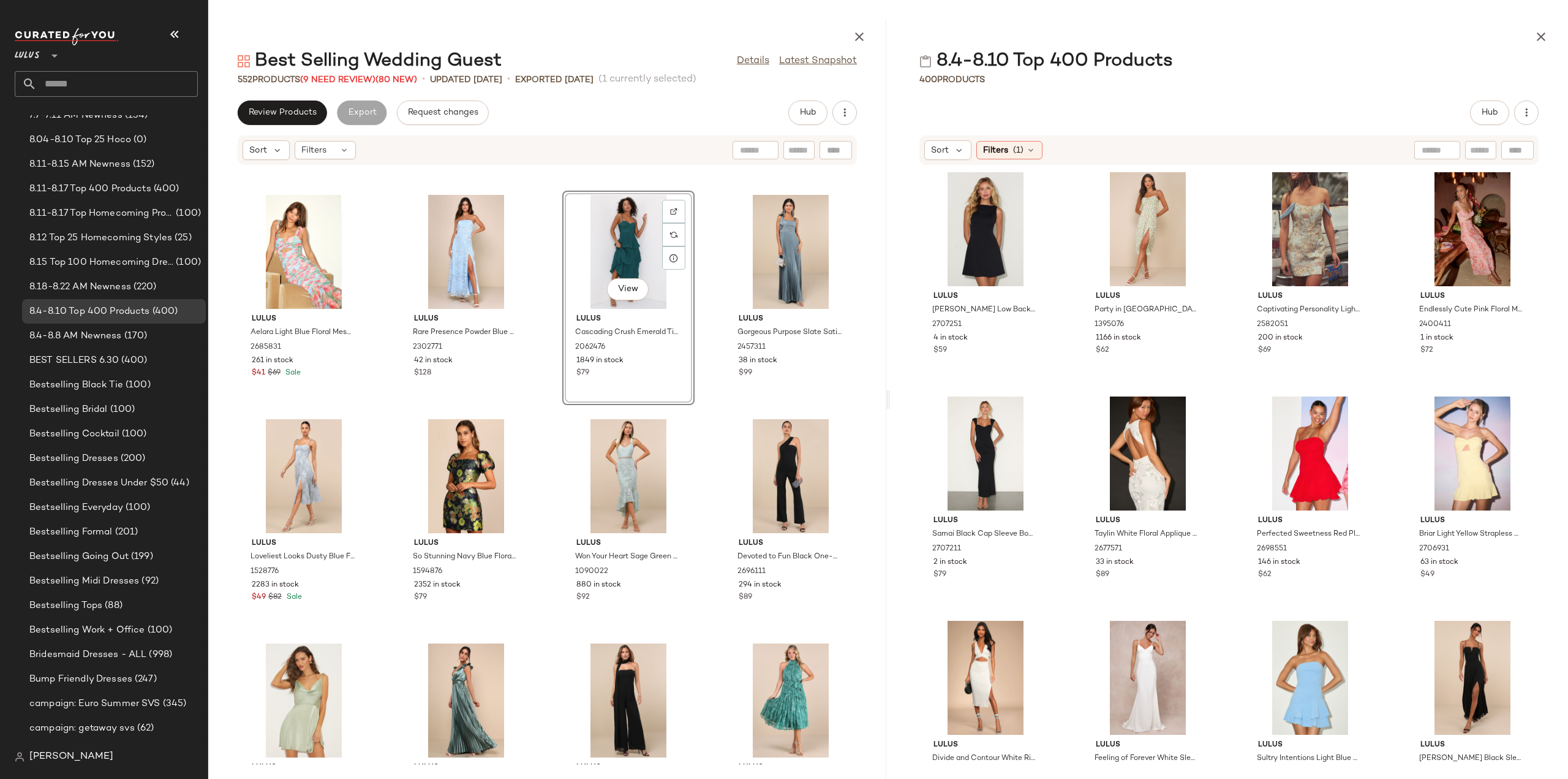
scroll to position [8121, 0]
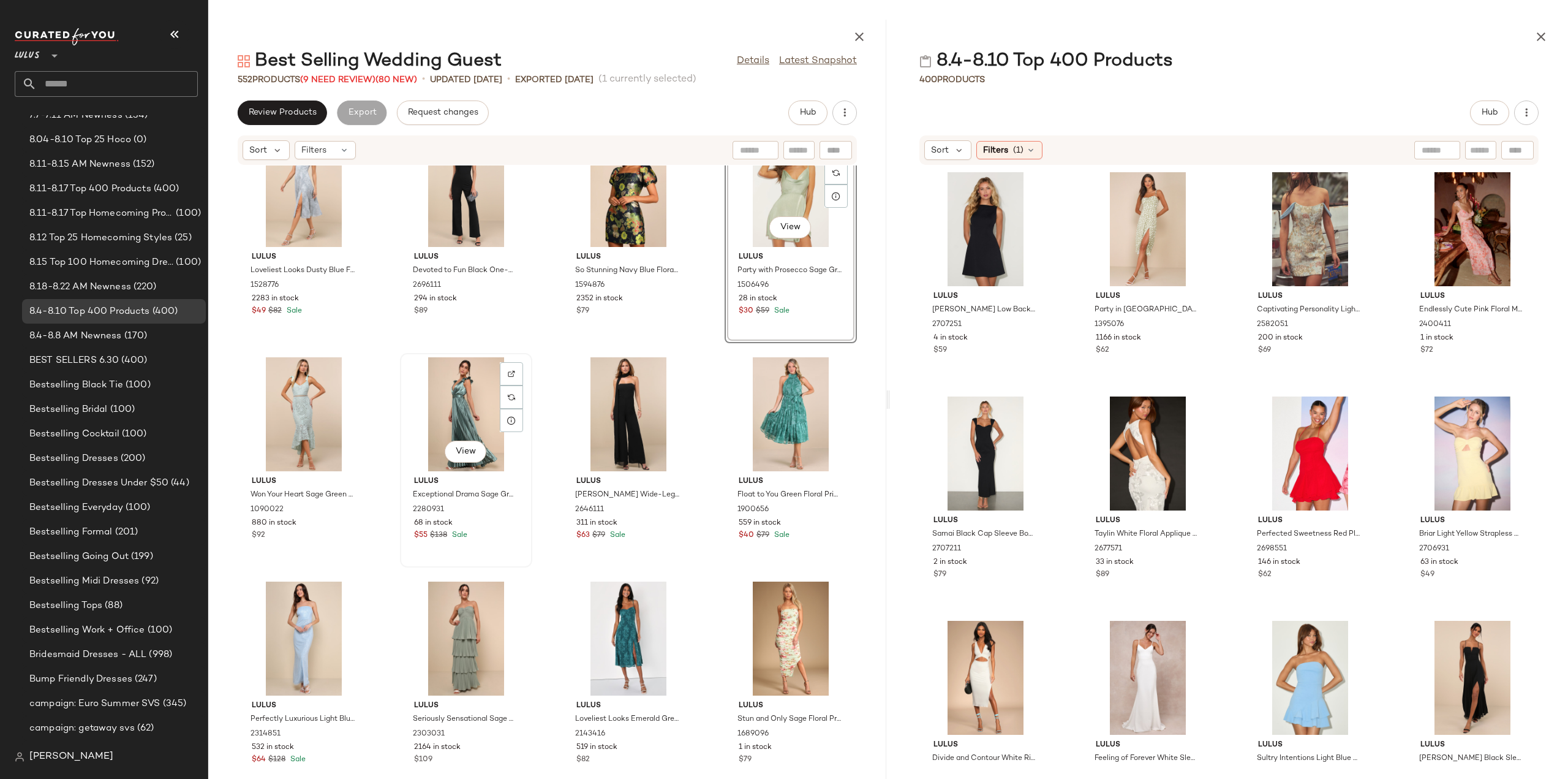
scroll to position [8369, 0]
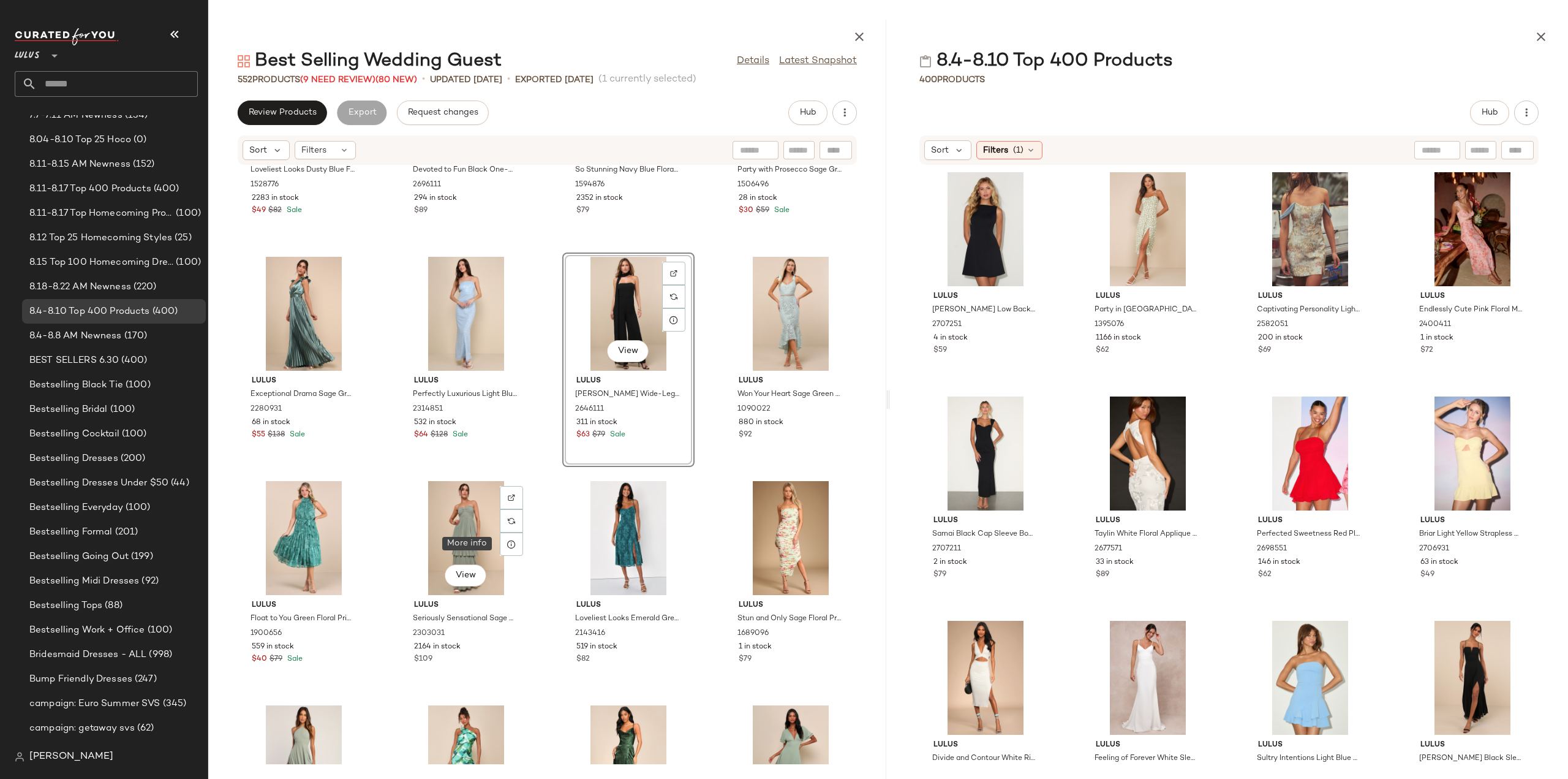
scroll to position [8491, 0]
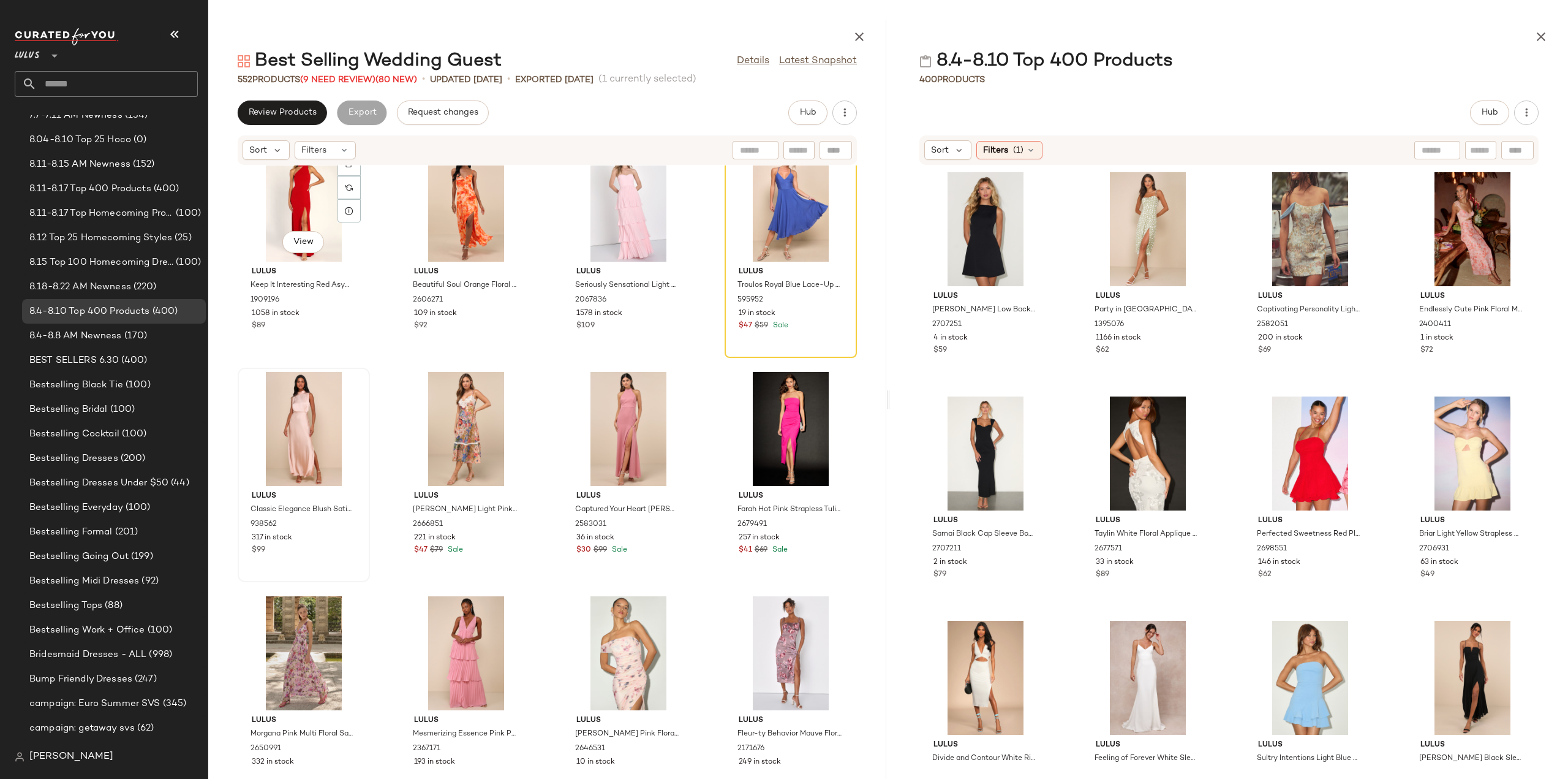
scroll to position [9472, 0]
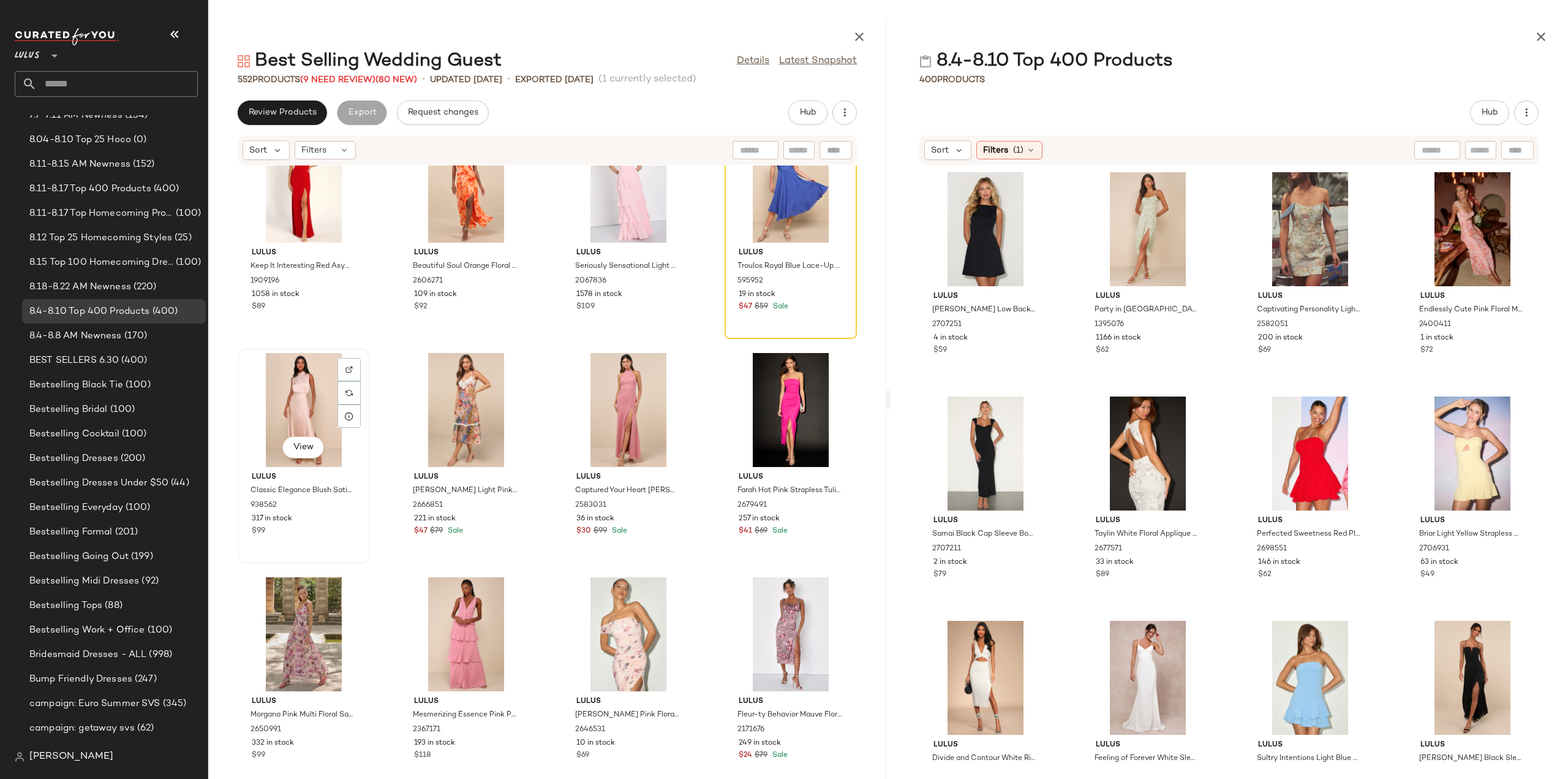
click at [342, 546] on div "View Lulus Classic Elegance Blush Satin Sleeveless Mock Neck Maxi Dress 938562 …" at bounding box center [304, 456] width 130 height 212
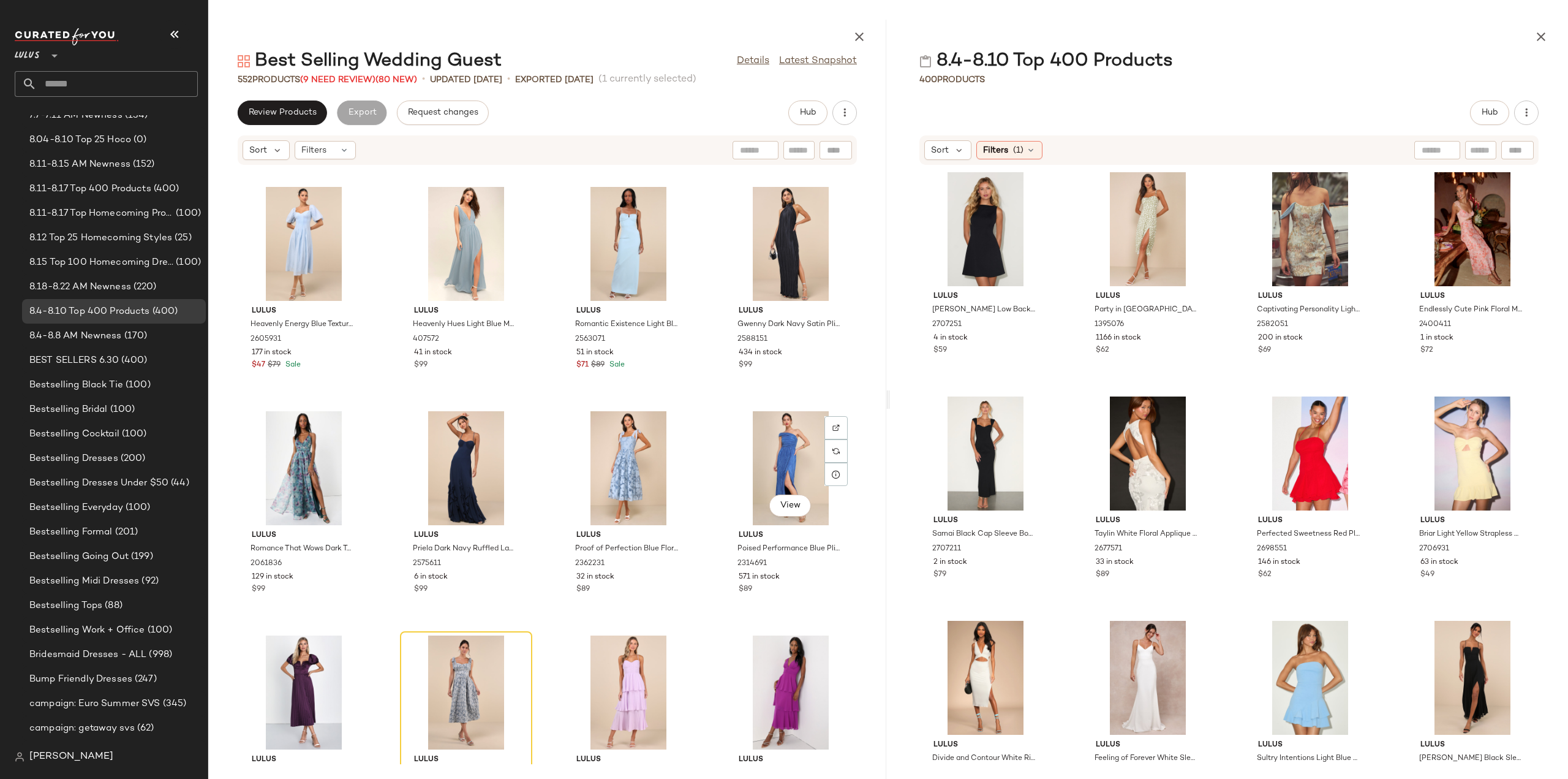
scroll to position [13516, 0]
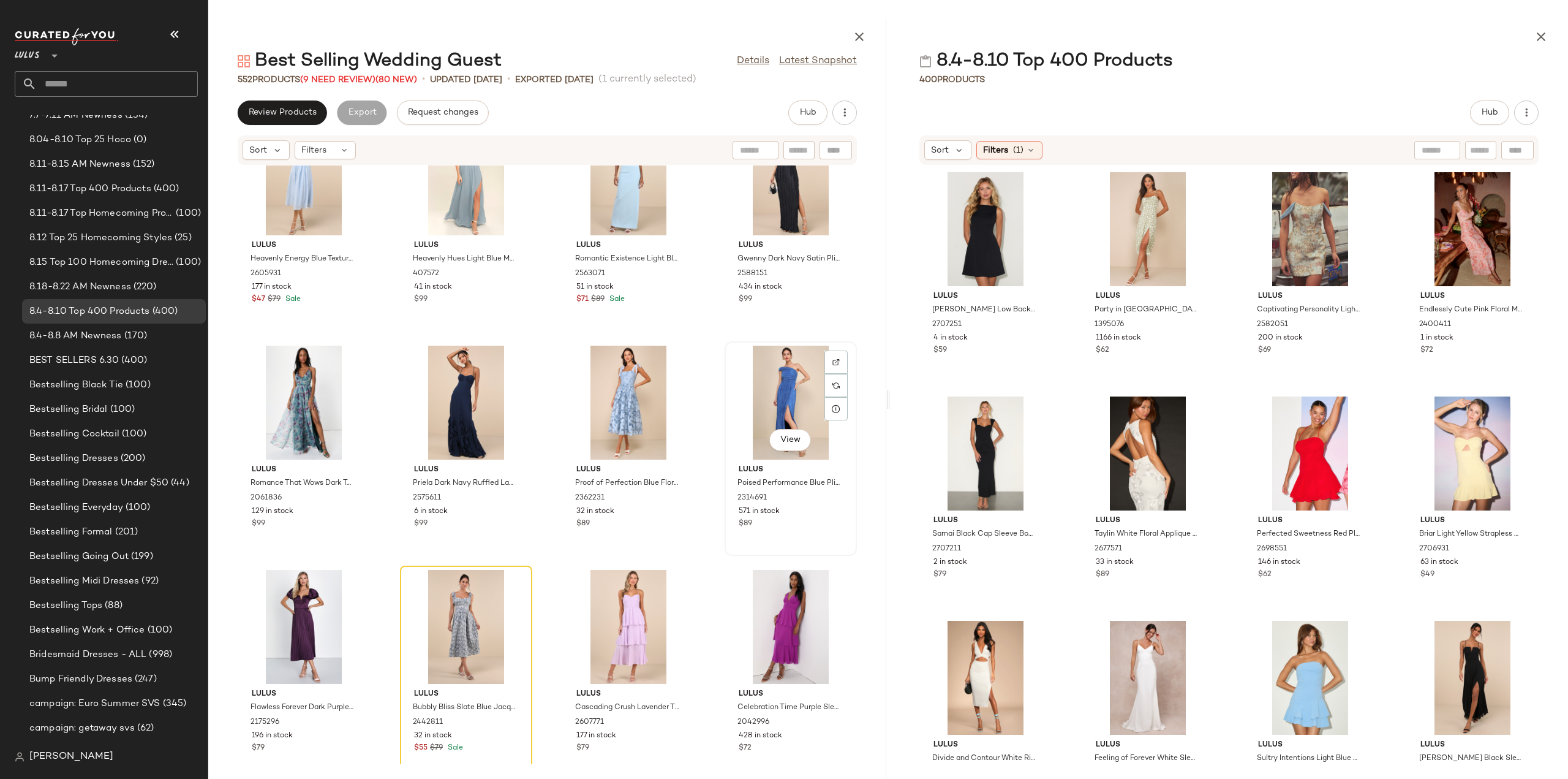
click at [800, 523] on div "$89" at bounding box center [791, 524] width 104 height 11
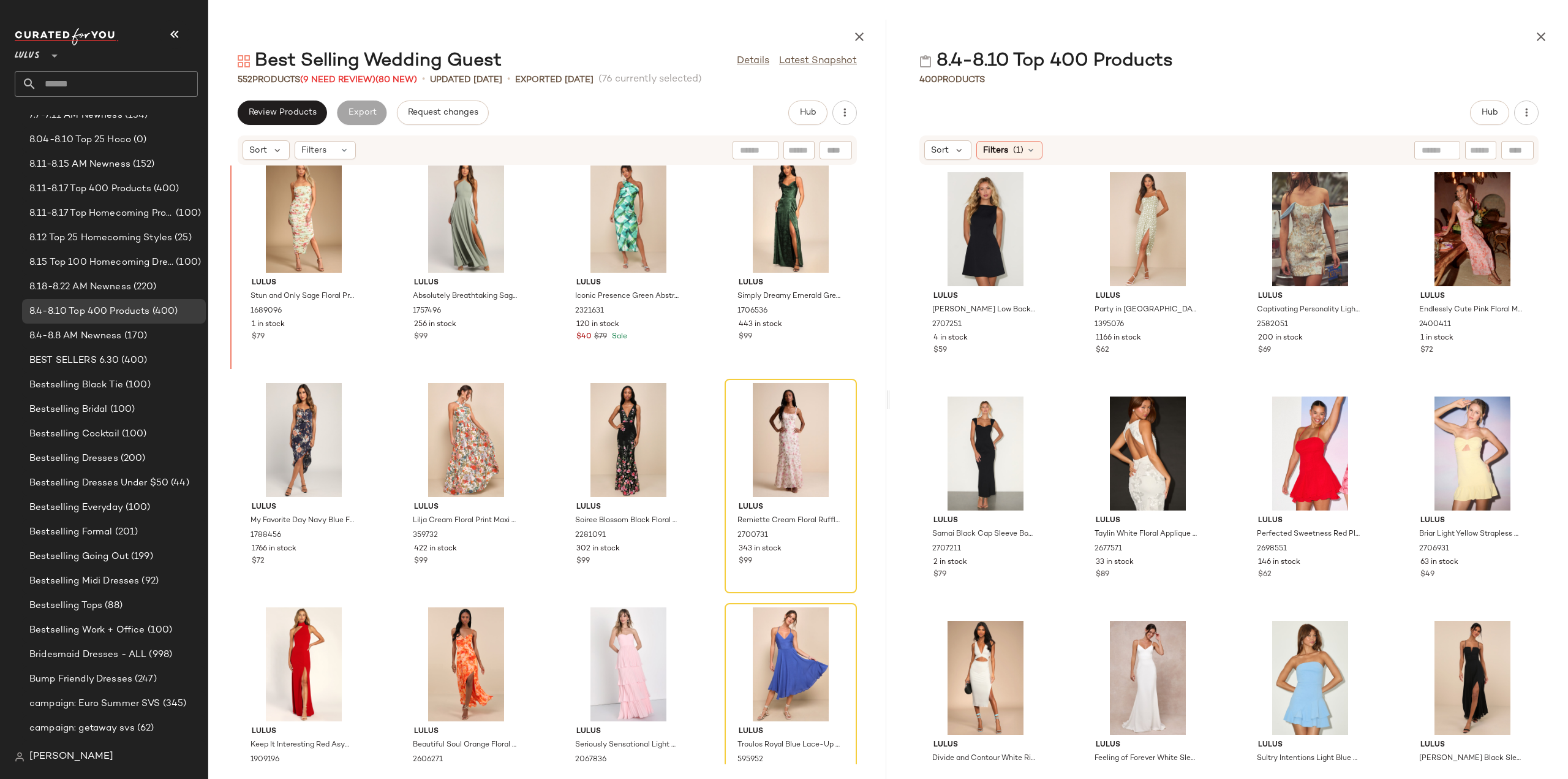
scroll to position [8989, 0]
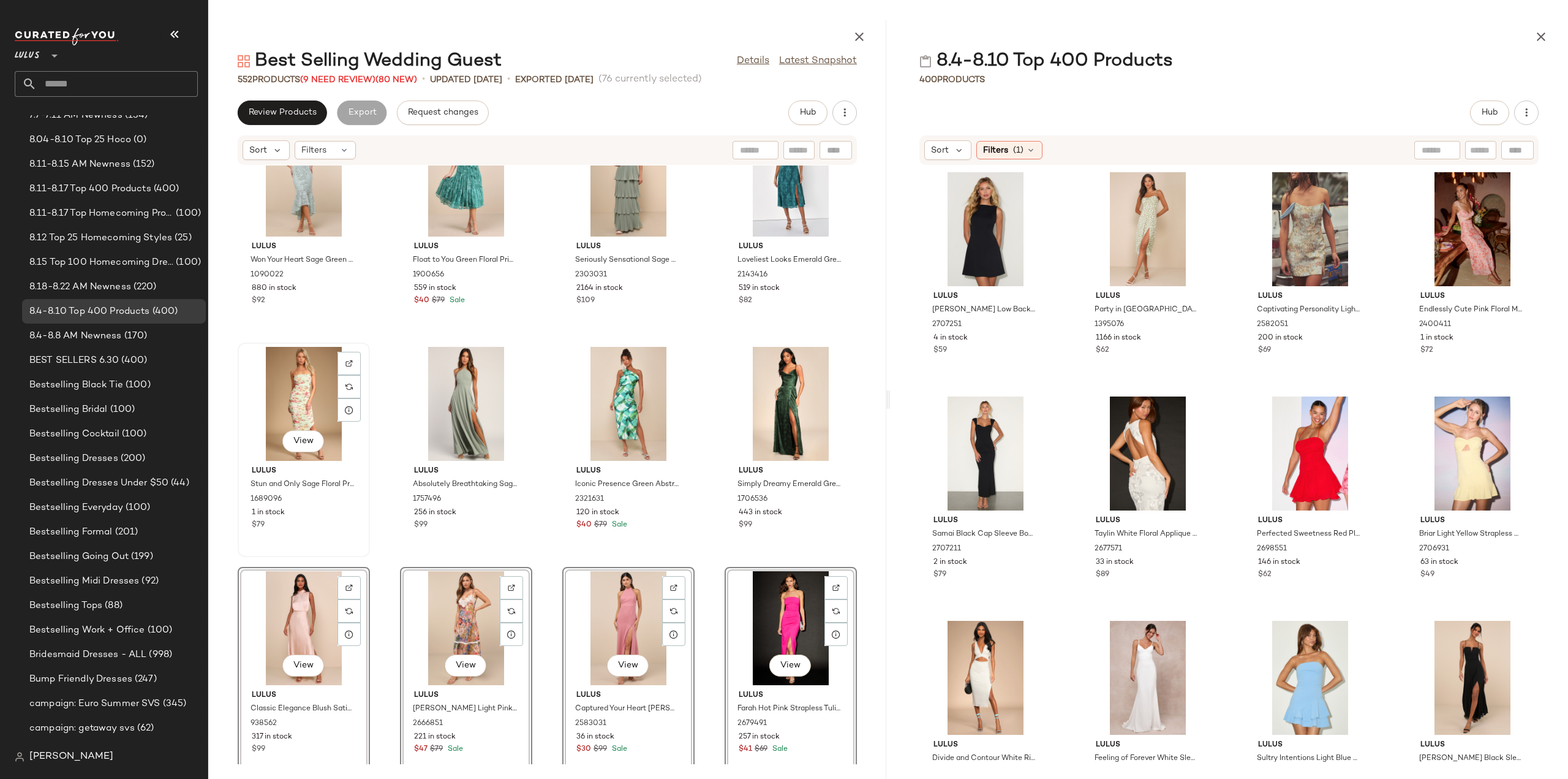
scroll to position [8744, 0]
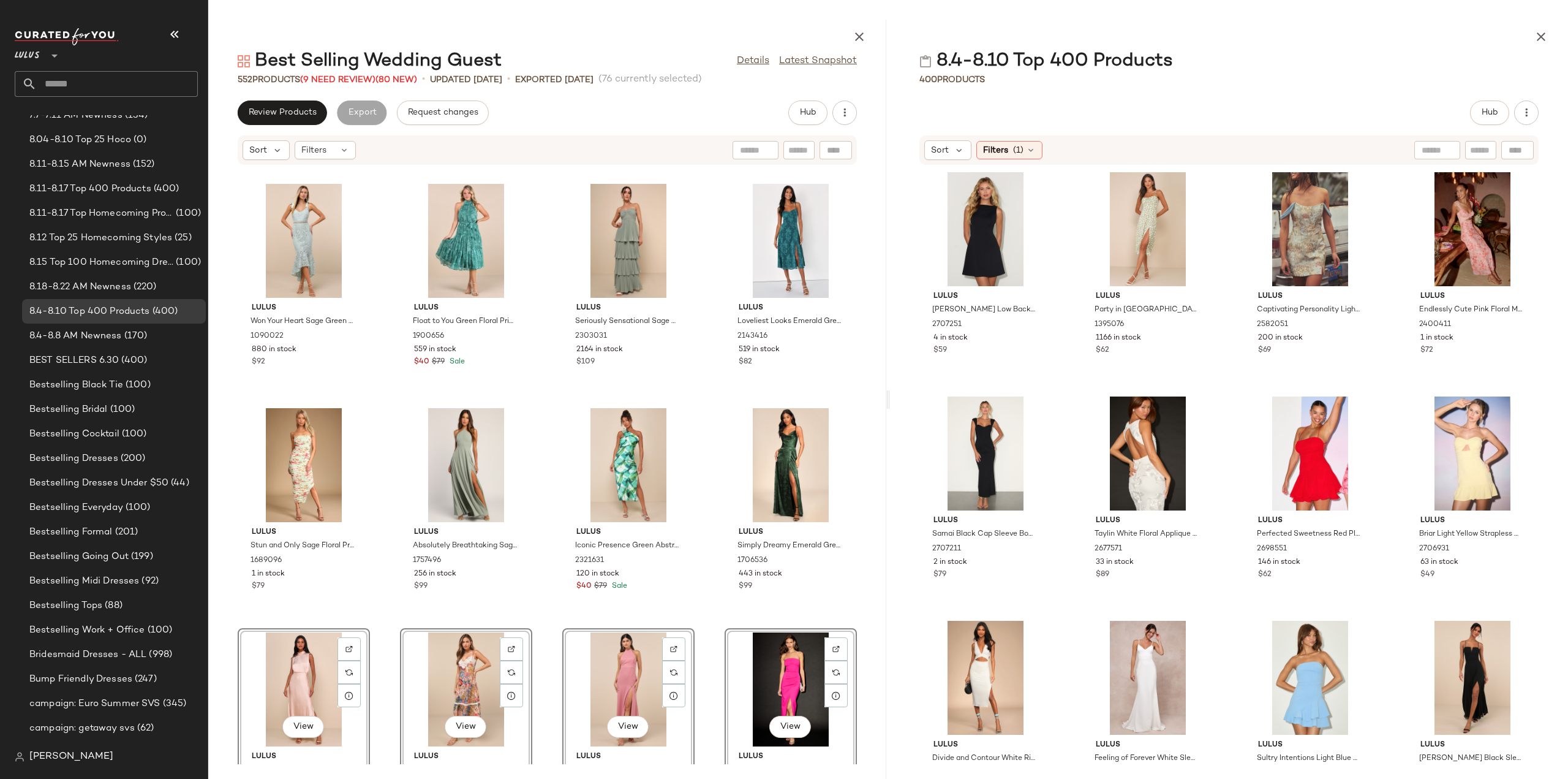
click at [380, 576] on div "Lulus Won Your Heart Sage Green Lace Tie-Strap High-Low Midi Dress 1090022 880 …" at bounding box center [547, 464] width 678 height 598
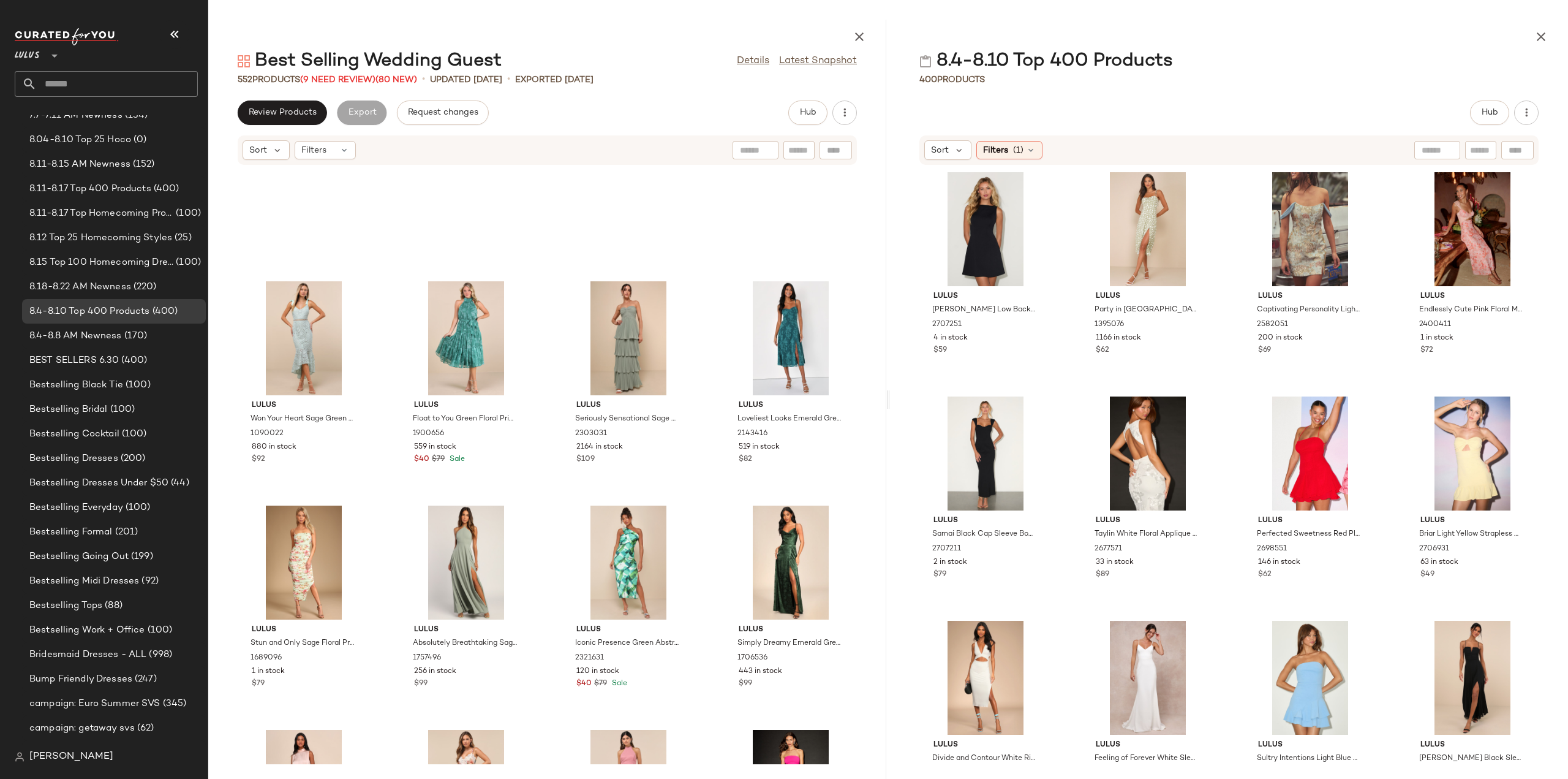
scroll to position [8560, 0]
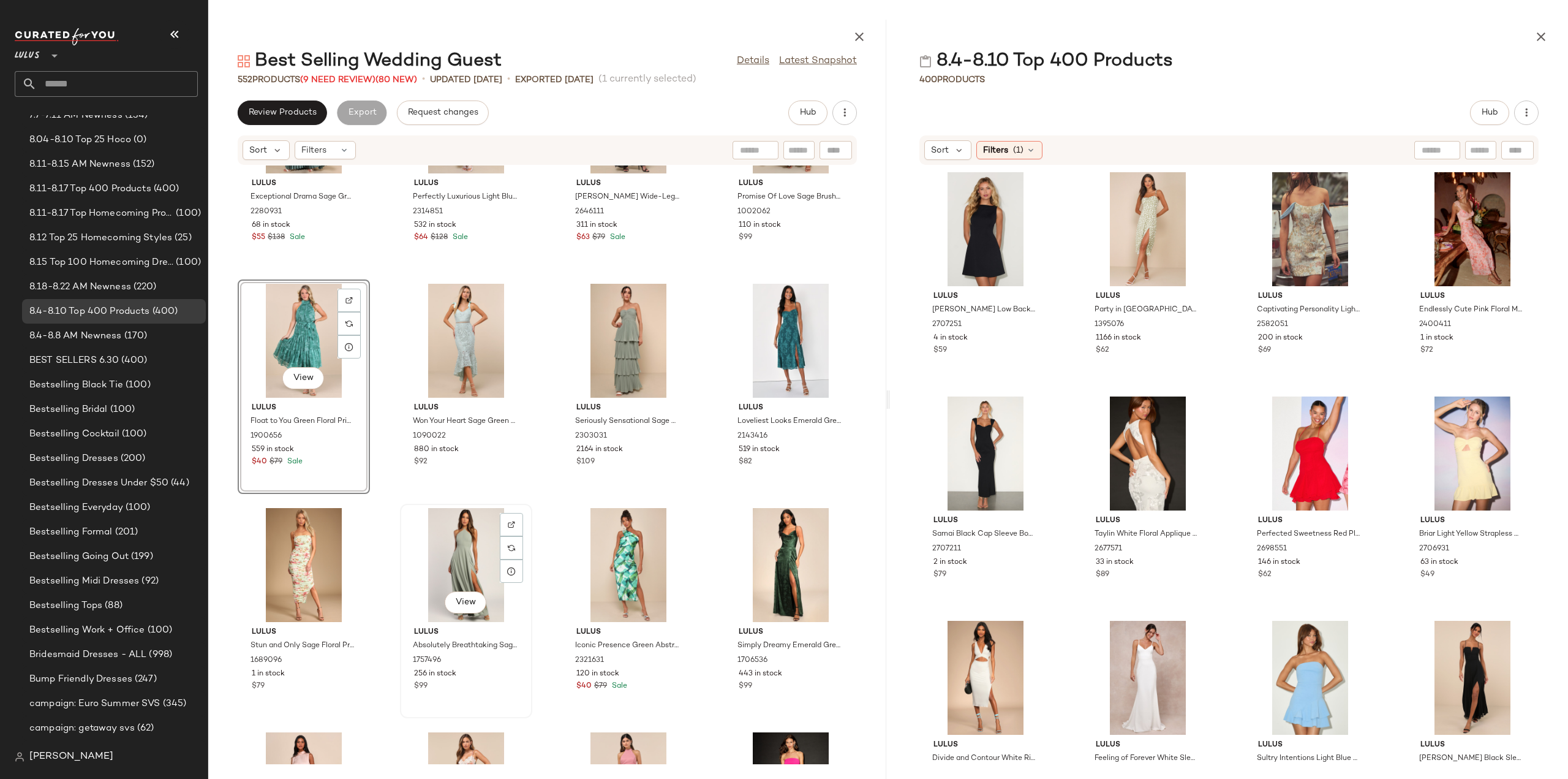
scroll to position [8683, 0]
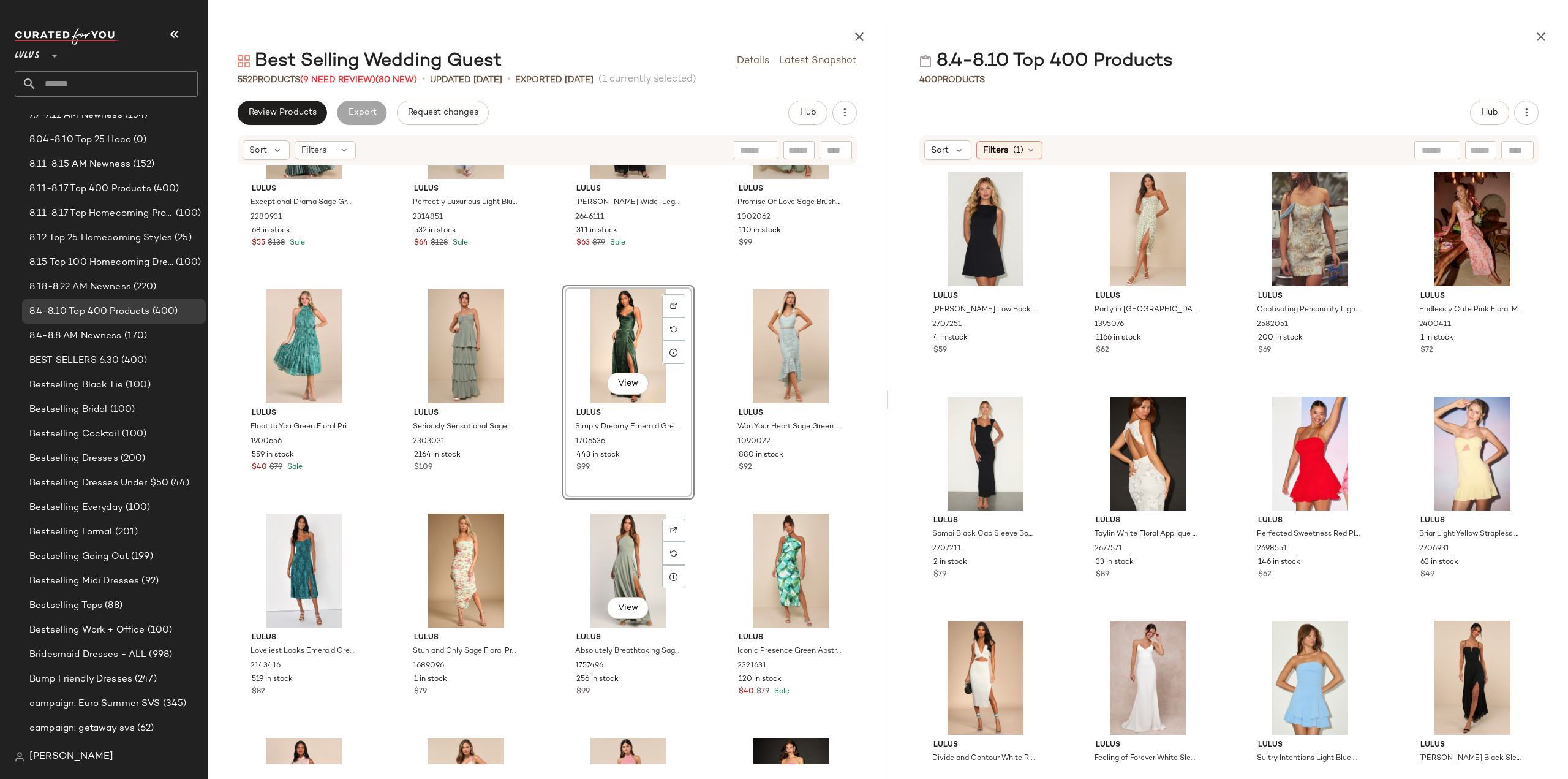
scroll to position [8683, 0]
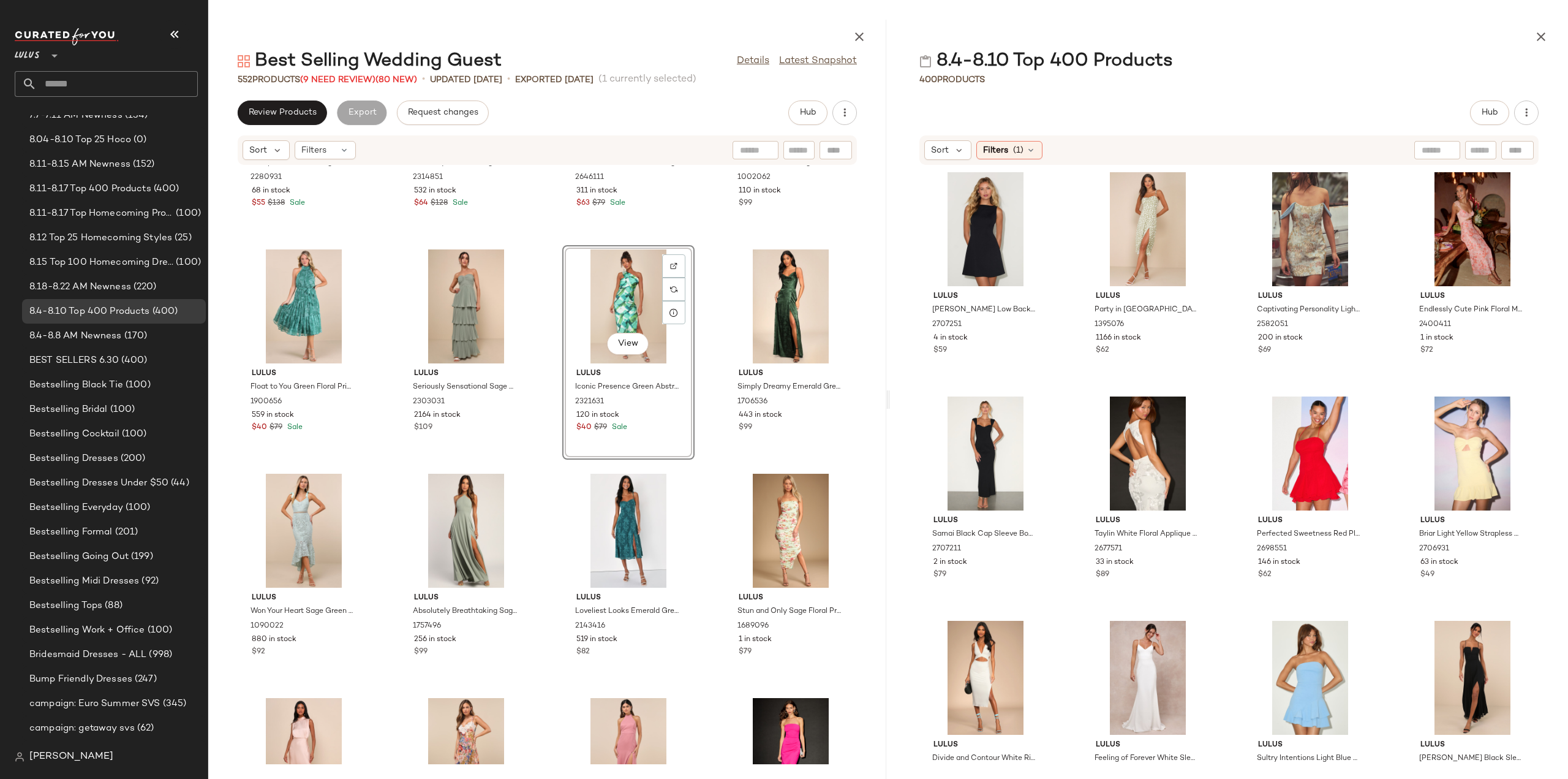
scroll to position [8683, 0]
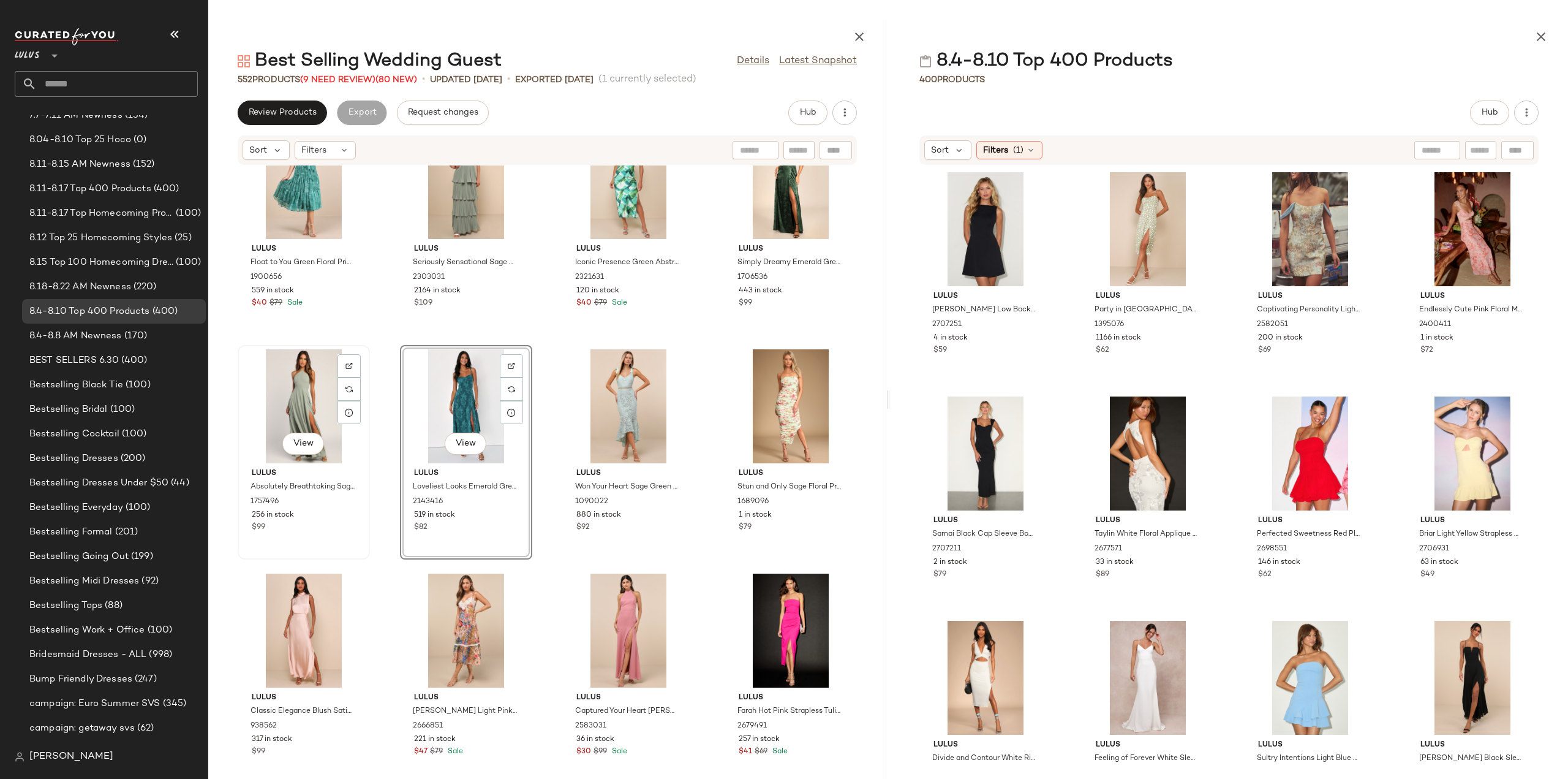
scroll to position [8805, 0]
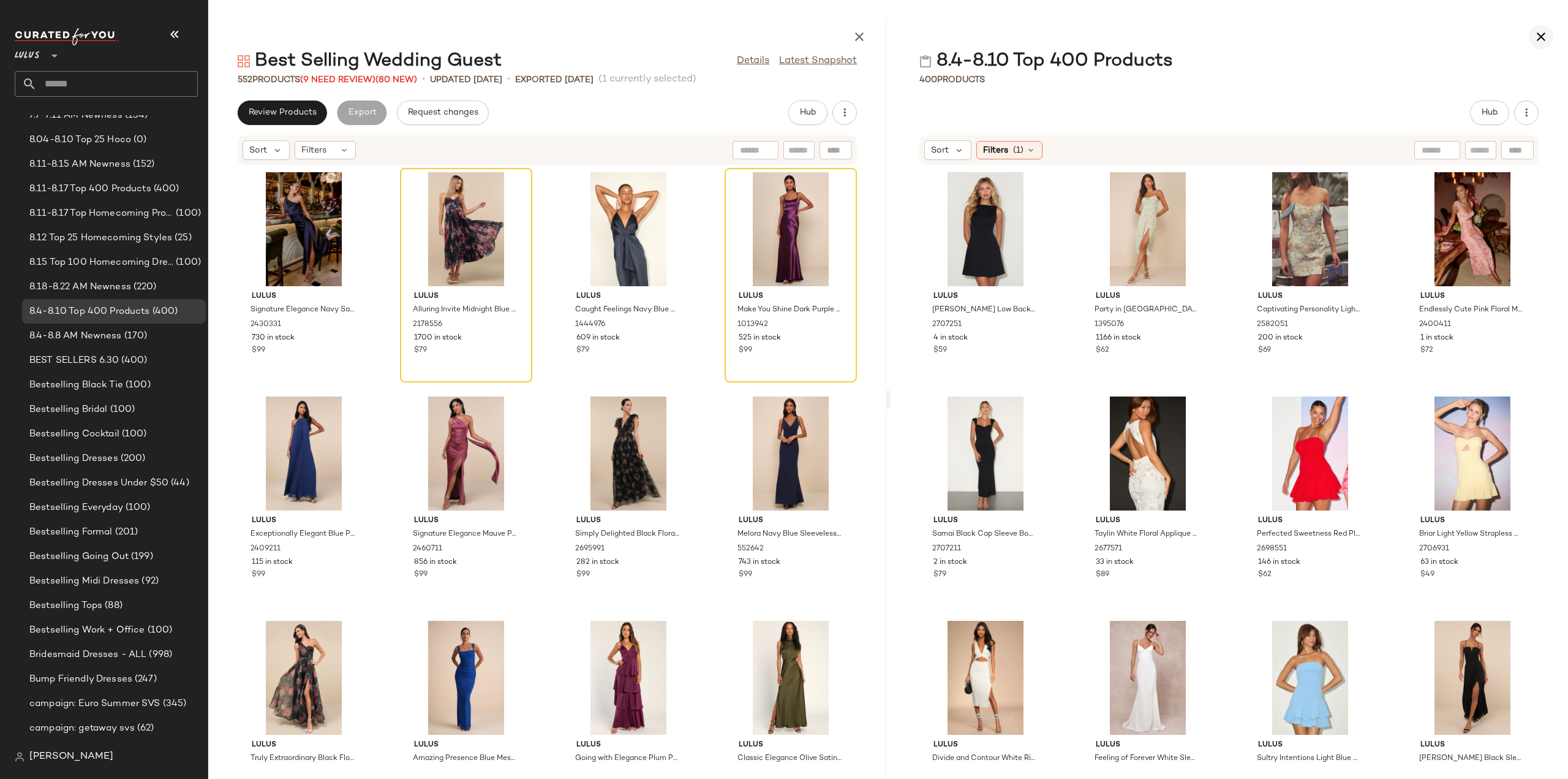
click at [1544, 37] on icon "button" at bounding box center [1541, 37] width 15 height 15
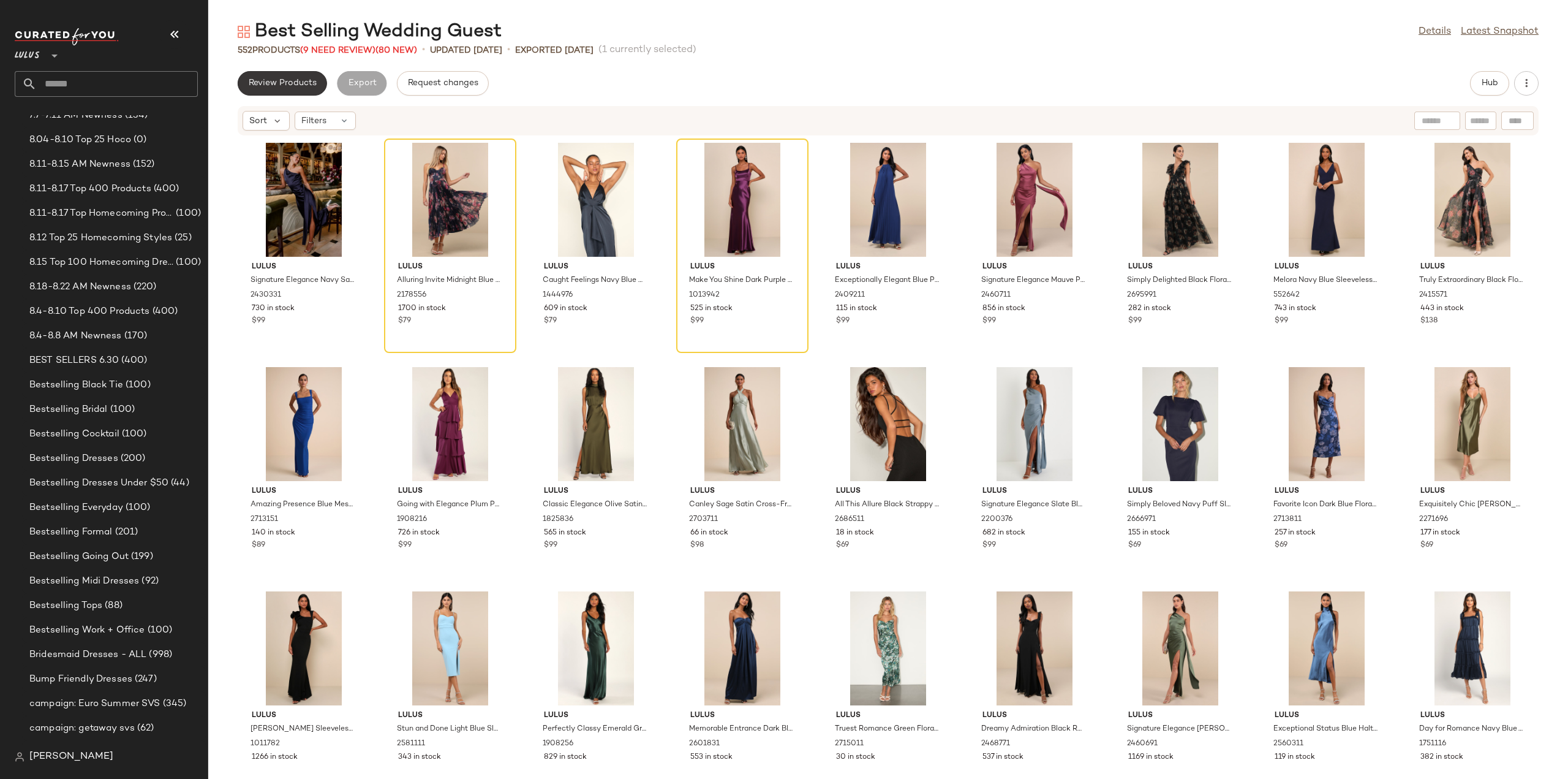
click at [294, 84] on span "Review Products" at bounding box center [282, 83] width 68 height 10
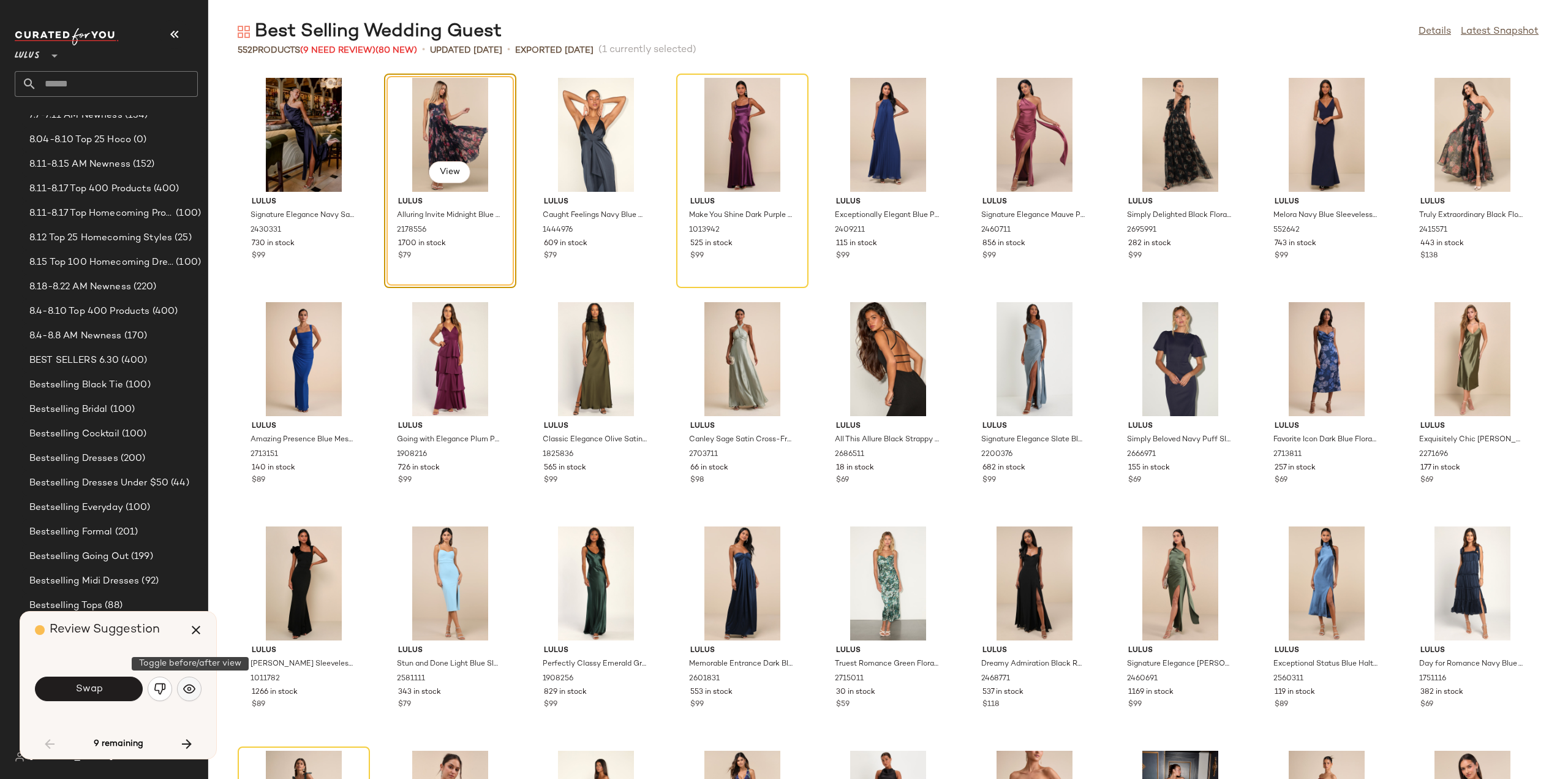
click at [187, 688] on img "button" at bounding box center [189, 689] width 12 height 12
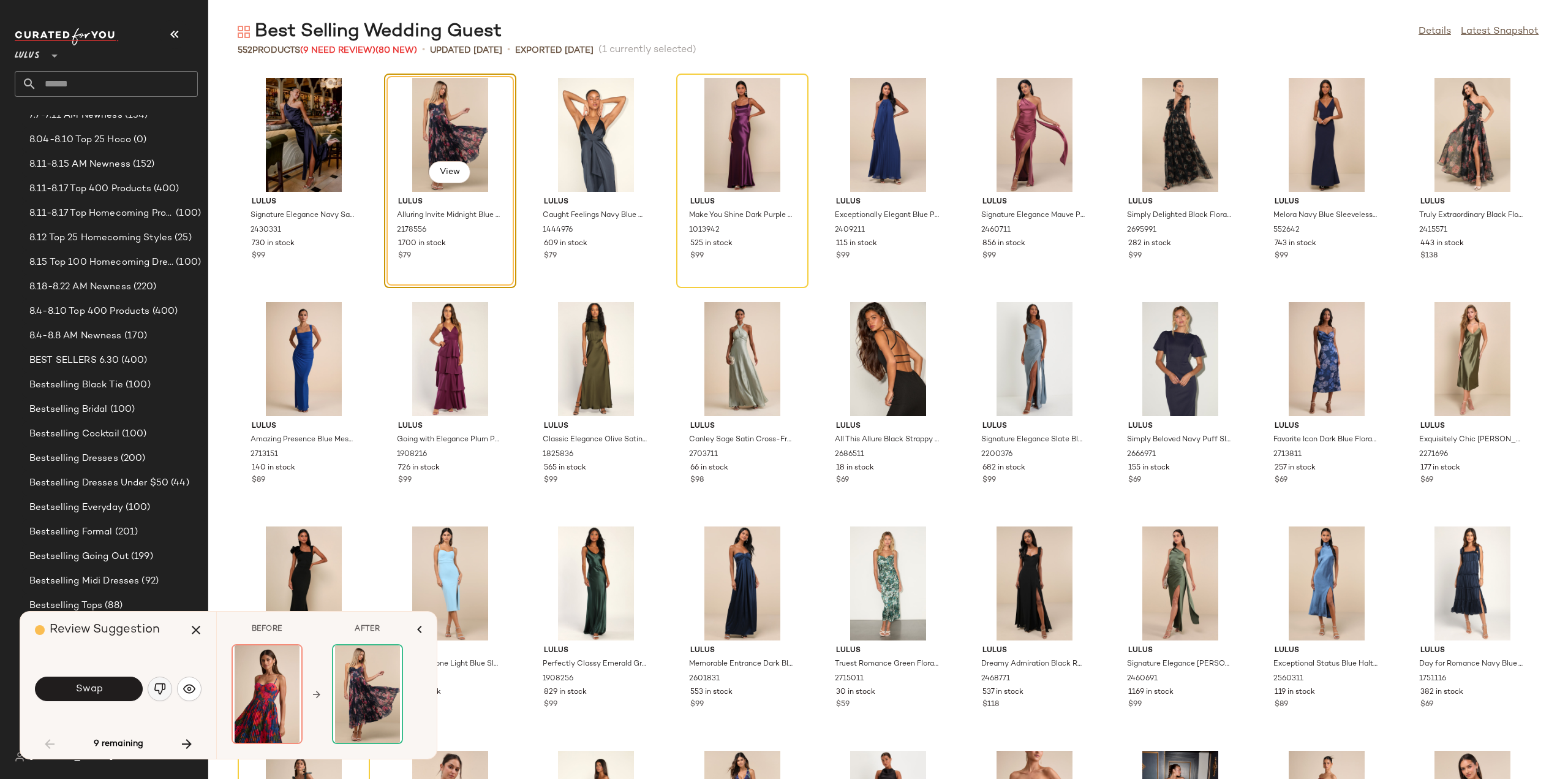
click at [162, 689] on img "button" at bounding box center [159, 689] width 12 height 12
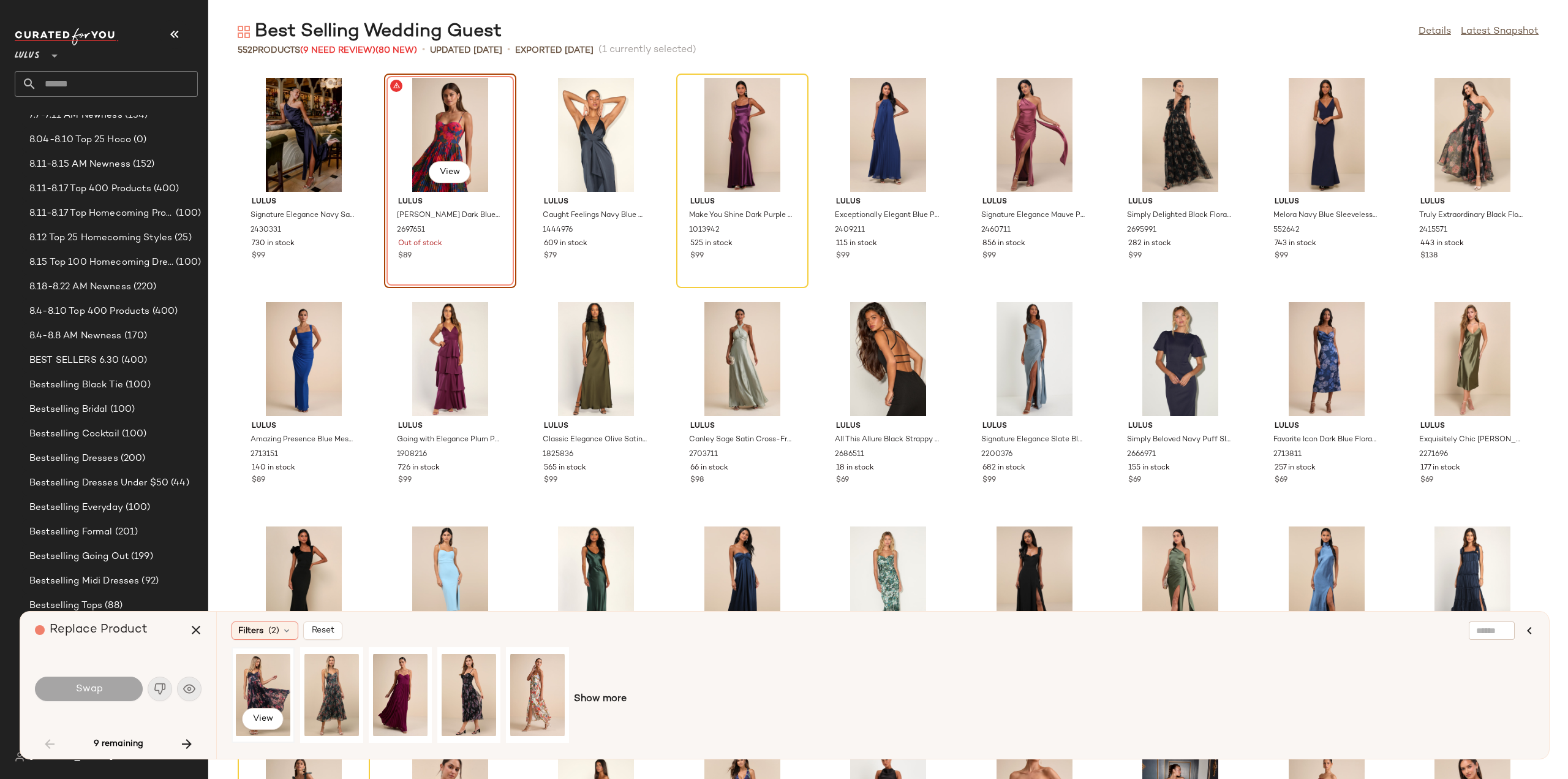
click at [264, 687] on div "View" at bounding box center [263, 694] width 55 height 87
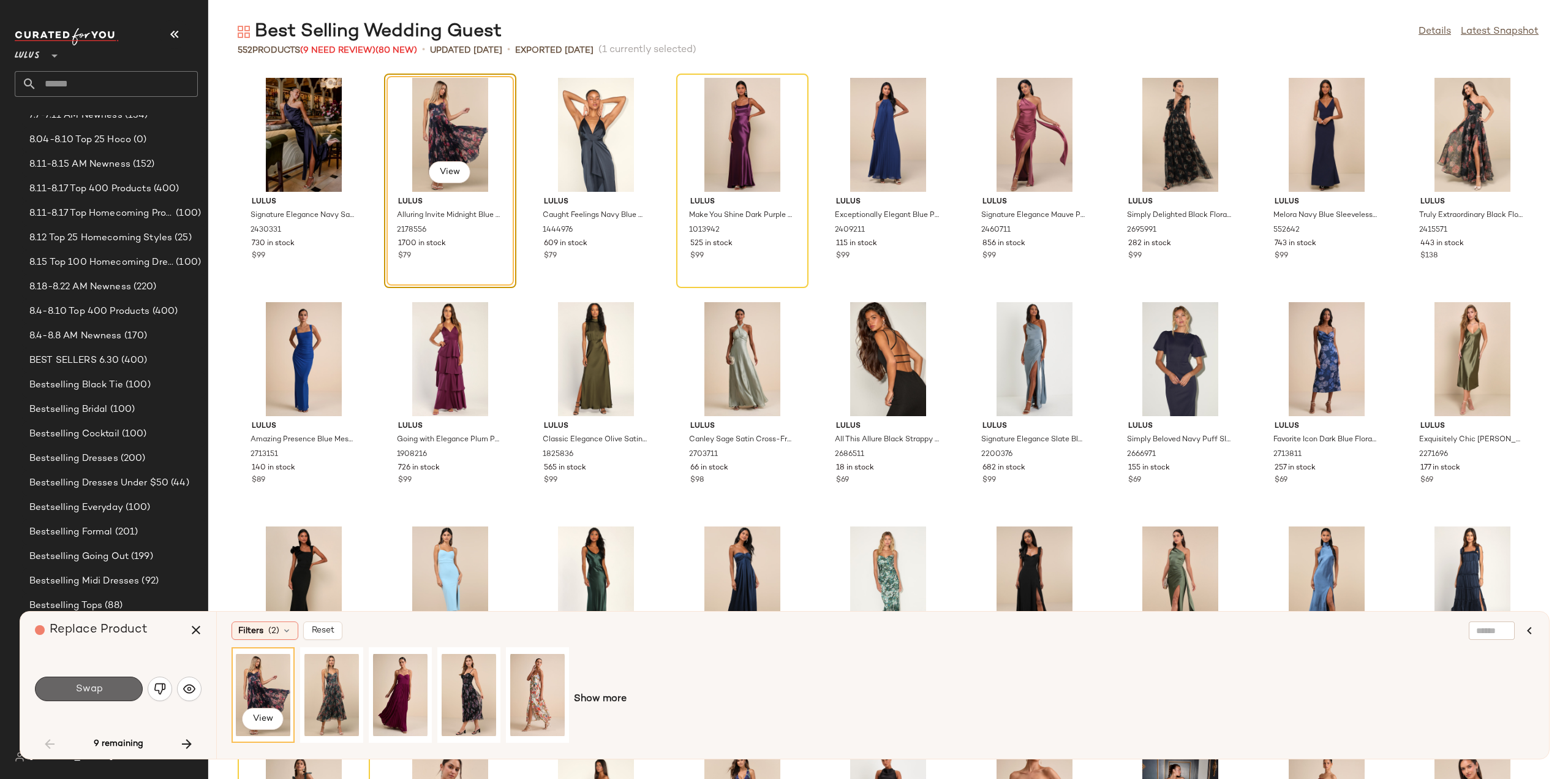
click at [83, 694] on span "Swap" at bounding box center [89, 689] width 28 height 11
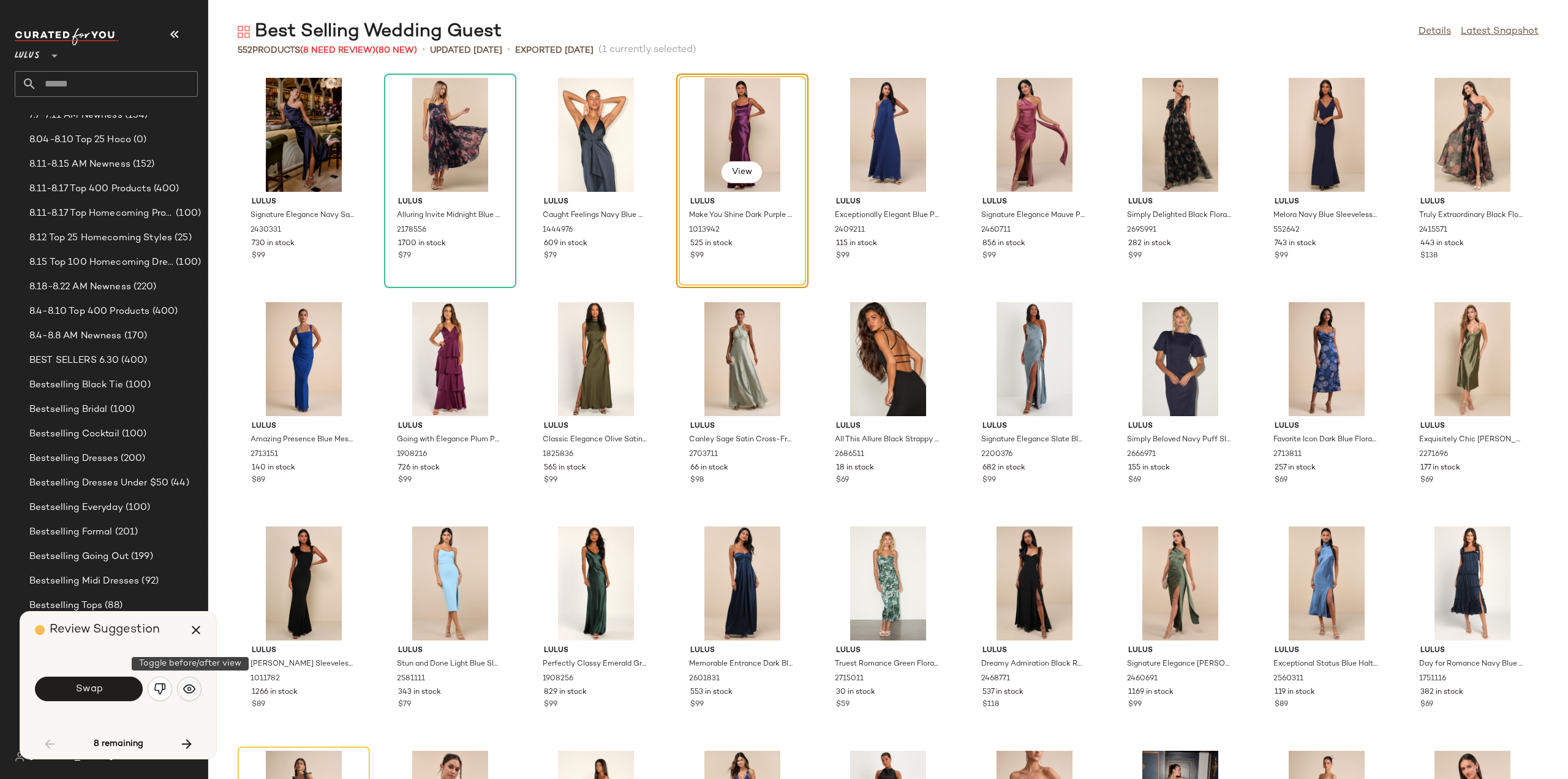
click at [191, 694] on img "button" at bounding box center [189, 689] width 12 height 12
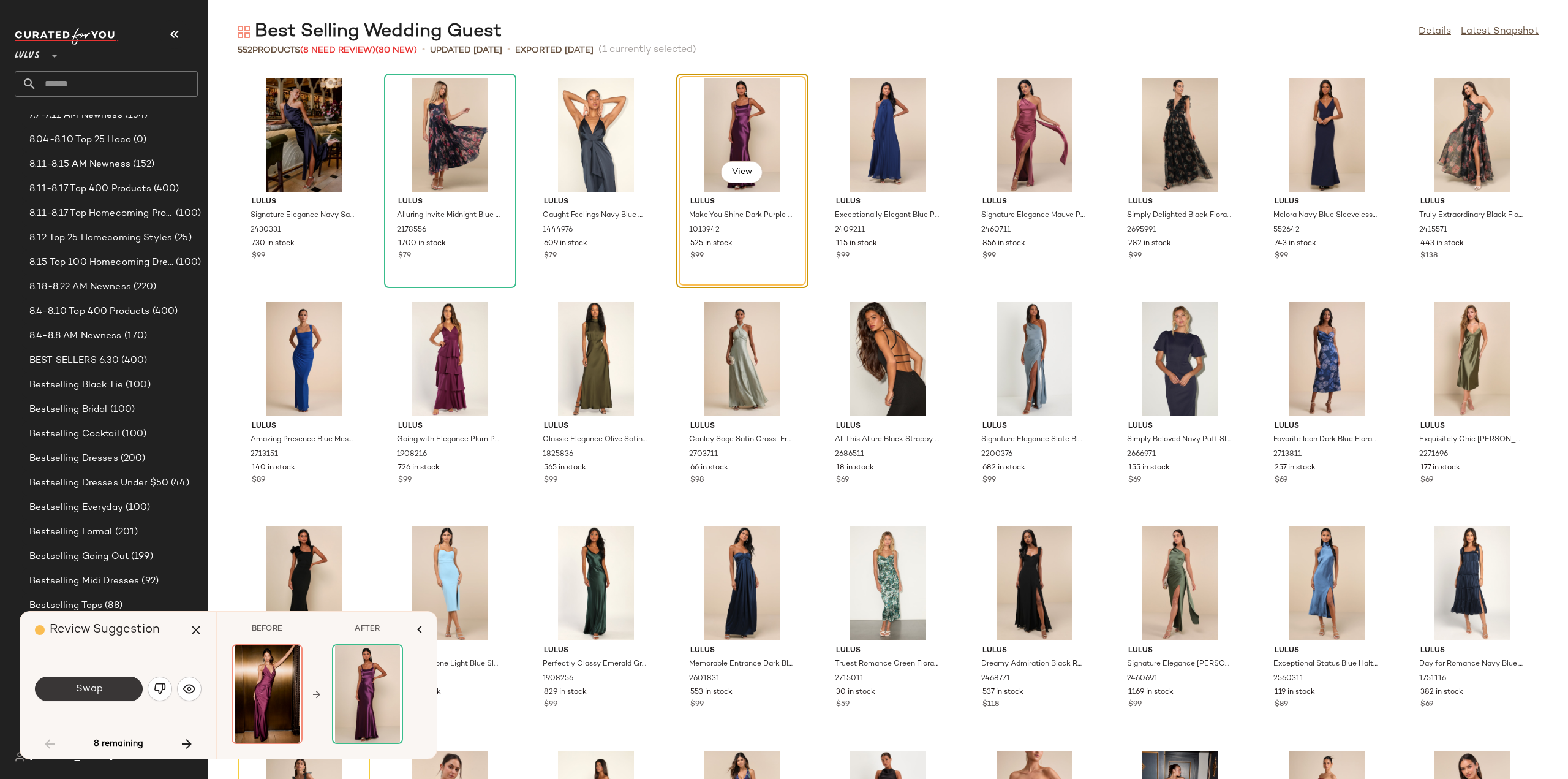
click at [77, 688] on span "Swap" at bounding box center [89, 689] width 28 height 11
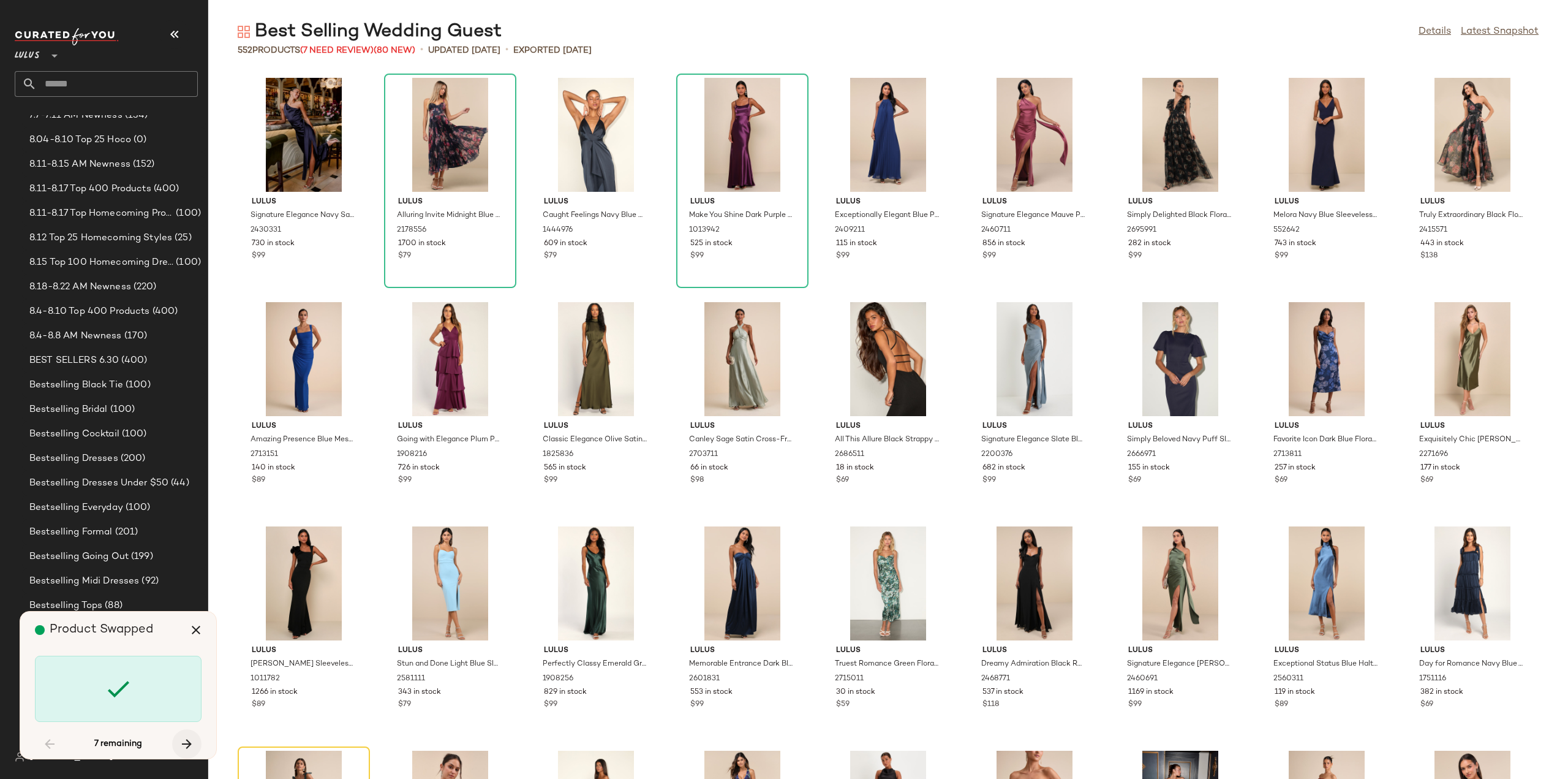
click at [185, 746] on icon "button" at bounding box center [187, 744] width 15 height 15
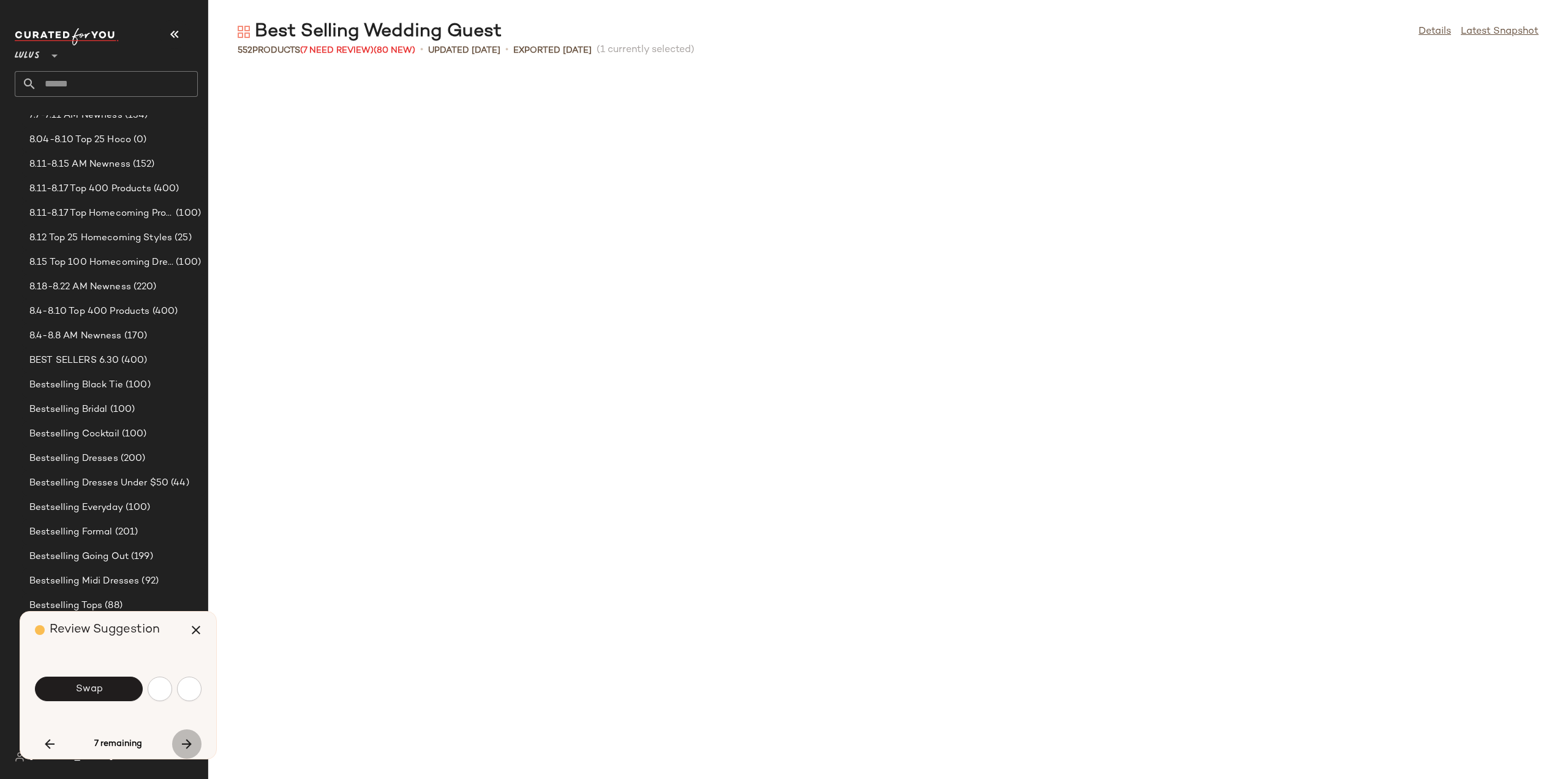
scroll to position [4934, 0]
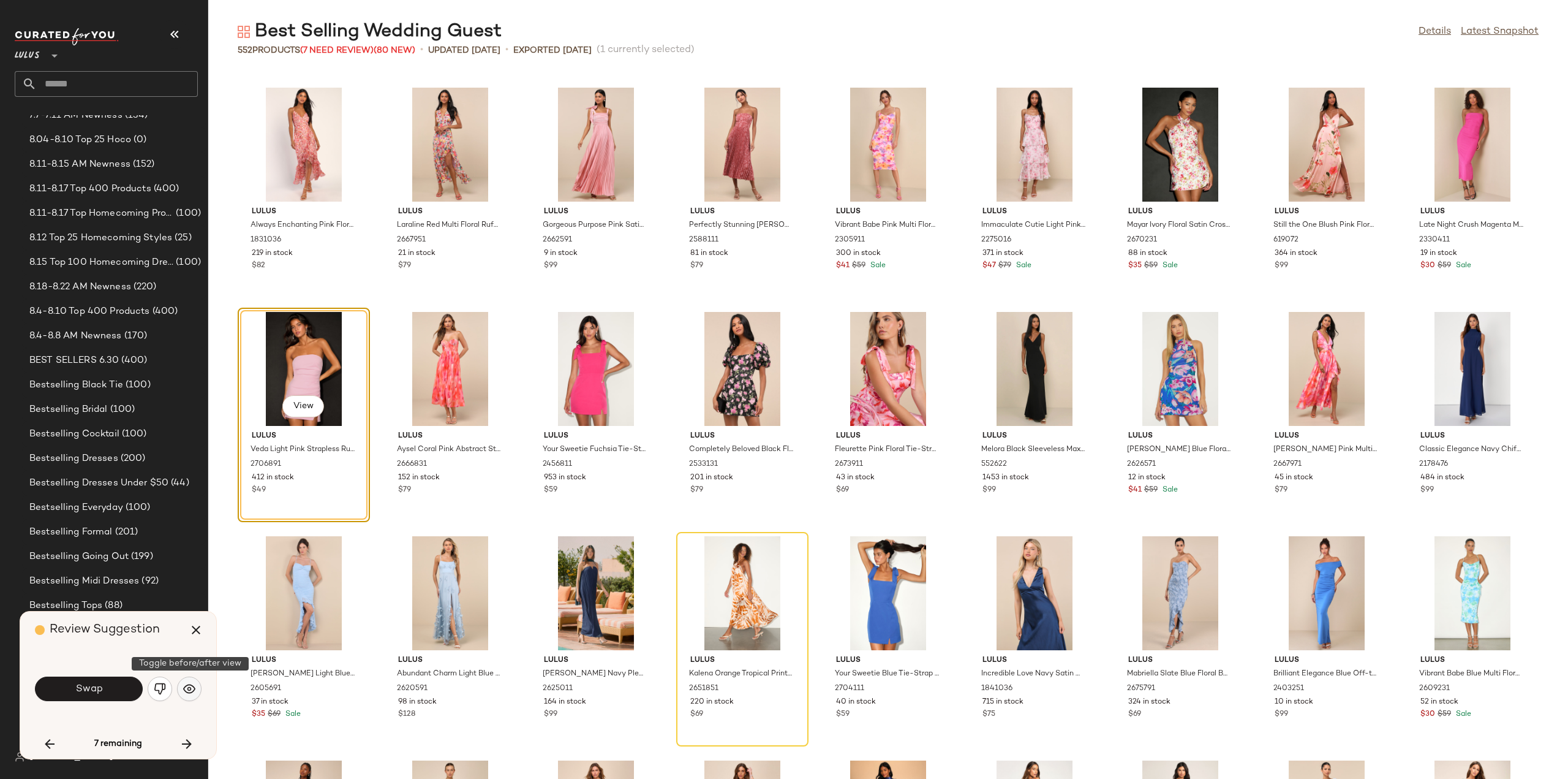
click at [187, 687] on img "button" at bounding box center [189, 689] width 12 height 12
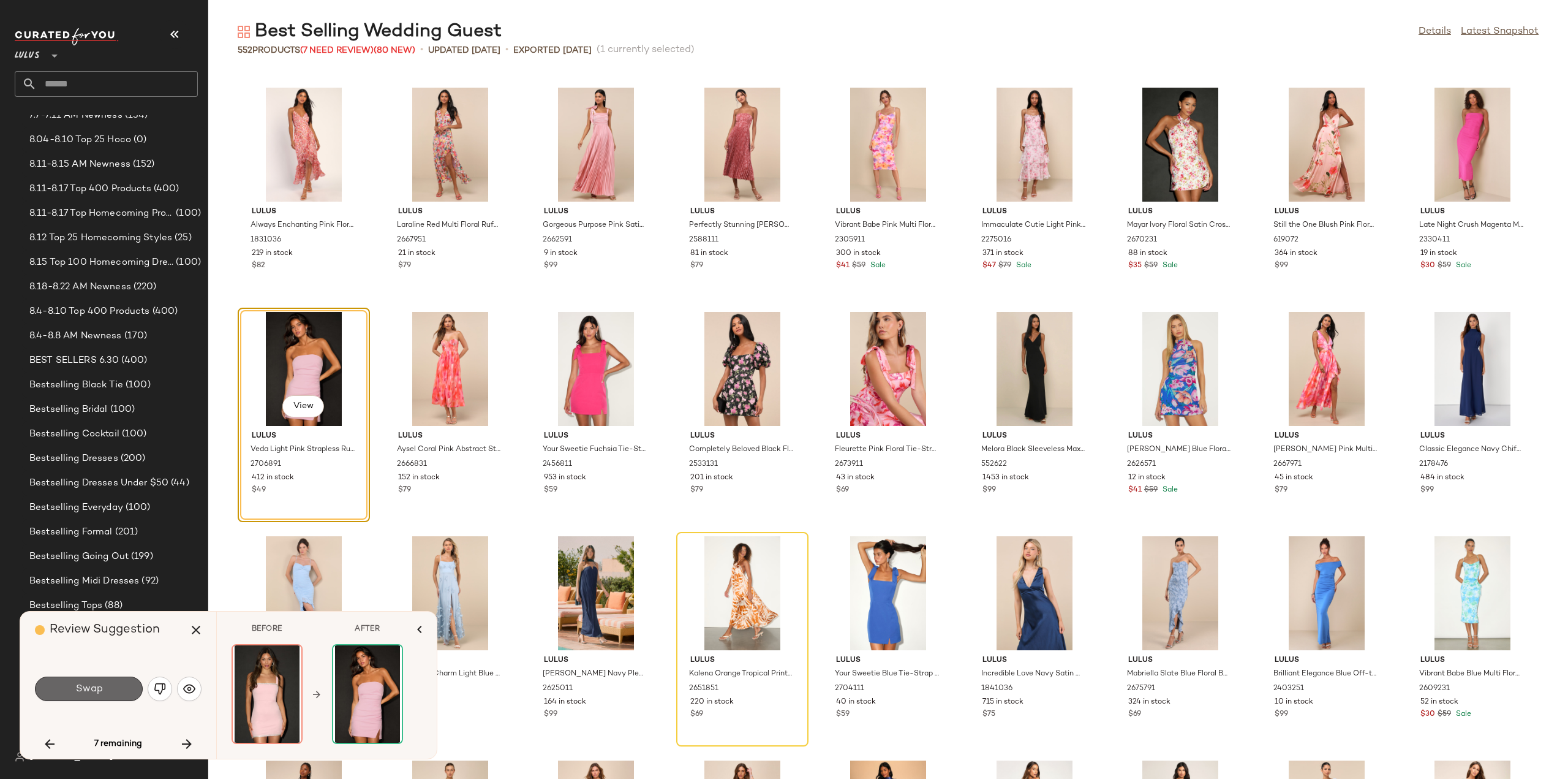
click at [76, 690] on span "Swap" at bounding box center [89, 689] width 28 height 11
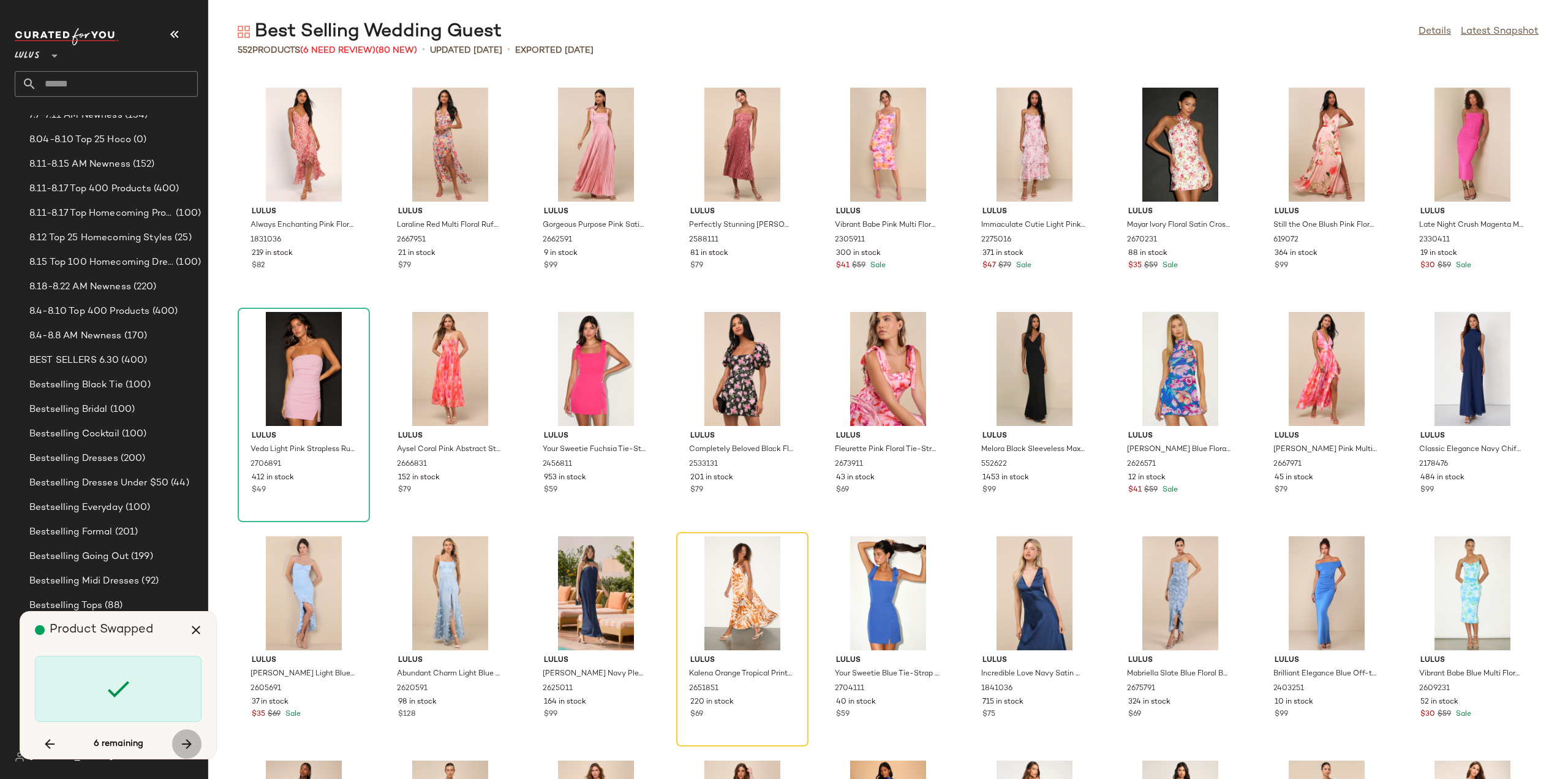
click at [177, 744] on button "button" at bounding box center [187, 744] width 29 height 29
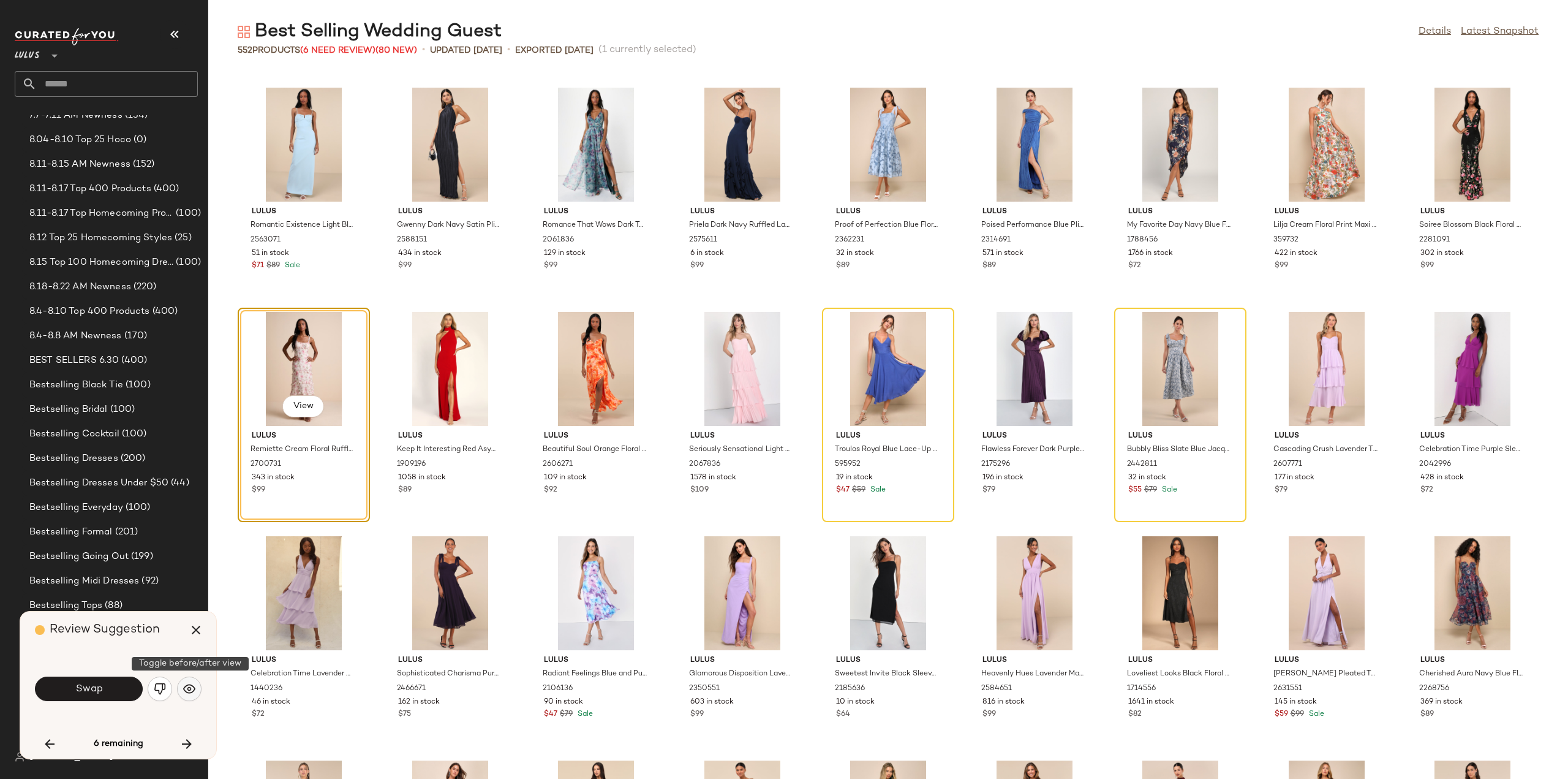
click at [189, 692] on img "button" at bounding box center [189, 689] width 12 height 12
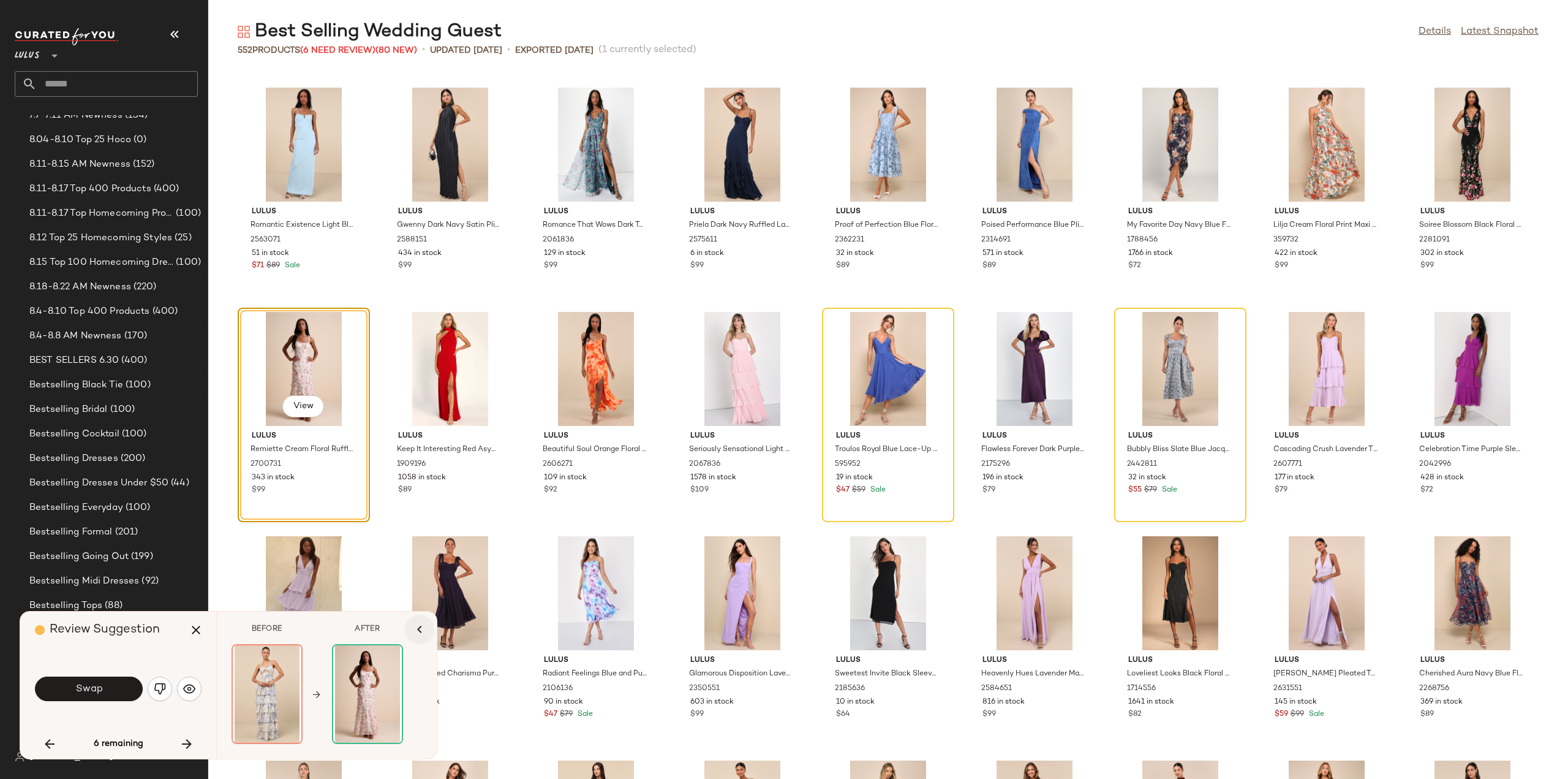
click at [417, 633] on icon "button" at bounding box center [420, 629] width 15 height 15
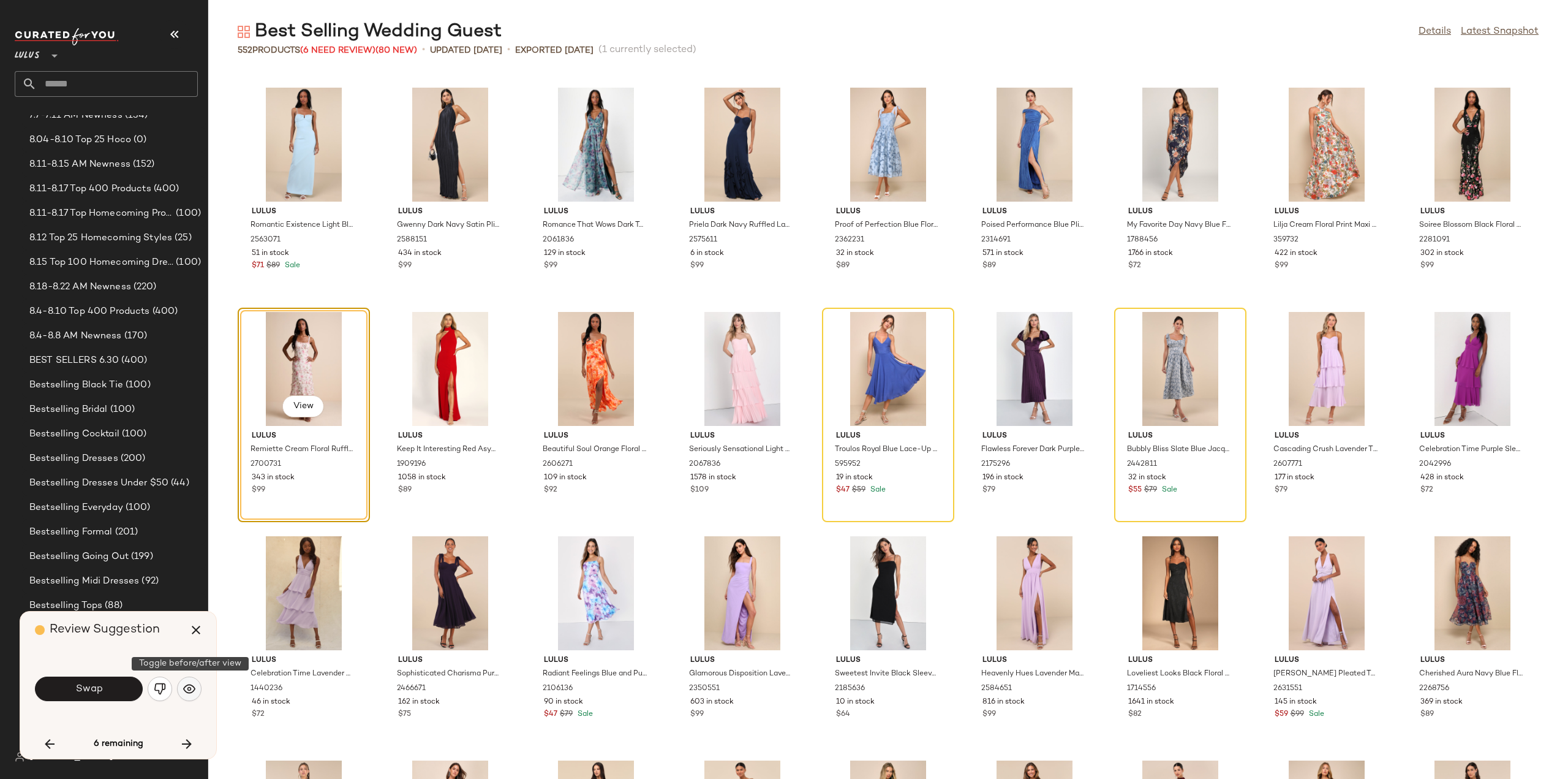
click at [191, 687] on img "button" at bounding box center [189, 689] width 12 height 12
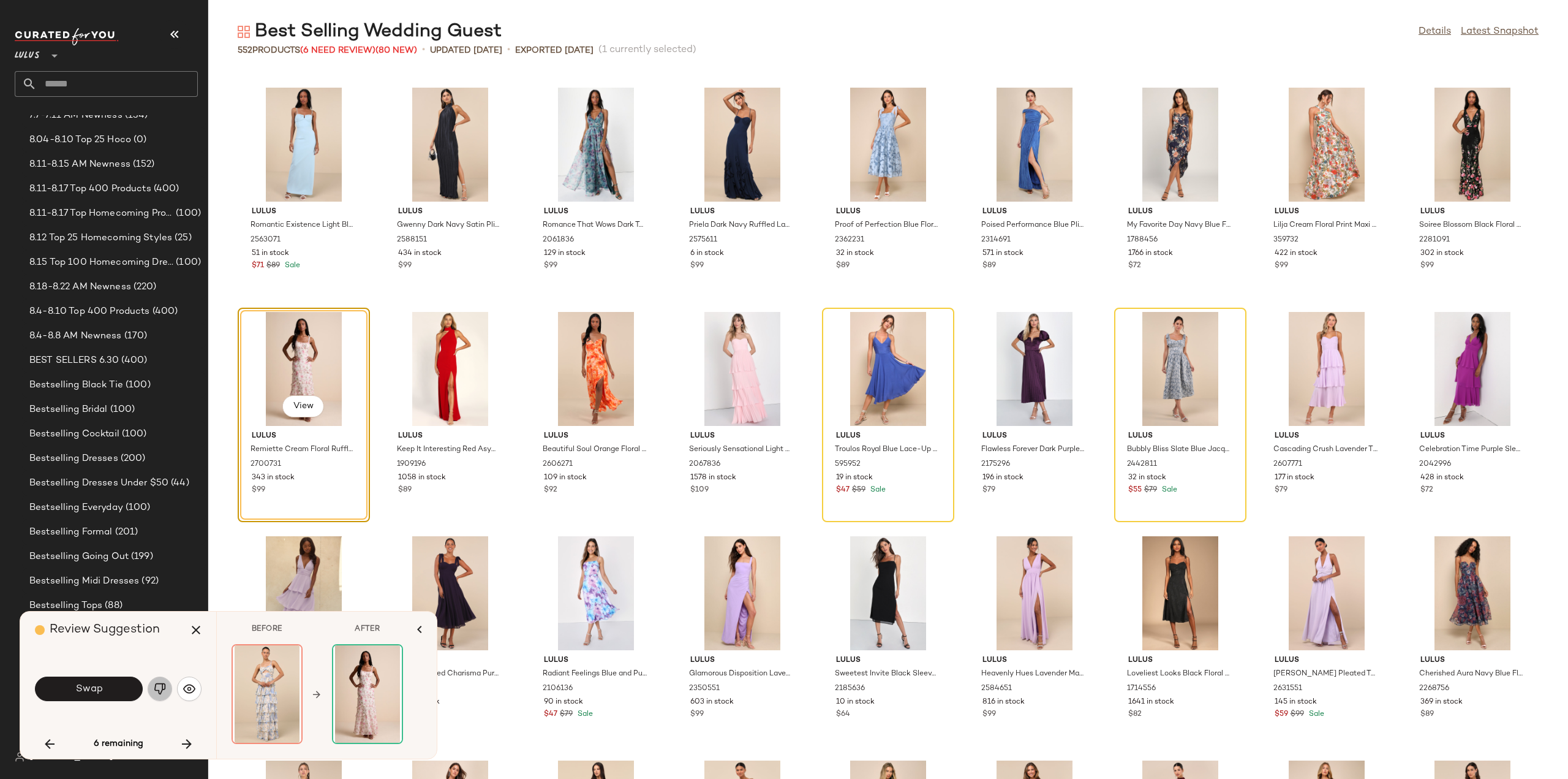
click at [155, 693] on img "button" at bounding box center [159, 689] width 12 height 12
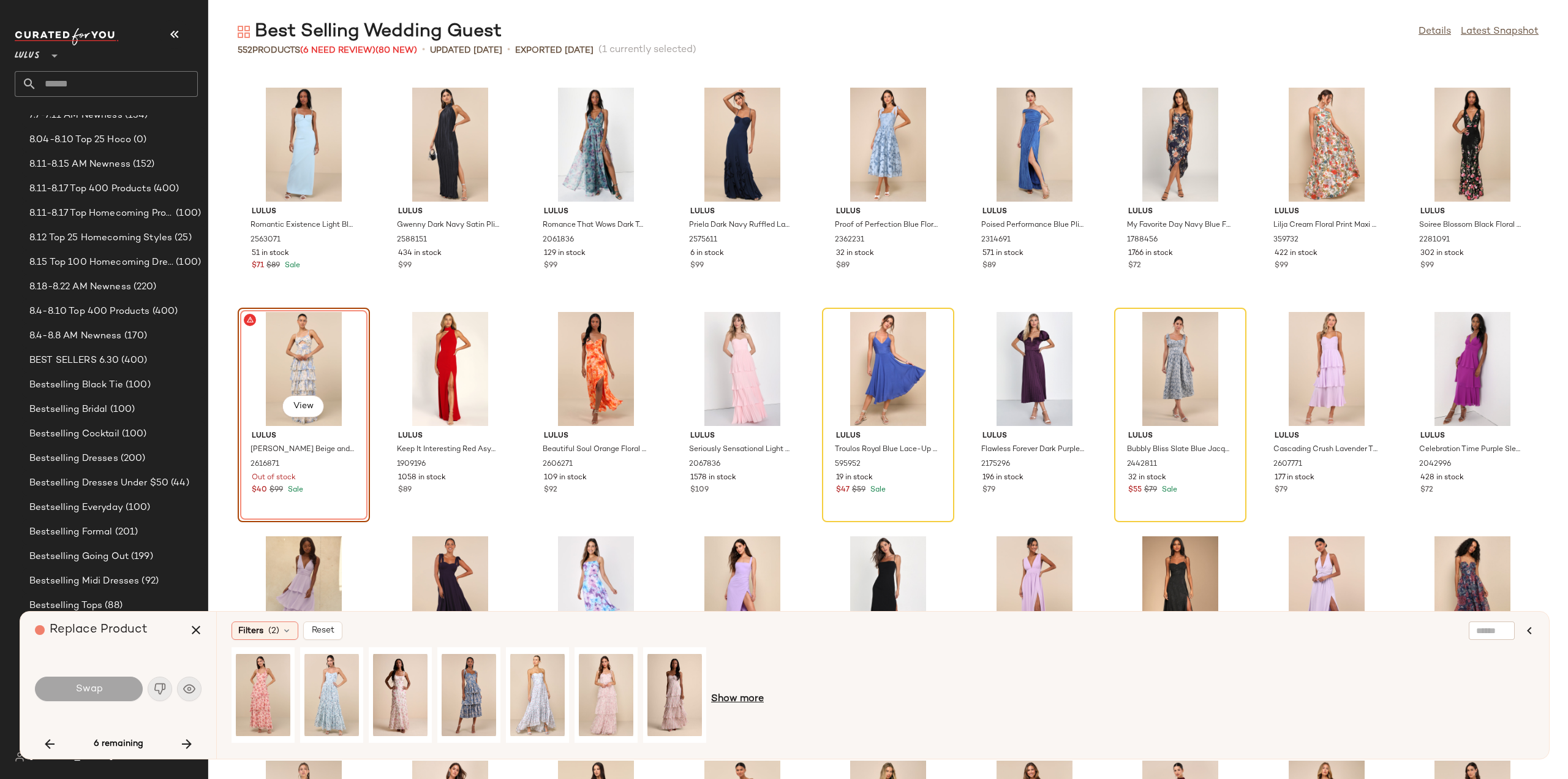
click at [732, 700] on span "Show more" at bounding box center [737, 699] width 53 height 15
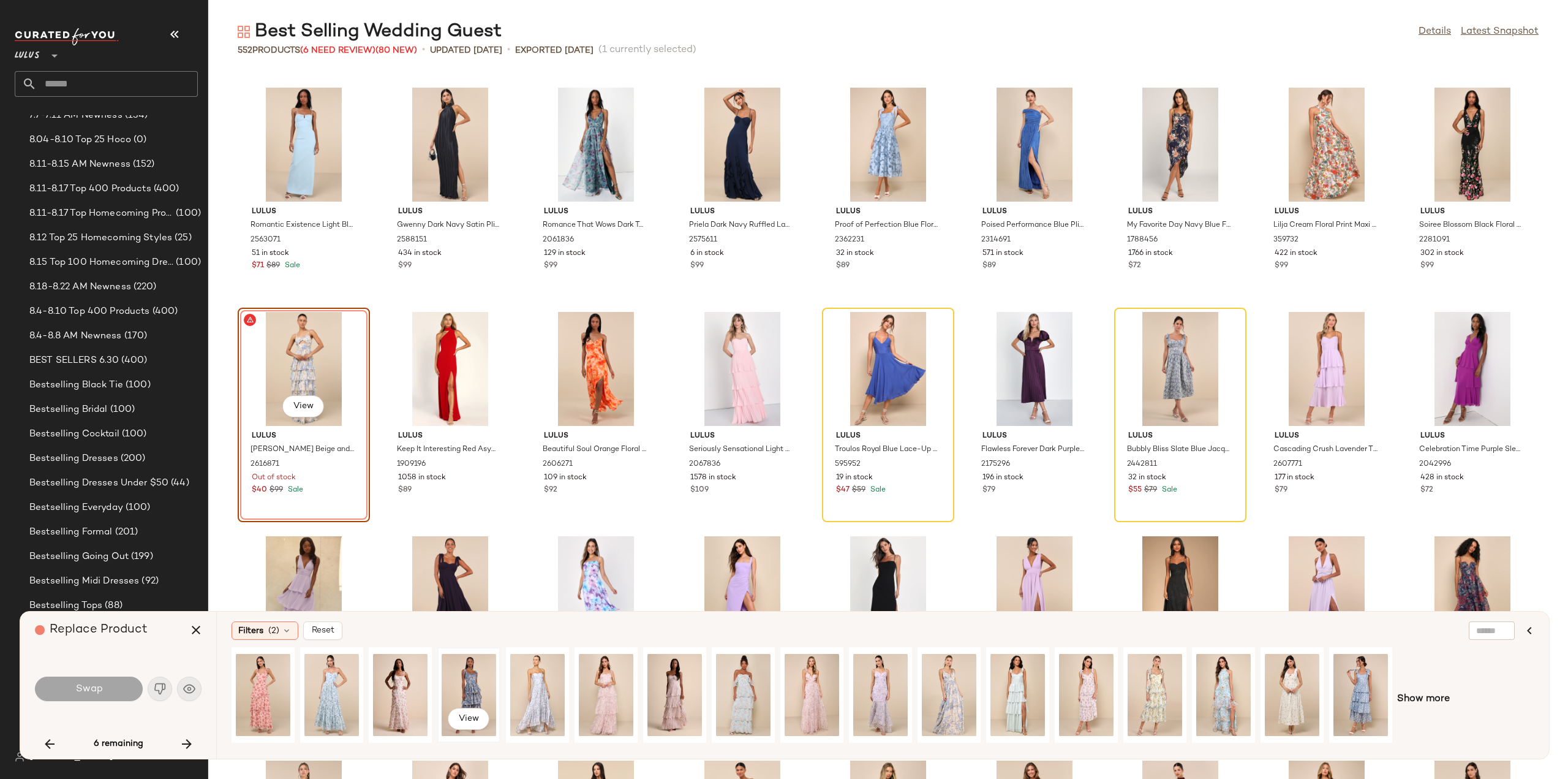
click at [470, 697] on div "View" at bounding box center [469, 694] width 55 height 87
click at [106, 690] on button "Swap" at bounding box center [89, 689] width 107 height 24
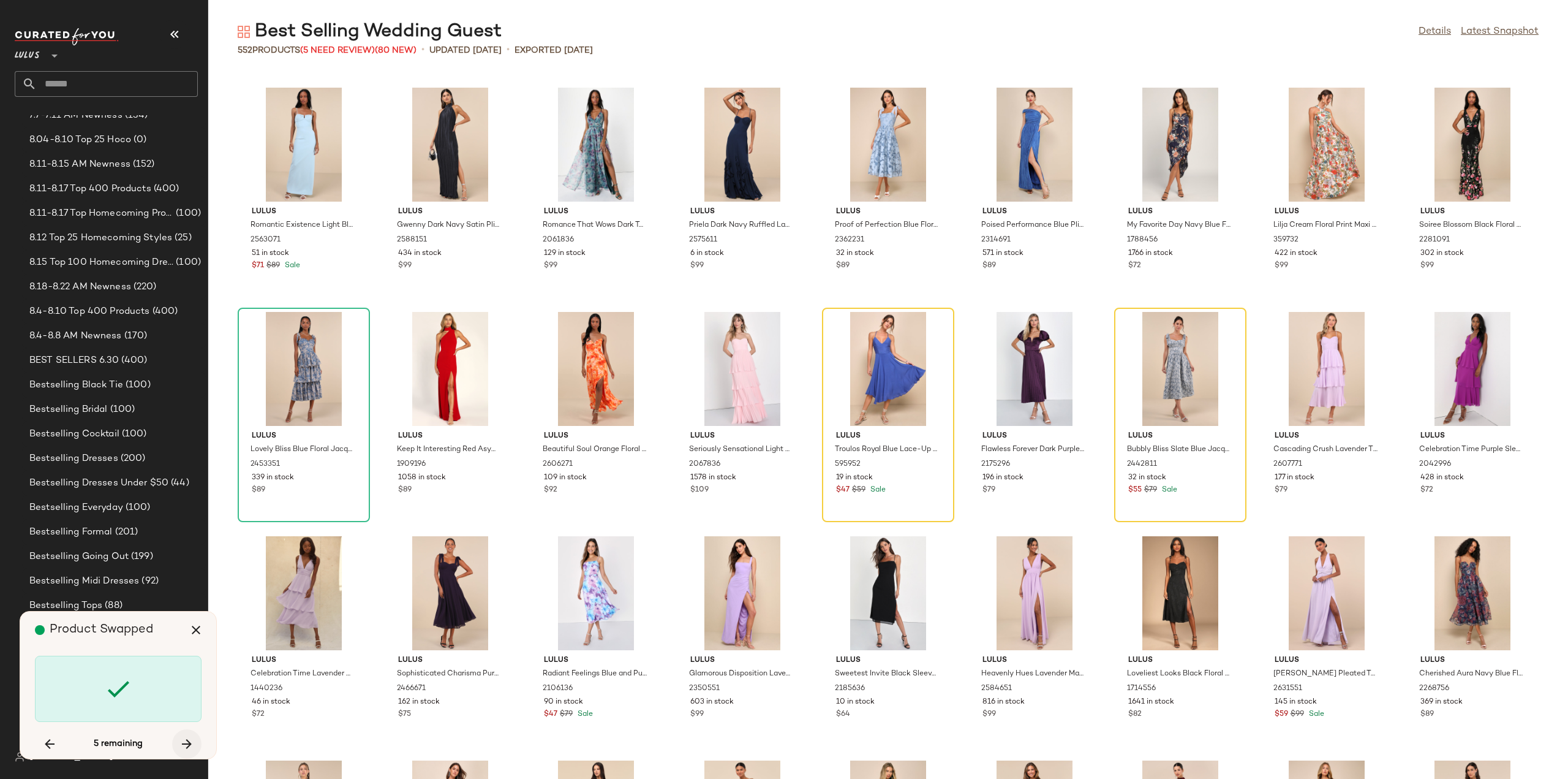
click at [188, 746] on icon "button" at bounding box center [187, 744] width 15 height 15
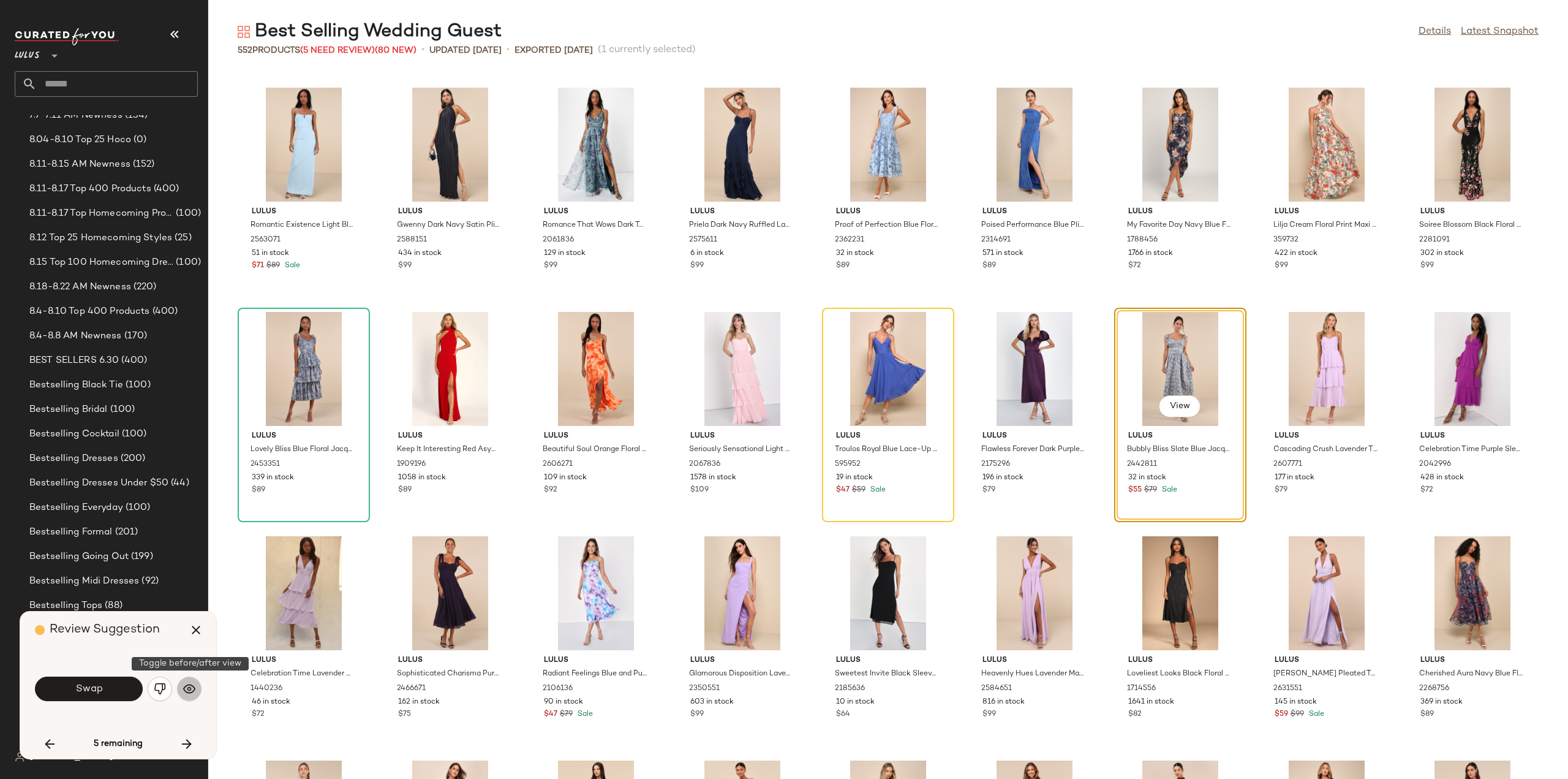
click at [194, 689] on button "button" at bounding box center [190, 689] width 24 height 24
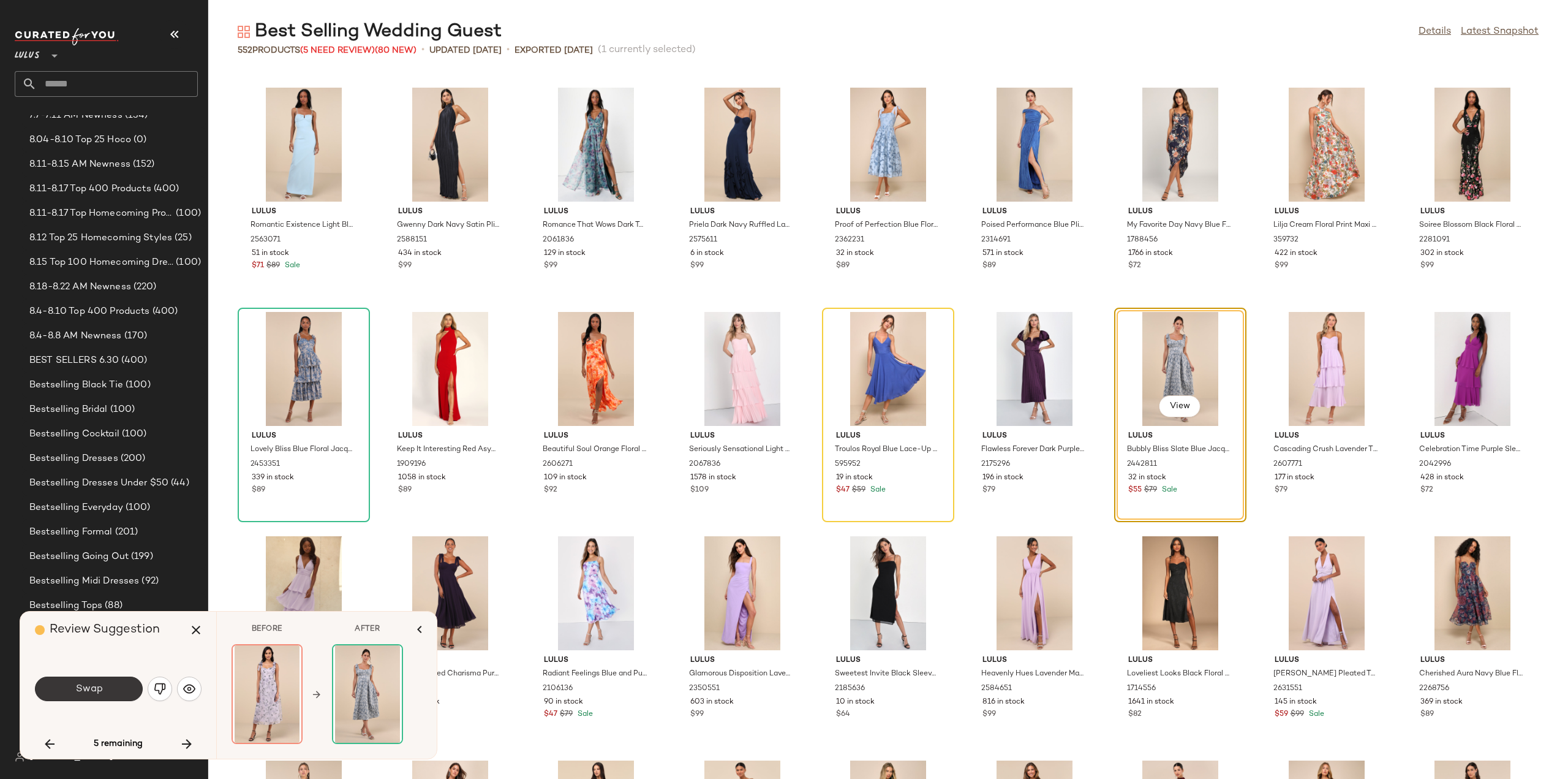
click at [82, 691] on span "Swap" at bounding box center [89, 689] width 28 height 11
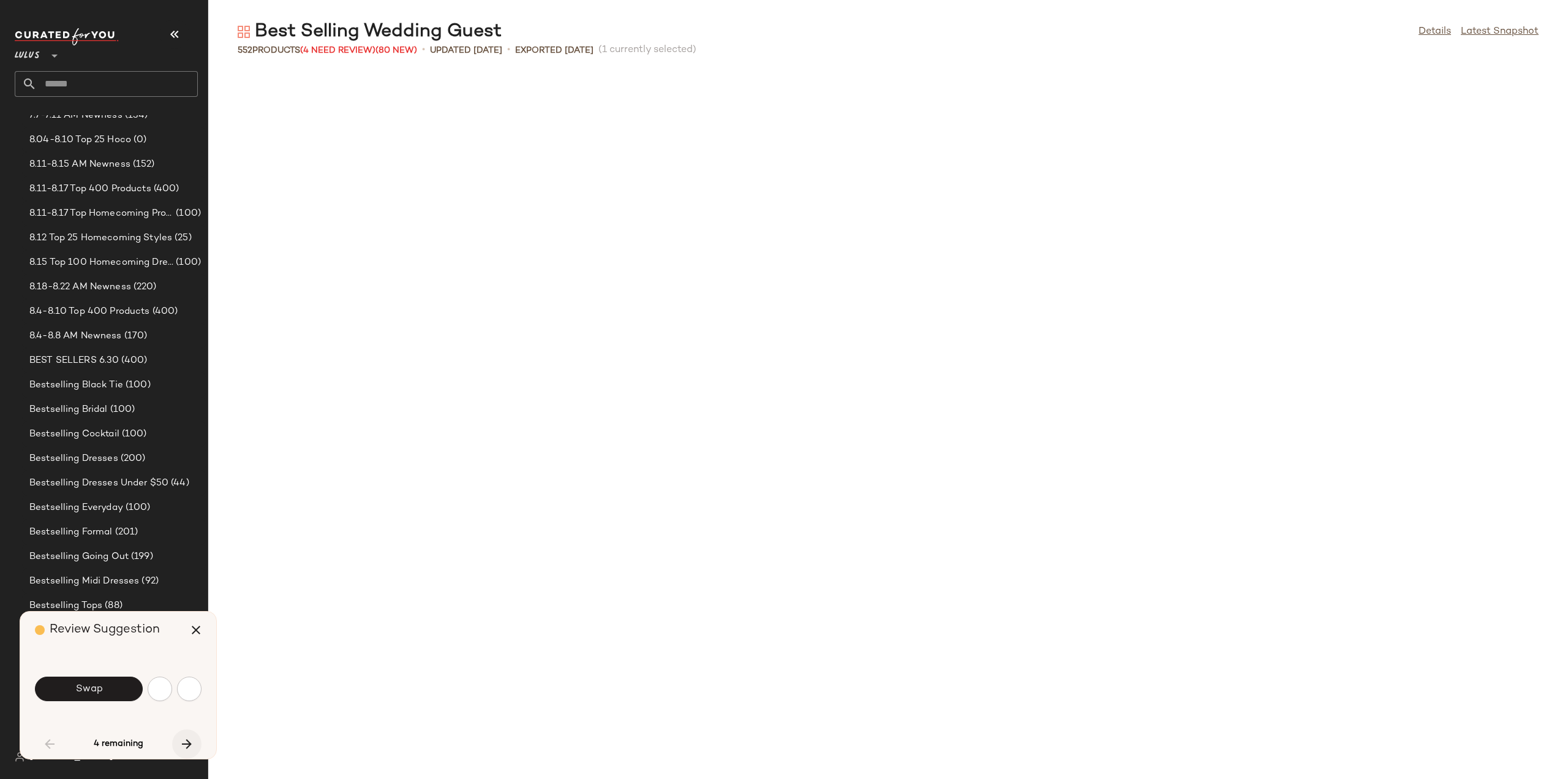
scroll to position [449, 0]
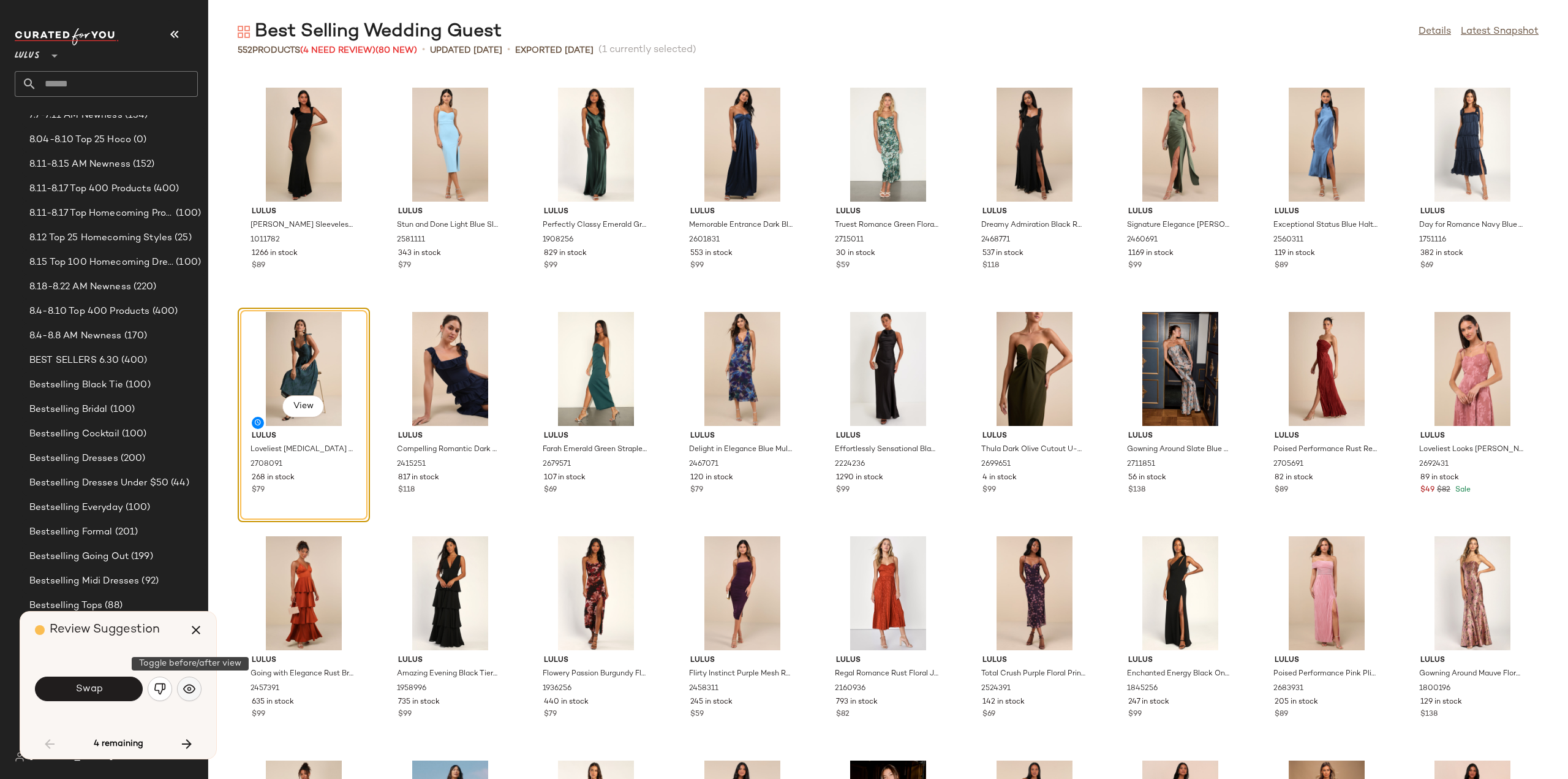
click at [194, 687] on button "button" at bounding box center [190, 689] width 24 height 24
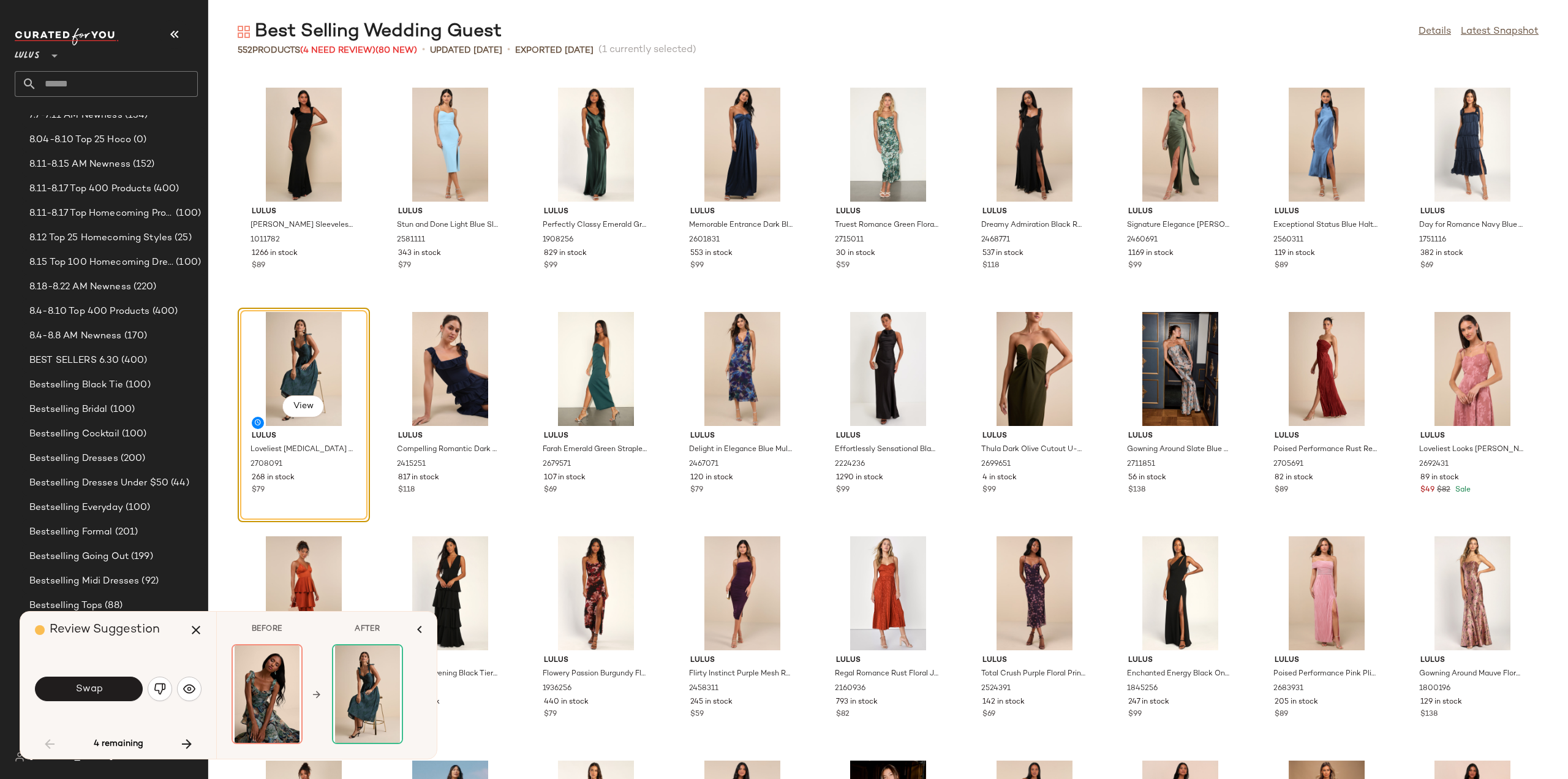
click at [73, 694] on button "Swap" at bounding box center [89, 689] width 107 height 24
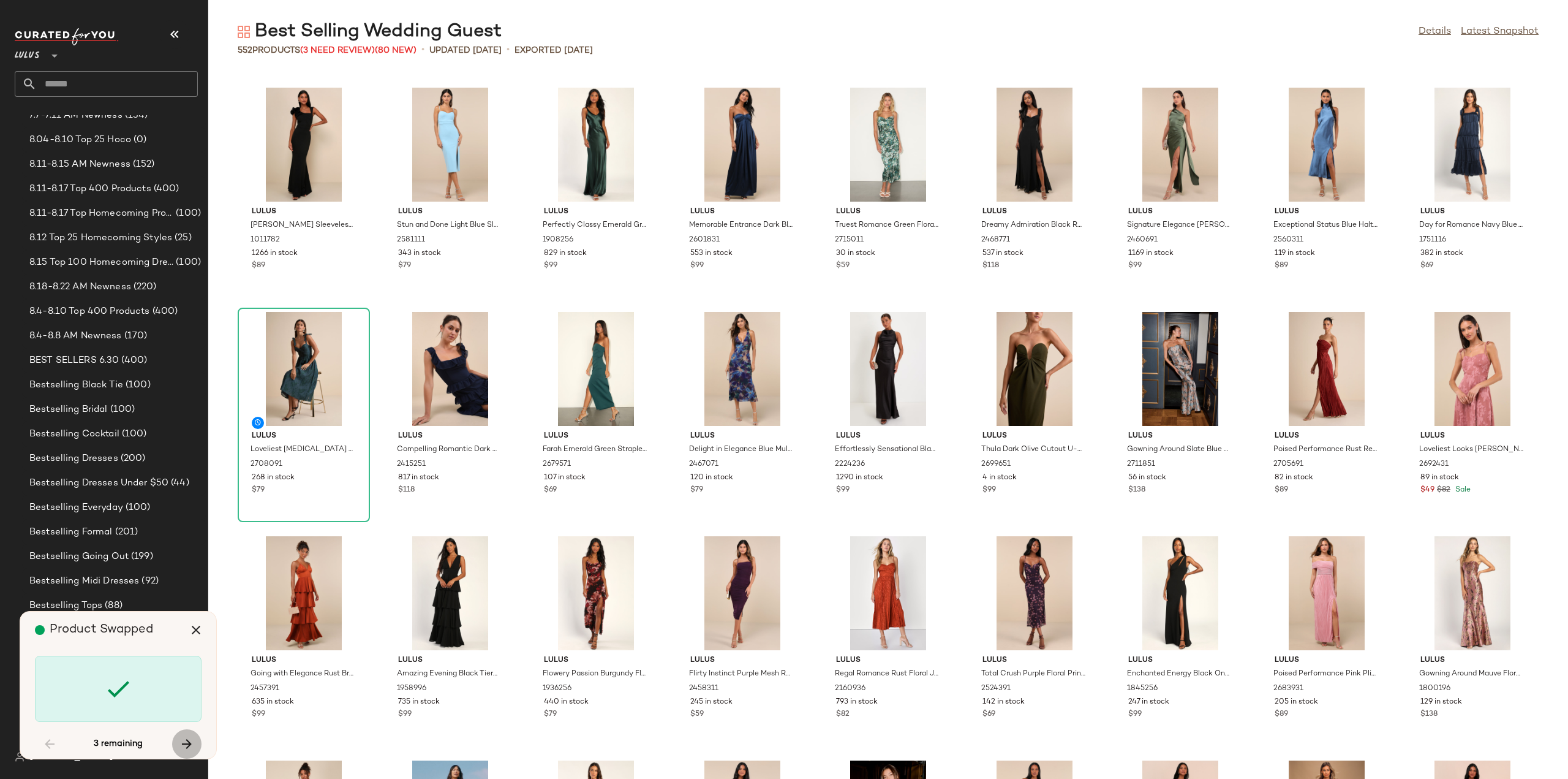
click at [187, 745] on icon "button" at bounding box center [187, 744] width 15 height 15
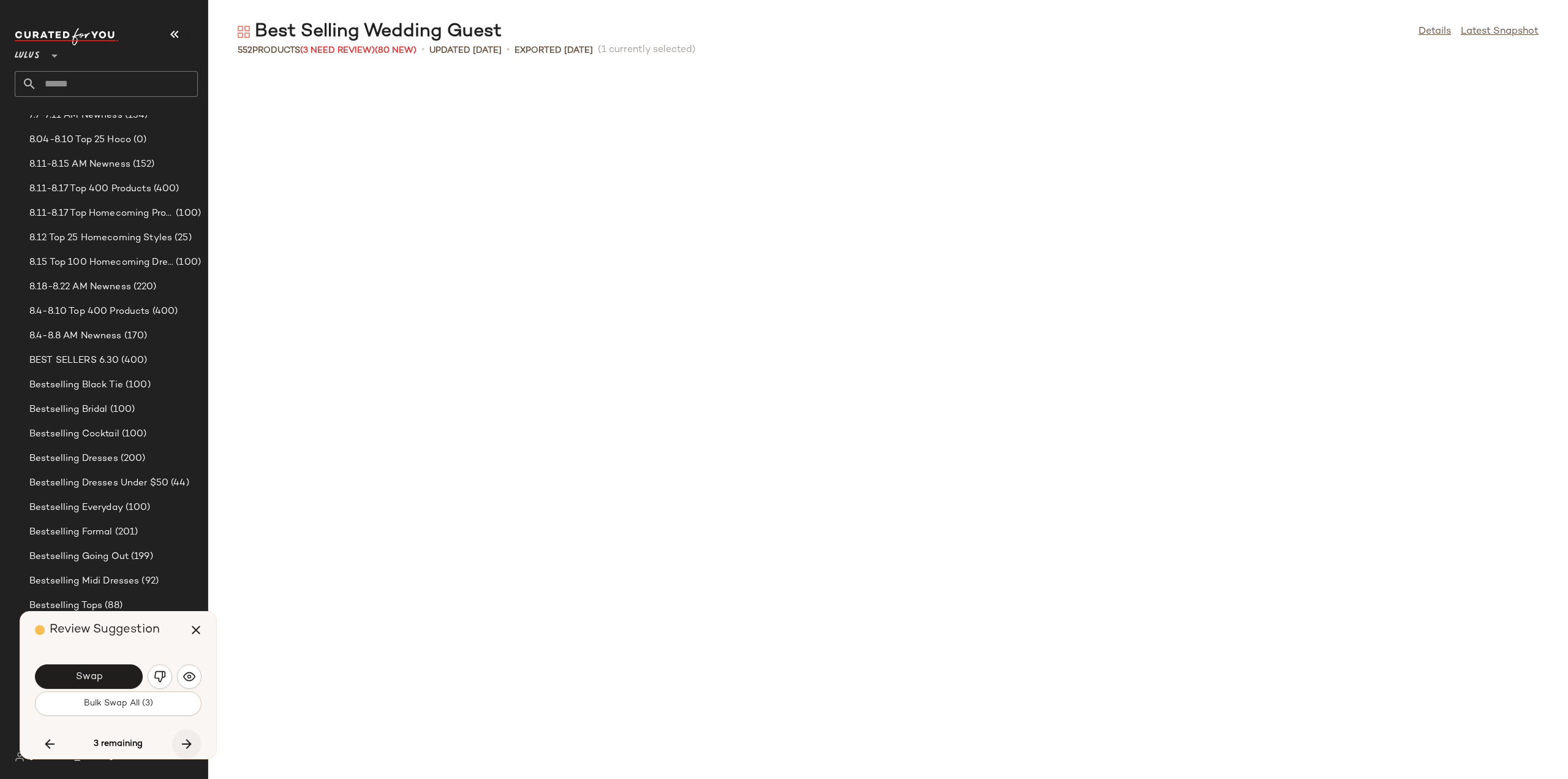
scroll to position [5831, 0]
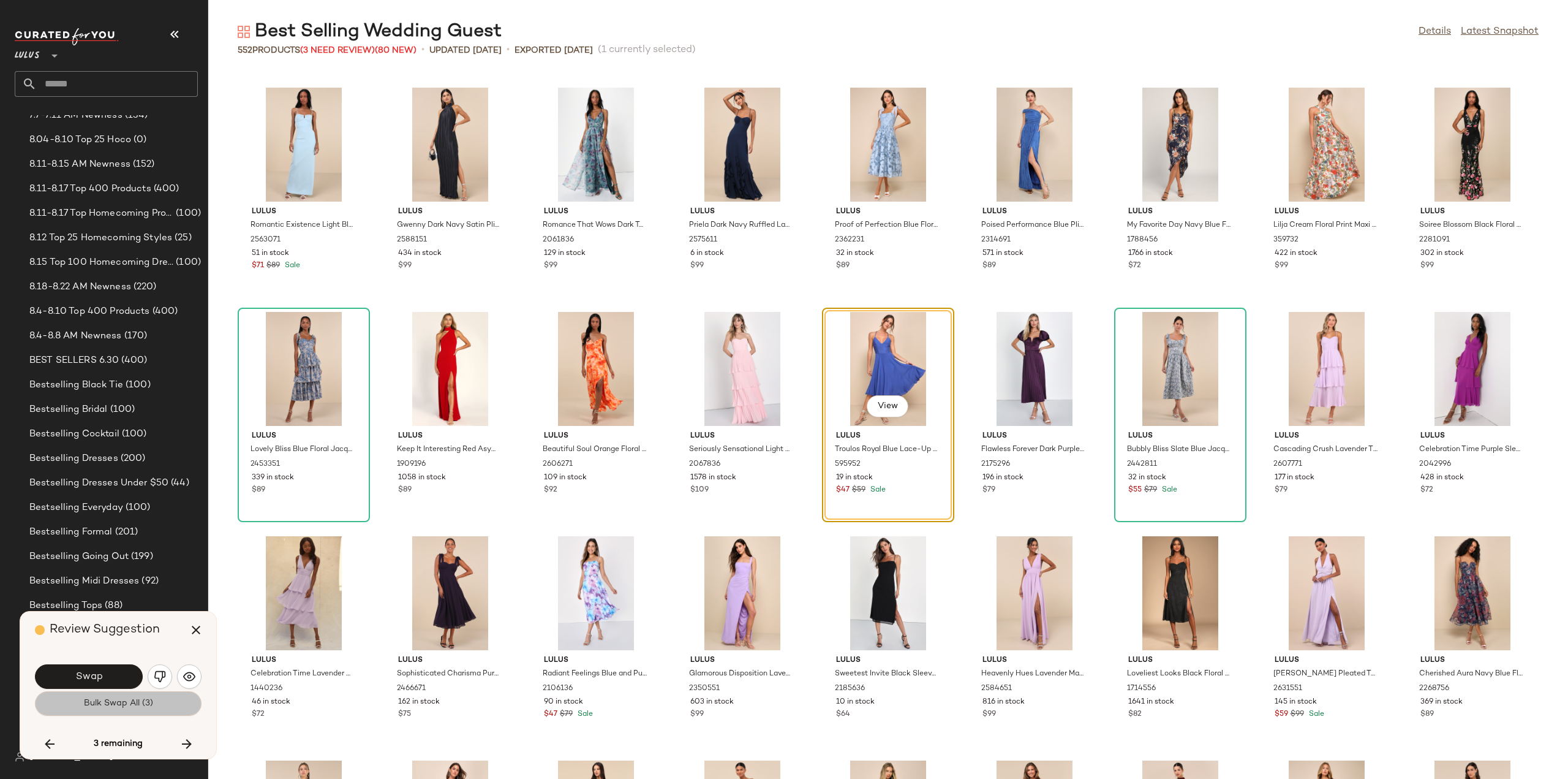
click at [98, 702] on span "Bulk Swap All (3)" at bounding box center [118, 703] width 70 height 10
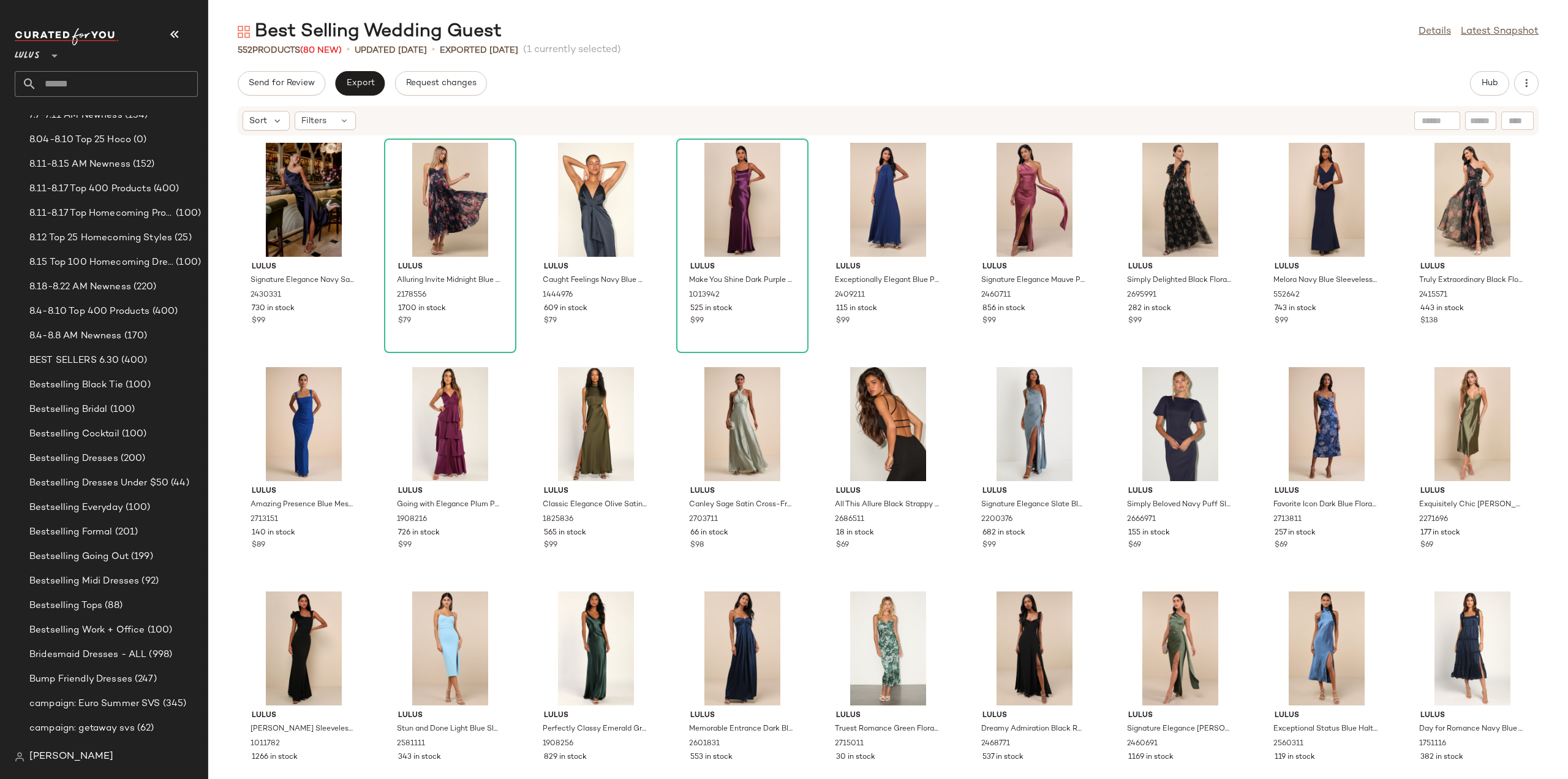
click at [230, 596] on div "Lulus Signature Elegance Navy Satin One-Shoulder Maxi Dress 2430331 730 in stoc…" at bounding box center [888, 450] width 1360 height 628
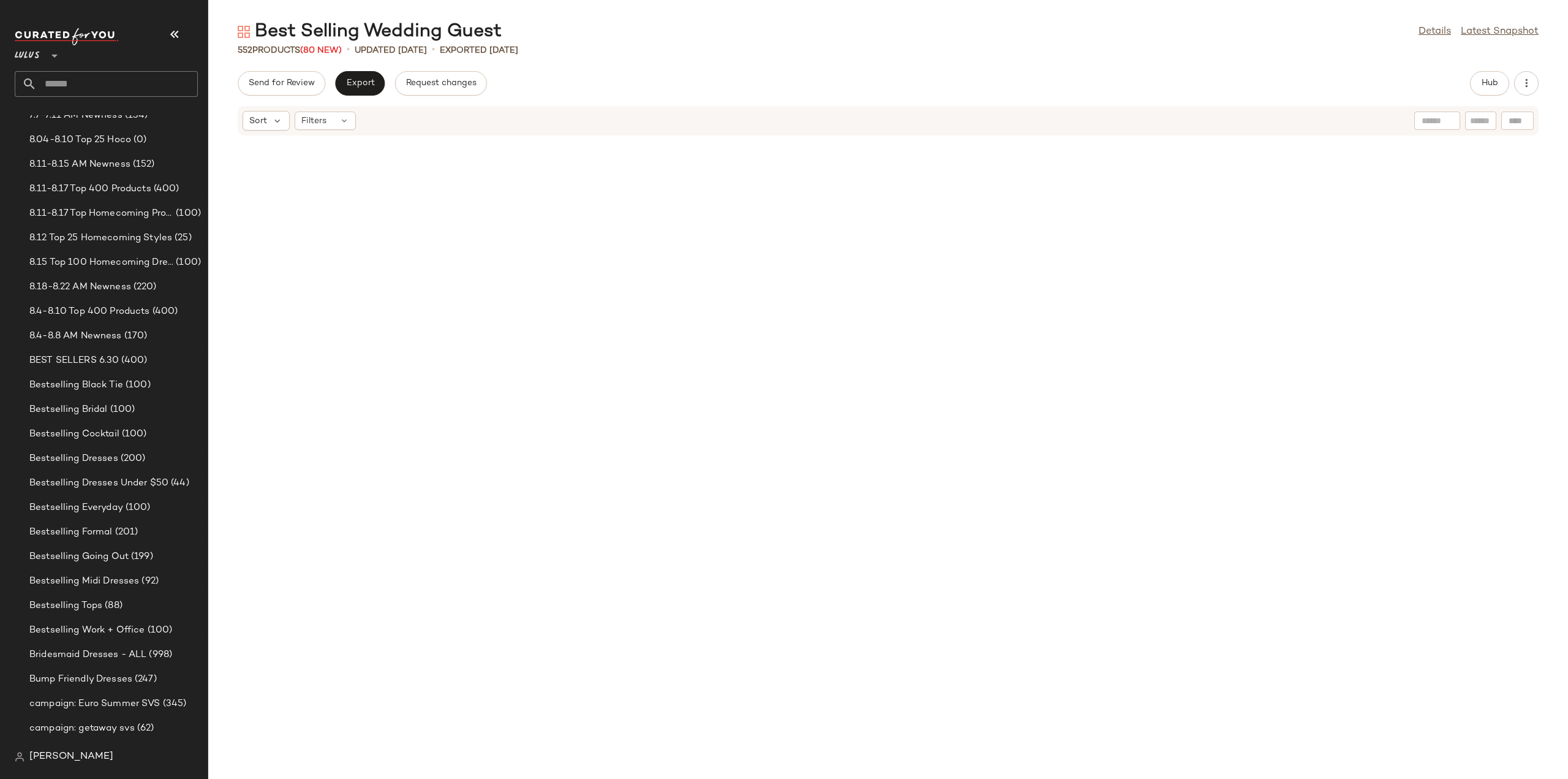
scroll to position [13277, 0]
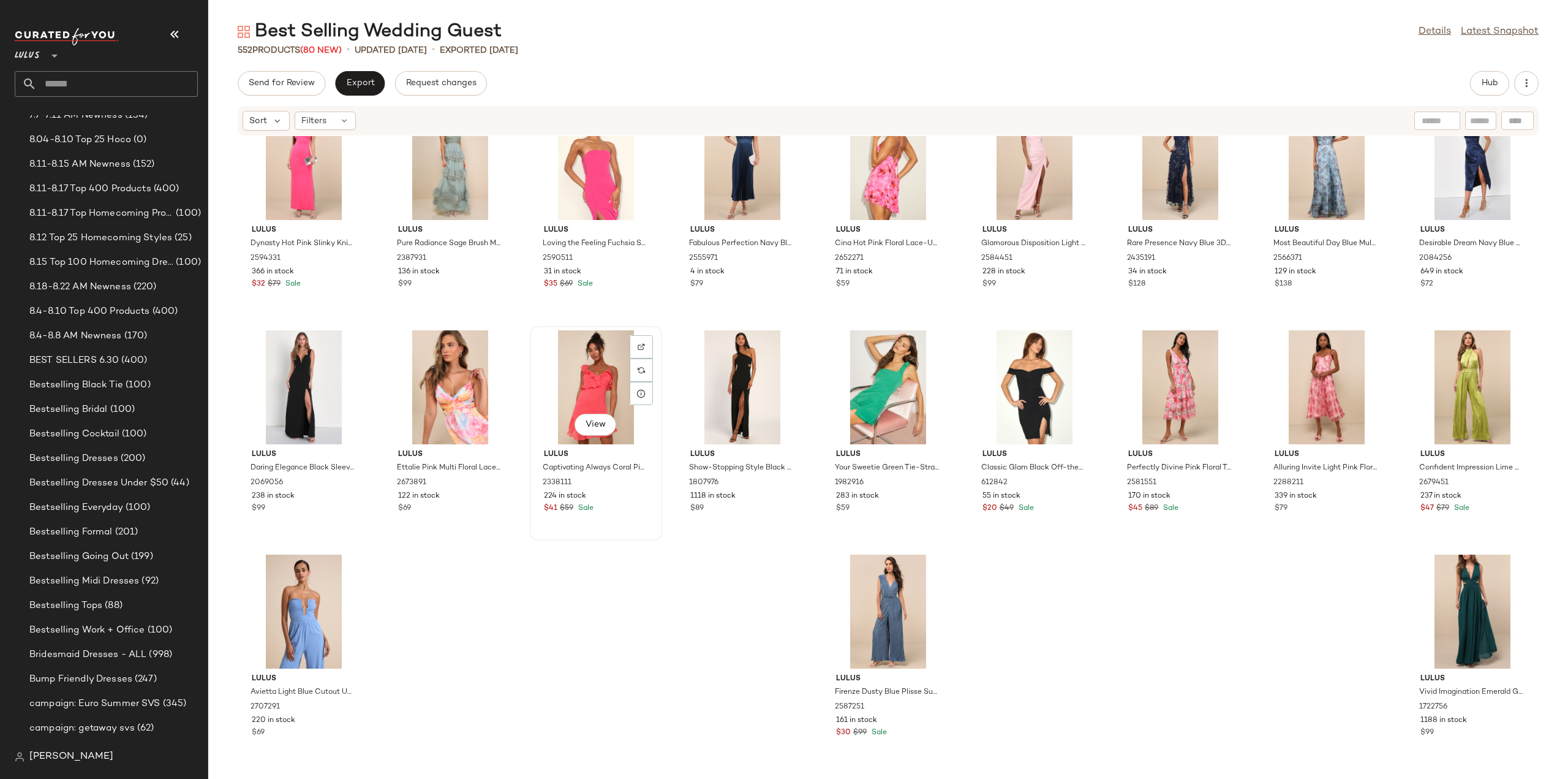
click at [608, 503] on div "$41 $59 Sale" at bounding box center [596, 509] width 104 height 11
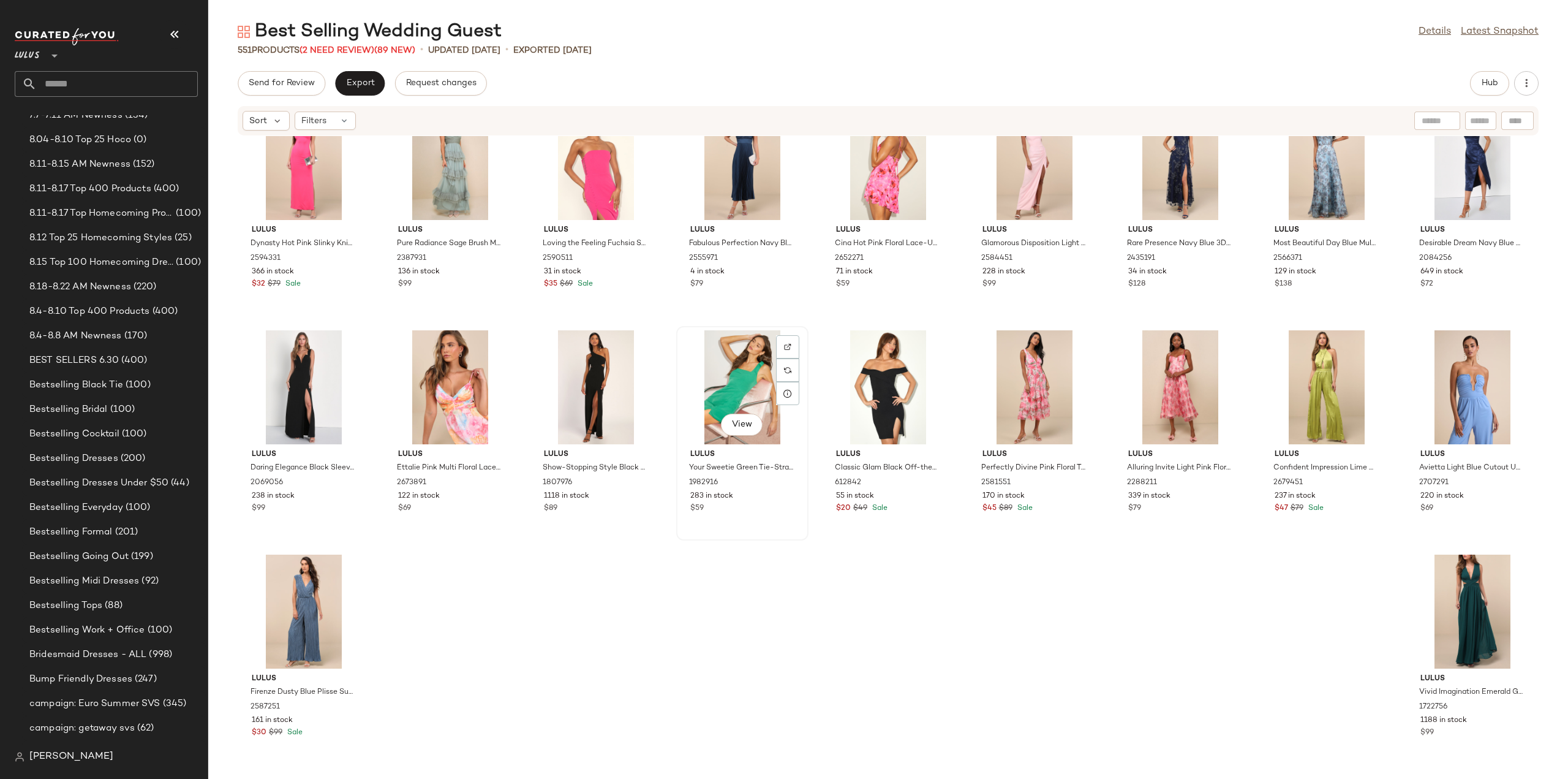
click at [760, 505] on div "$59" at bounding box center [742, 509] width 104 height 11
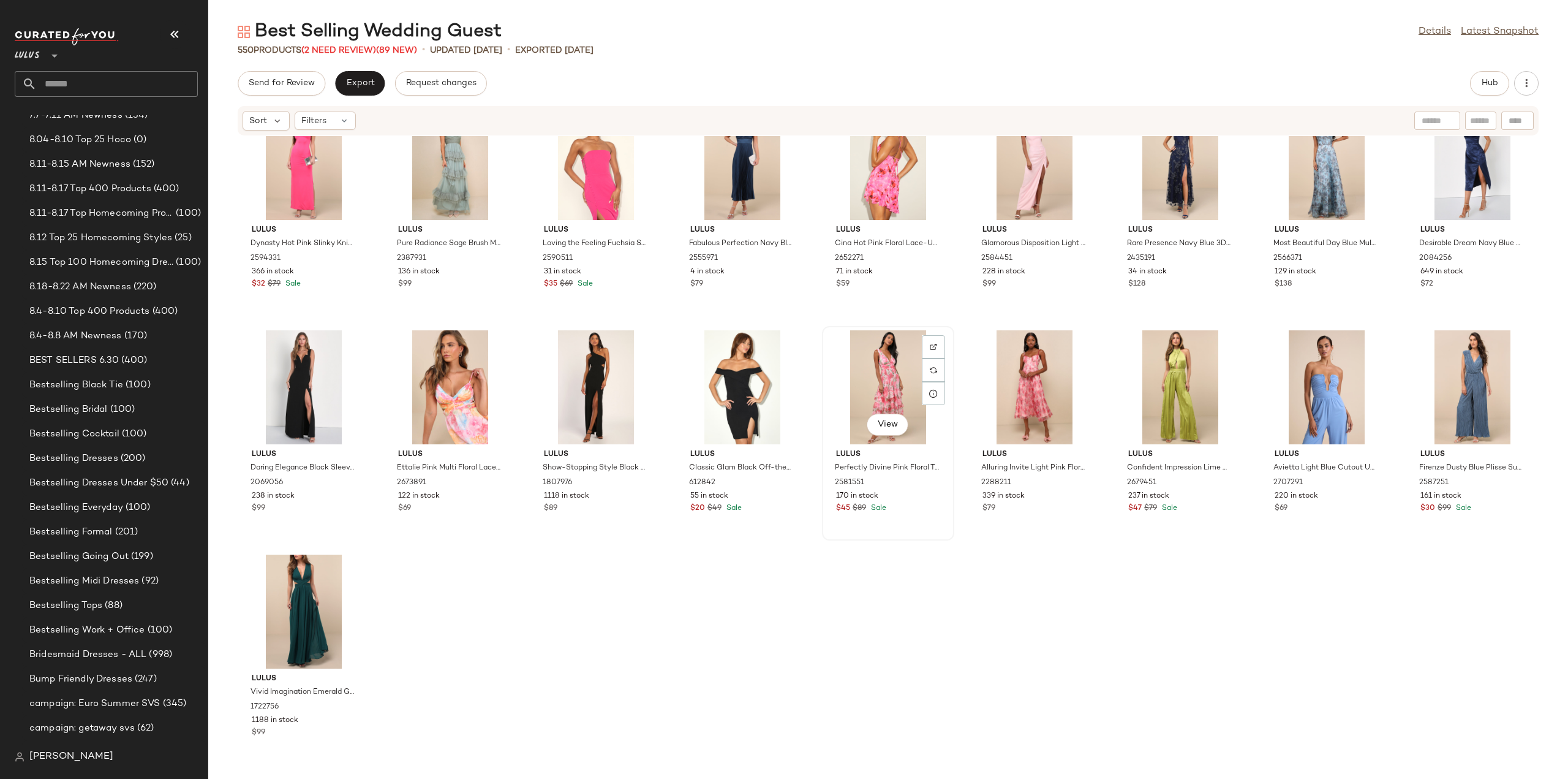
click at [885, 501] on div "Lulus Perfectly Divine Pink Floral Tulle Tiered Ruffled Midi Dress 2581551 170 …" at bounding box center [888, 479] width 124 height 71
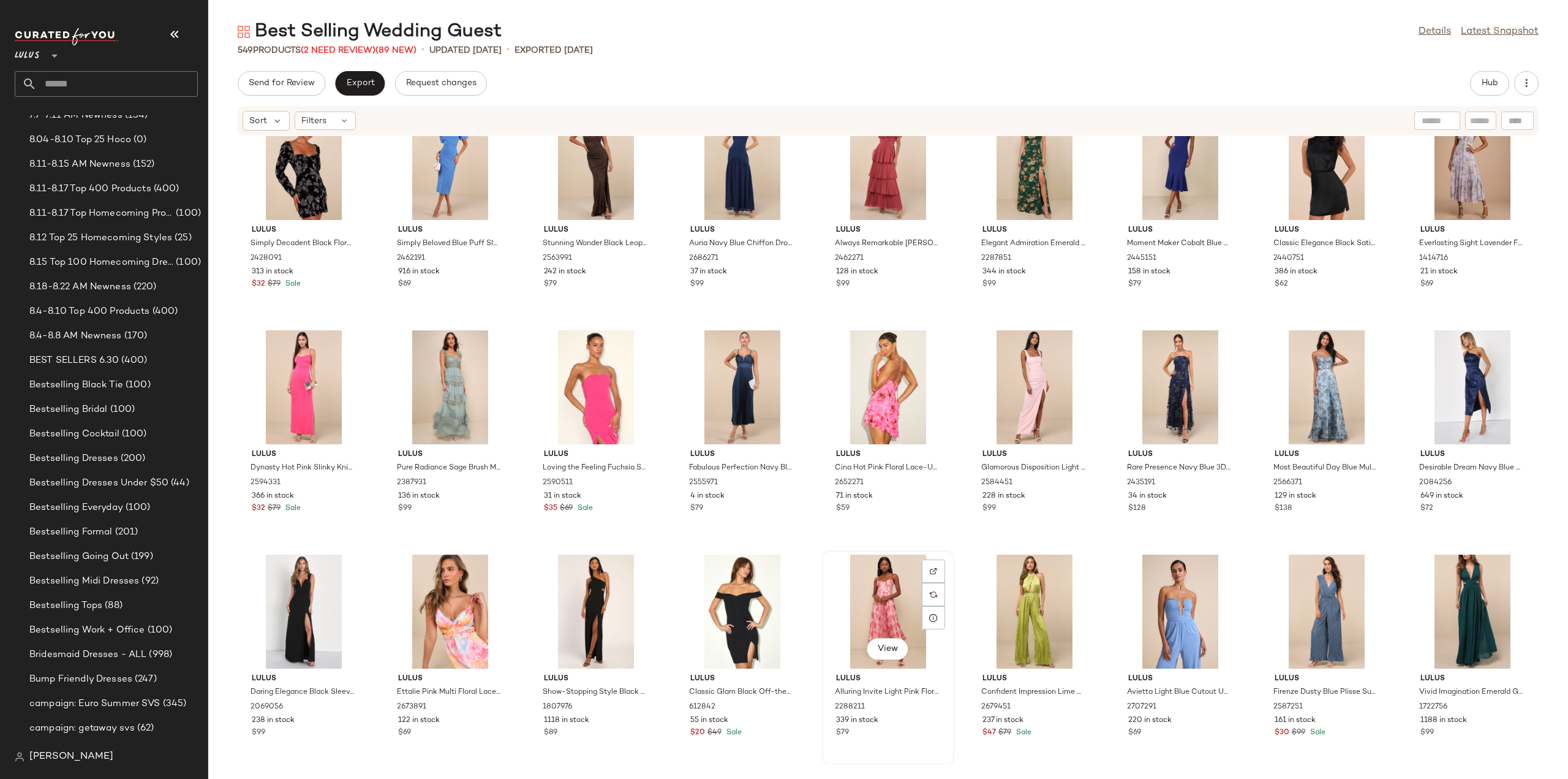
click at [898, 641] on button "View" at bounding box center [887, 649] width 41 height 22
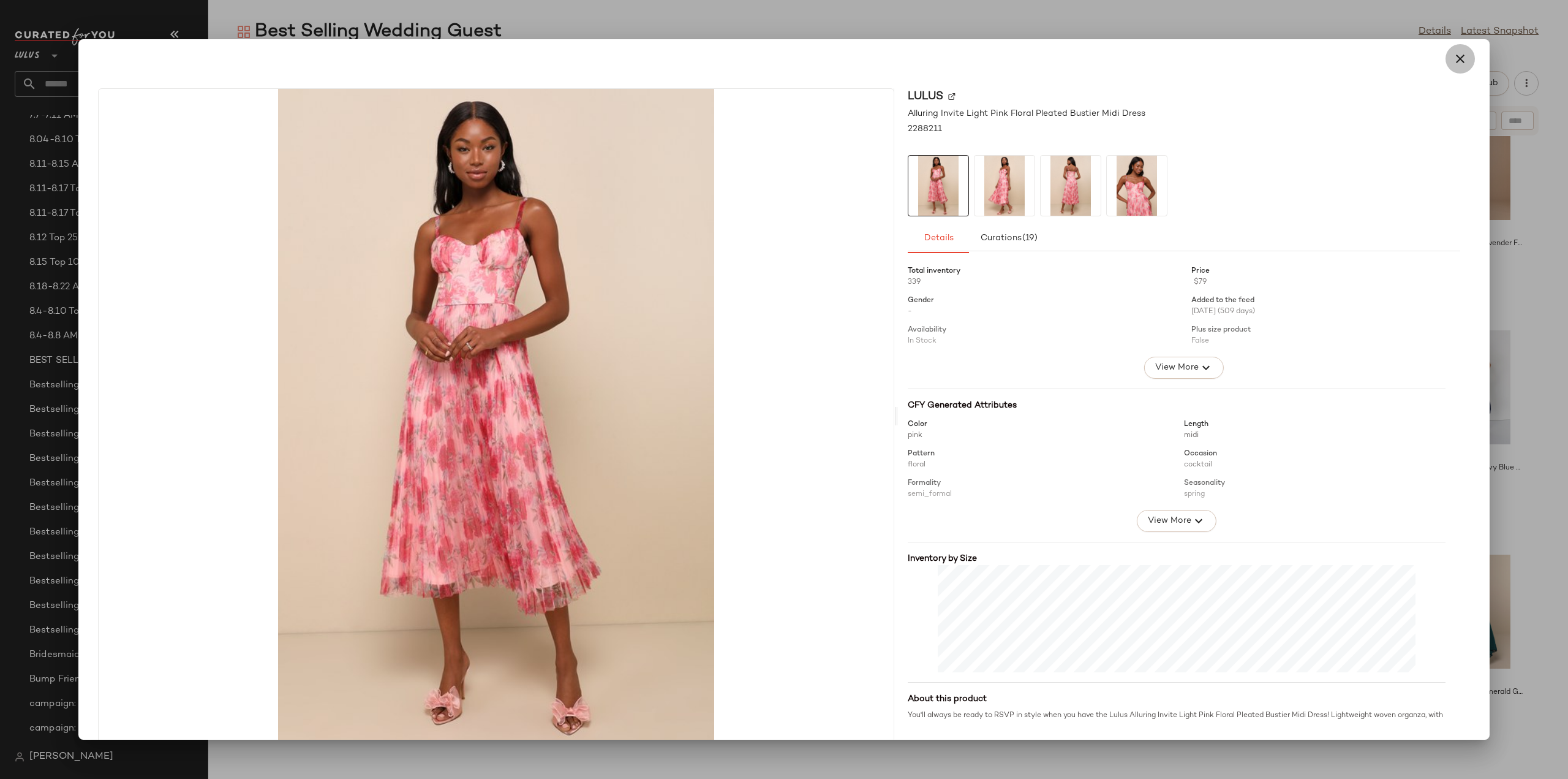
click at [1452, 61] on icon "button" at bounding box center [1460, 59] width 15 height 15
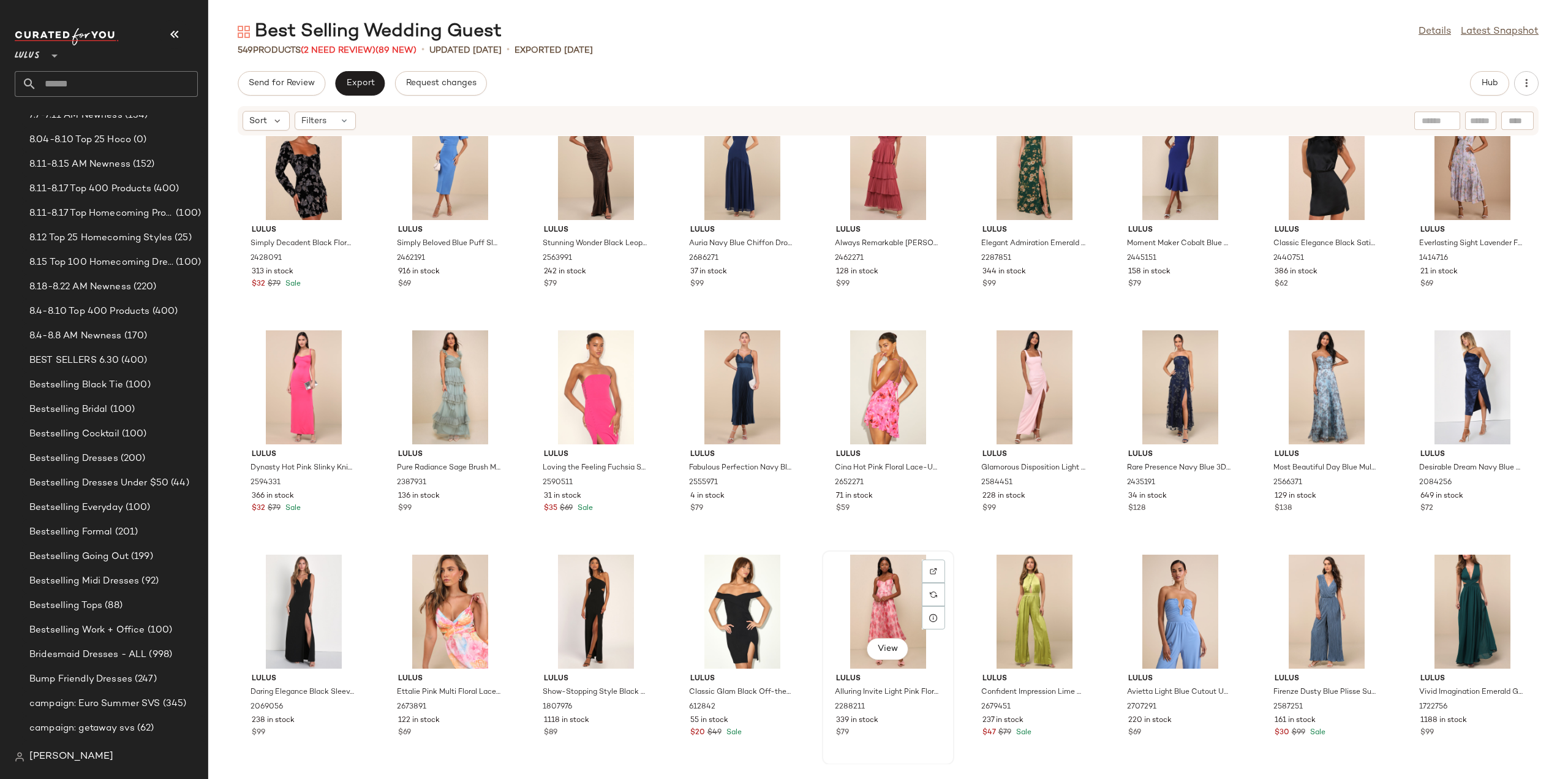
click at [911, 727] on div "$79" at bounding box center [888, 733] width 104 height 11
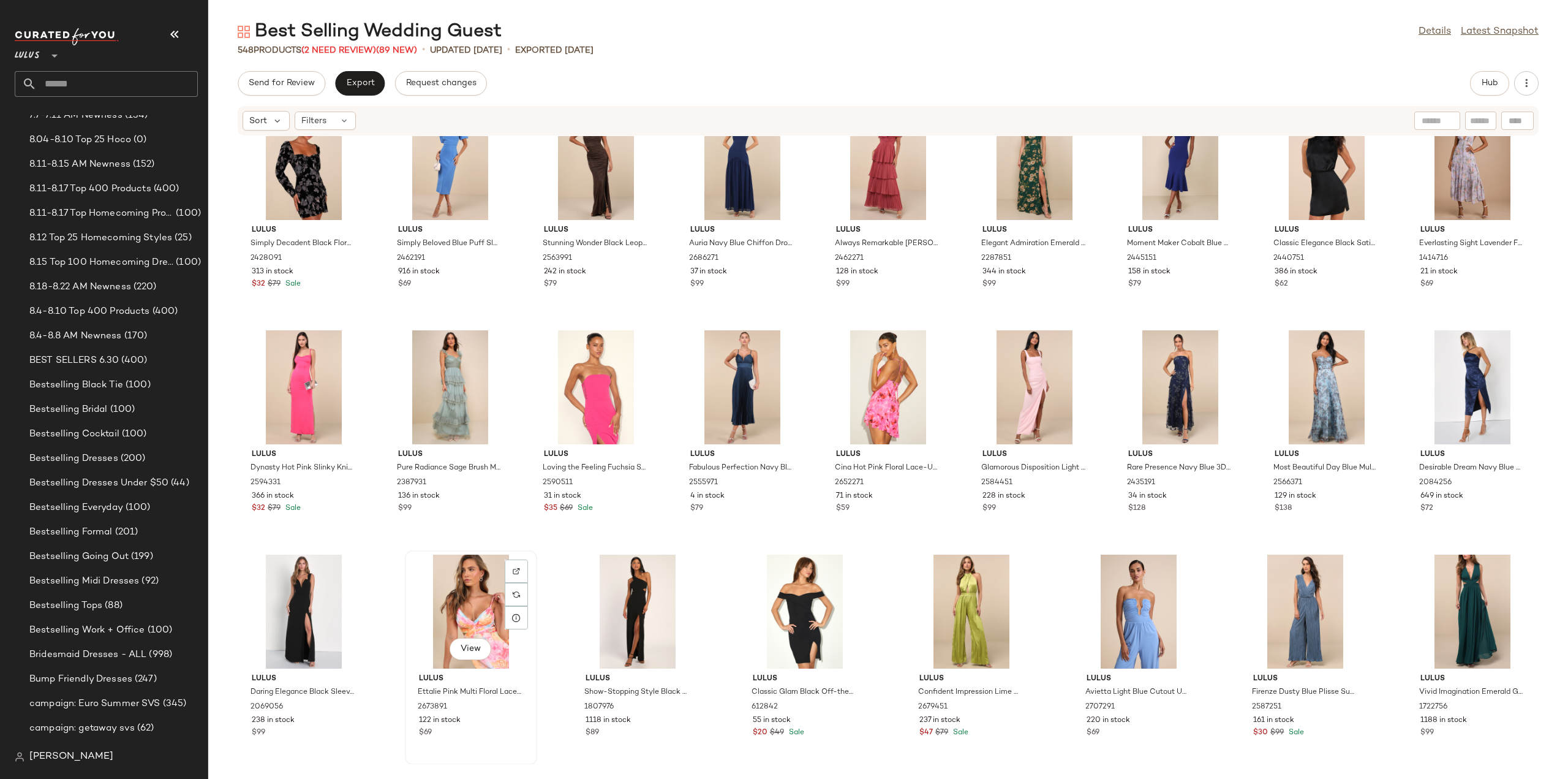
click at [496, 737] on div "$69" at bounding box center [471, 733] width 104 height 11
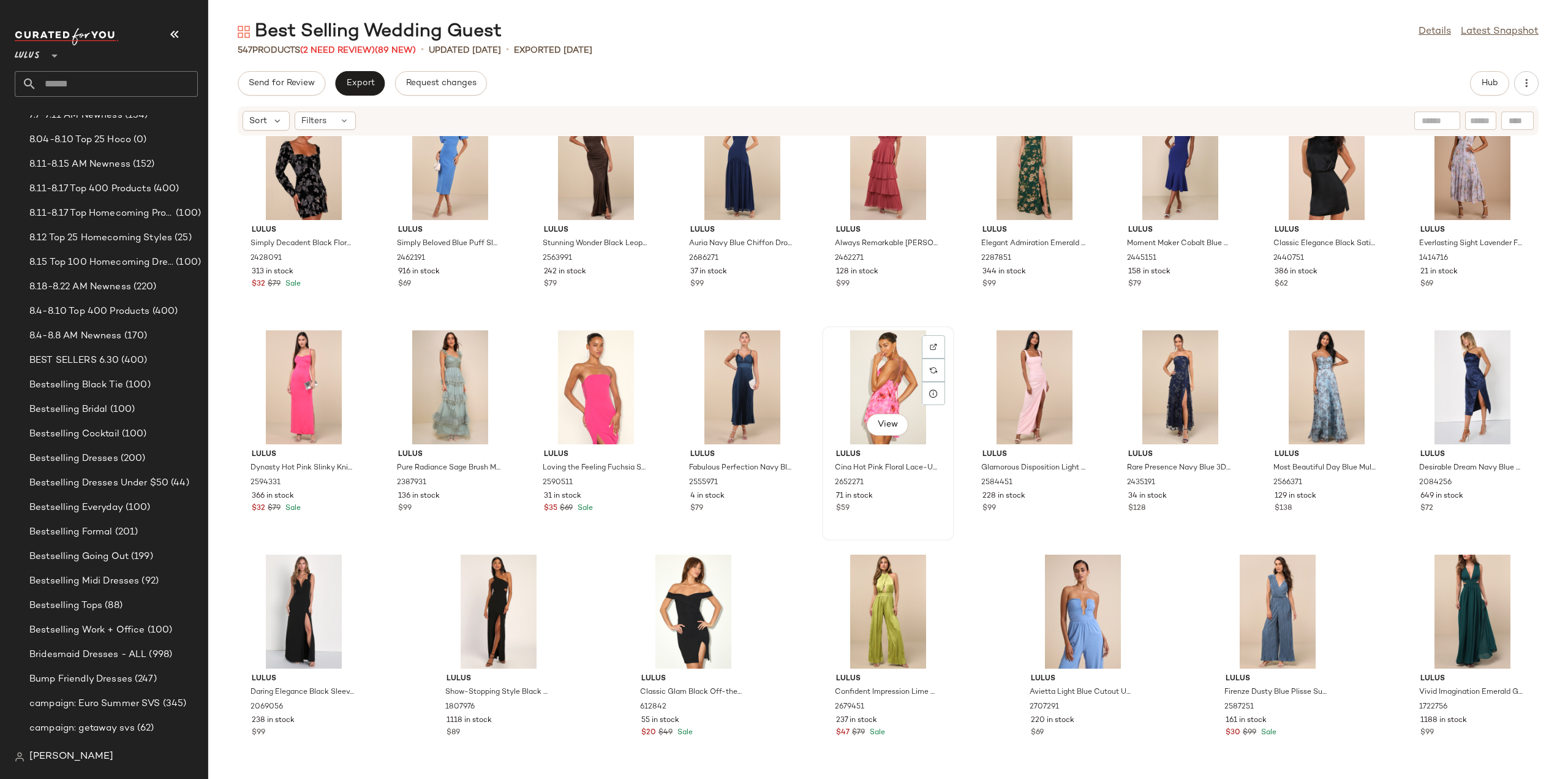
click at [899, 491] on div "71 in stock" at bounding box center [888, 497] width 104 height 11
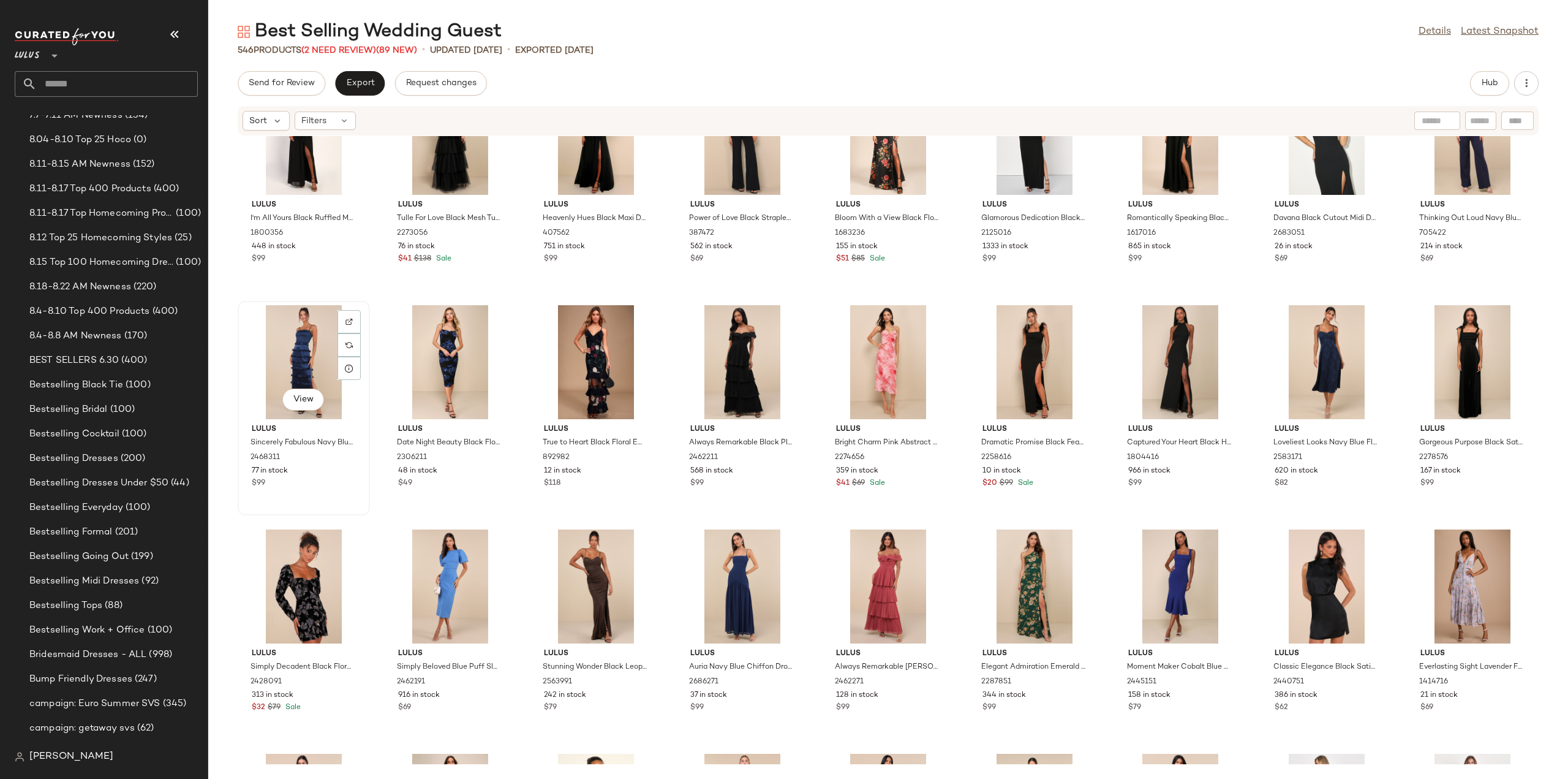
scroll to position [12624, 0]
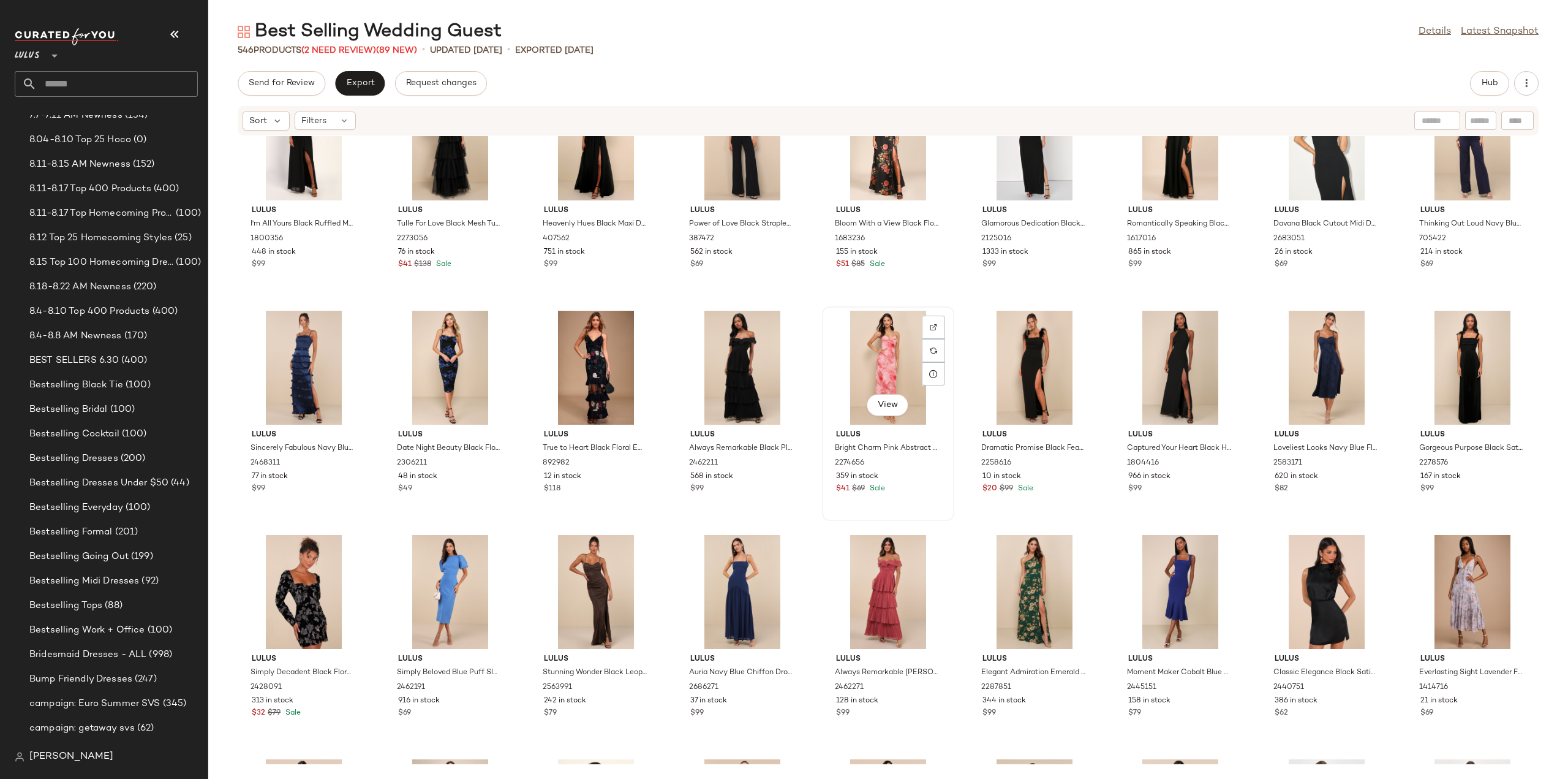
click at [908, 494] on div "Lulus Bright Charm Pink Abstract Print Chiffon Slip Midi Dress 2274656 359 in s…" at bounding box center [888, 460] width 124 height 71
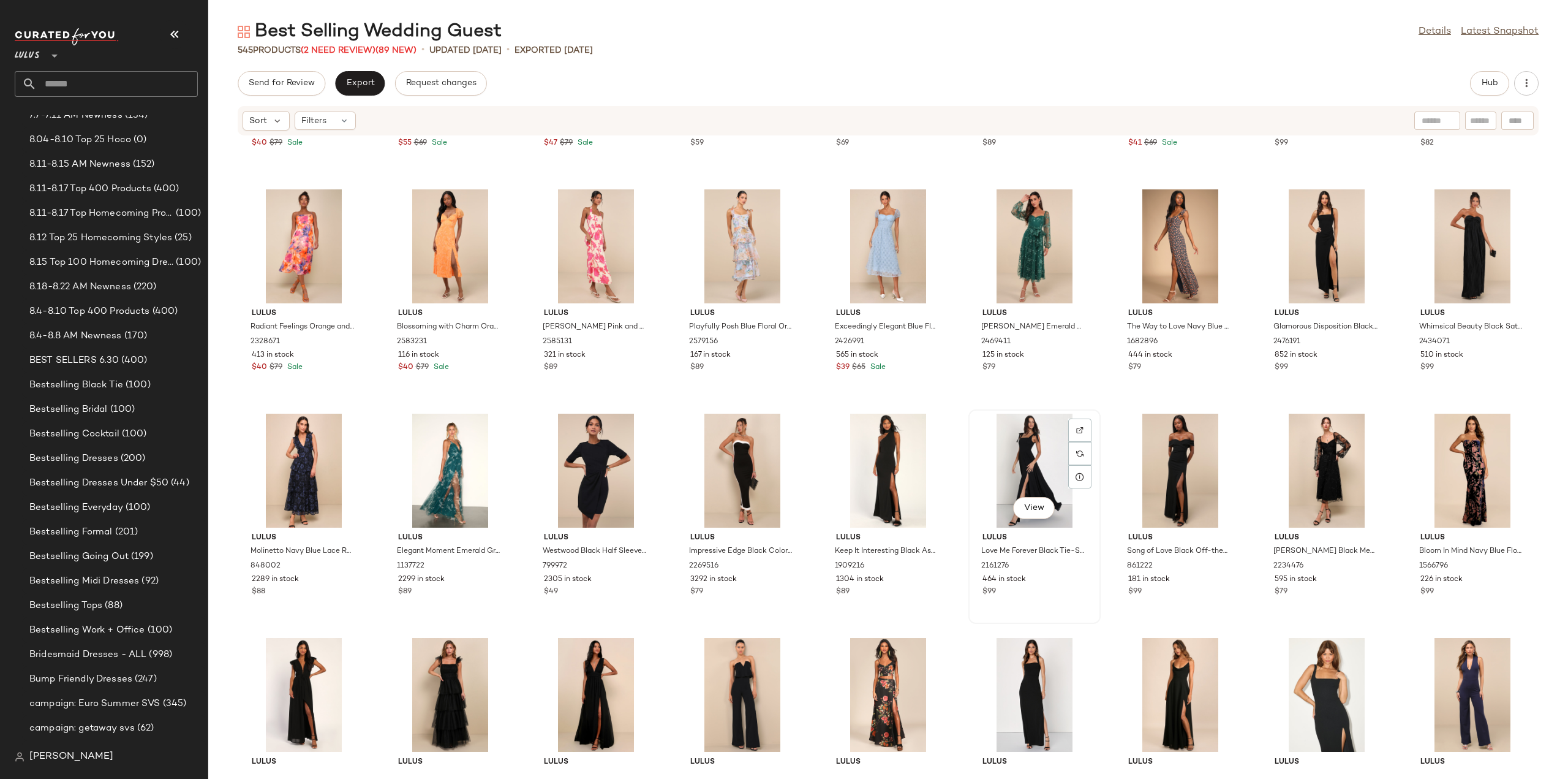
scroll to position [11828, 0]
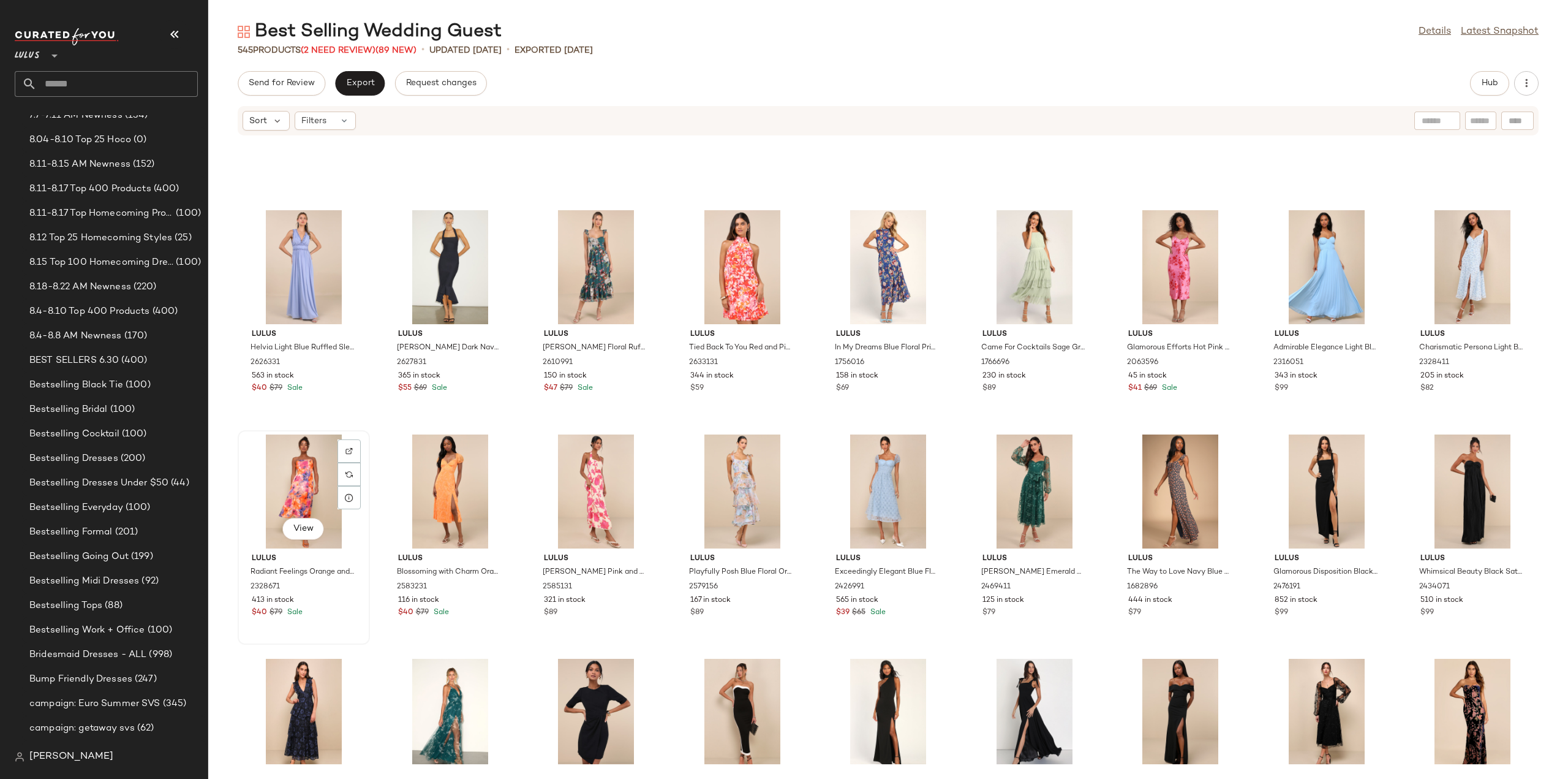
click at [333, 614] on div "$40 $79 Sale" at bounding box center [304, 613] width 104 height 11
click at [757, 384] on div "$59" at bounding box center [742, 388] width 104 height 11
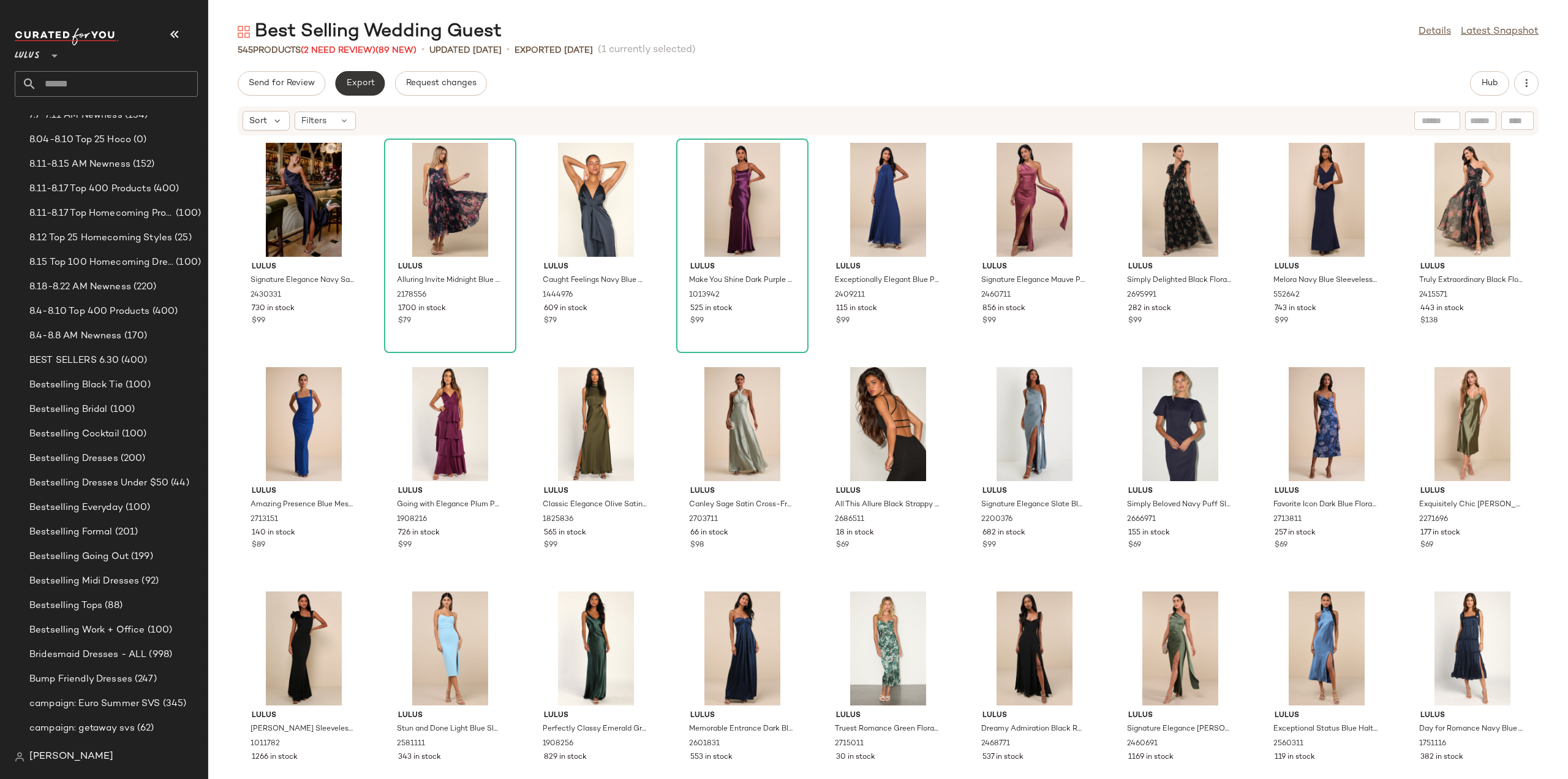
click at [358, 80] on span "Export" at bounding box center [360, 83] width 28 height 10
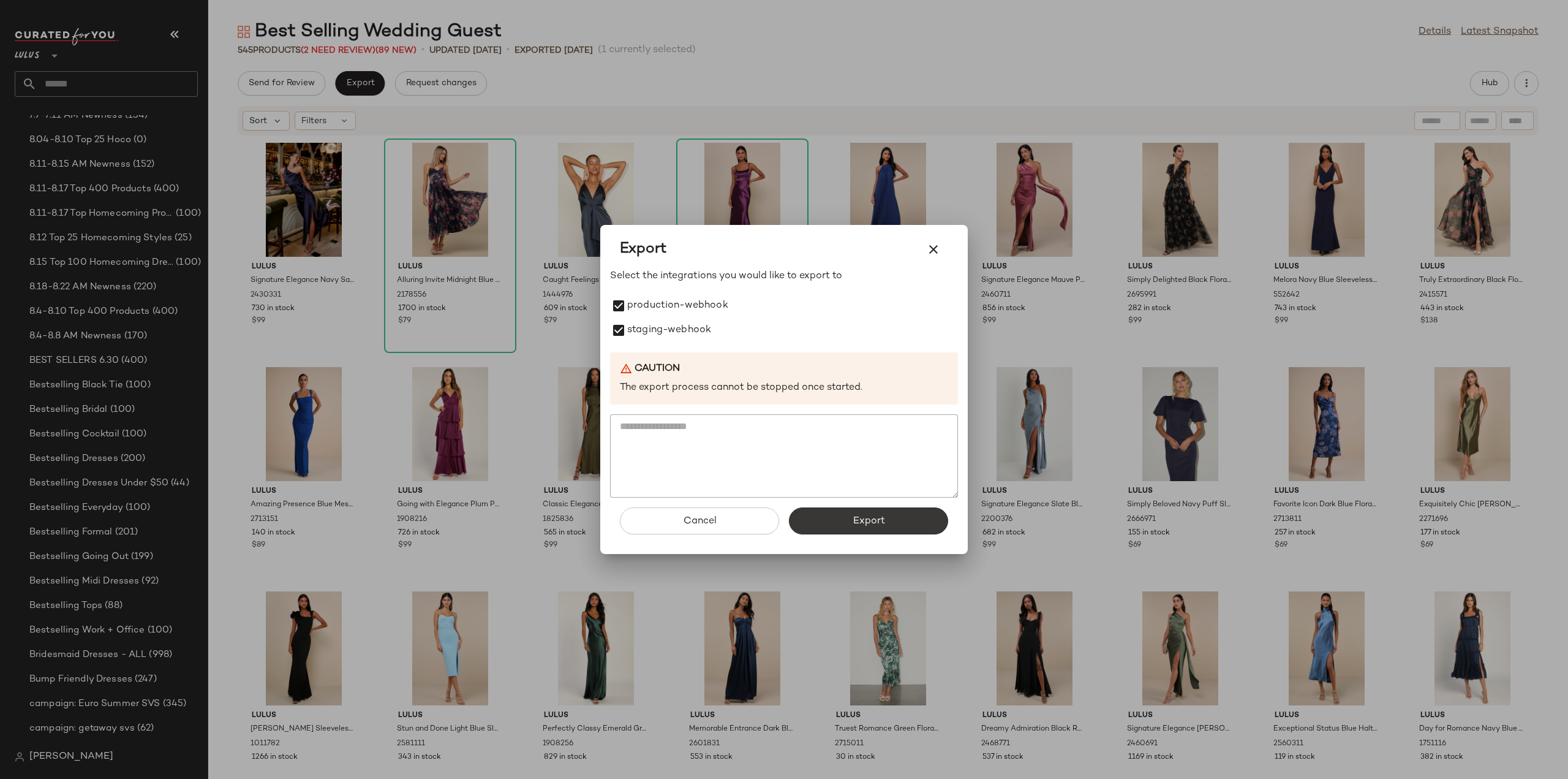
click at [898, 525] on button "Export" at bounding box center [869, 520] width 159 height 27
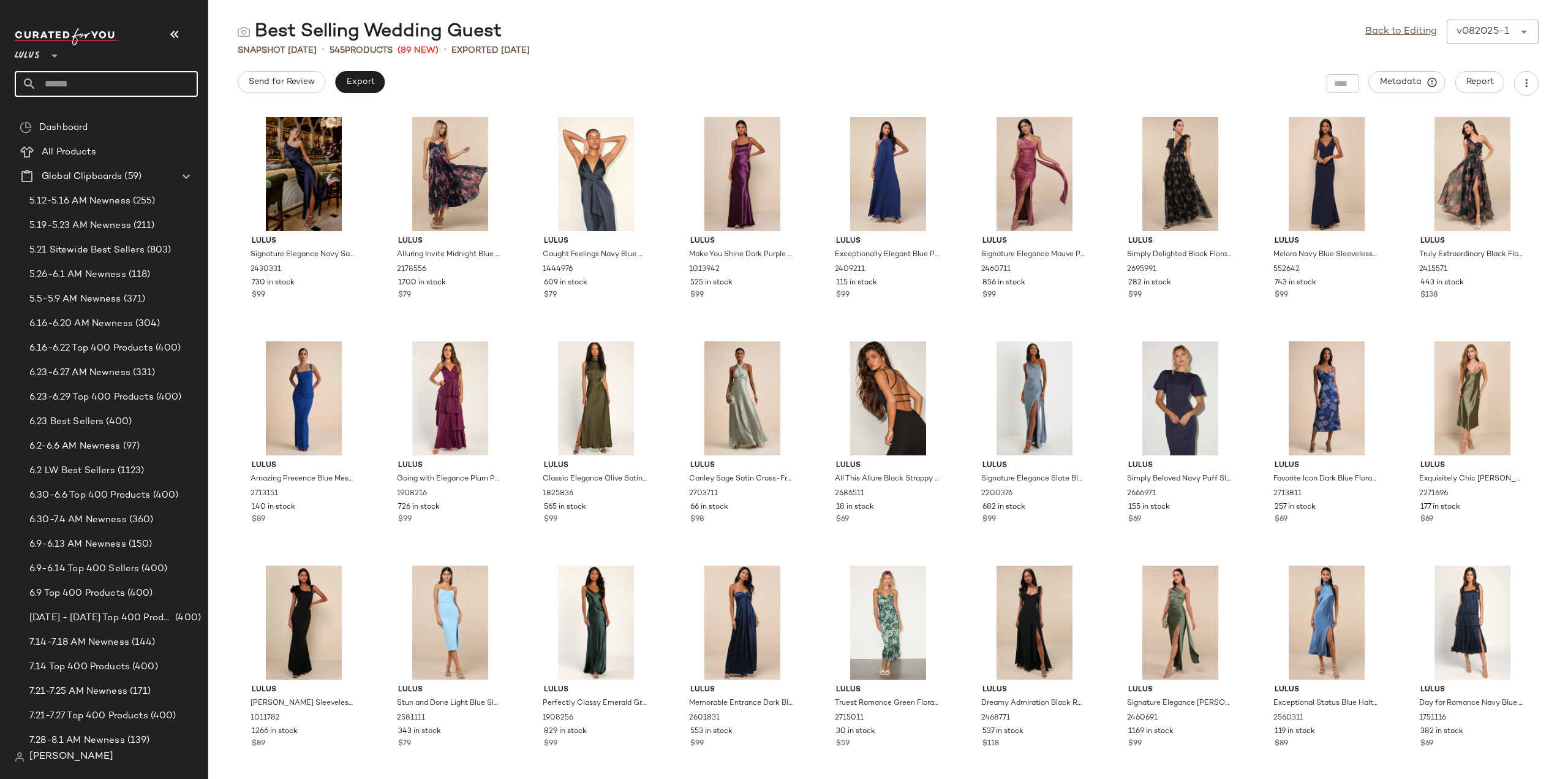
click at [90, 81] on input "text" at bounding box center [117, 84] width 161 height 26
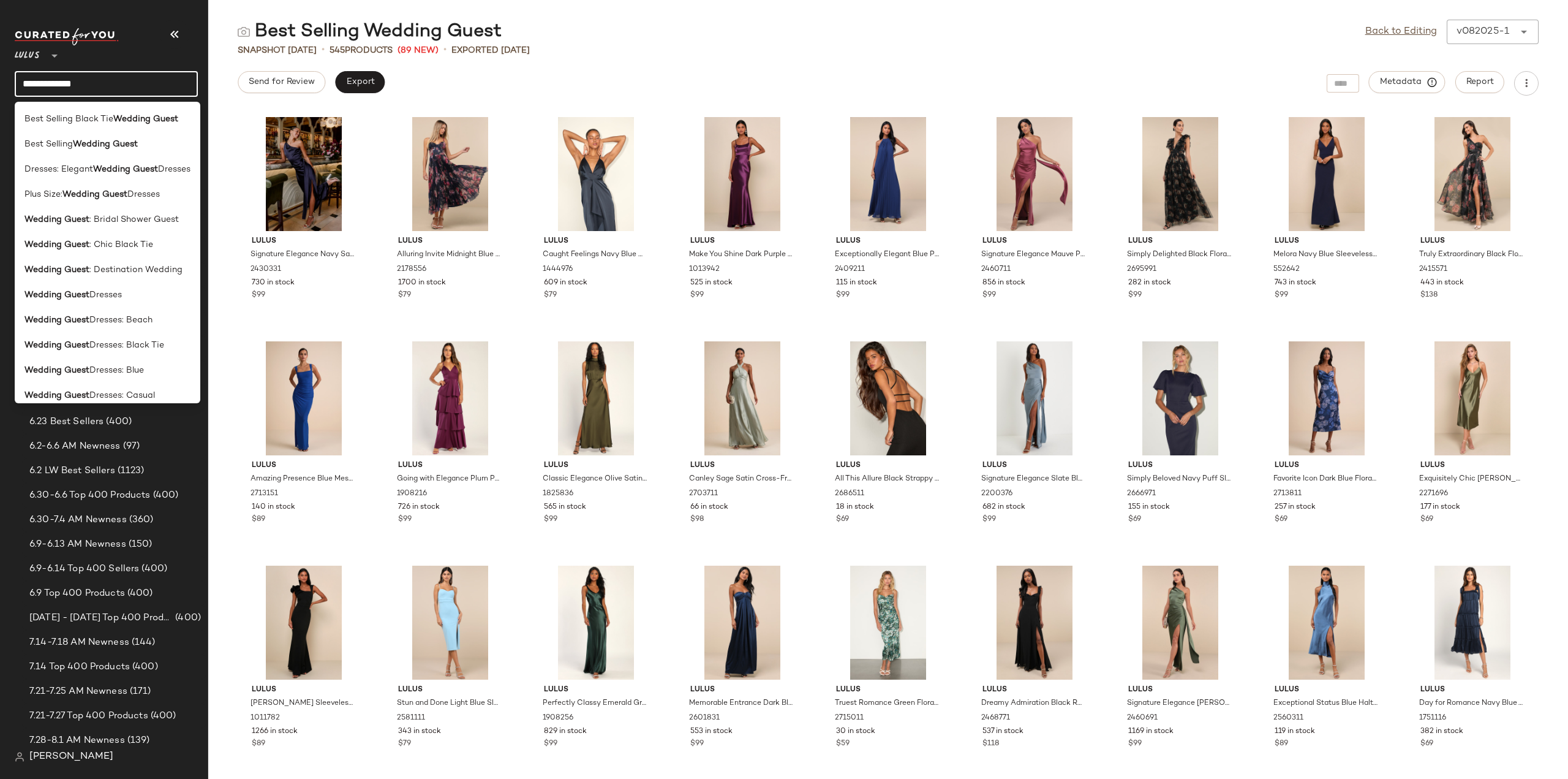
type input "**********"
click at [78, 298] on b "Wedding Guest" at bounding box center [57, 295] width 65 height 13
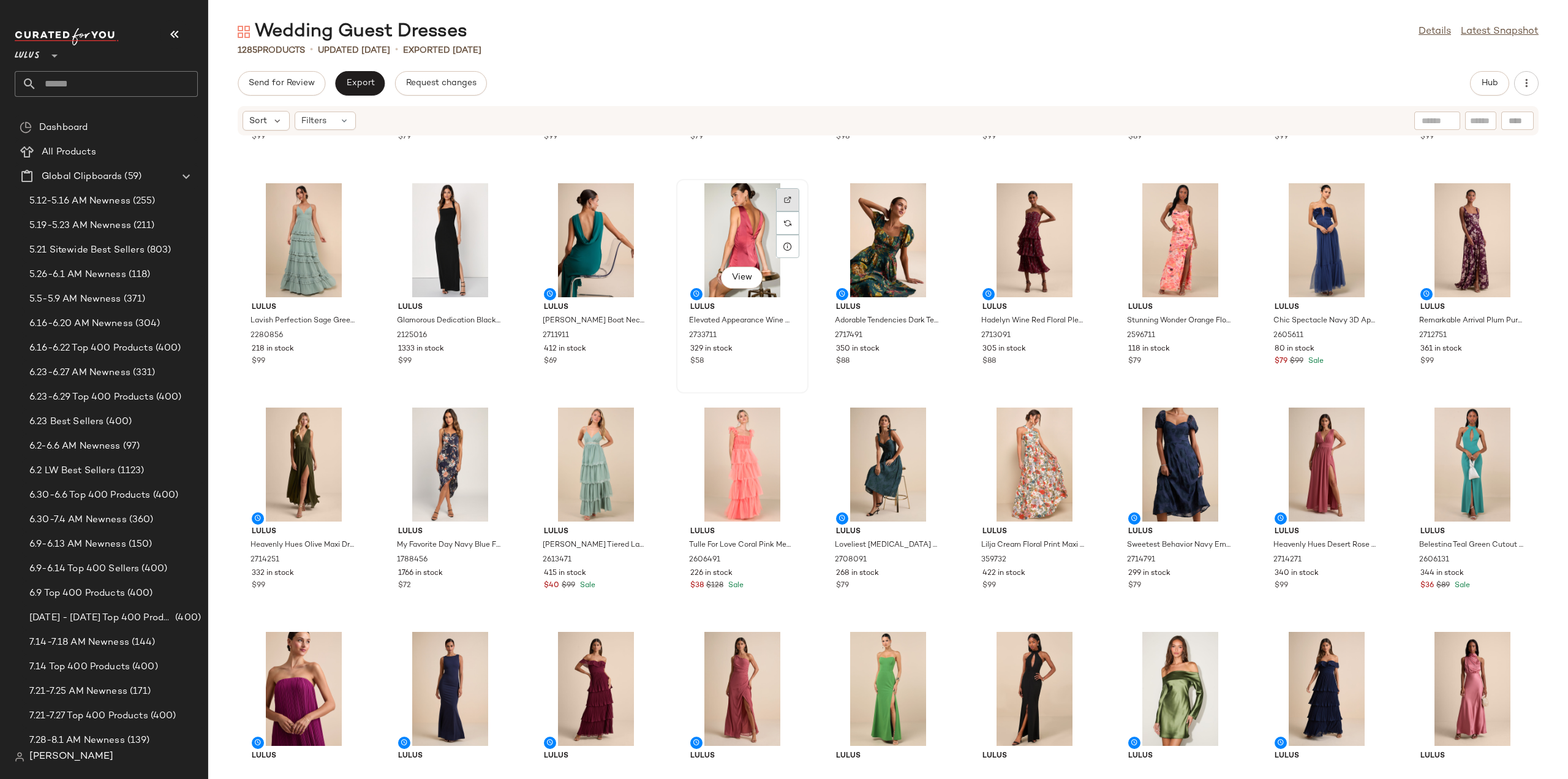
scroll to position [439, 0]
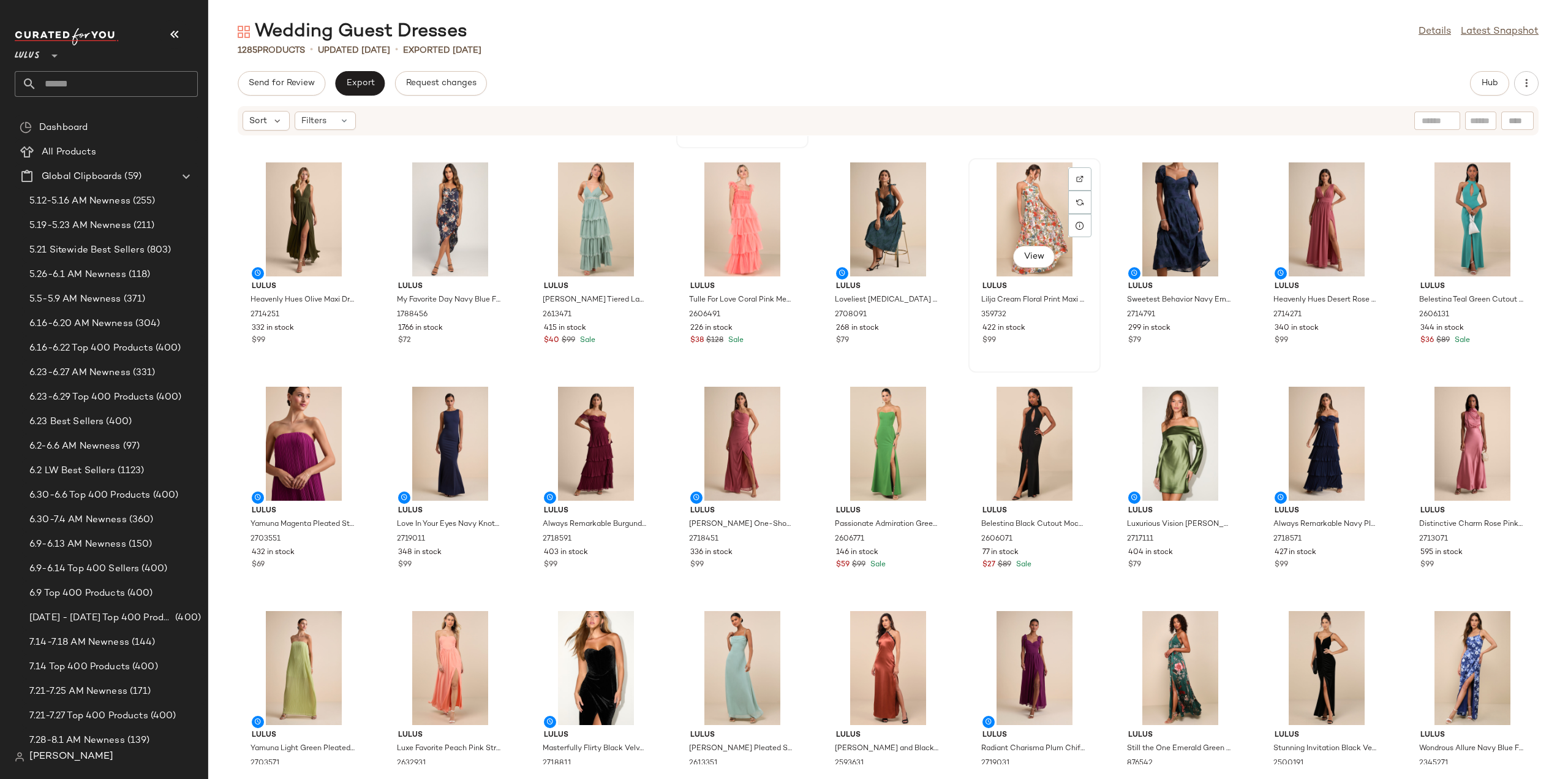
click at [1049, 340] on div "$99" at bounding box center [1034, 341] width 104 height 11
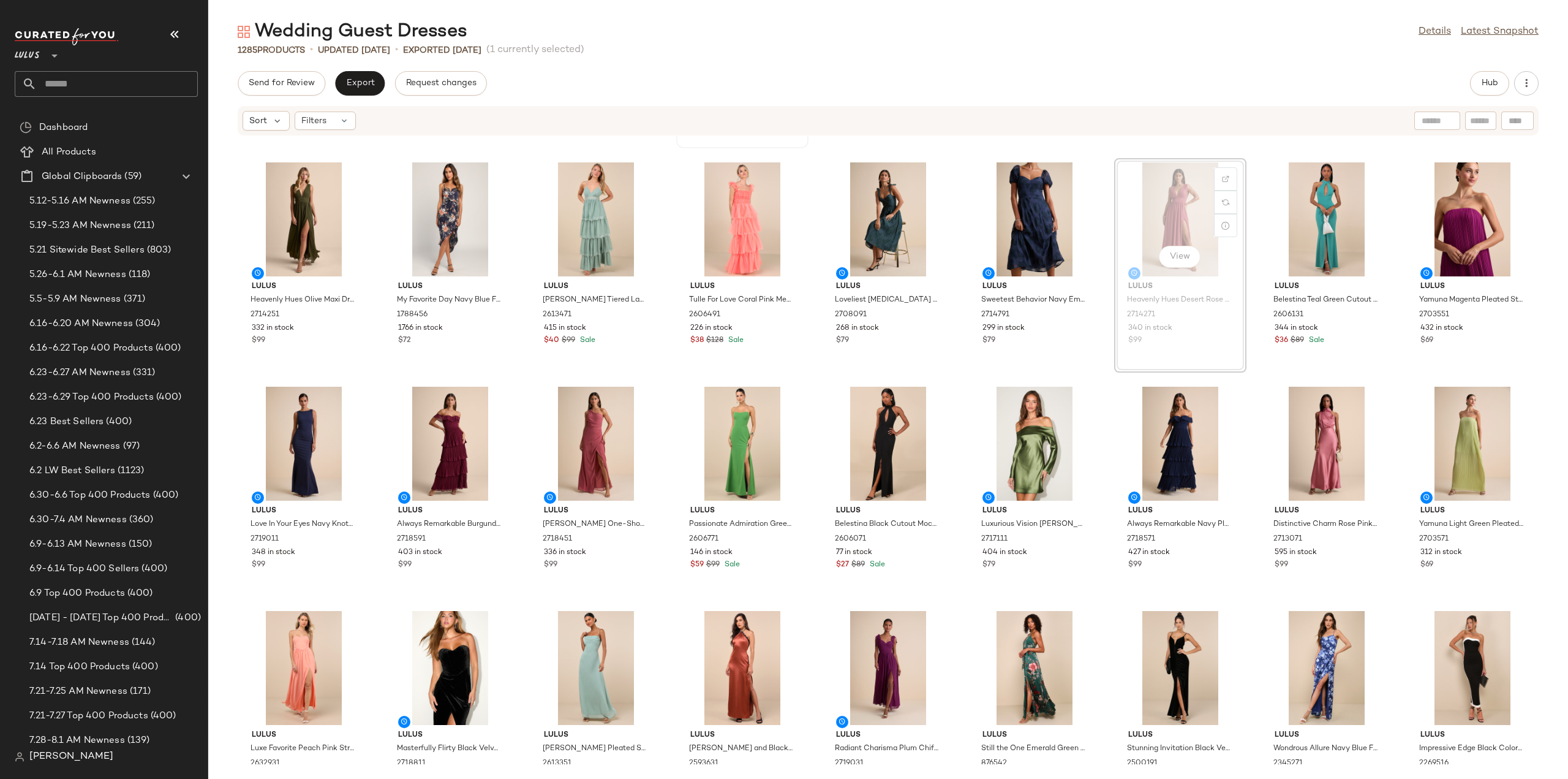
scroll to position [436, 0]
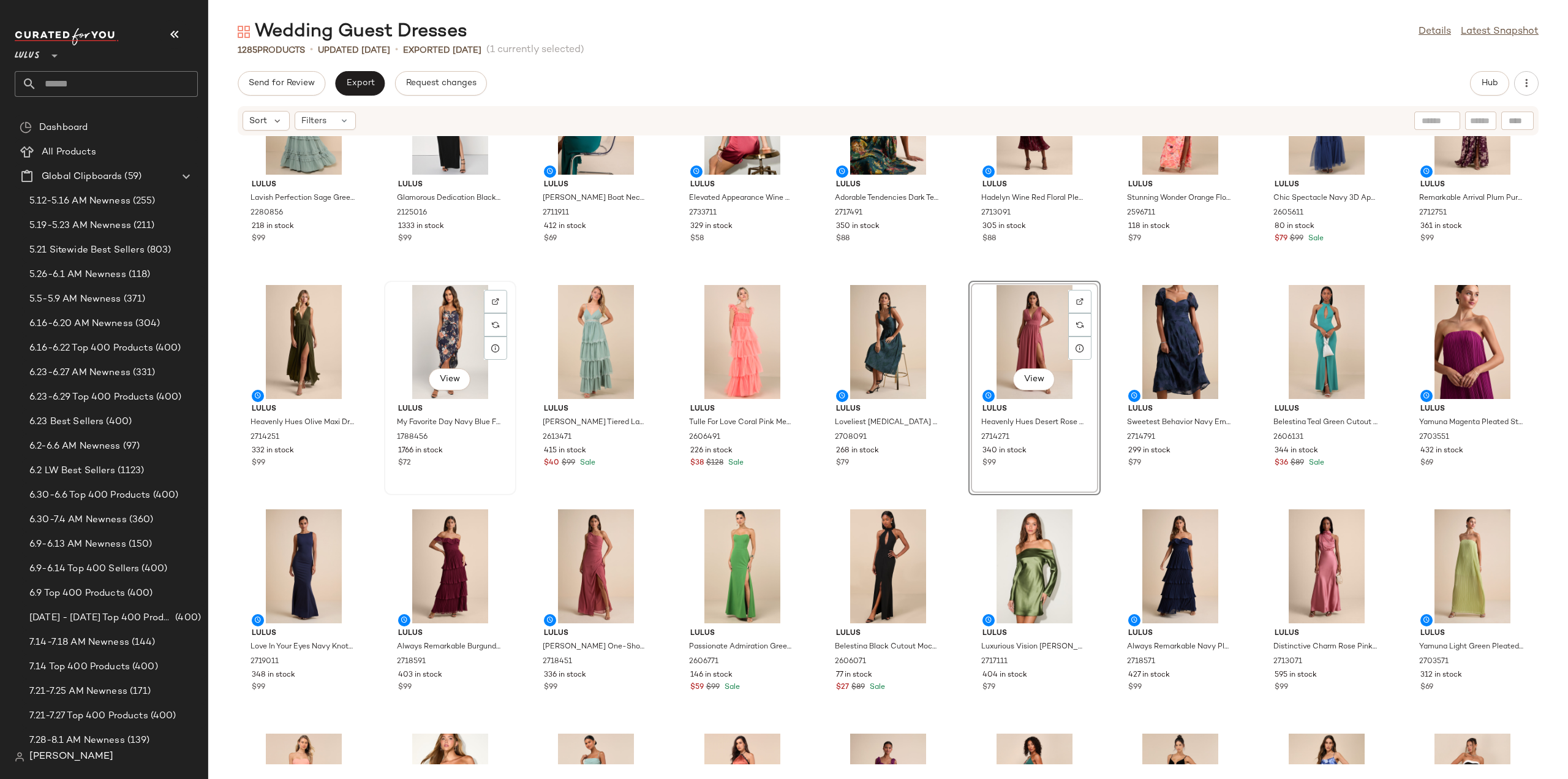
scroll to position [194, 0]
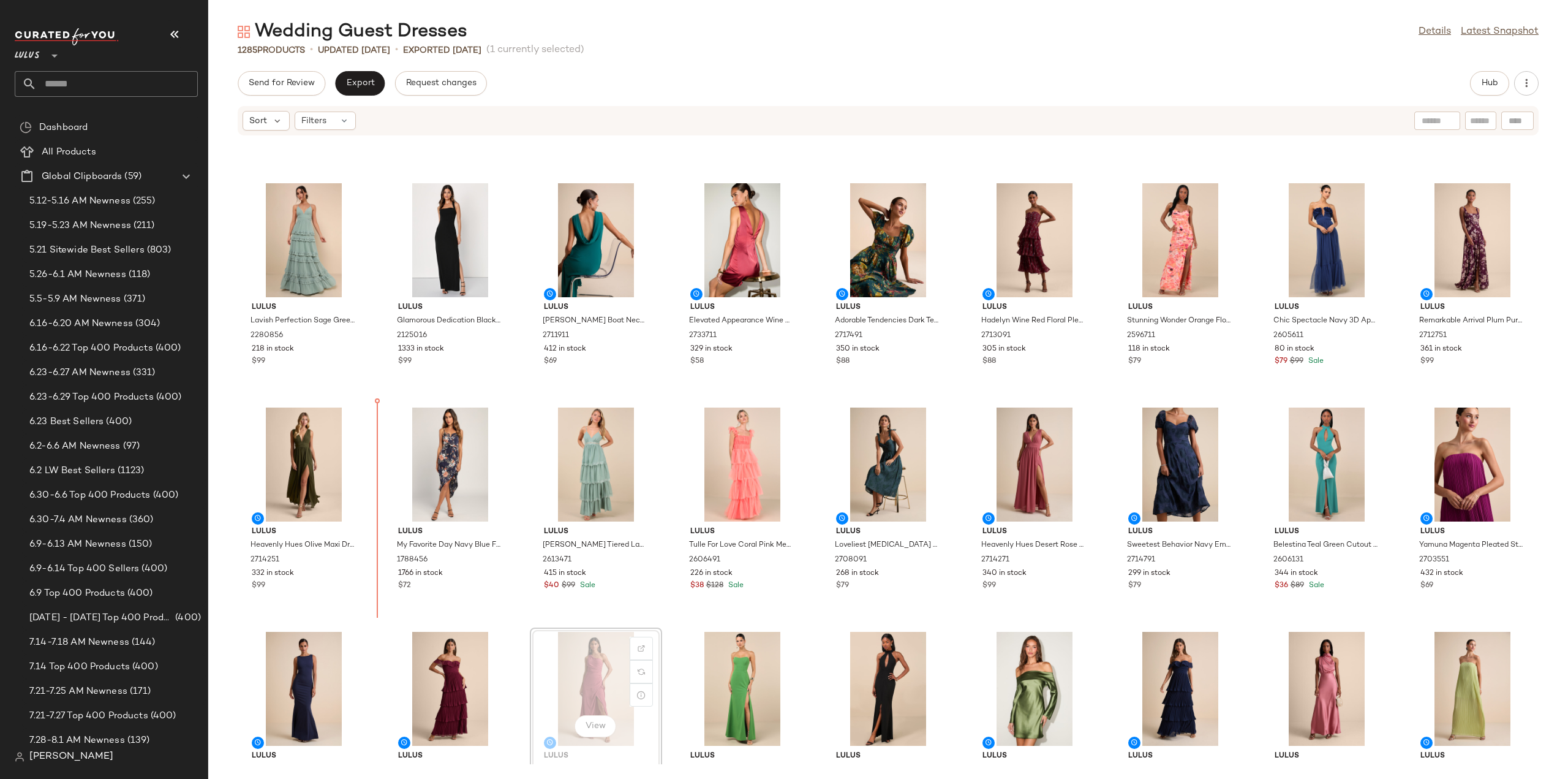
scroll to position [195, 0]
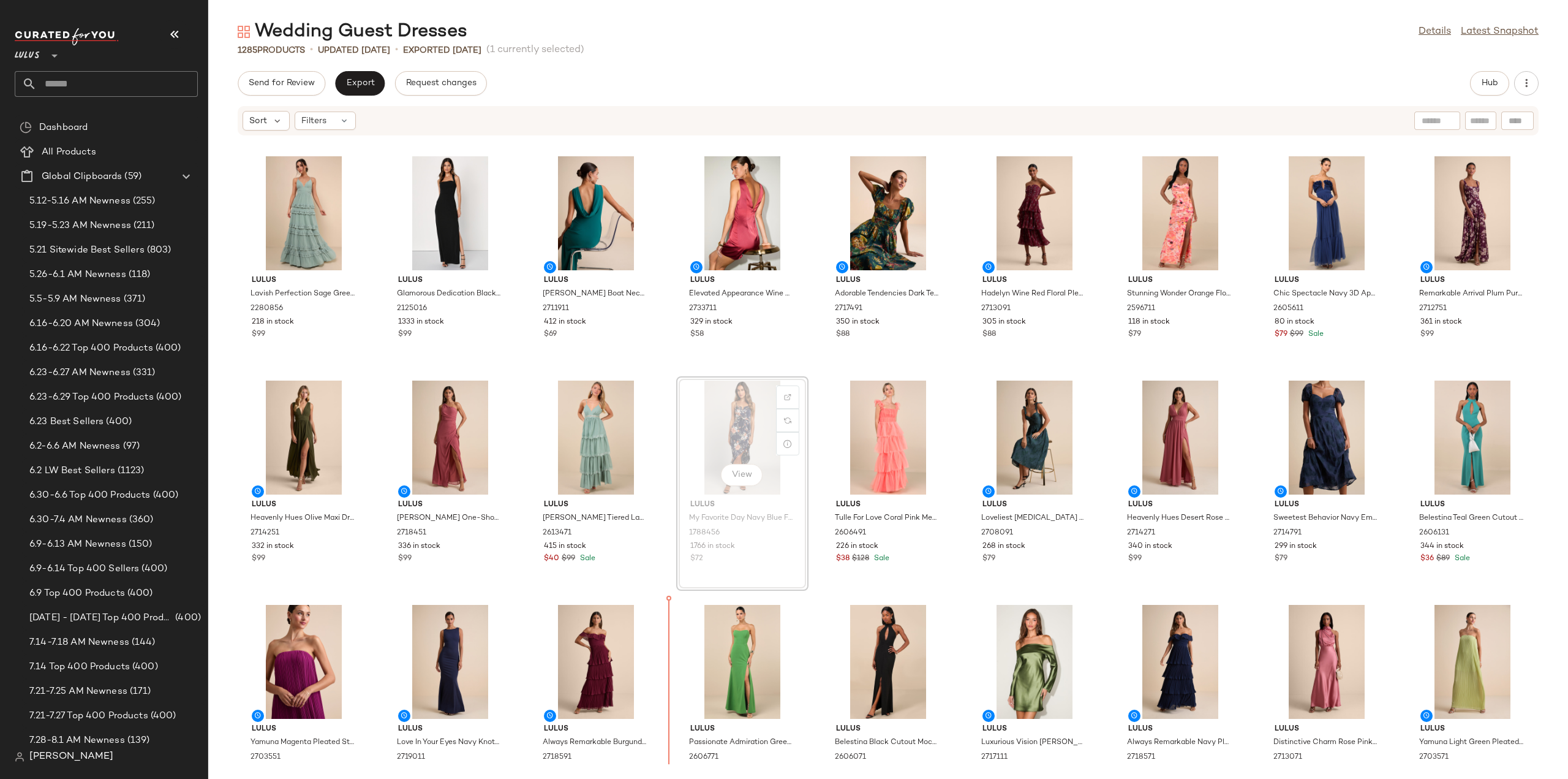
scroll to position [243, 0]
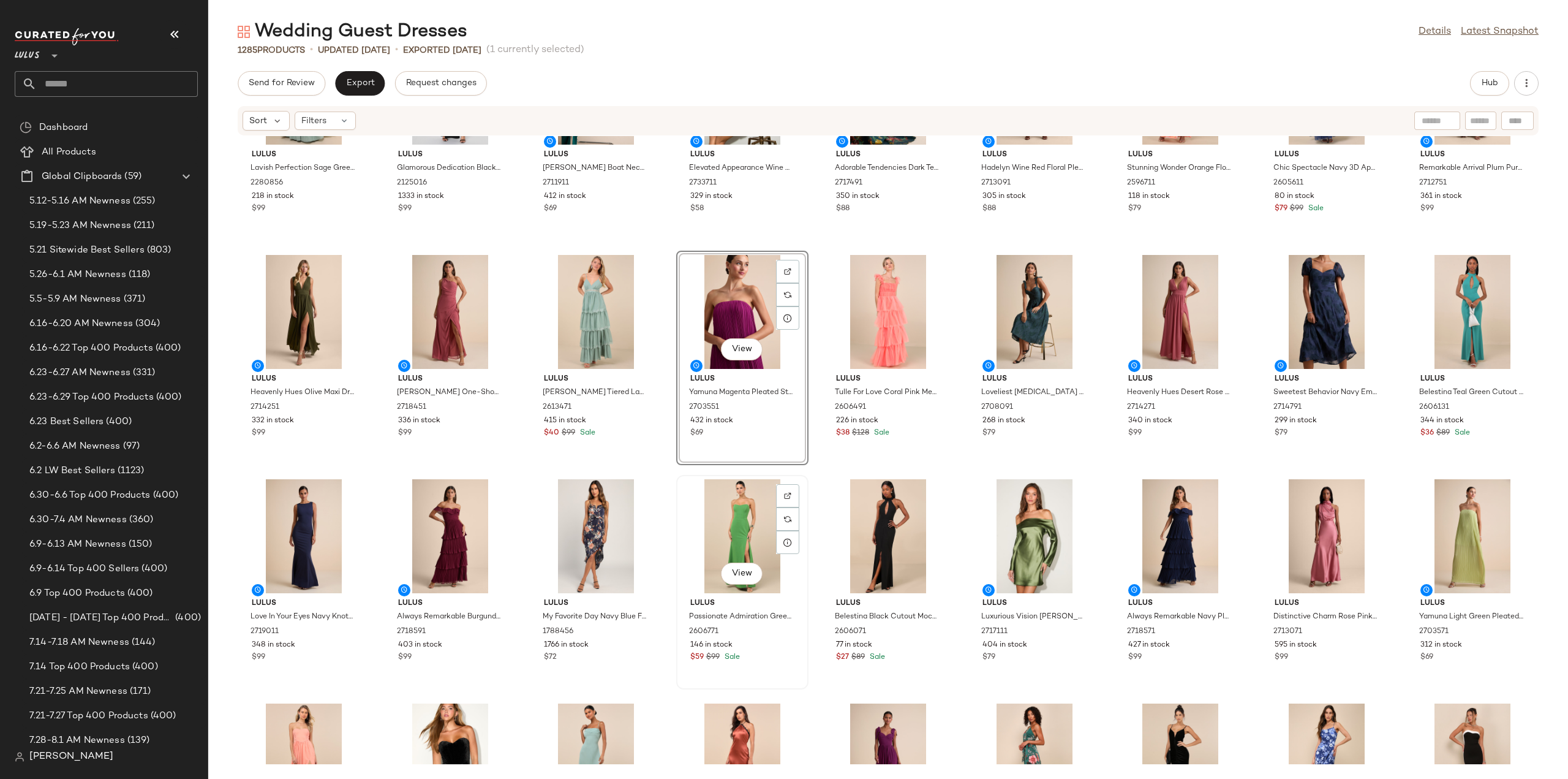
scroll to position [365, 0]
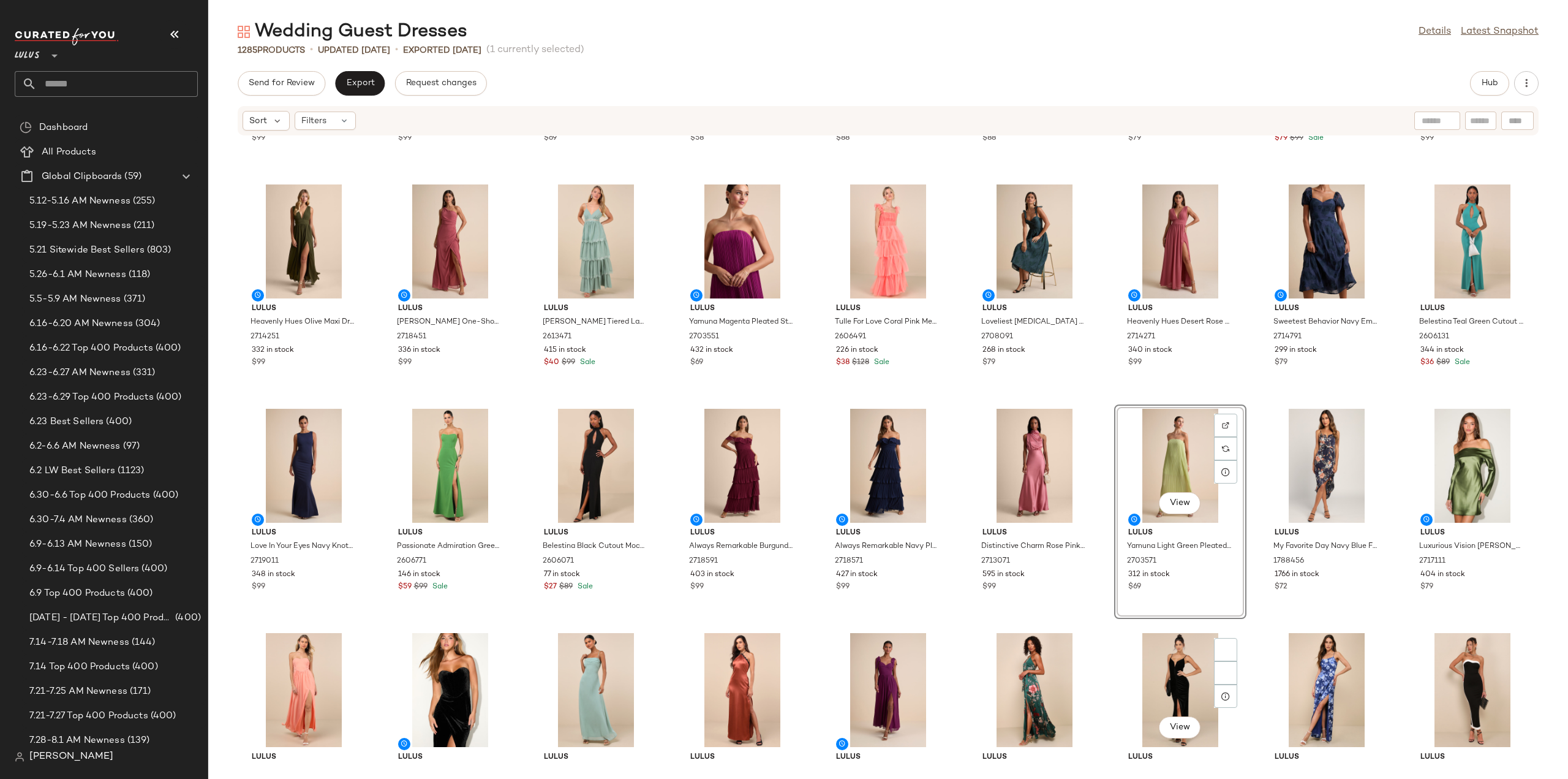
scroll to position [488, 0]
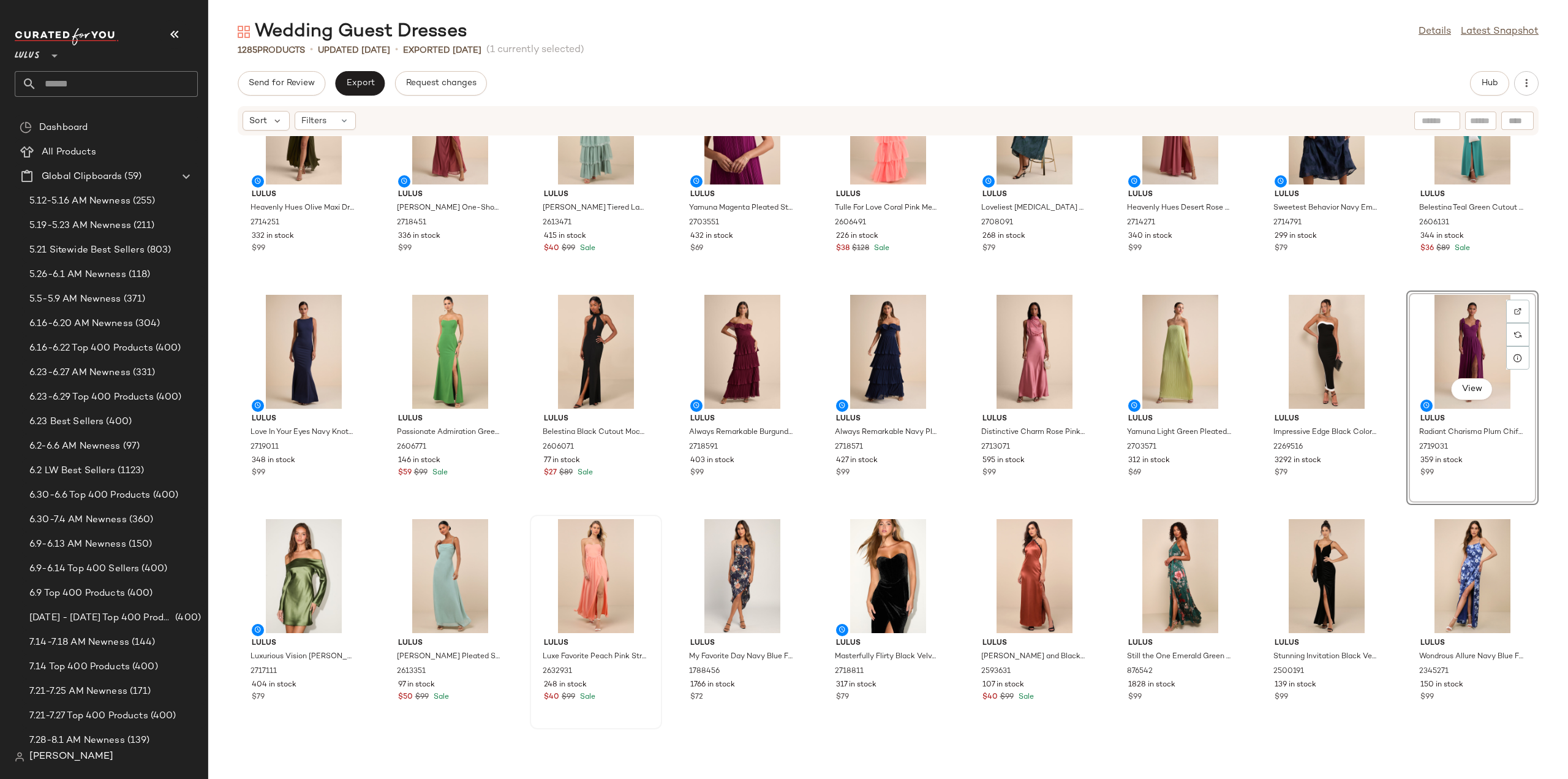
scroll to position [549, 0]
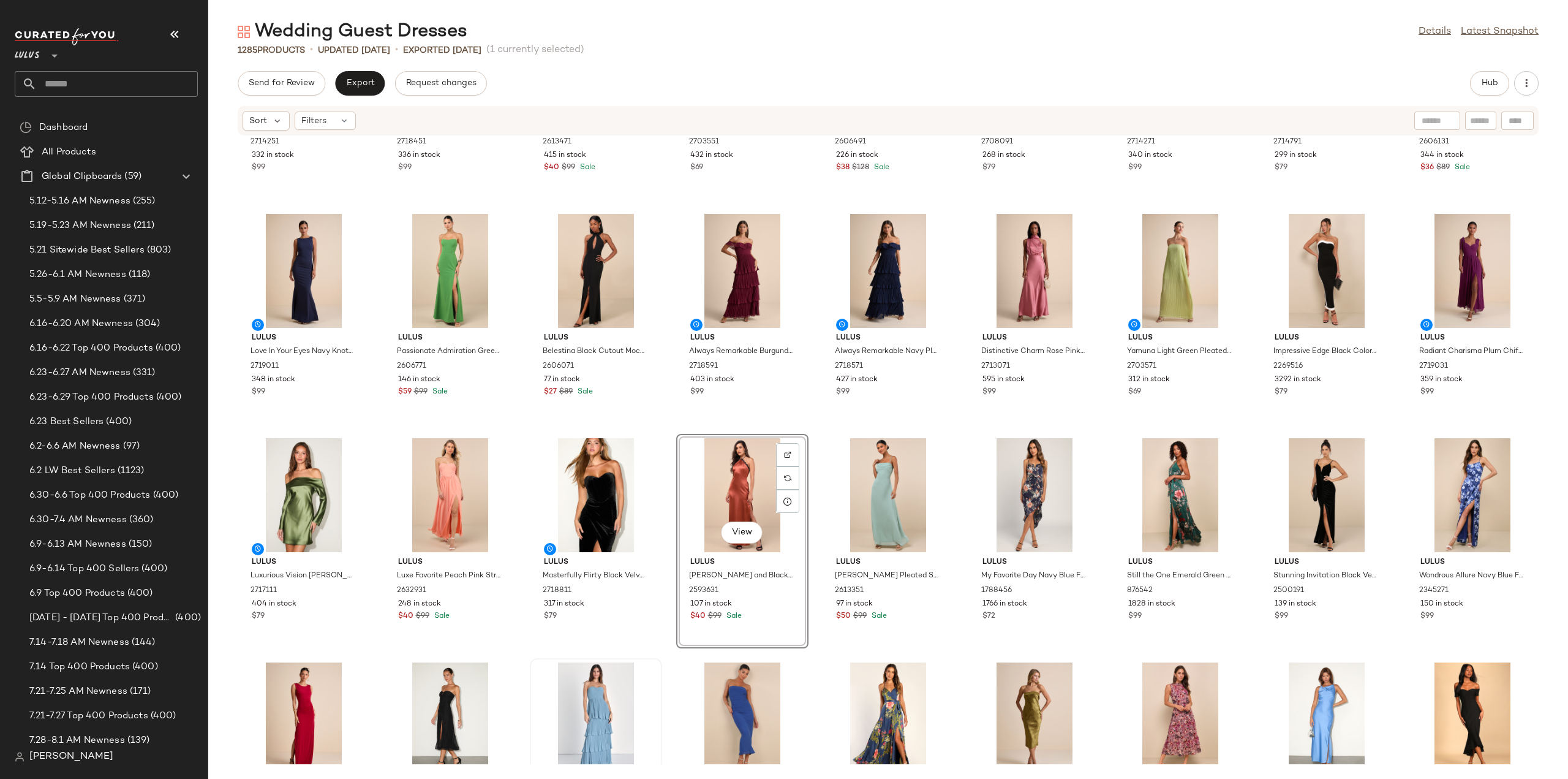
scroll to position [672, 0]
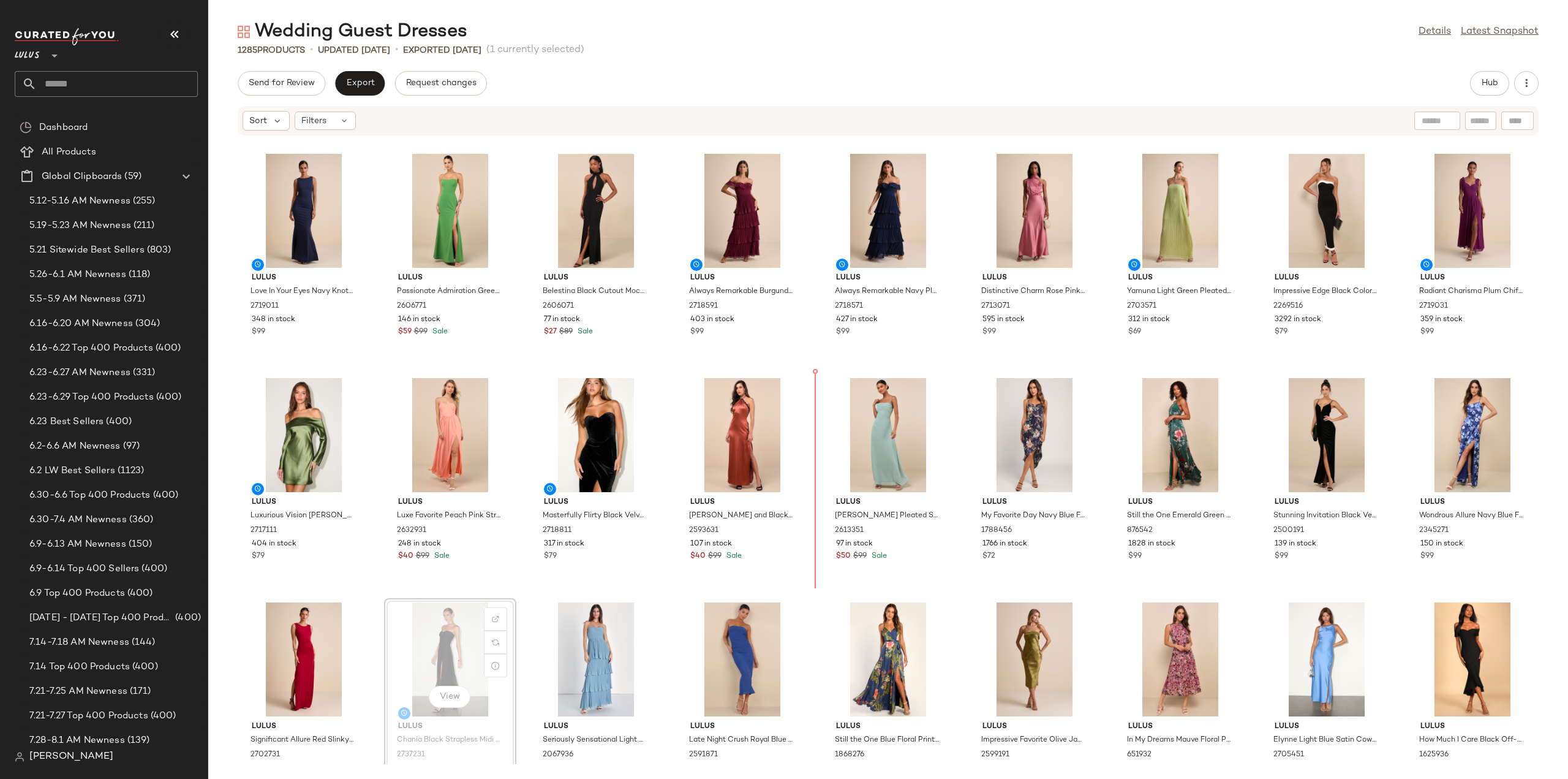
scroll to position [672, 0]
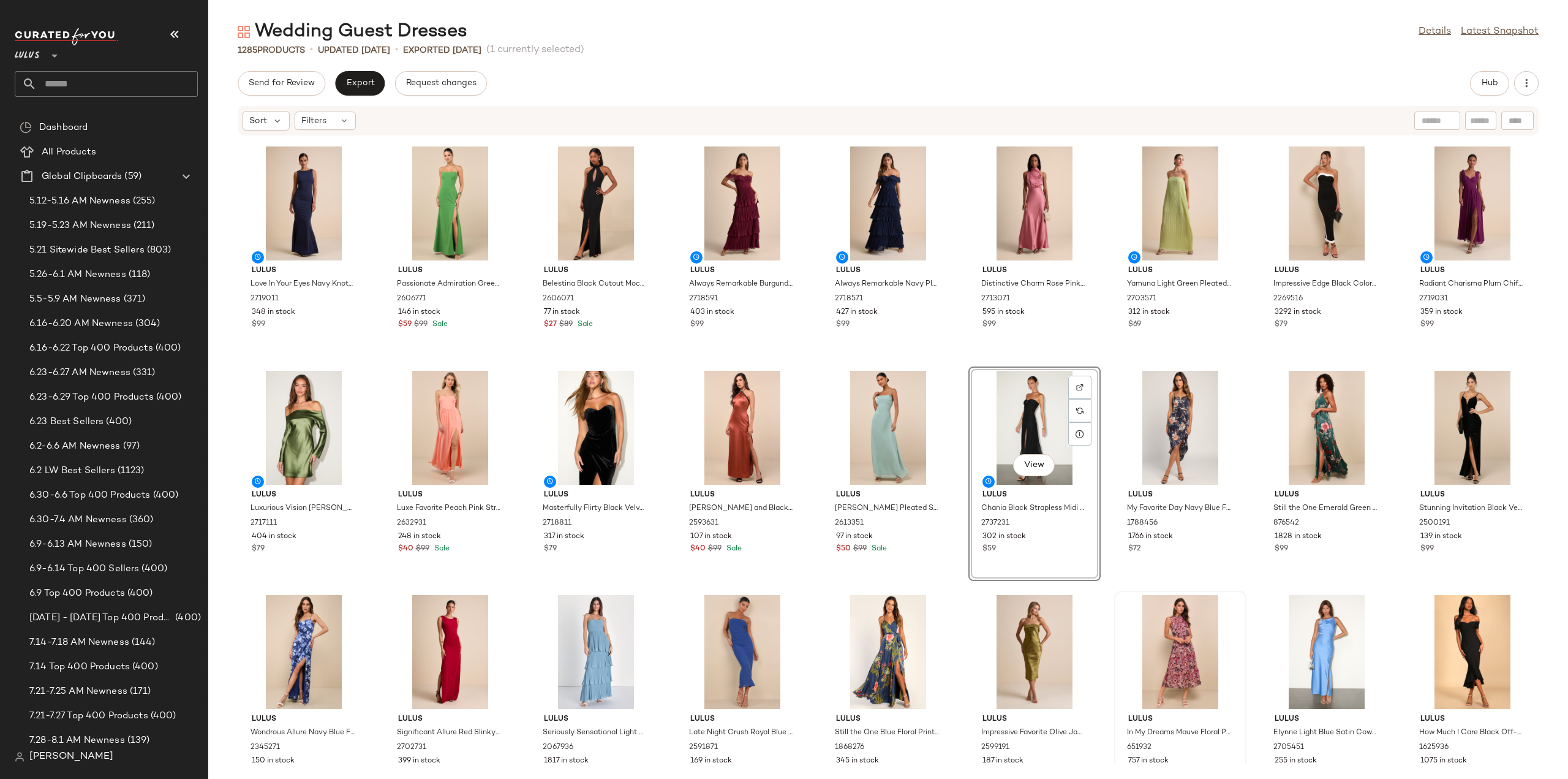
scroll to position [734, 0]
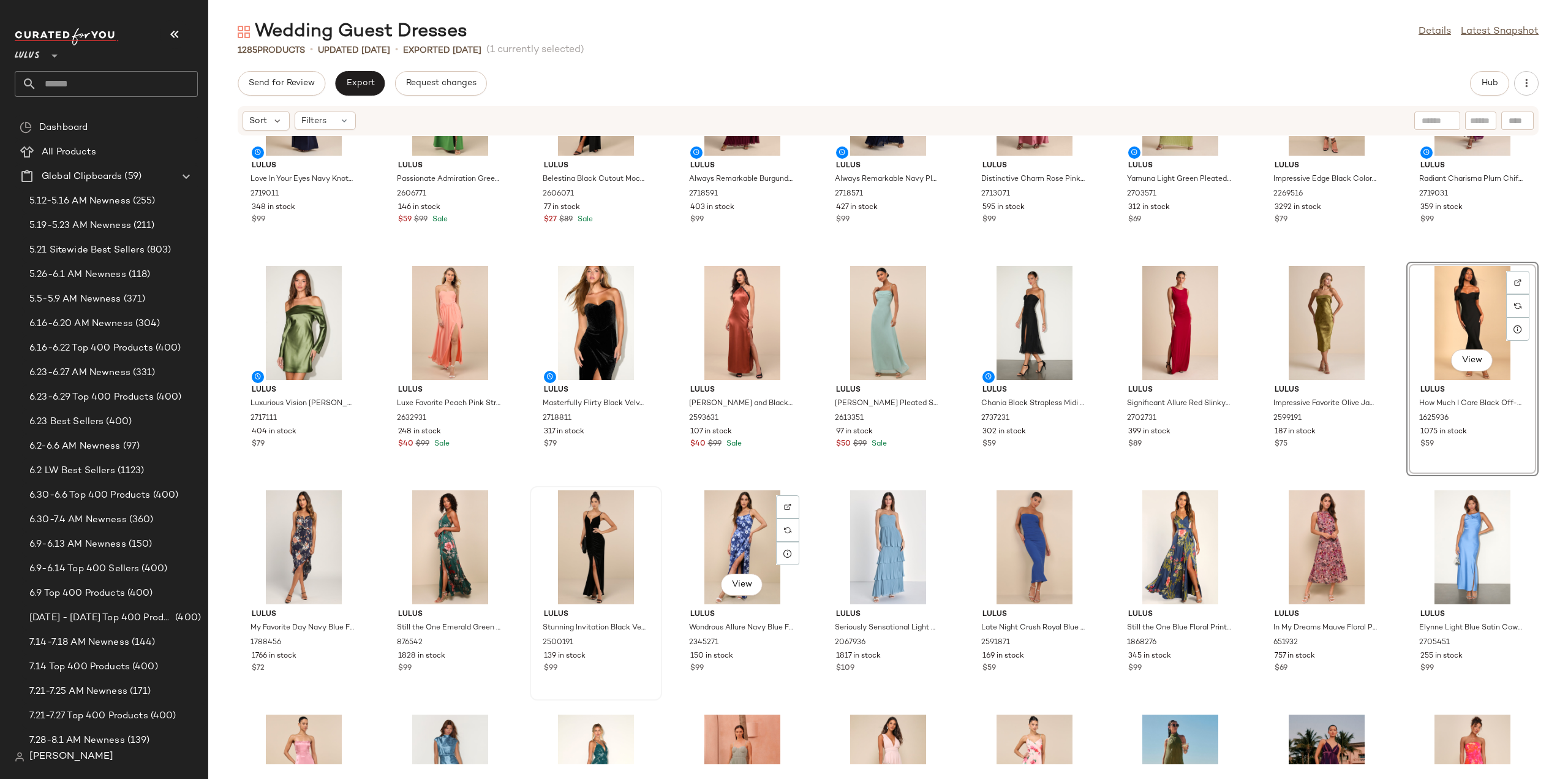
scroll to position [795, 0]
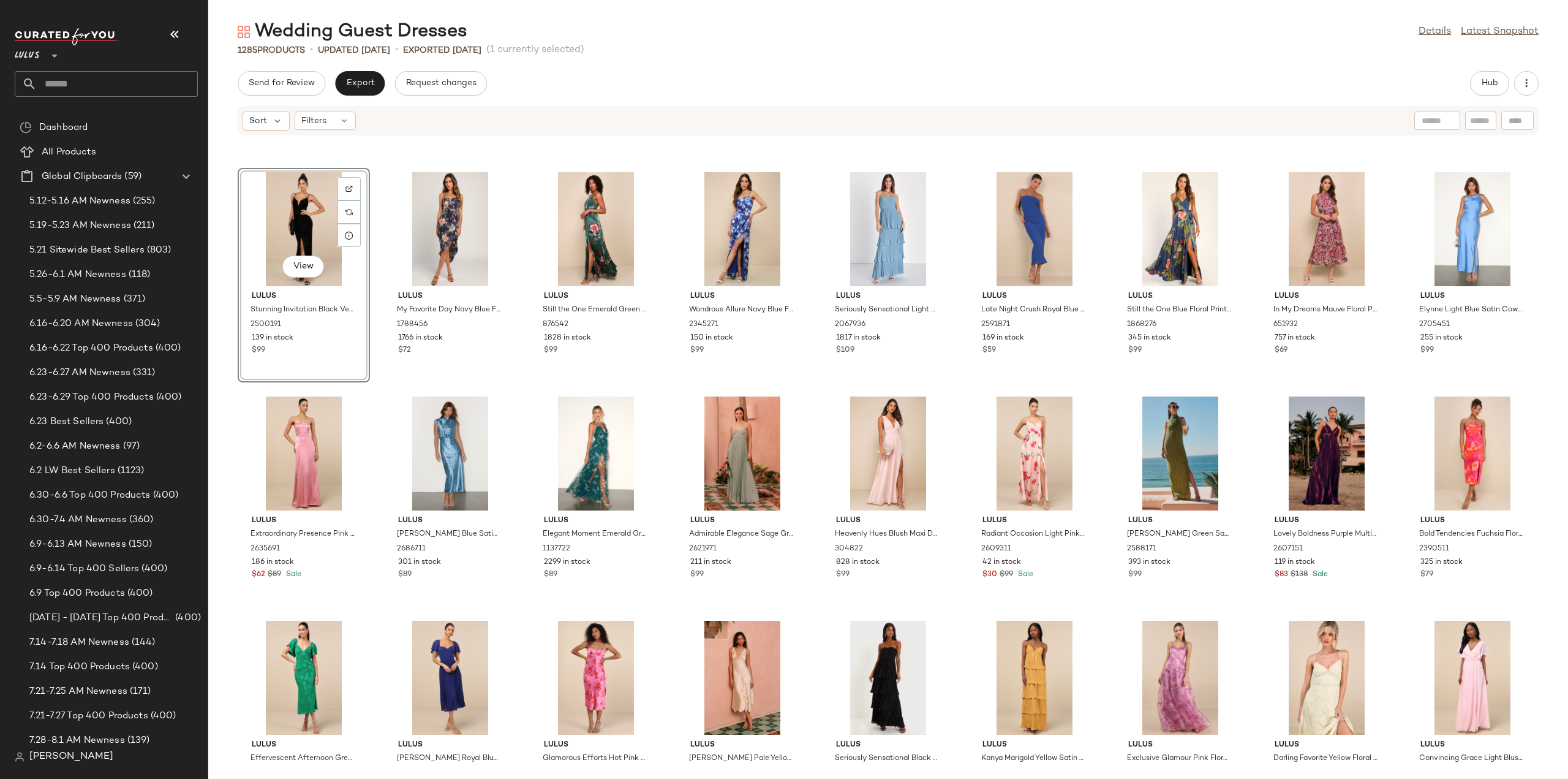
scroll to position [856, 0]
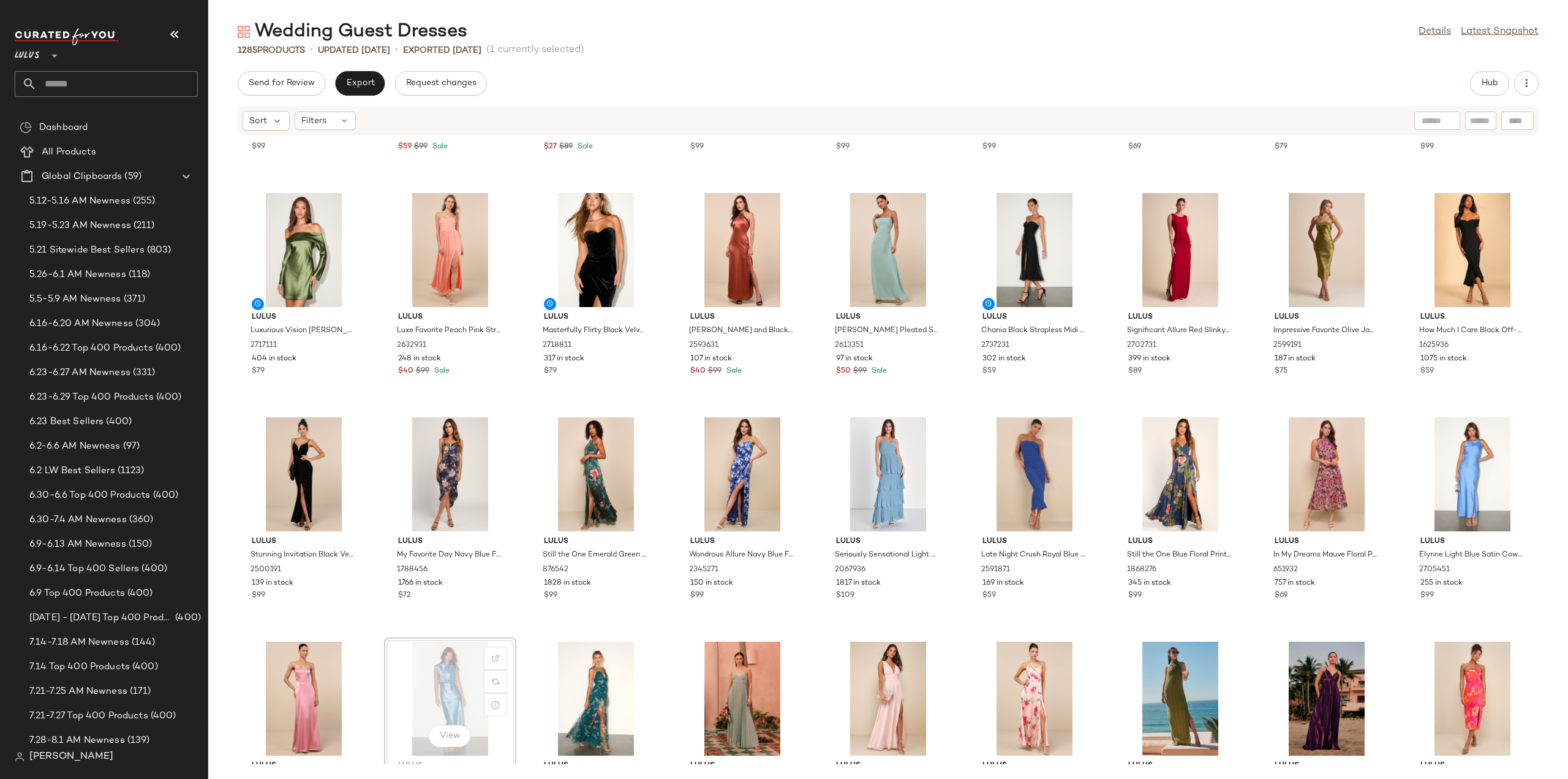
scroll to position [857, 0]
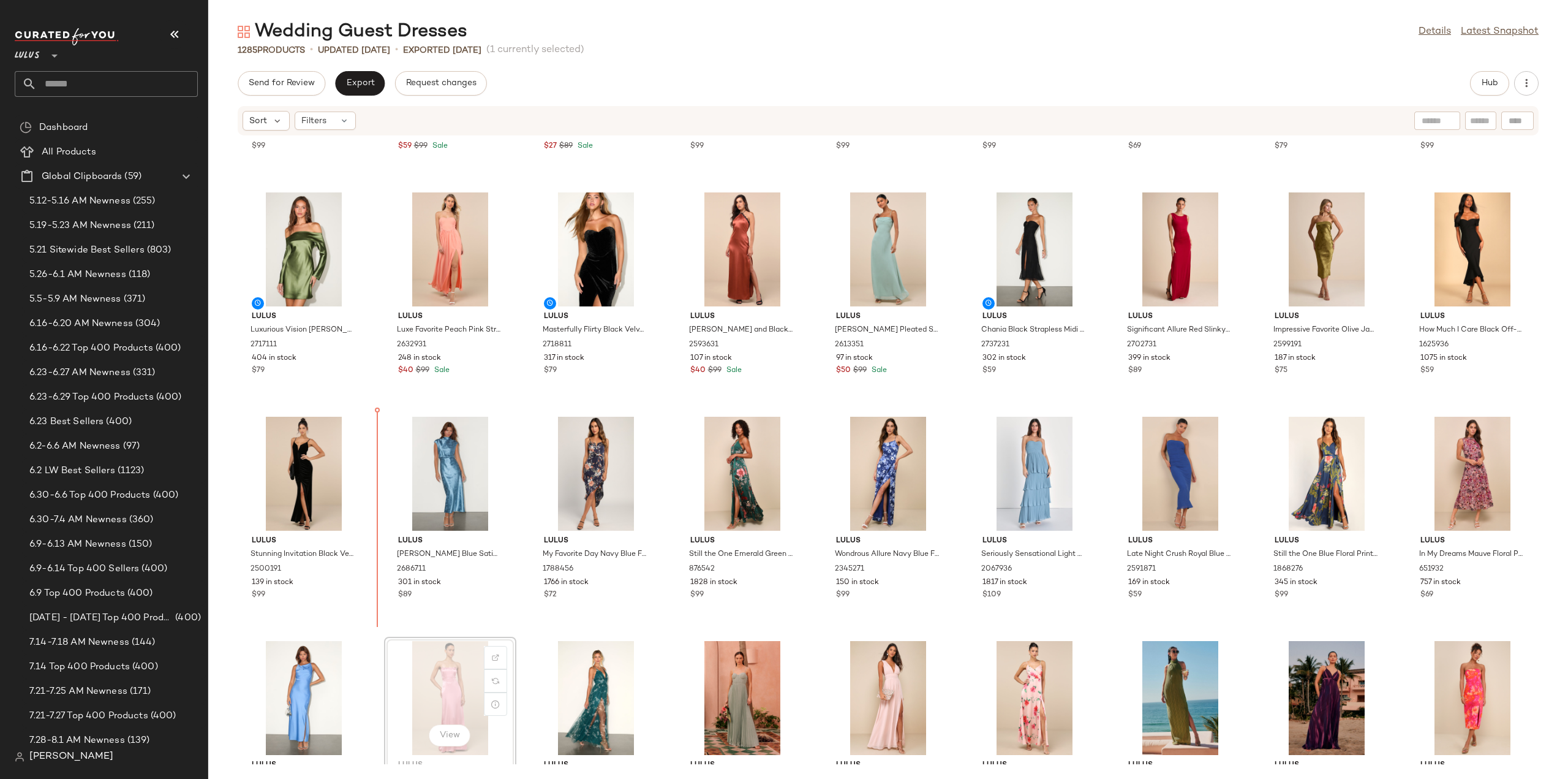
scroll to position [859, 0]
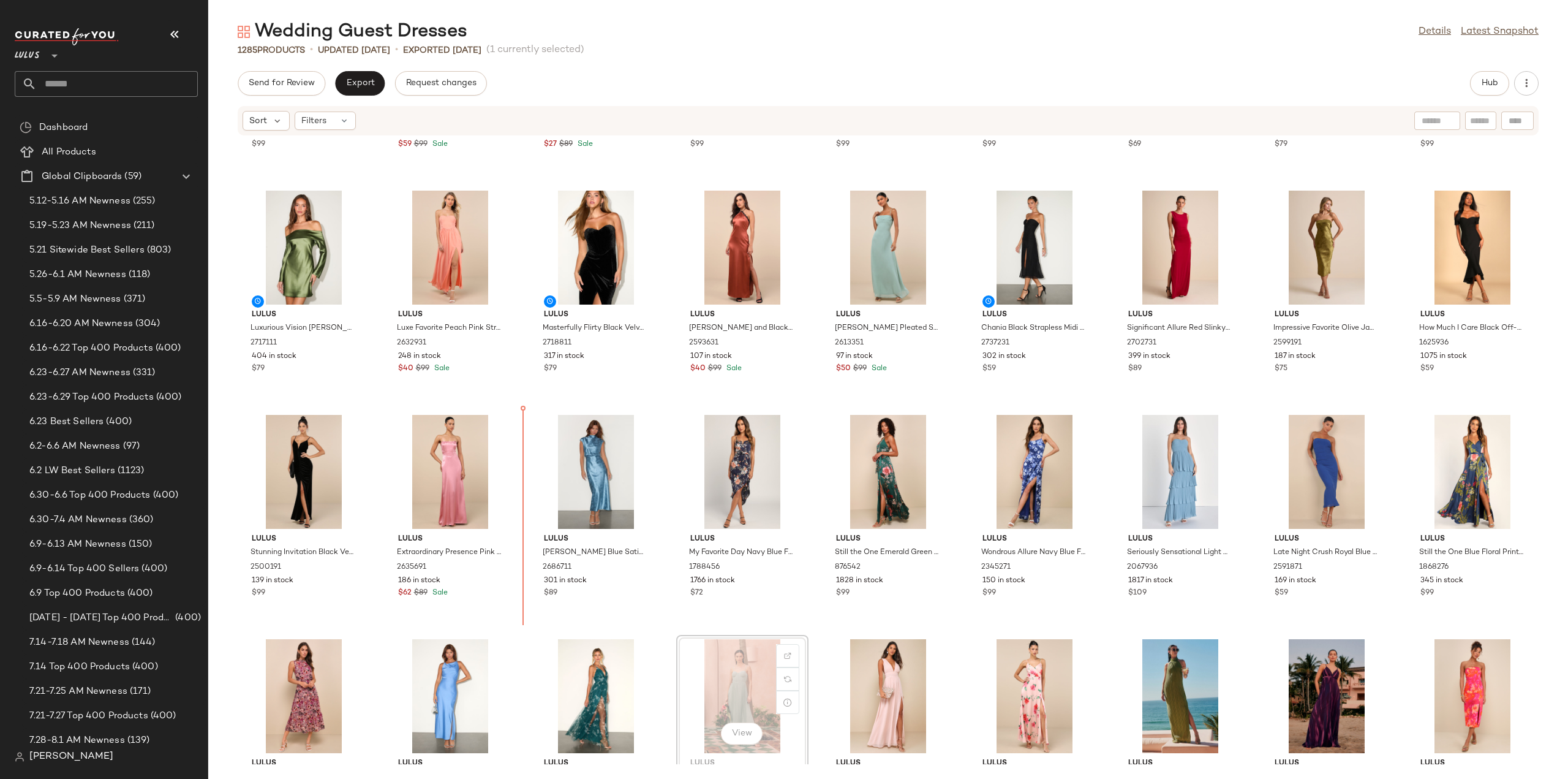
scroll to position [863, 0]
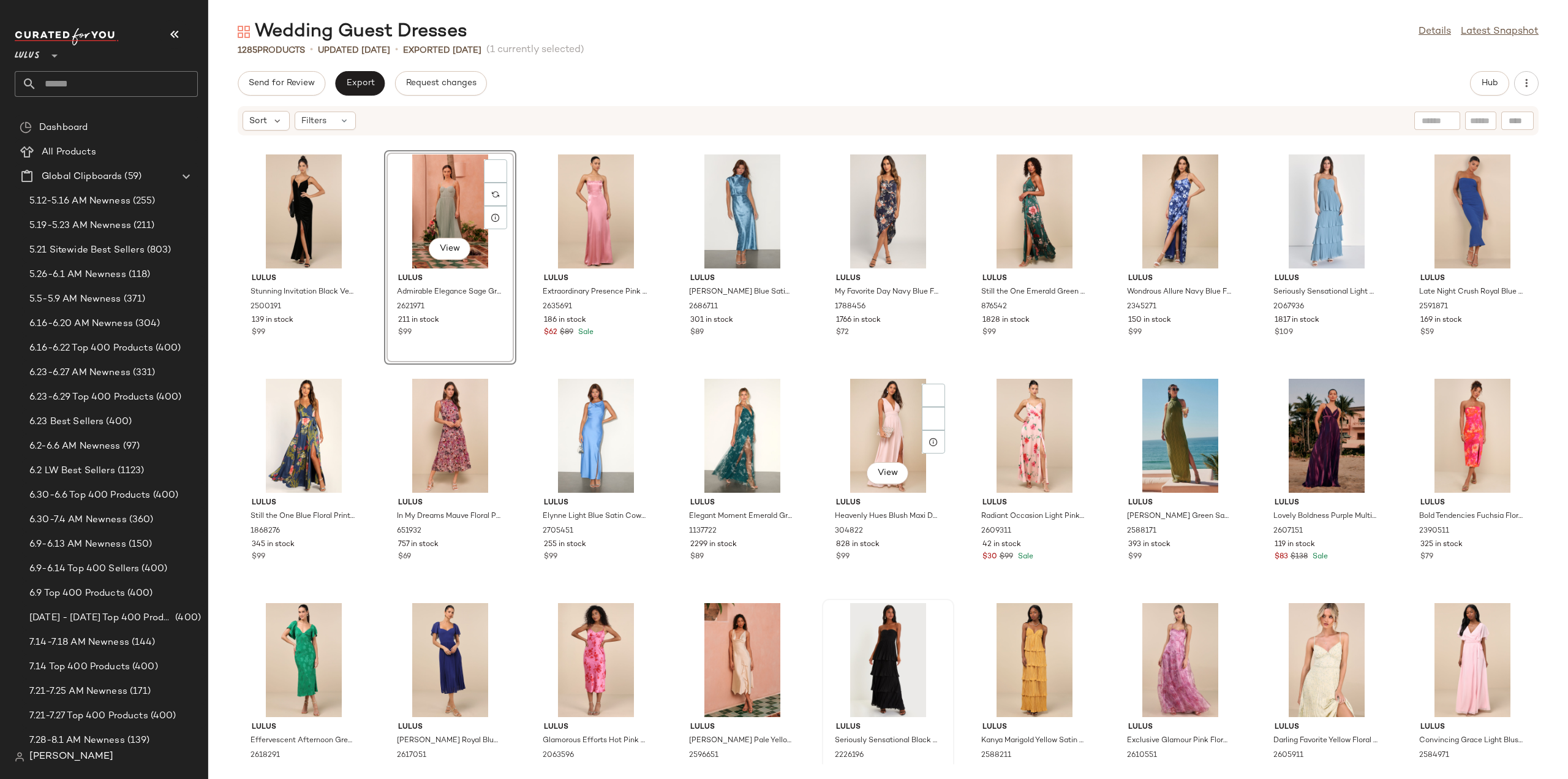
scroll to position [1108, 0]
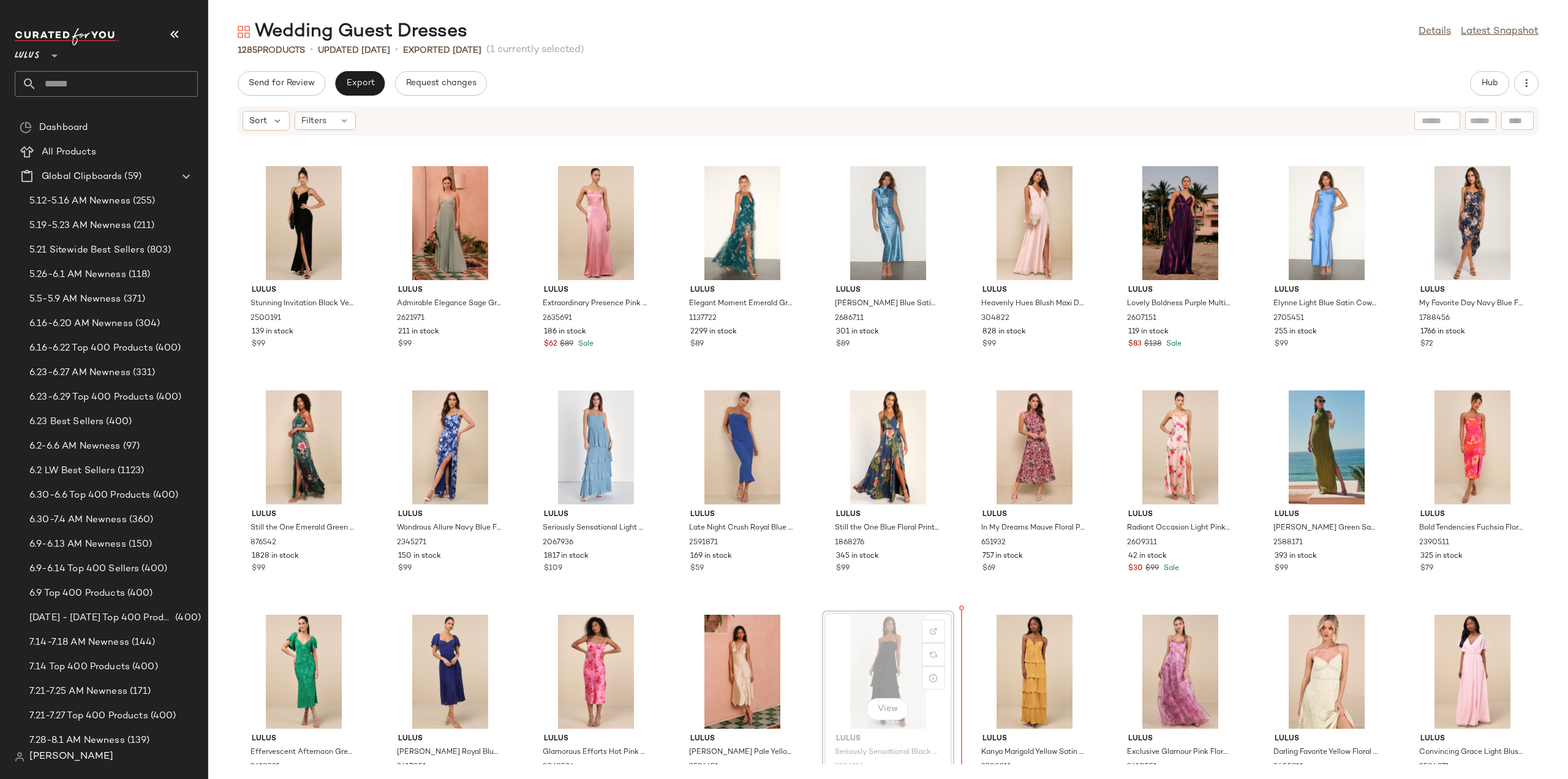
scroll to position [1109, 0]
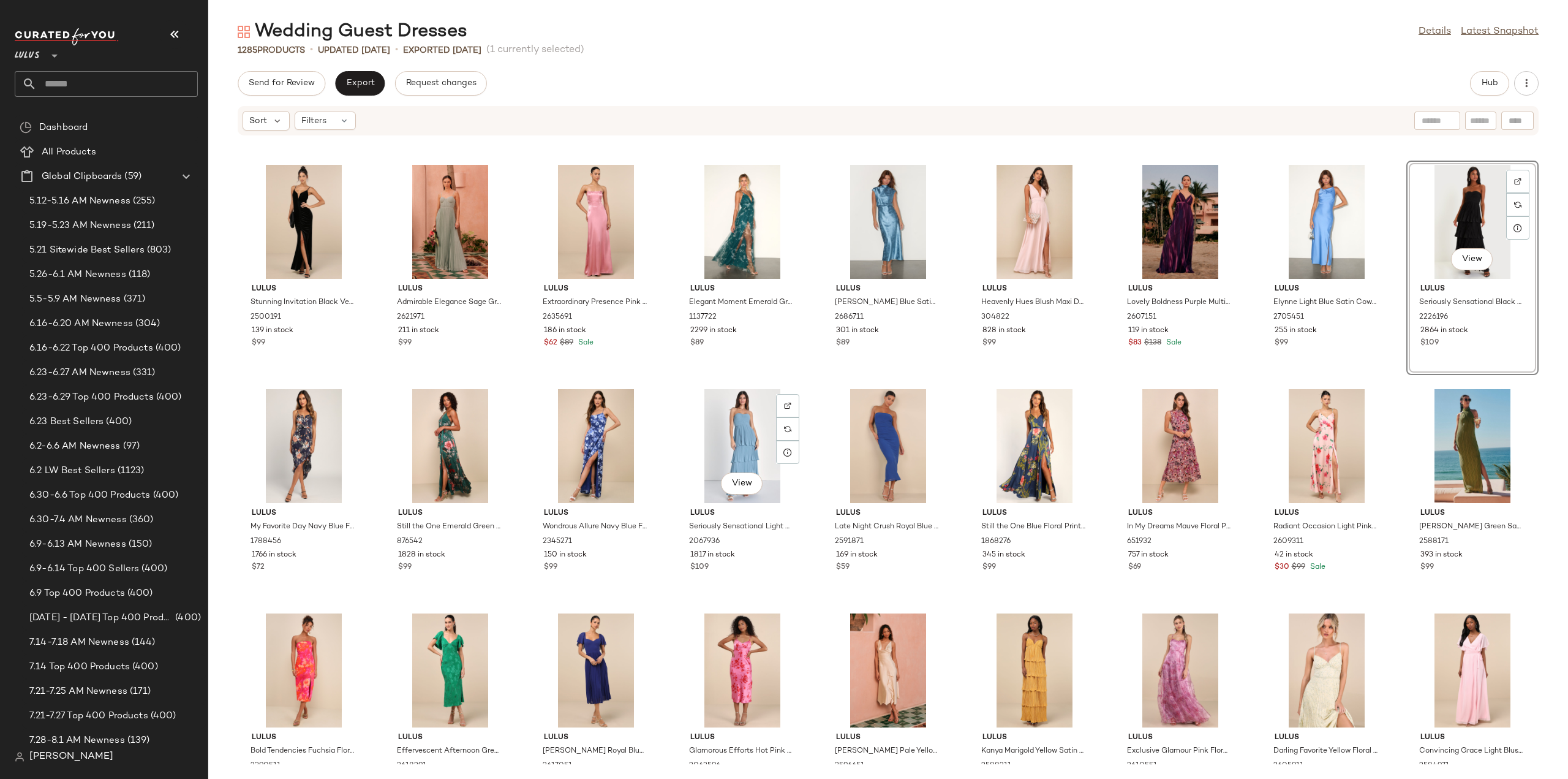
scroll to position [1048, 0]
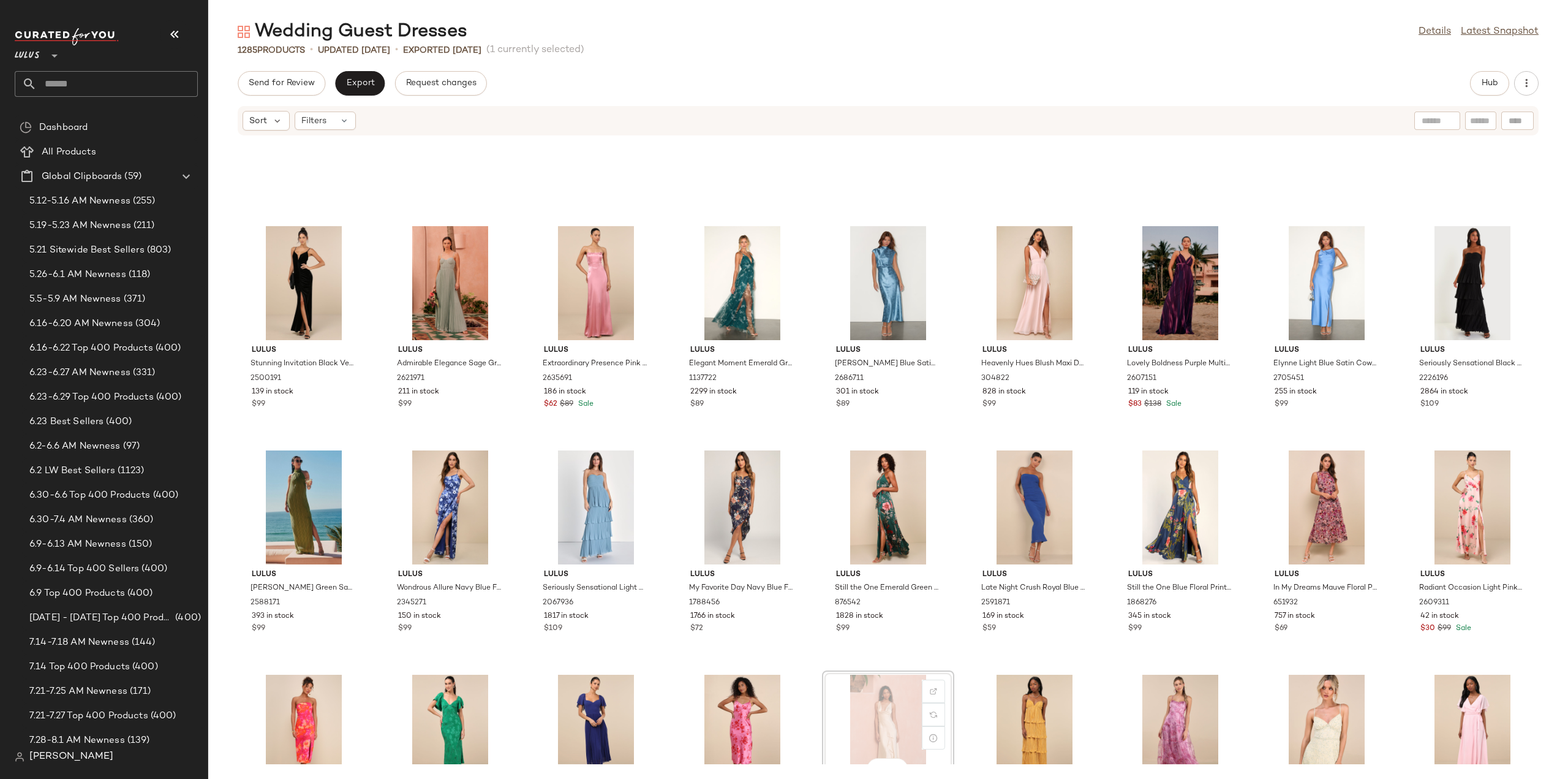
scroll to position [1048, 0]
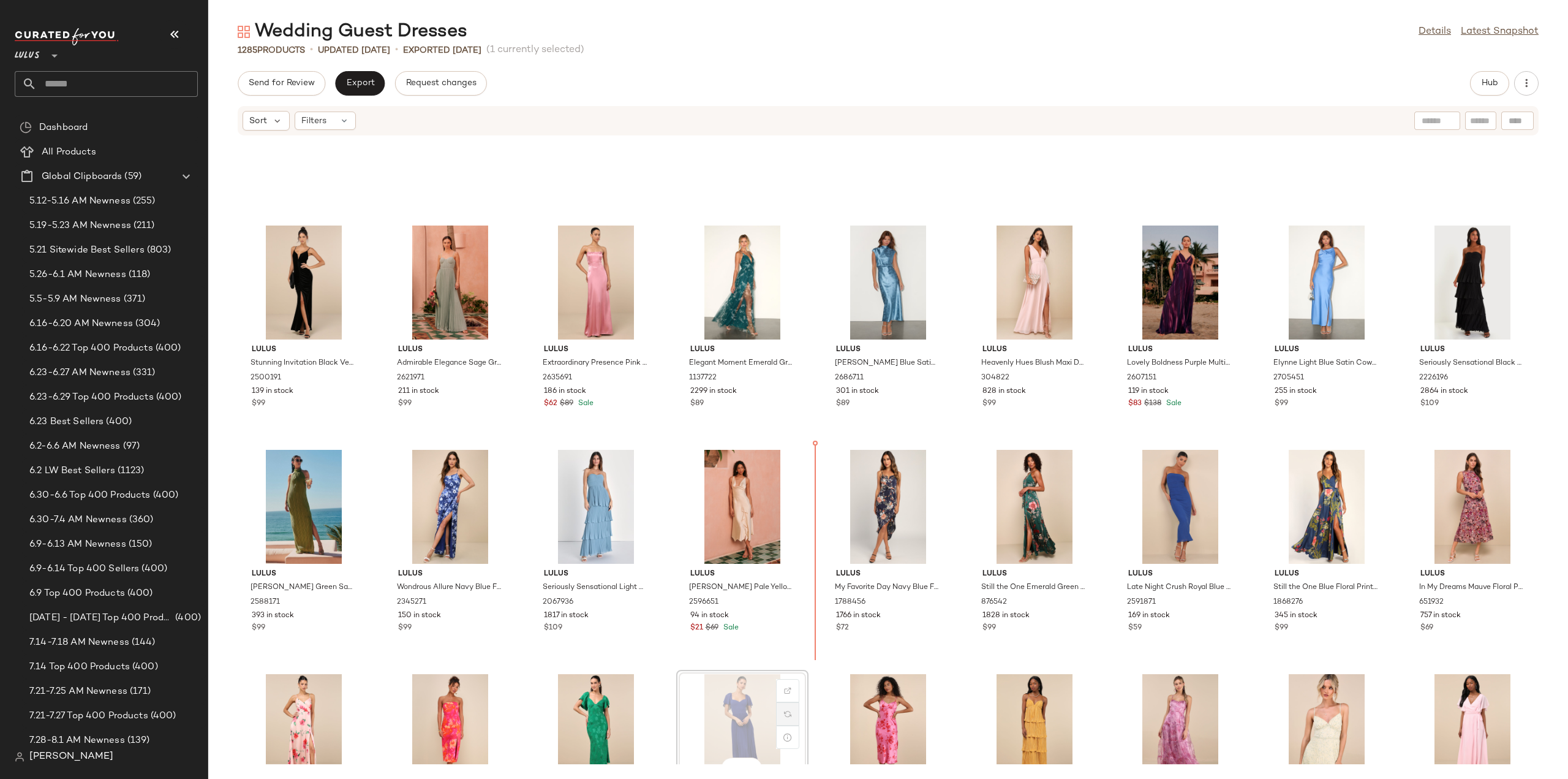
scroll to position [1050, 0]
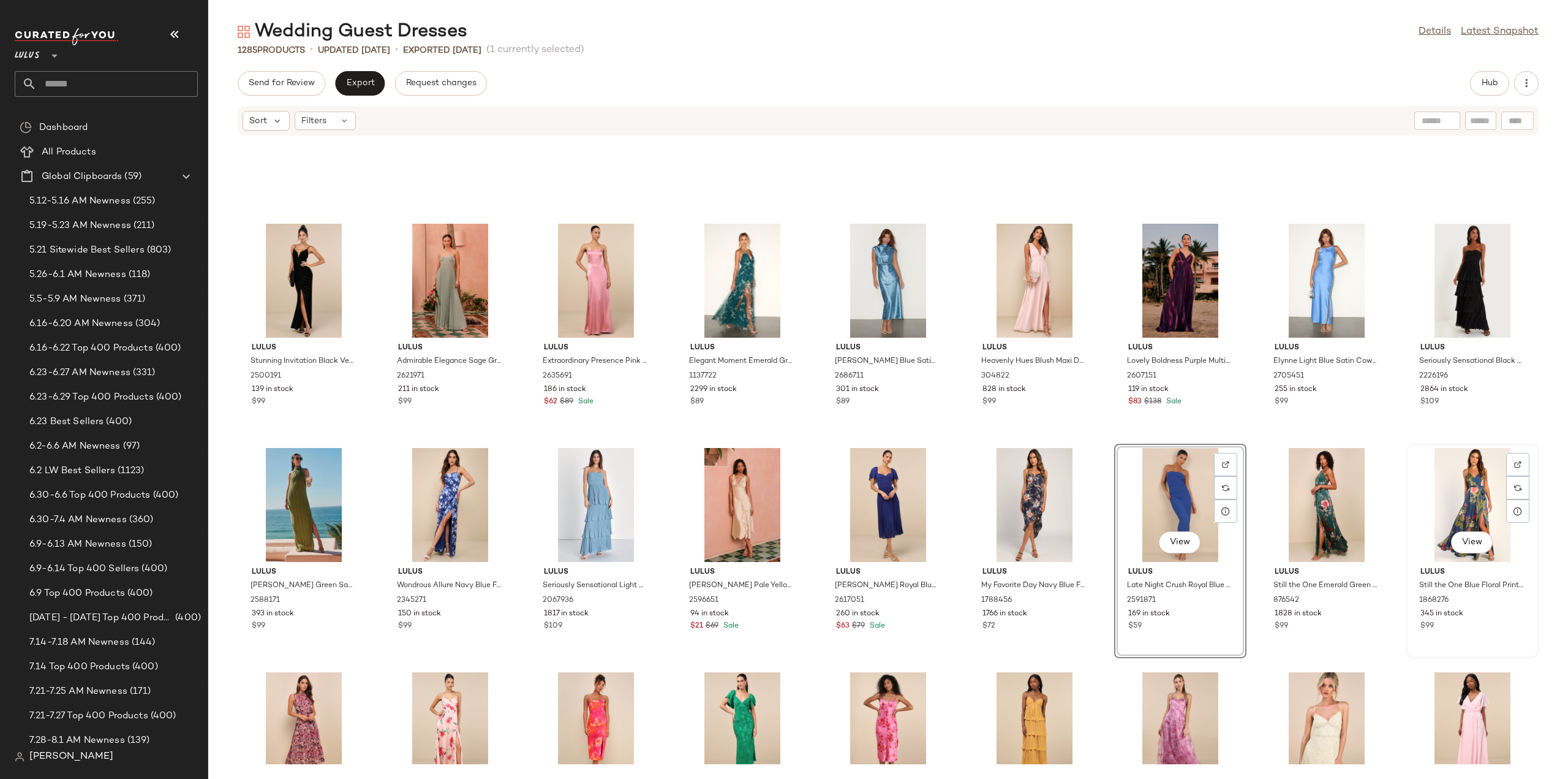
scroll to position [1111, 0]
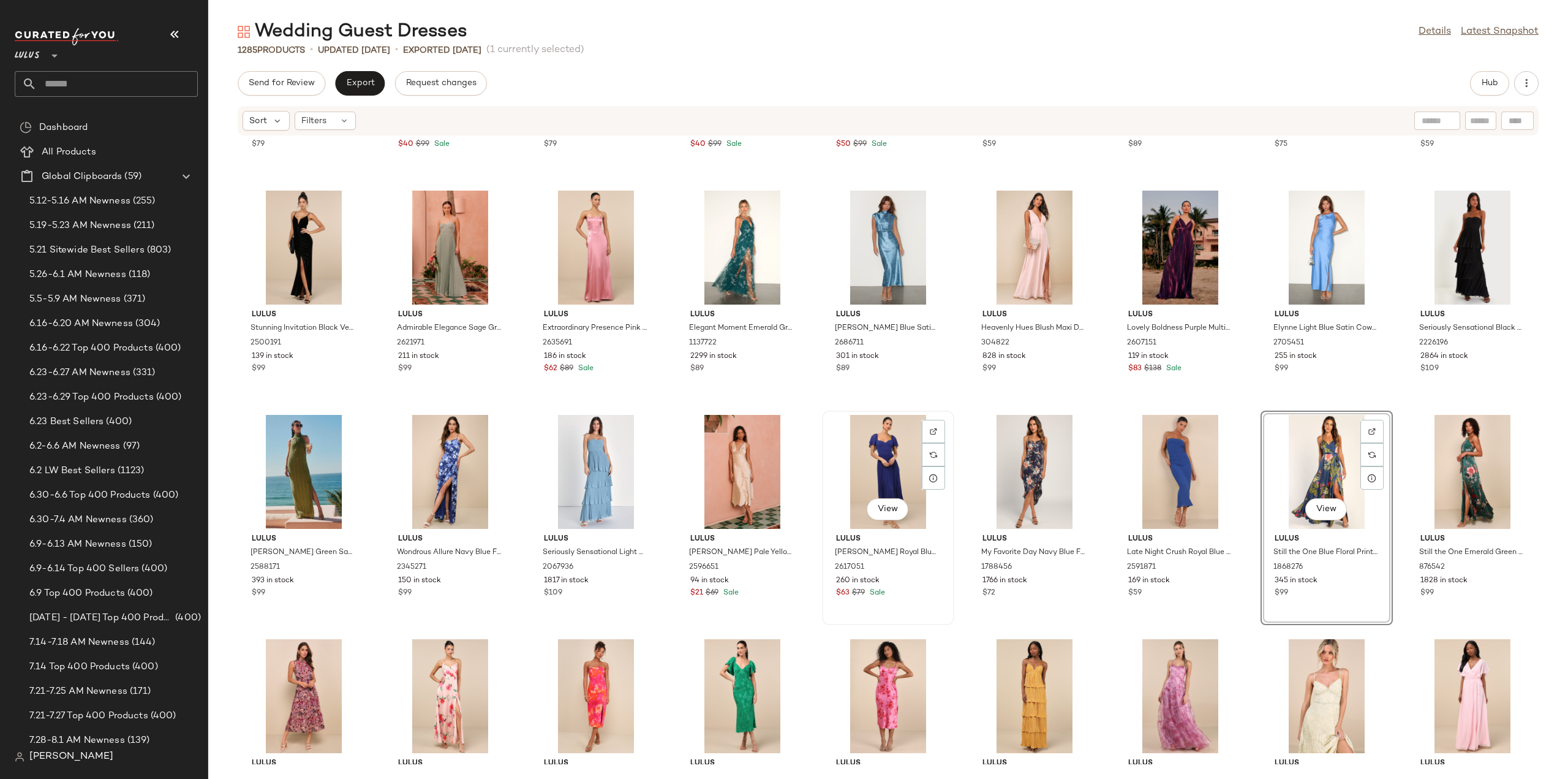
scroll to position [1111, 0]
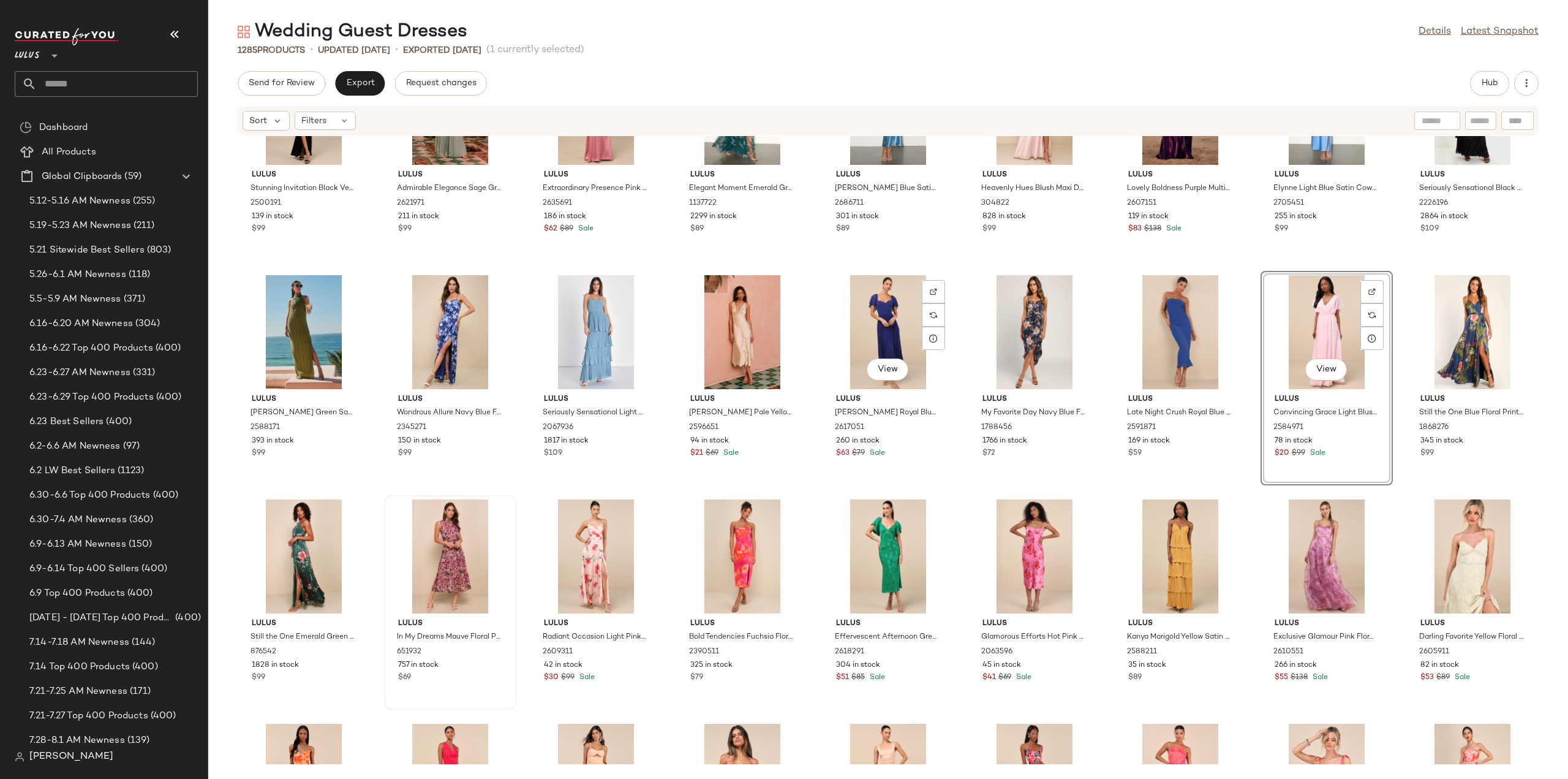
scroll to position [1234, 0]
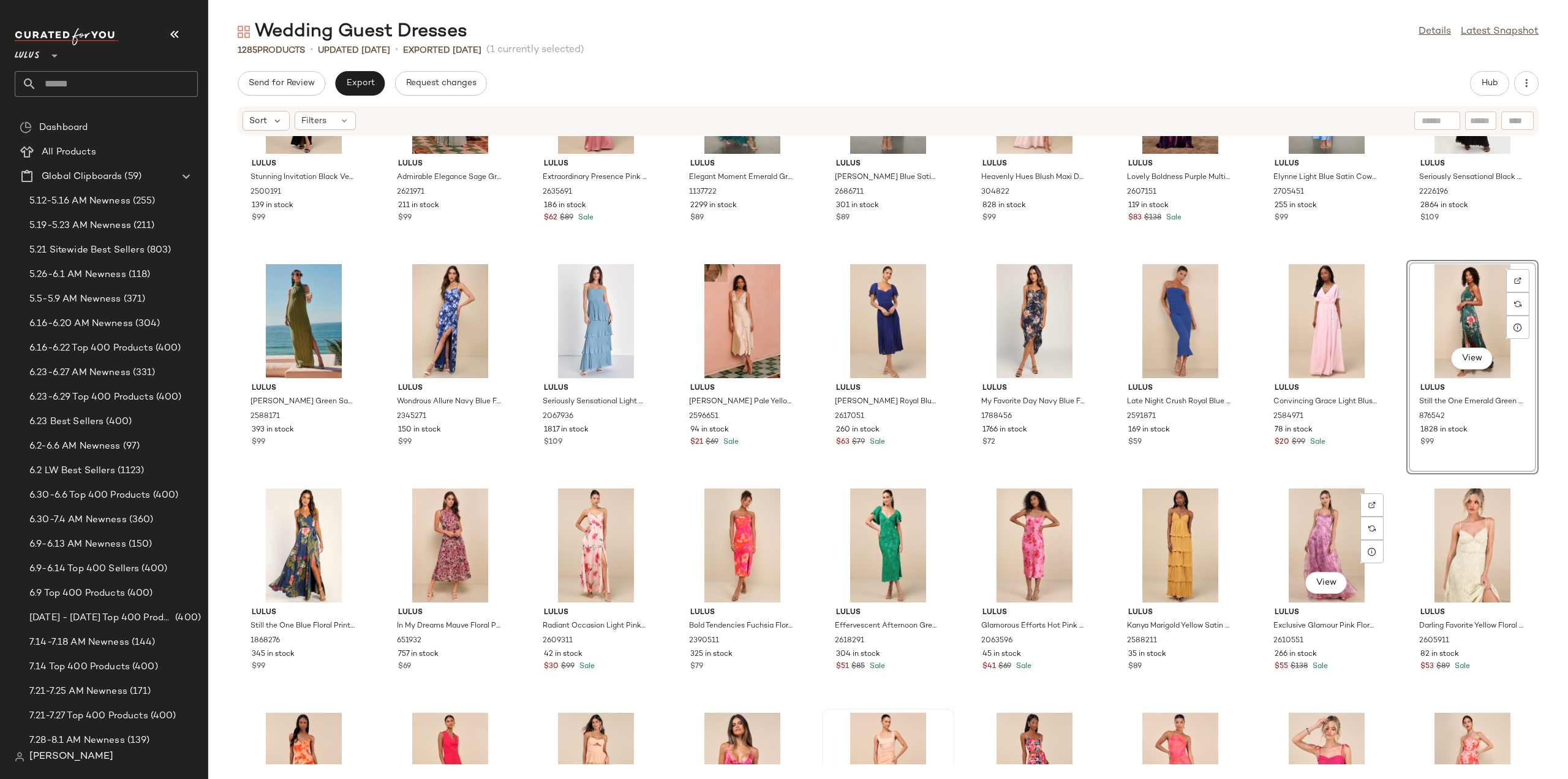
scroll to position [1295, 0]
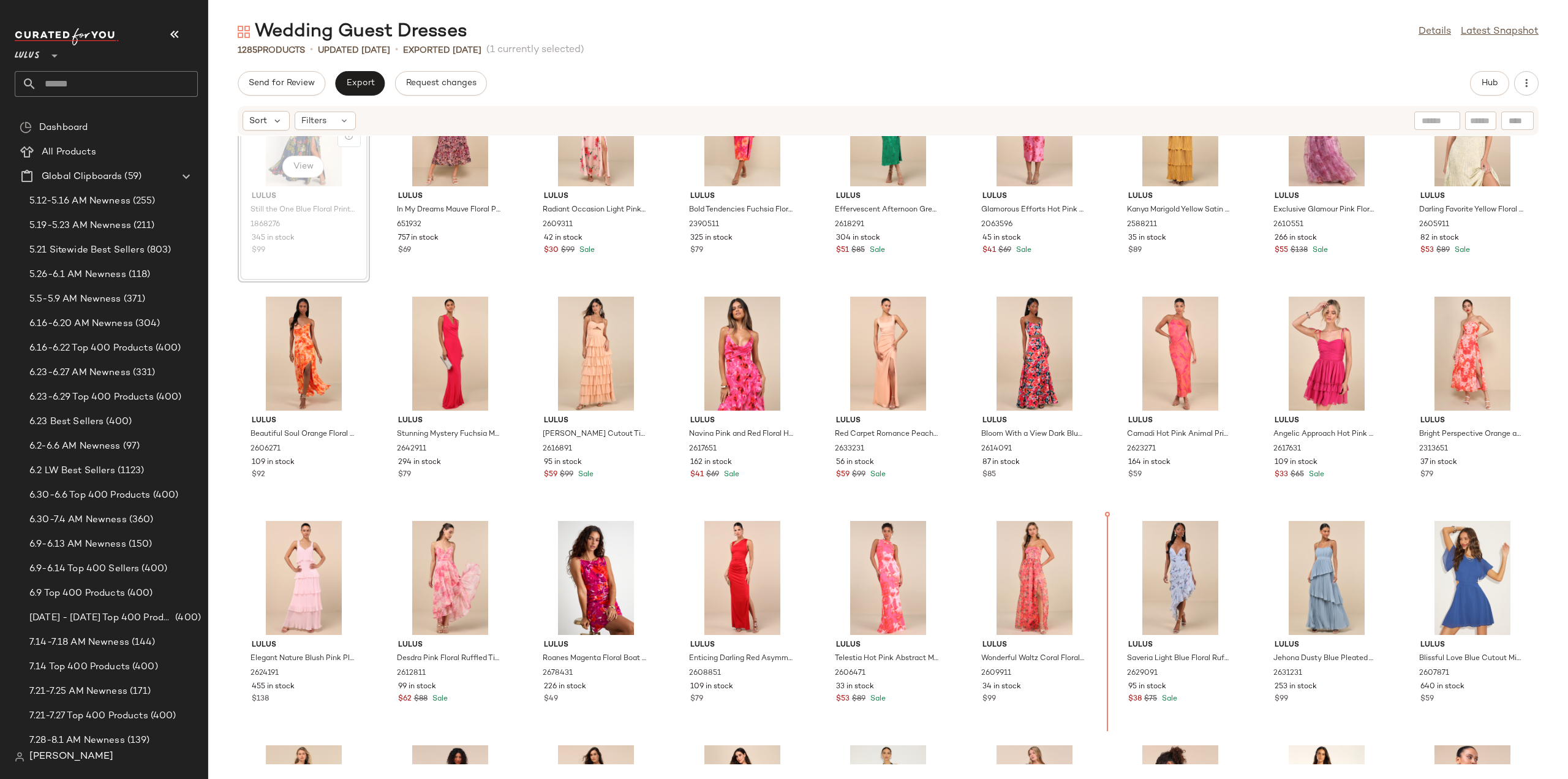
scroll to position [1659, 0]
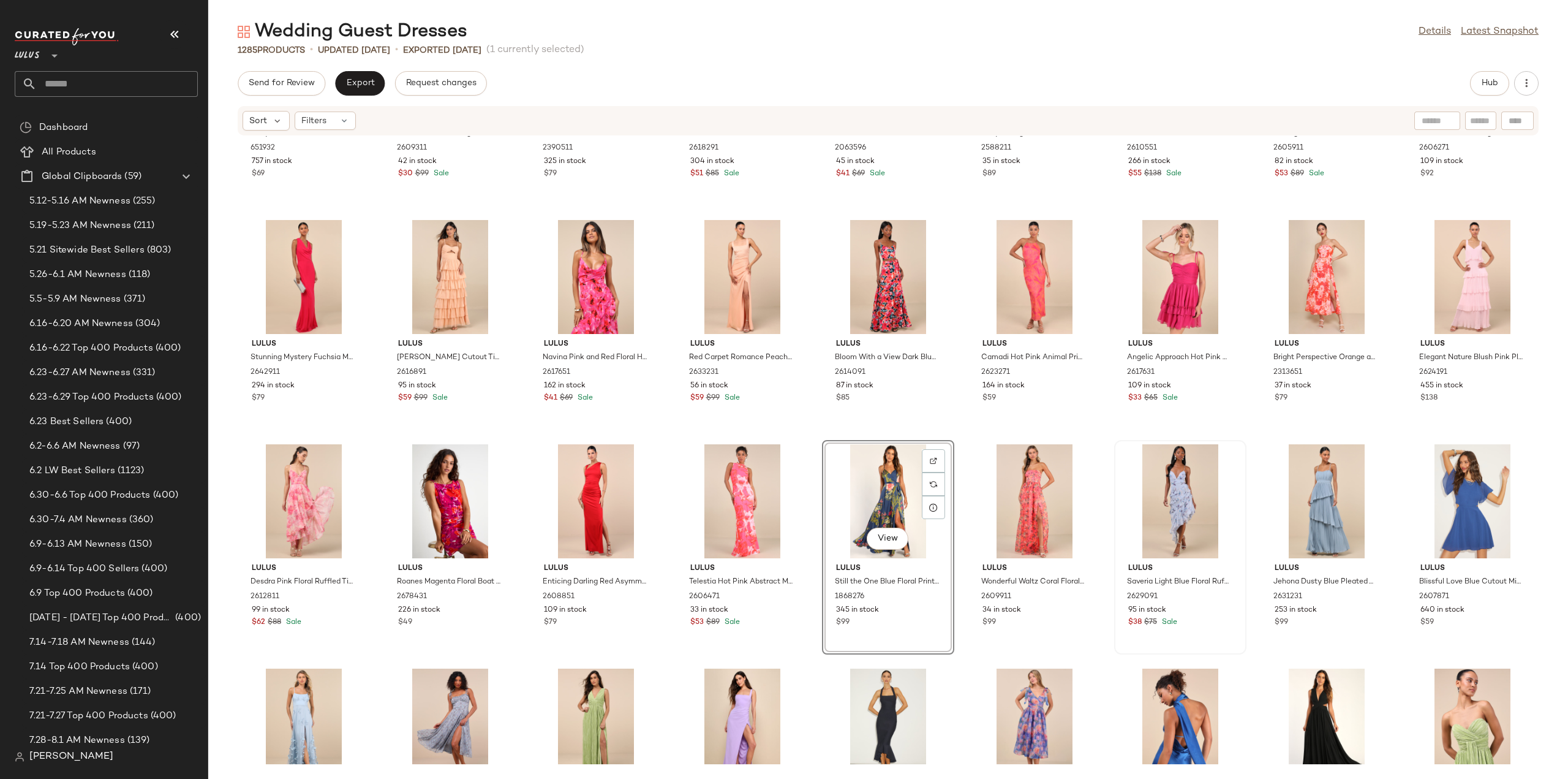
scroll to position [1781, 0]
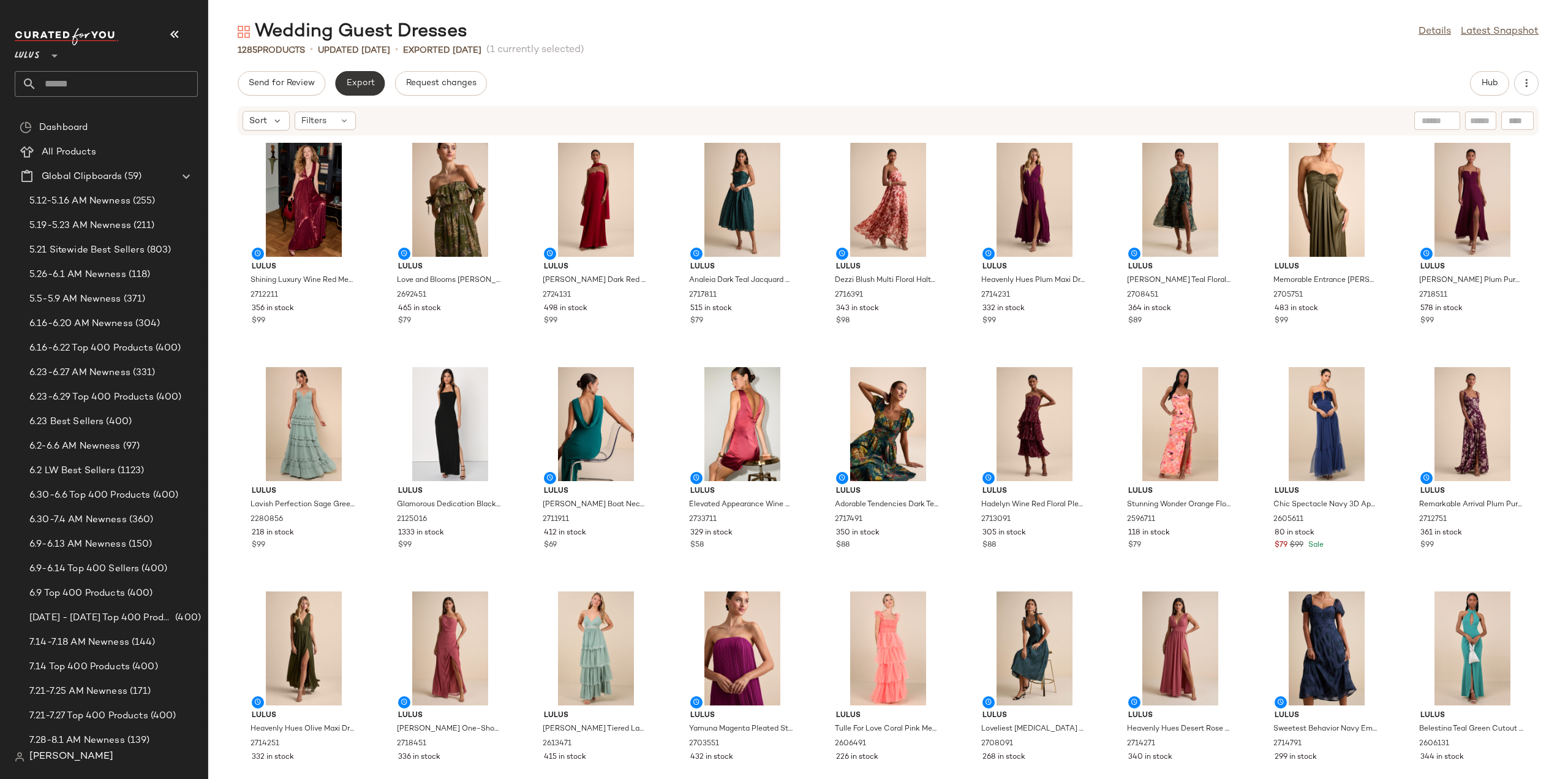
click at [360, 85] on span "Export" at bounding box center [360, 83] width 28 height 10
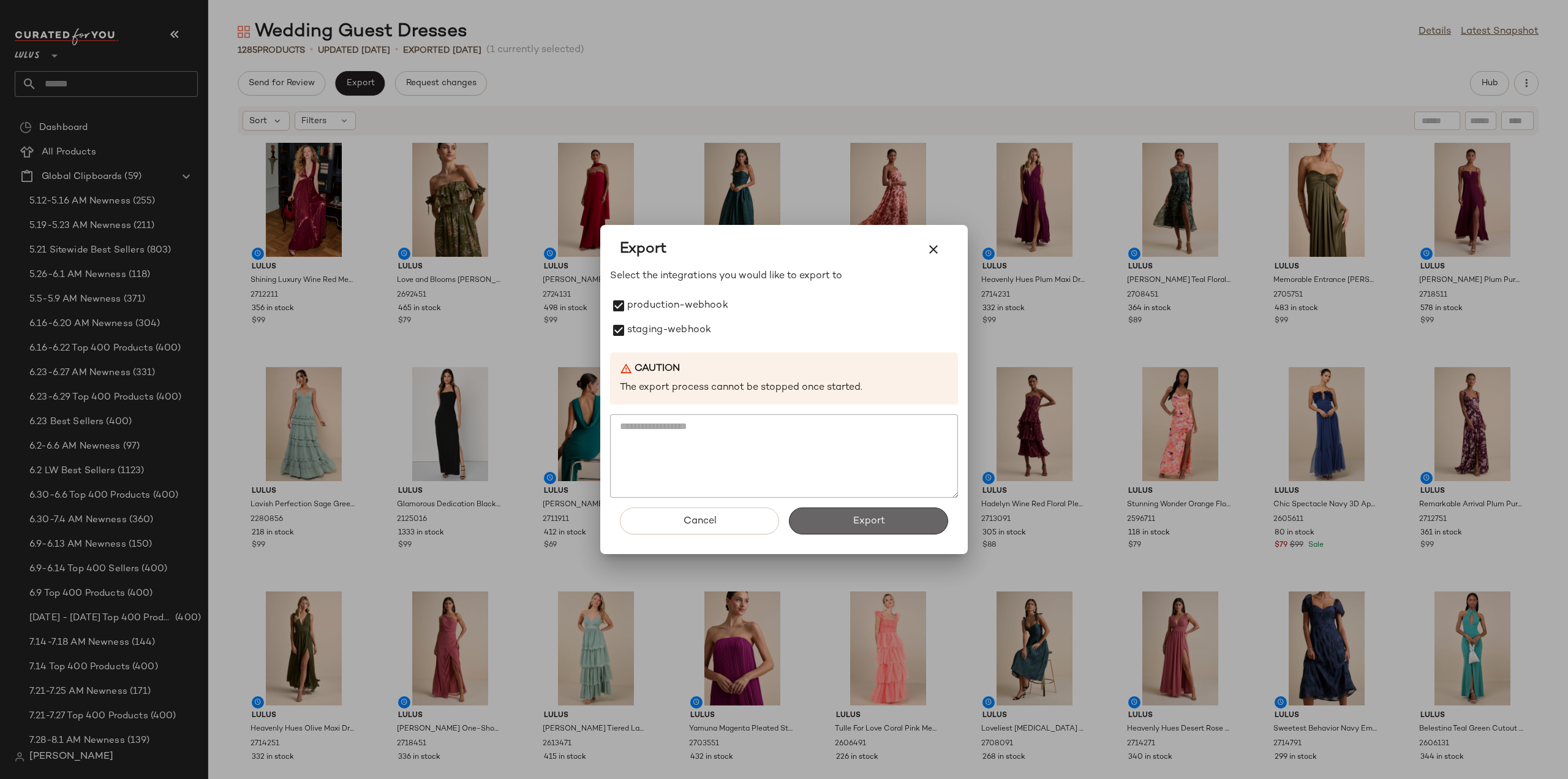
click at [856, 519] on span "Export" at bounding box center [868, 521] width 33 height 11
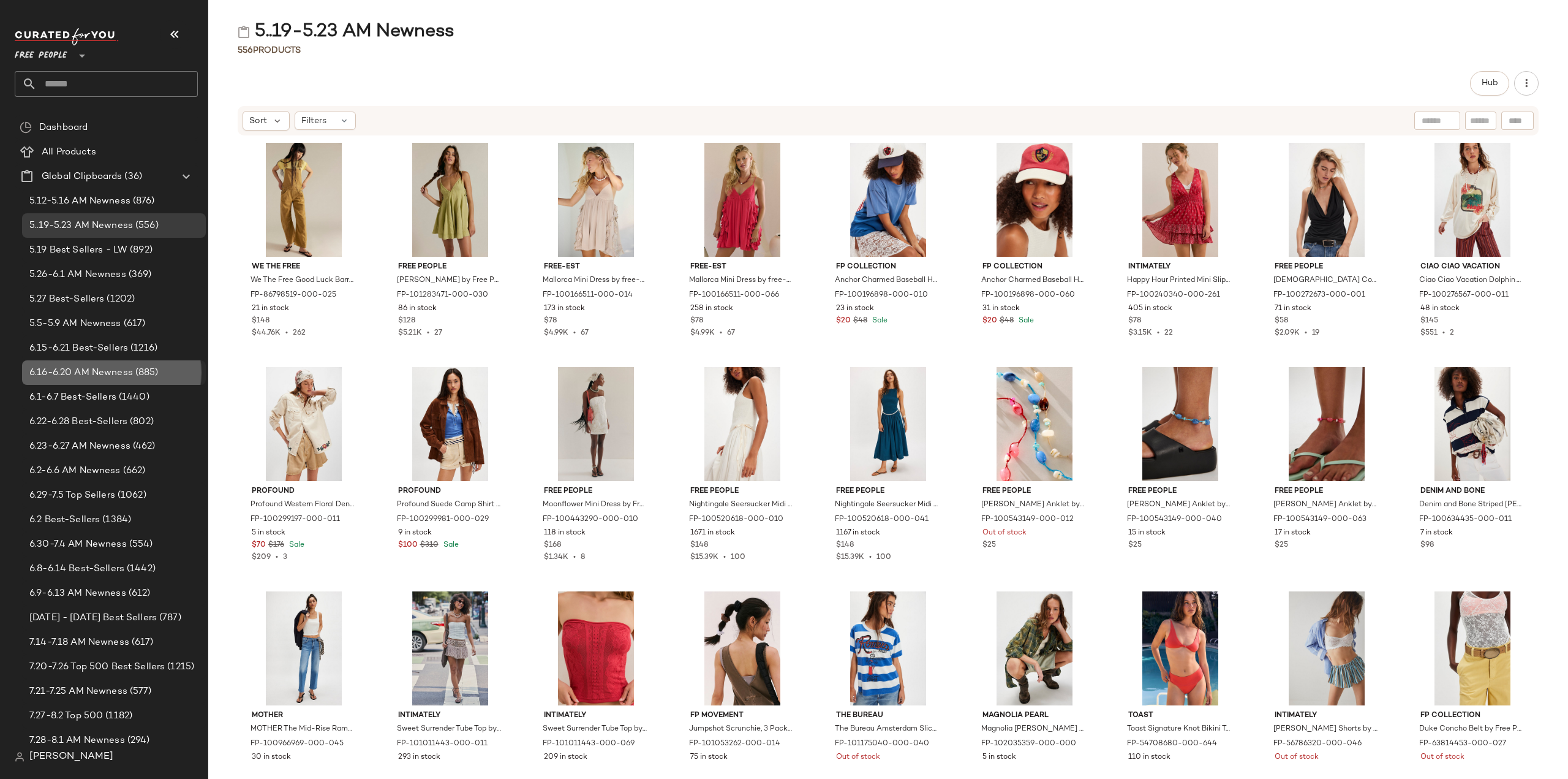
click at [82, 368] on span "6.16-6.20 AM Newness" at bounding box center [81, 372] width 103 height 14
